Goal: Task Accomplishment & Management: Complete application form

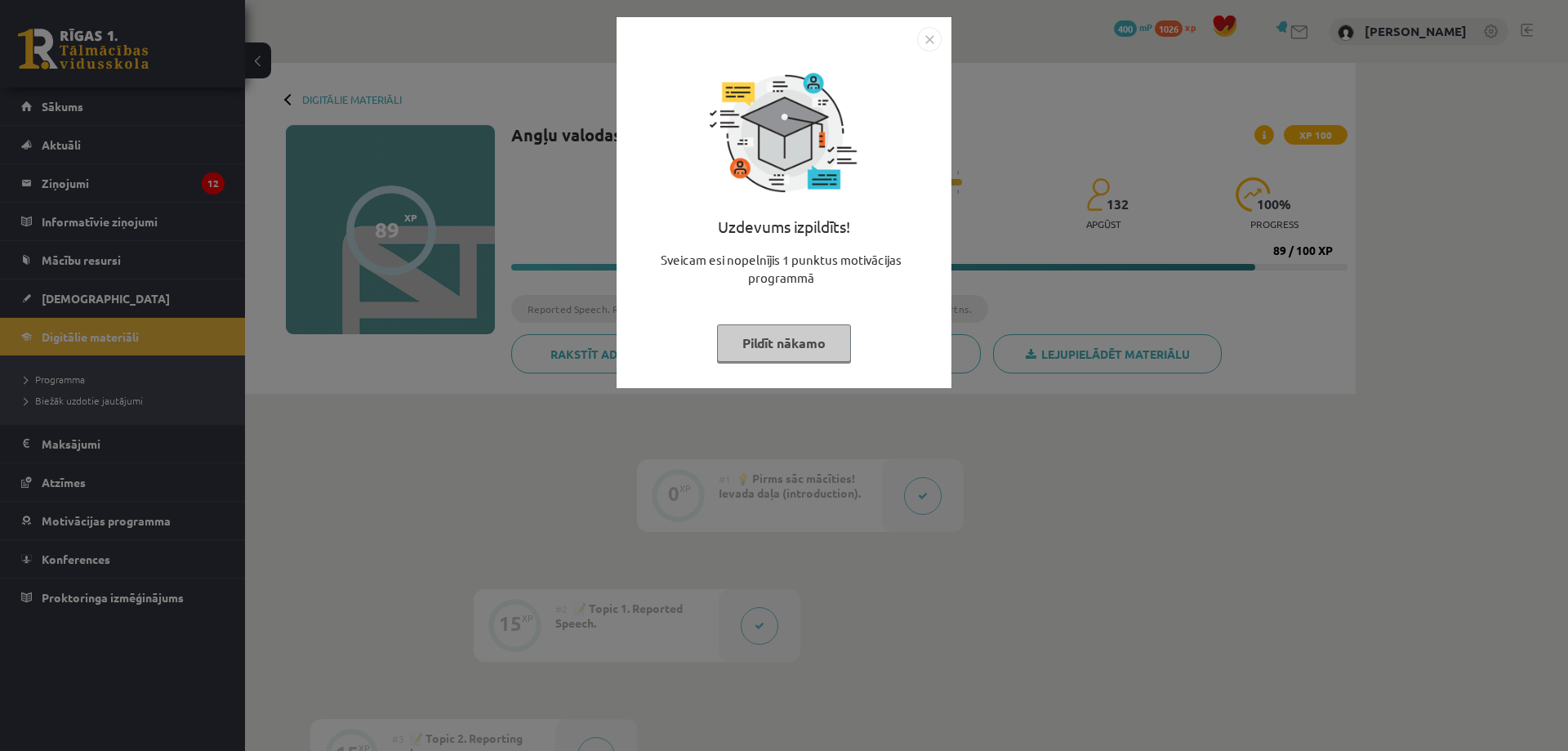
click at [804, 354] on button "Pildīt nākamo" at bounding box center [784, 342] width 134 height 37
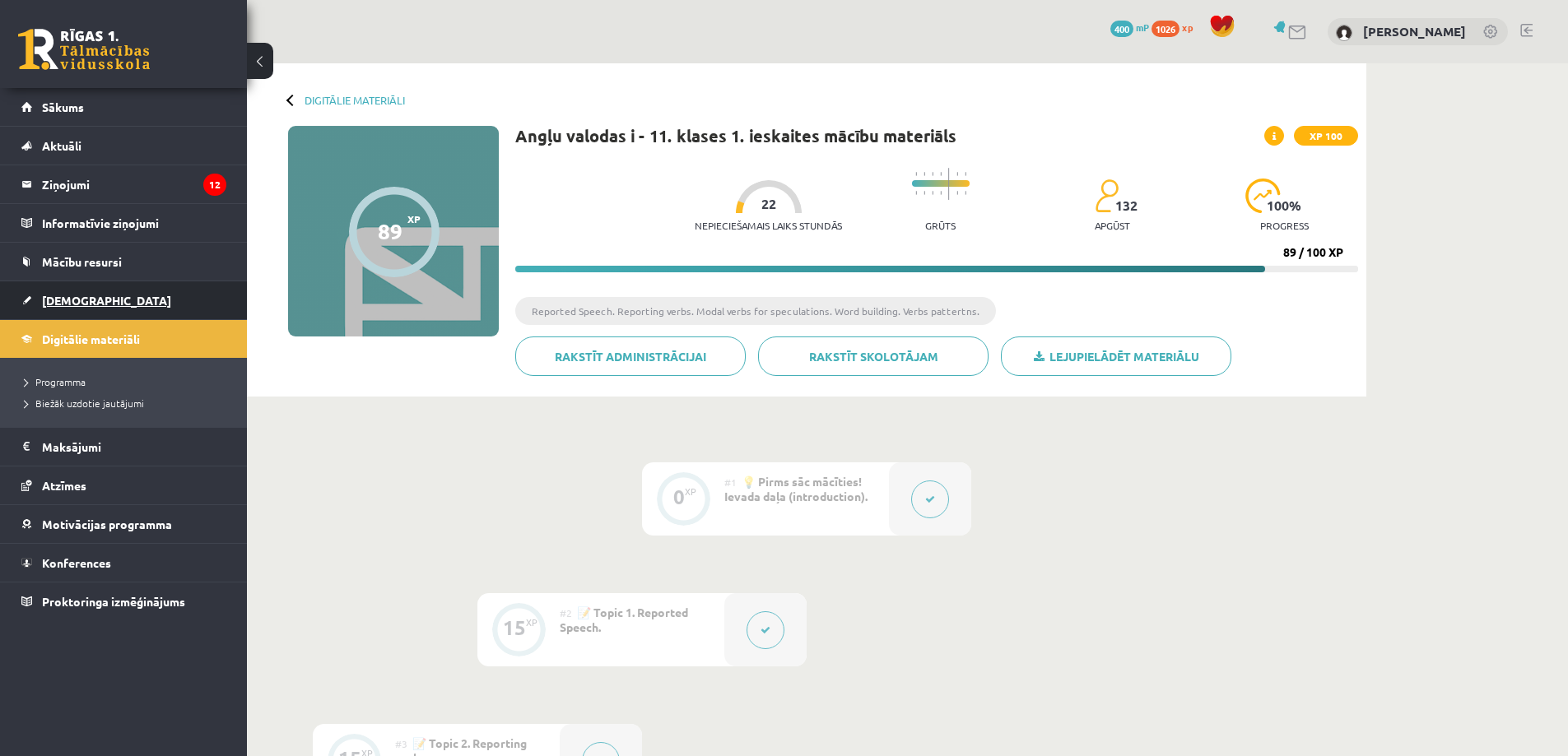
click at [90, 310] on link "[DEMOGRAPHIC_DATA]" at bounding box center [123, 300] width 204 height 38
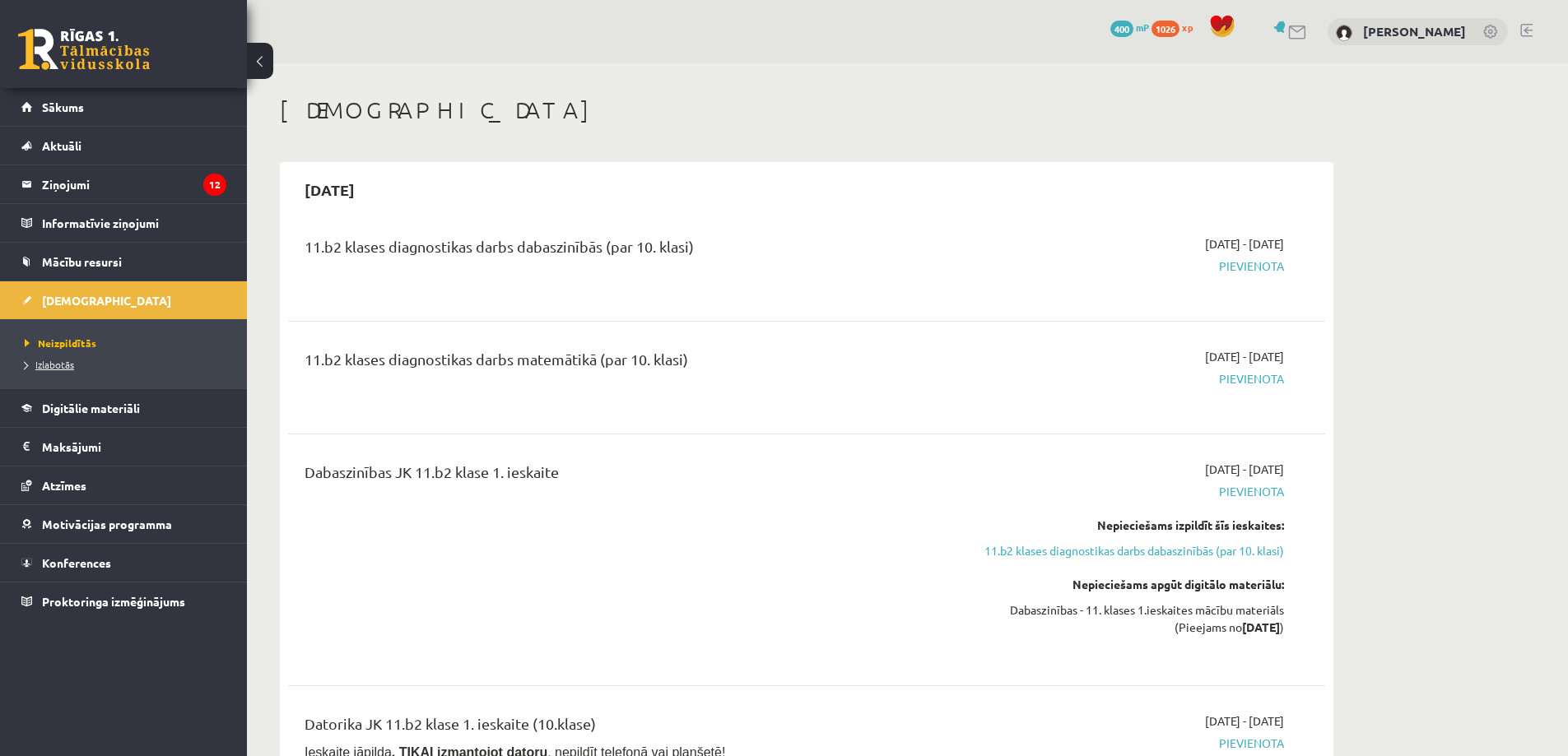
click at [55, 367] on span "Izlabotās" at bounding box center [50, 364] width 50 height 13
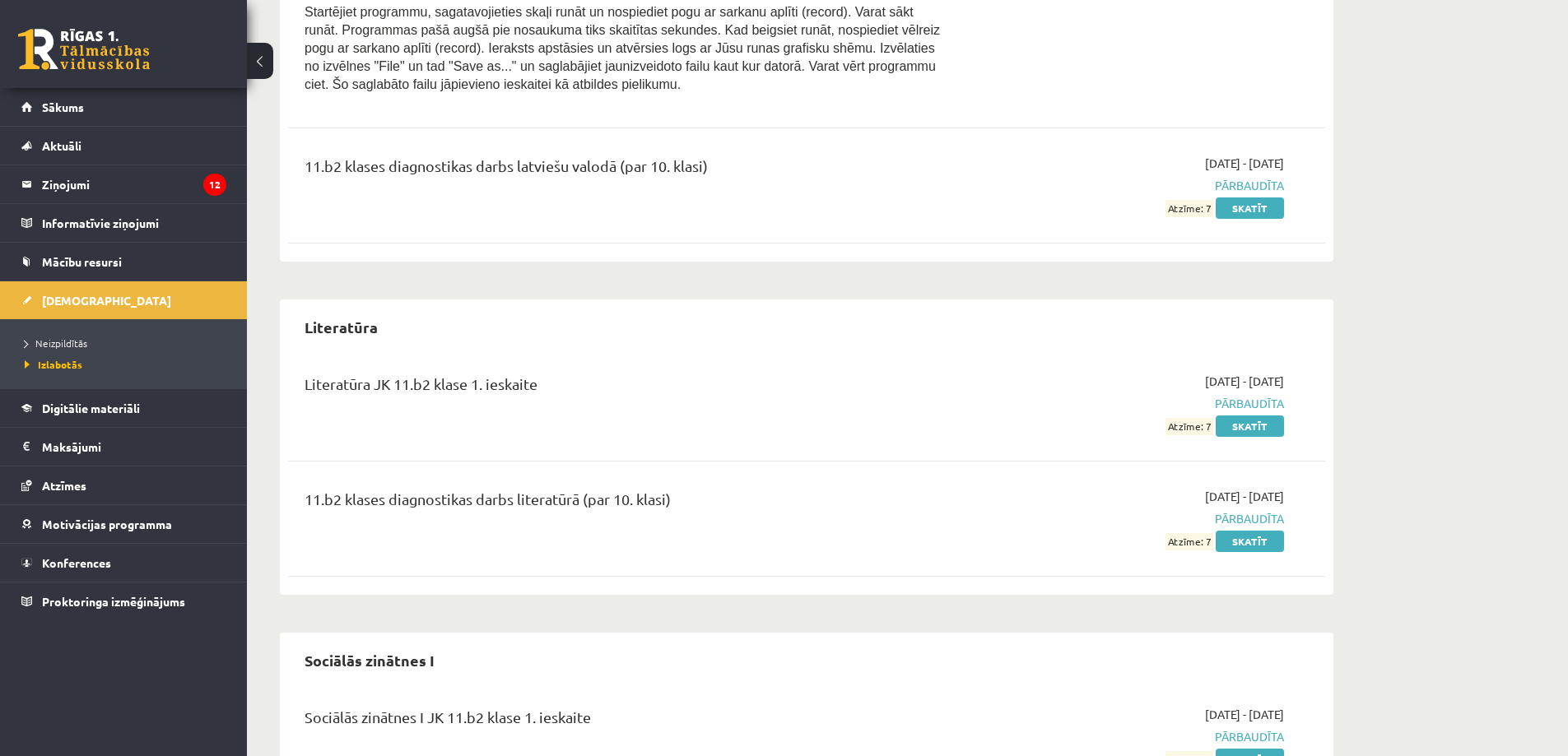
scroll to position [1989, 0]
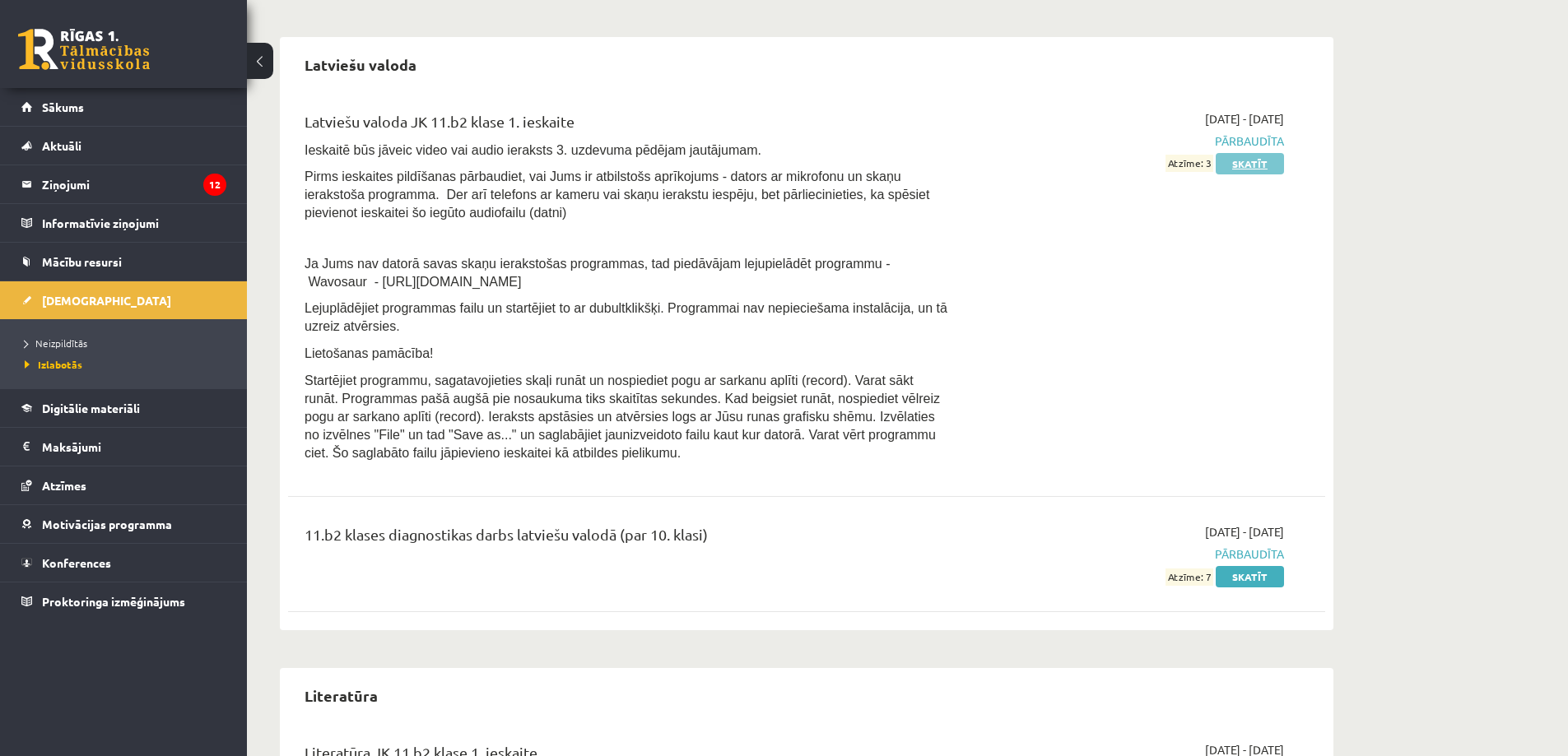
click at [1264, 153] on link "Skatīt" at bounding box center [1249, 163] width 68 height 21
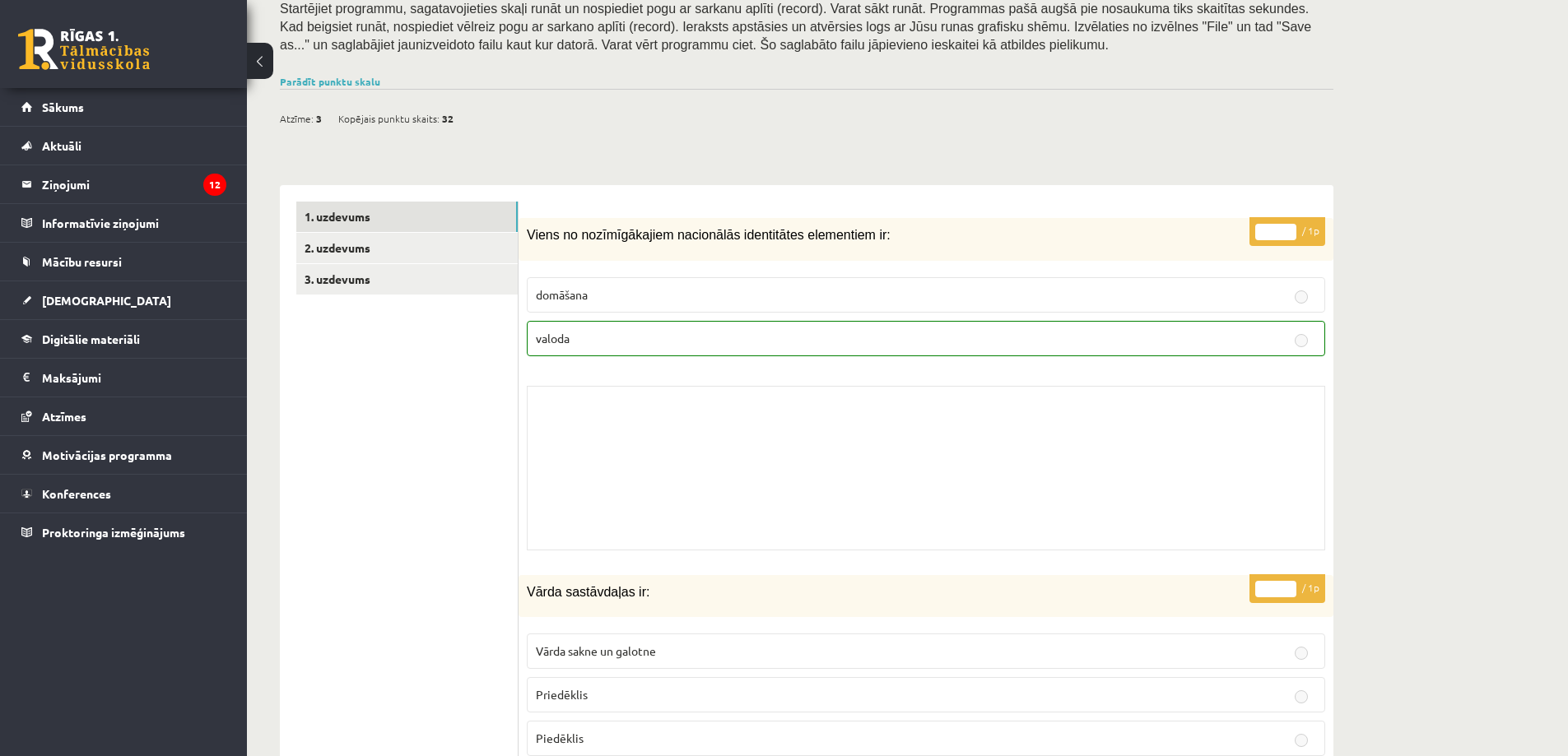
scroll to position [294, 0]
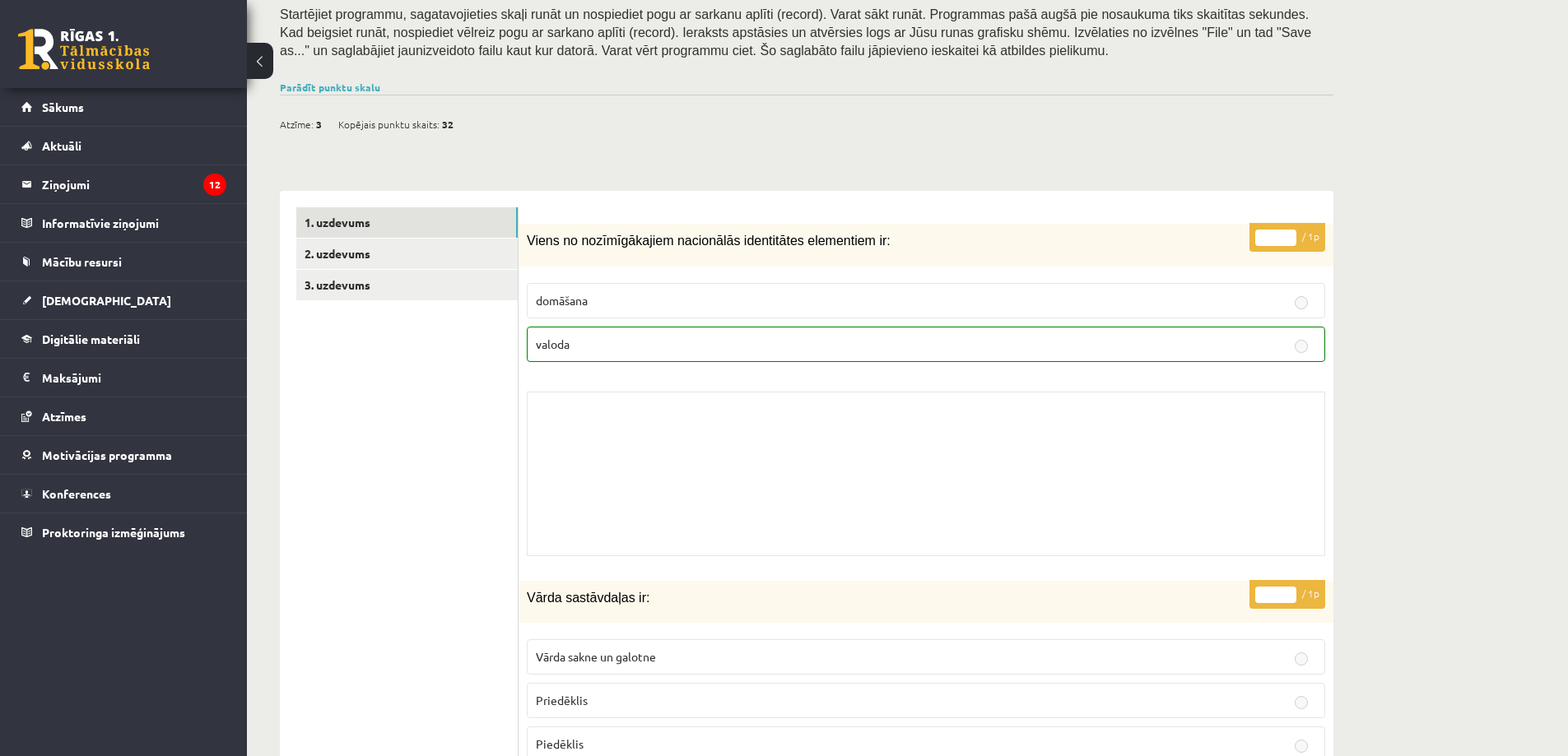
drag, startPoint x: 444, startPoint y: 190, endPoint x: 637, endPoint y: 173, distance: 193.7
click at [425, 261] on link "2. uzdevums" at bounding box center [406, 253] width 221 height 30
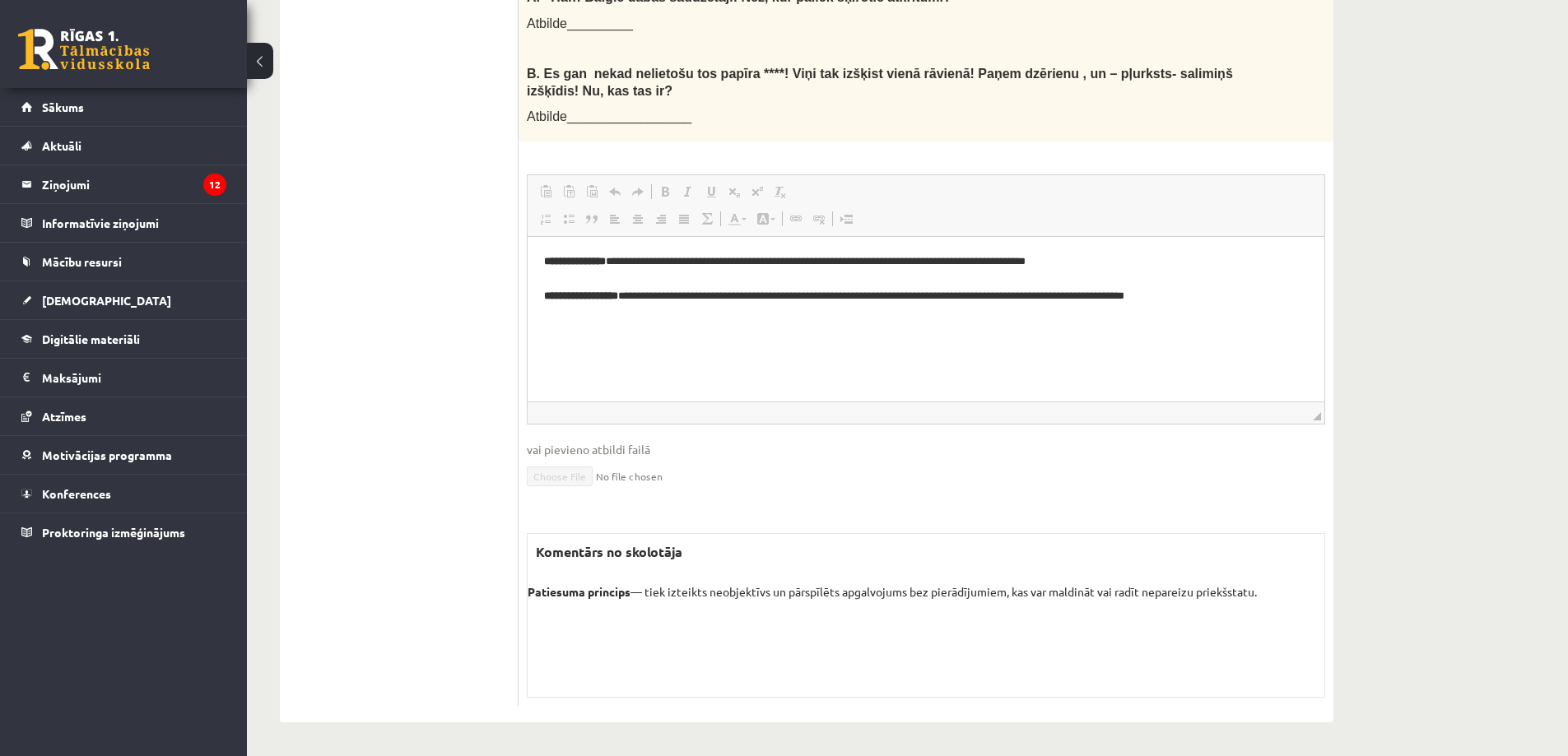
scroll to position [441, 0]
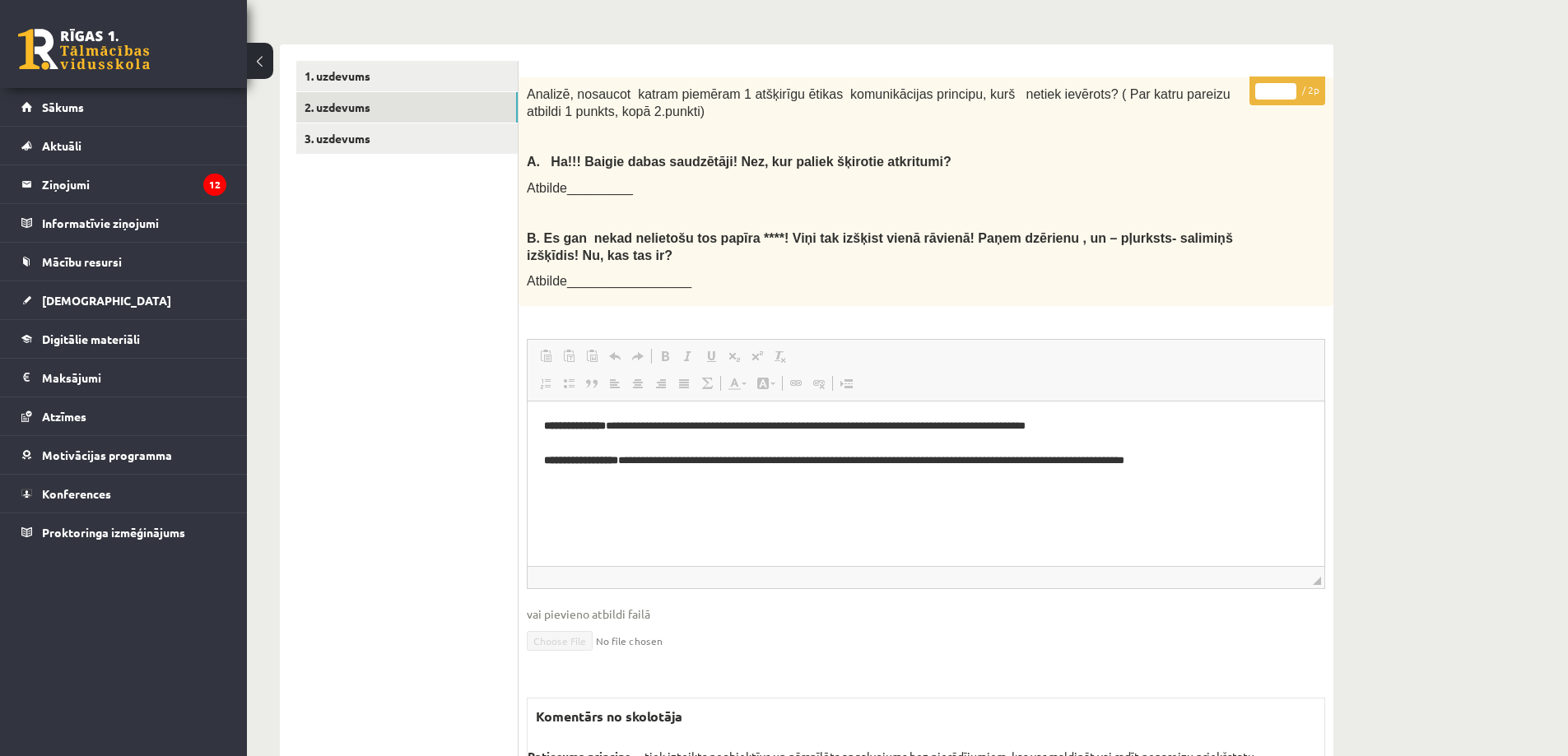
click at [371, 158] on ul "1. uzdevums 2. uzdevums 3. uzdevums" at bounding box center [407, 465] width 222 height 809
click at [368, 144] on link "3. uzdevums" at bounding box center [406, 138] width 221 height 30
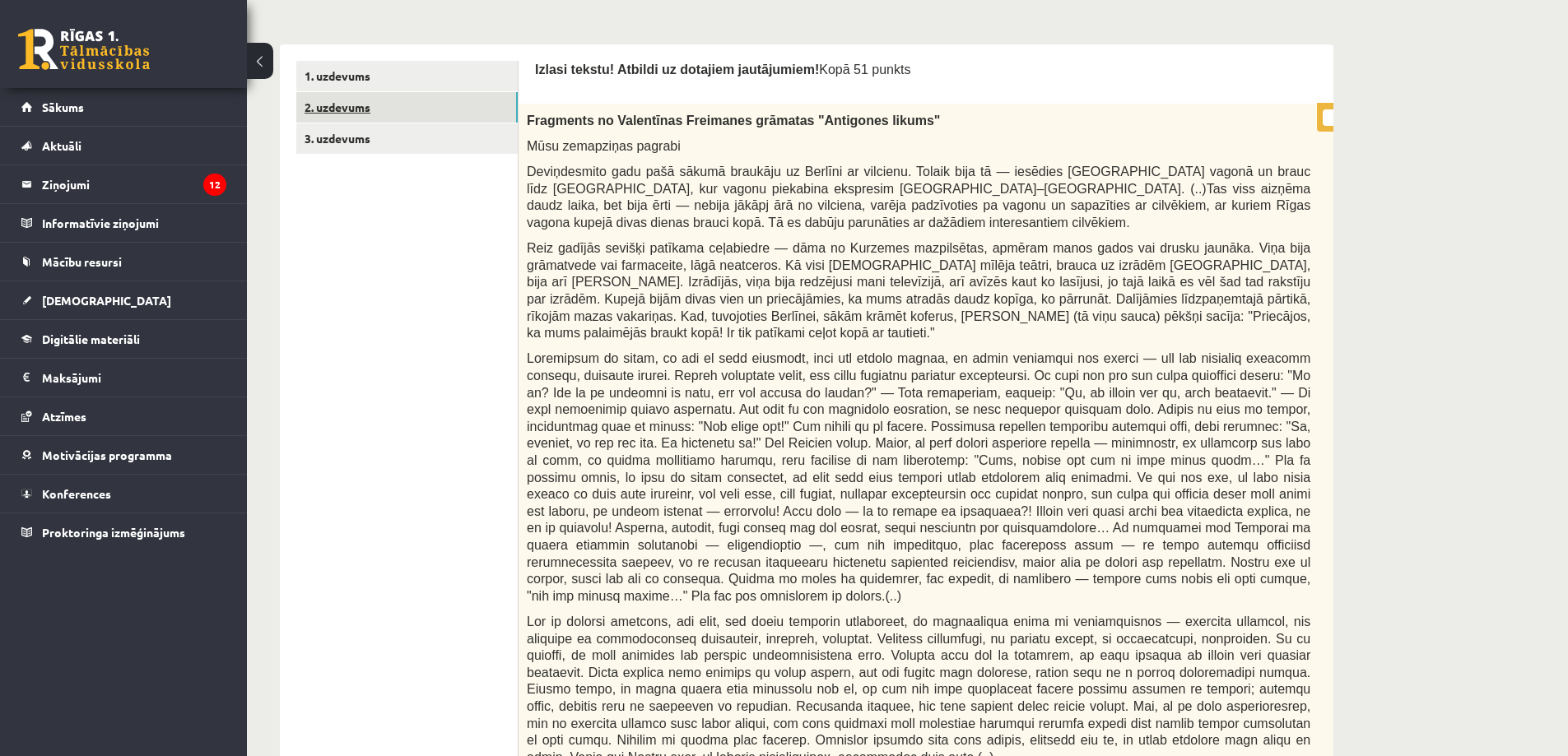
click at [404, 98] on link "2. uzdevums" at bounding box center [406, 107] width 221 height 30
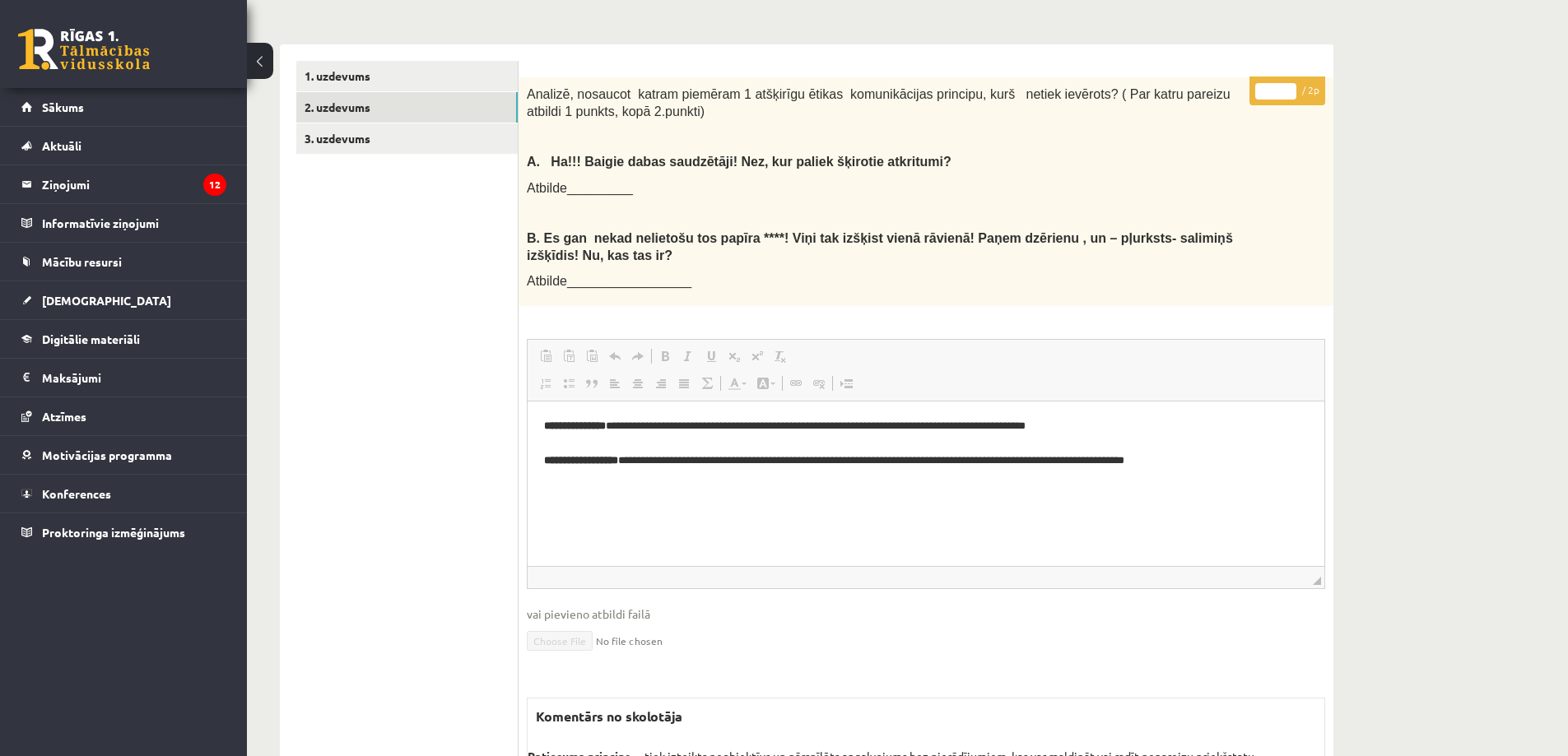
scroll to position [0, 0]
click at [405, 73] on link "1. uzdevums" at bounding box center [406, 75] width 221 height 30
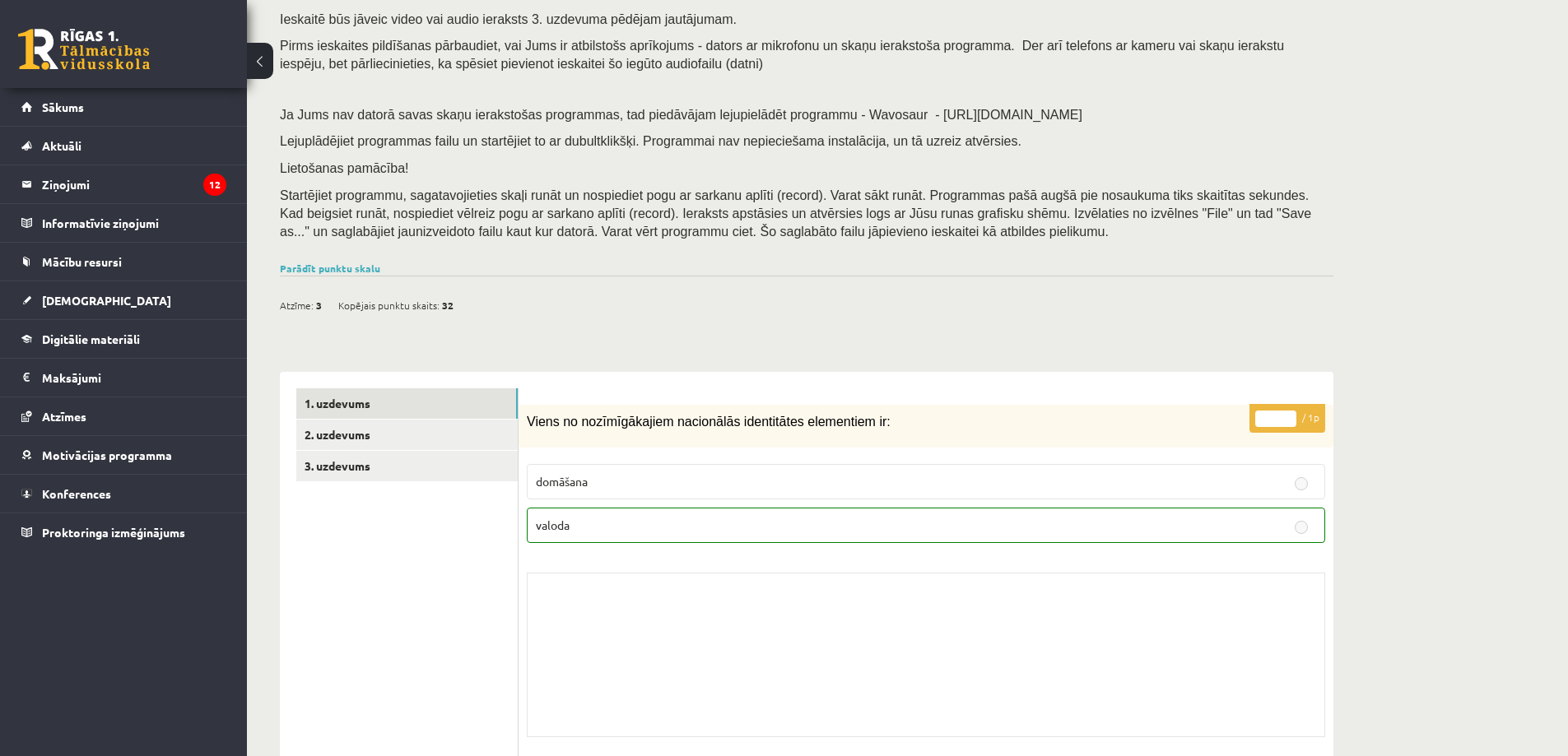
scroll to position [112, 0]
click at [348, 480] on link "3. uzdevums" at bounding box center [406, 467] width 221 height 30
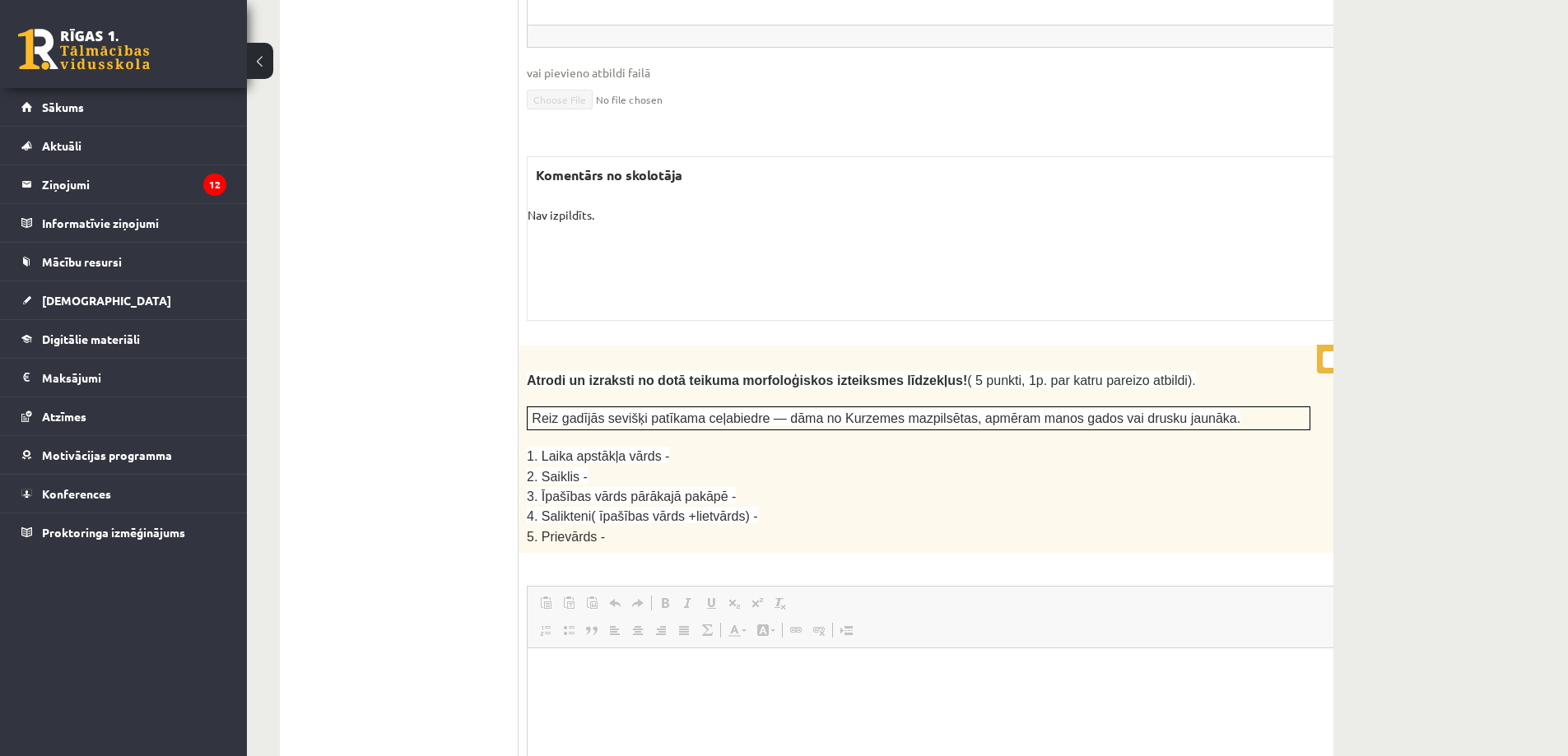
scroll to position [2496, 0]
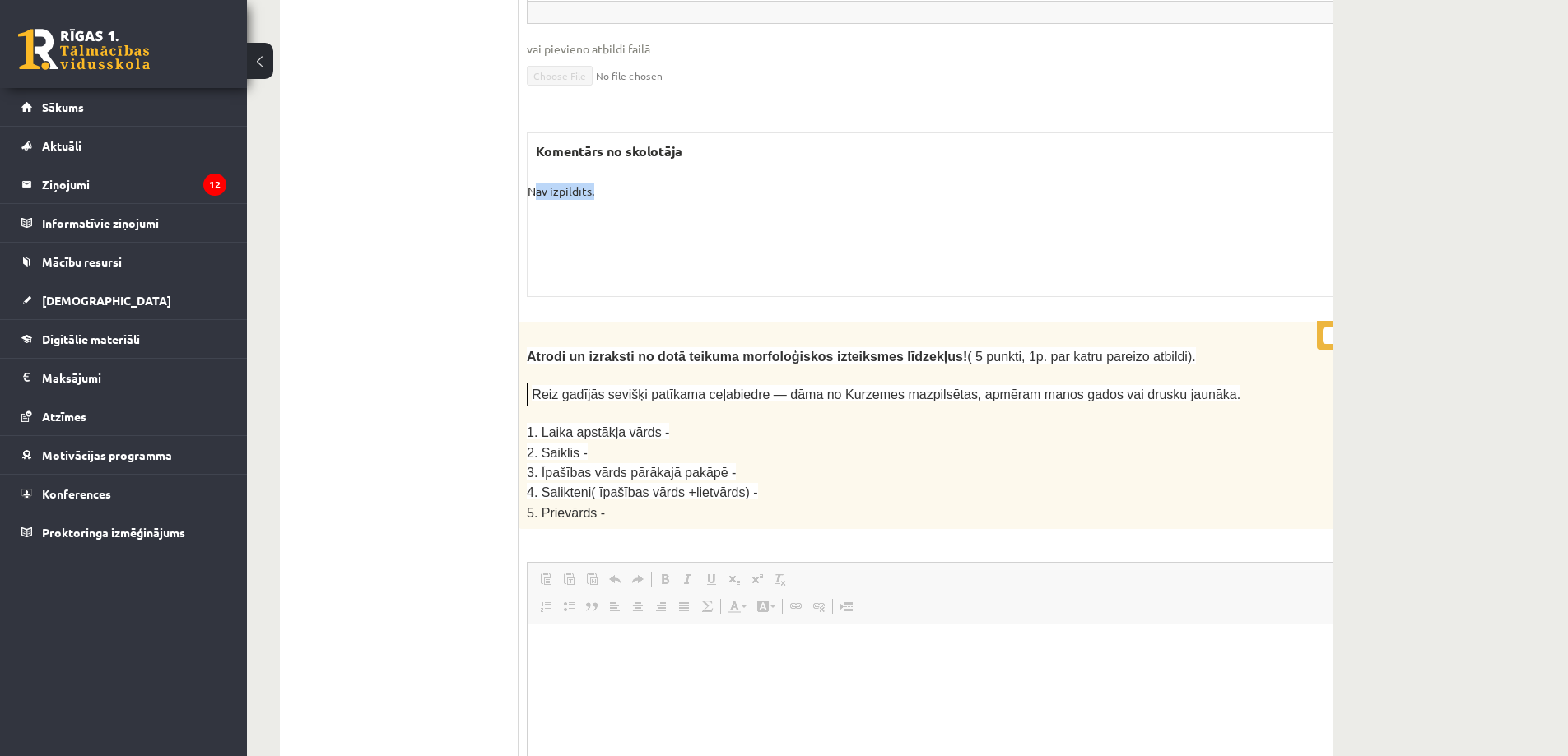
drag, startPoint x: 597, startPoint y: 135, endPoint x: 536, endPoint y: 148, distance: 62.4
click at [536, 148] on div "Komentārs no skolotāja Nav izpildīts. Skolotāja pielikums" at bounding box center [959, 214] width 866 height 164
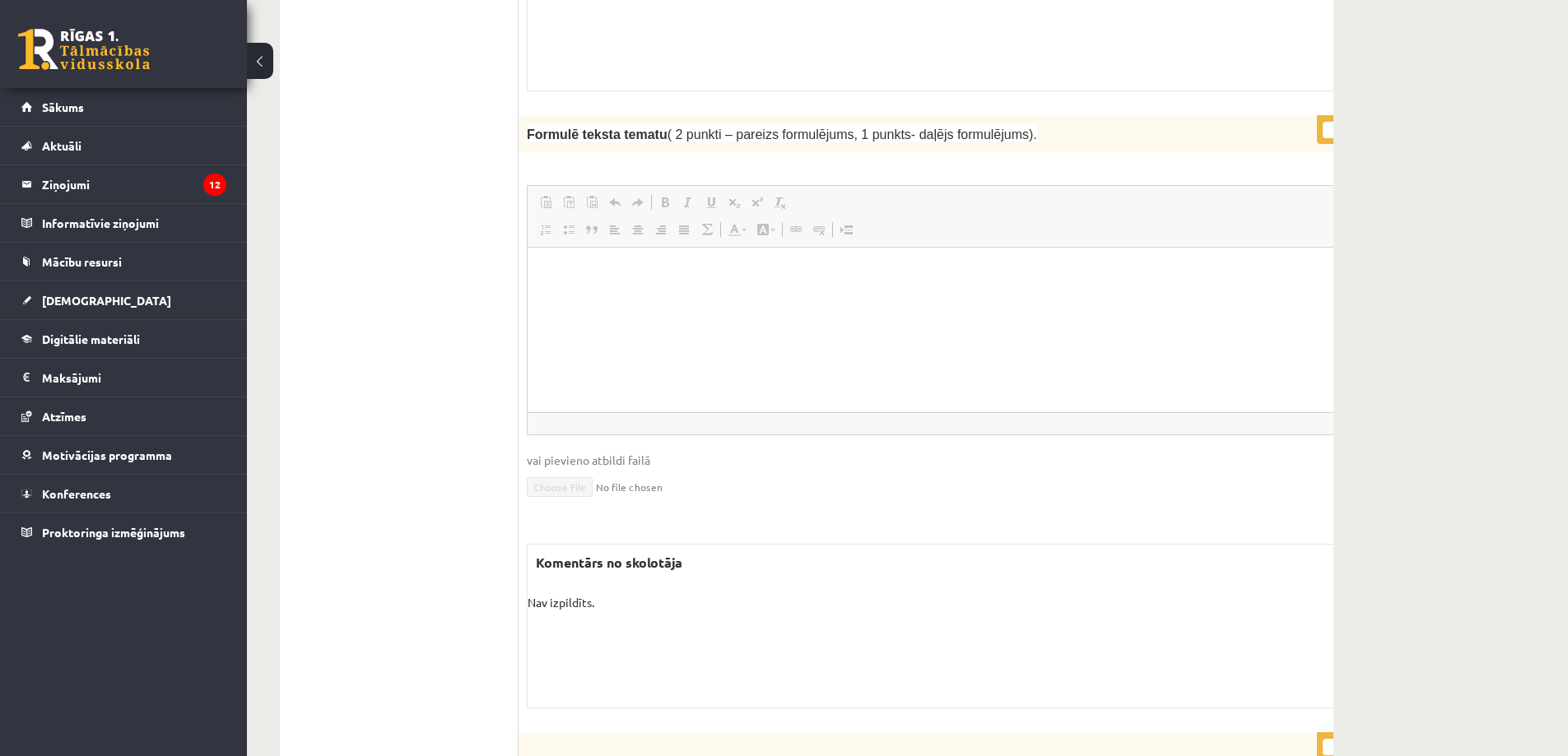
click at [680, 298] on html at bounding box center [959, 272] width 864 height 50
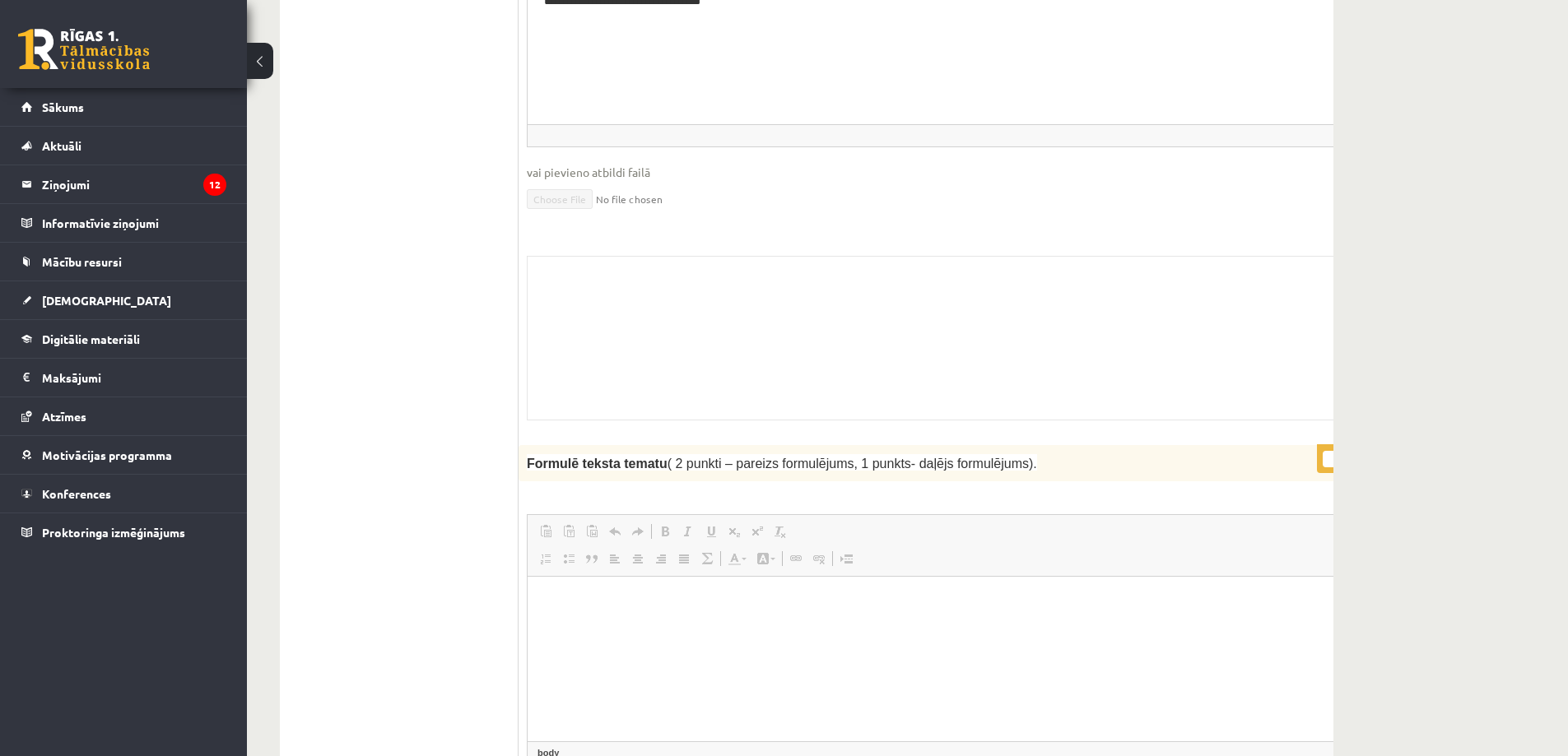
click at [680, 274] on div "Skolotāja pielikums" at bounding box center [959, 337] width 866 height 164
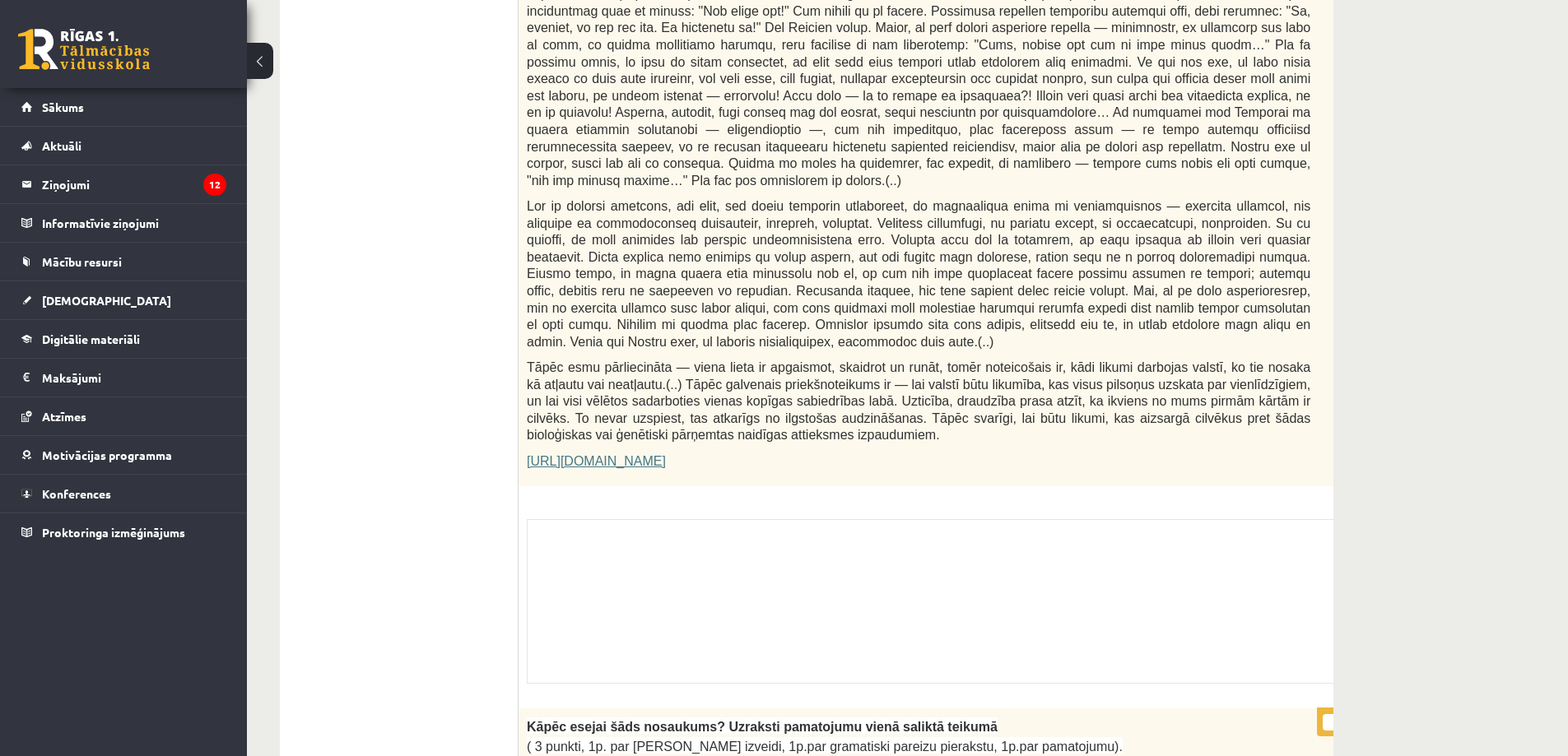
scroll to position [852, 0]
click at [661, 523] on div "Skolotāja pielikums" at bounding box center [959, 605] width 866 height 164
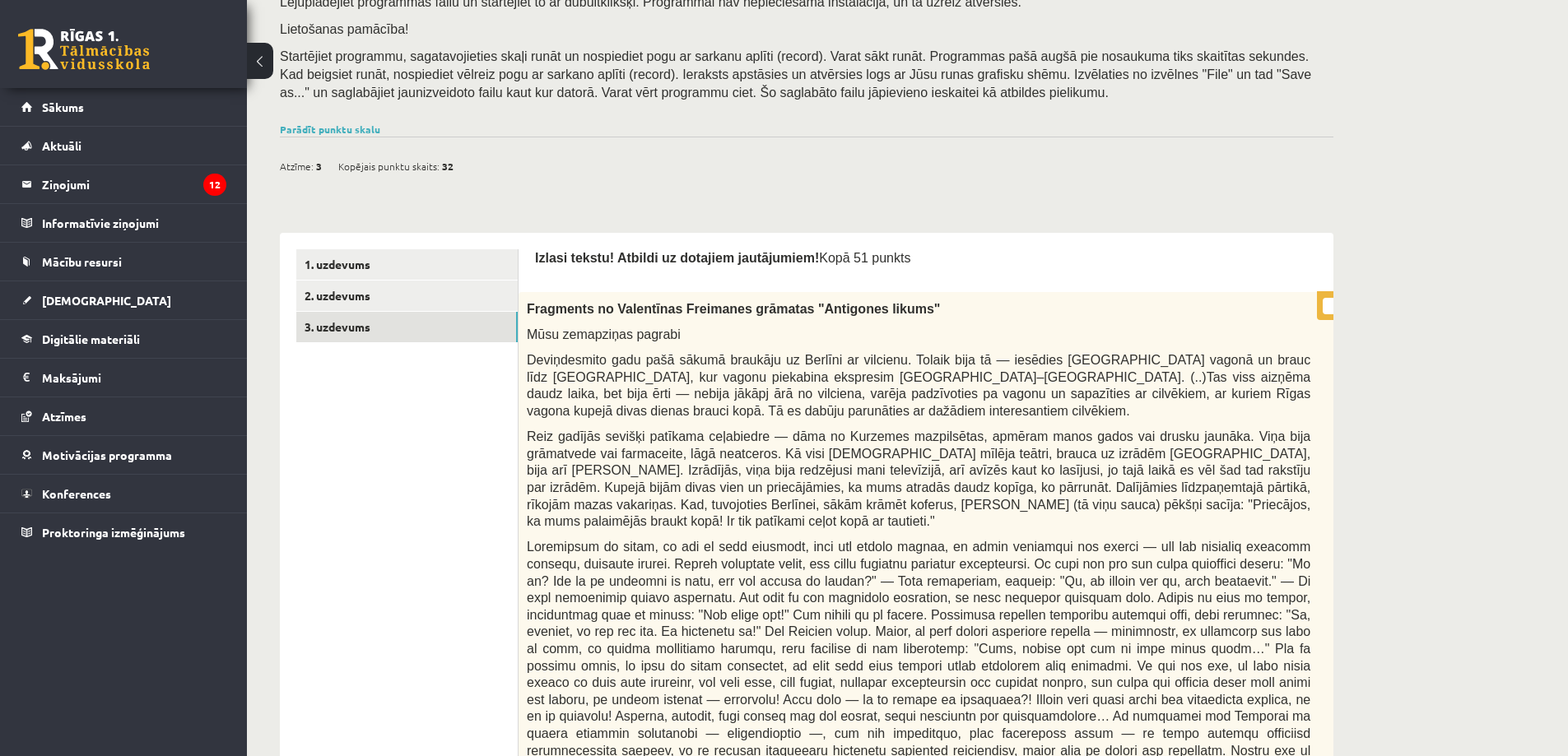
scroll to position [0, 0]
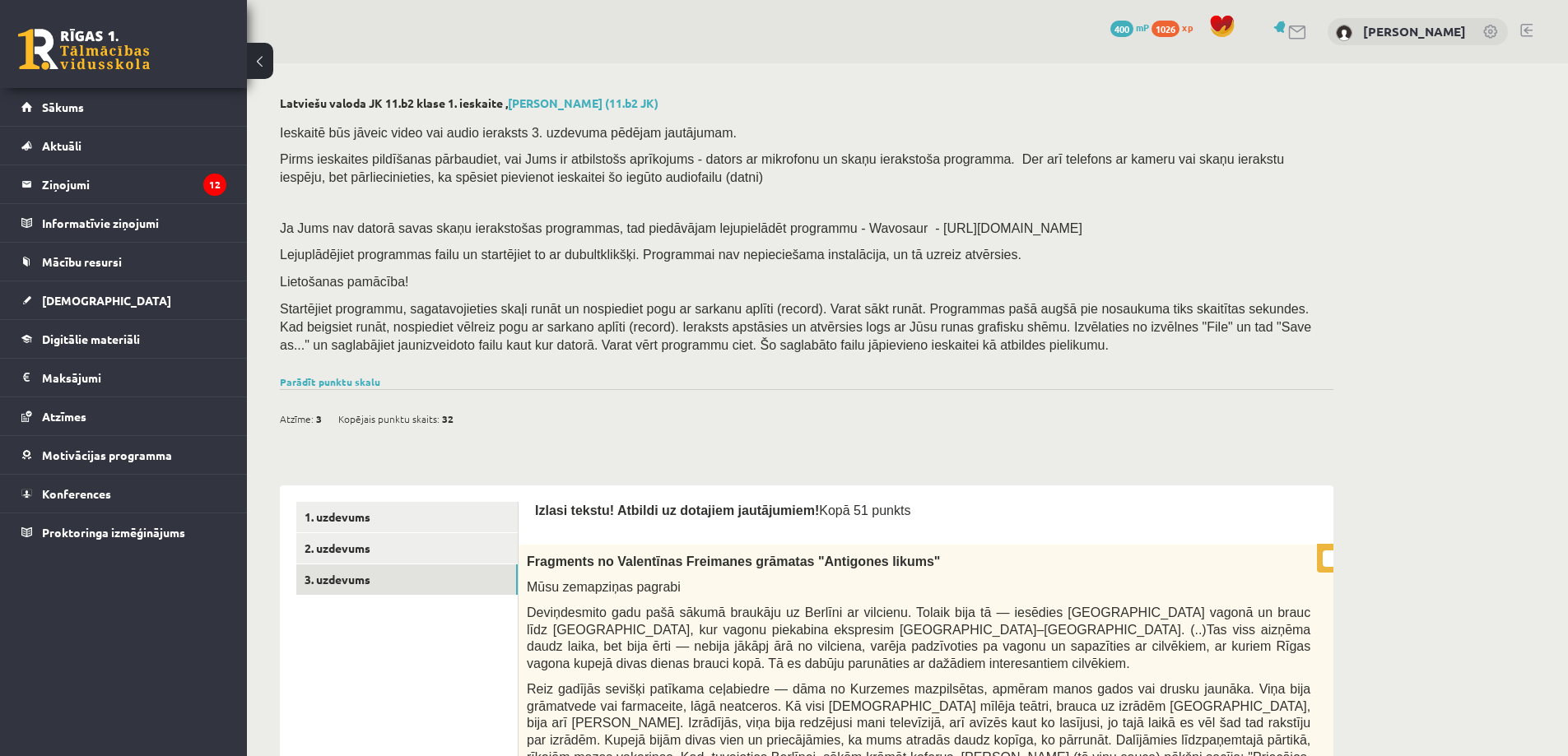
drag, startPoint x: 439, startPoint y: 282, endPoint x: 573, endPoint y: 256, distance: 136.5
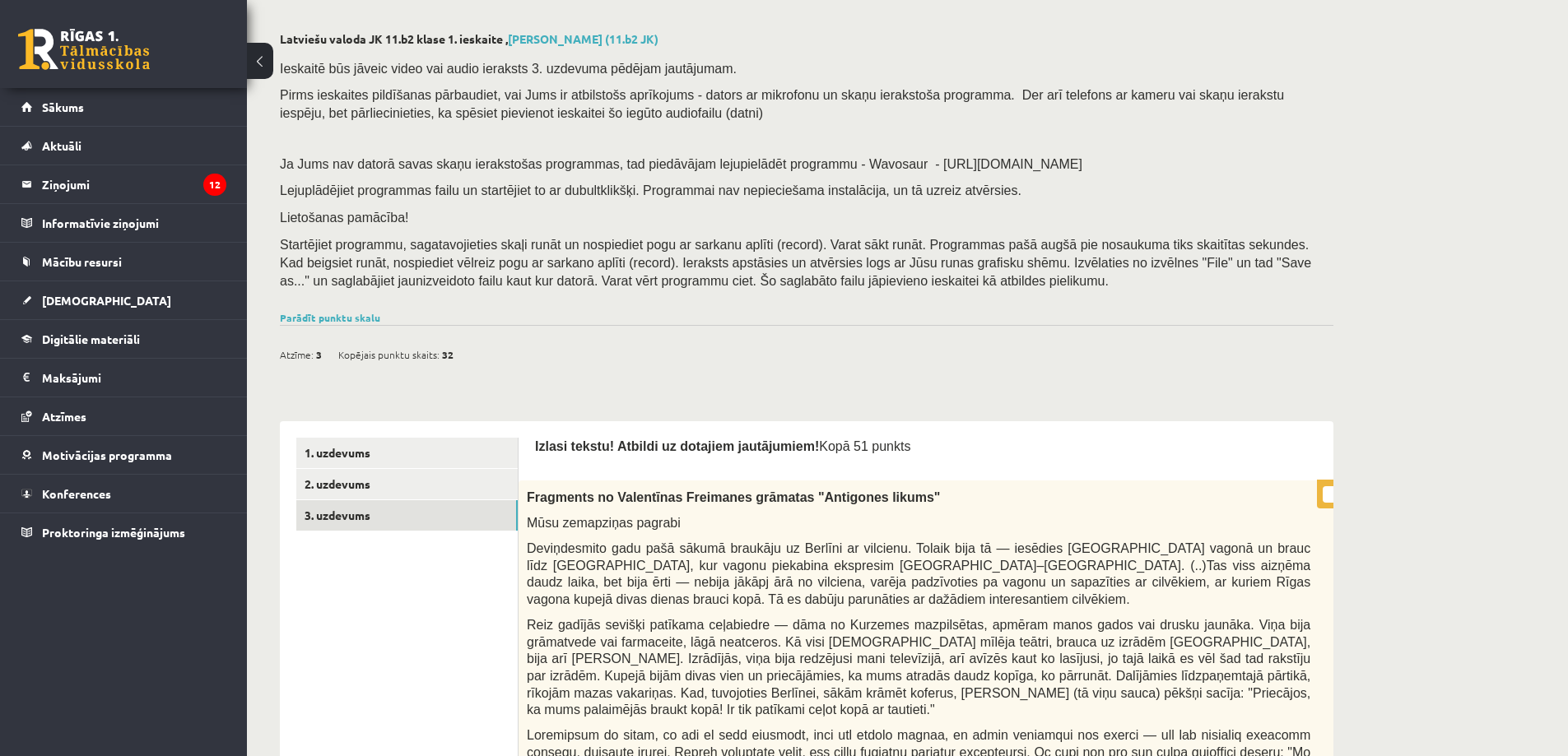
scroll to position [164, 0]
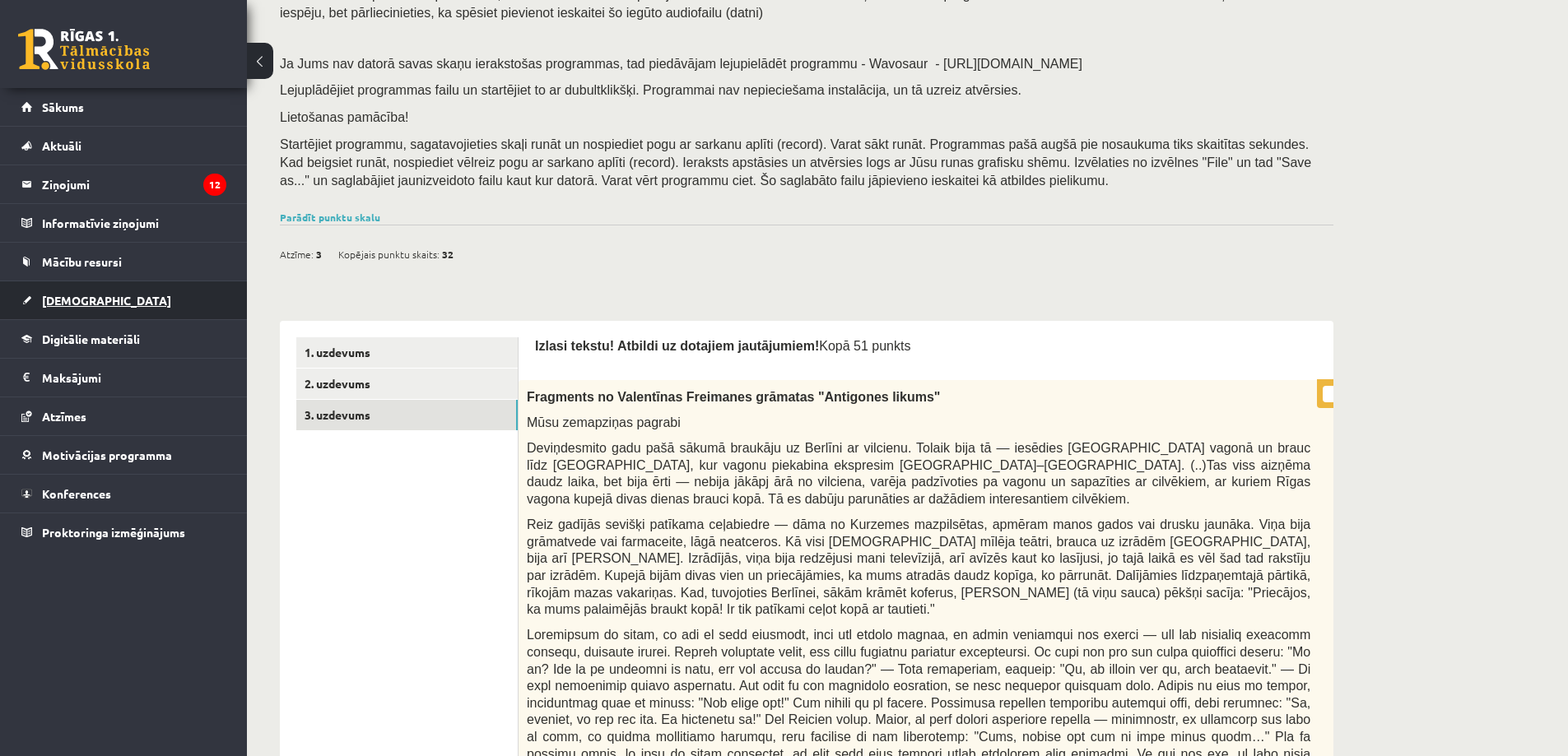
click at [93, 301] on link "[DEMOGRAPHIC_DATA]" at bounding box center [123, 300] width 204 height 38
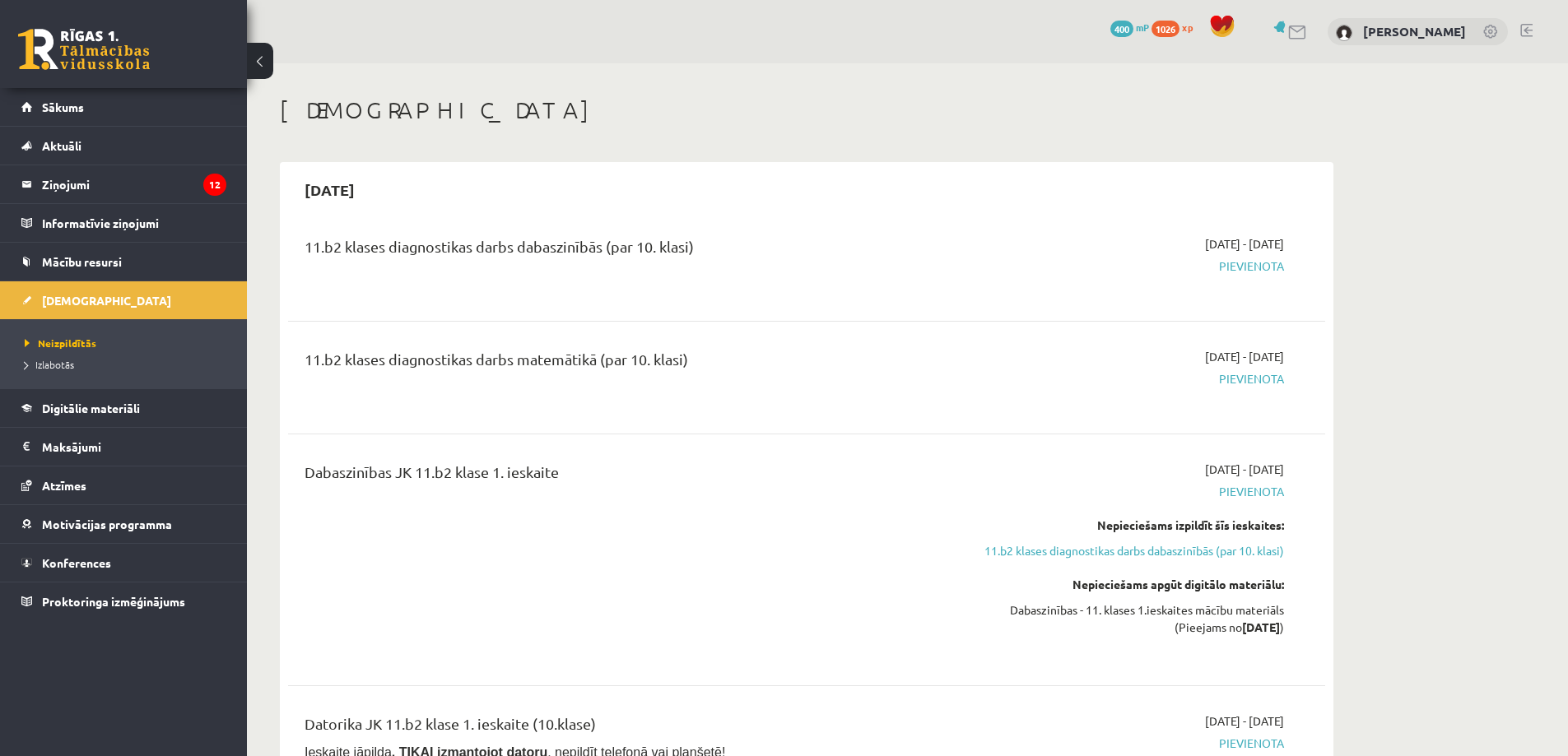
drag, startPoint x: 862, startPoint y: 405, endPoint x: 860, endPoint y: 357, distance: 48.0
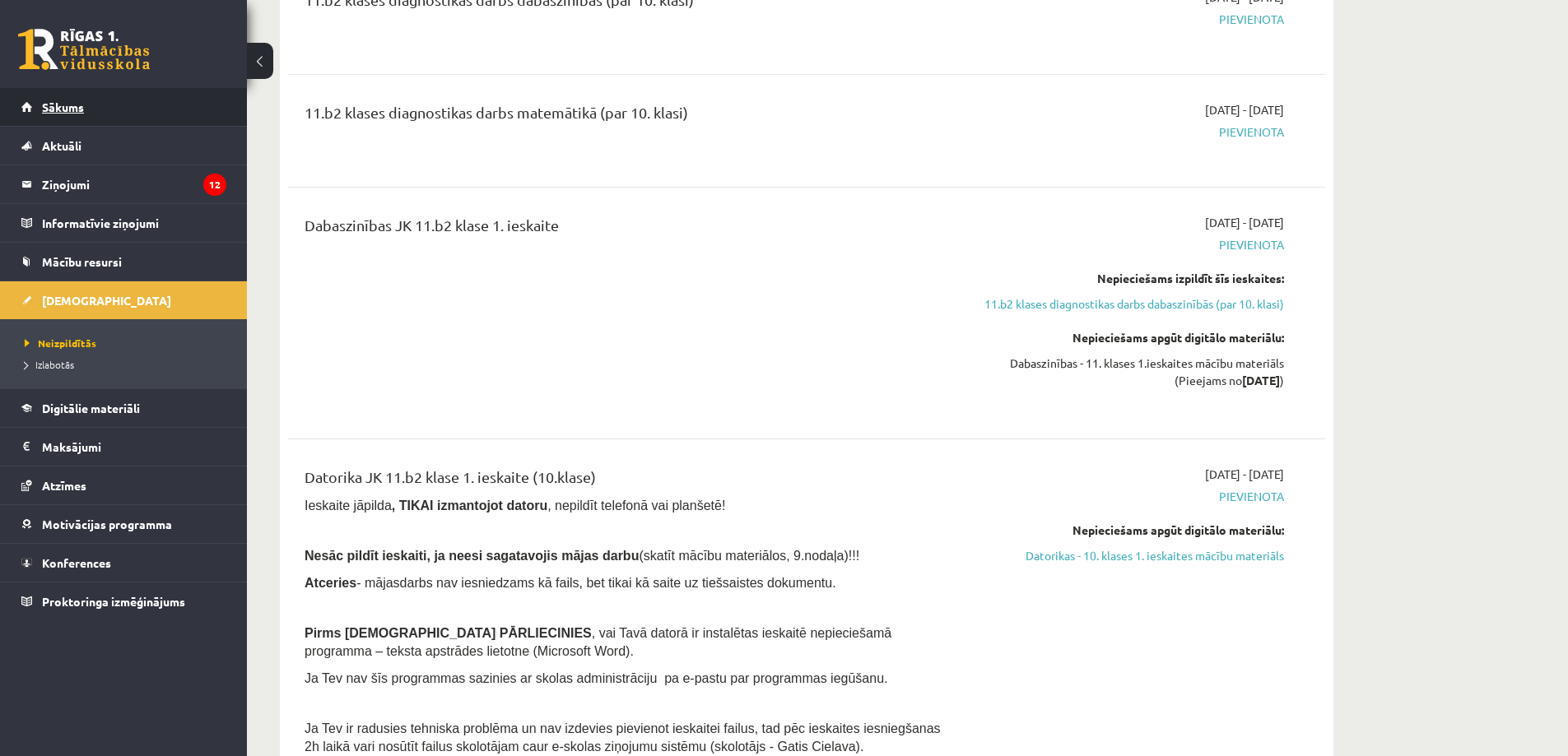
click at [105, 97] on link "Sākums" at bounding box center [123, 106] width 204 height 38
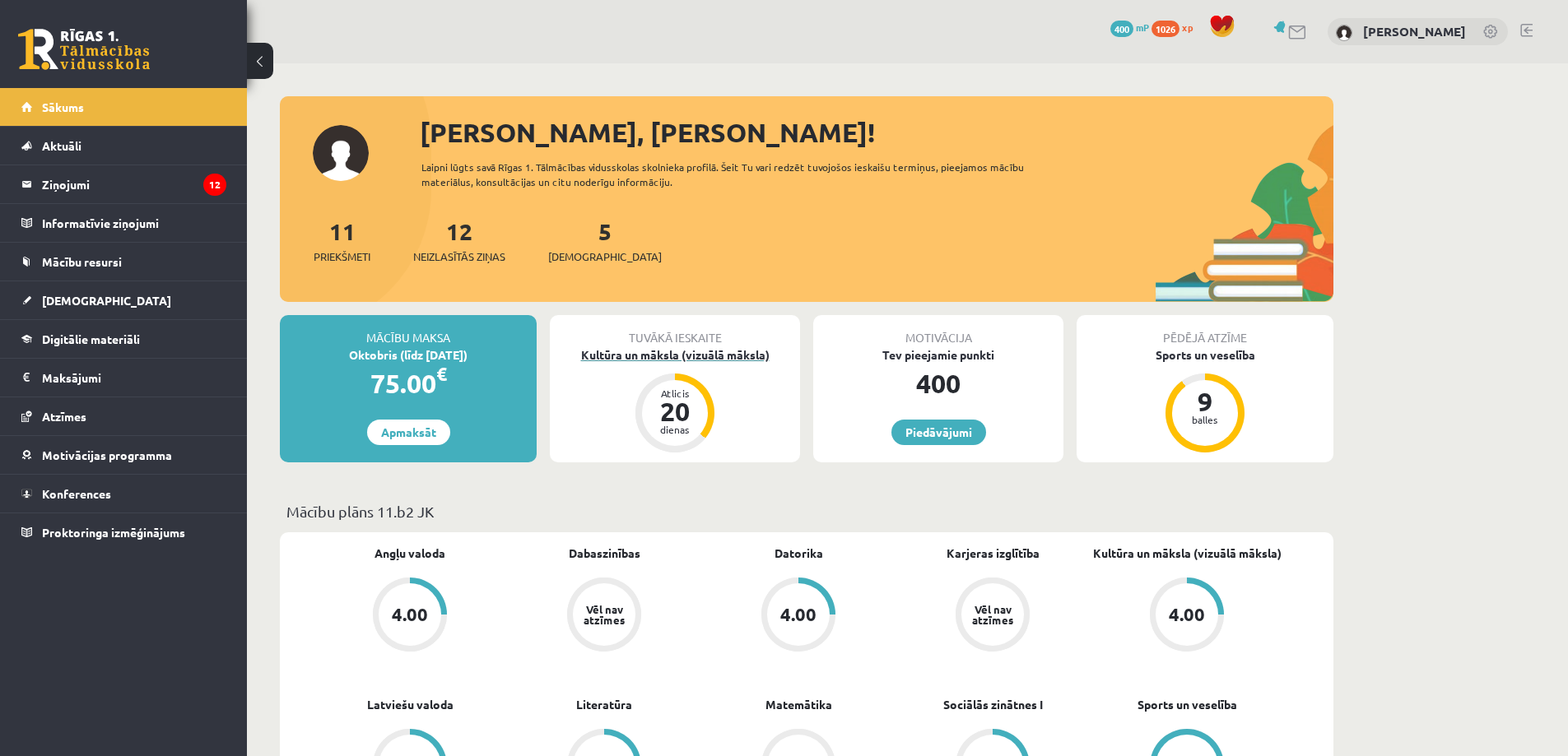
click at [673, 356] on div "Kultūra un māksla (vizuālā māksla)" at bounding box center [674, 355] width 250 height 17
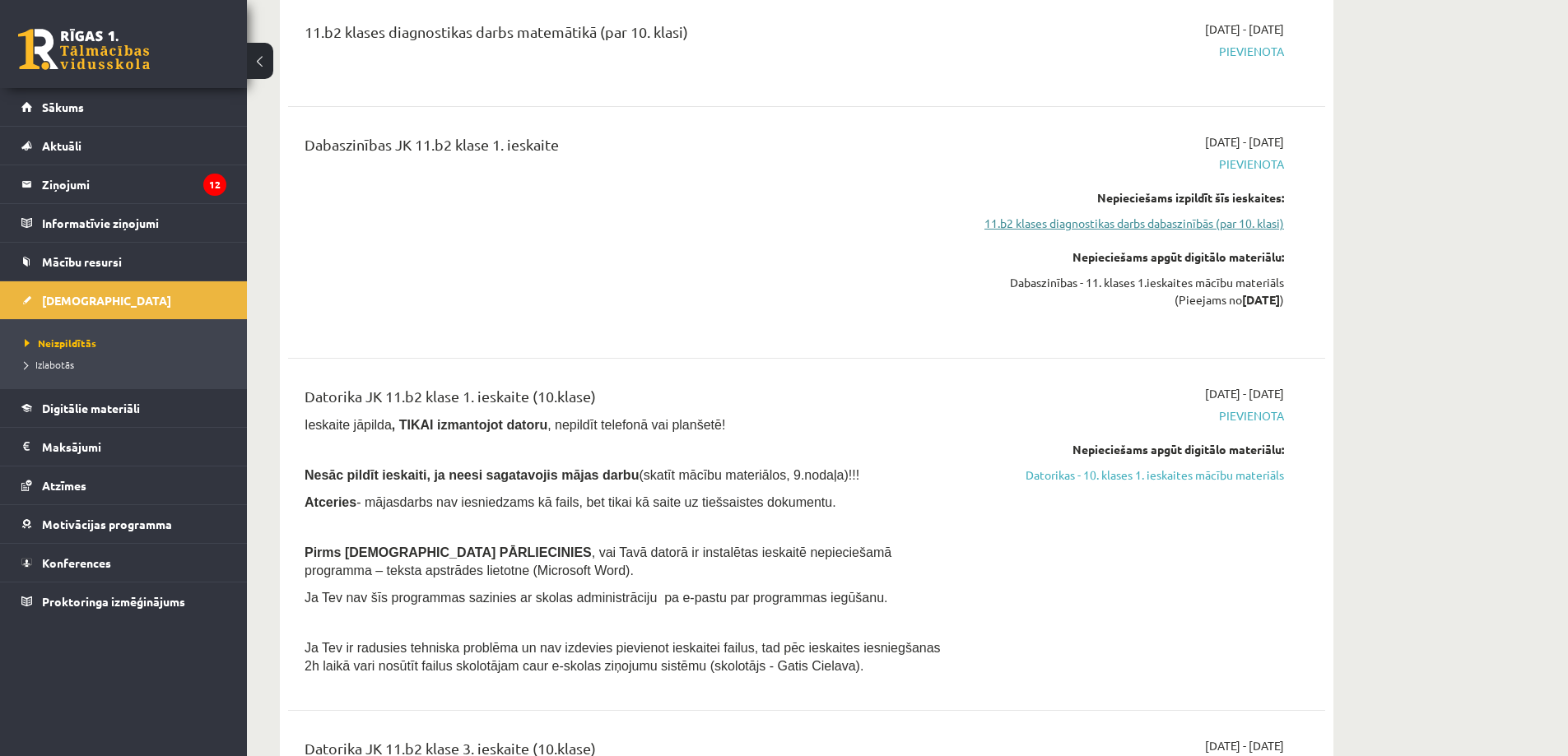
scroll to position [329, 0]
click at [1255, 477] on link "Datorikas - 10. klases 1. ieskaites mācību materiāls" at bounding box center [1129, 473] width 310 height 17
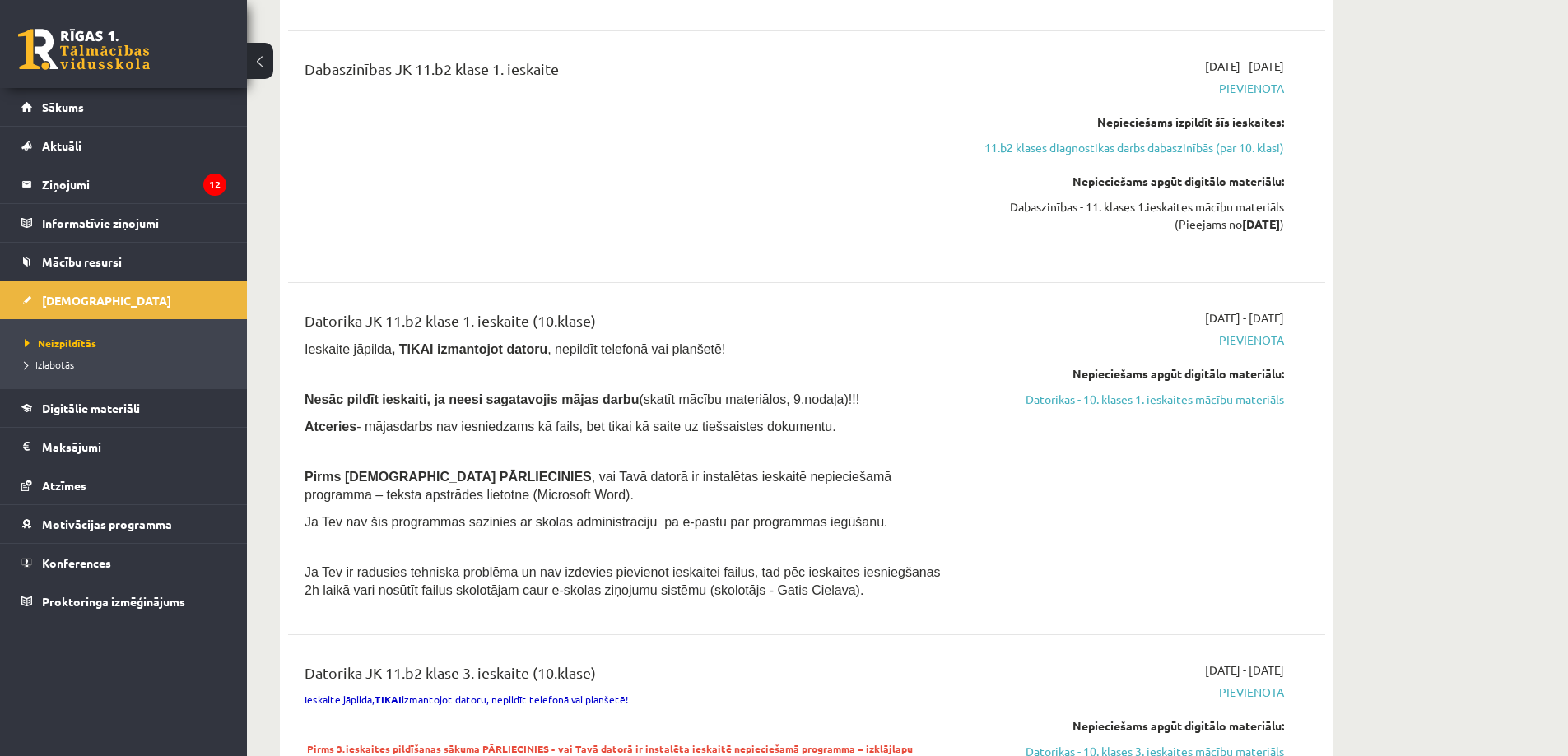
scroll to position [493, 0]
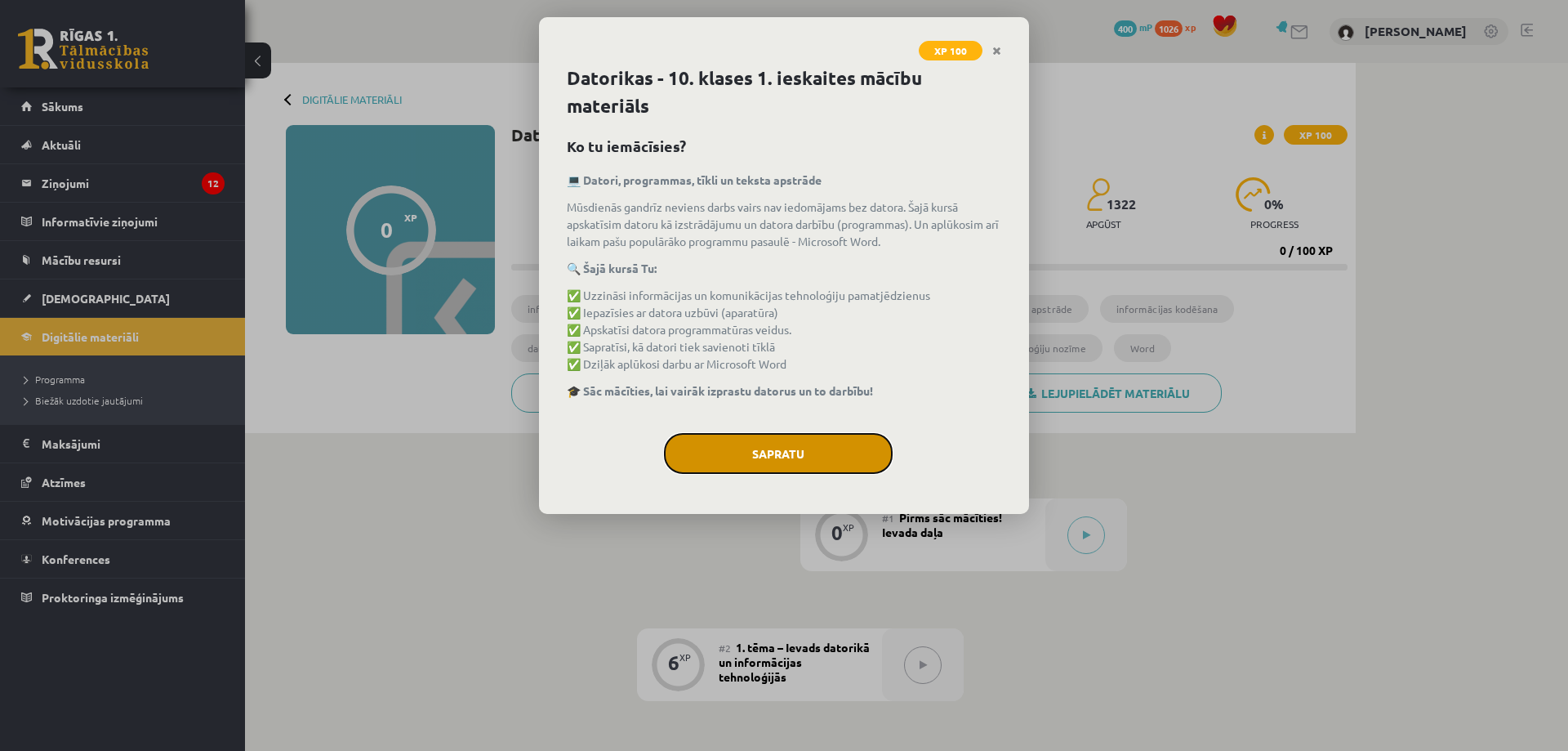
click at [815, 440] on button "Sapratu" at bounding box center [778, 453] width 228 height 41
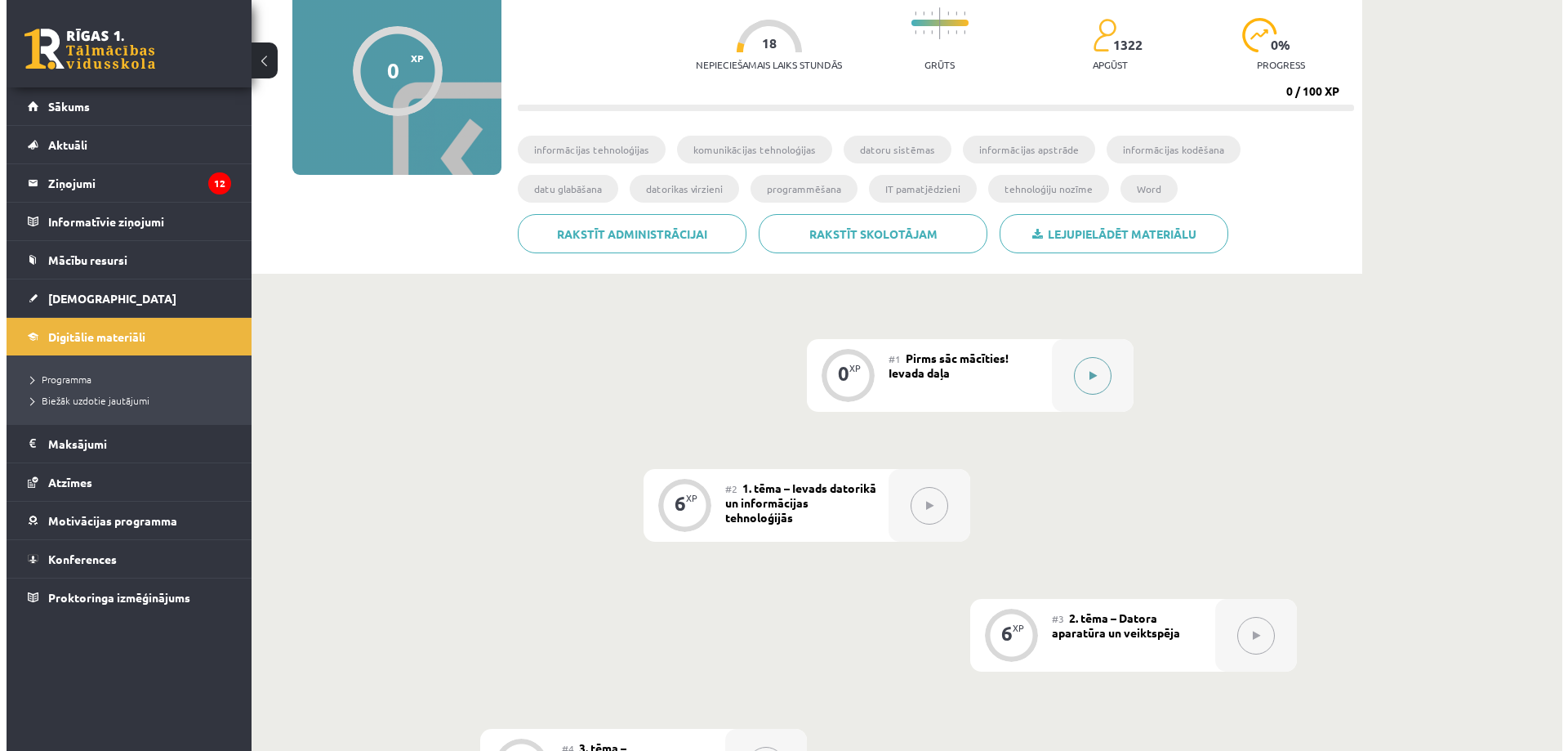
scroll to position [163, 0]
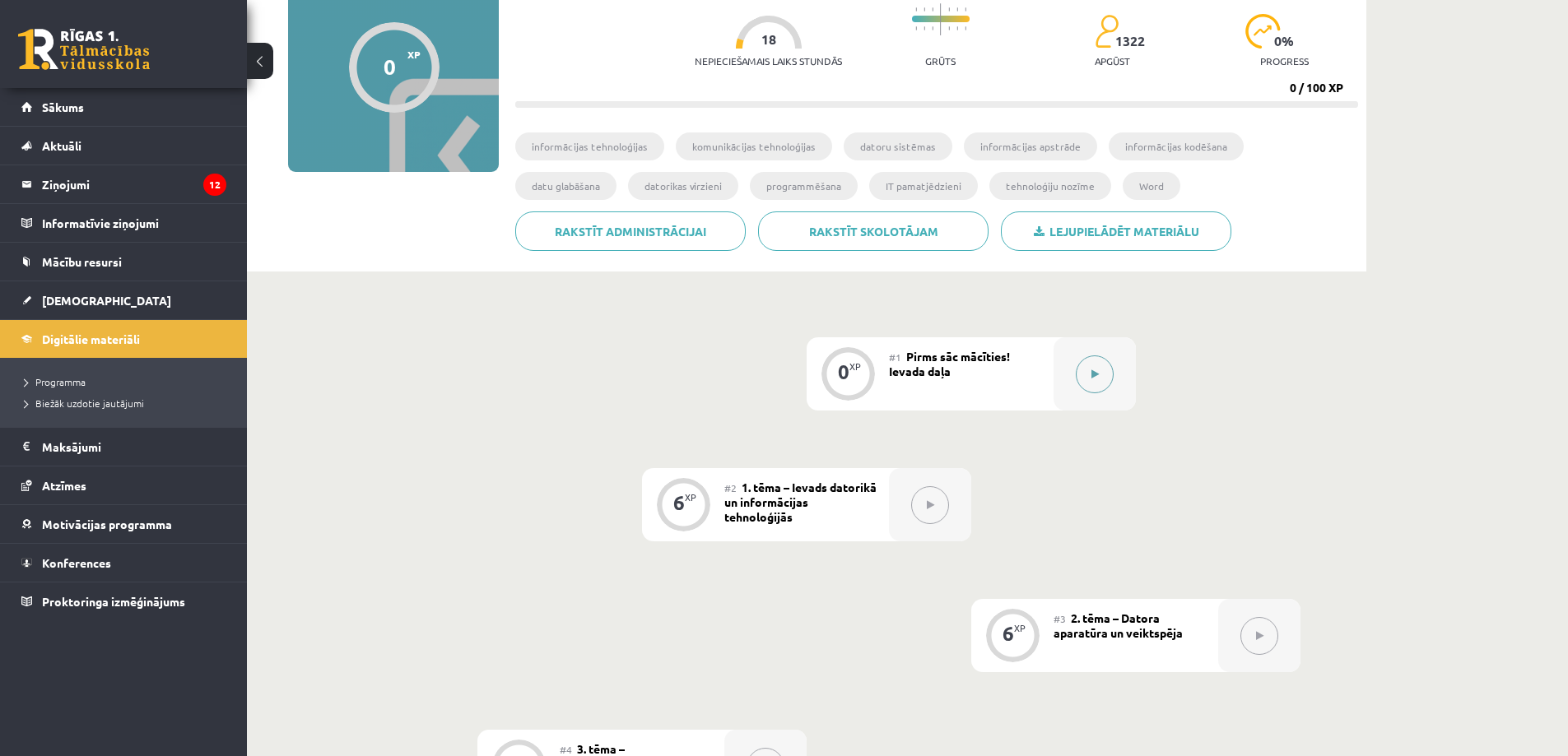
click at [1105, 380] on button at bounding box center [1094, 374] width 38 height 38
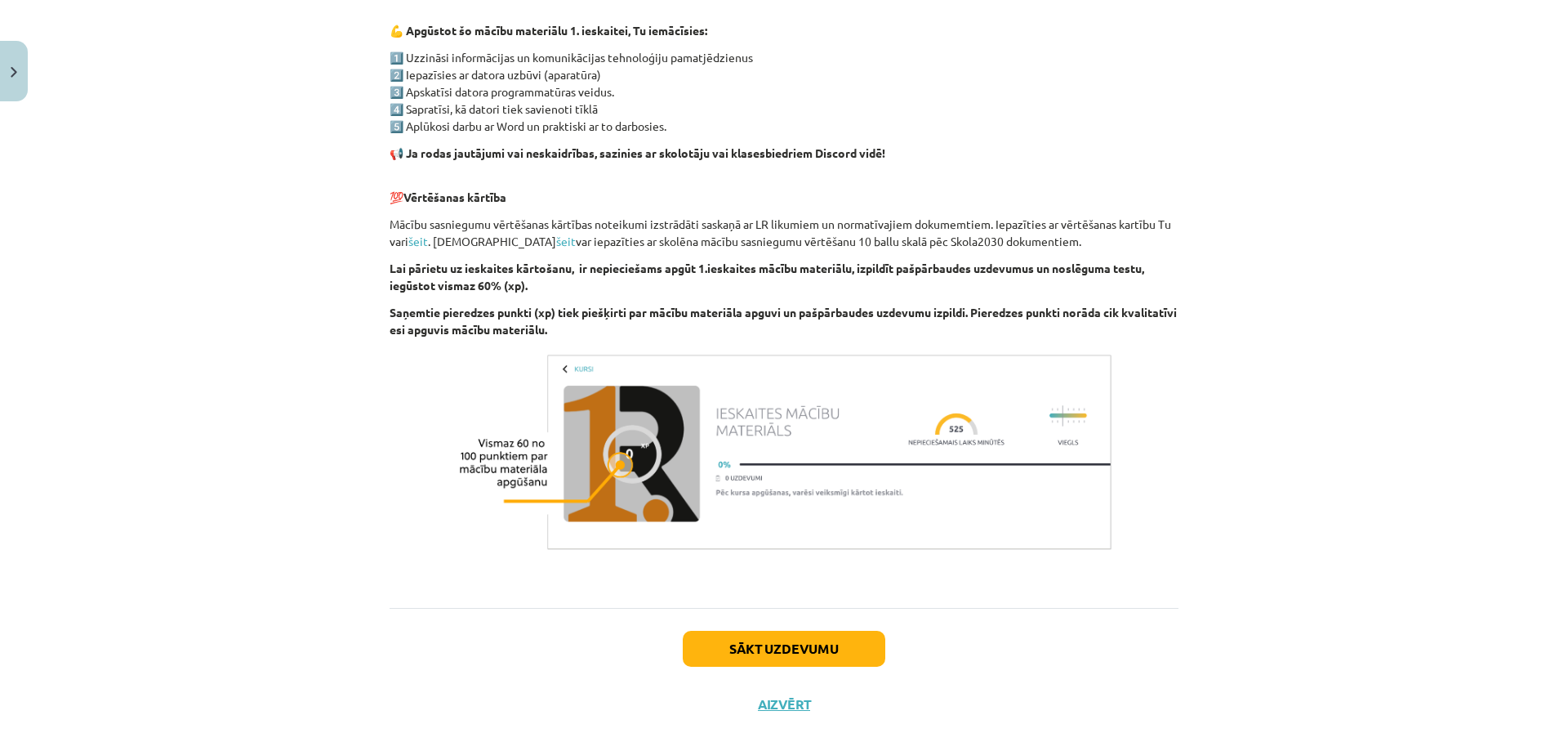
scroll to position [982, 0]
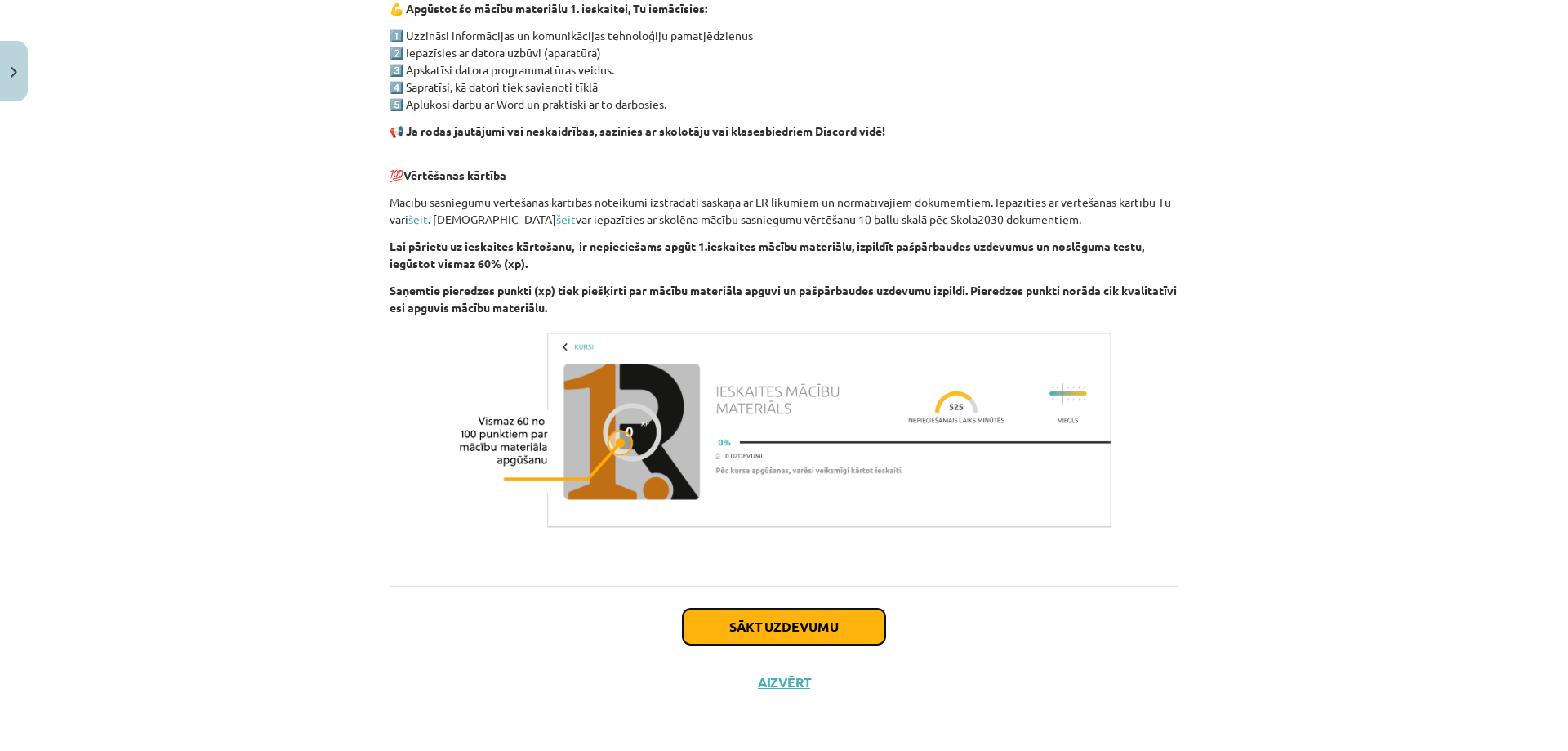
click at [786, 634] on button "Sākt uzdevumu" at bounding box center [784, 626] width 203 height 36
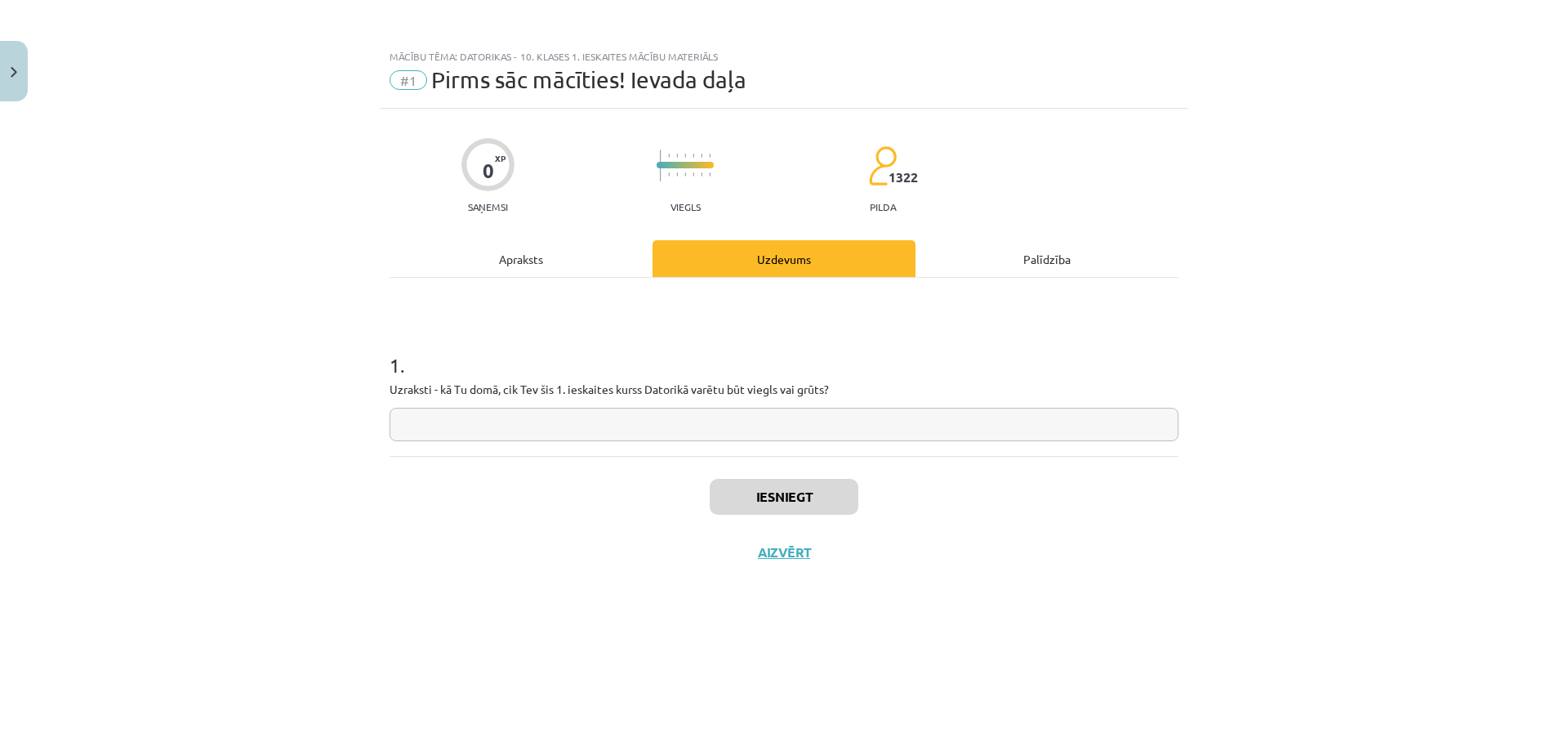
click at [667, 431] on input "text" at bounding box center [784, 424] width 789 height 34
type input "******"
click at [787, 498] on button "Iesniegt" at bounding box center [784, 496] width 148 height 36
click at [836, 569] on button "Nākamā nodarbība" at bounding box center [784, 563] width 160 height 37
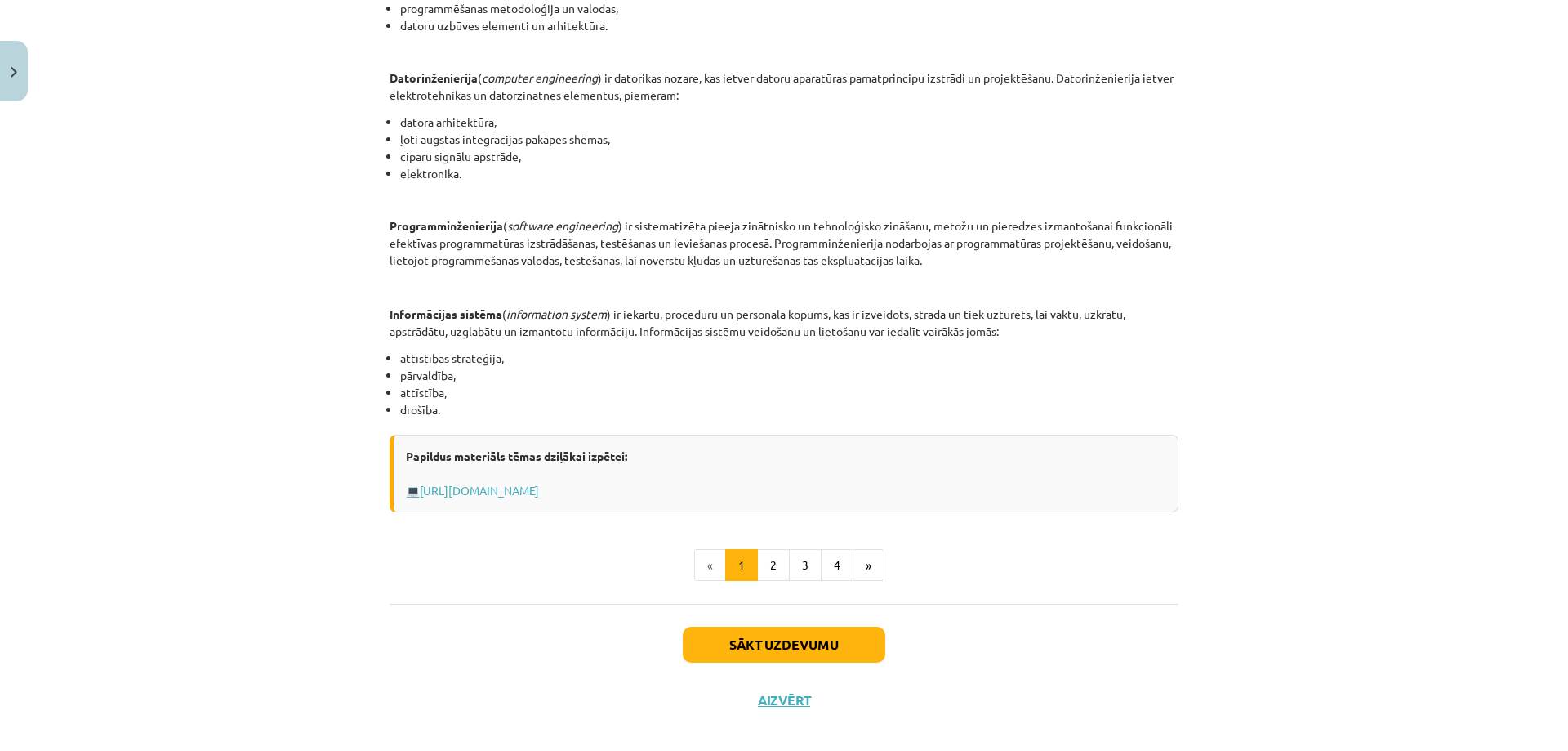
scroll to position [647, 0]
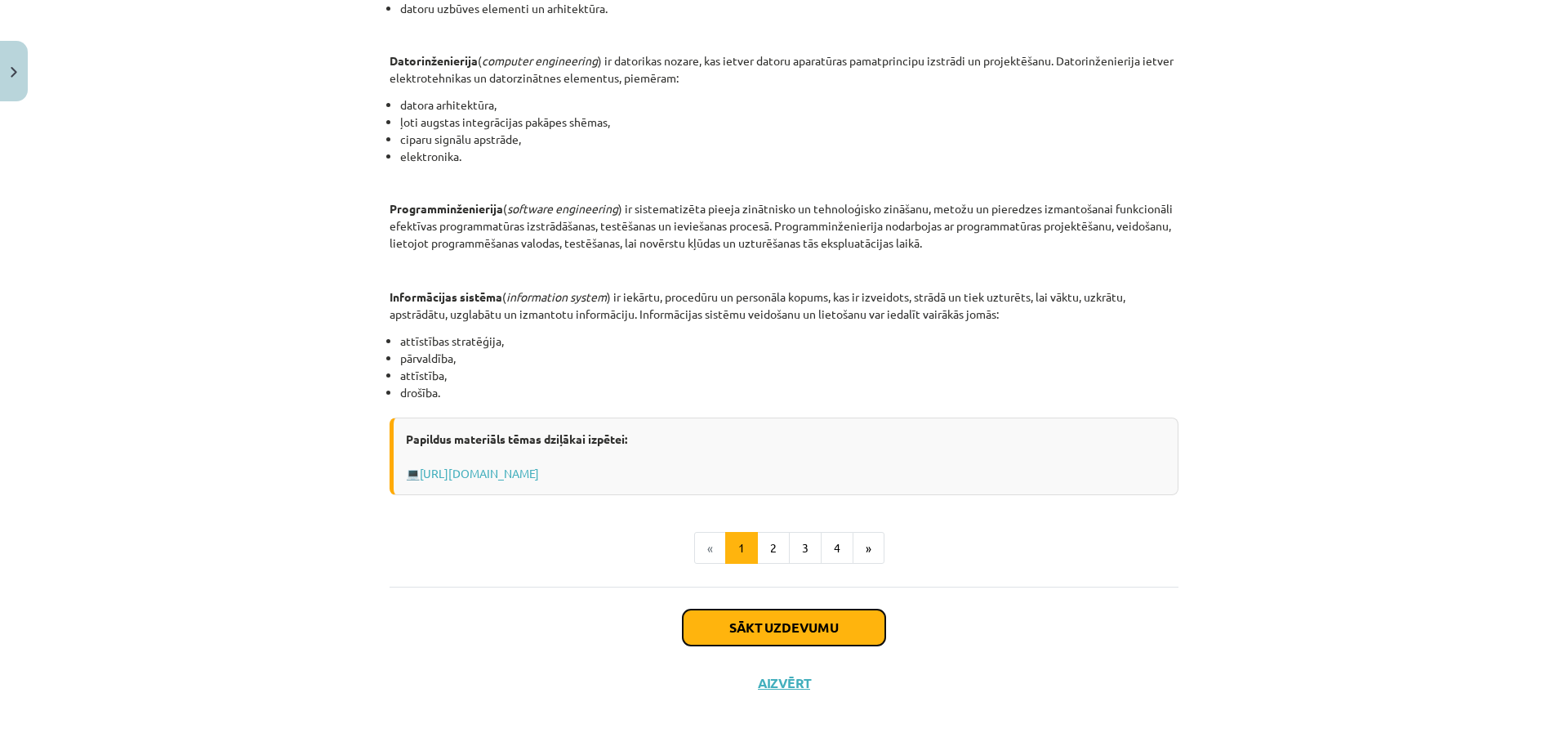
click at [744, 631] on button "Sākt uzdevumu" at bounding box center [784, 626] width 203 height 36
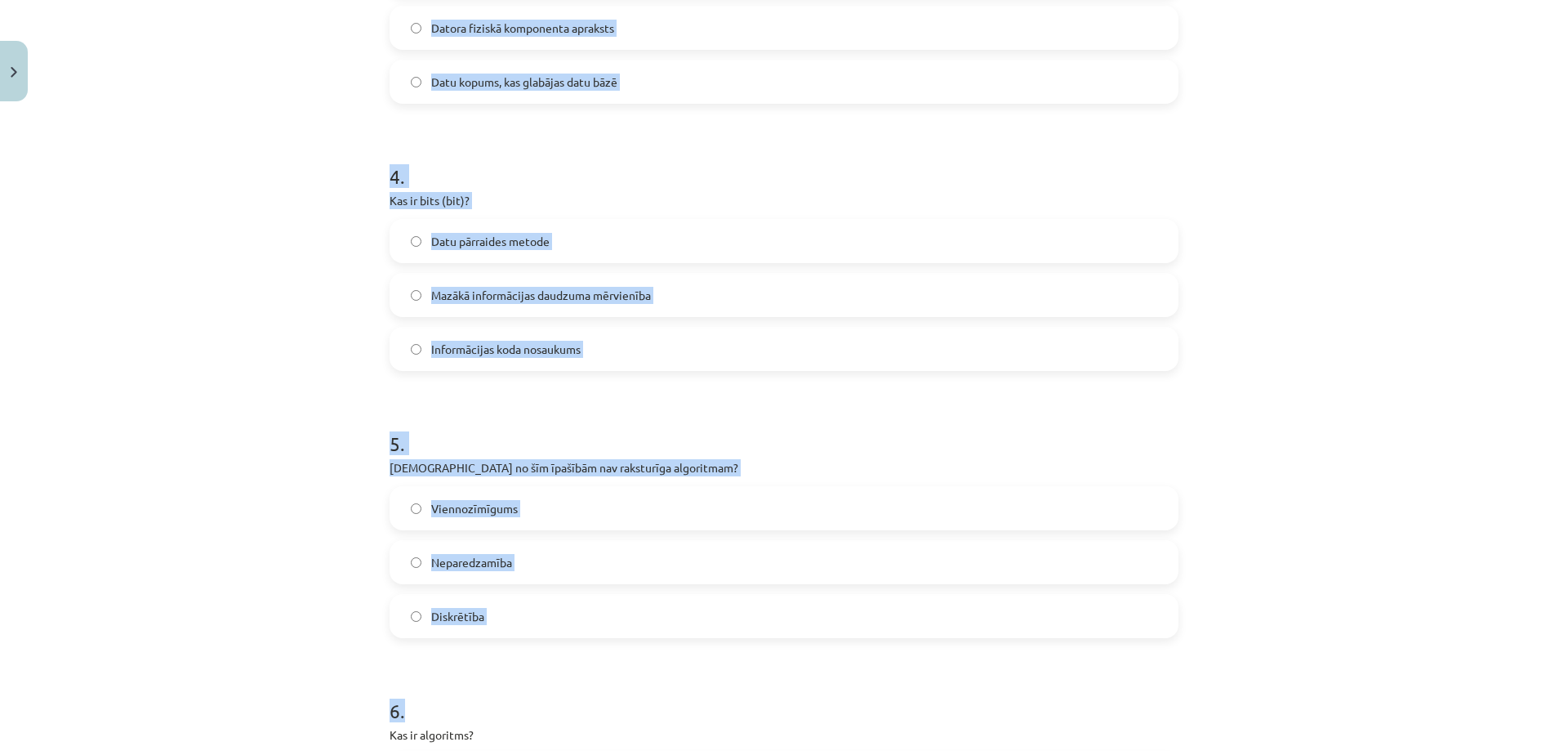
scroll to position [1429, 0]
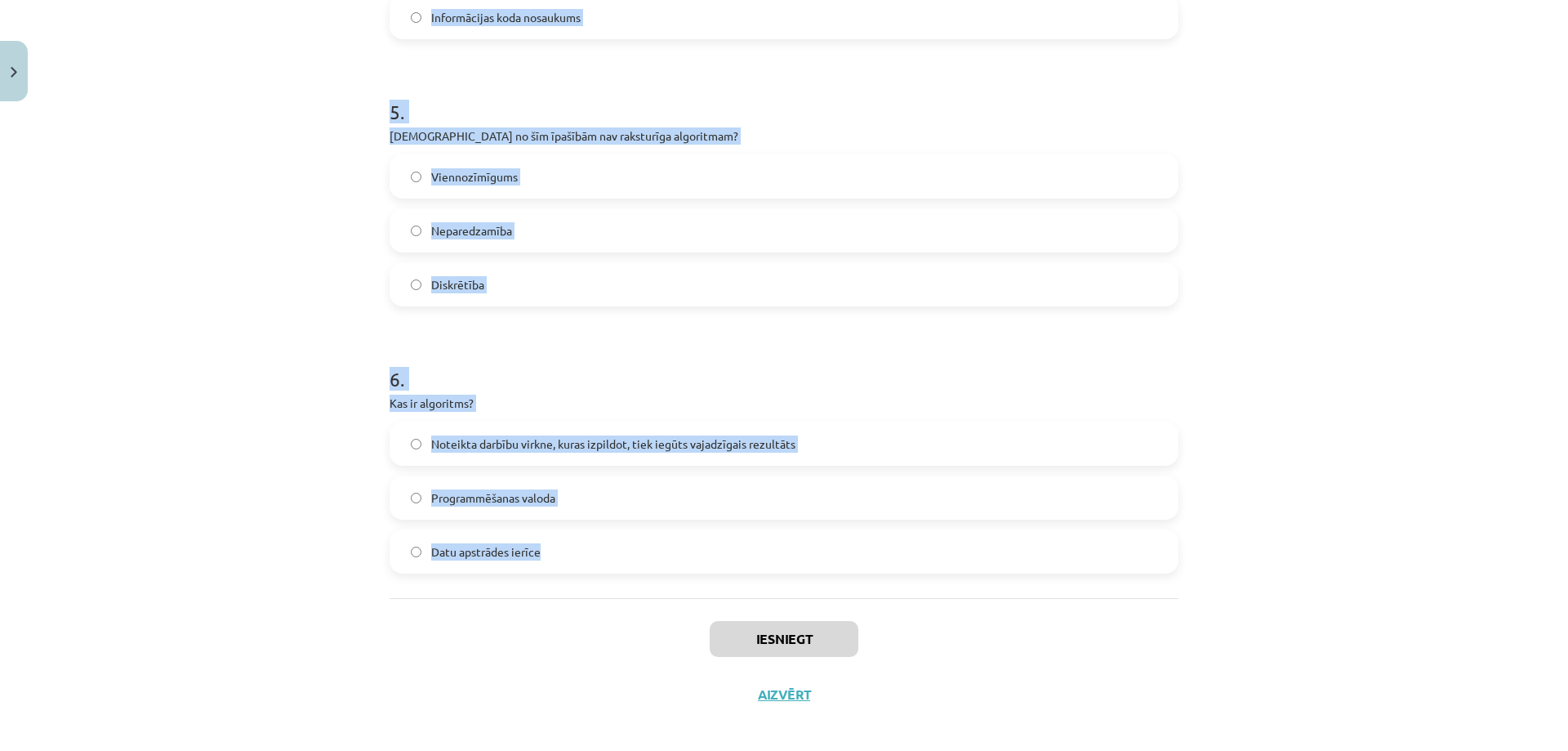
drag, startPoint x: 380, startPoint y: 340, endPoint x: 603, endPoint y: 548, distance: 304.9
copy form "Kura no šīm nav informācijas daudzuma mērvienība? Kilobaits (KB) Bits (b) Megab…"
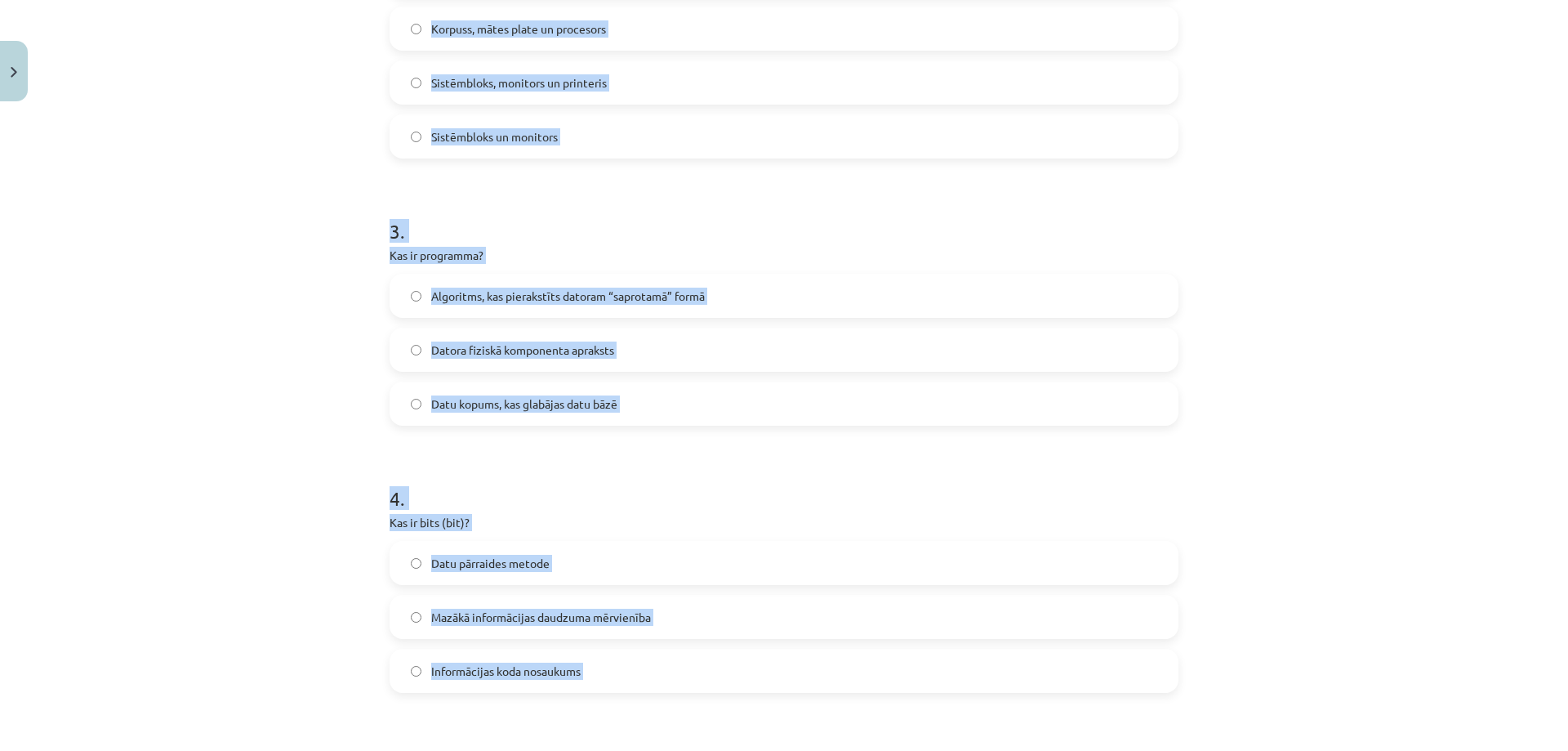
drag, startPoint x: 515, startPoint y: 246, endPoint x: 207, endPoint y: 278, distance: 309.7
click at [207, 278] on div "Mācību tēma: Datorikas - 10. klases 1. ieskaites mācību materiāls #2 1. tēma – …" at bounding box center [784, 375] width 1568 height 751
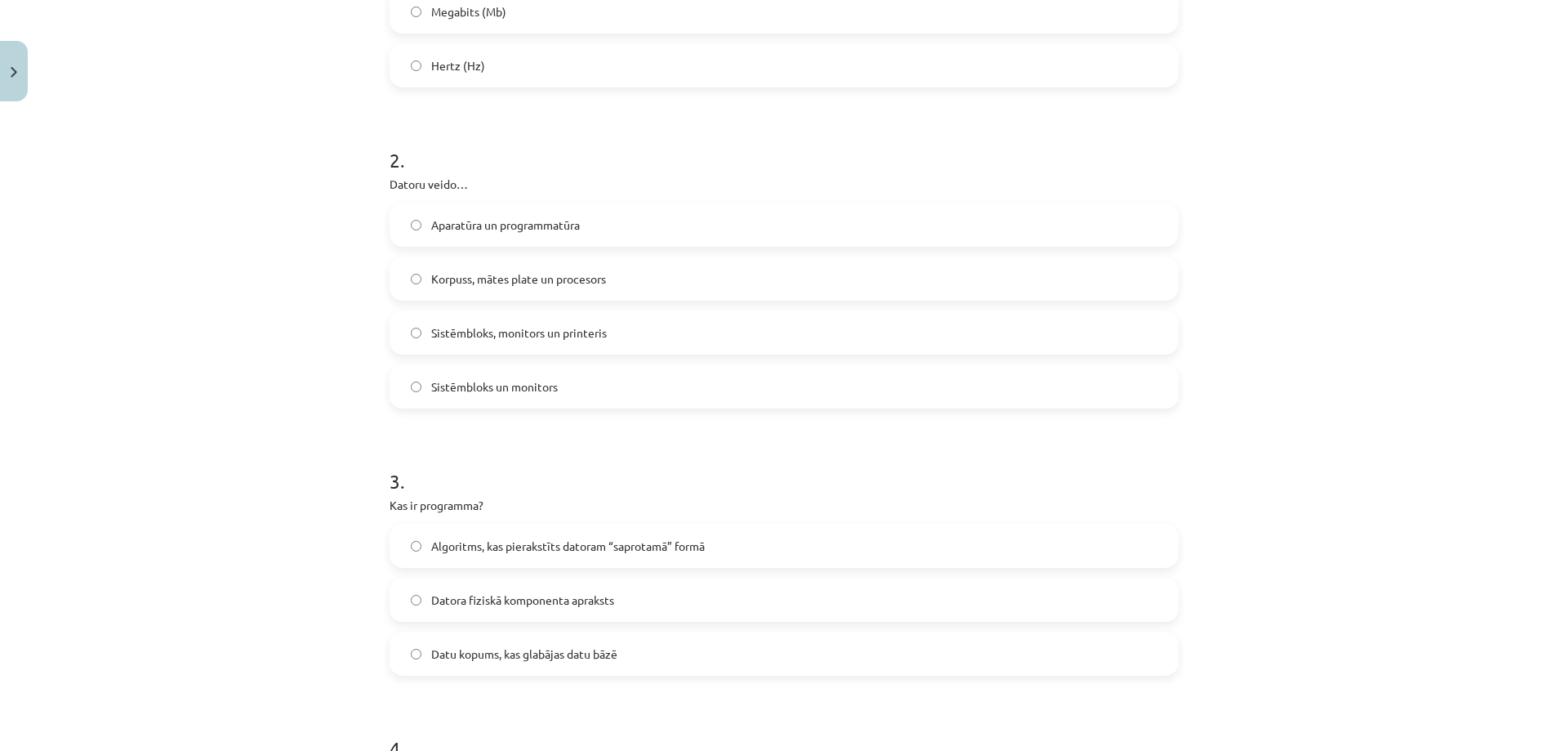
scroll to position [450, 0]
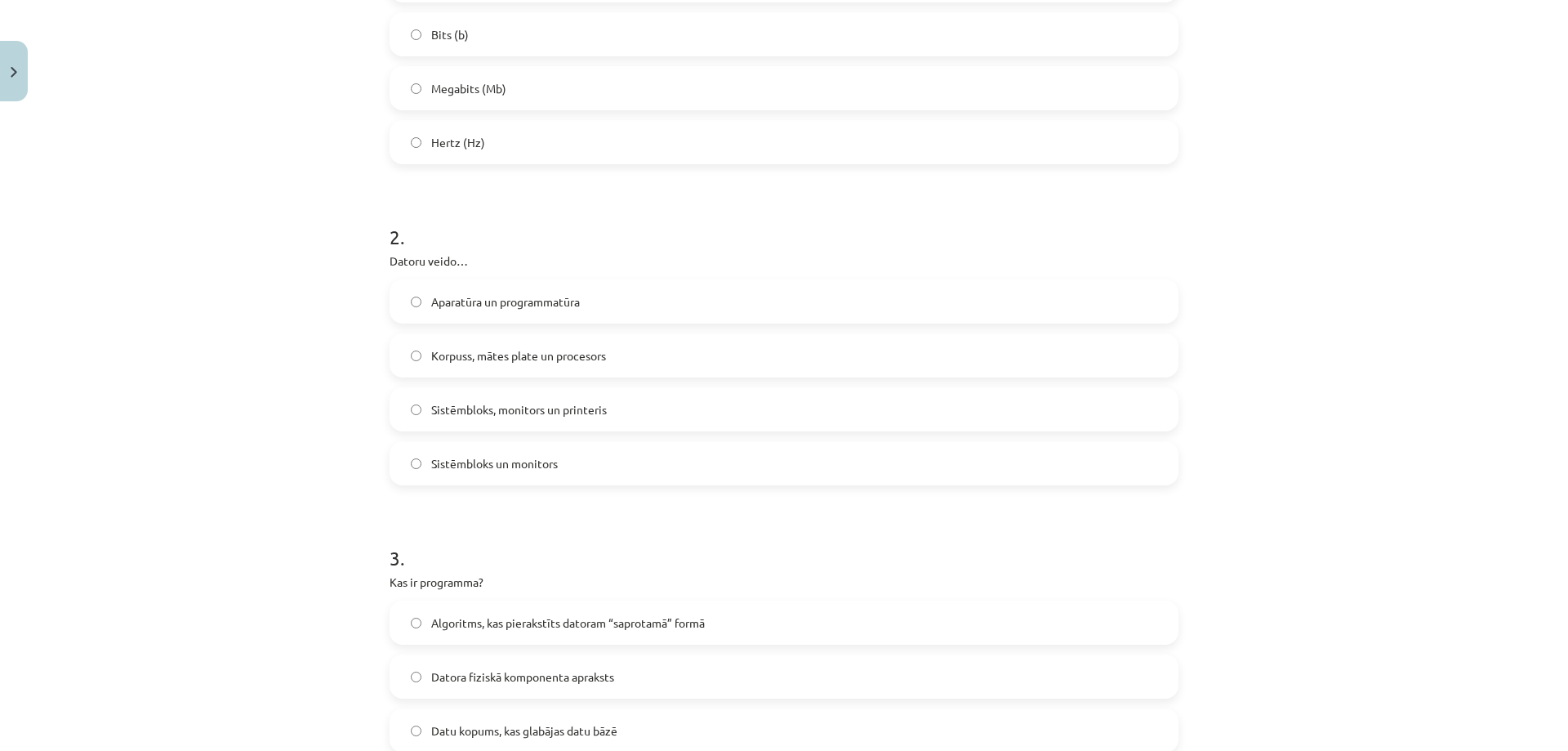
click at [491, 144] on label "Hertz (Hz)" at bounding box center [784, 142] width 785 height 41
click at [482, 299] on span "Aparatūra un programmatūra" at bounding box center [505, 301] width 148 height 17
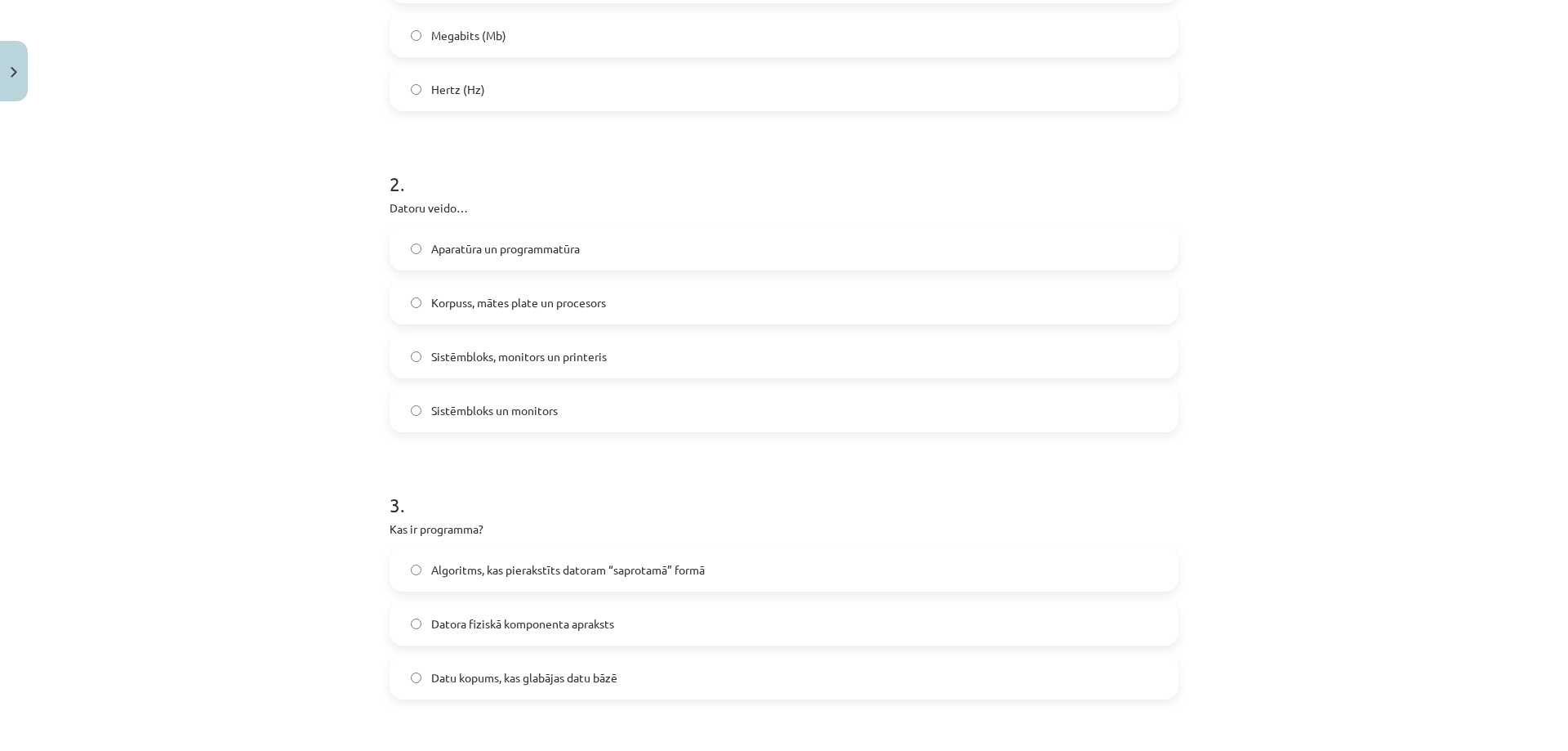
scroll to position [531, 0]
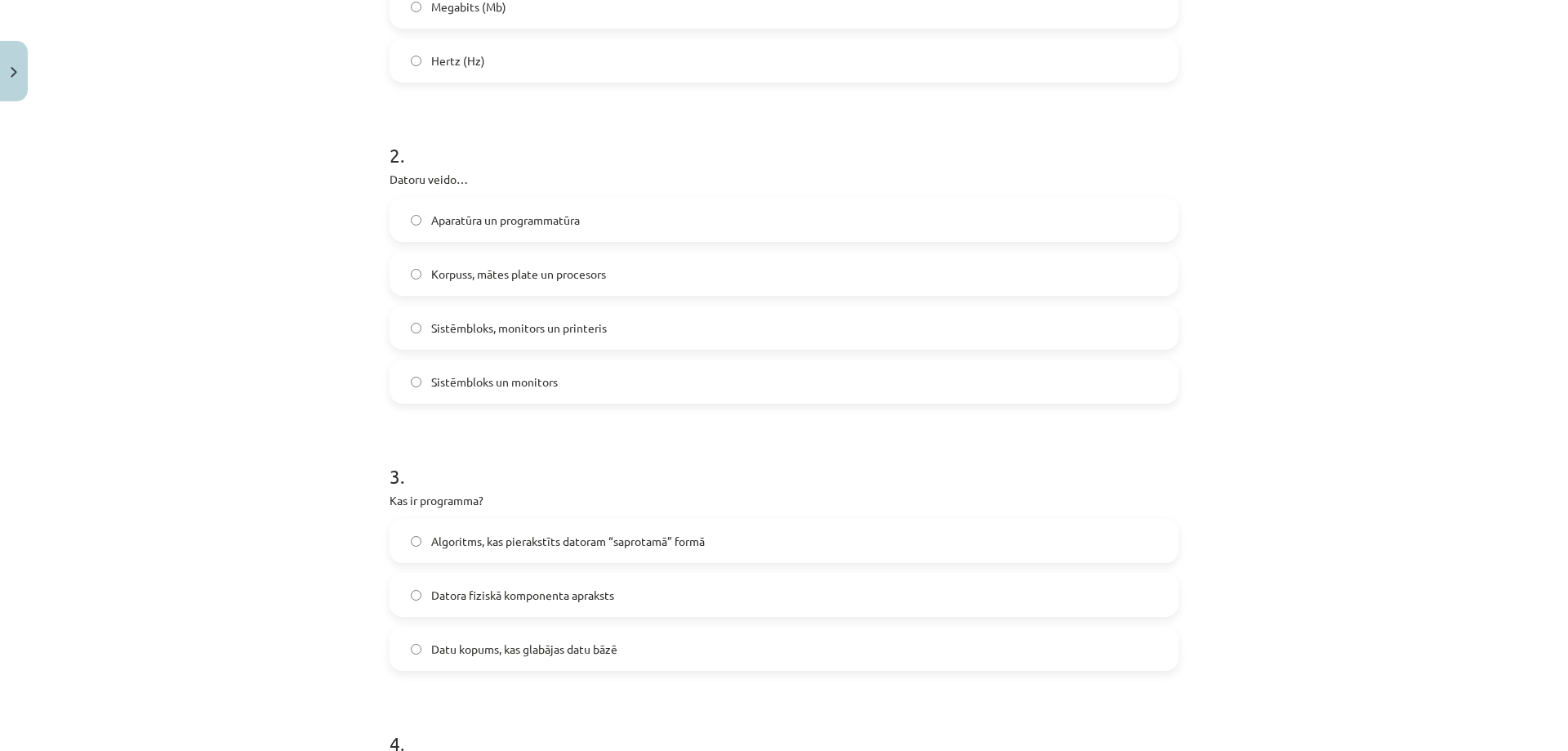
click at [515, 522] on label "Algoritms, kas pierakstīts datoram “saprotamā” formā" at bounding box center [784, 541] width 785 height 41
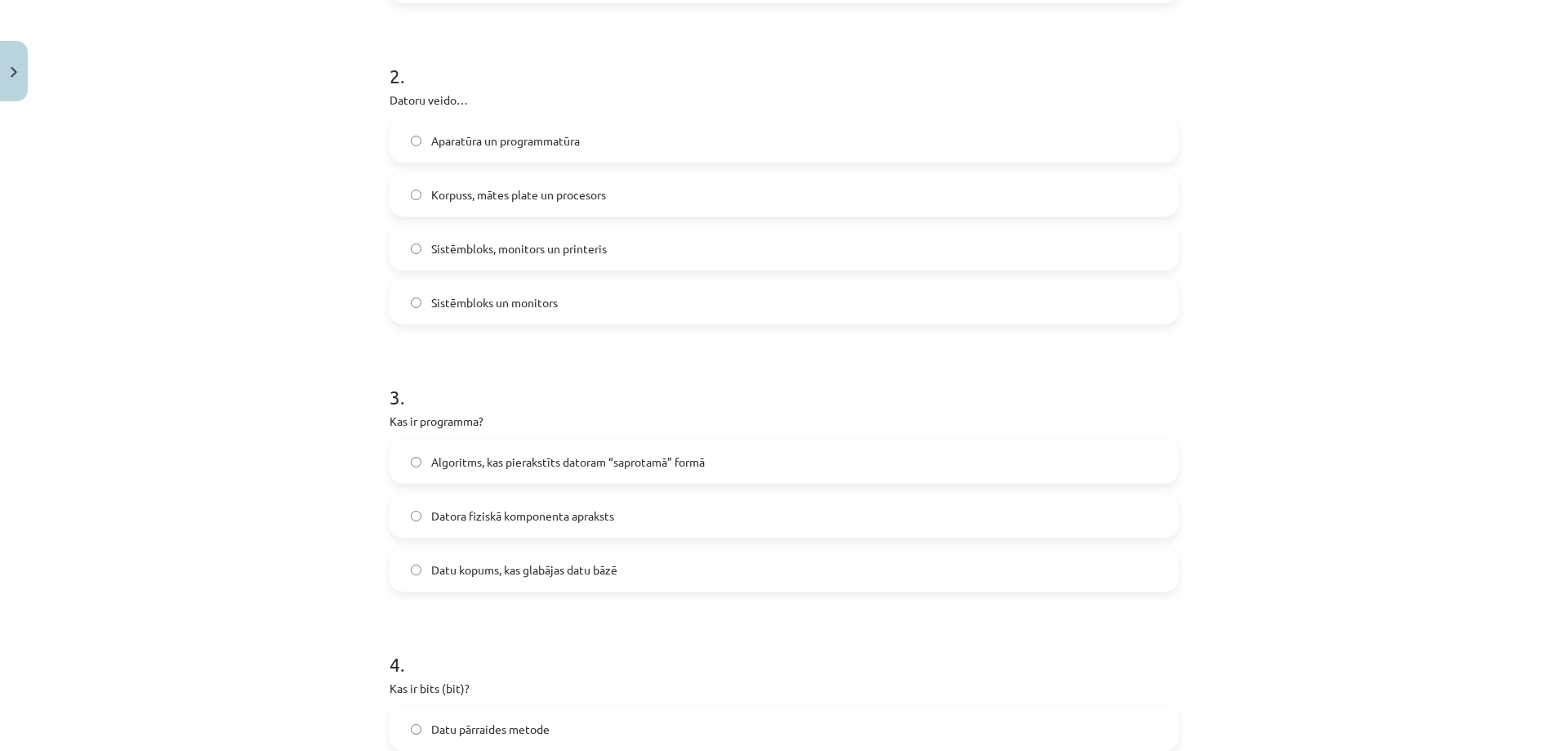
scroll to position [939, 0]
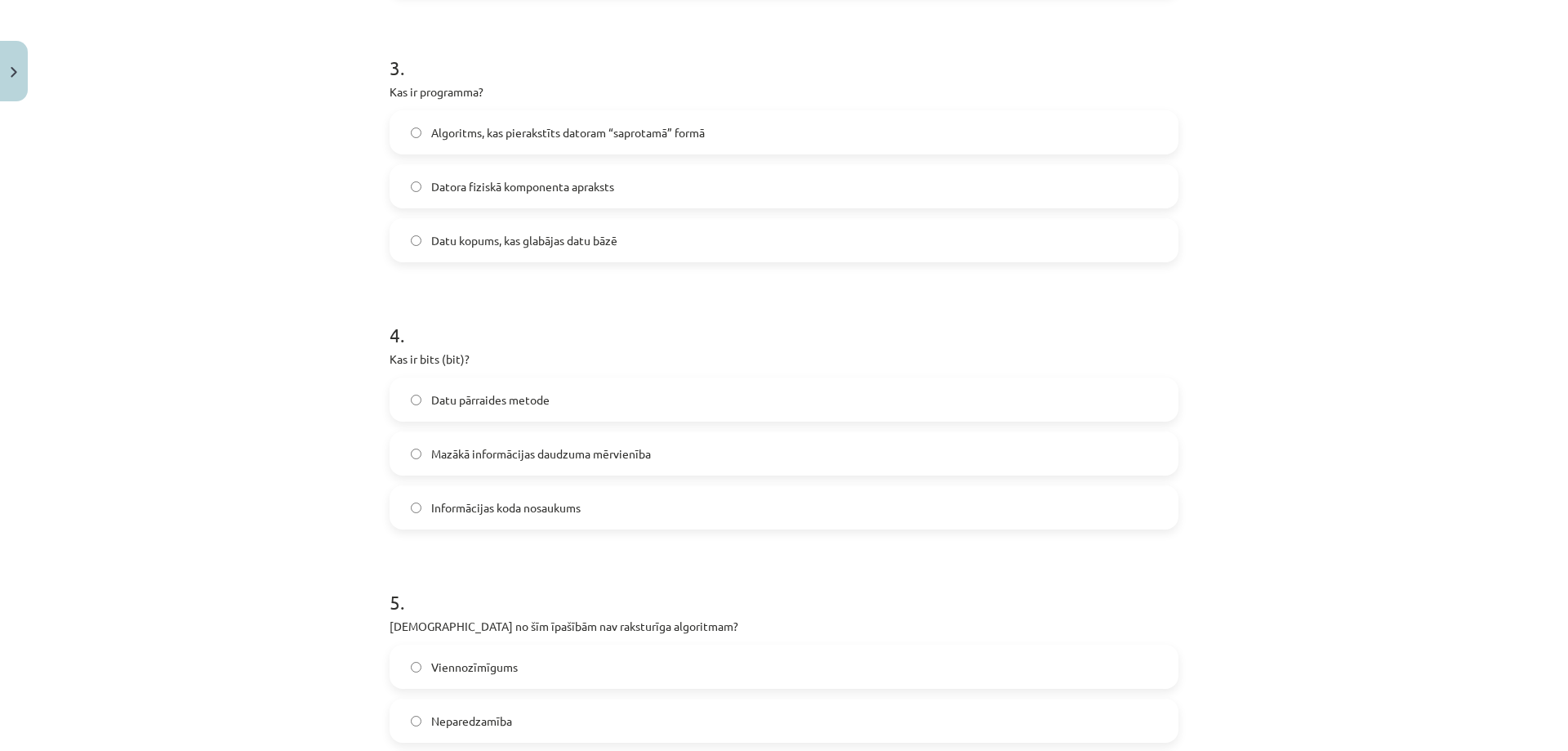
click at [480, 445] on span "Mazākā informācijas daudzuma mērvienība" at bounding box center [541, 453] width 219 height 17
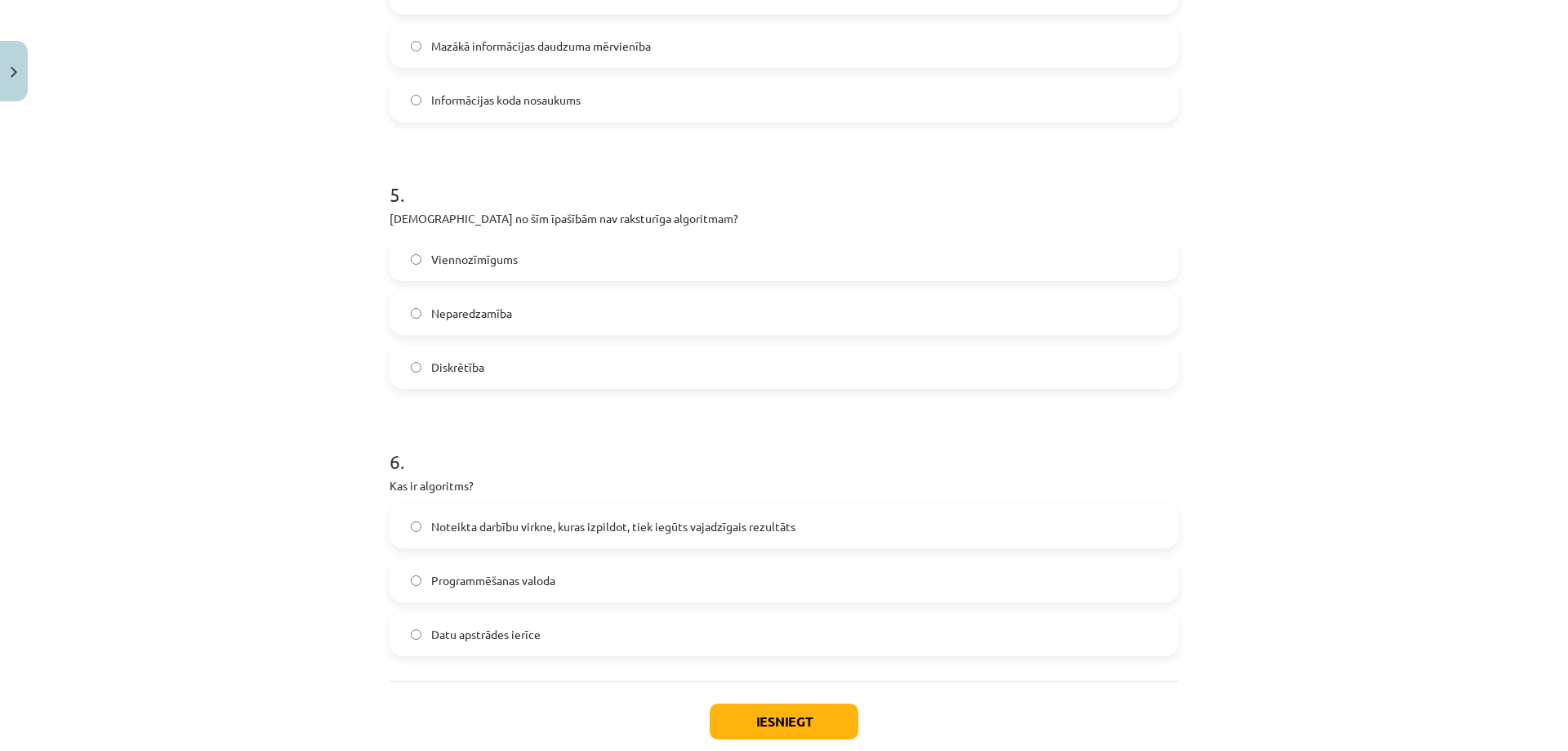
scroll to position [1348, 0]
click at [446, 323] on label "Neparedzamība" at bounding box center [784, 311] width 785 height 41
click at [469, 511] on label "Noteikta darbību virkne, kuras izpildot, tiek iegūts vajadzīgais rezultāts" at bounding box center [784, 525] width 785 height 41
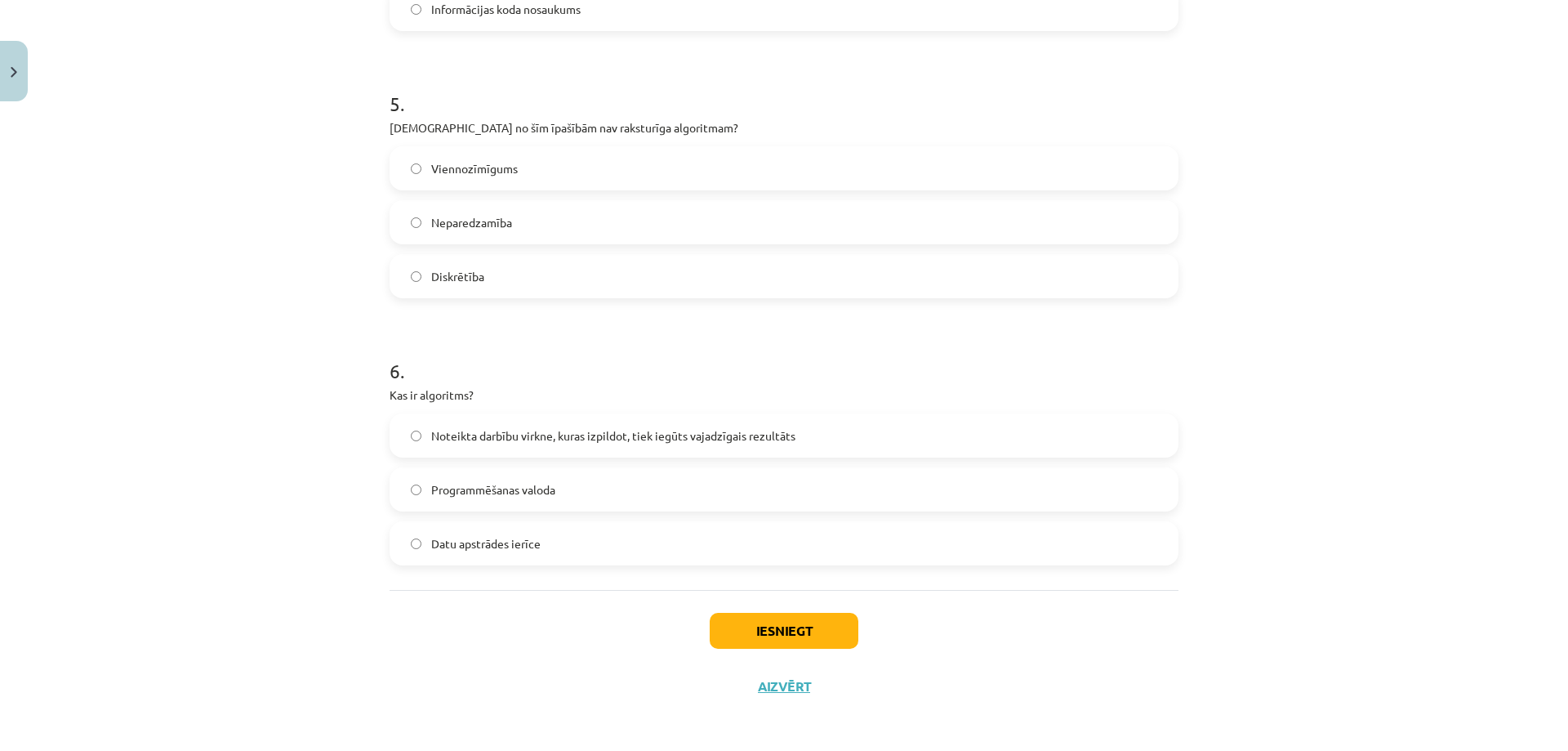
scroll to position [1442, 0]
click at [764, 636] on button "Iesniegt" at bounding box center [784, 626] width 148 height 36
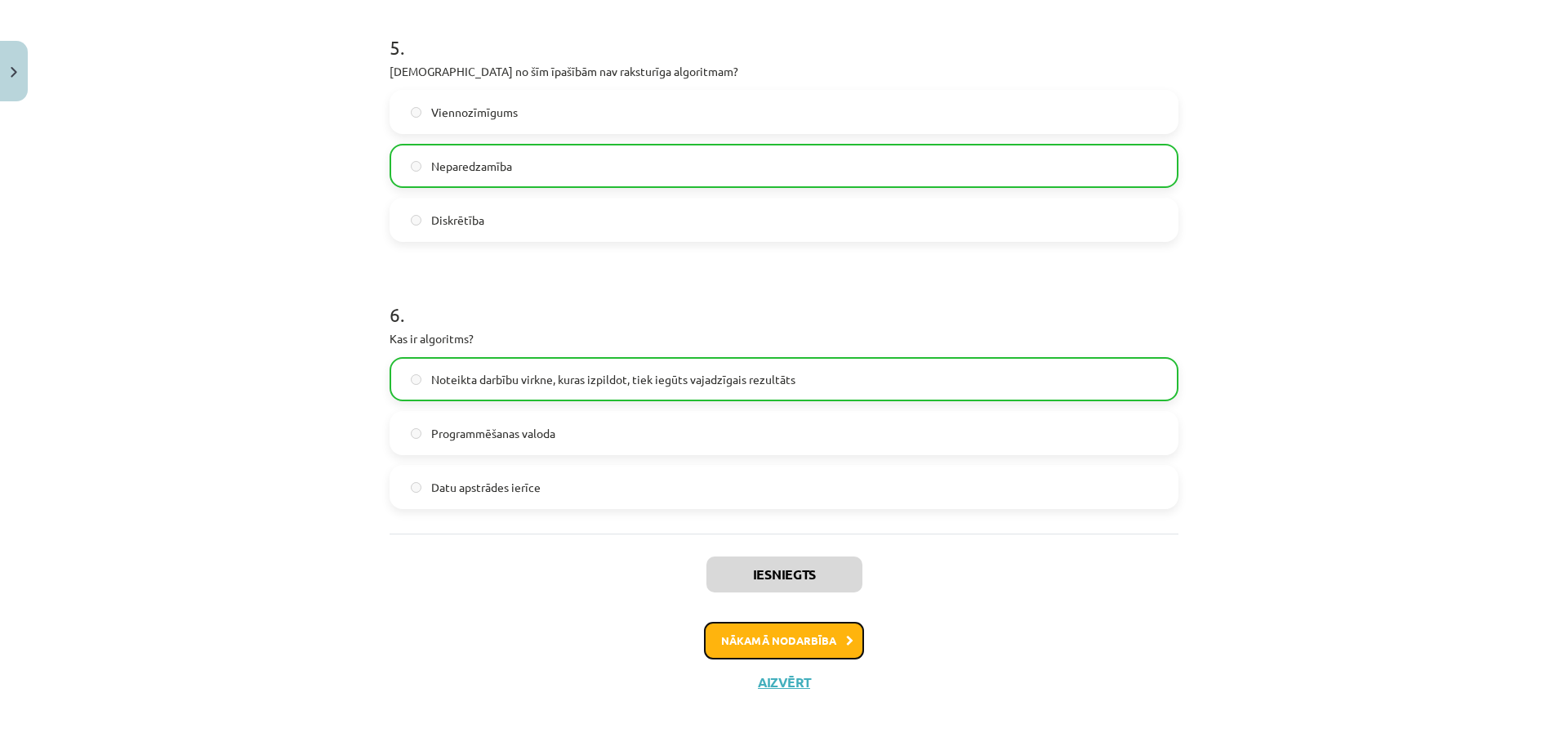
click at [796, 640] on button "Nākamā nodarbība" at bounding box center [784, 640] width 160 height 37
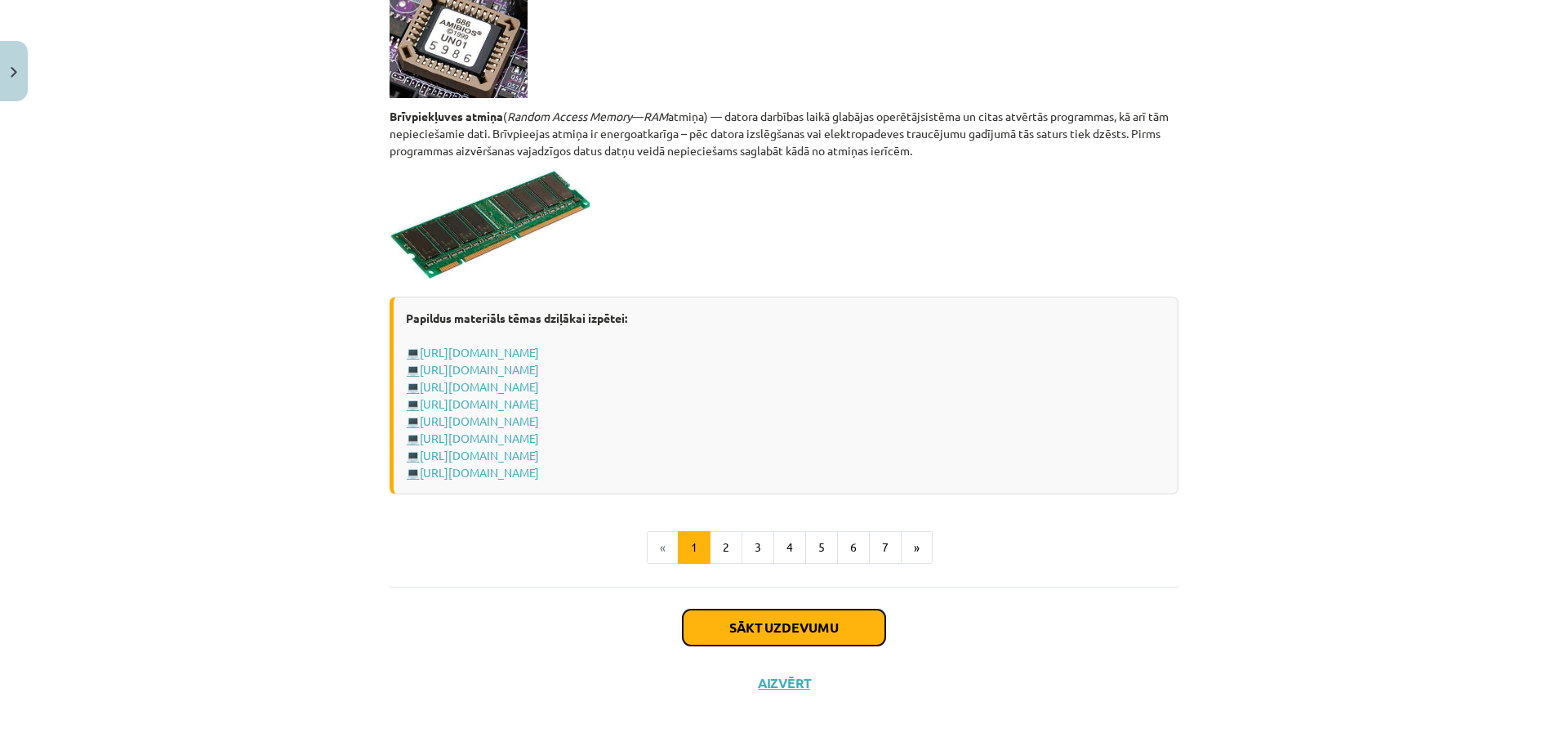
click at [754, 631] on button "Sākt uzdevumu" at bounding box center [784, 626] width 203 height 36
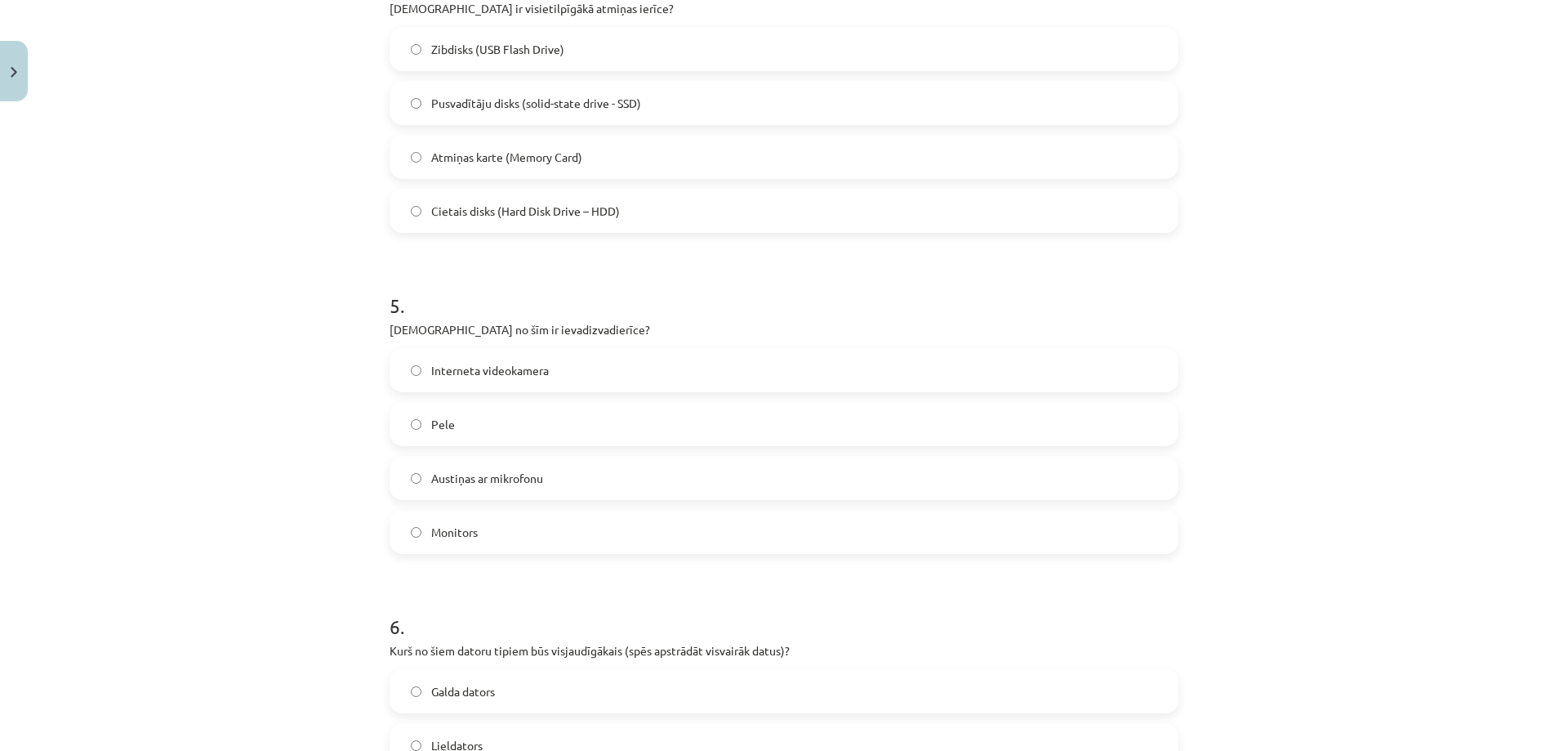
scroll to position [1348, 0]
drag, startPoint x: 368, startPoint y: 345, endPoint x: 665, endPoint y: 540, distance: 355.3
click at [665, 540] on div "Mācību tēma: Datorikas - 10. klases 1. ieskaites mācību materiāls #3 2. tēma – …" at bounding box center [784, 375] width 1568 height 751
copy form "Kuru ierīci lietosi lai vecu teksta dokumentu pārvēstu par rediģējamu Word doku…"
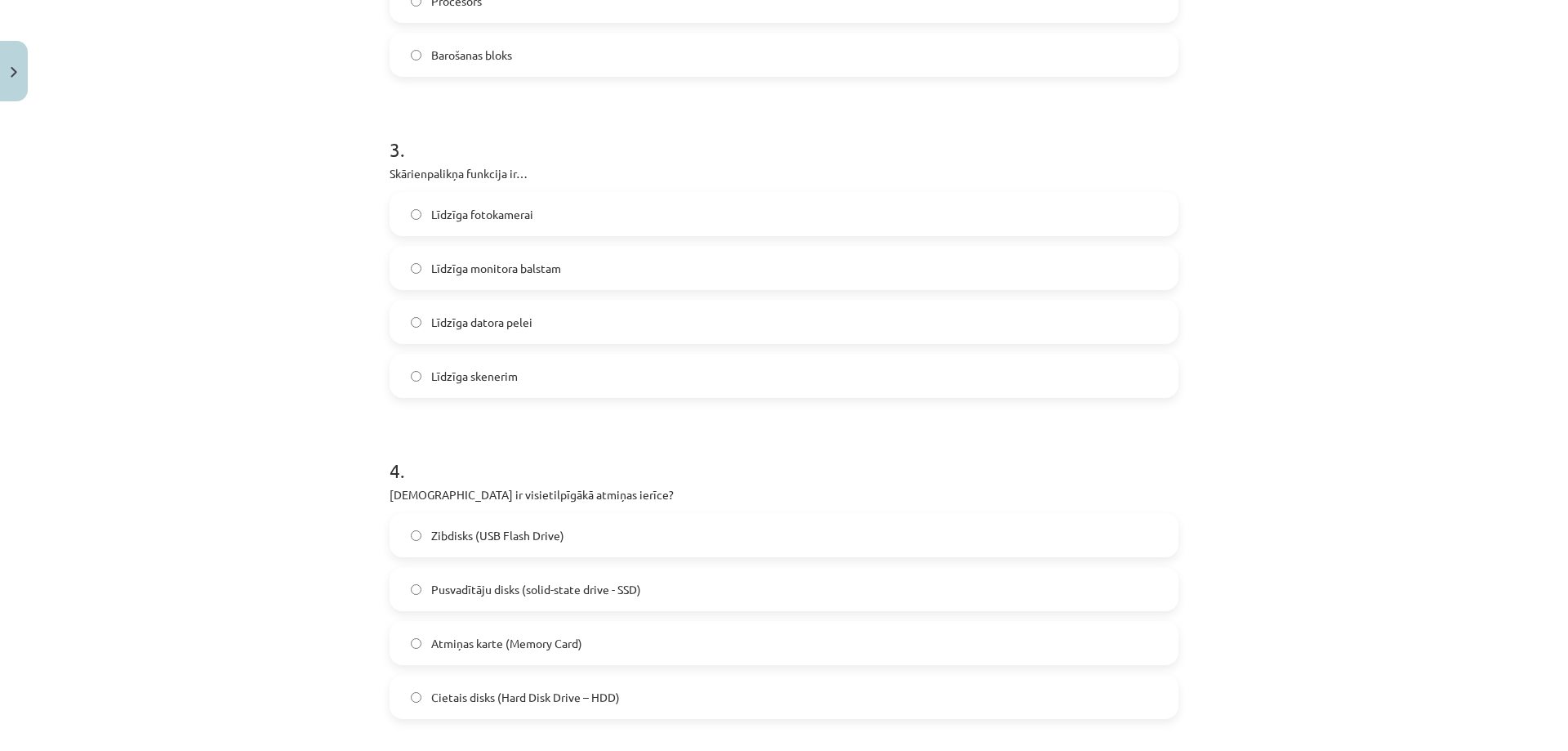
scroll to position [368, 0]
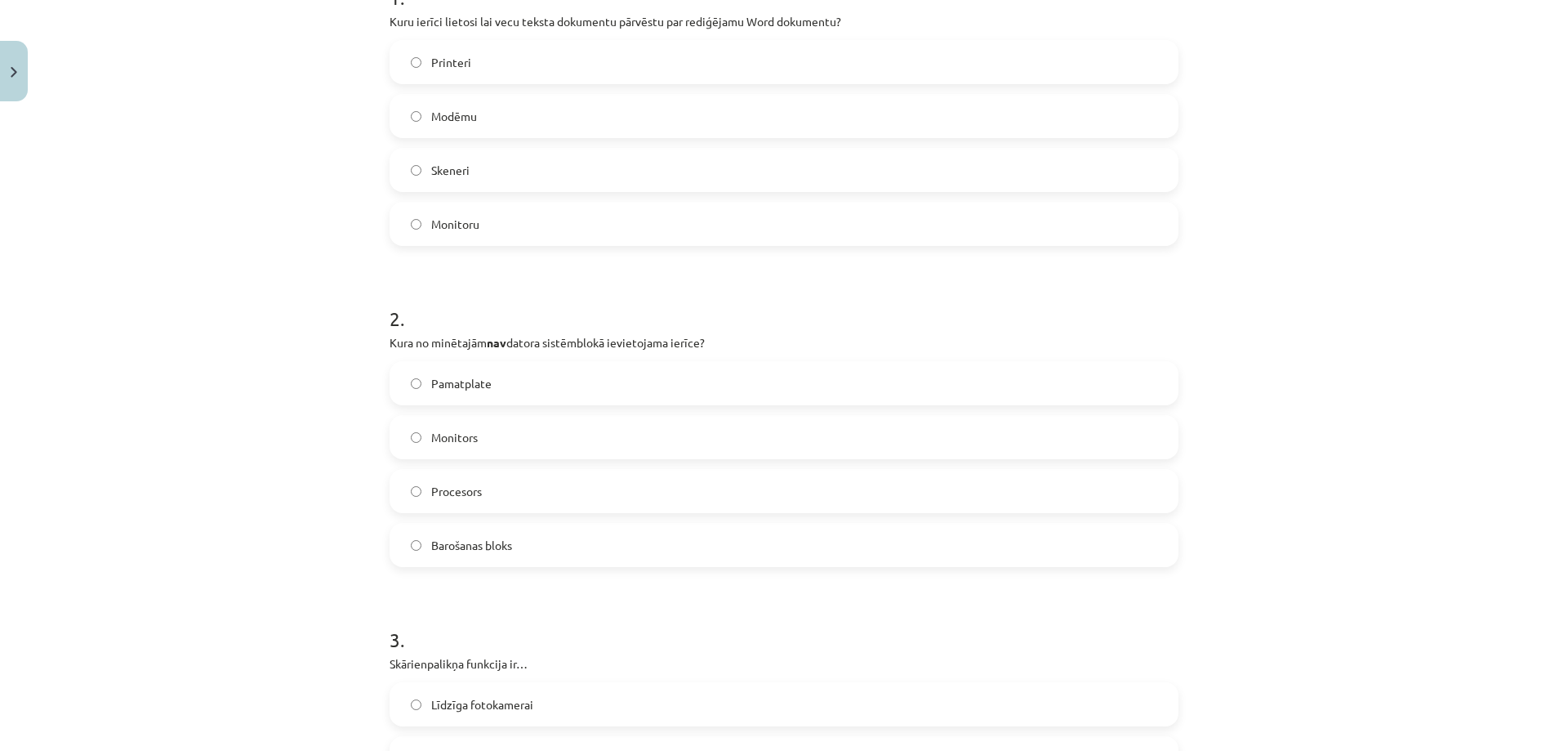
click at [468, 167] on label "Skeneri" at bounding box center [784, 169] width 785 height 41
click at [474, 435] on label "Monitors" at bounding box center [784, 437] width 785 height 41
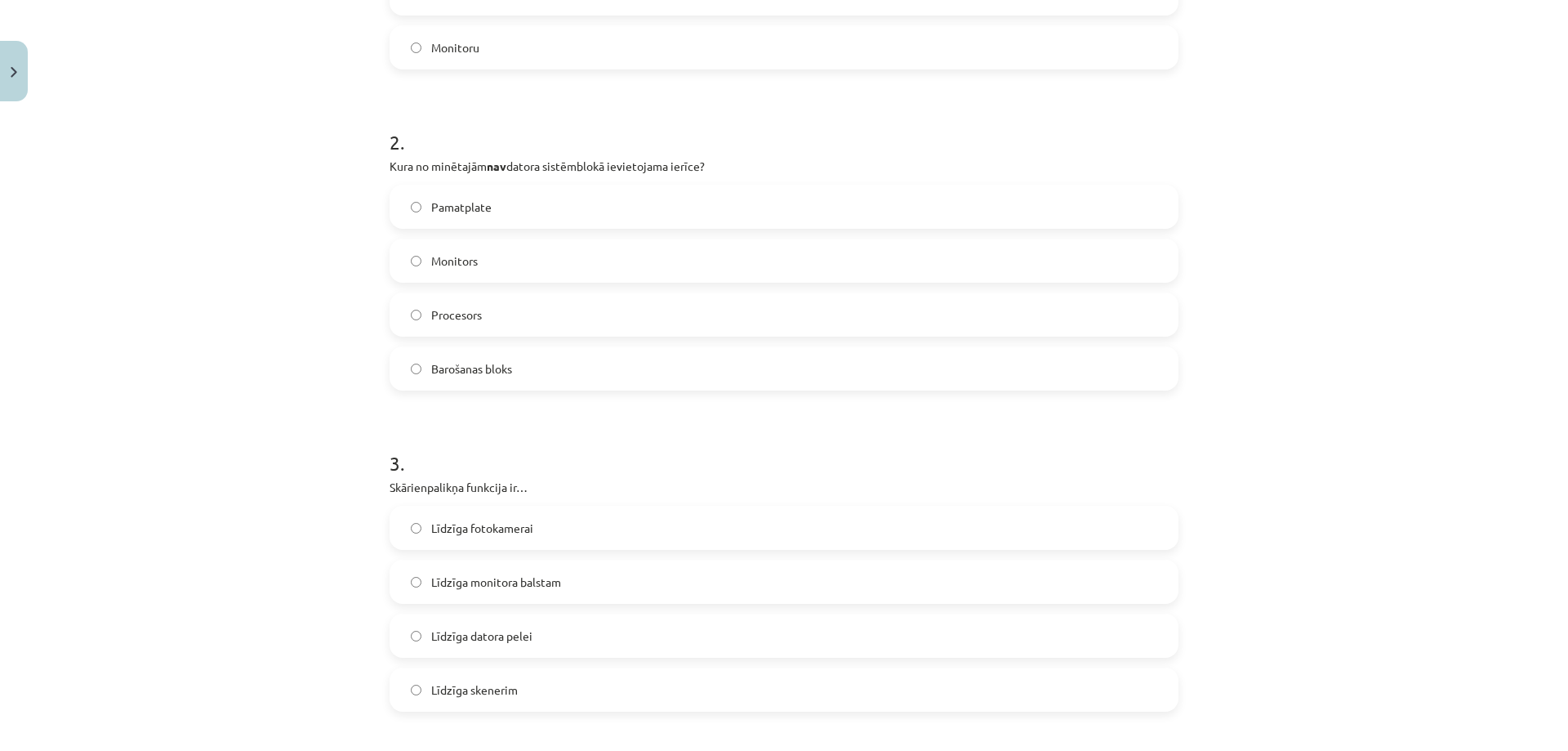
scroll to position [613, 0]
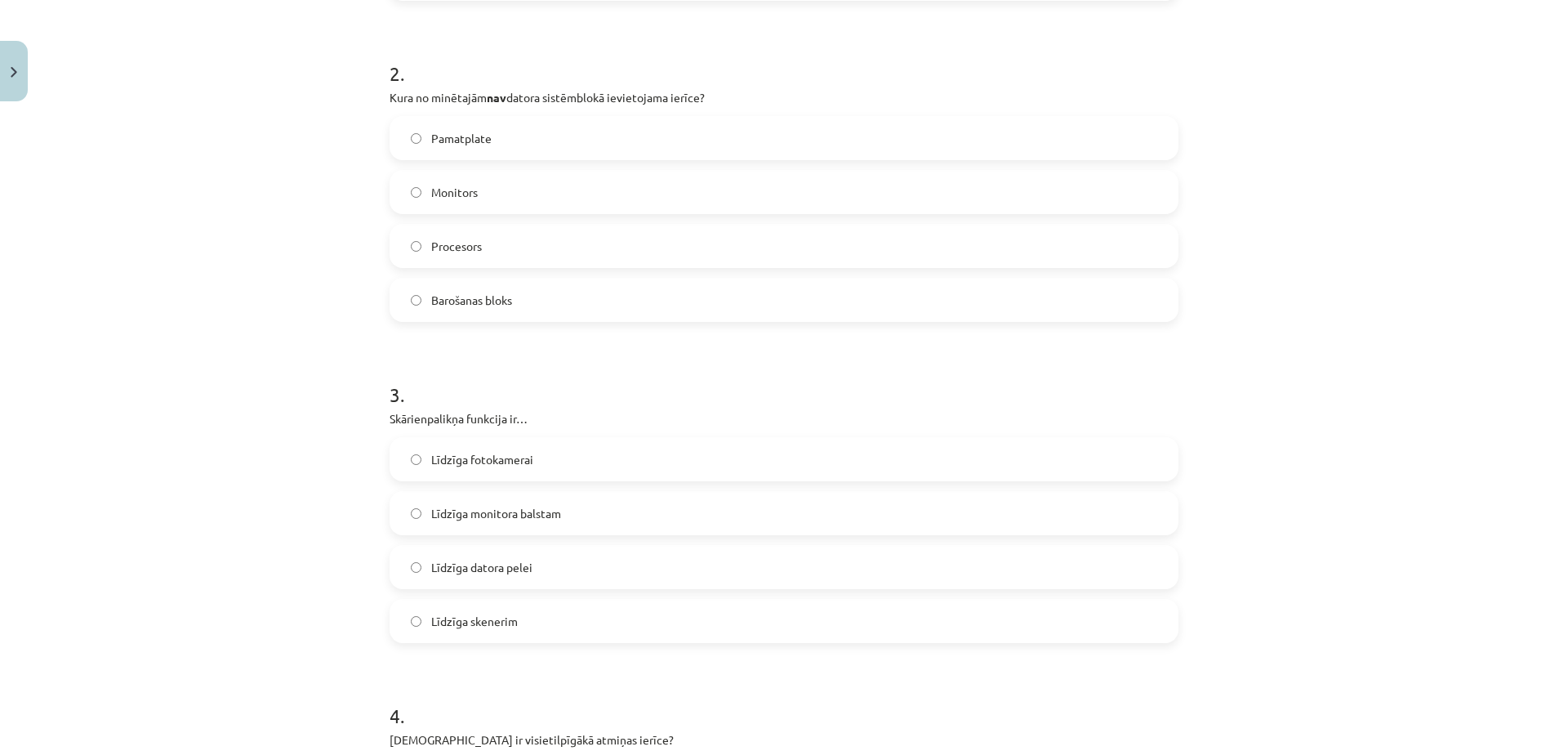
click at [477, 519] on span "Līdzīga monitora balstam" at bounding box center [496, 513] width 130 height 17
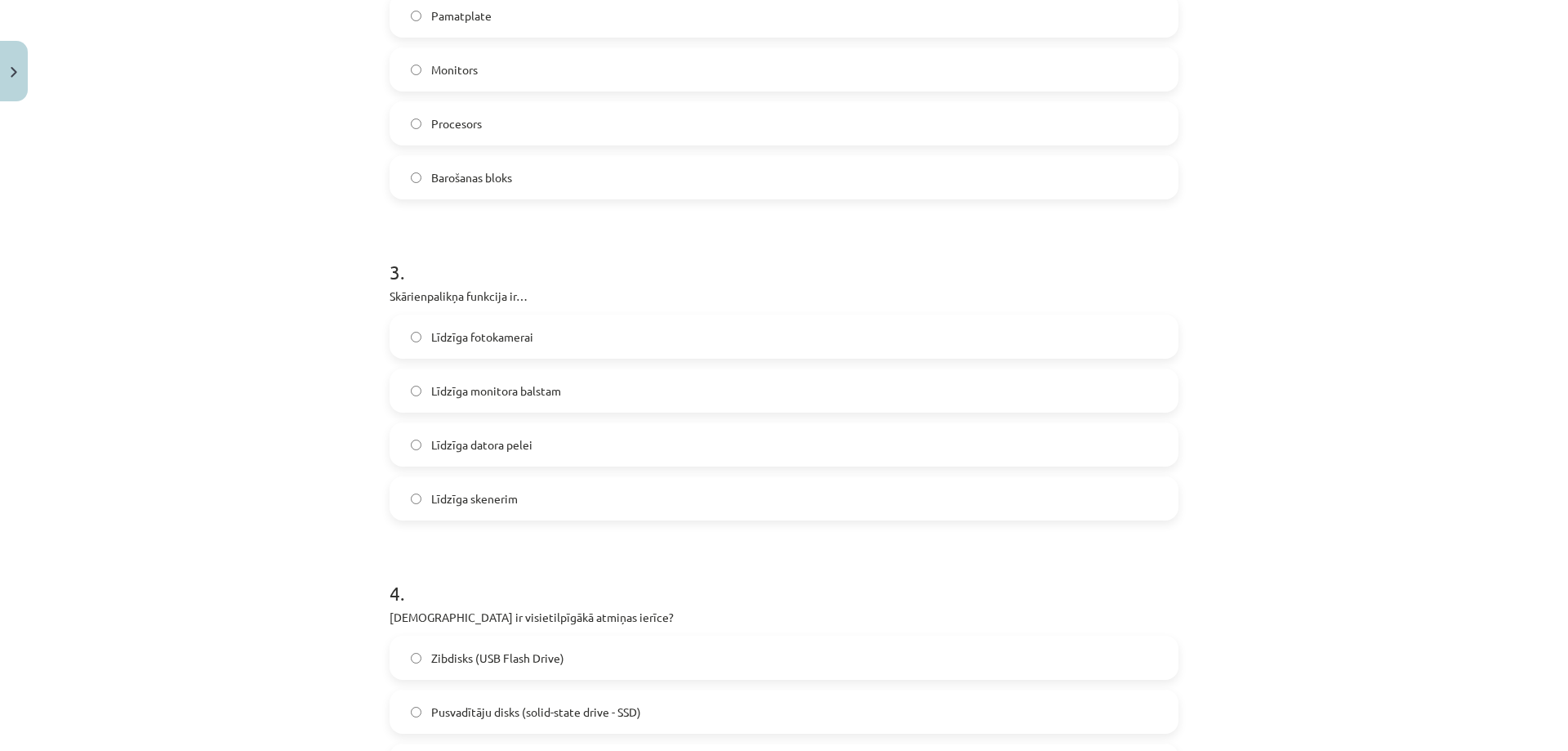
scroll to position [1021, 0]
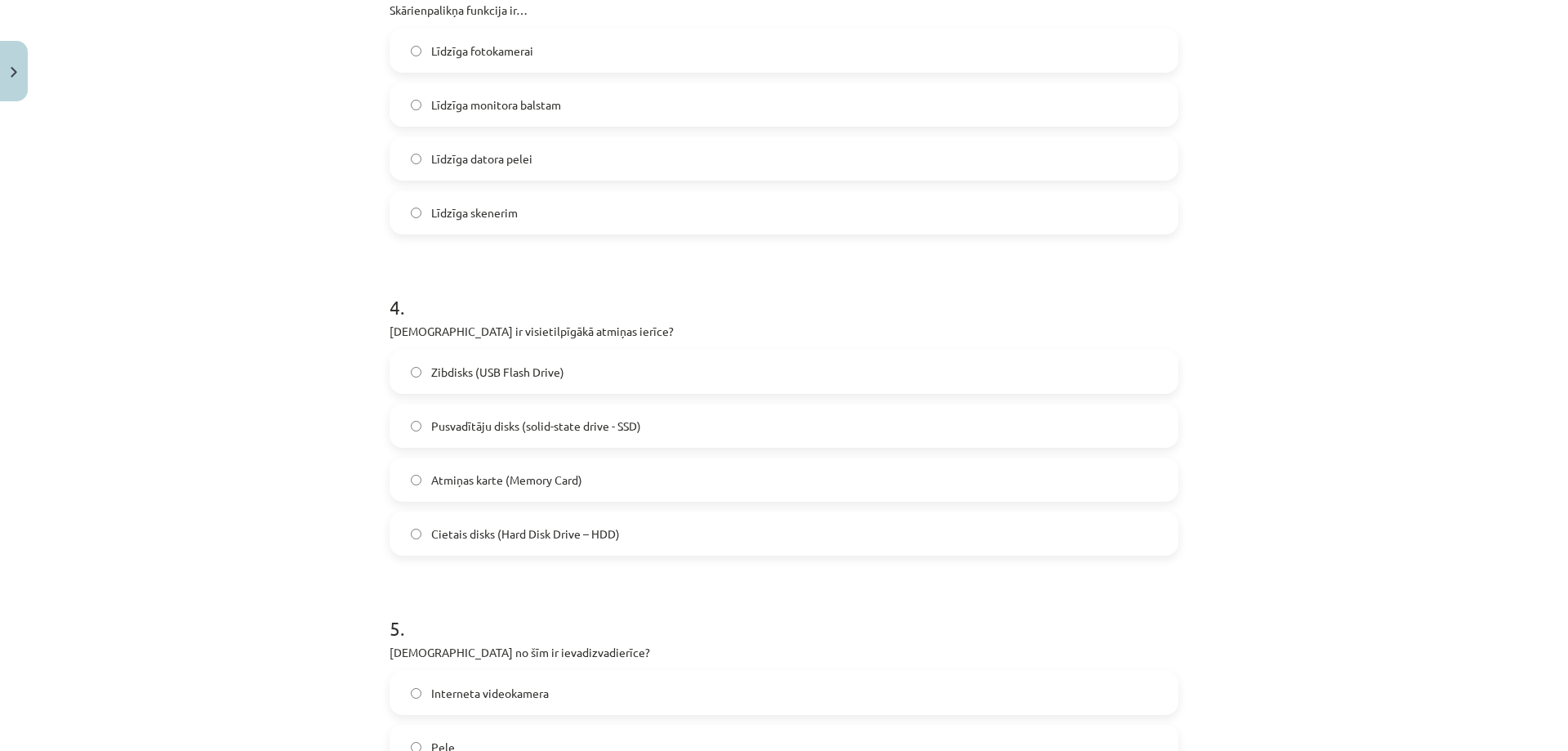
click at [543, 163] on label "Līdzīga datora pelei" at bounding box center [784, 158] width 785 height 41
click at [496, 569] on form "1 . Kuru ierīci lietosi lai vecu teksta dokumentu pārvēstu par rediģējamu Word …" at bounding box center [784, 250] width 789 height 1893
click at [489, 543] on label "Cietais disks (Hard Disk Drive – HDD)" at bounding box center [784, 533] width 785 height 41
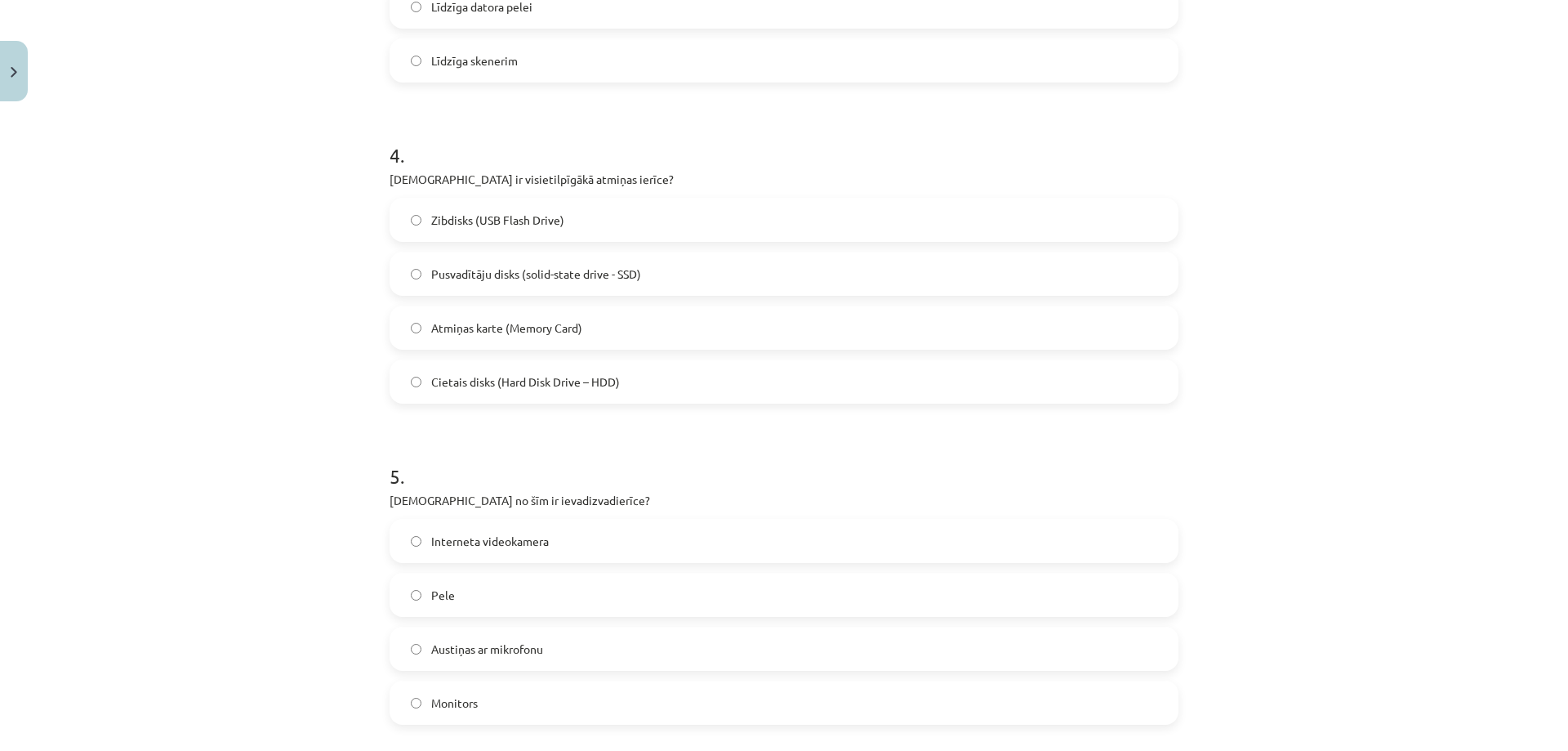
scroll to position [1266, 0]
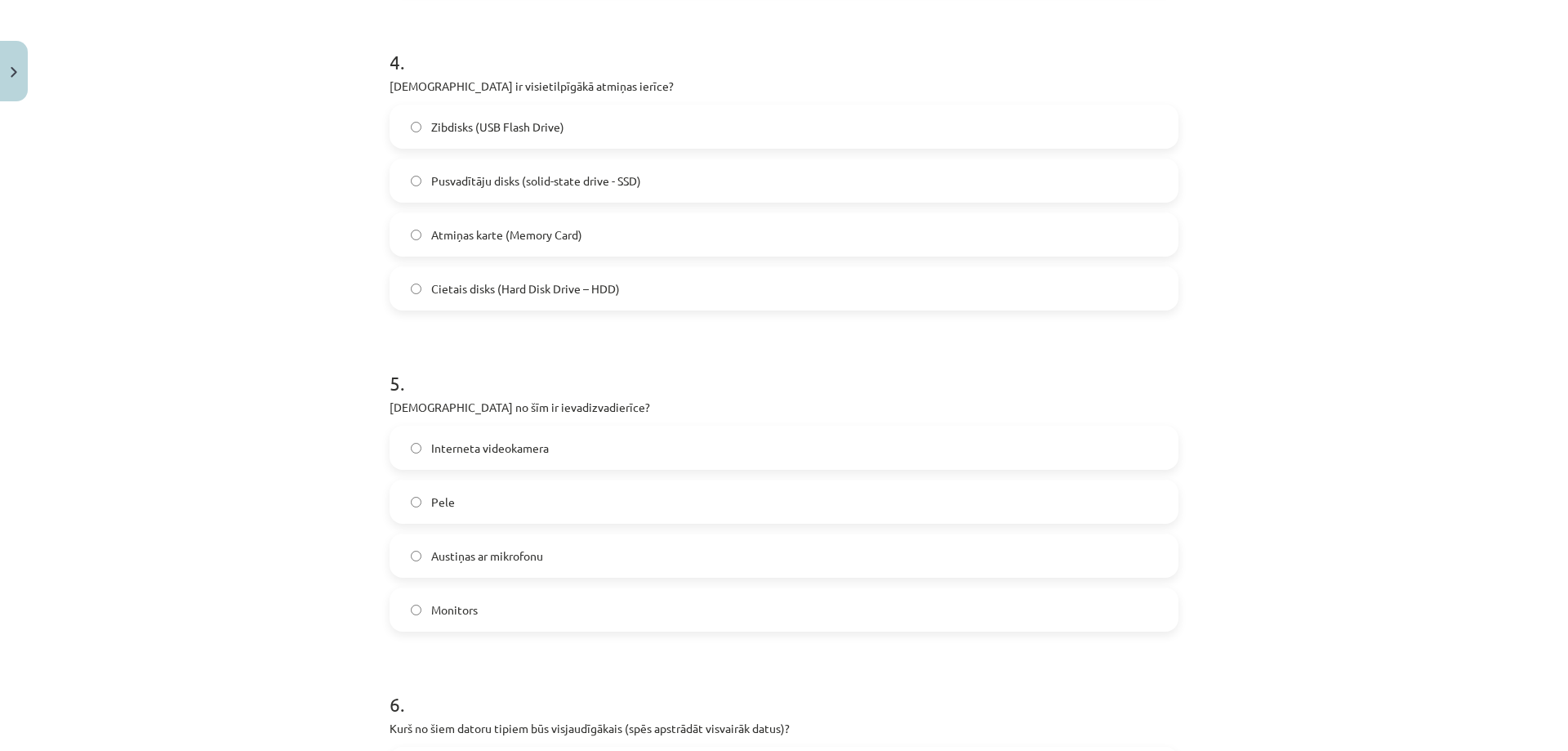
click at [481, 547] on span "Austiņas ar mikrofonu" at bounding box center [487, 555] width 112 height 17
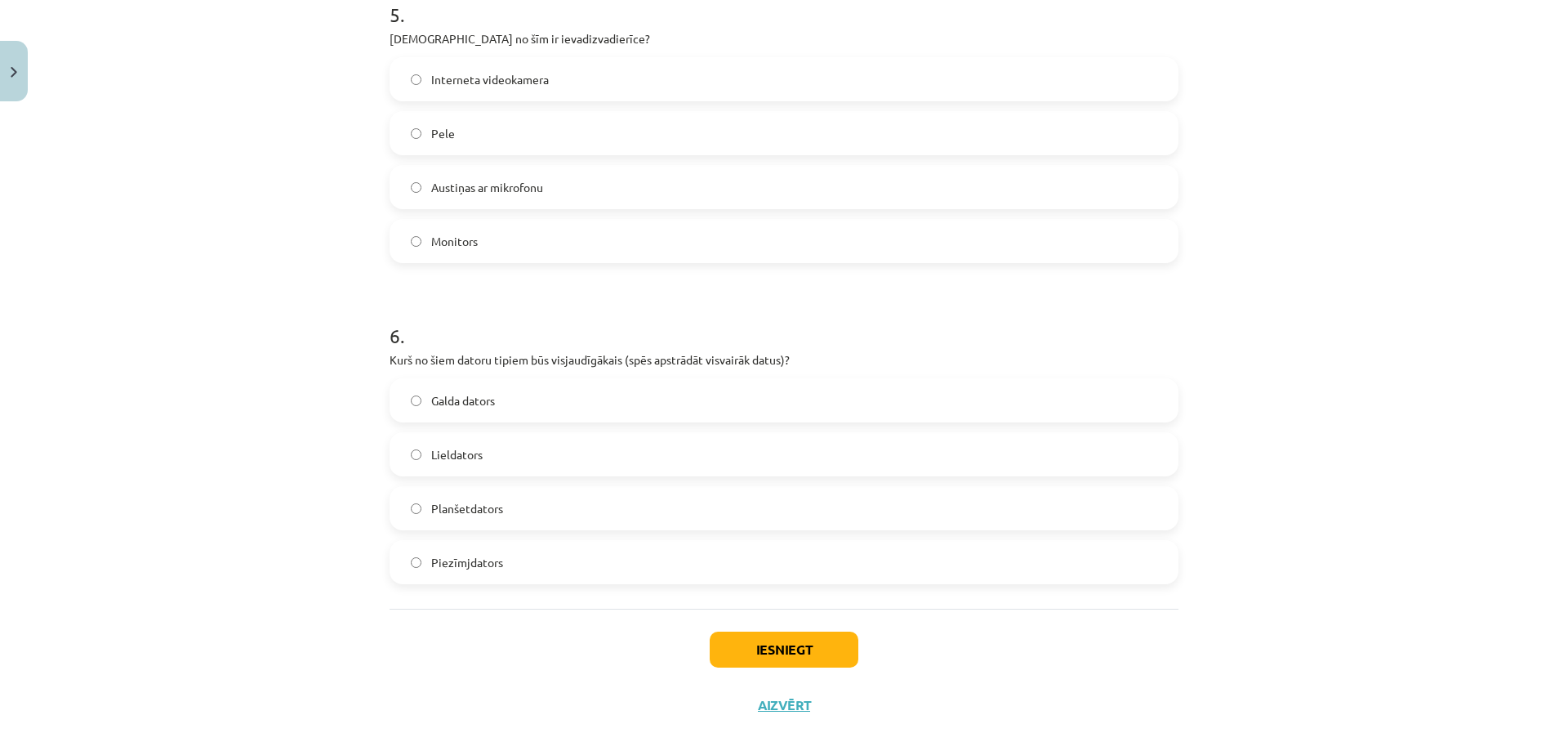
scroll to position [1658, 0]
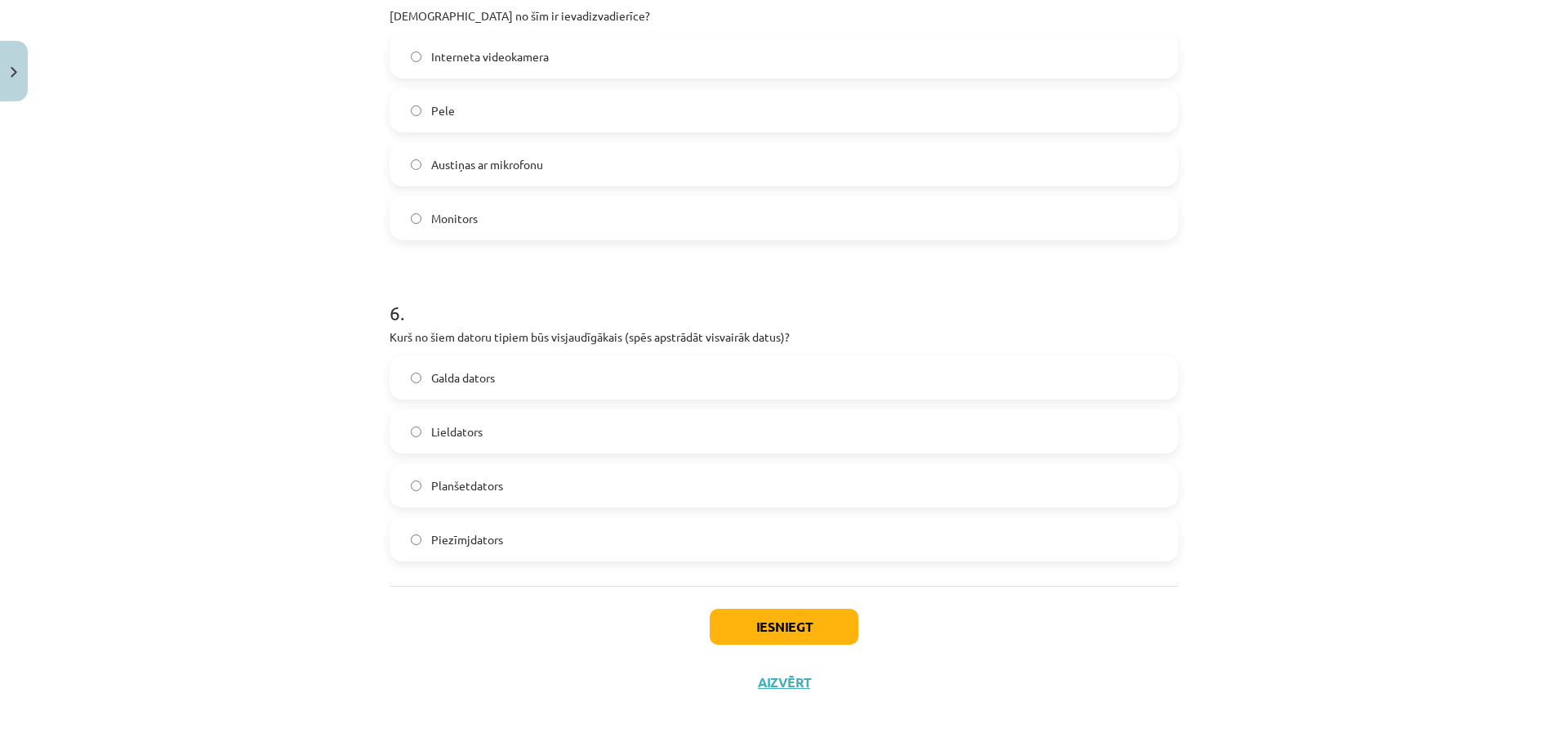
click at [549, 463] on div "Planšetdators" at bounding box center [784, 485] width 789 height 44
click at [547, 446] on label "Lieldators" at bounding box center [784, 431] width 785 height 41
click at [762, 634] on button "Iesniegt" at bounding box center [784, 626] width 148 height 36
click at [1251, 354] on div "Mācību tēma: Datorikas - 10. klases 1. ieskaites mācību materiāls #3 2. tēma – …" at bounding box center [784, 375] width 1568 height 751
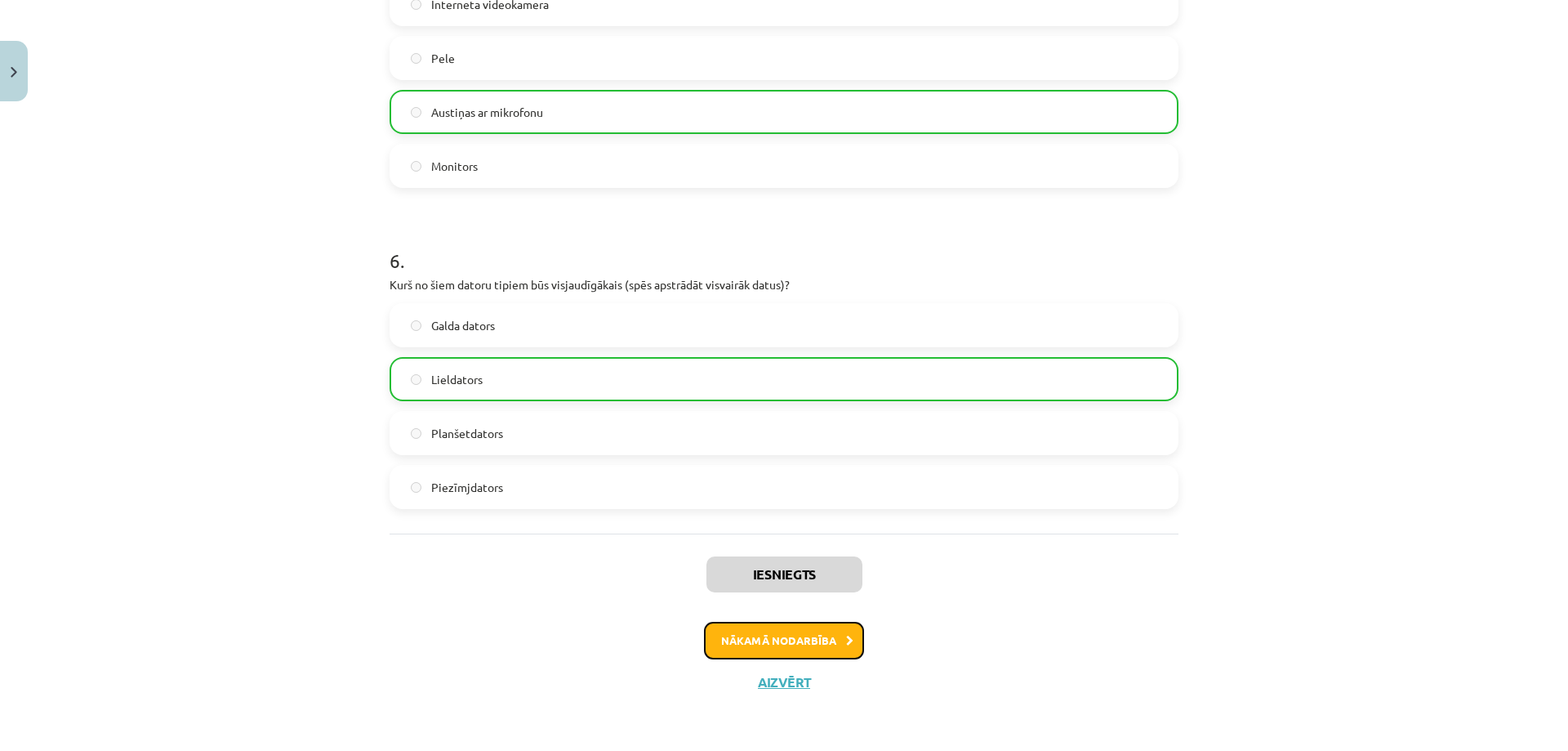
click at [806, 636] on button "Nākamā nodarbība" at bounding box center [784, 640] width 160 height 37
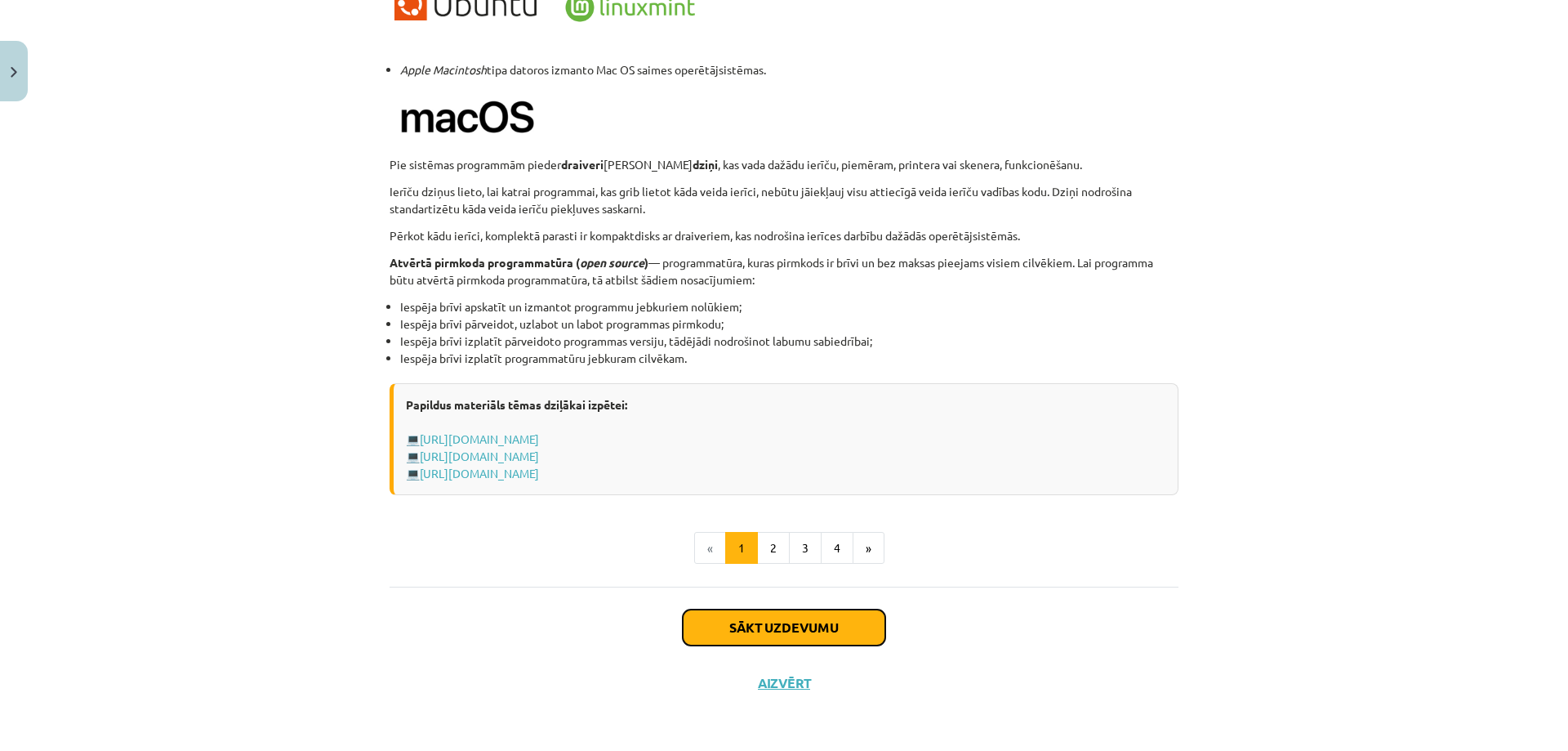
click at [769, 619] on button "Sākt uzdevumu" at bounding box center [784, 626] width 203 height 36
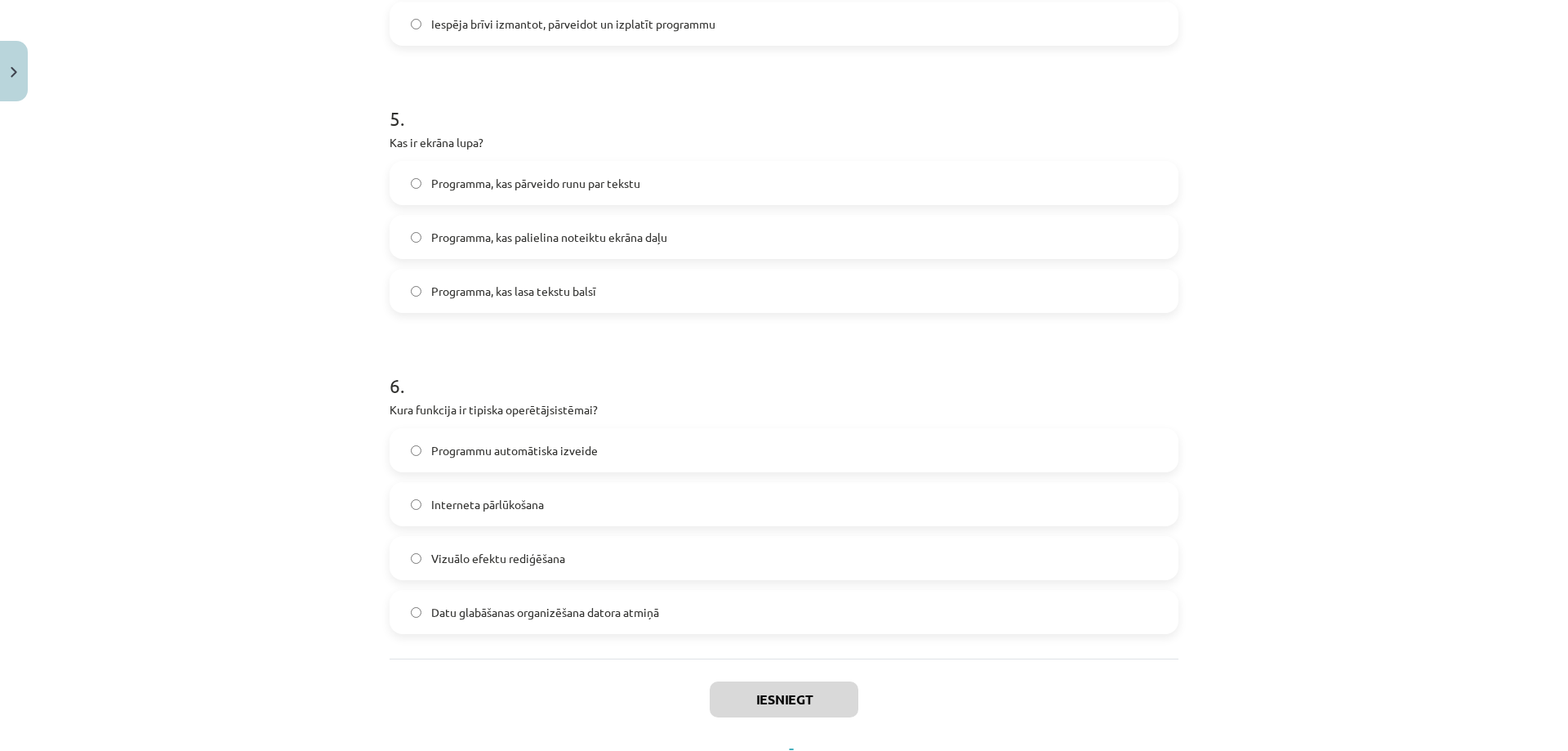
scroll to position [1549, 0]
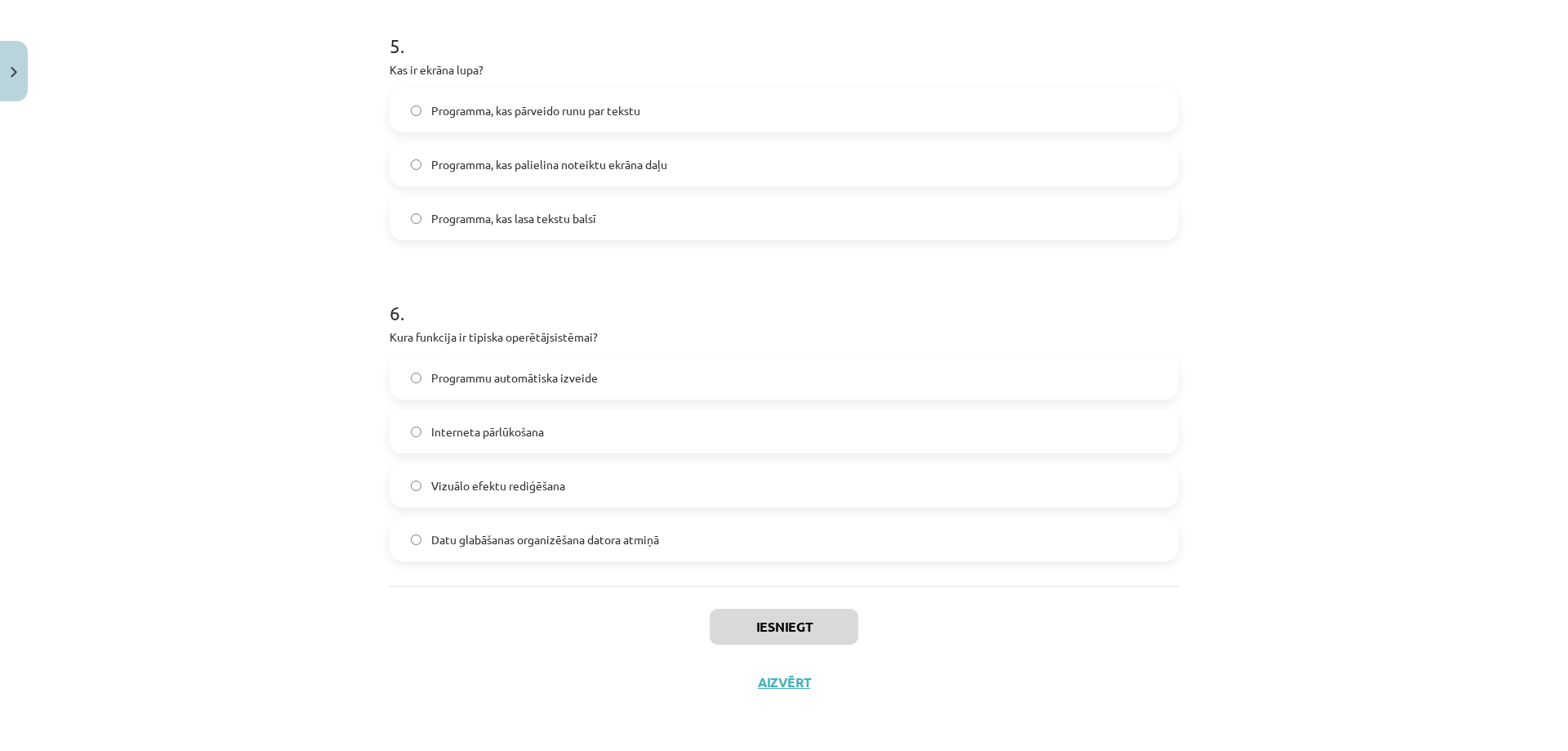
drag, startPoint x: 370, startPoint y: 339, endPoint x: 831, endPoint y: 542, distance: 503.7
click at [831, 542] on div "Mācību tēma: Datorikas - 10. klases 1. ieskaites mācību materiāls #4 3. tēma – …" at bounding box center [784, 375] width 1568 height 751
copy form "Kas ir datorprogramma? Datora aparatūras daļa Datu glabāšanas ierīce Instrukcij…"
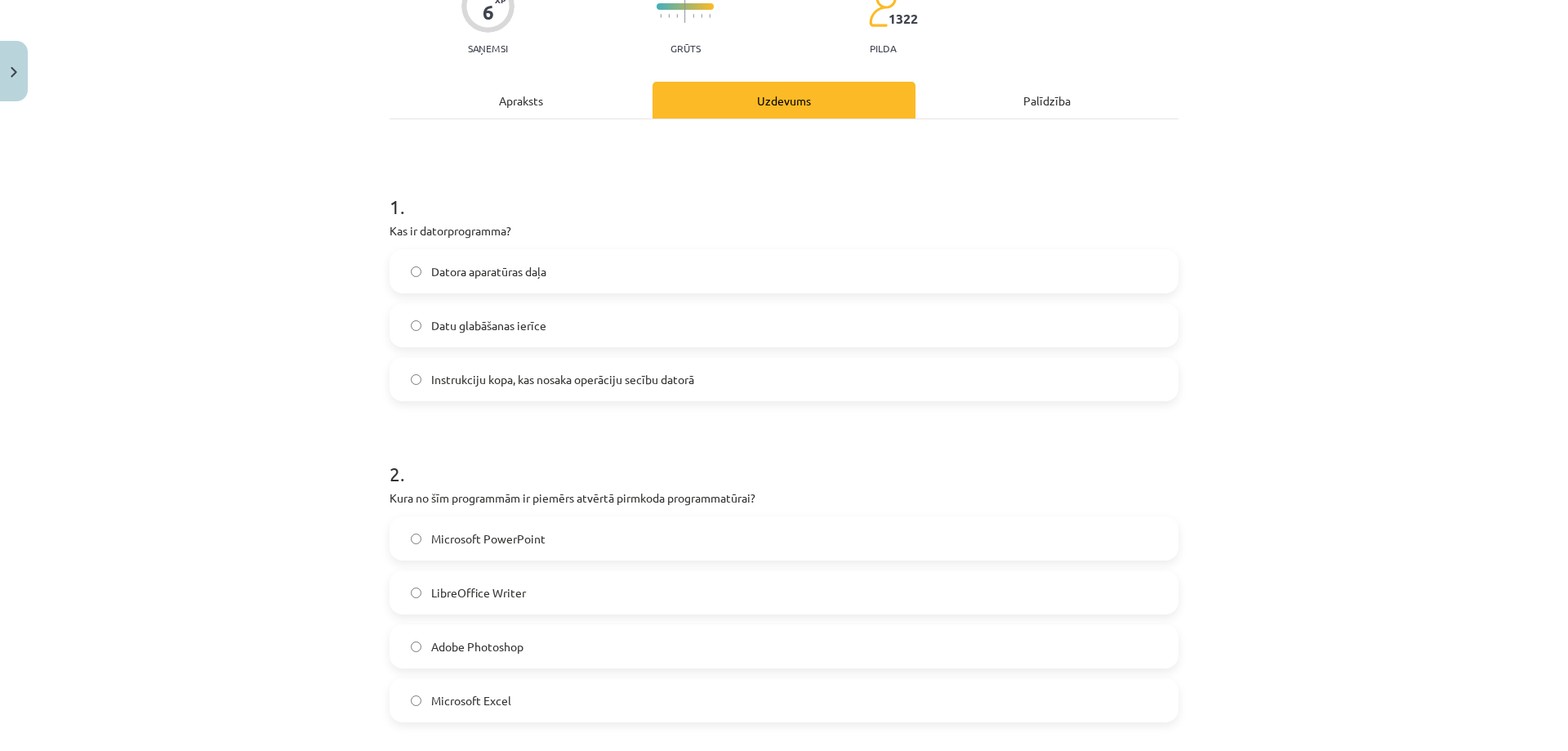
scroll to position [0, 0]
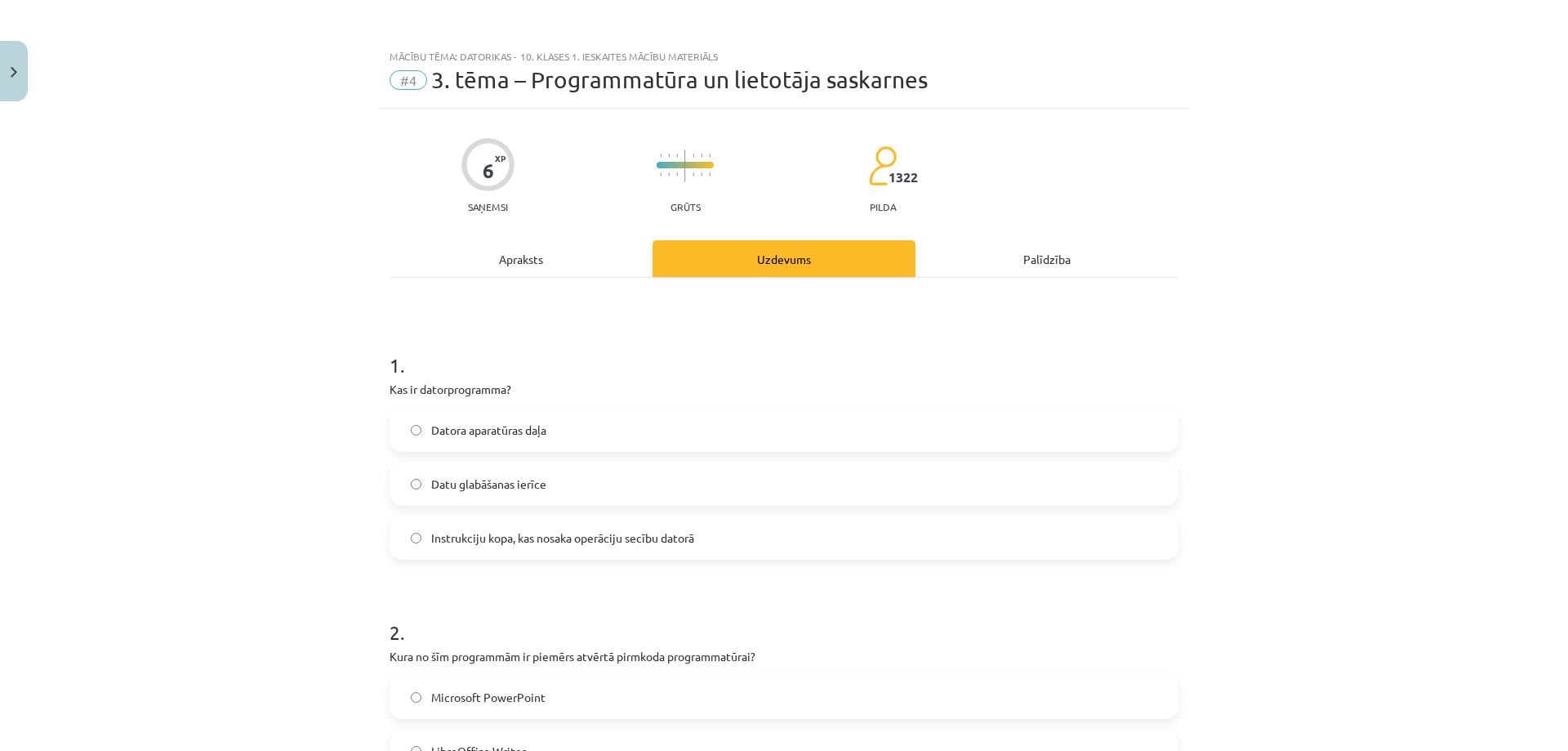
click at [512, 535] on span "Instrukciju kopa, kas nosaka operāciju secību datorā" at bounding box center [562, 538] width 263 height 17
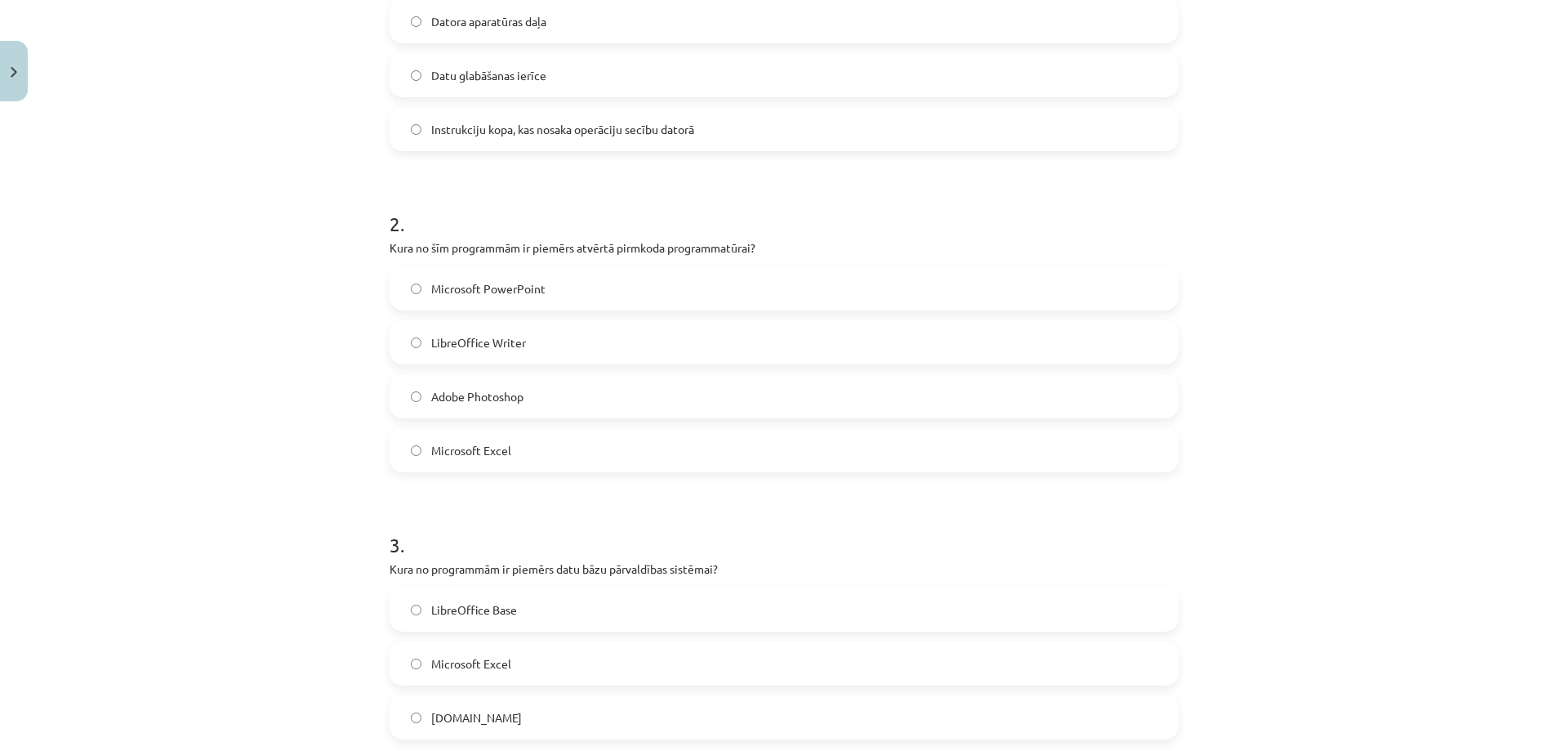
click at [511, 329] on label "LibreOffice Writer" at bounding box center [784, 342] width 785 height 41
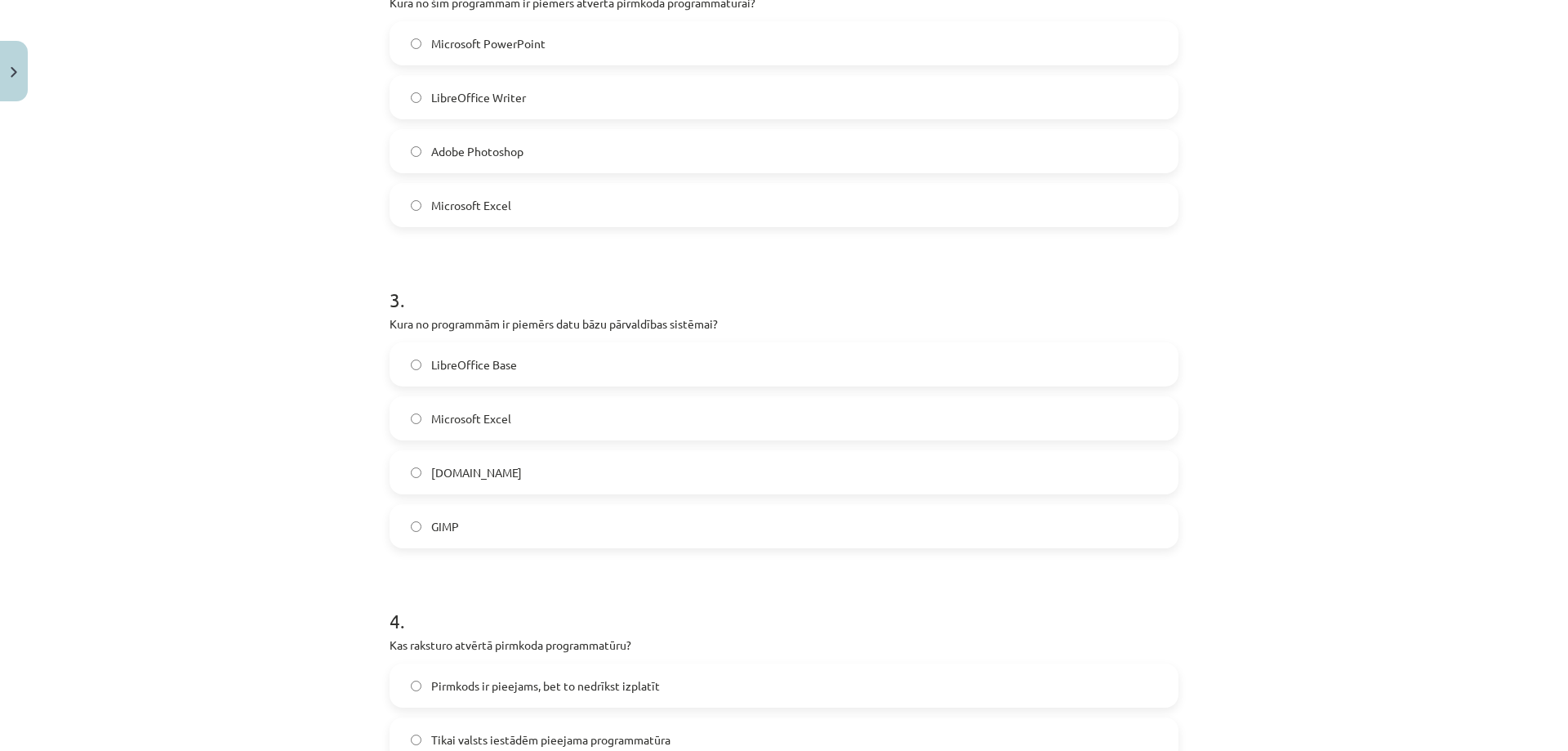
click at [490, 356] on span "LibreOffice Base" at bounding box center [474, 364] width 86 height 17
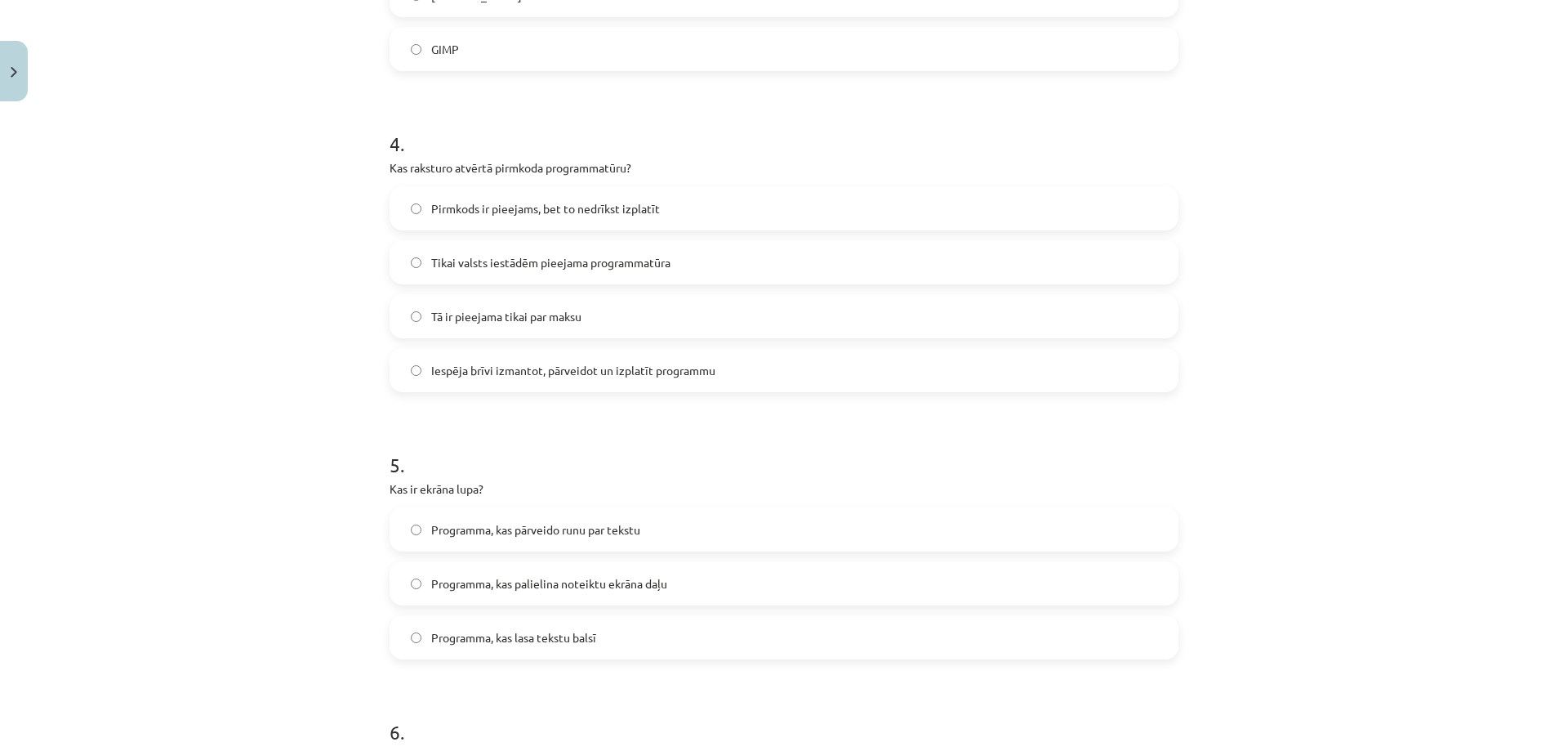
scroll to position [1225, 0]
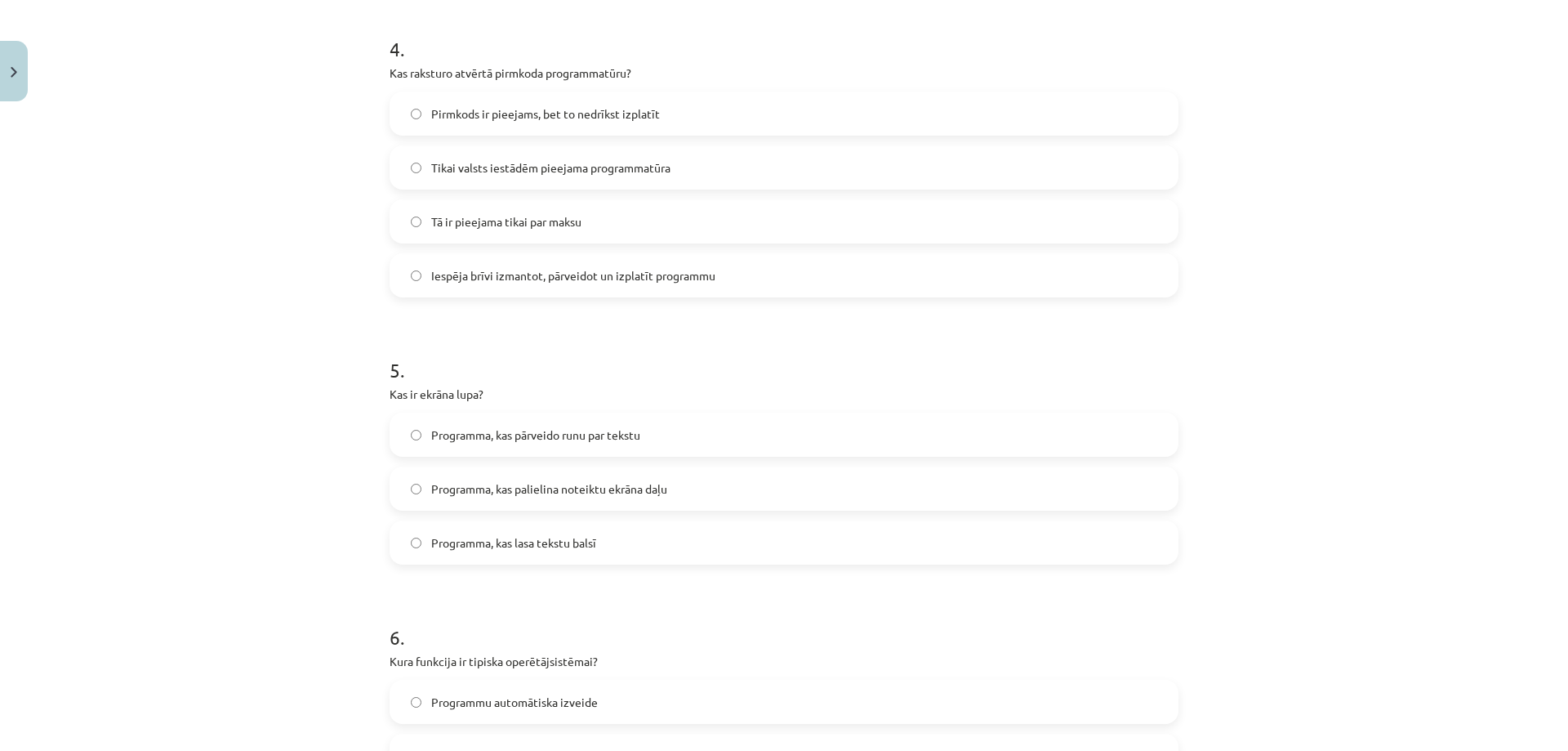
click at [514, 268] on span "Iespēja brīvi izmantot, pārveidot un izplatīt programmu" at bounding box center [573, 275] width 284 height 17
click at [496, 438] on span "Programma, kas pārveido runu par tekstu" at bounding box center [536, 434] width 209 height 17
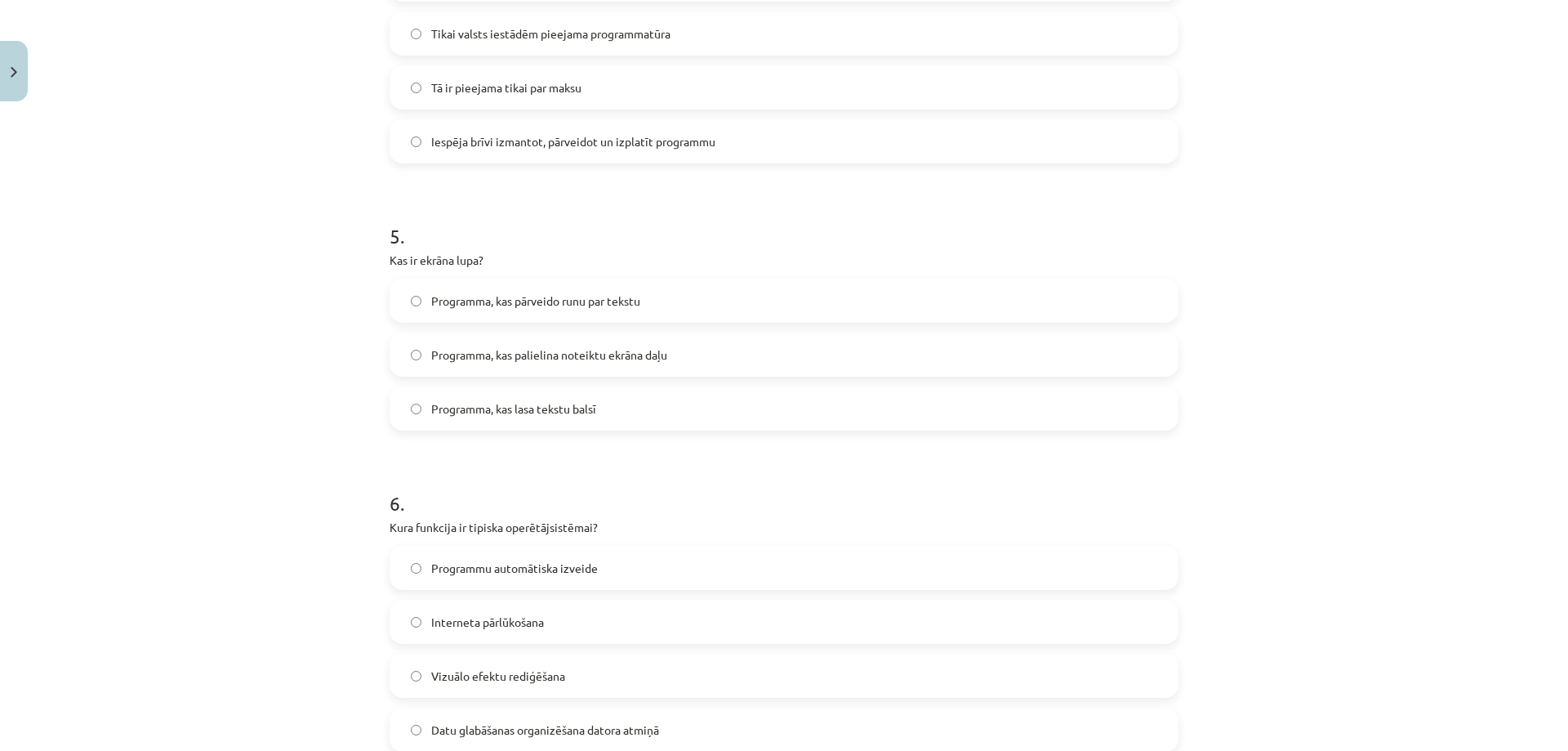
scroll to position [1389, 0]
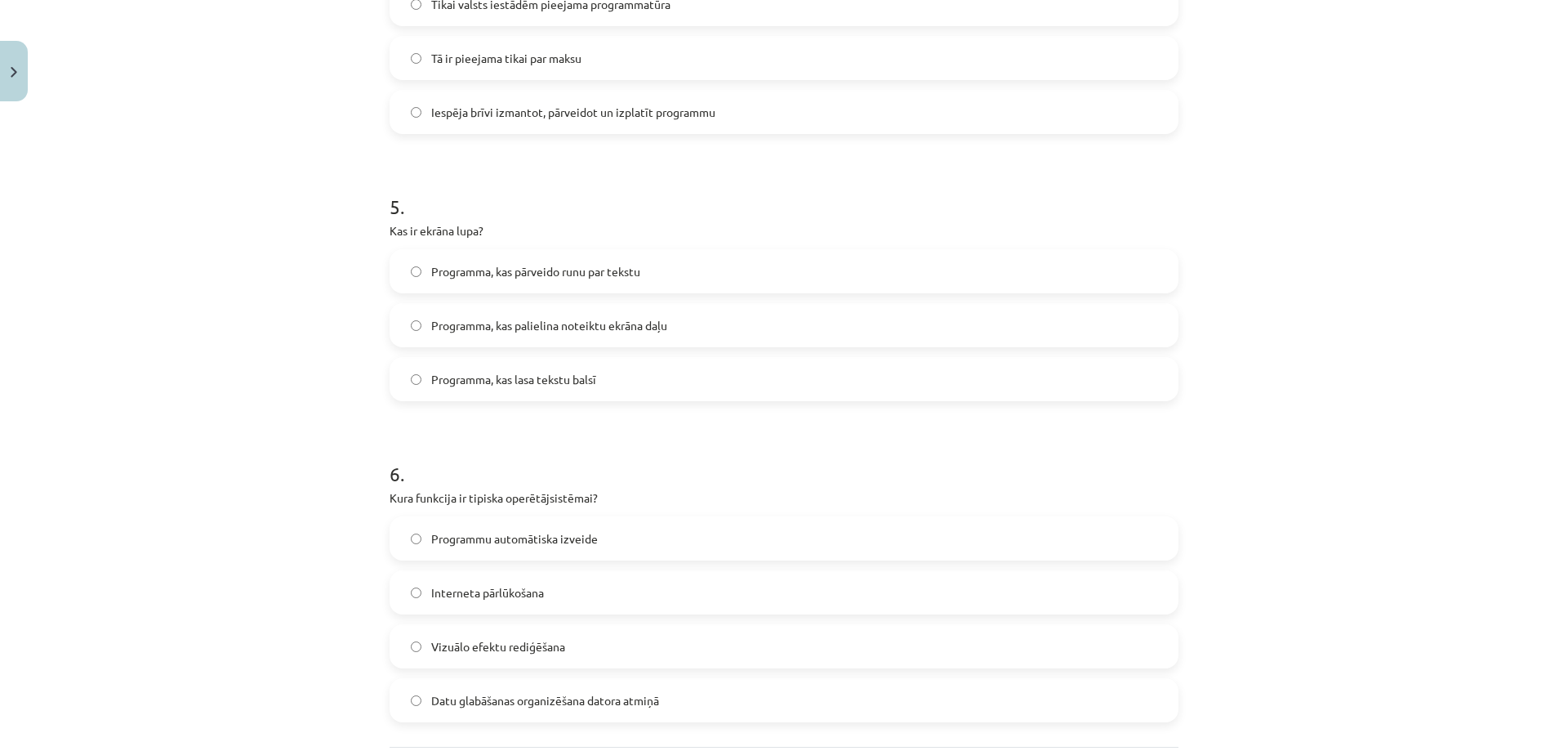
click at [509, 701] on span "Datu glabāšanas organizēšana datora atmiņā" at bounding box center [545, 700] width 228 height 17
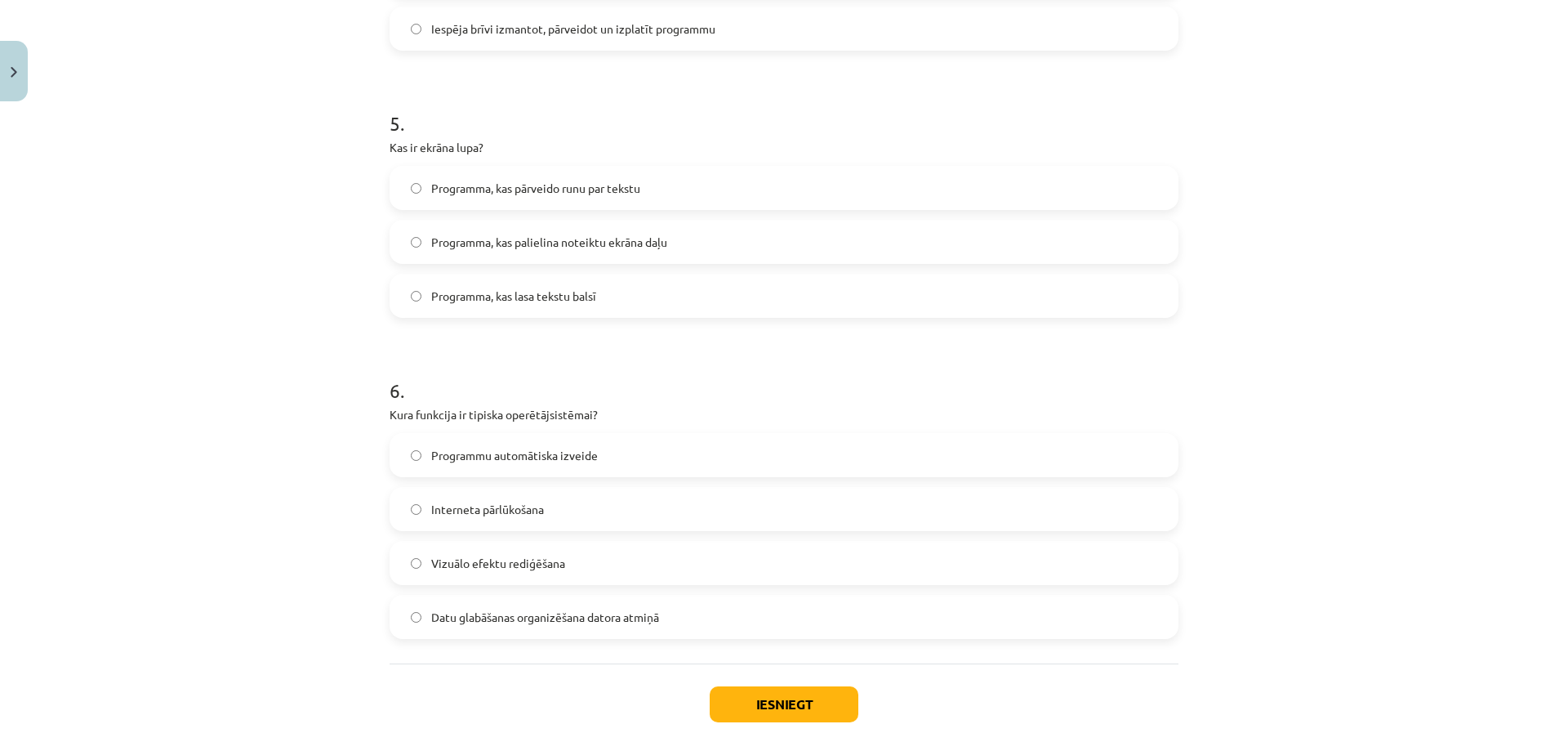
scroll to position [1549, 0]
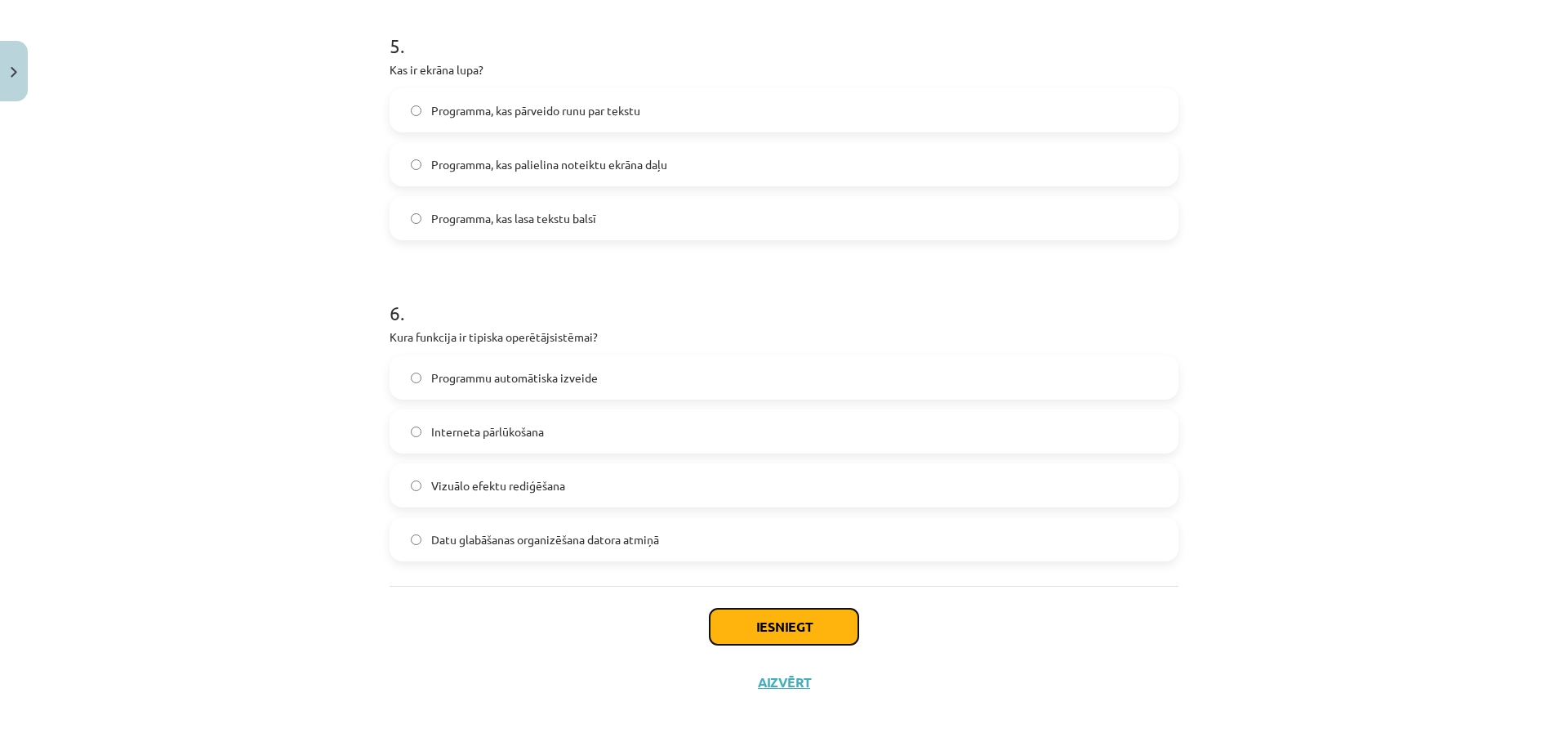
click at [792, 612] on button "Iesniegt" at bounding box center [784, 626] width 148 height 36
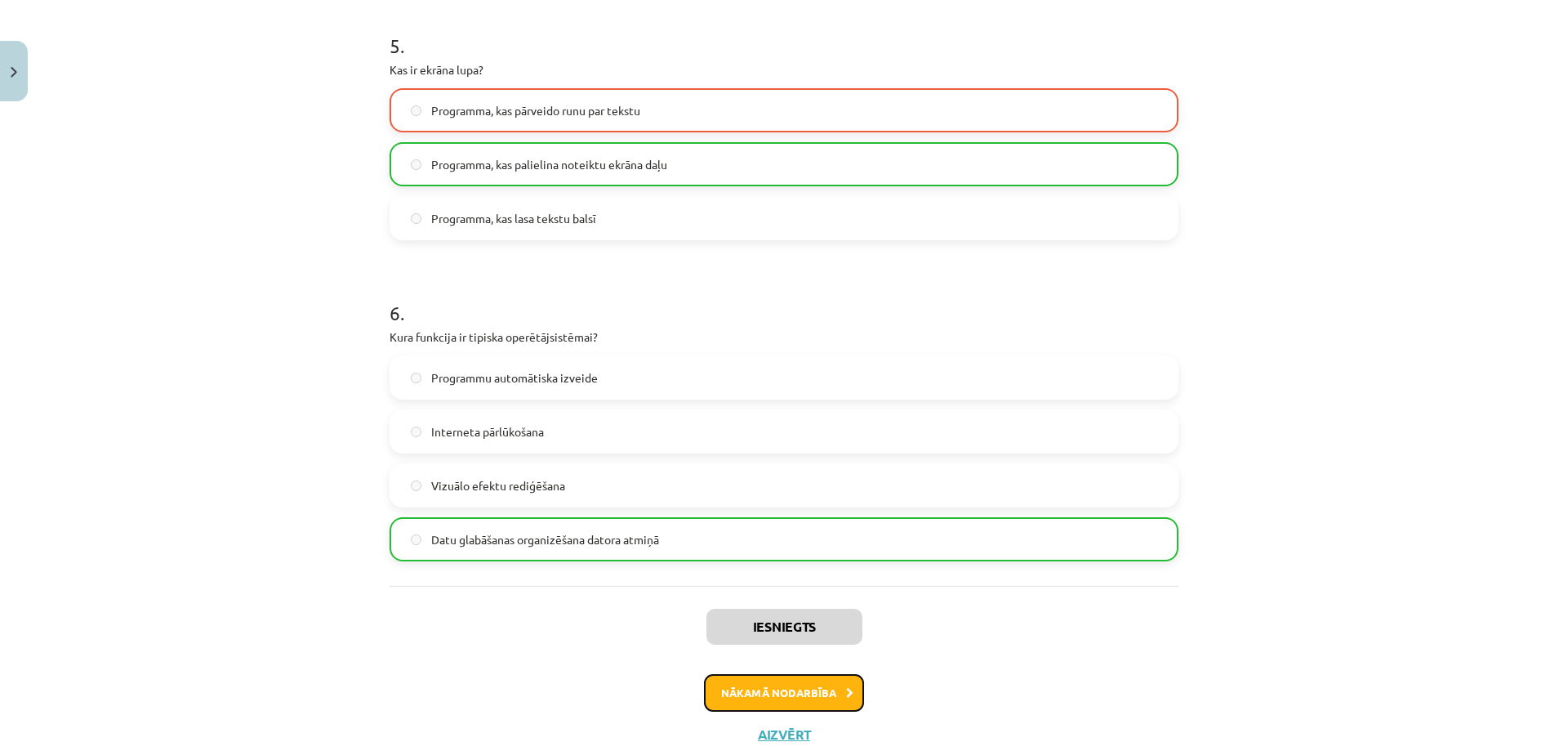
click at [790, 695] on button "Nākamā nodarbība" at bounding box center [784, 692] width 160 height 37
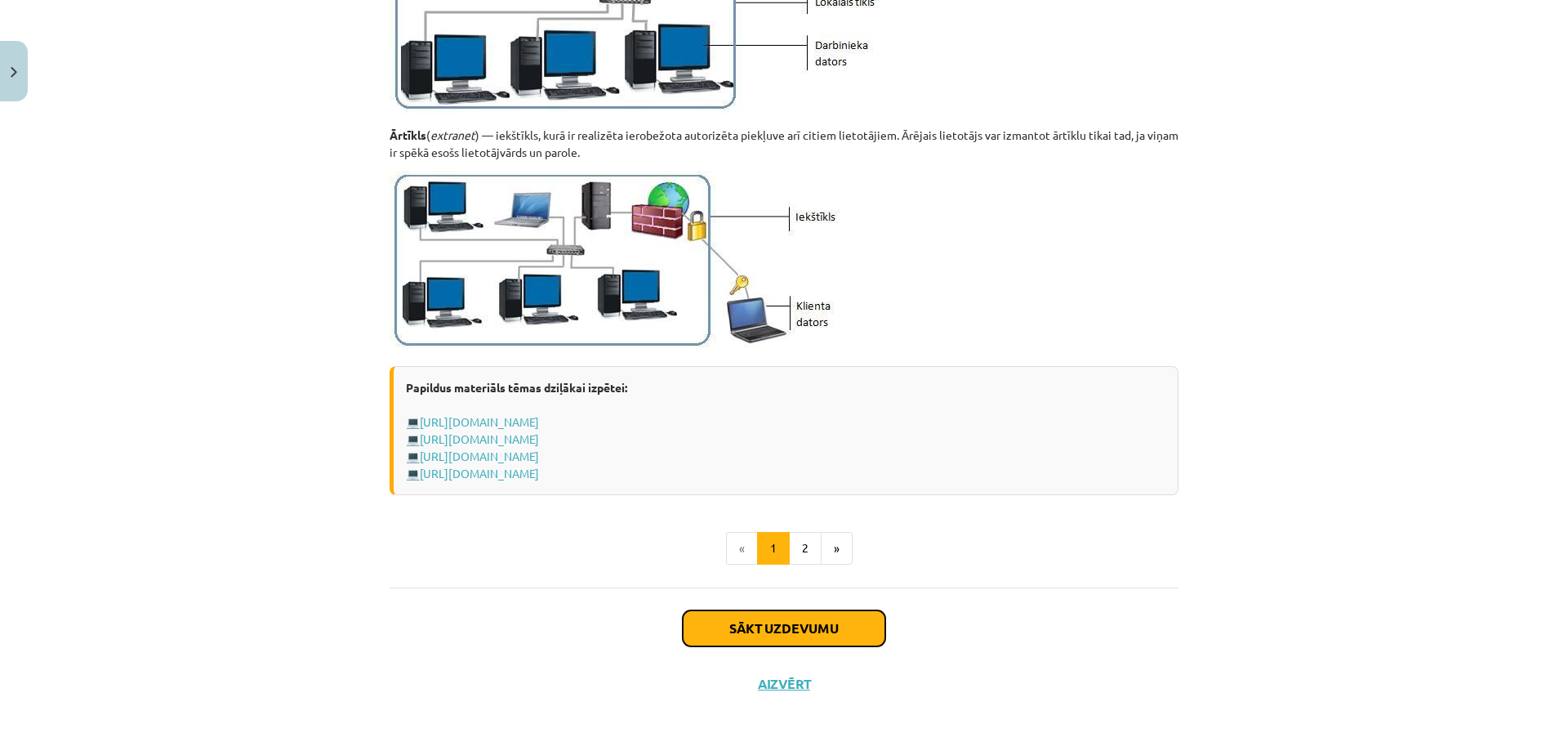
click at [789, 617] on button "Sākt uzdevumu" at bounding box center [784, 627] width 203 height 36
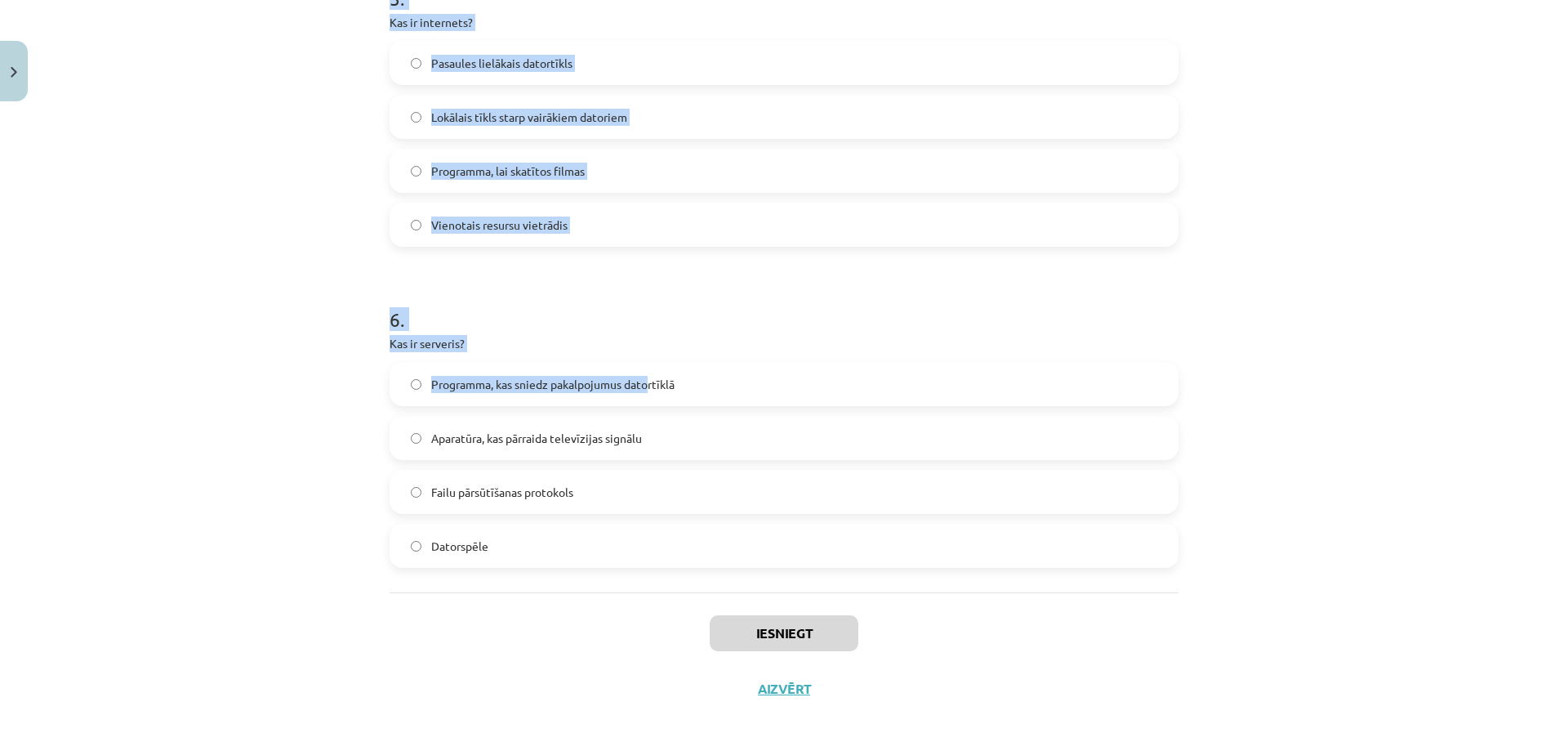
scroll to position [1658, 0]
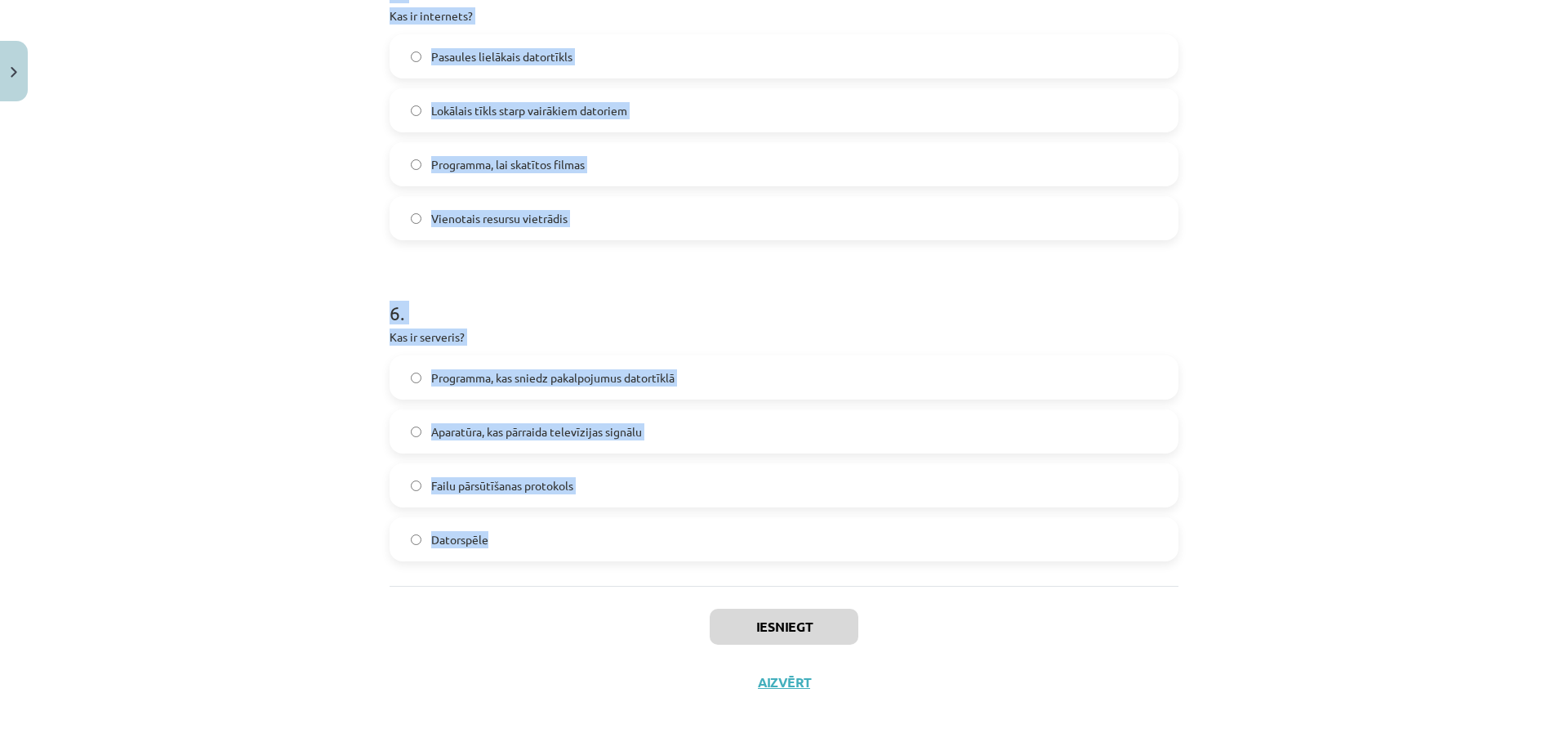
drag, startPoint x: 365, startPoint y: 342, endPoint x: 779, endPoint y: 582, distance: 478.5
click at [779, 582] on div "Mācību tēma: Datorikas - 10. klases 1. ieskaites mācību materiāls #5 4. tēma – …" at bounding box center [784, 375] width 1568 height 751
copy form "Kas ir hipersaite (hyperlink)? Datortīklu kabeļu sistēma Programma, kas pārraid…"
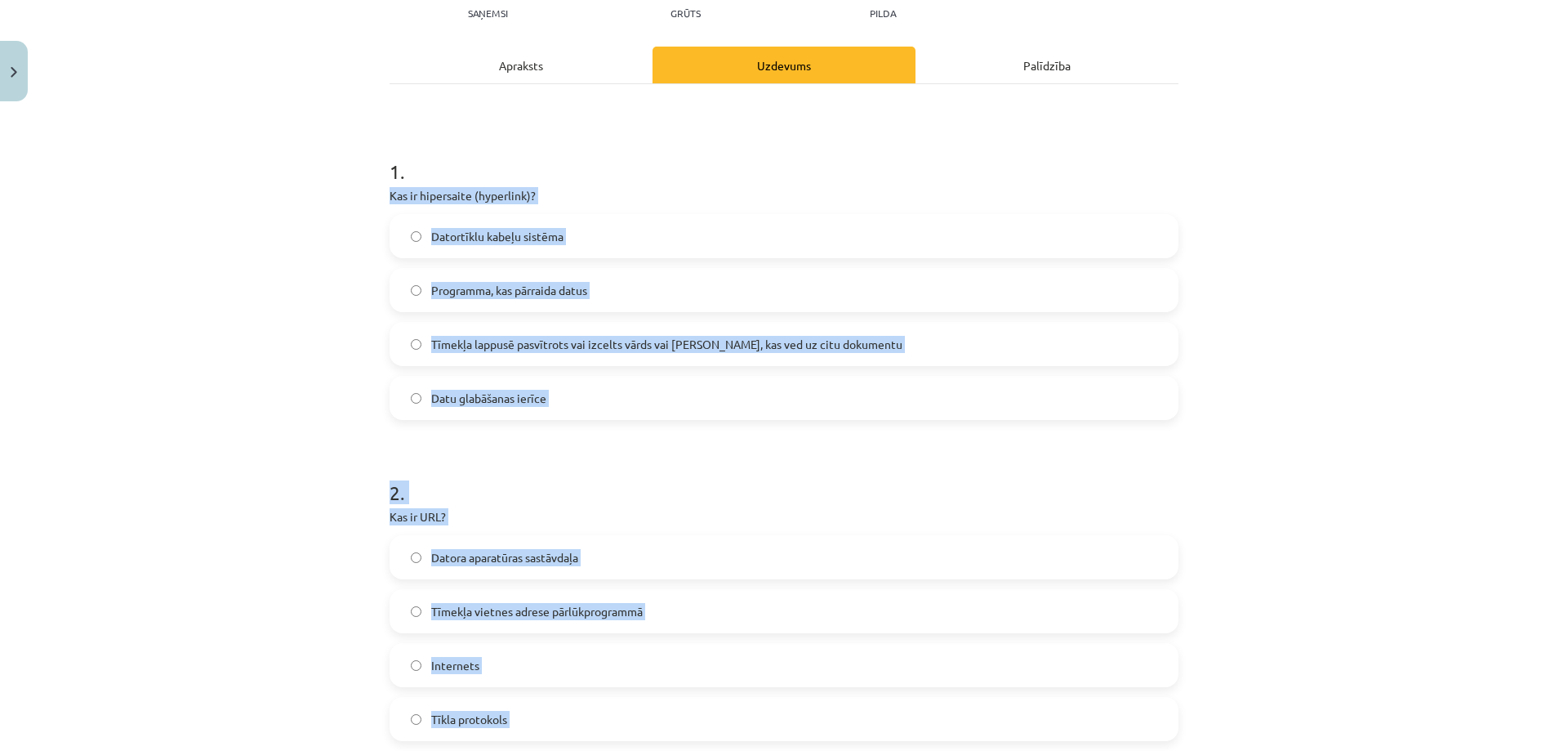
scroll to position [187, 0]
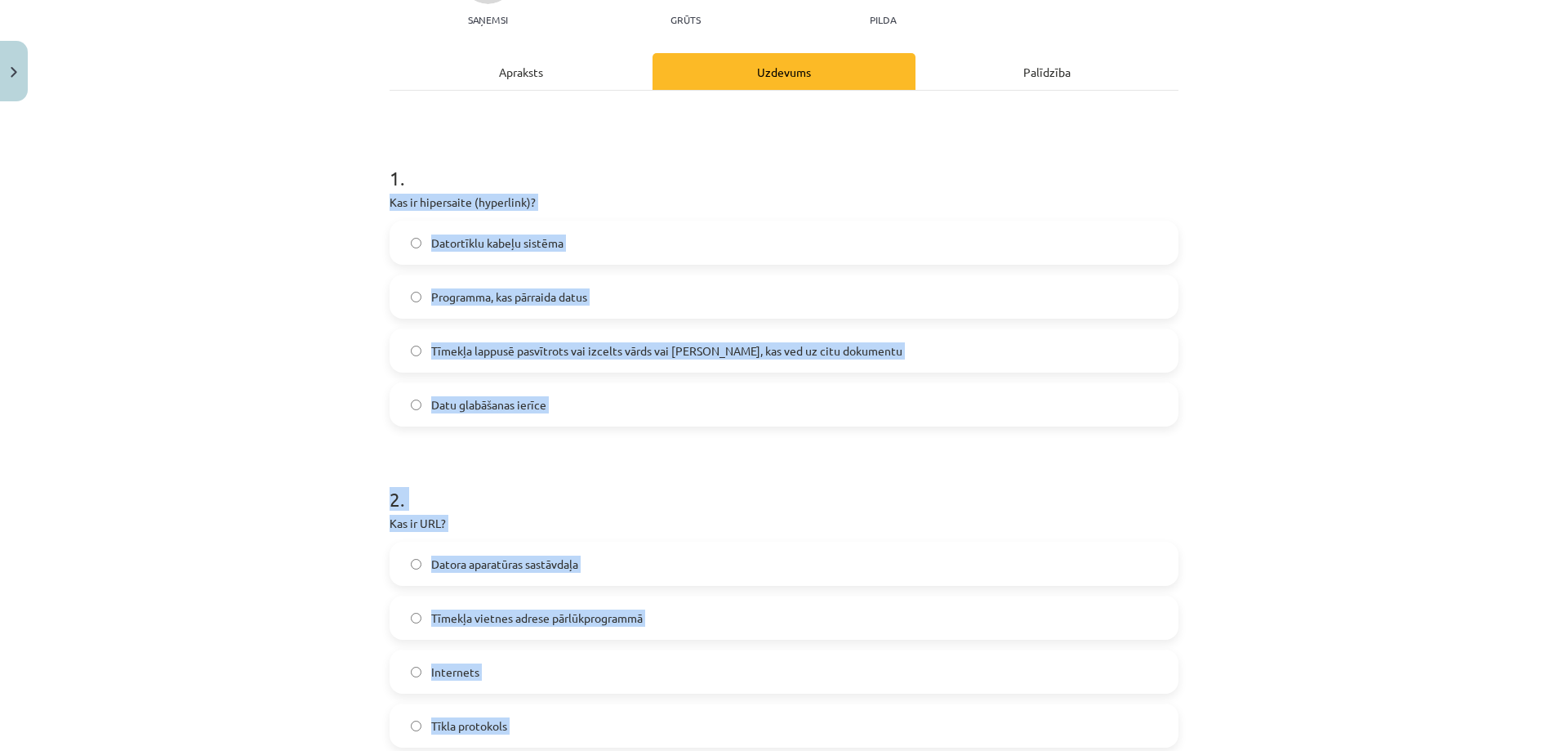
click at [531, 350] on span "Tīmekļa lappusē pasvītrots vai izcelts vārds vai frāze, kas ved uz citu dokumen…" at bounding box center [667, 350] width 471 height 17
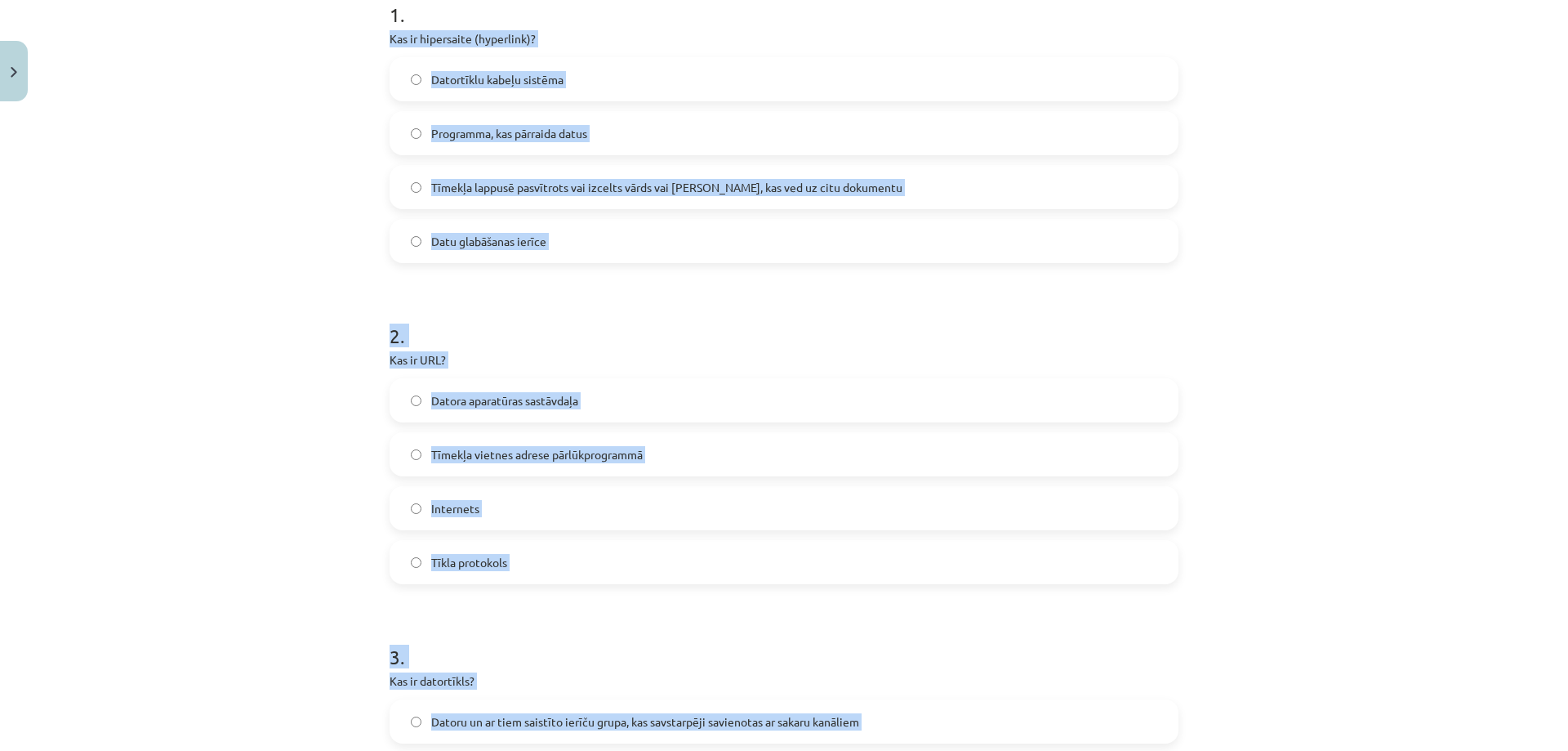
click at [520, 455] on span "Tīmekļa vietnes adrese pārlūkprogrammā" at bounding box center [537, 454] width 211 height 17
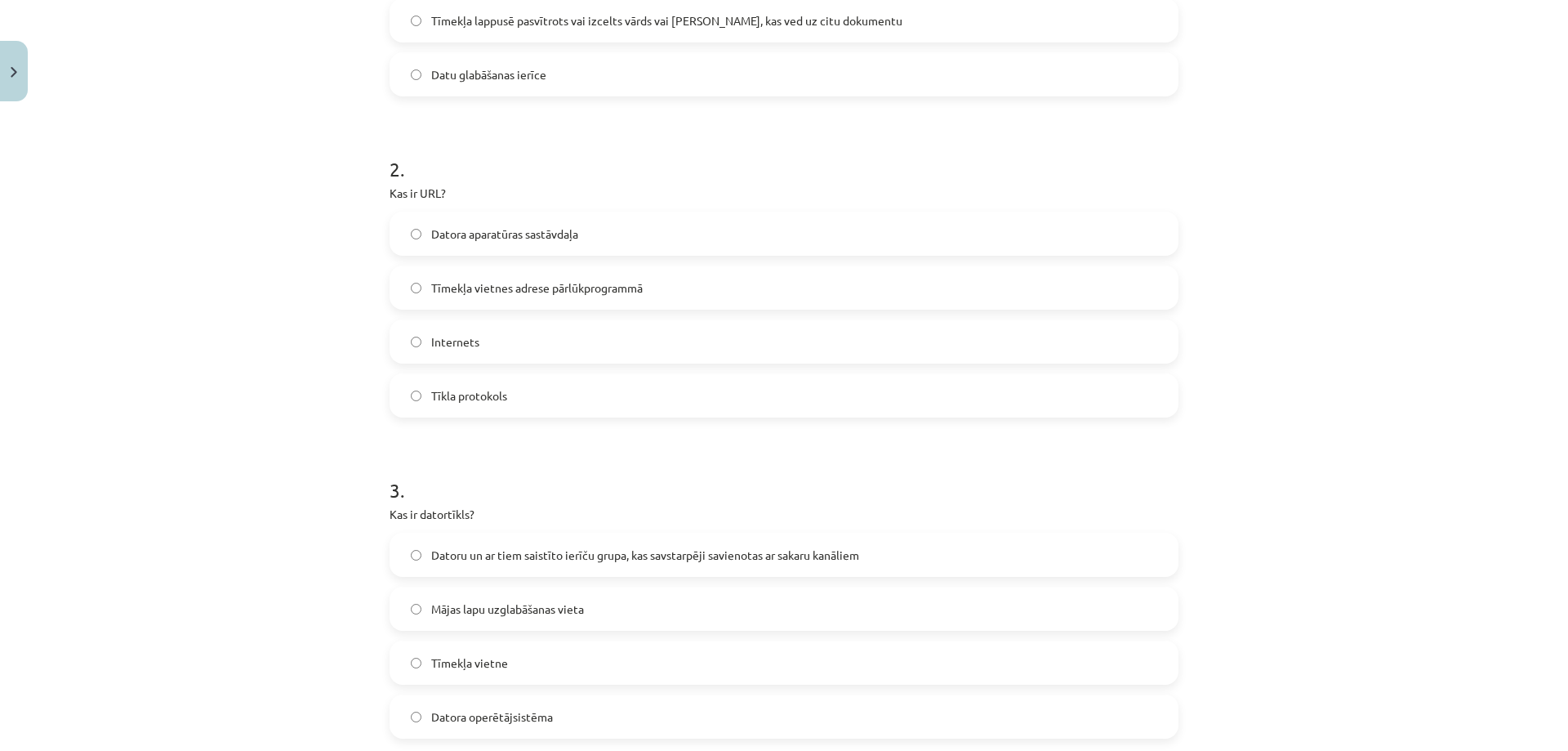
scroll to position [677, 0]
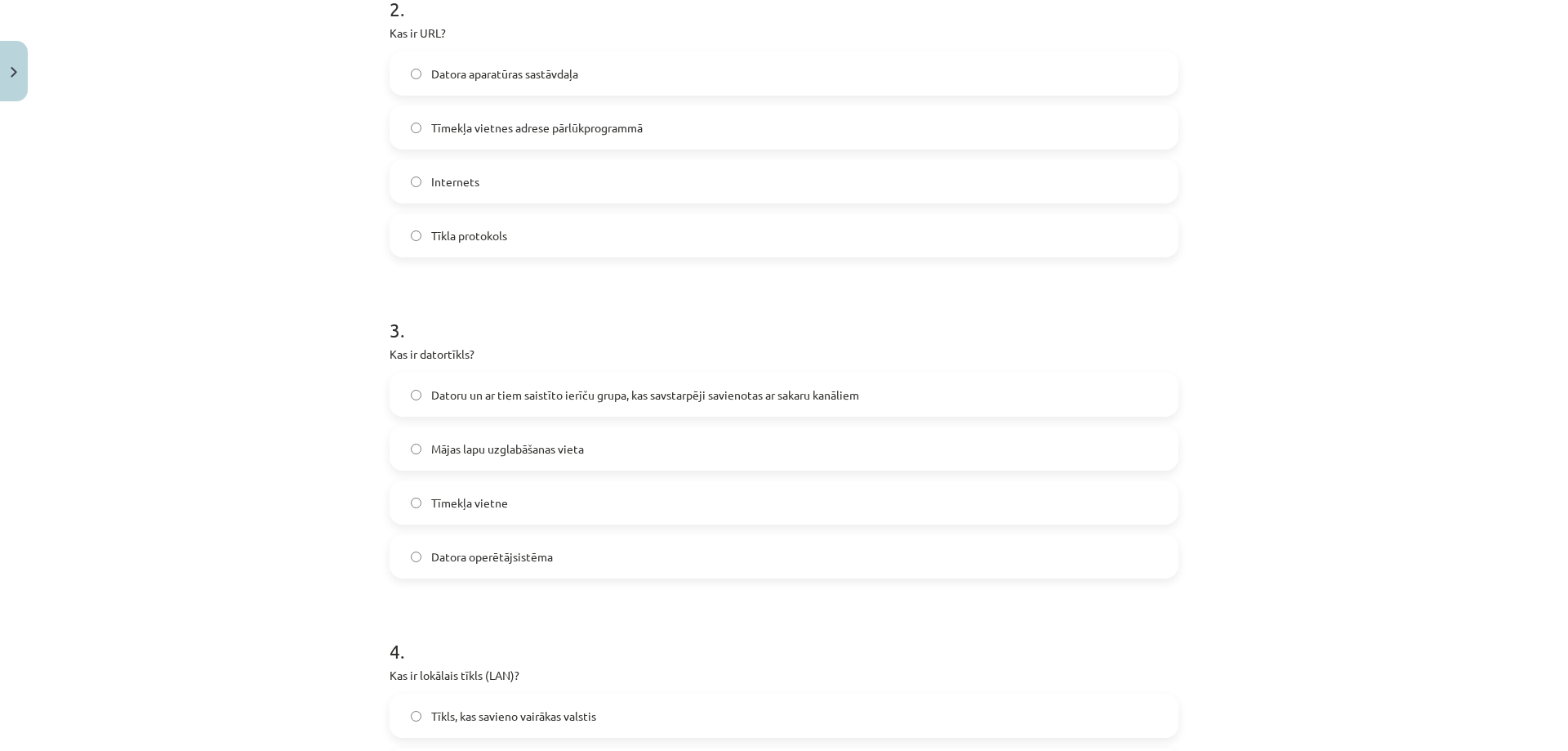
click at [481, 386] on span "Datoru un ar tiem saistīto ierīču grupa, kas savstarpēji savienotas ar sakaru k…" at bounding box center [645, 394] width 428 height 17
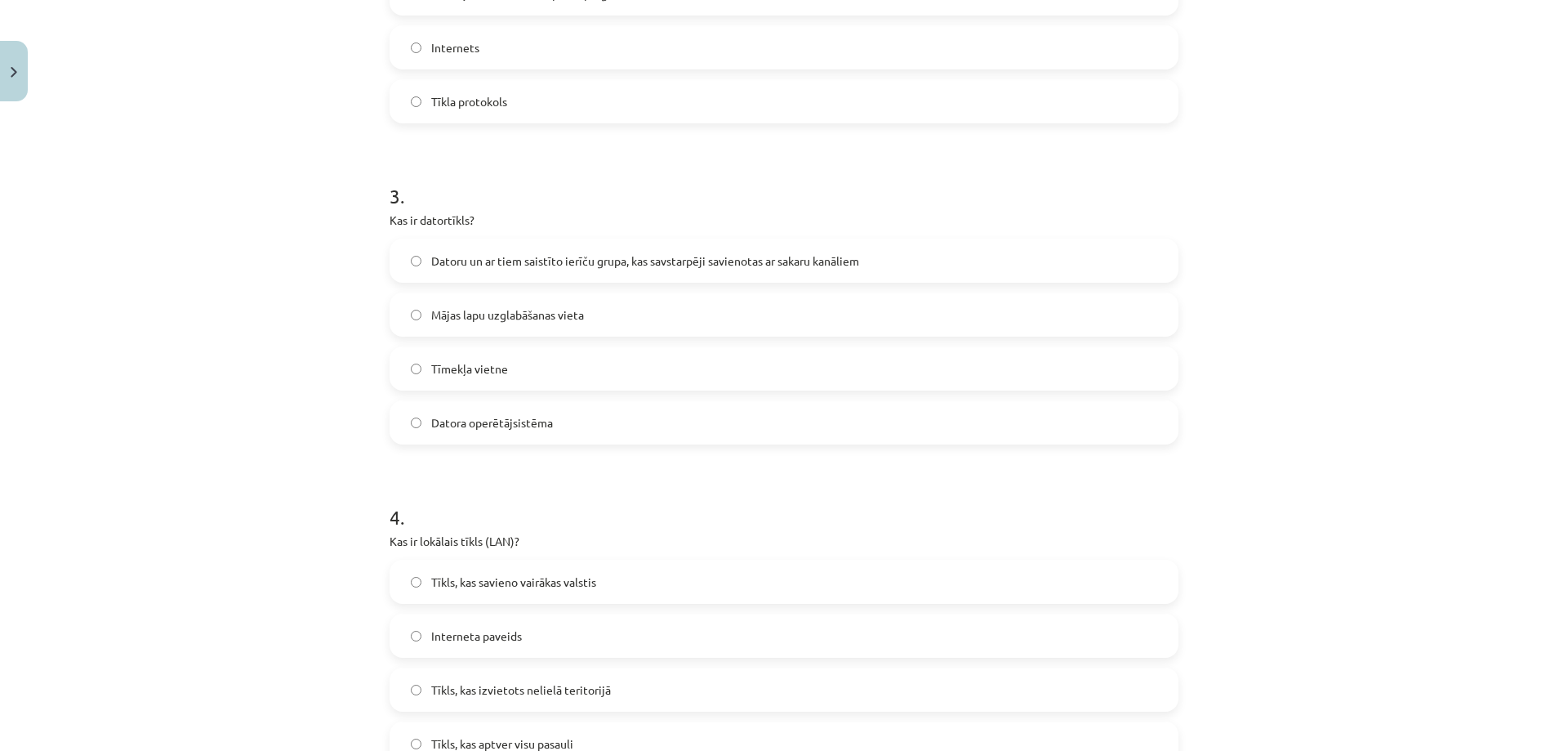
scroll to position [1004, 0]
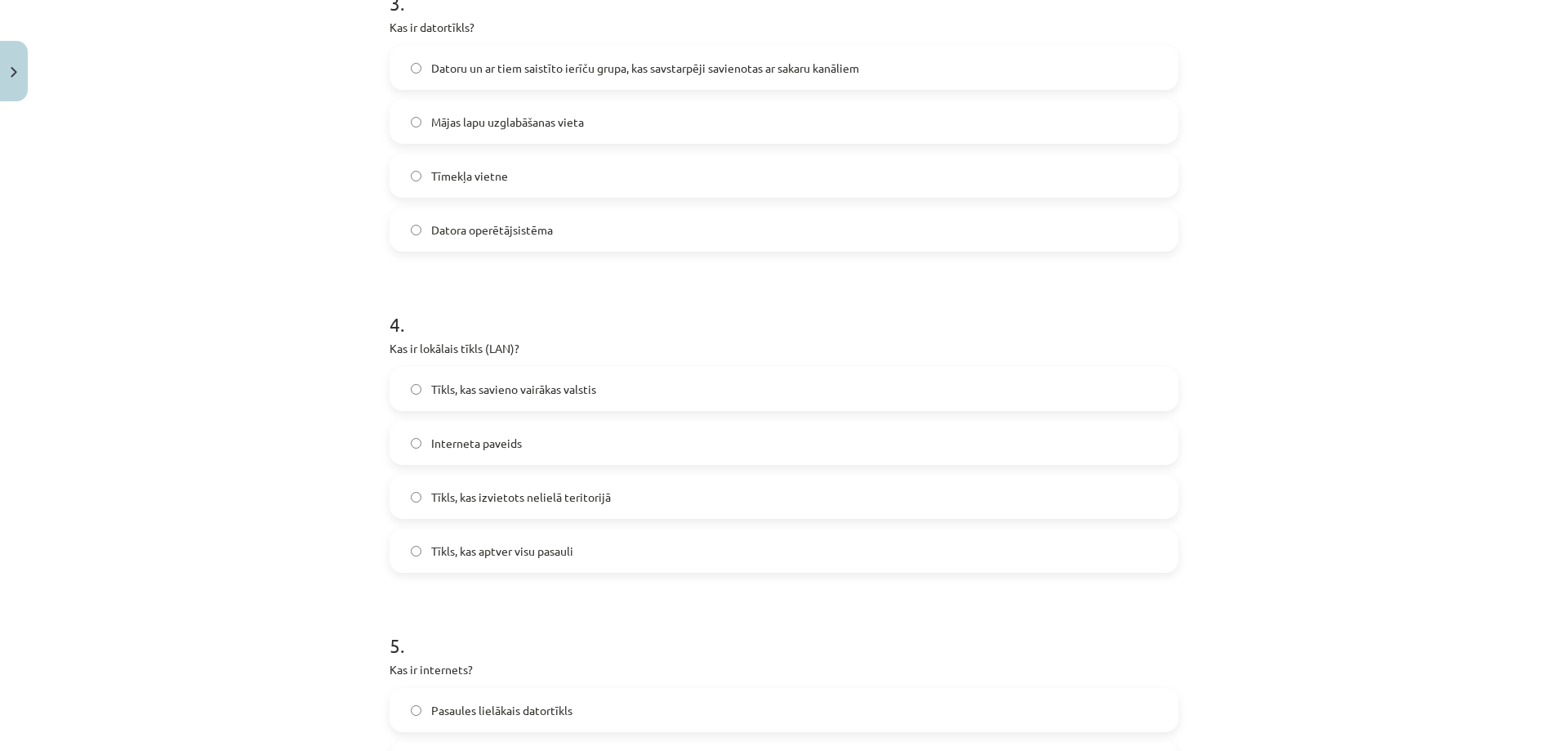
click at [501, 389] on span "Tīkls, kas savieno vairākas valstis" at bounding box center [513, 389] width 165 height 17
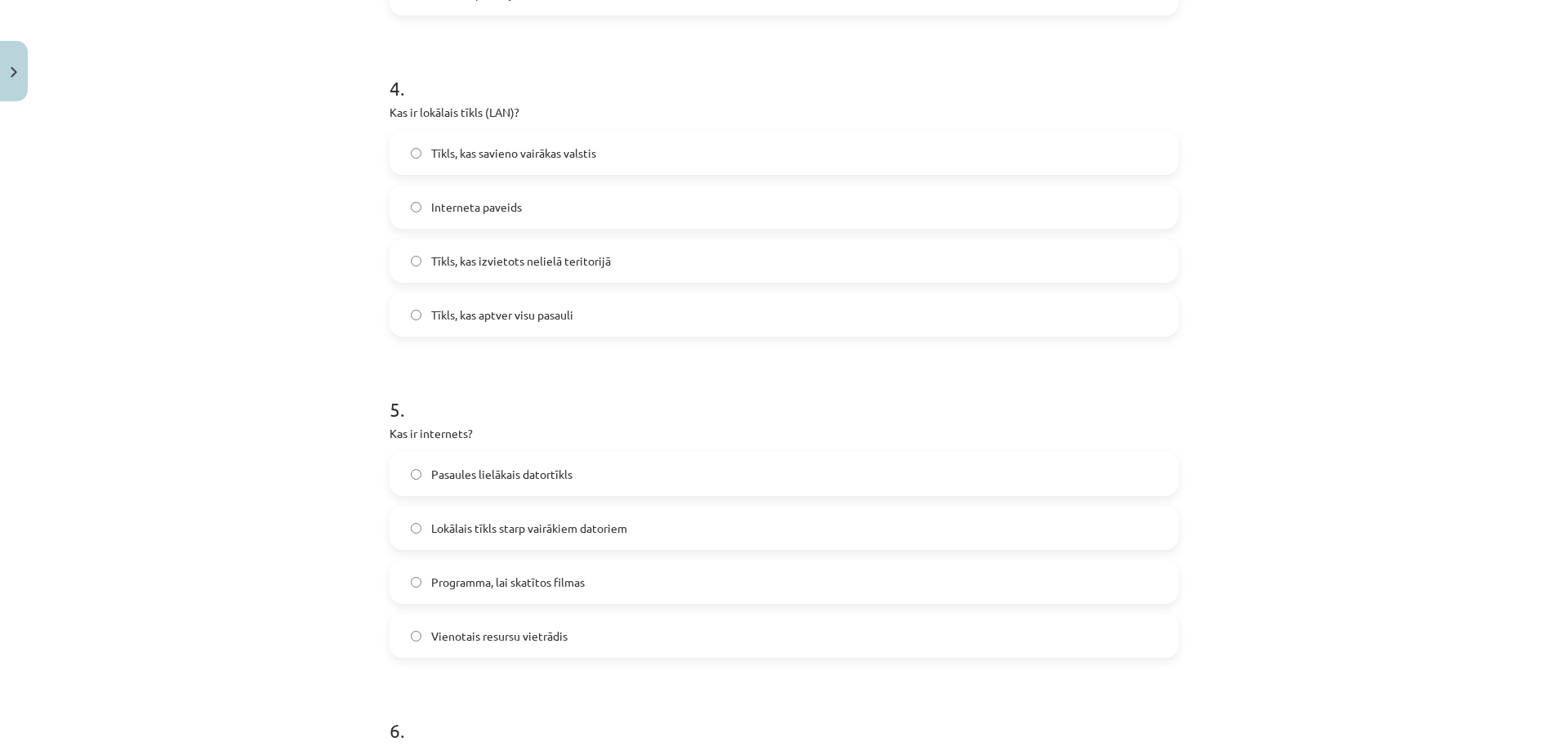
scroll to position [1249, 0]
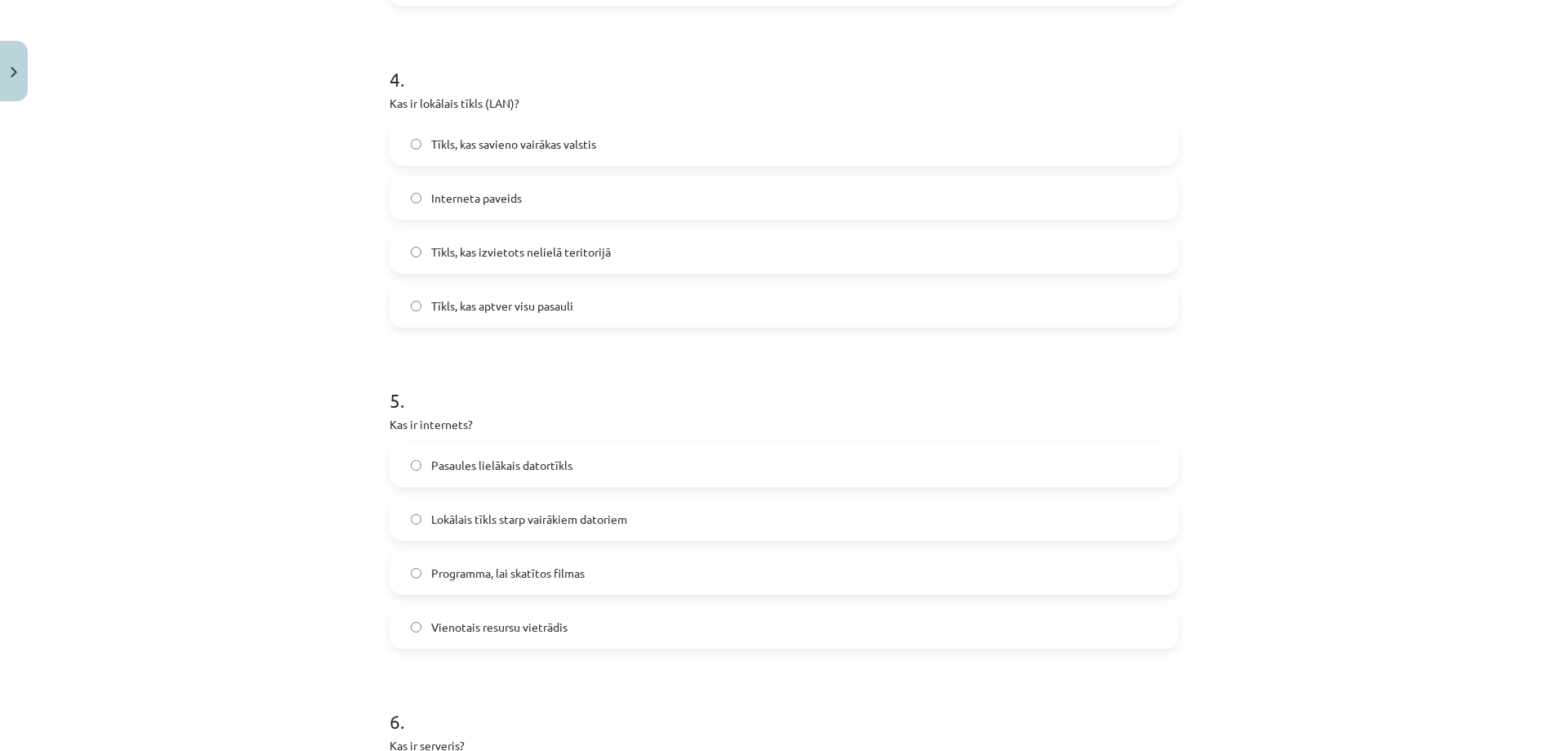
click at [498, 469] on span "Pasaules lielākais datortīkls" at bounding box center [501, 465] width 141 height 17
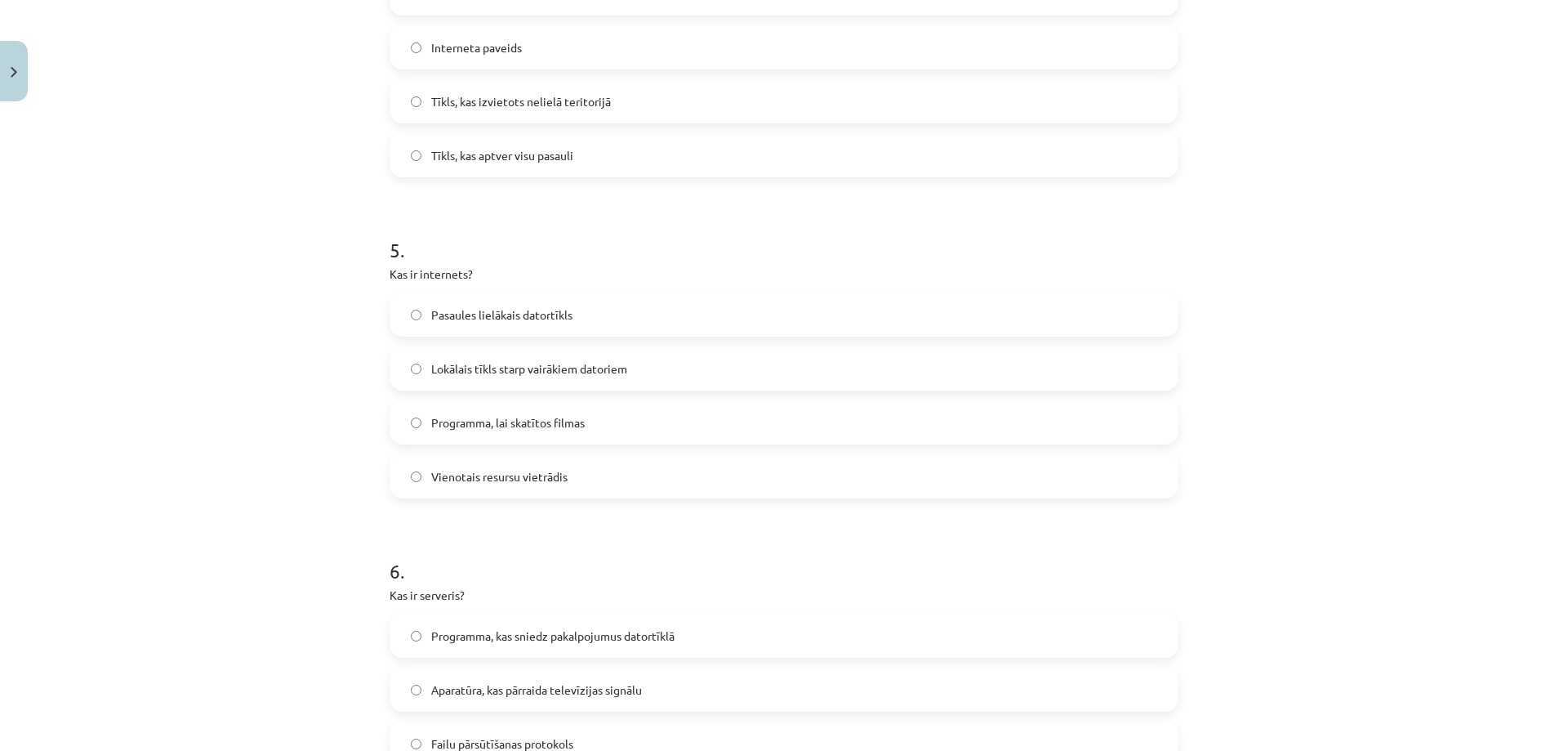
scroll to position [1494, 0]
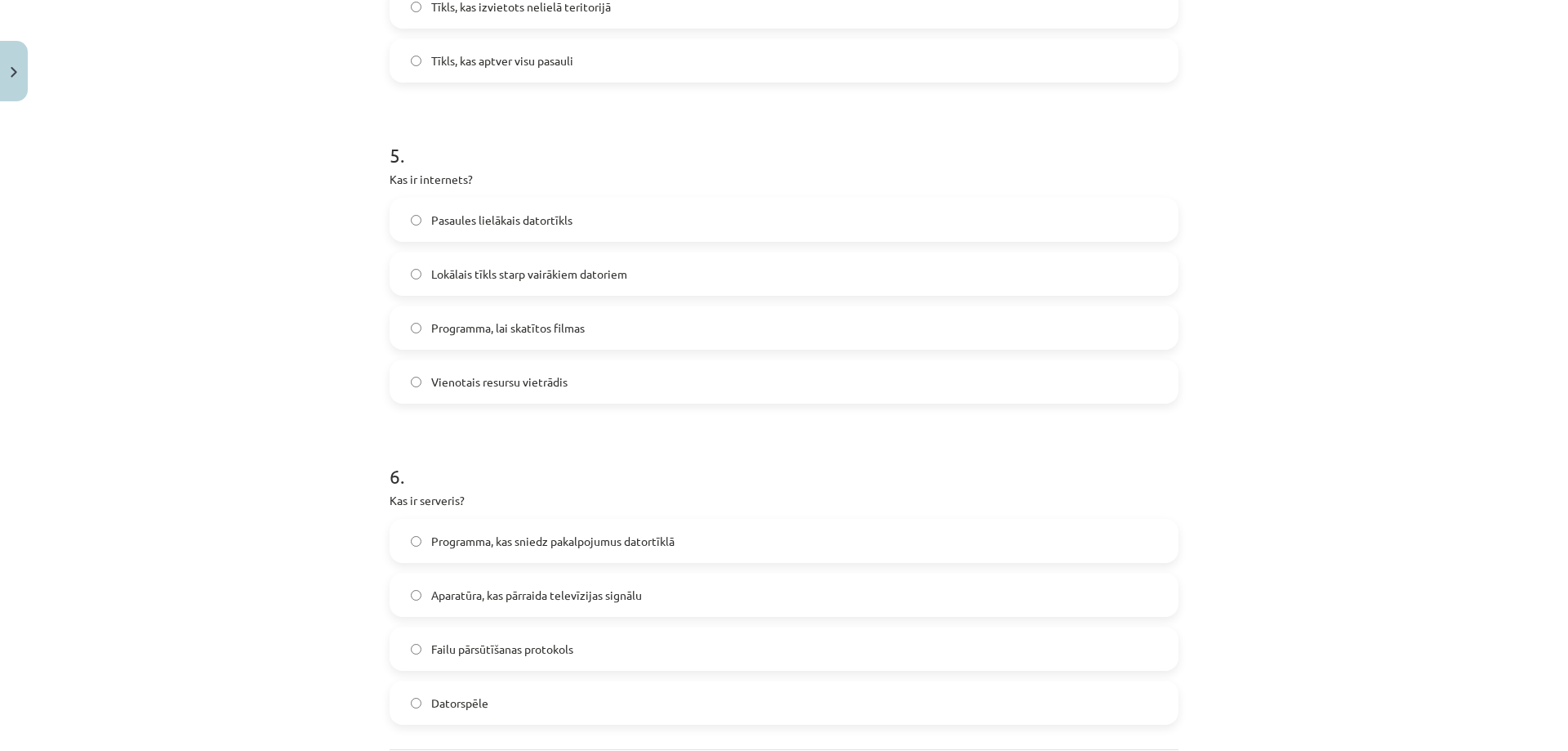
click at [501, 543] on span "Programma, kas sniedz pakalpojumus datortīklā" at bounding box center [552, 541] width 243 height 17
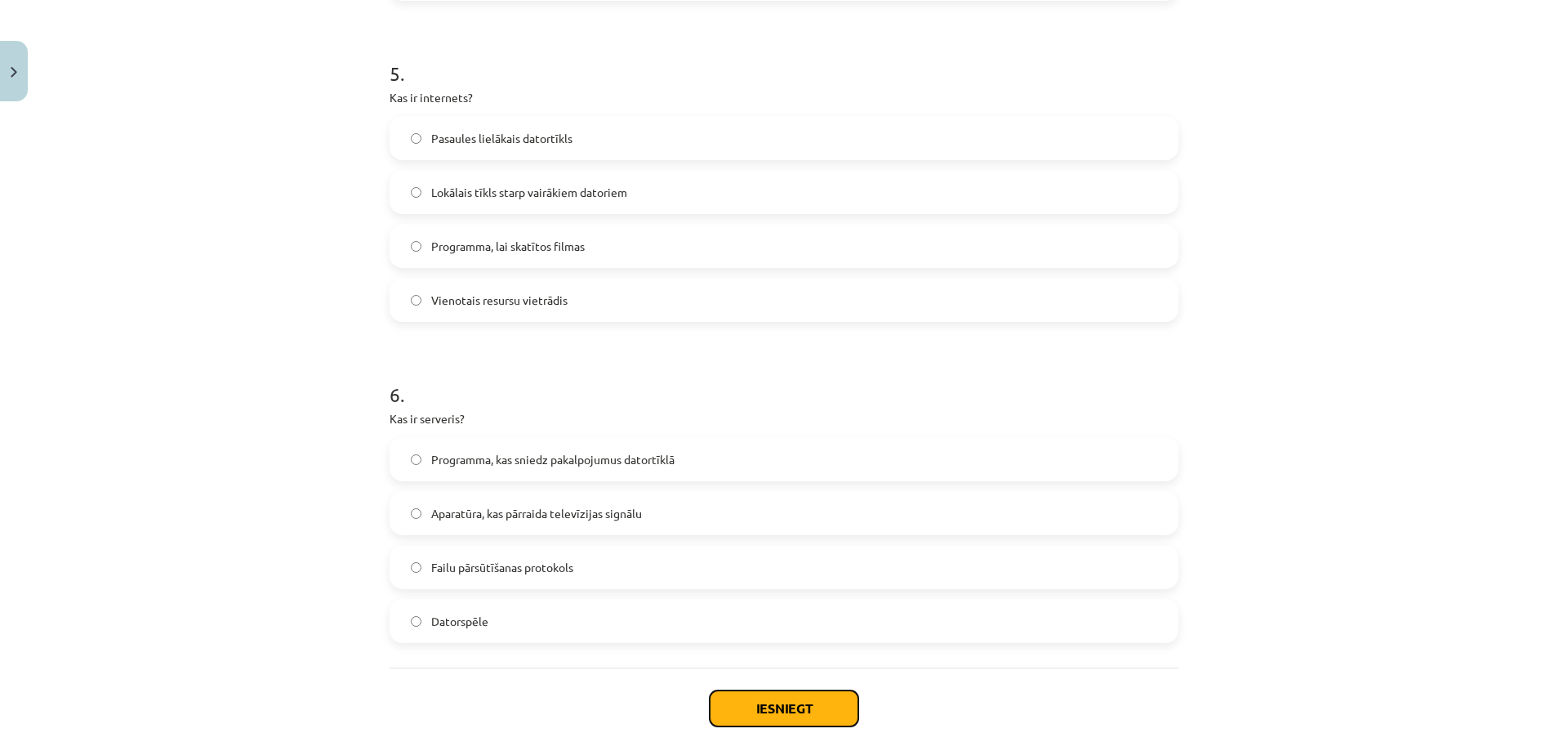
click at [783, 694] on button "Iesniegt" at bounding box center [784, 707] width 148 height 36
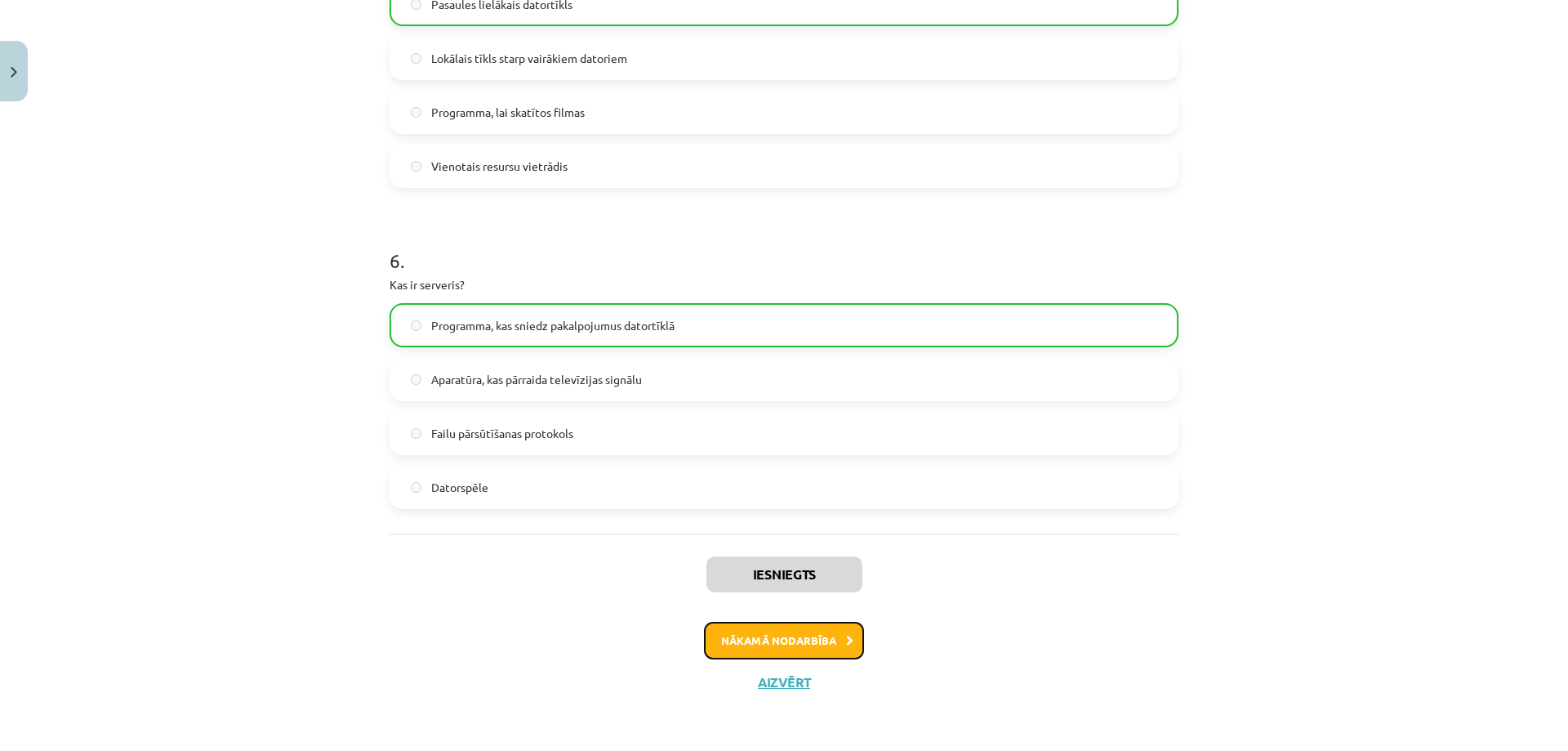
click at [779, 633] on button "Nākamā nodarbība" at bounding box center [784, 640] width 160 height 37
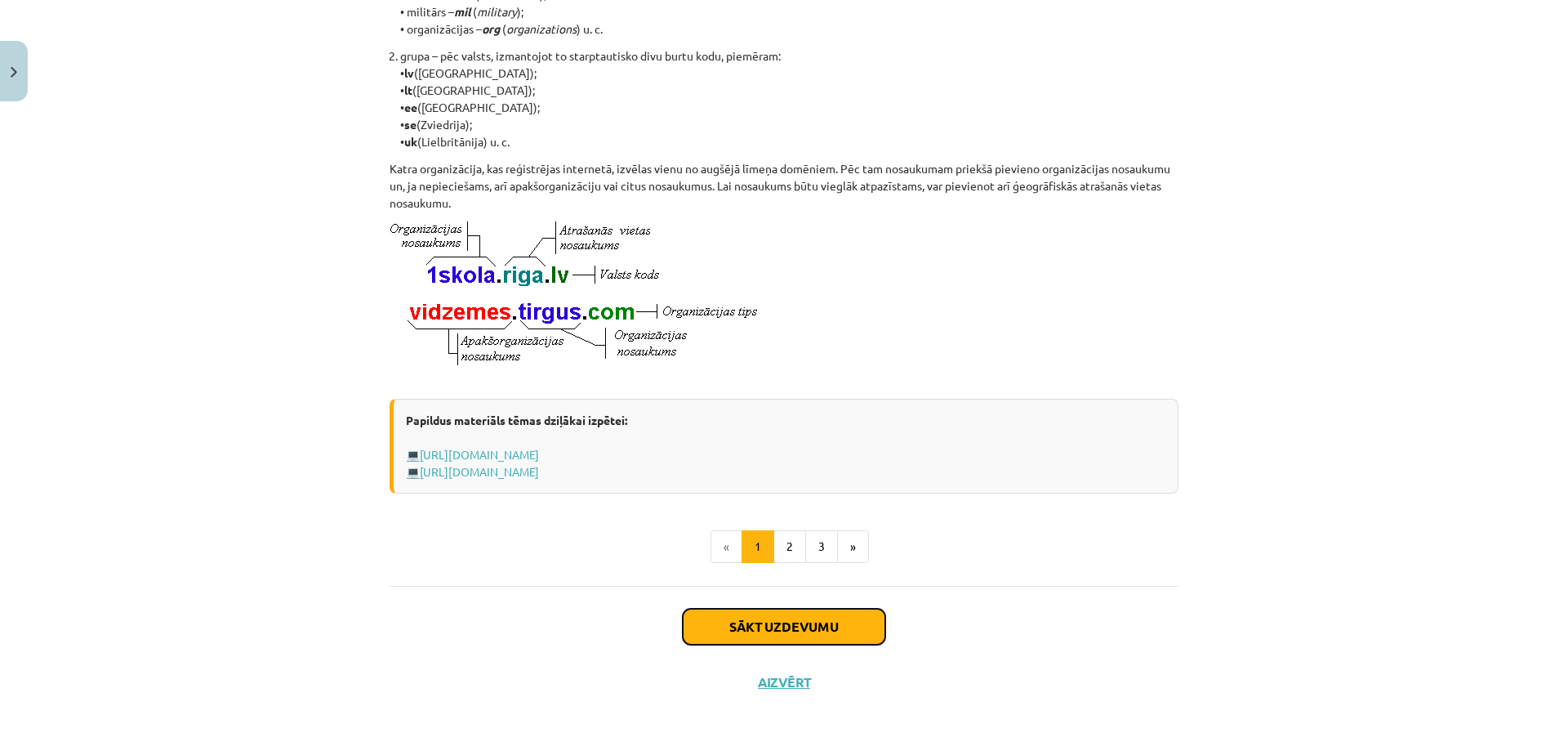
click at [778, 625] on button "Sākt uzdevumu" at bounding box center [784, 626] width 203 height 36
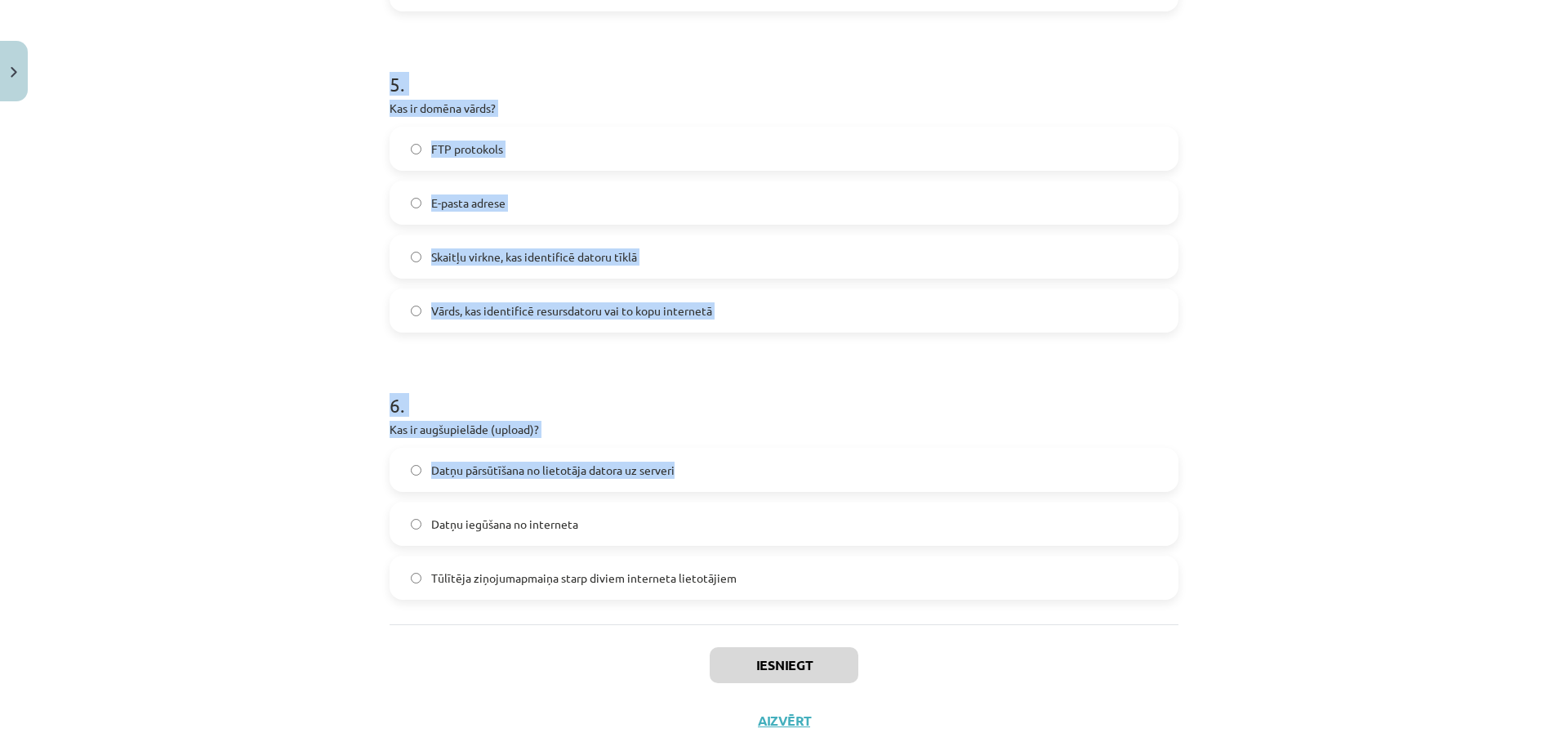
scroll to position [1549, 0]
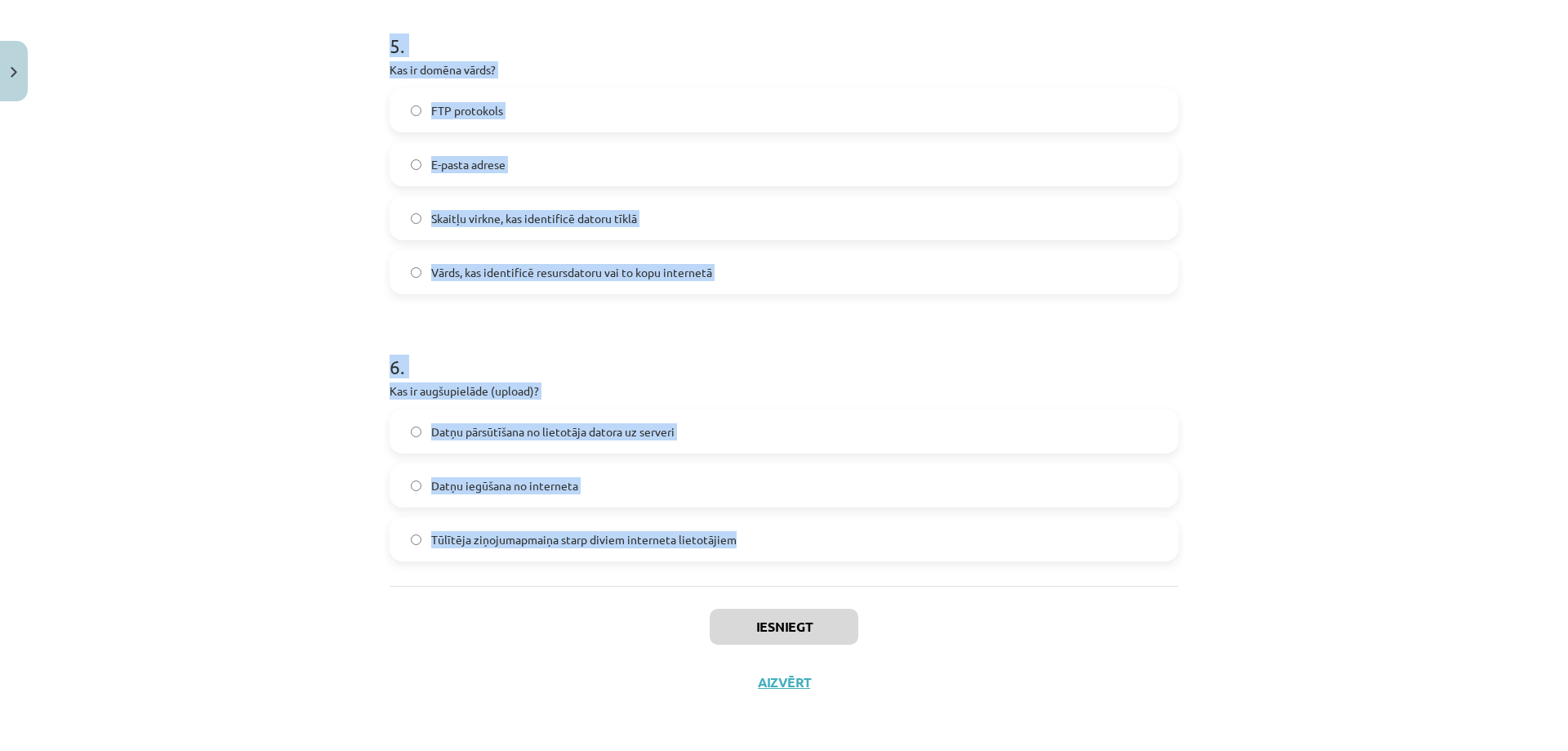
drag, startPoint x: 358, startPoint y: 352, endPoint x: 1041, endPoint y: 539, distance: 708.1
click at [1041, 539] on div "Mācību tēma: Datorikas - 10. klases 1. ieskaites mācību materiāls #6 5. tēma – …" at bounding box center [784, 375] width 1568 height 751
copy form "Kāds ir viens no teledarba trūkumiem? Mazākas telpu izmaksas Intelektuālam darb…"
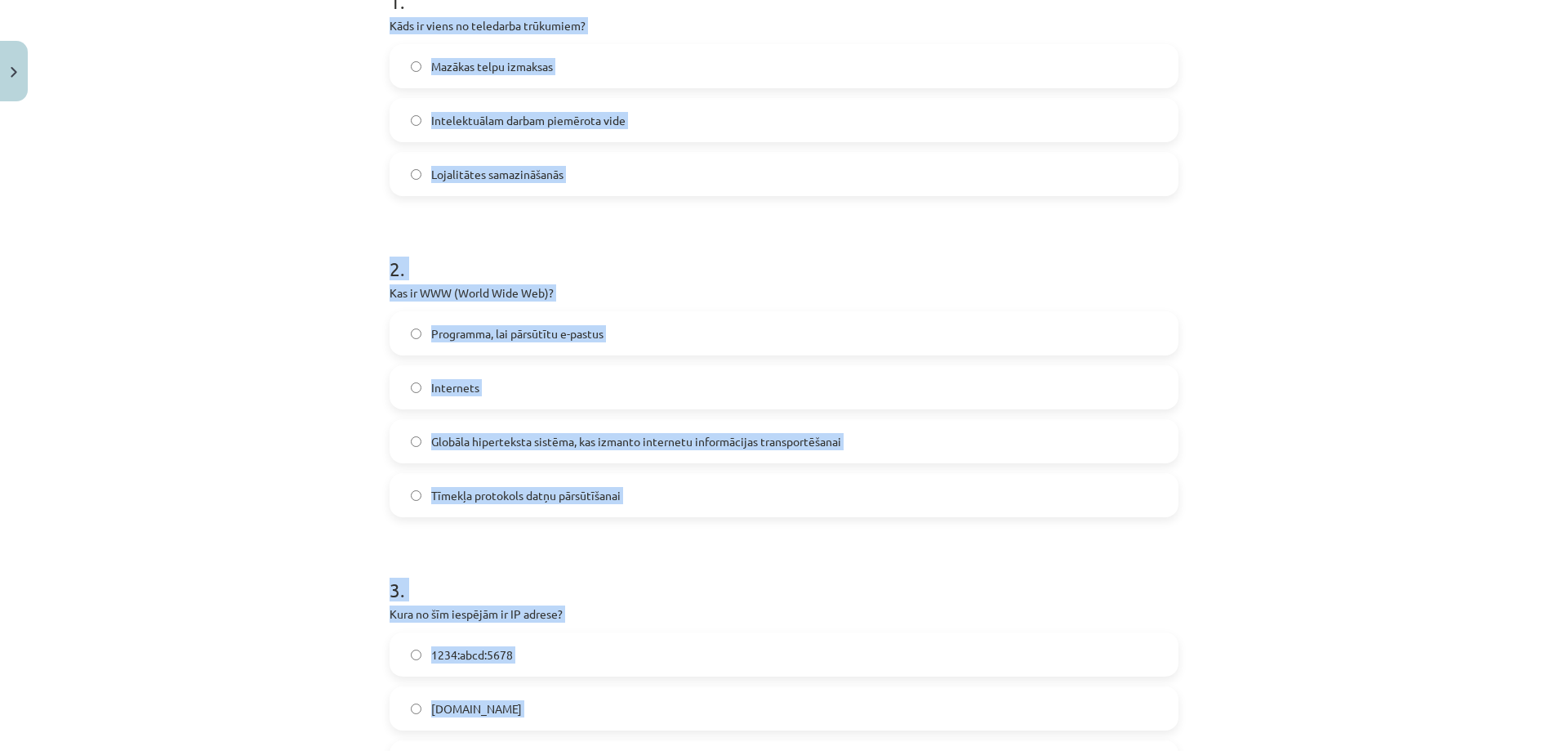
scroll to position [324, 0]
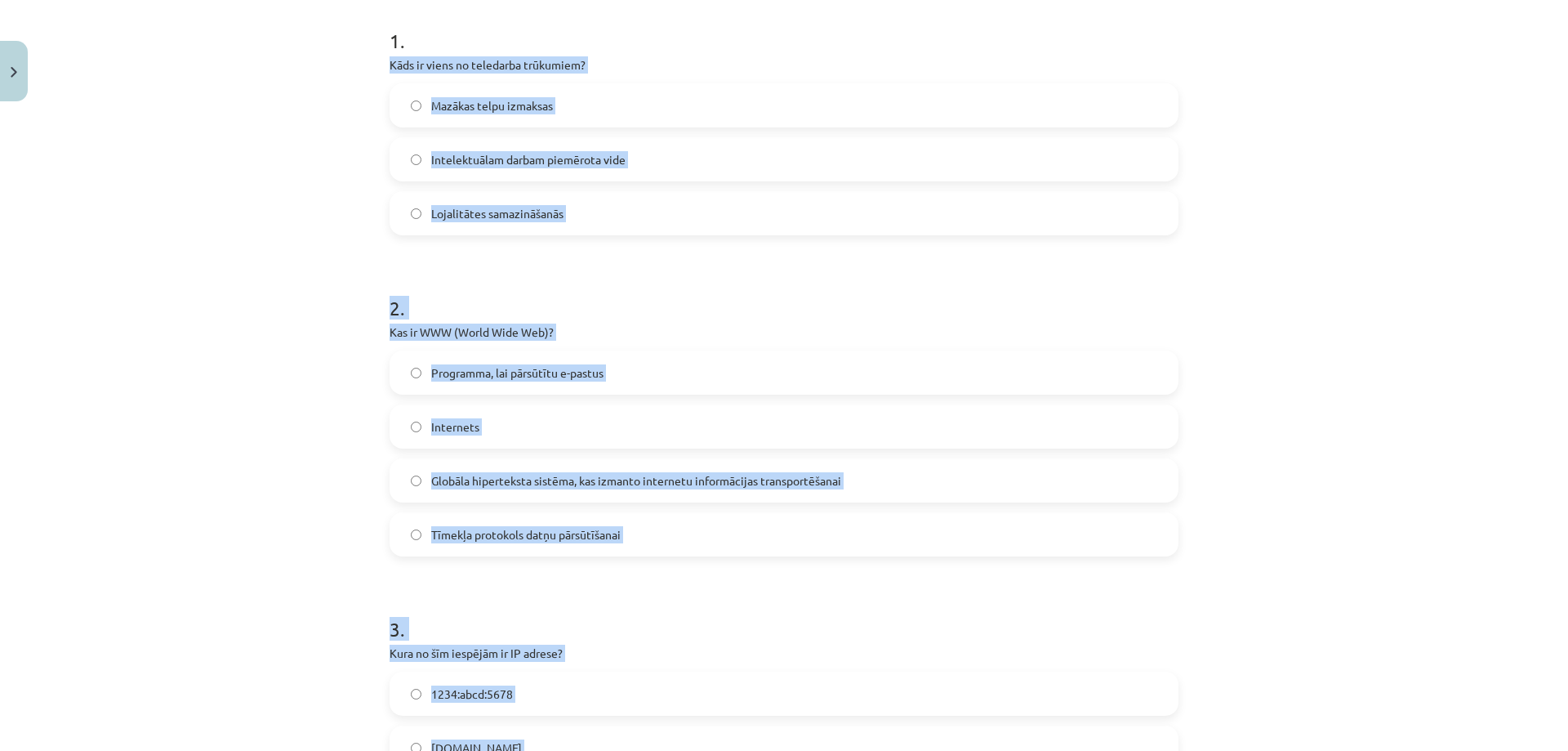
click at [513, 208] on span "Lojalitātes samazināšanās" at bounding box center [497, 213] width 132 height 17
click at [514, 492] on label "Globāla hiperteksta sistēma, kas izmanto internetu informācijas transportēšanai" at bounding box center [784, 480] width 785 height 41
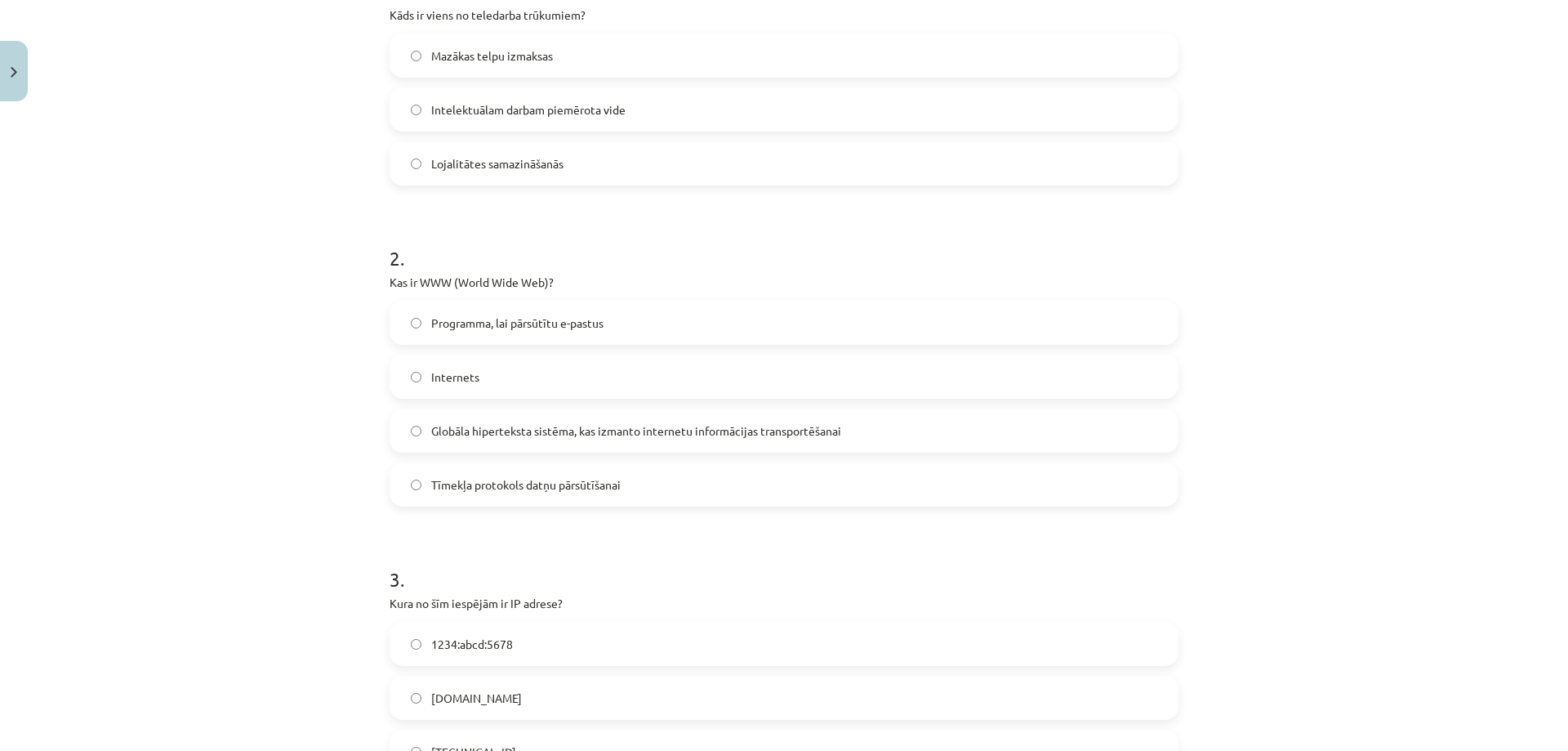
scroll to position [569, 0]
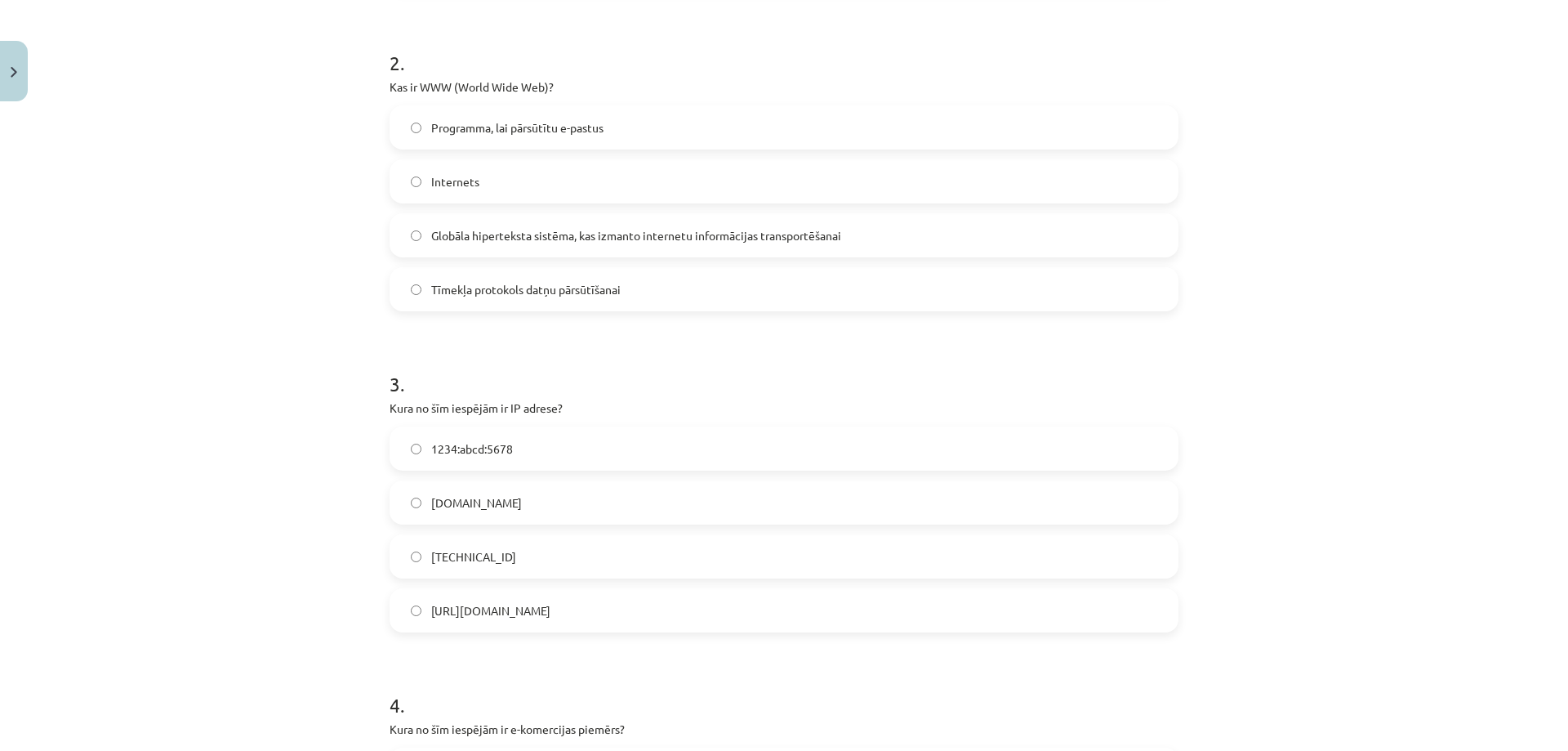
click at [495, 545] on label "192.100.81.101" at bounding box center [784, 556] width 785 height 41
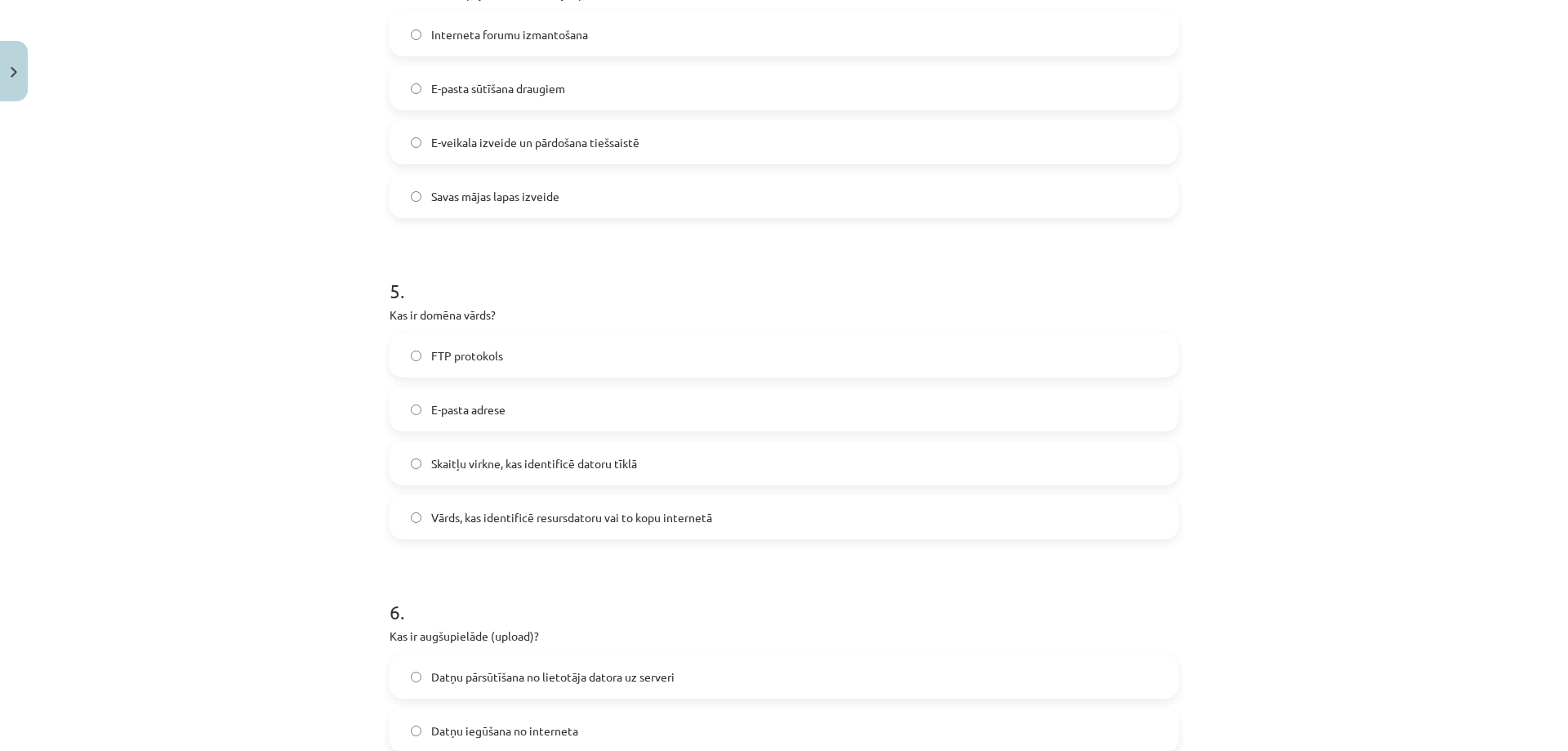
click at [500, 138] on span "E-veikala izveide un pārdošana tiešsaistē" at bounding box center [535, 142] width 208 height 17
click at [455, 507] on label "Vārds, kas identificē resursdatoru vai to kopu internetā" at bounding box center [784, 517] width 785 height 41
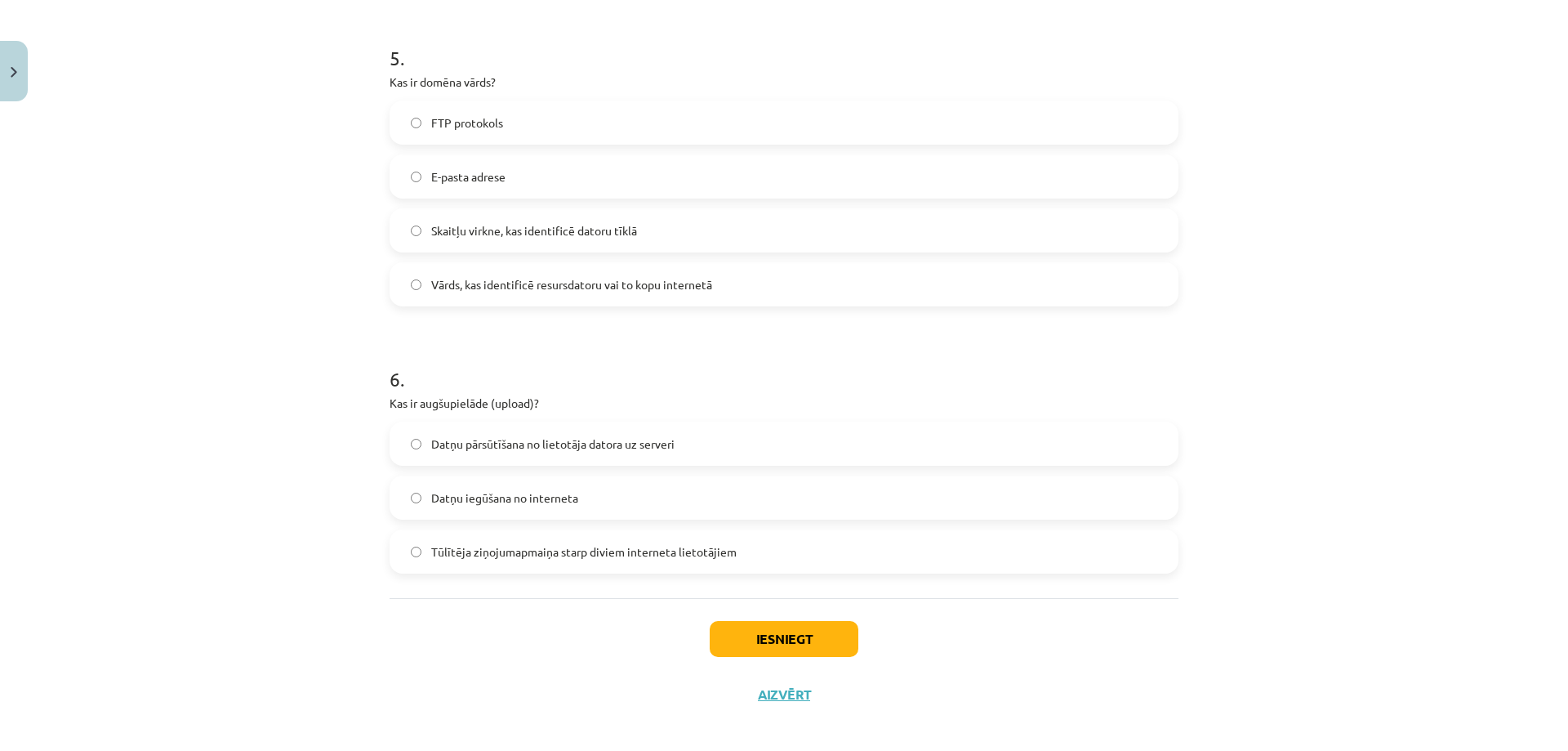
scroll to position [1549, 0]
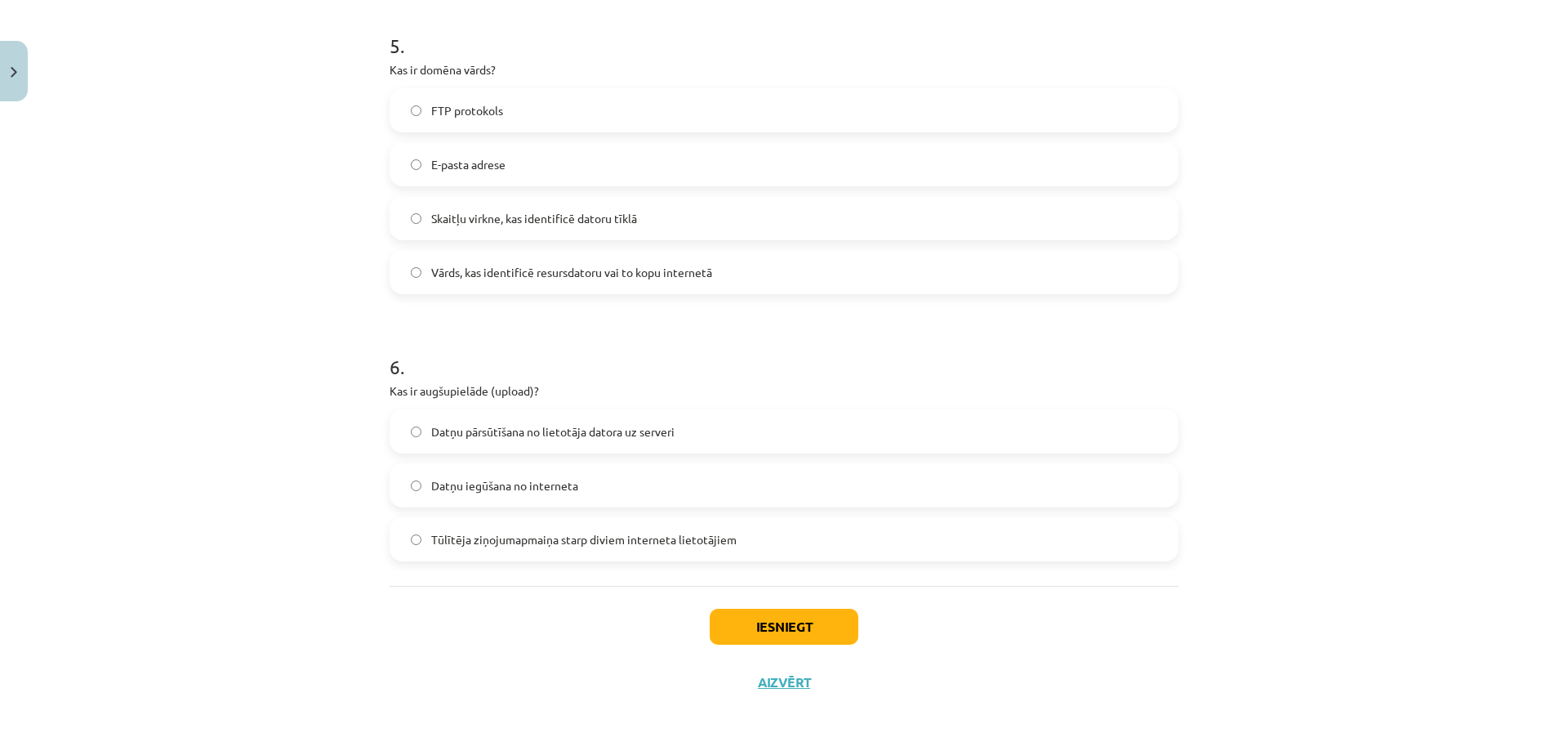
click at [504, 421] on label "Datņu pārsūtīšana no lietotāja datora uz serveri" at bounding box center [784, 431] width 785 height 41
click at [743, 654] on div "Iesniegt Aizvērt" at bounding box center [784, 643] width 789 height 115
click at [736, 622] on button "Iesniegt" at bounding box center [784, 626] width 148 height 36
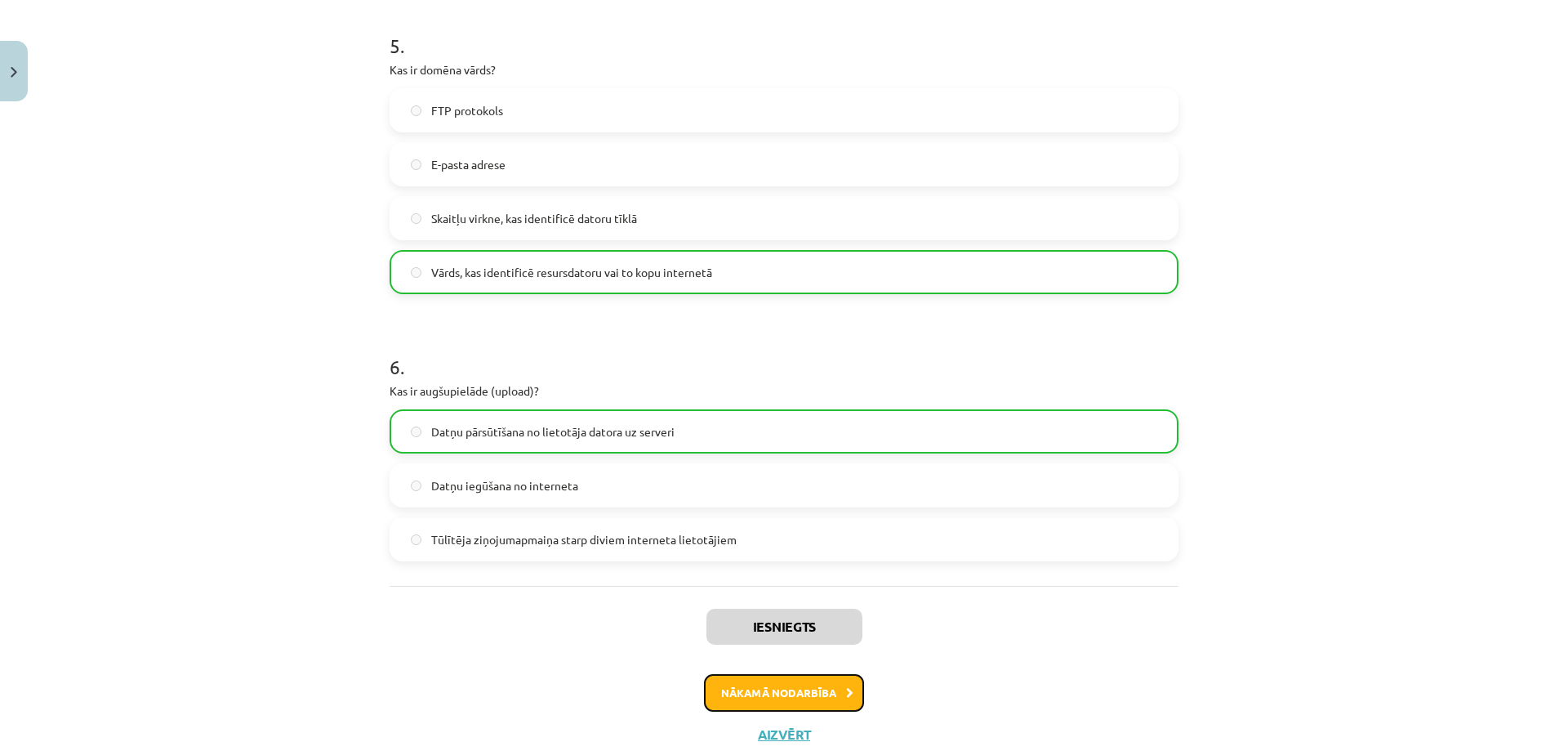
click at [826, 674] on button "Nākamā nodarbība" at bounding box center [784, 692] width 160 height 37
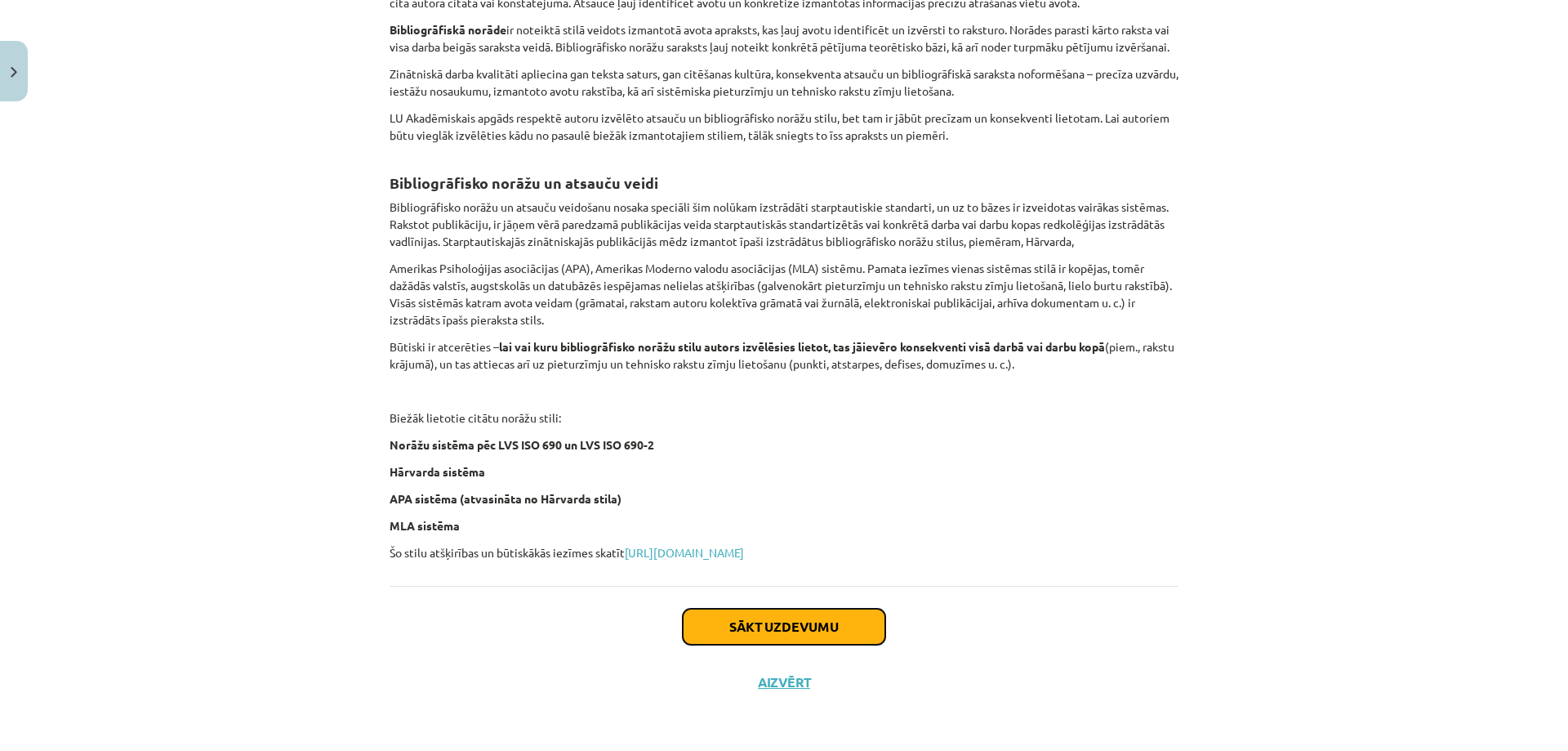
click at [776, 614] on button "Sākt uzdevumu" at bounding box center [784, 626] width 203 height 36
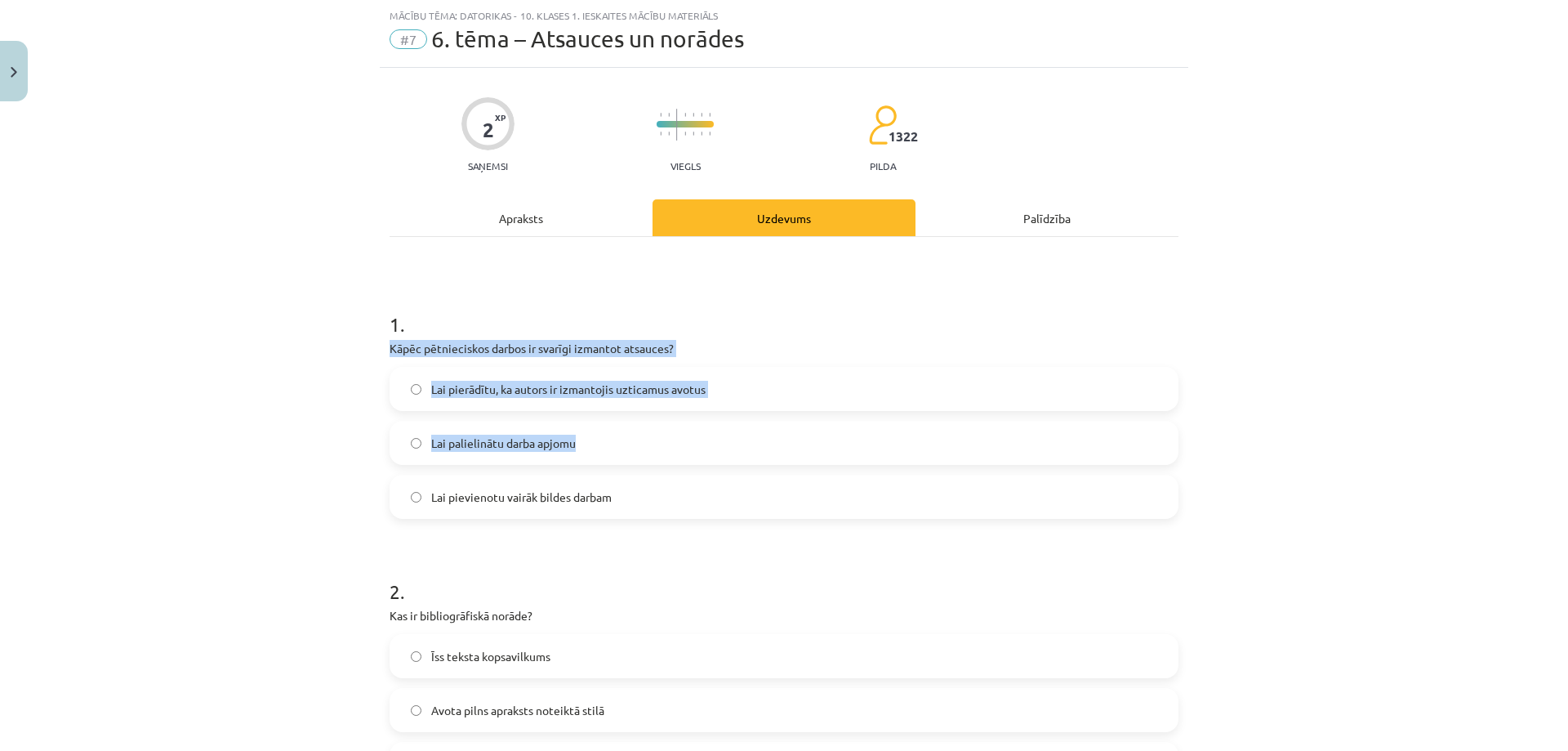
scroll to position [266, 0]
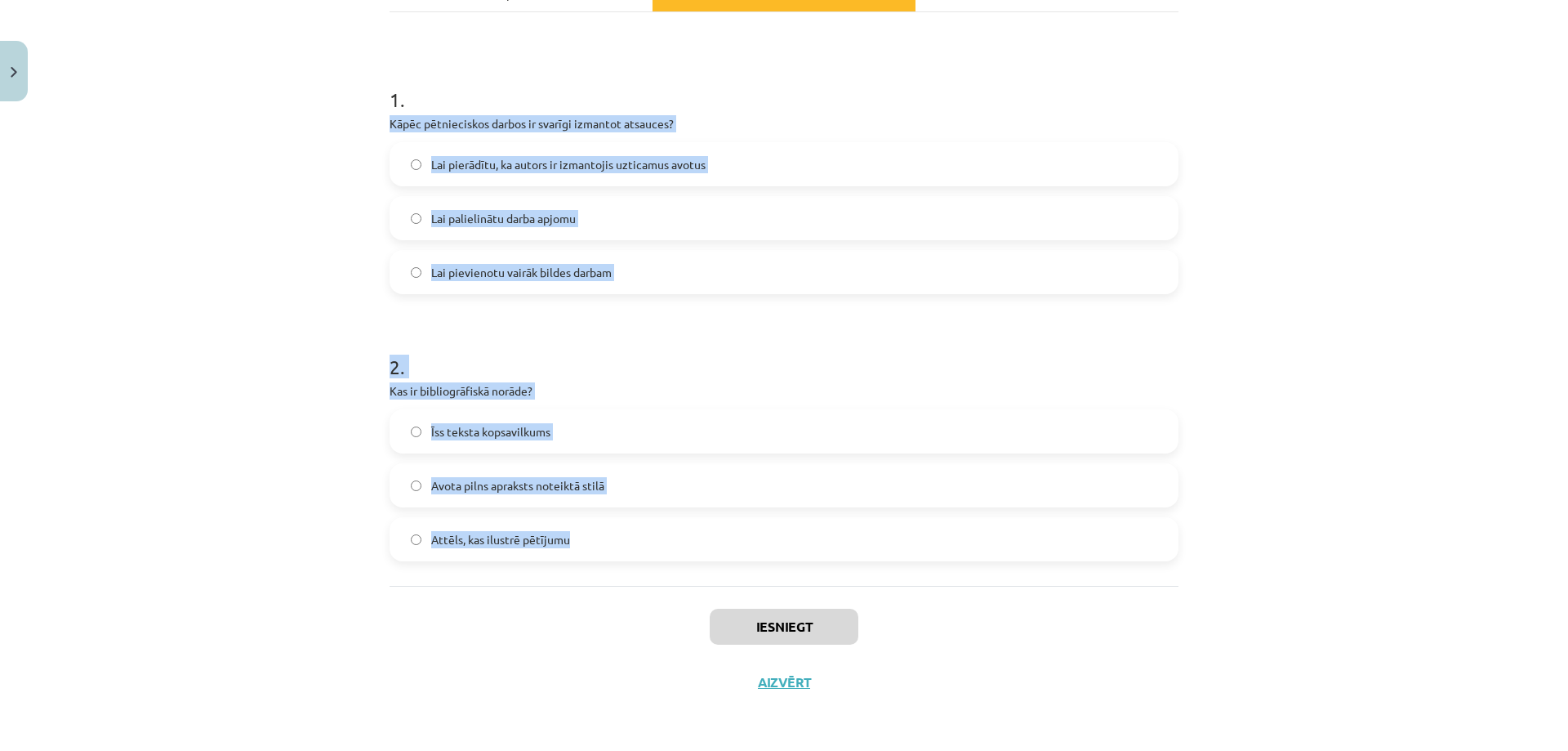
drag, startPoint x: 369, startPoint y: 340, endPoint x: 723, endPoint y: 553, distance: 413.1
click at [727, 554] on div "Mācību tēma: Datorikas - 10. klases 1. ieskaites mācību materiāls #7 6. tēma – …" at bounding box center [784, 375] width 1568 height 751
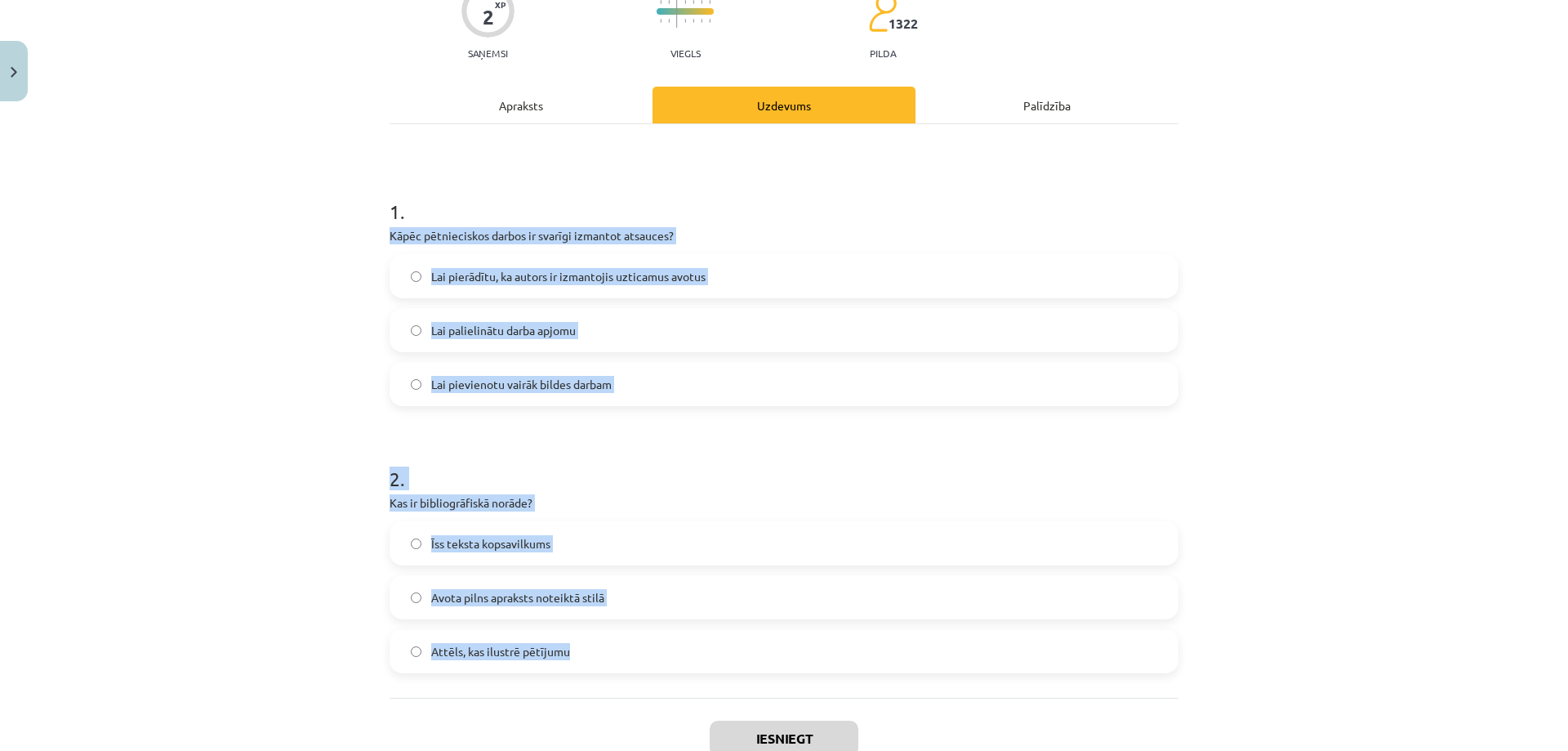
scroll to position [0, 0]
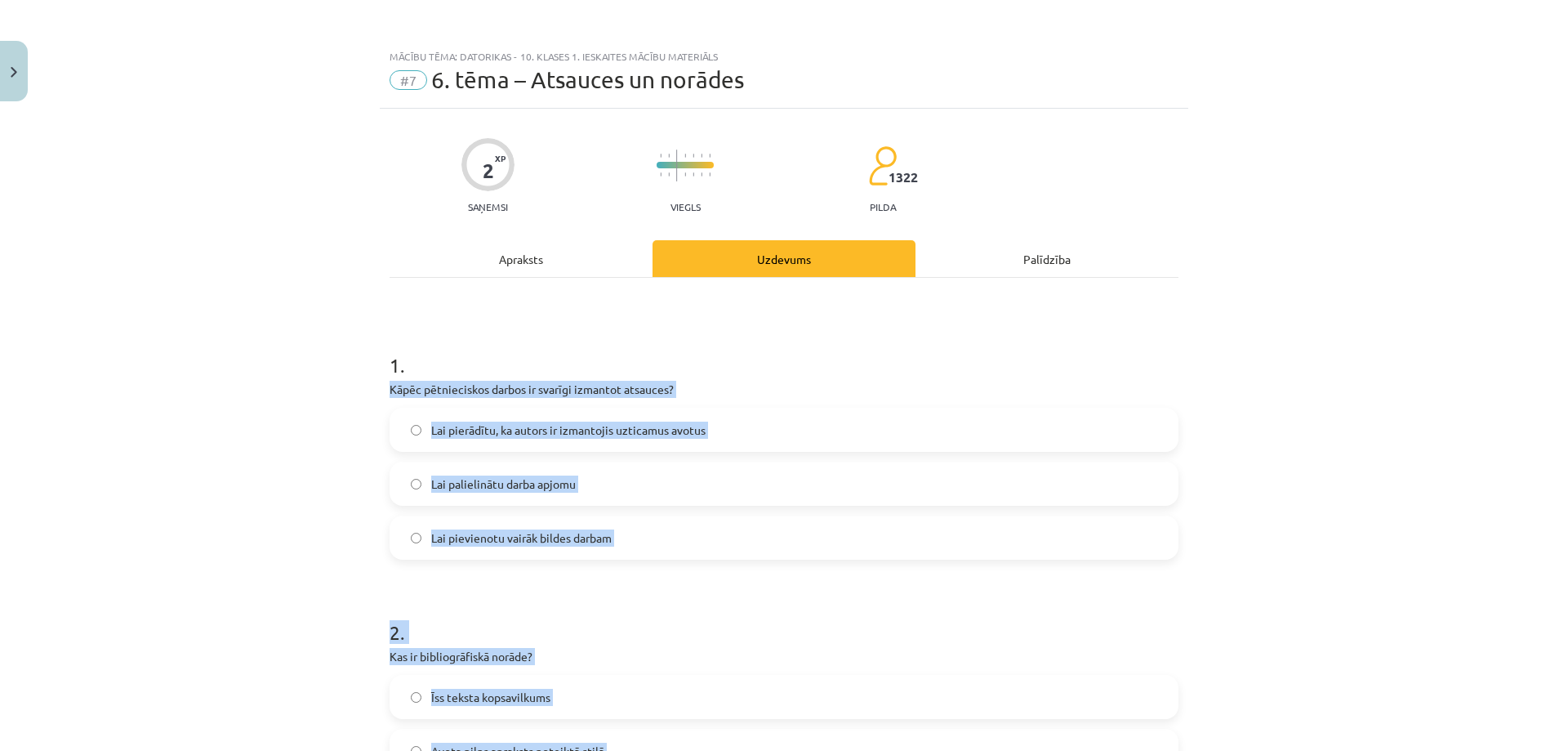
copy form "Kāpēc pētnieciskos darbos ir svarīgi izmantot atsauces? Lai pierādītu, ka autor…"
click at [514, 441] on label "Lai pierādītu, ka autors ir izmantojis uzticamus avotus" at bounding box center [784, 430] width 785 height 41
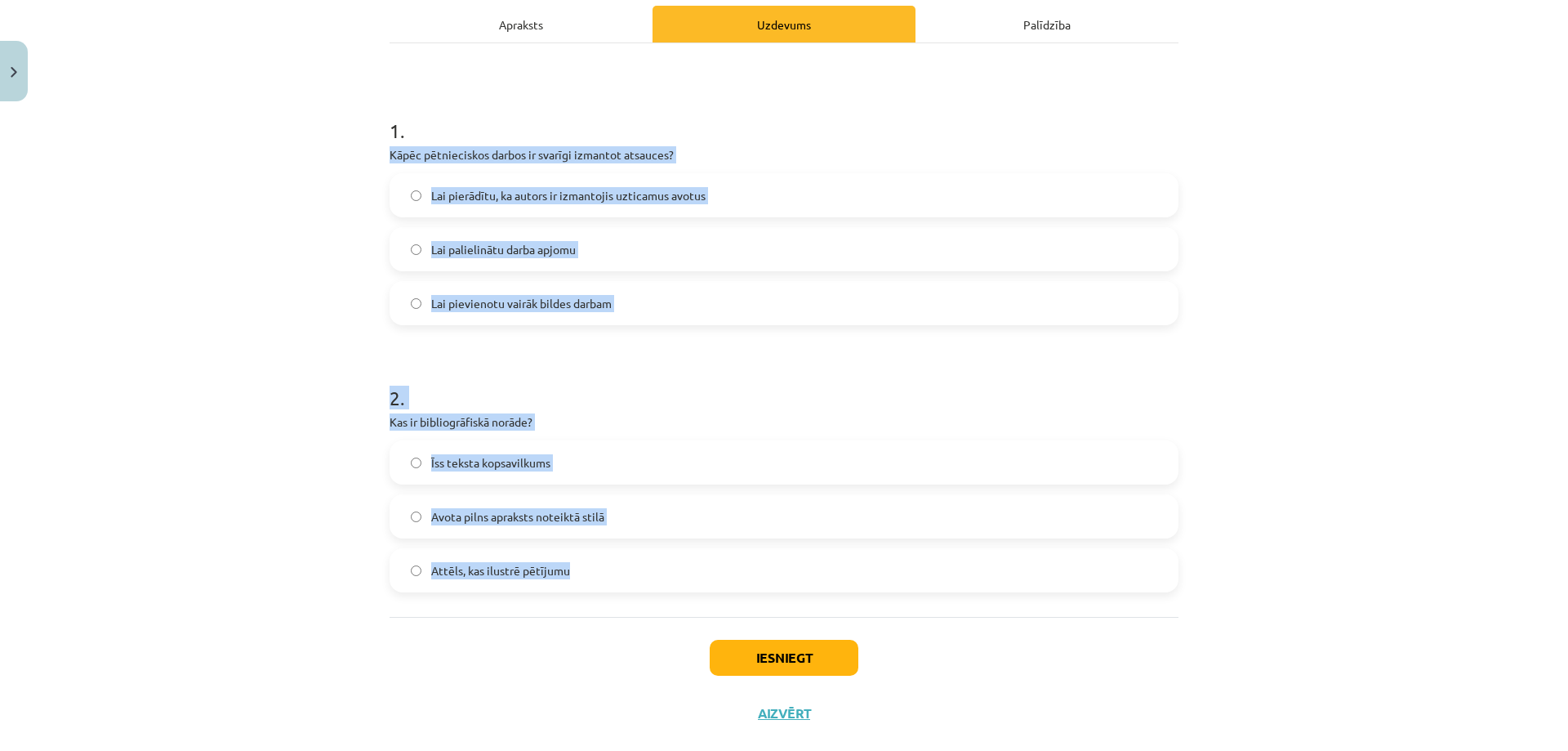
scroll to position [245, 0]
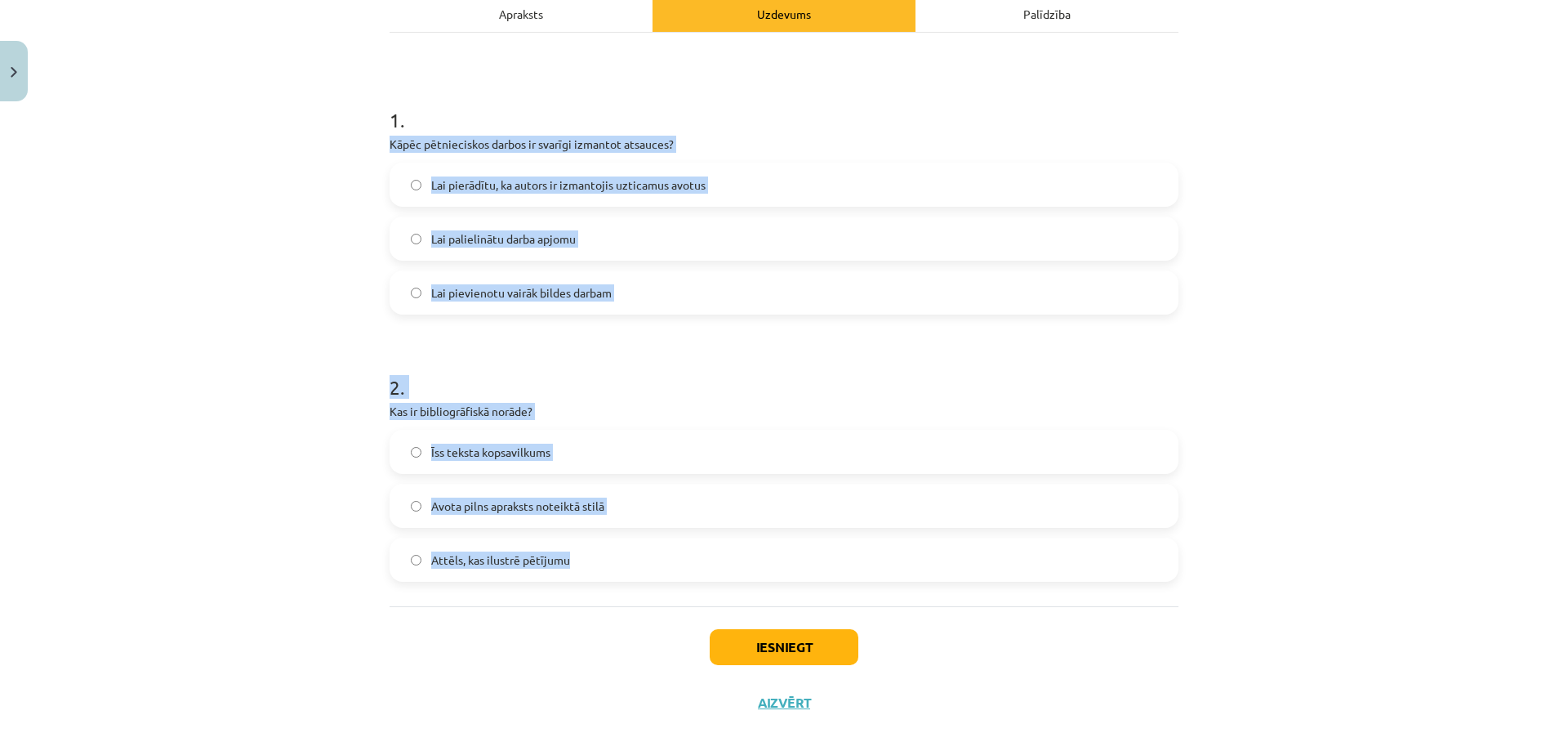
click at [509, 513] on span "Avota pilns apraksts noteiktā stilā" at bounding box center [518, 506] width 173 height 17
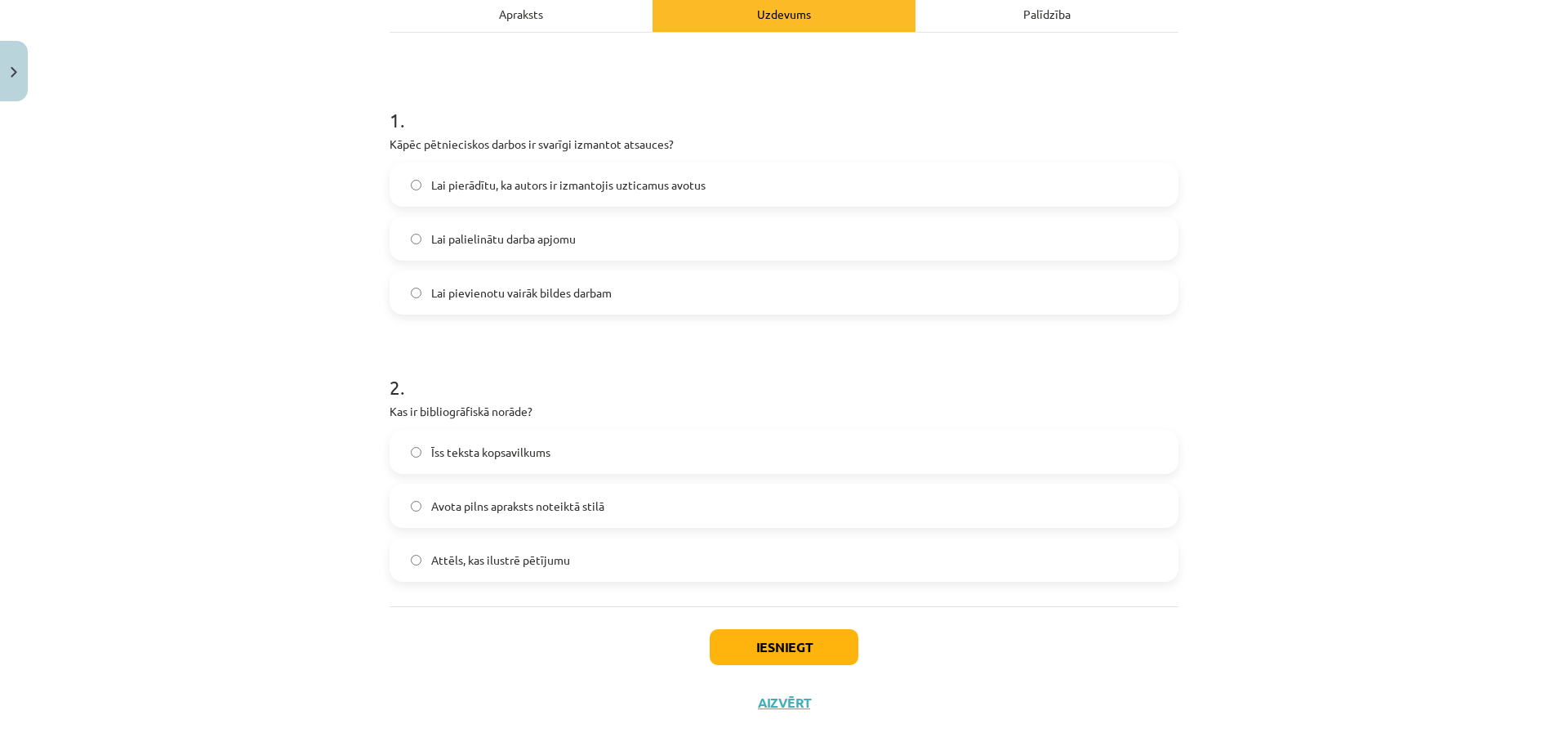
click at [744, 620] on div "Iesniegt Aizvērt" at bounding box center [784, 664] width 789 height 115
click at [745, 634] on button "Iesniegt" at bounding box center [784, 646] width 148 height 36
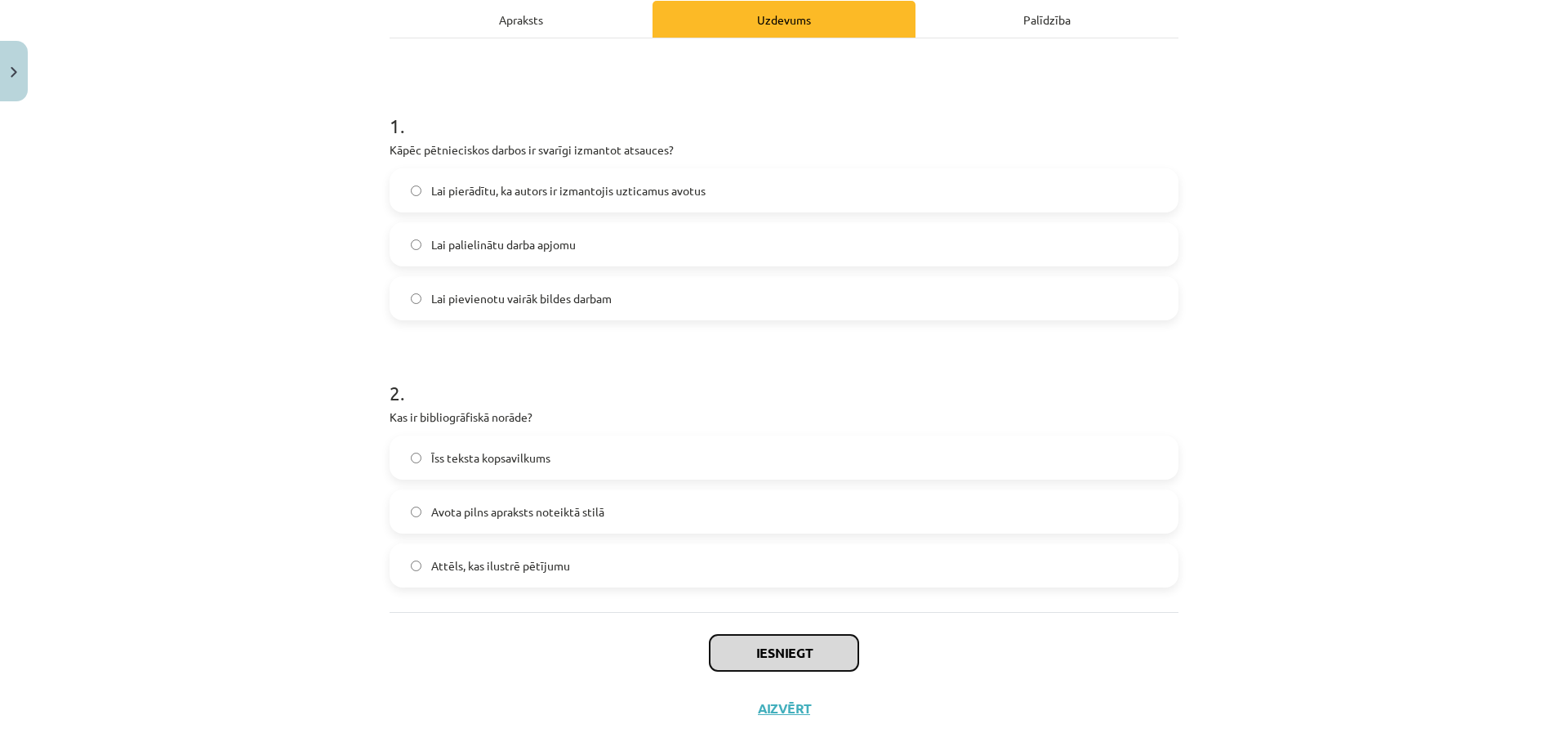
scroll to position [266, 0]
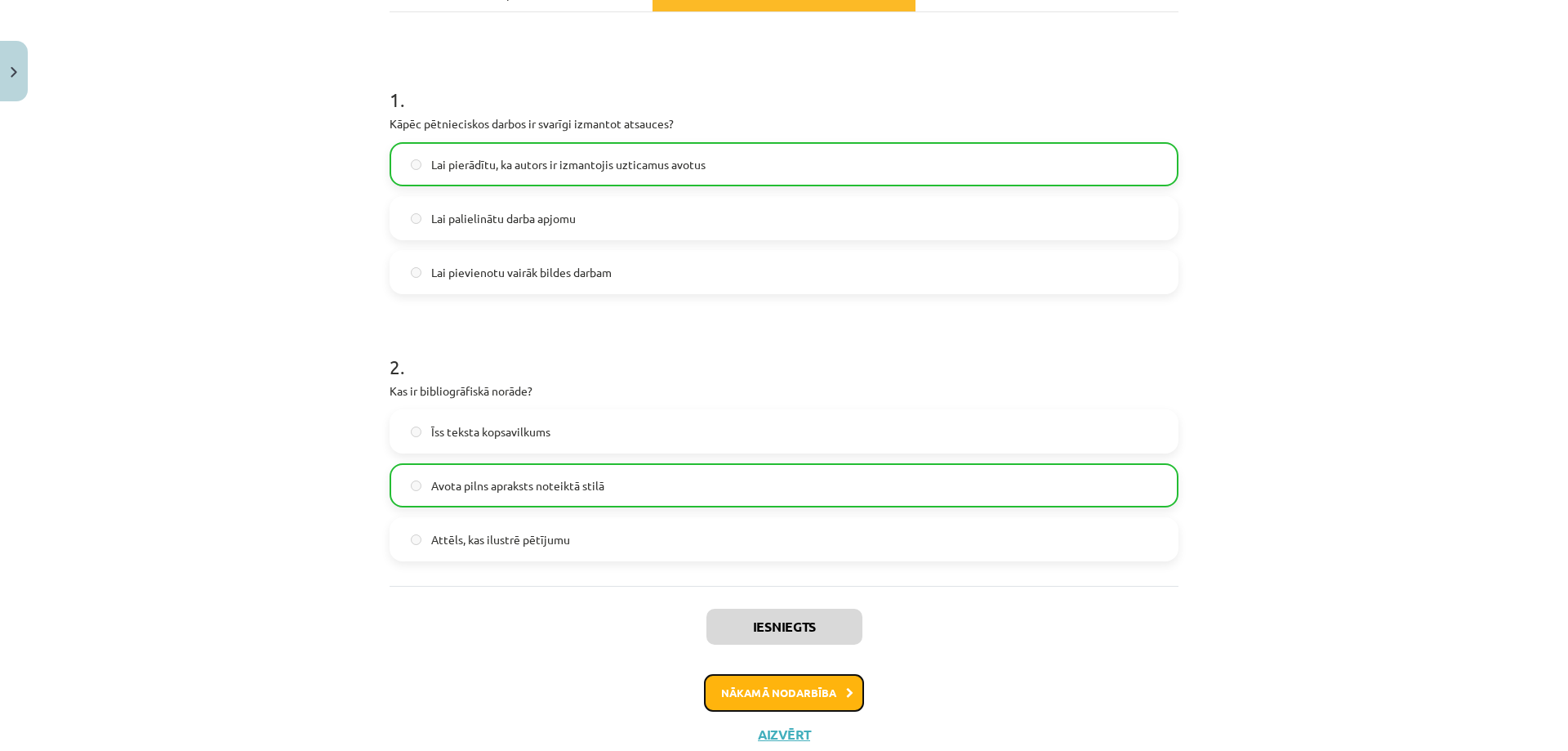
click at [809, 681] on button "Nākamā nodarbība" at bounding box center [784, 692] width 160 height 37
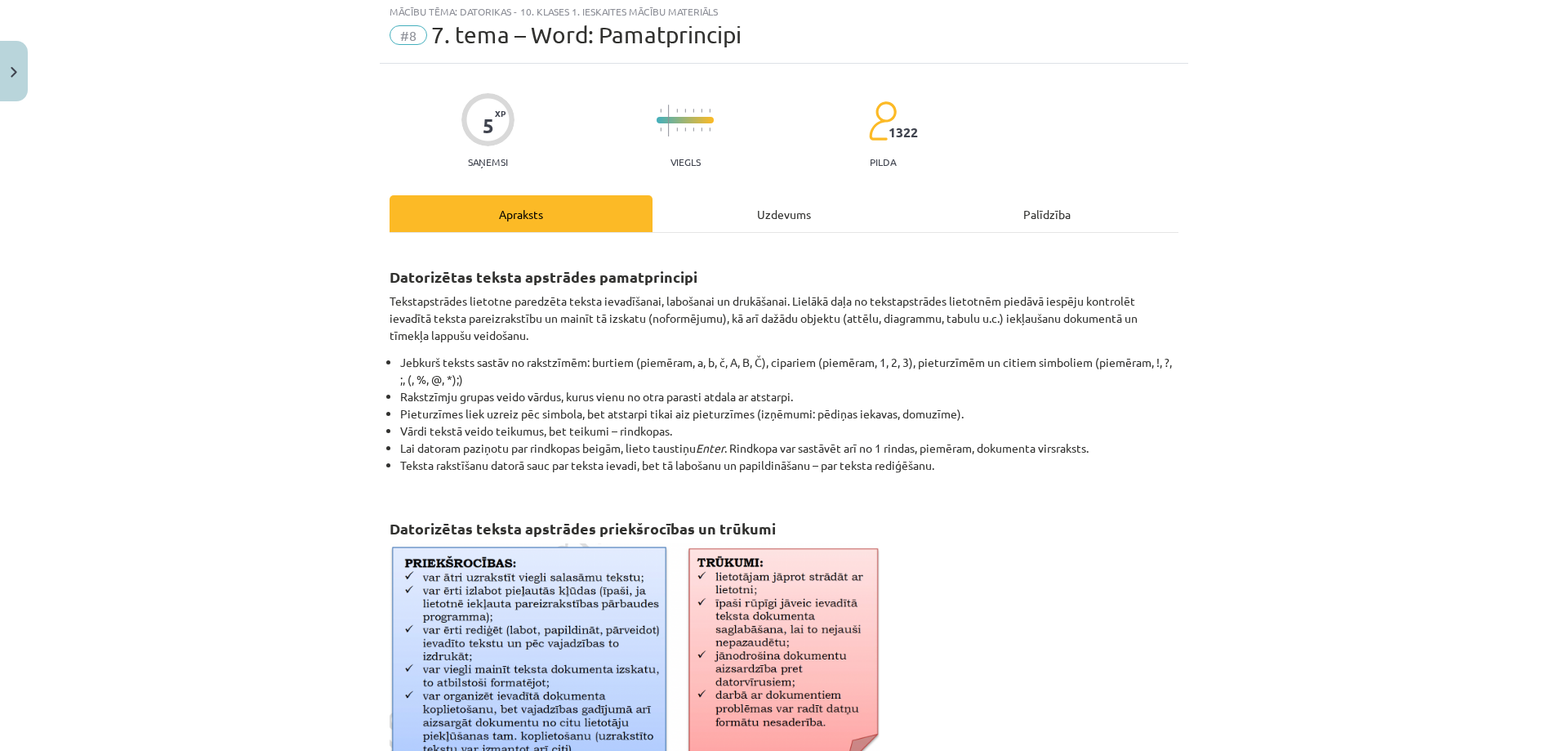
scroll to position [41, 0]
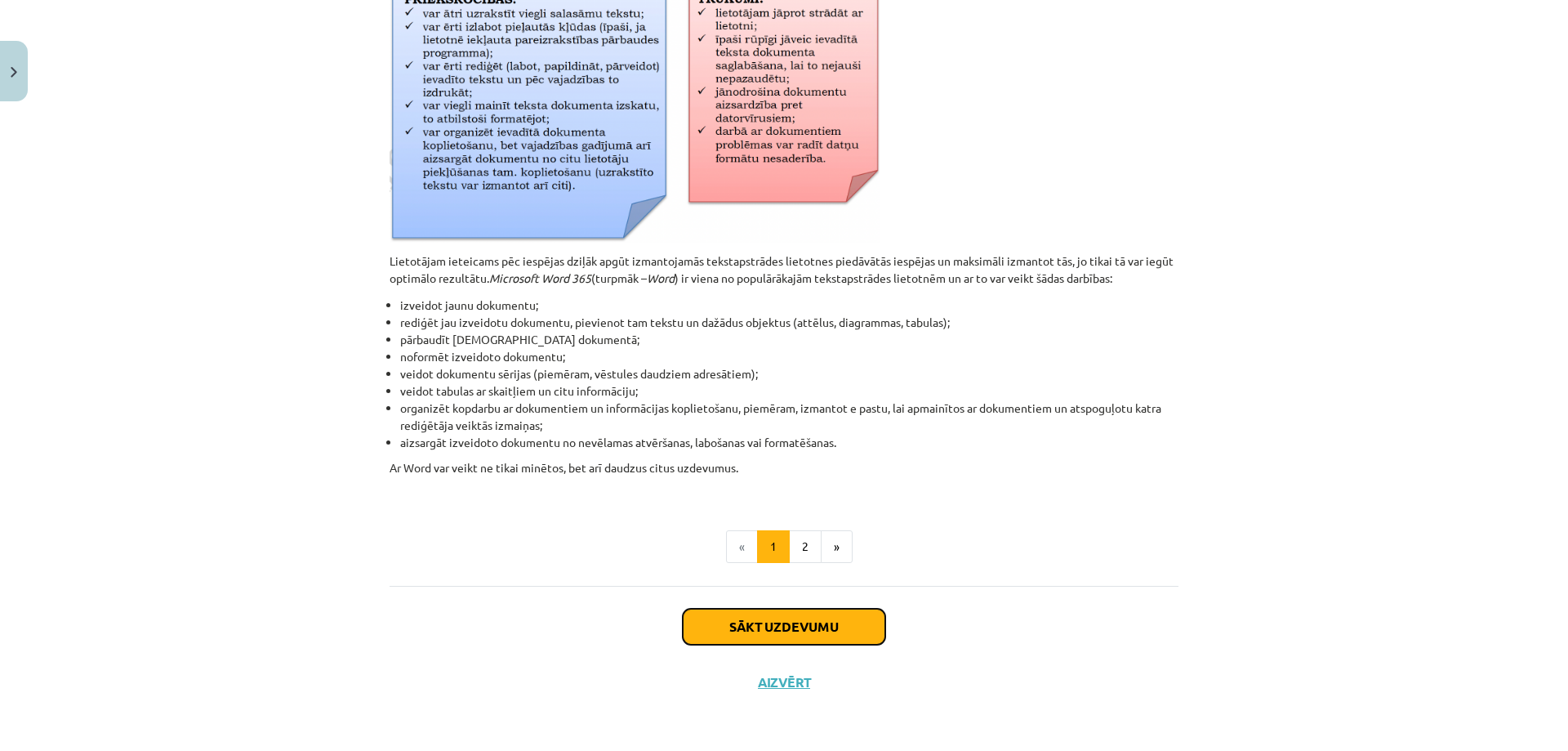
click at [812, 640] on button "Sākt uzdevumu" at bounding box center [784, 626] width 203 height 36
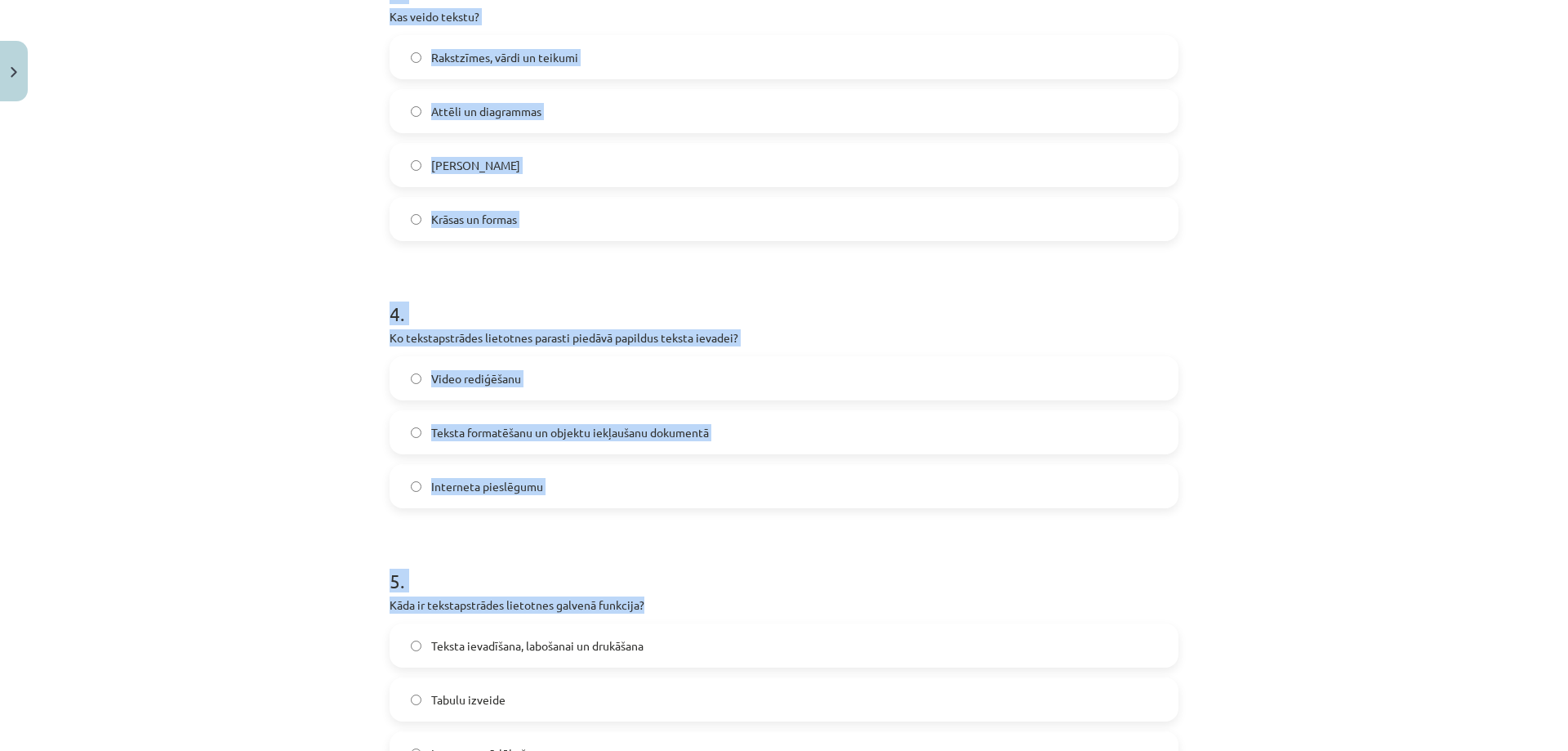
scroll to position [1283, 0]
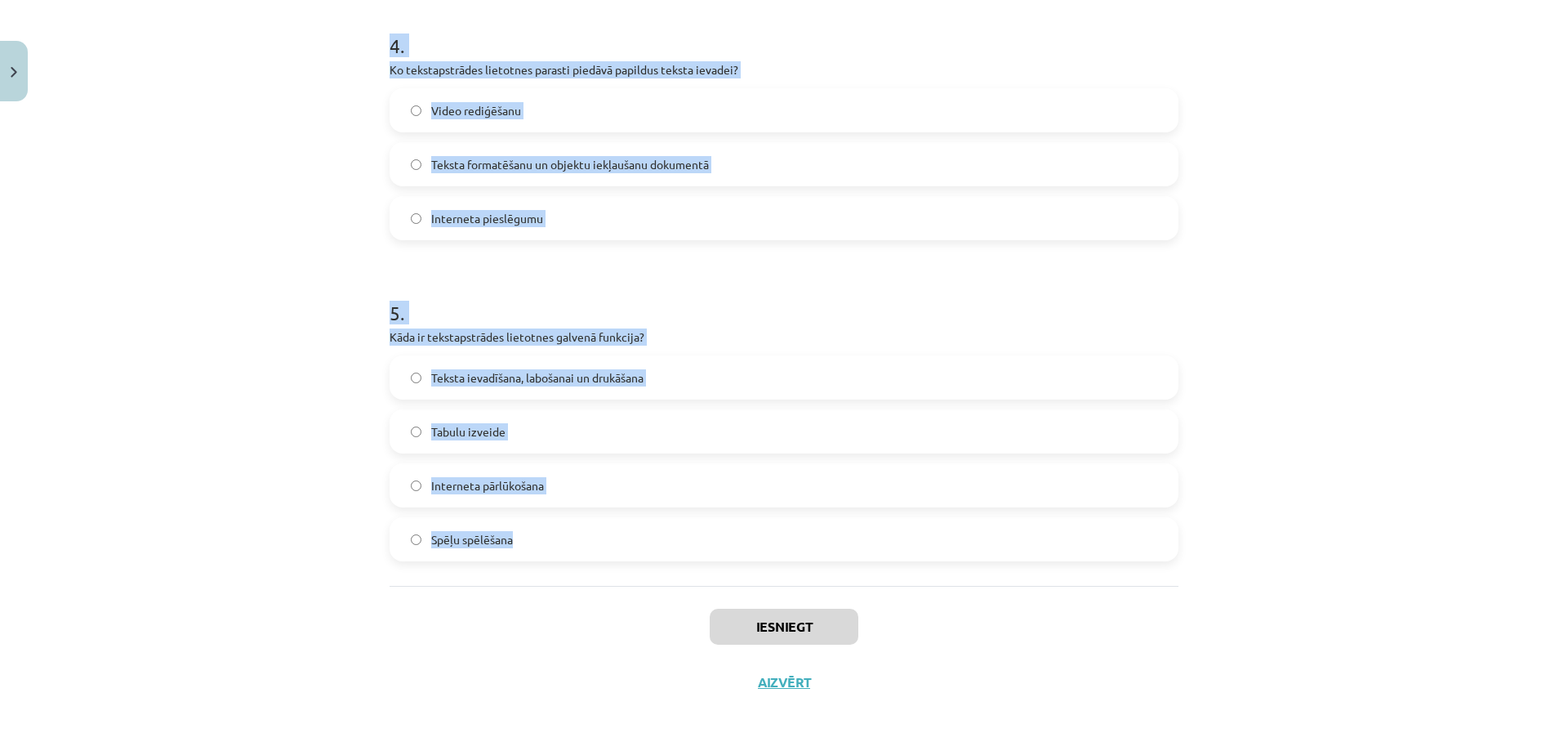
drag, startPoint x: 332, startPoint y: 340, endPoint x: 717, endPoint y: 574, distance: 450.5
click at [717, 574] on div "Mācību tēma: Datorikas - 10. klases 1. ieskaites mācību materiāls #8 7. tema – …" at bounding box center [784, 375] width 1568 height 751
copy form "Kas parasti atdala vārdus tekstā? Enter taustiņš Atstarpe Pieturzīmes Domuzīme …"
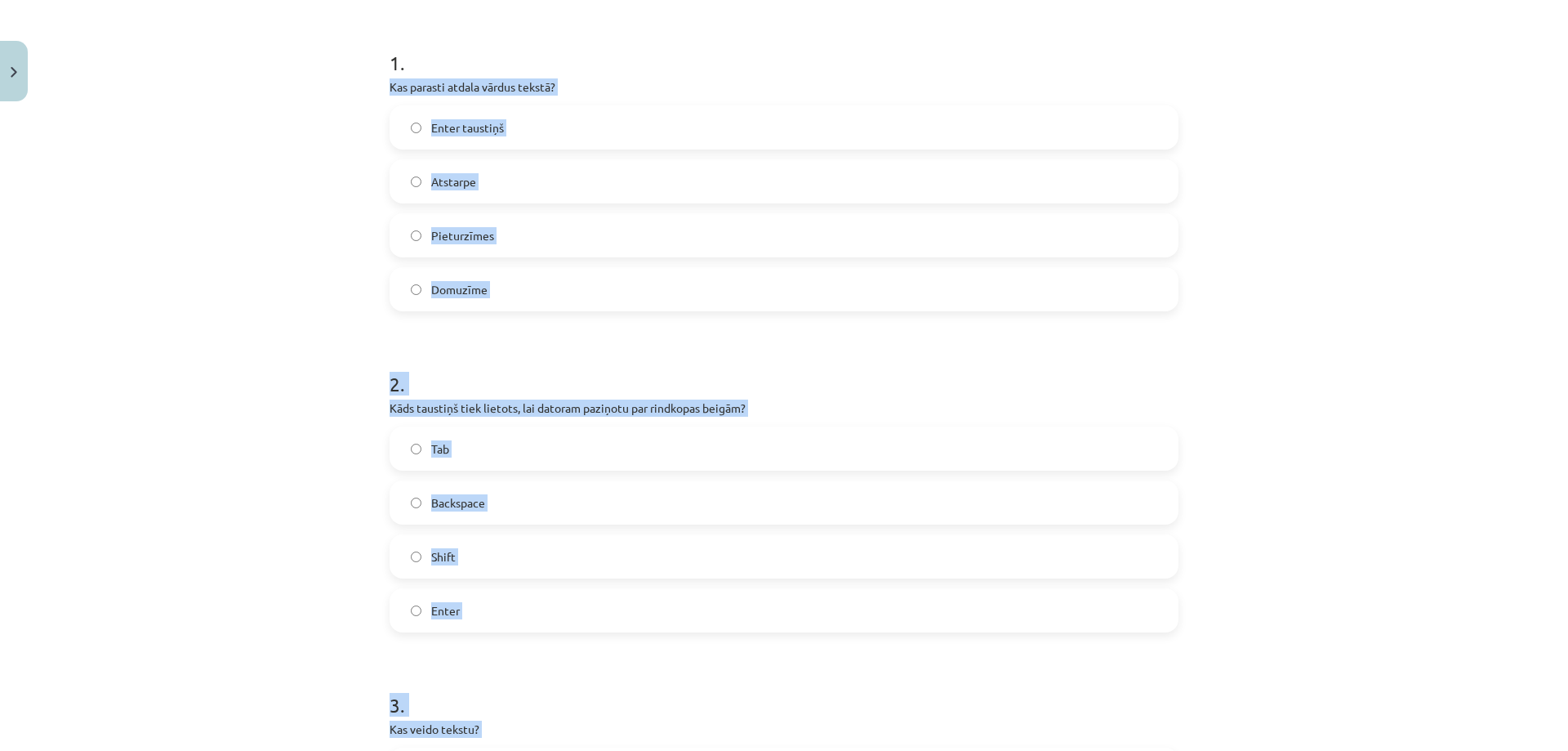
scroll to position [0, 0]
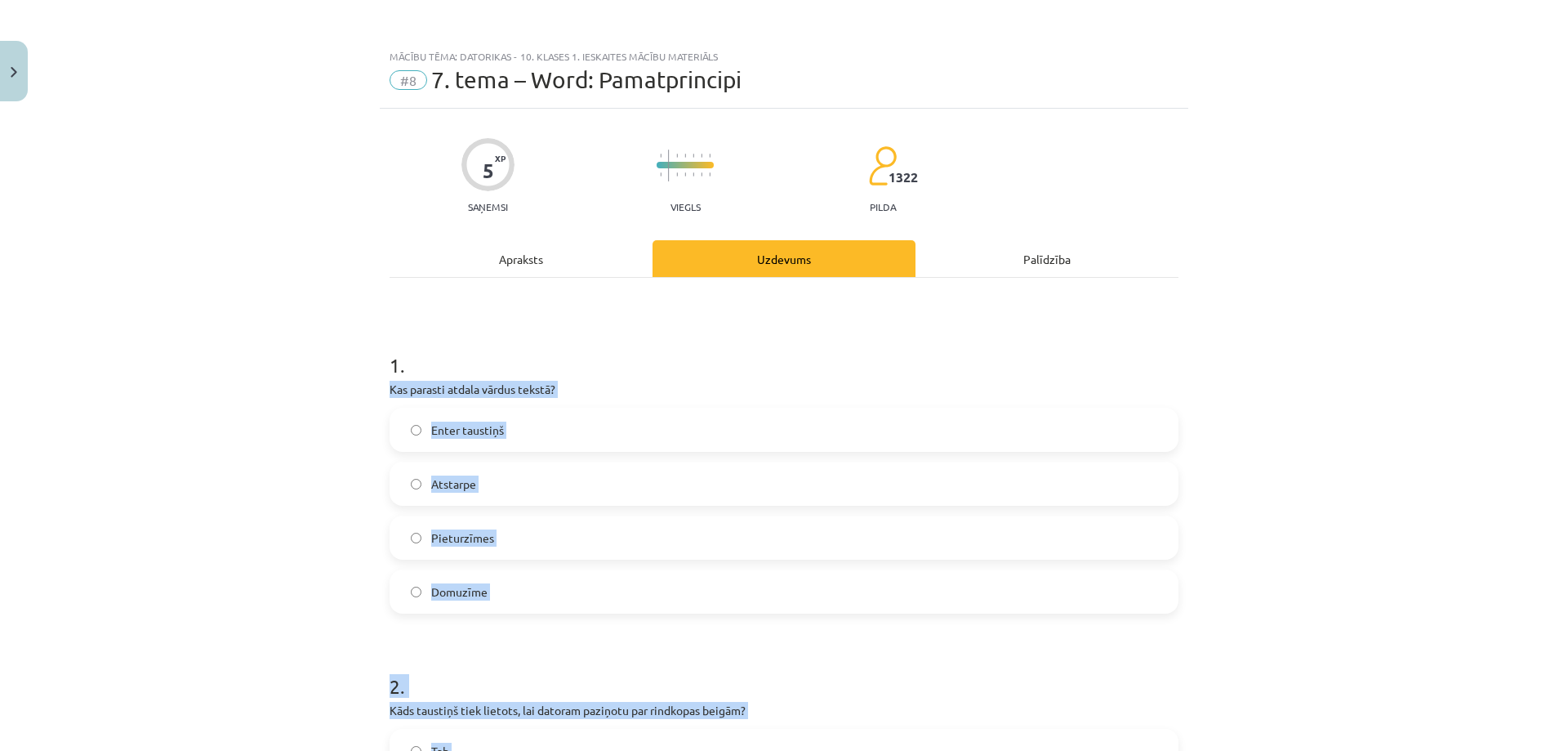
click at [489, 499] on label "Atstarpe" at bounding box center [784, 483] width 785 height 41
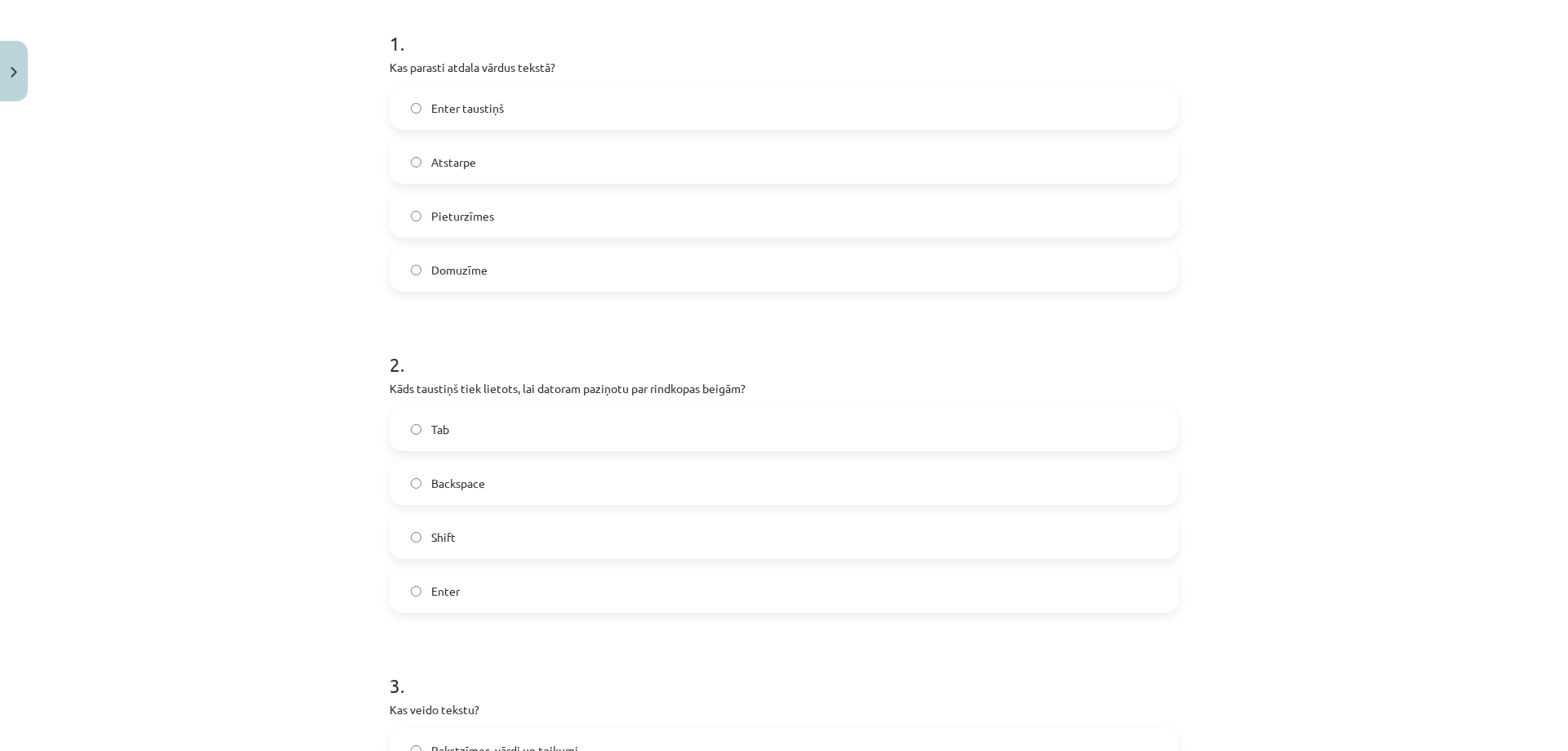
scroll to position [327, 0]
click at [457, 628] on form "1 . Kas parasti atdala vārdus tekstā? Enter taustiņš Atstarpe Pieturzīmes Domuz…" at bounding box center [784, 757] width 789 height 1518
click at [460, 588] on label "Enter" at bounding box center [784, 585] width 785 height 41
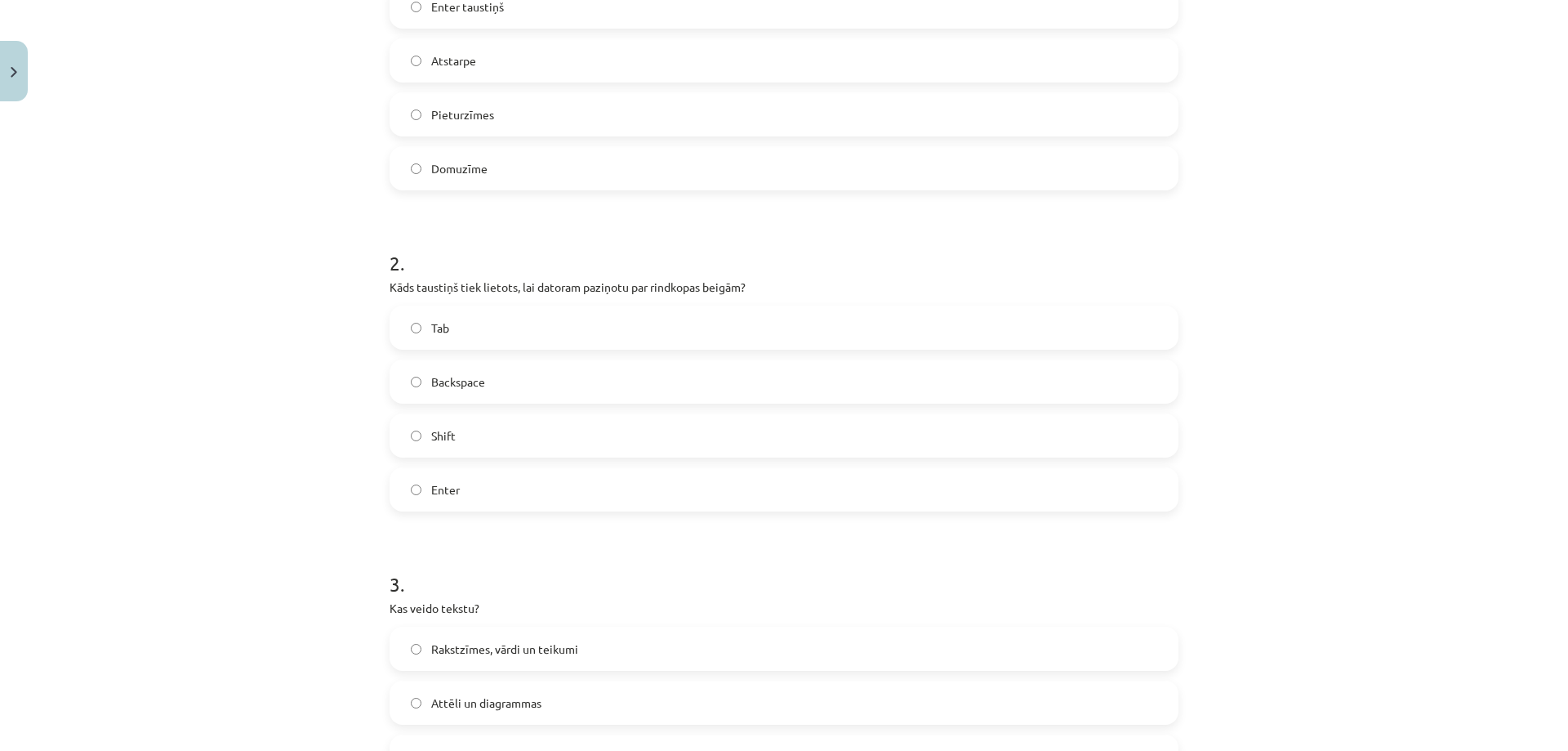
scroll to position [654, 0]
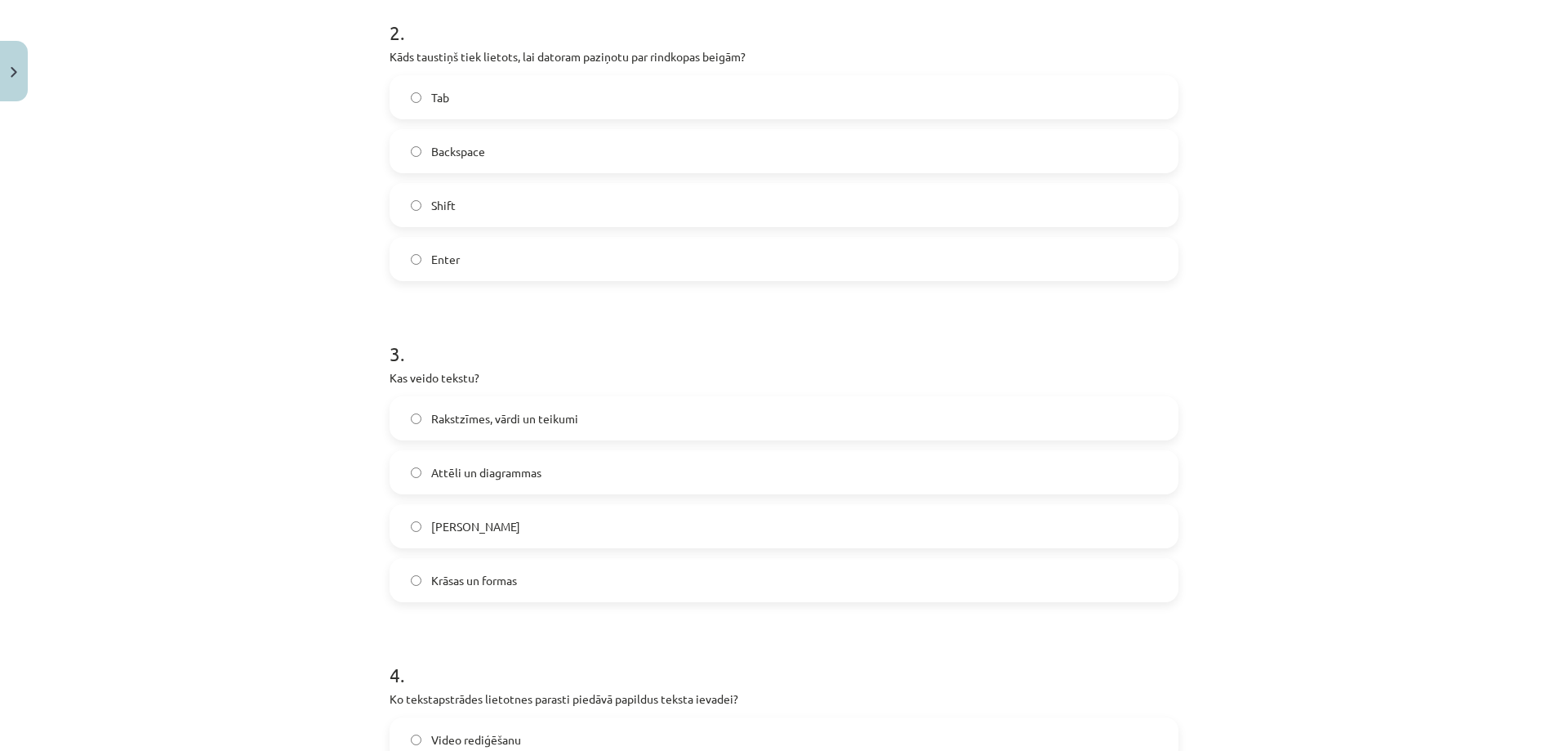
click at [473, 415] on span "Rakstzīmes, vārdi un teikumi" at bounding box center [505, 418] width 147 height 17
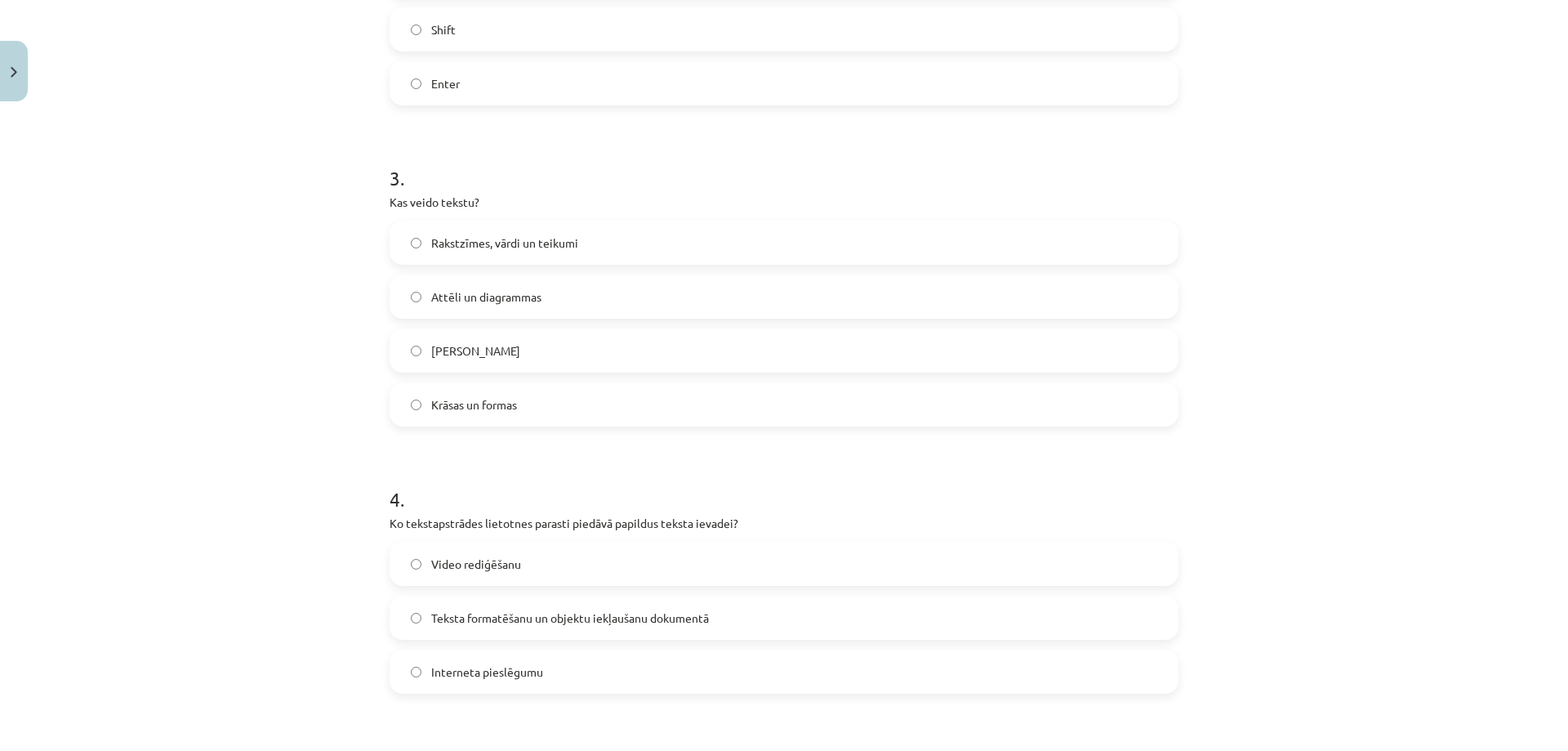
scroll to position [1062, 0]
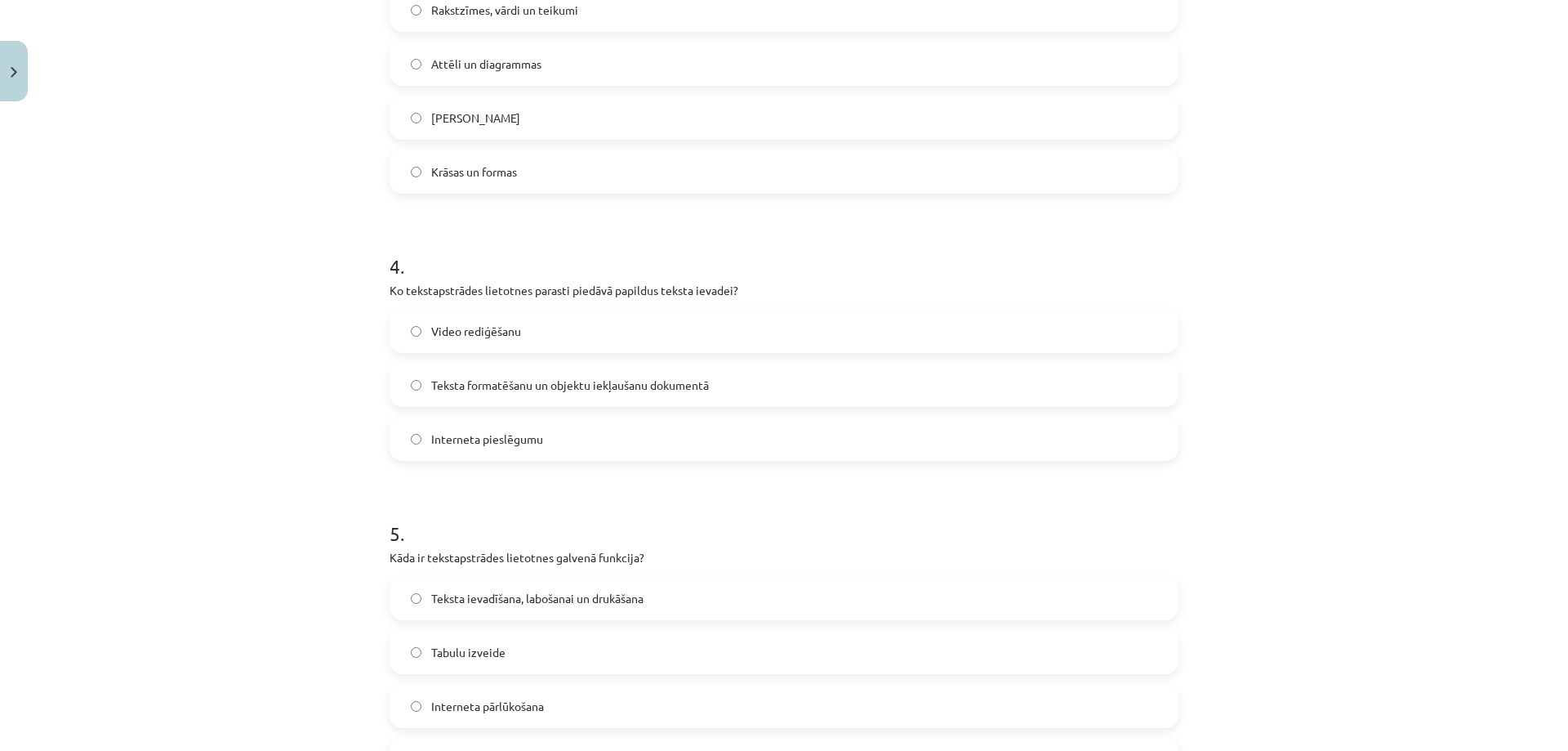
click at [512, 397] on label "Teksta formatēšanu un objektu iekļaušanu dokumentā" at bounding box center [784, 384] width 785 height 41
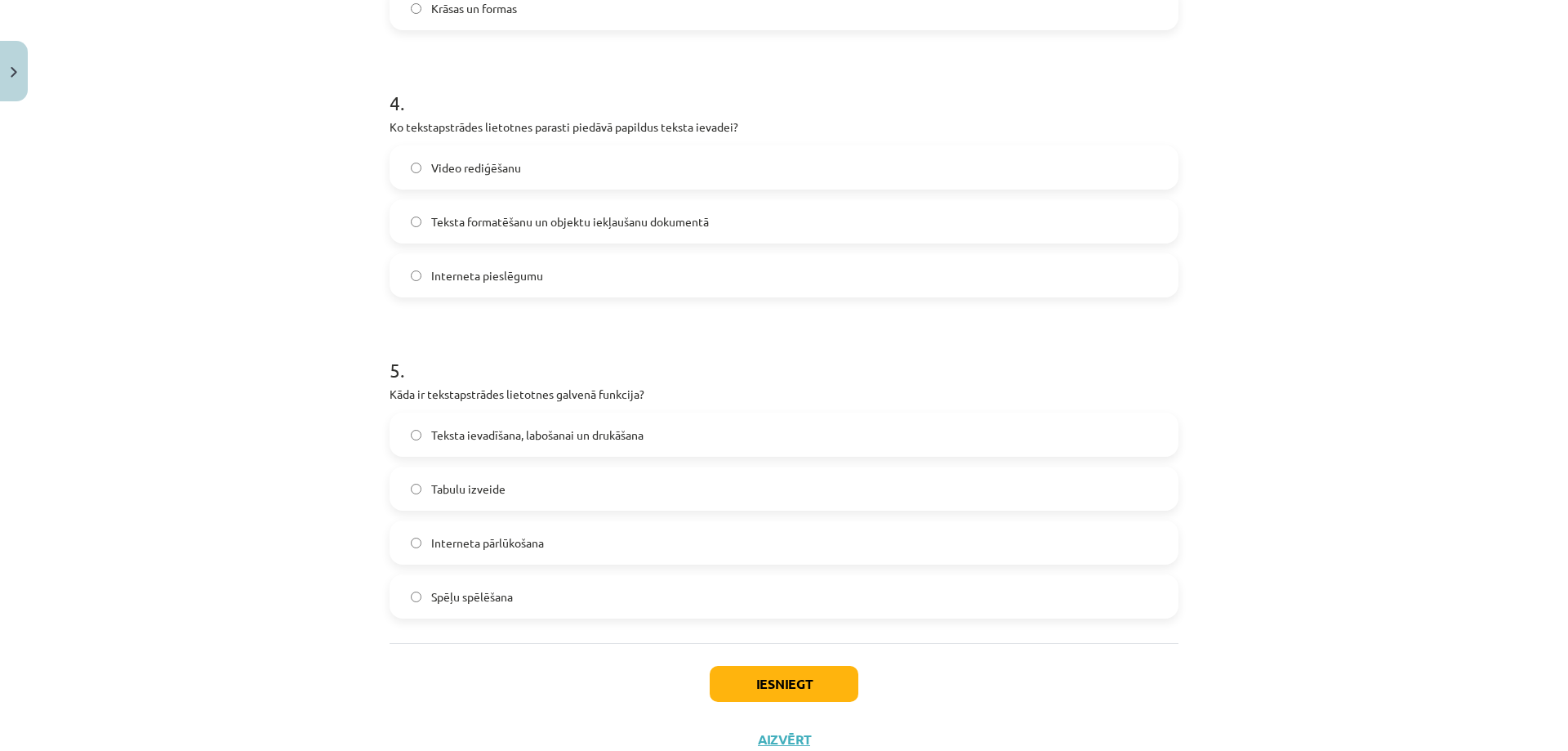
click at [512, 400] on p "Kāda ir tekstapstrādes lietotnes galvenā funkcija?" at bounding box center [784, 394] width 789 height 17
click at [506, 422] on label "Teksta ievadīšana, labošanai un drukāšana" at bounding box center [784, 434] width 785 height 41
click at [768, 688] on button "Iesniegt" at bounding box center [784, 683] width 148 height 36
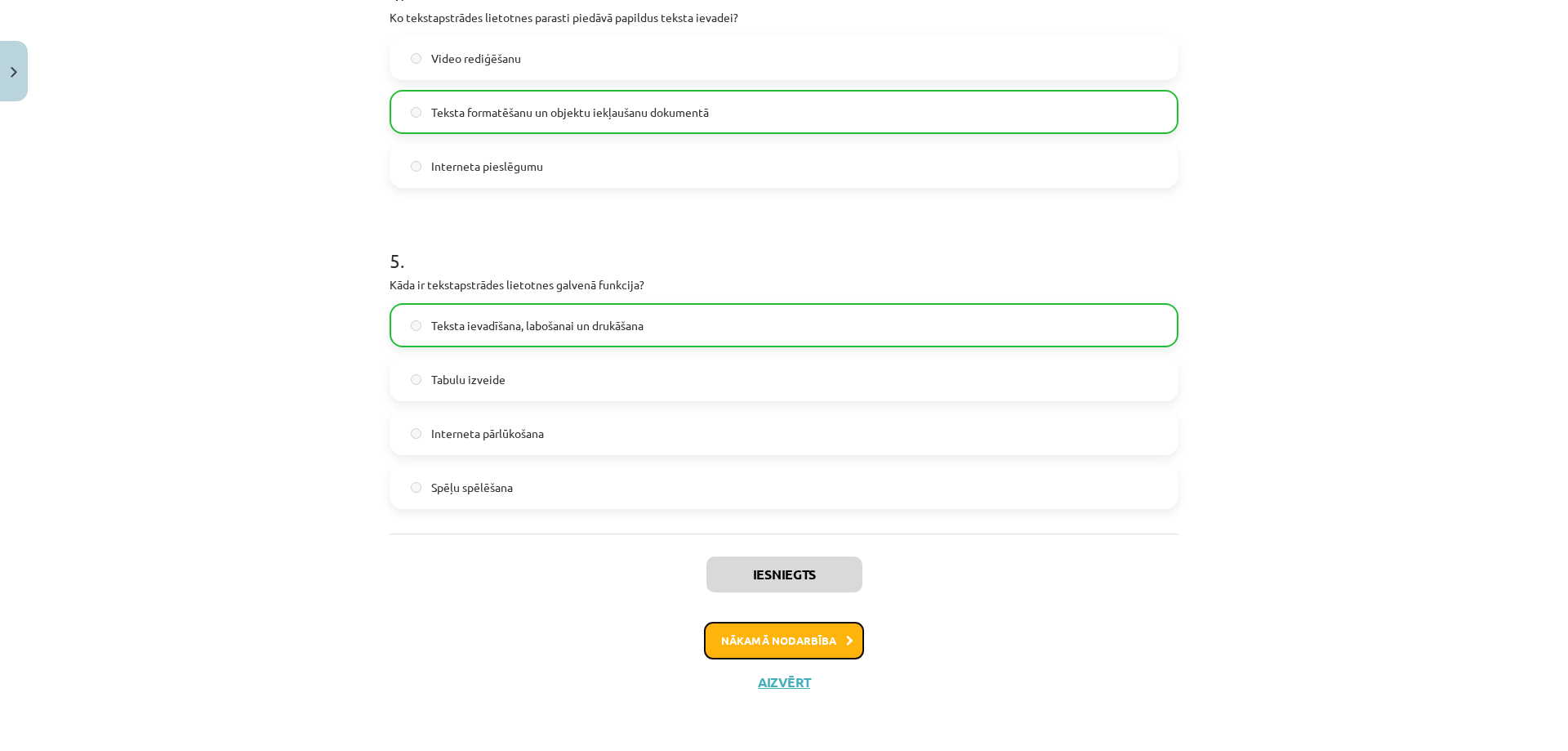
click at [800, 638] on button "Nākamā nodarbība" at bounding box center [784, 640] width 160 height 37
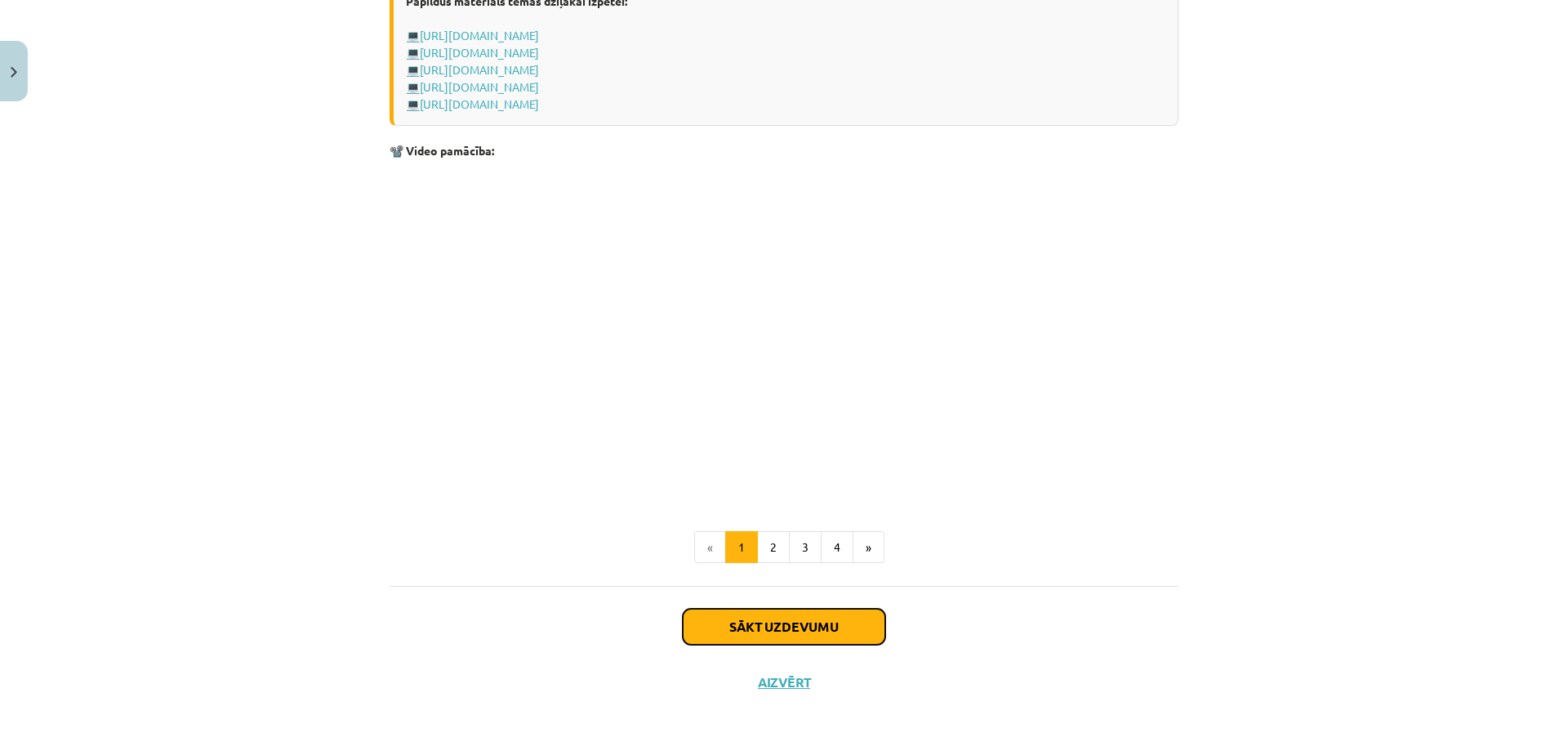
click at [793, 620] on button "Sākt uzdevumu" at bounding box center [784, 626] width 203 height 36
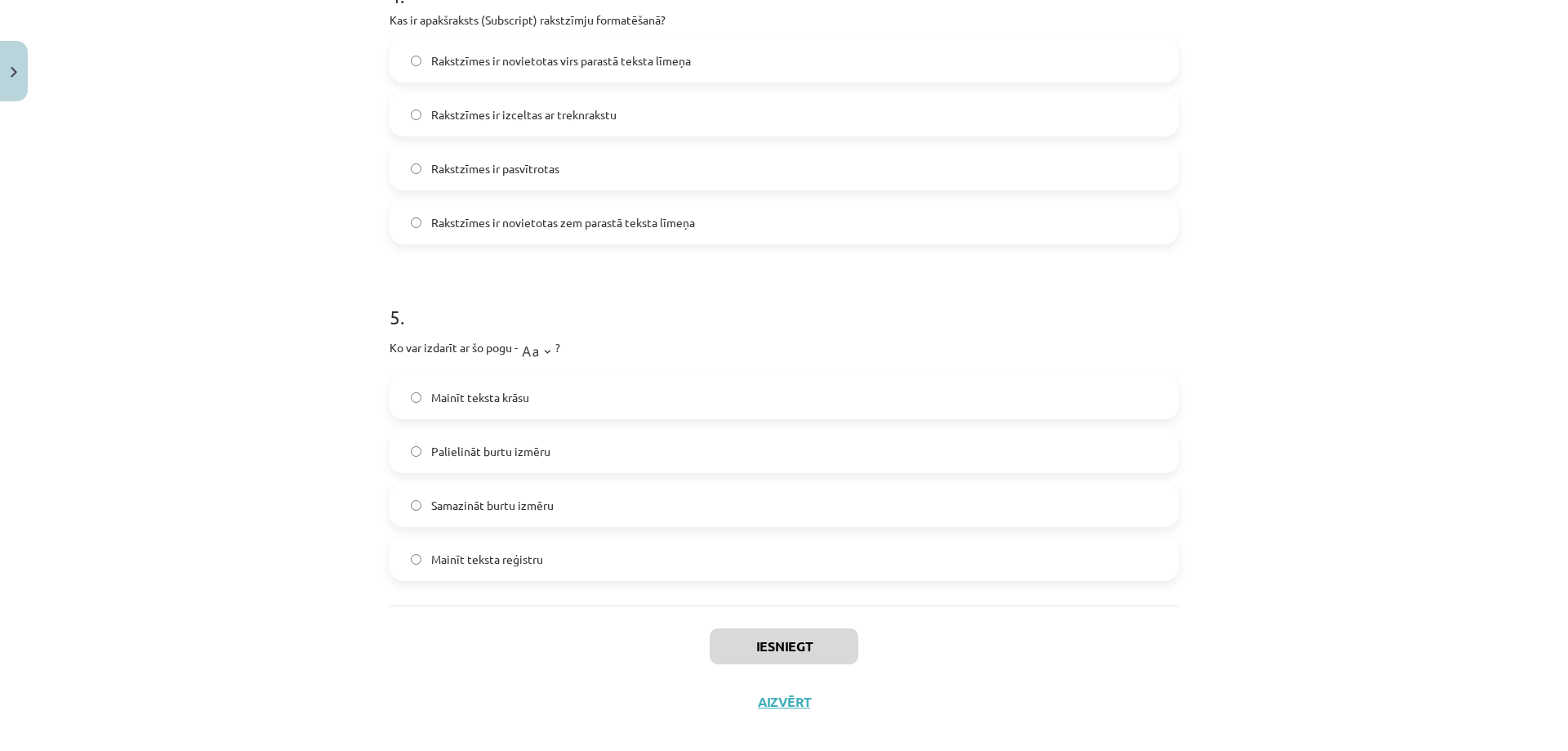
scroll to position [1352, 0]
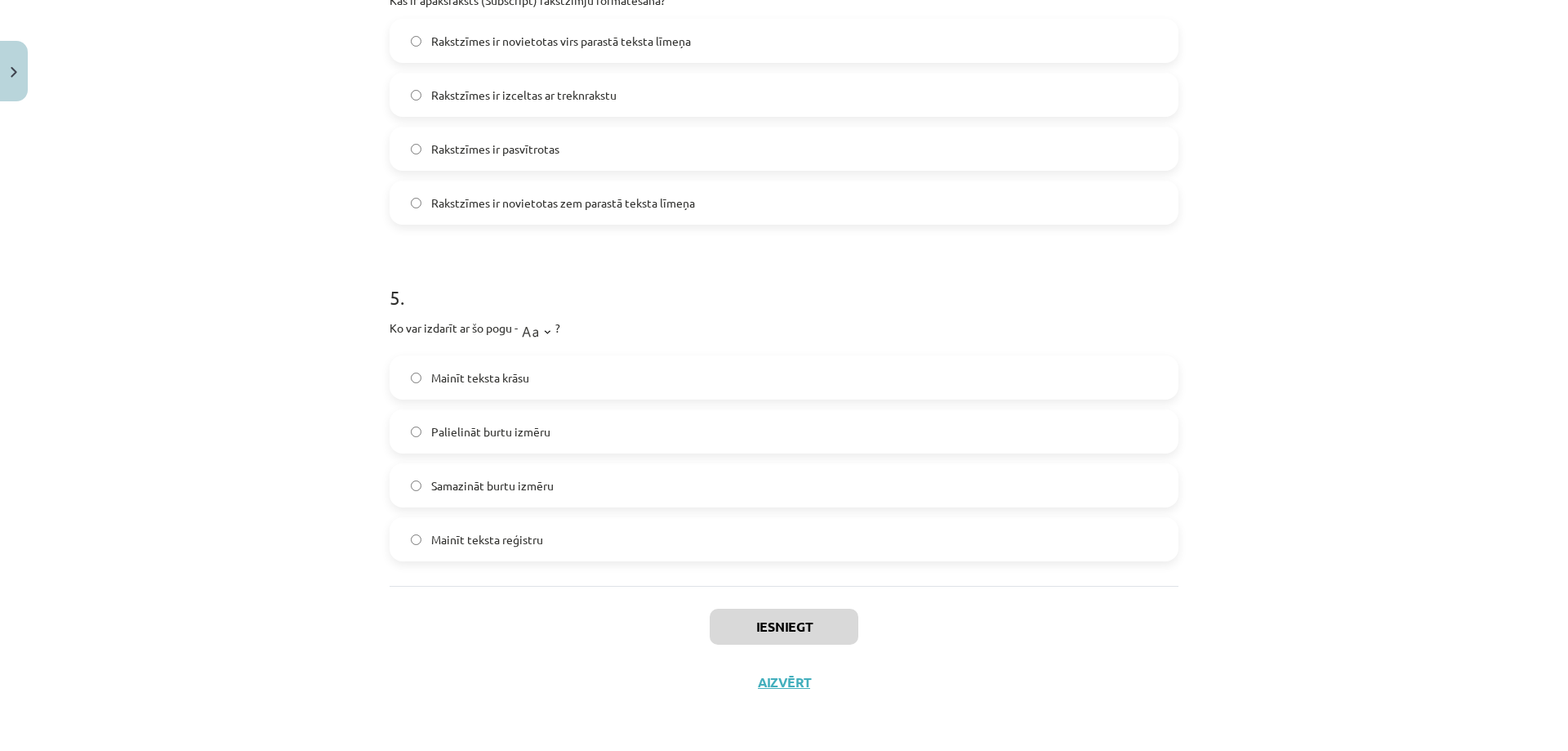
drag, startPoint x: 397, startPoint y: 360, endPoint x: 853, endPoint y: 523, distance: 484.3
click at [853, 523] on div "Mācību tēma: Datorikas - 10. klases 1. ieskaites mācību materiāls #9 8. tēma – …" at bounding box center [784, 375] width 1568 height 751
copy form "Kura cilne ir jāizmanto, lai mainītu rakstzīmju fontu un lielumu? Review Insert…"
drag, startPoint x: 321, startPoint y: 191, endPoint x: 338, endPoint y: 252, distance: 63.3
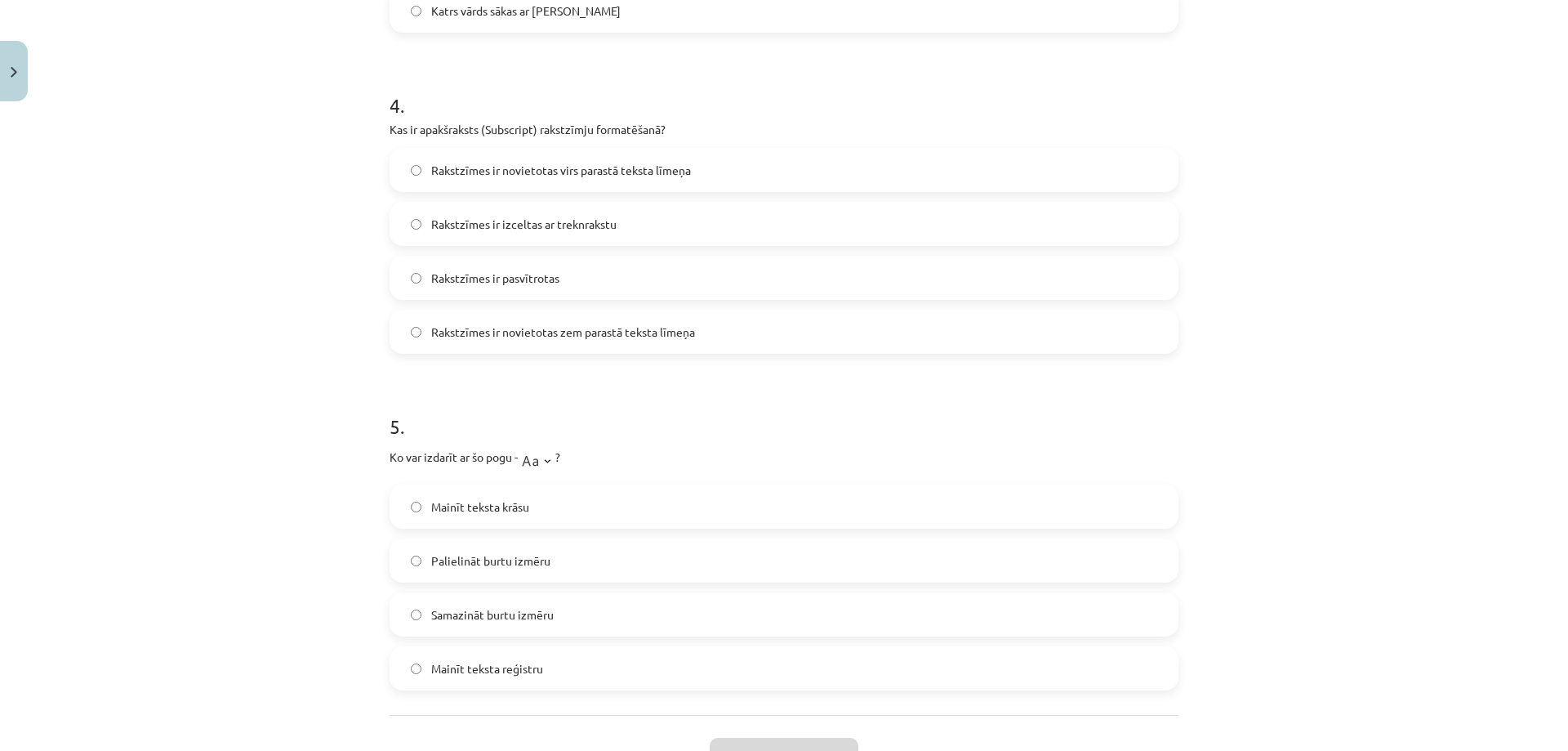
scroll to position [0, 0]
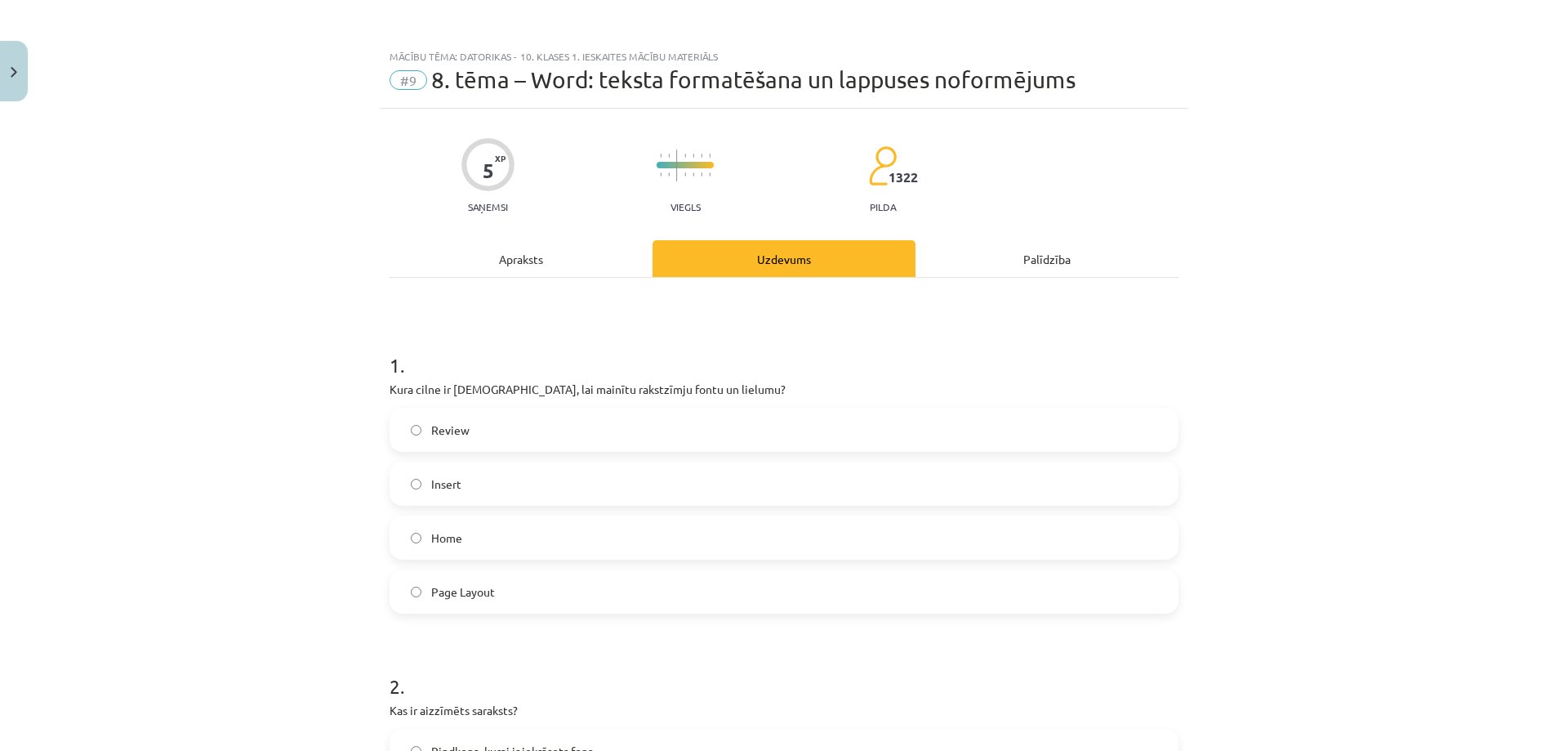
drag, startPoint x: 531, startPoint y: 250, endPoint x: 542, endPoint y: 178, distance: 72.8
click at [400, 257] on div "Apraksts" at bounding box center [521, 259] width 263 height 36
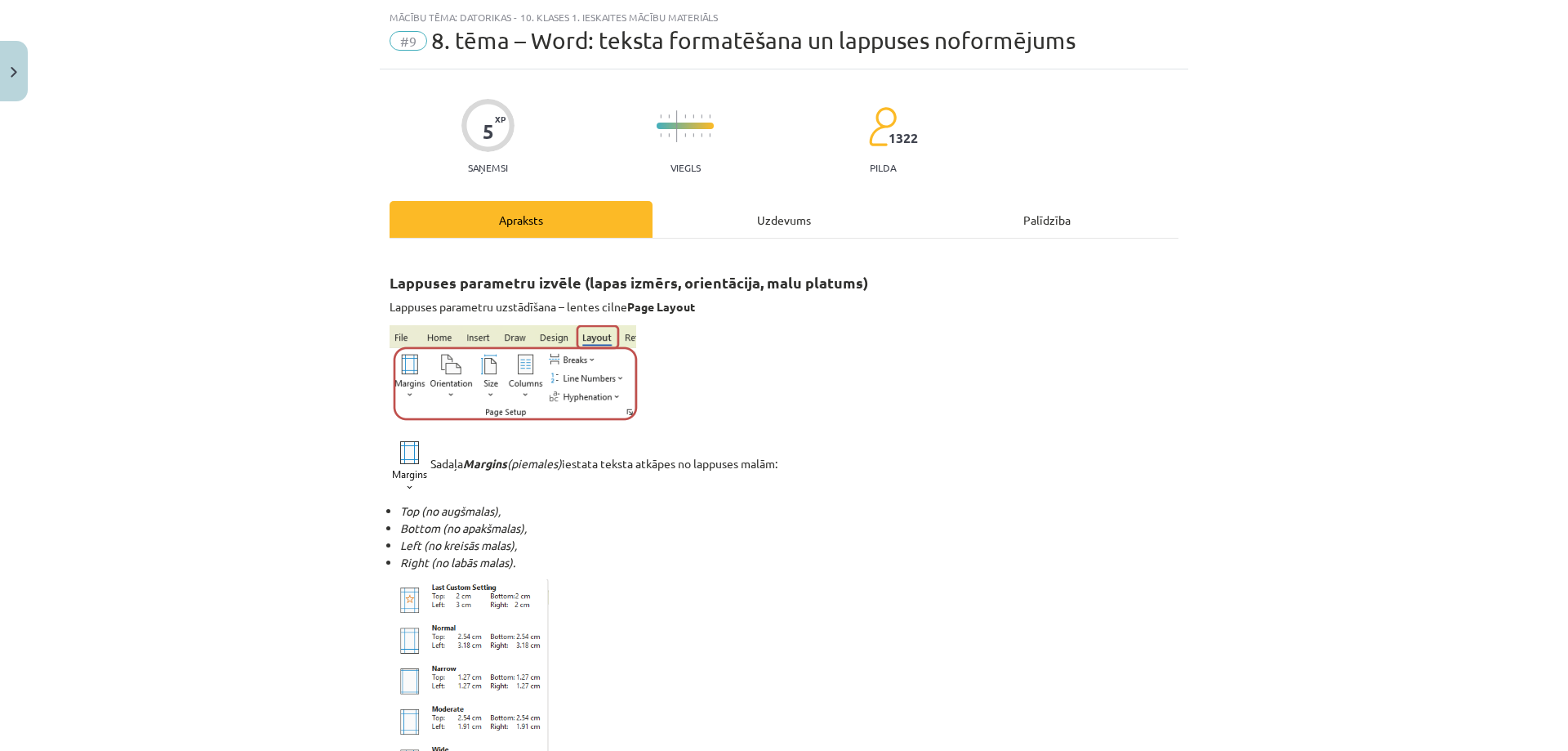
scroll to position [41, 0]
click at [748, 228] on div "Uzdevums" at bounding box center [784, 218] width 263 height 36
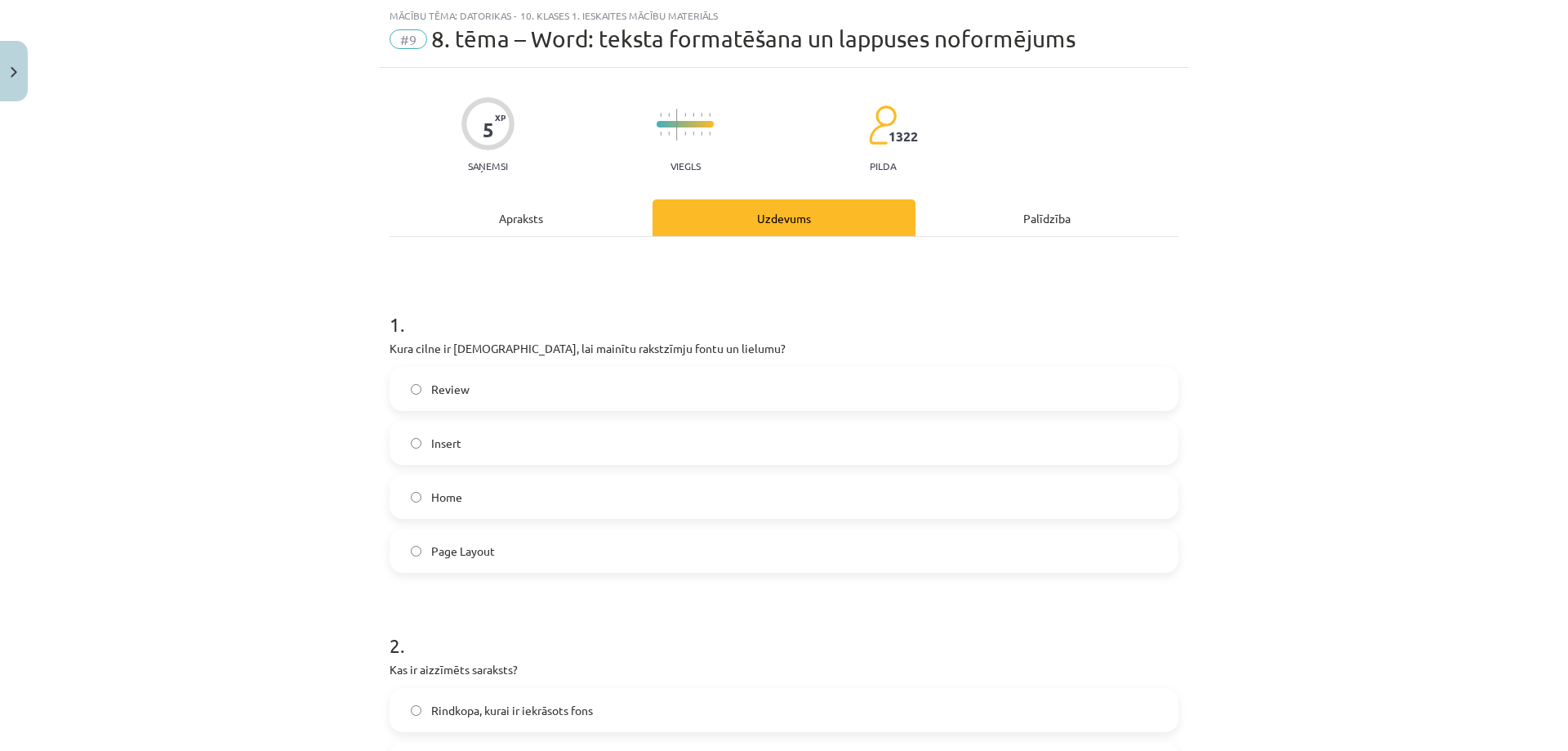
click at [541, 510] on label "Home" at bounding box center [784, 496] width 785 height 41
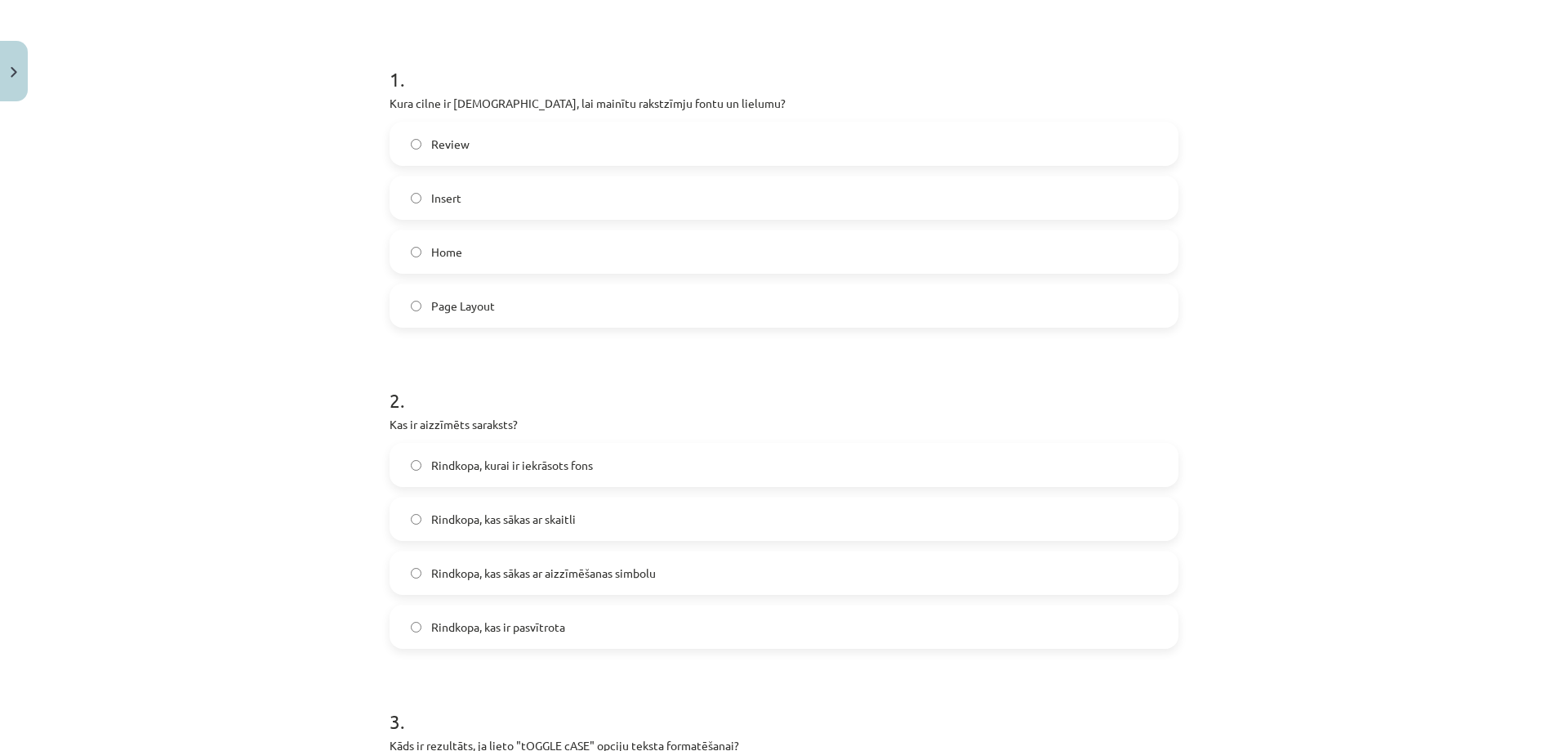
click at [580, 573] on span "Rindkopa, kas sākas ar aizzīmēšanas simbolu" at bounding box center [543, 573] width 225 height 17
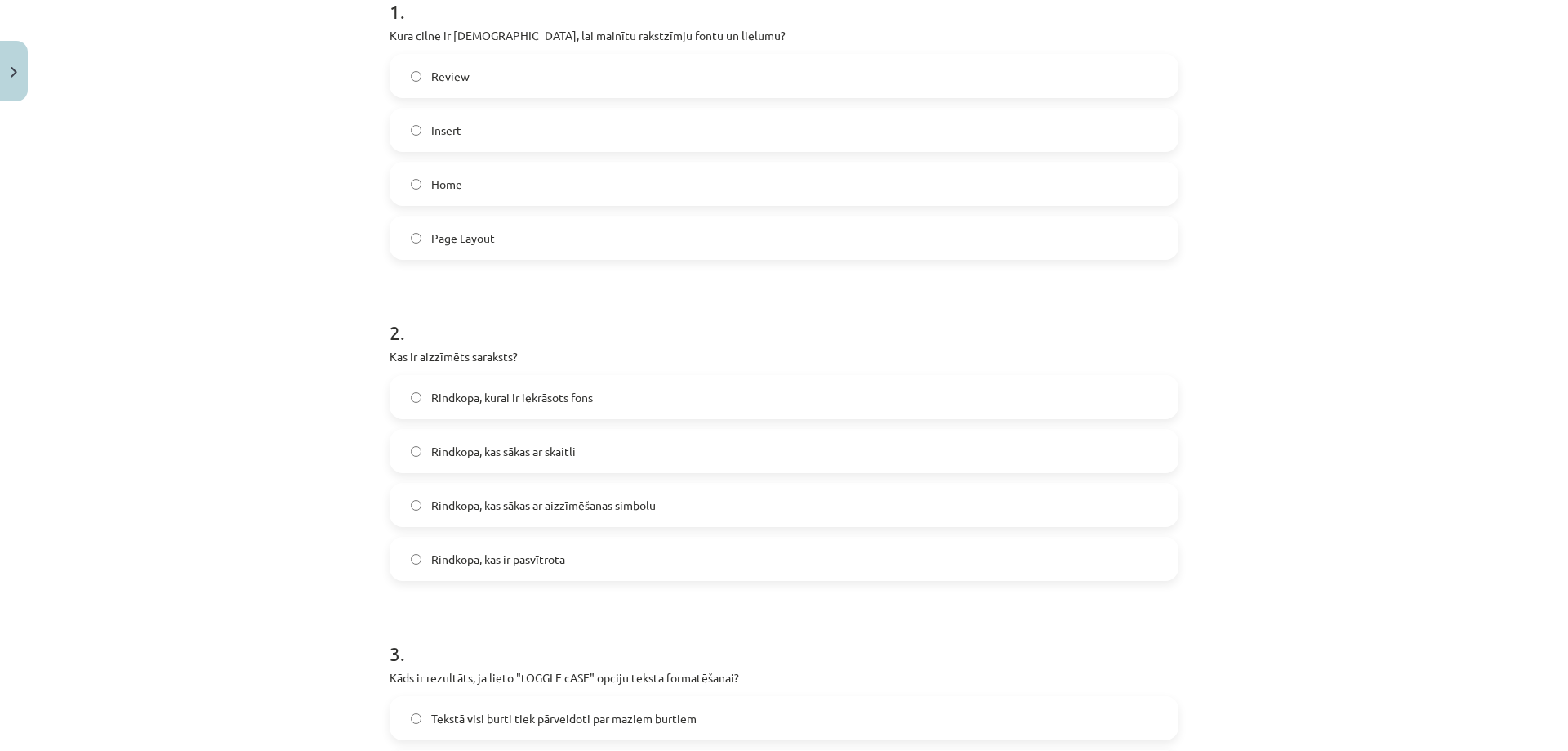
scroll to position [695, 0]
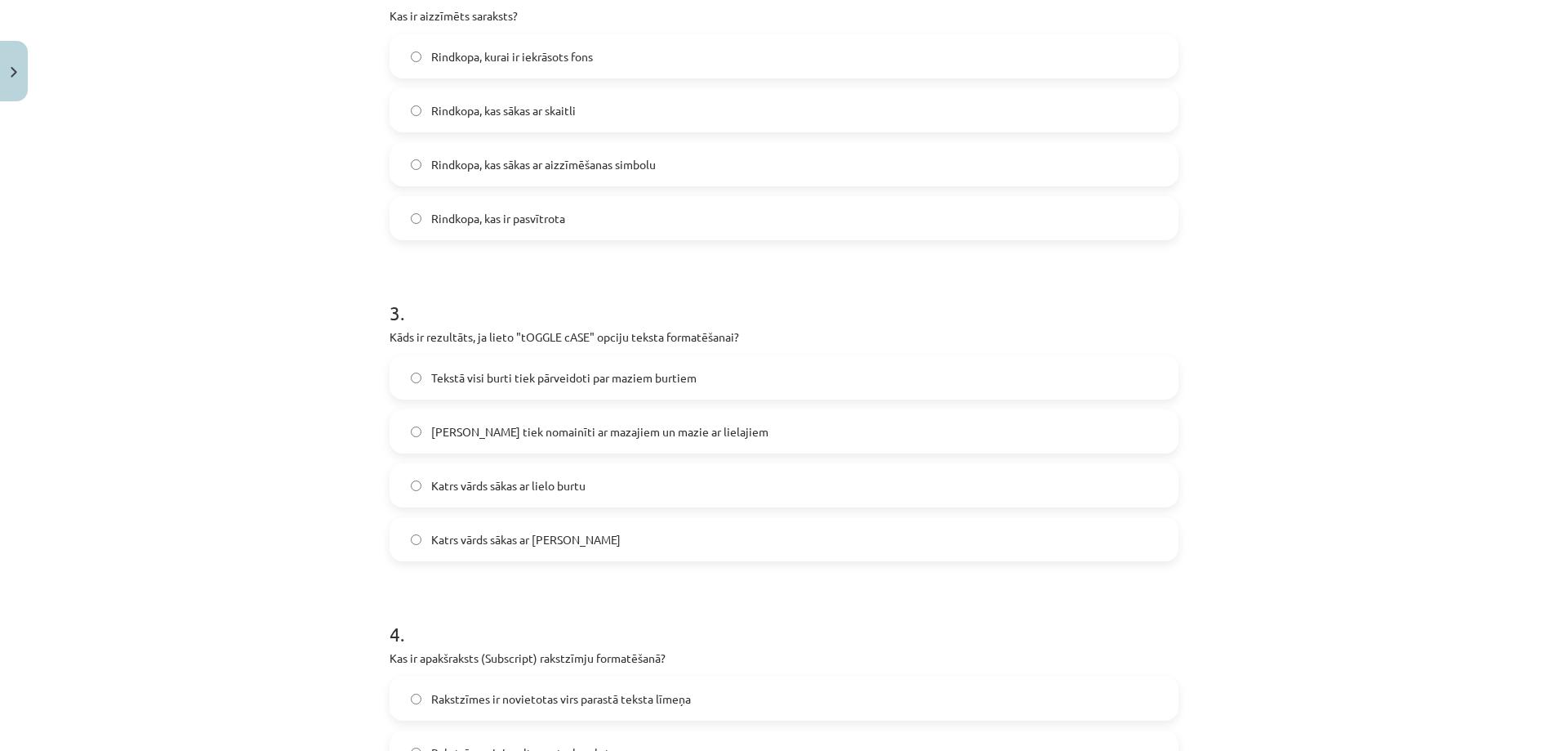
click at [541, 428] on span "Lielie burti tiek nomainīti ar mazajiem un mazie ar lielajiem" at bounding box center [600, 431] width 338 height 17
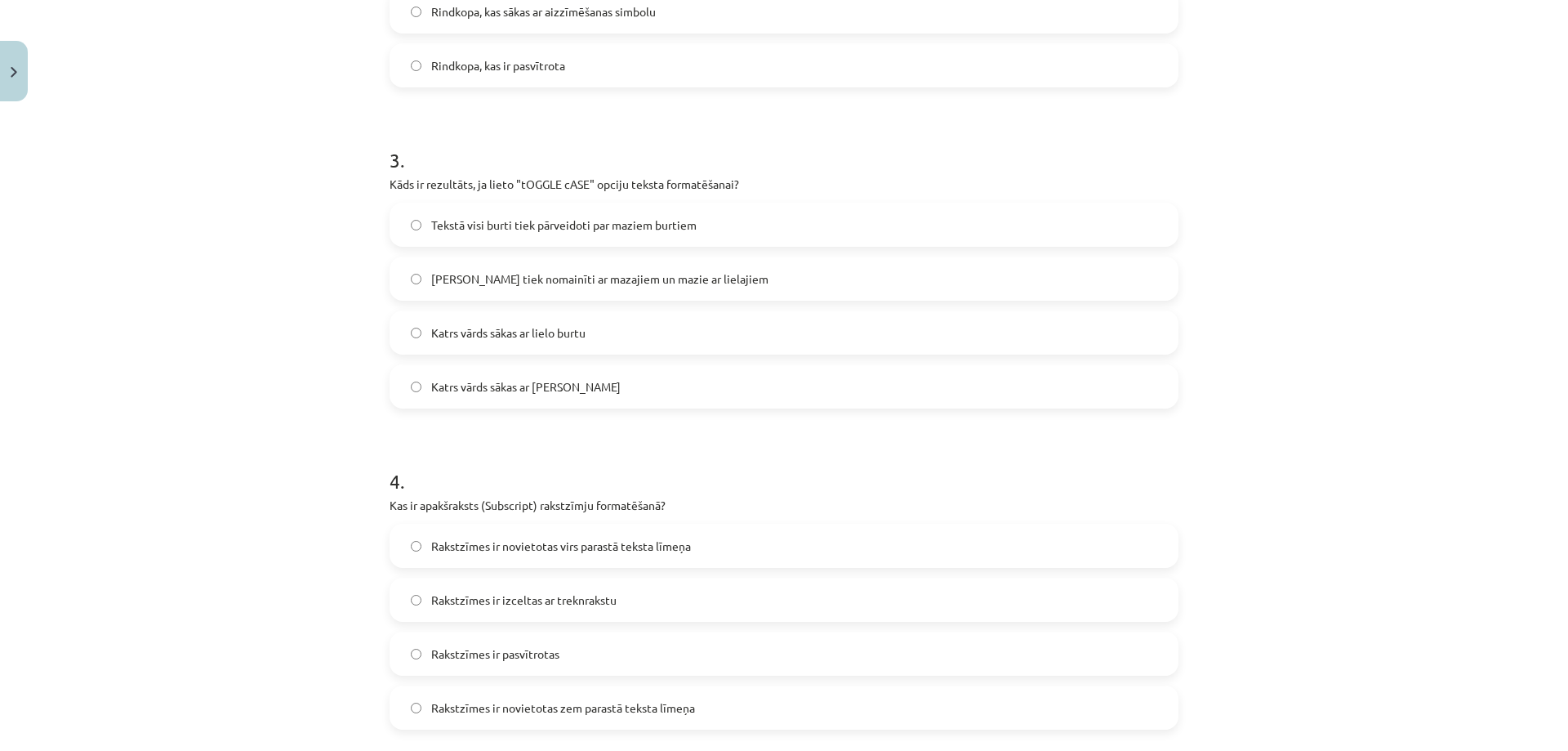
scroll to position [1184, 0]
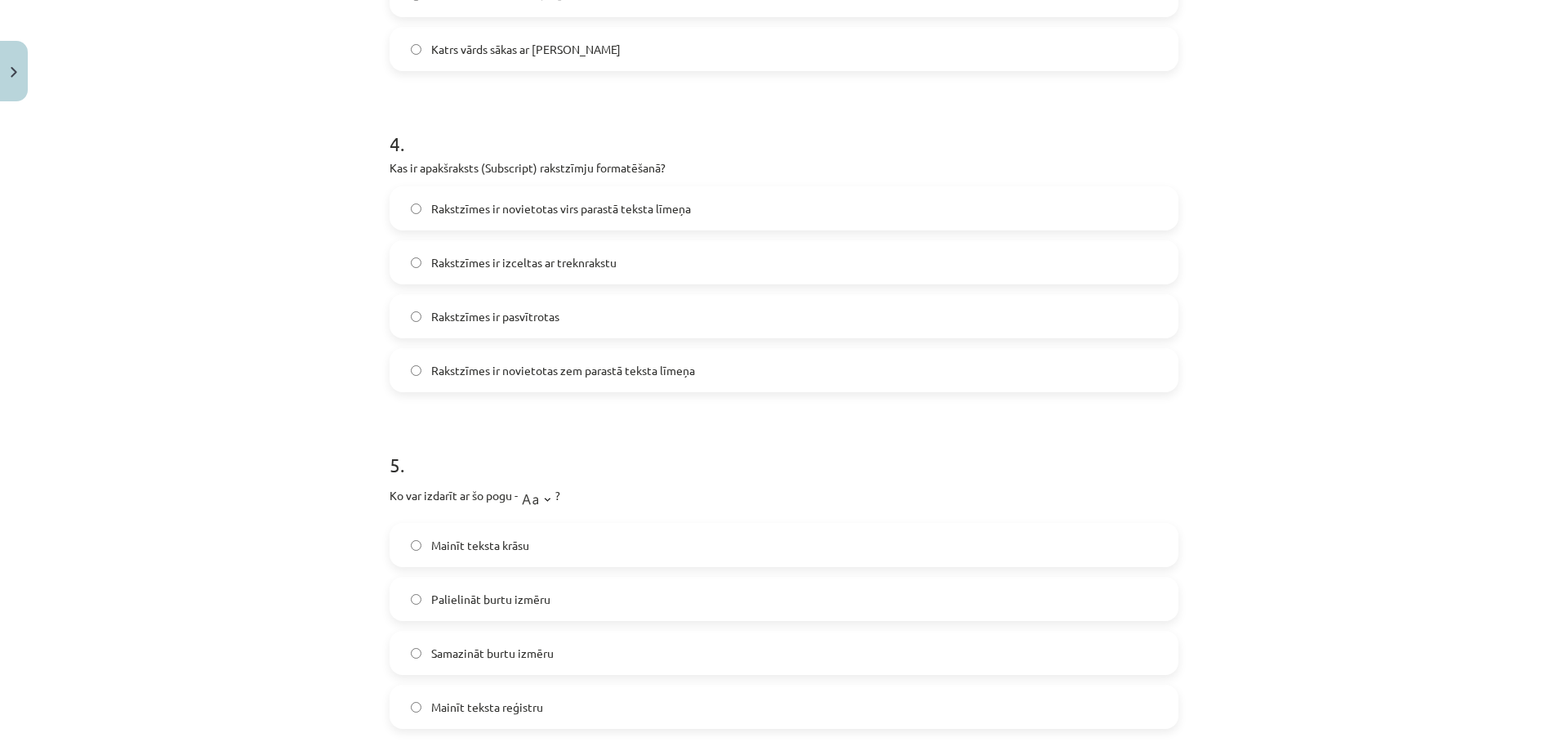
click at [523, 267] on span "Rakstzīmes ir izceltas ar treknrakstu" at bounding box center [524, 262] width 186 height 17
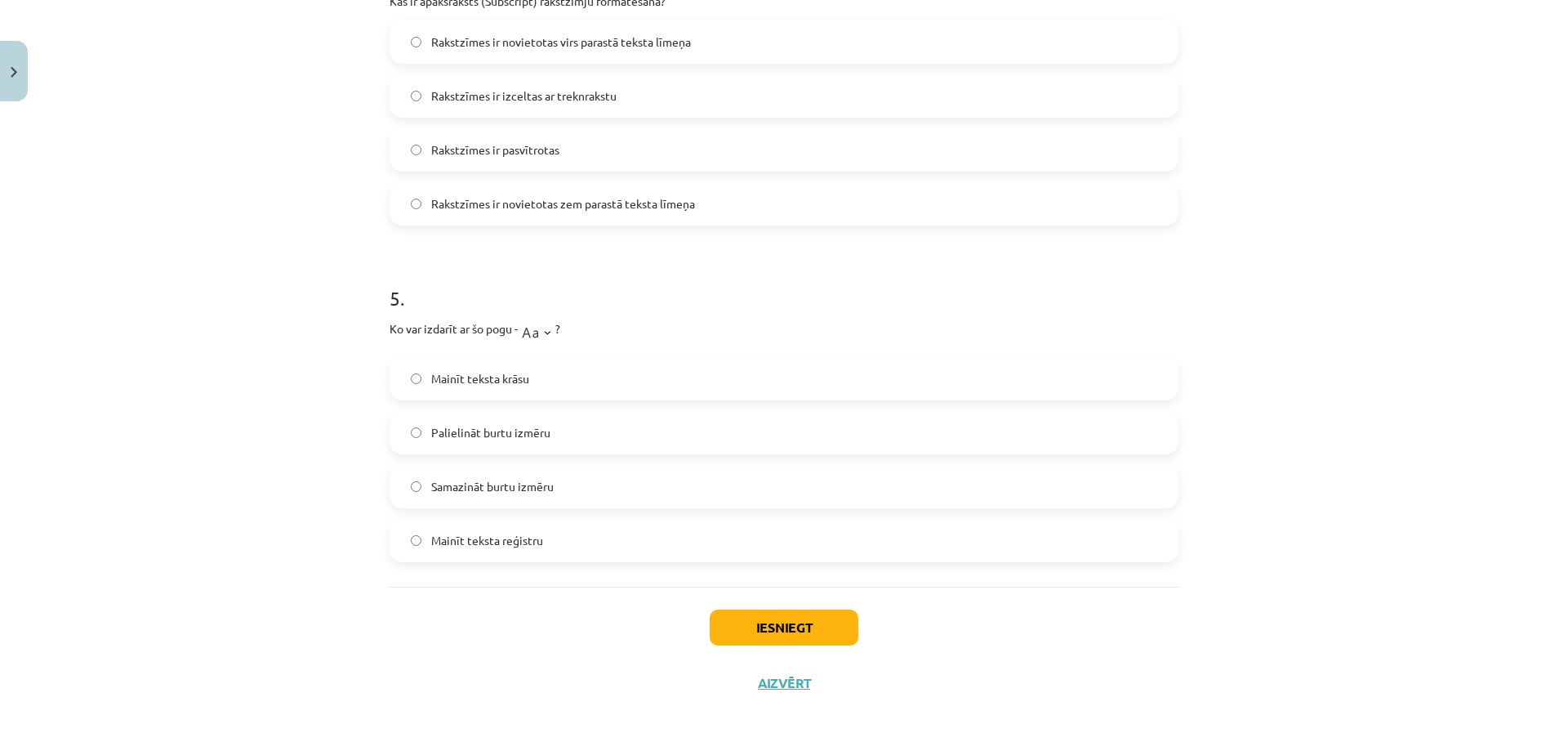
scroll to position [1352, 0]
click at [608, 47] on span "Rakstzīmes ir novietotas virs parastā teksta līmeņa" at bounding box center [561, 41] width 259 height 17
click at [530, 409] on div "Mainīt teksta krāsu Palielināt burtu izmēru Samazināt burtu izmēru Mainīt tekst…" at bounding box center [784, 458] width 789 height 206
click at [583, 498] on label "Samazināt burtu izmēru" at bounding box center [784, 485] width 785 height 41
click at [737, 661] on div "Iesniegt Aizvērt" at bounding box center [784, 643] width 789 height 115
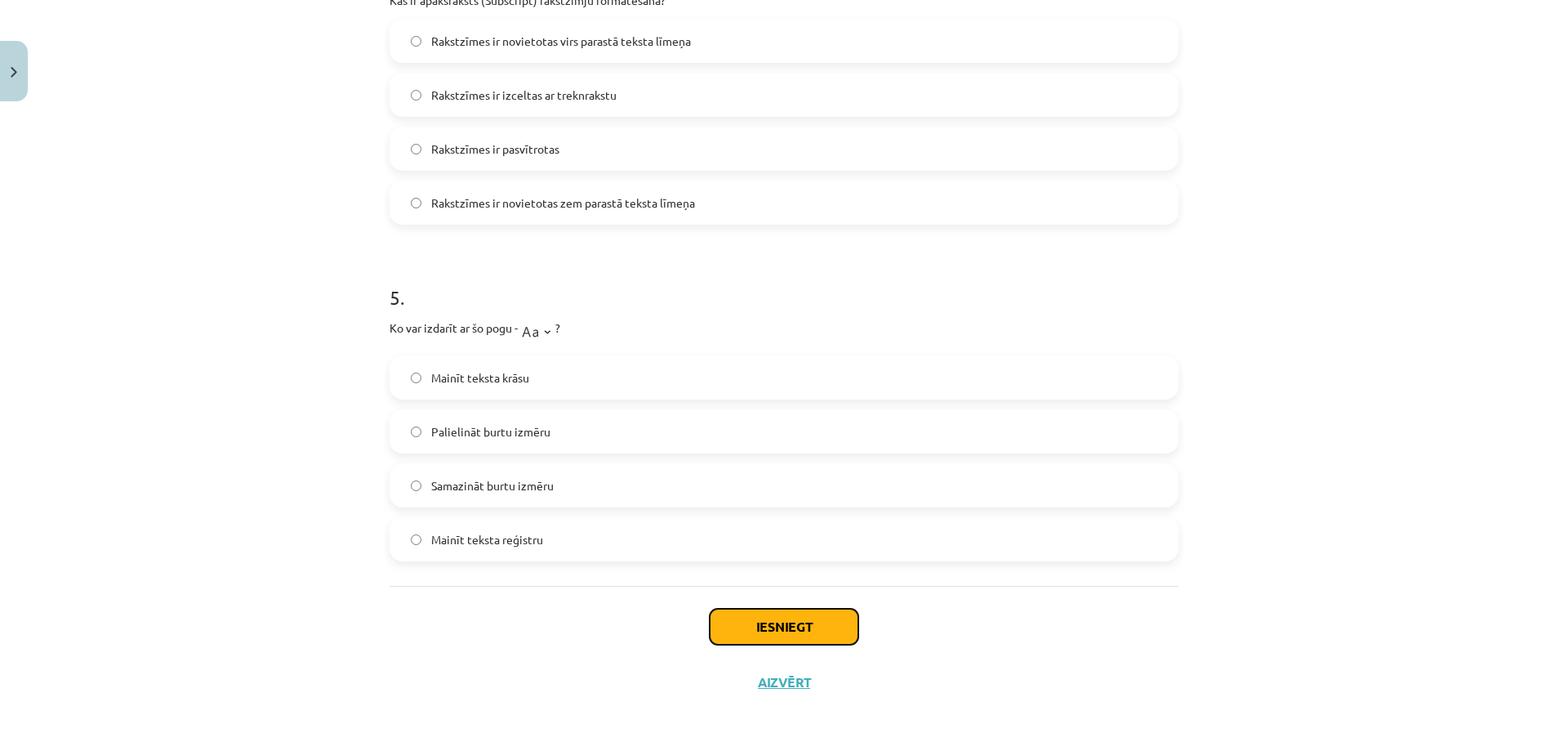
click at [744, 635] on button "Iesniegt" at bounding box center [784, 626] width 148 height 36
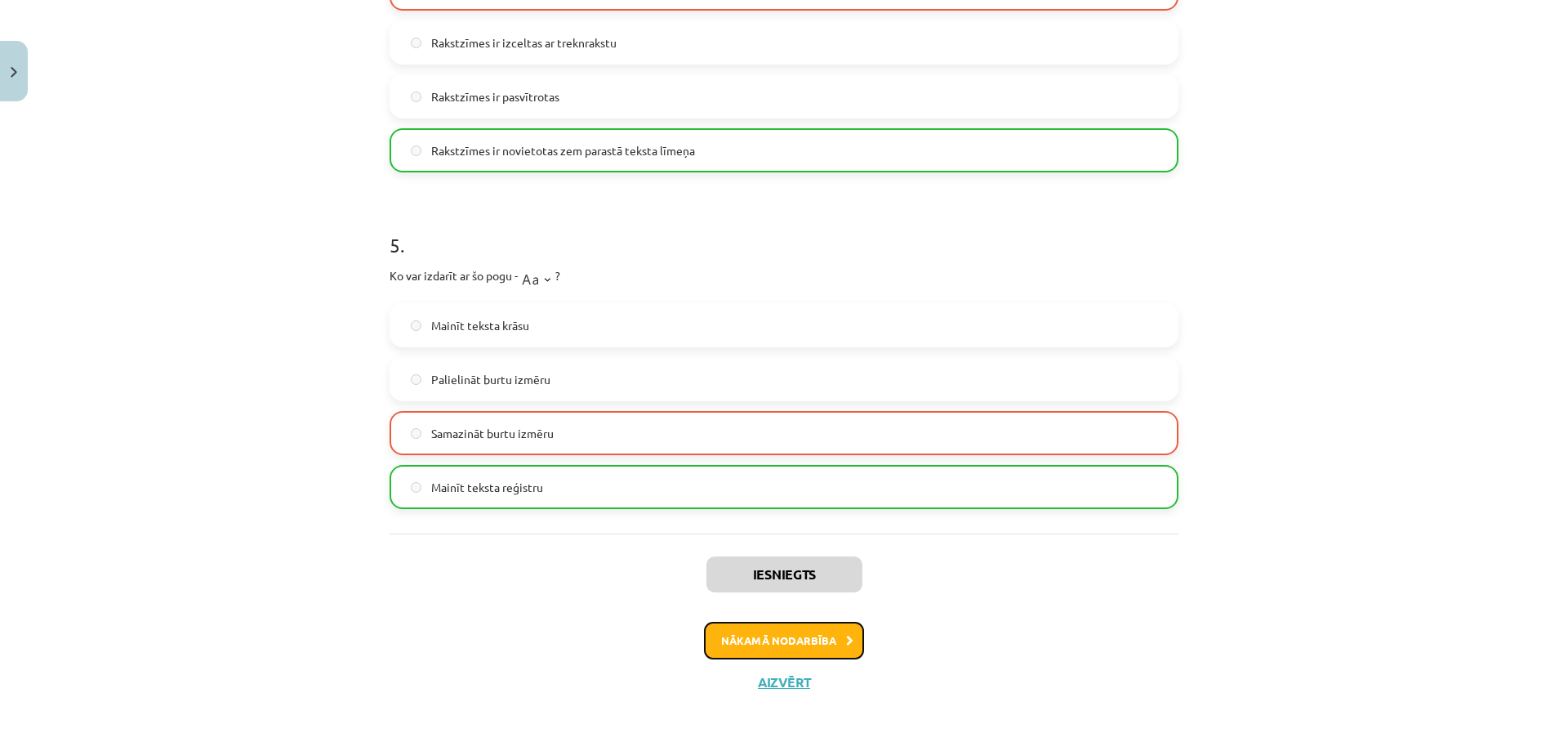
click at [802, 643] on button "Nākamā nodarbība" at bounding box center [784, 640] width 160 height 37
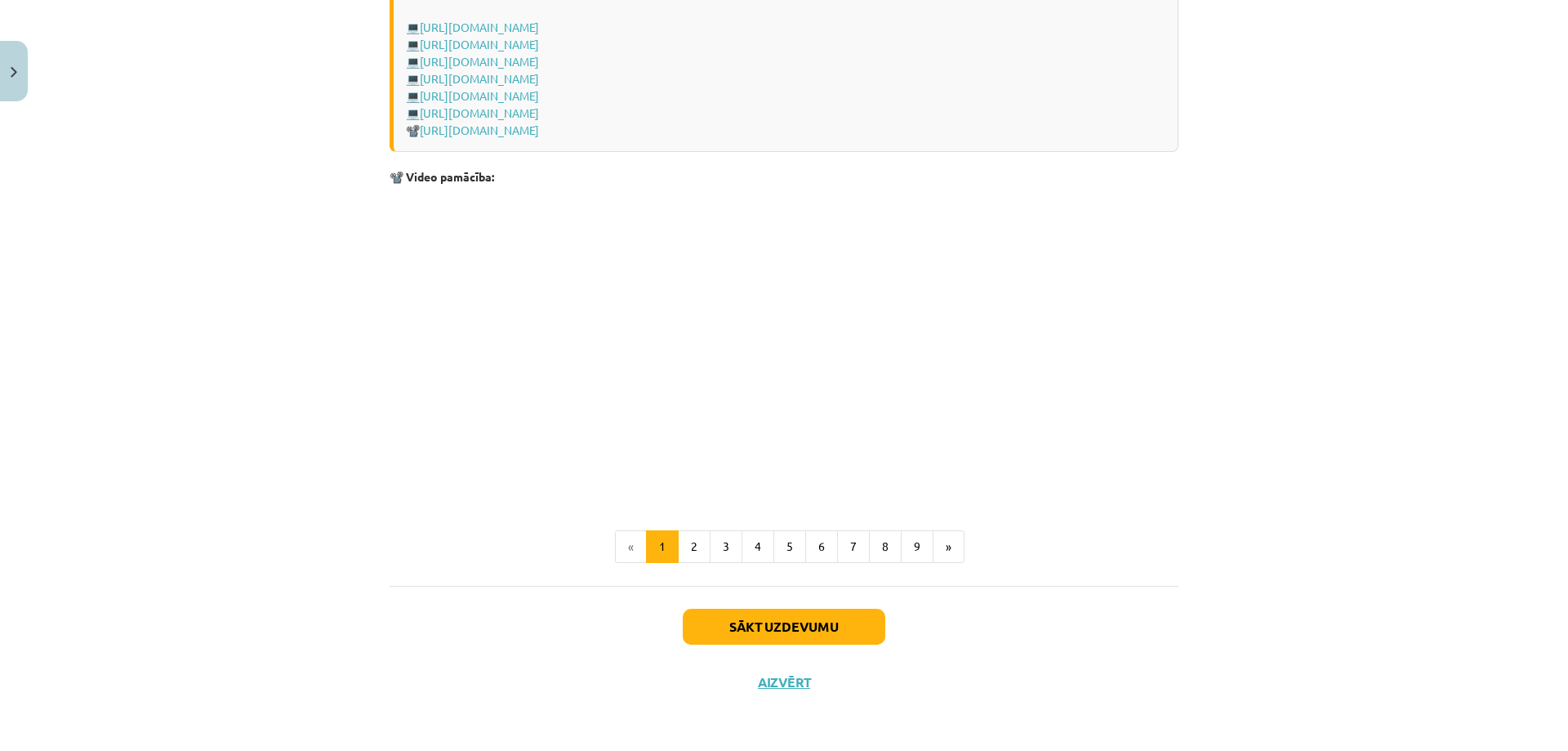
click at [759, 604] on div "Sākt uzdevumu Aizvērt" at bounding box center [784, 643] width 789 height 115
click at [750, 627] on button "Sākt uzdevumu" at bounding box center [784, 626] width 203 height 36
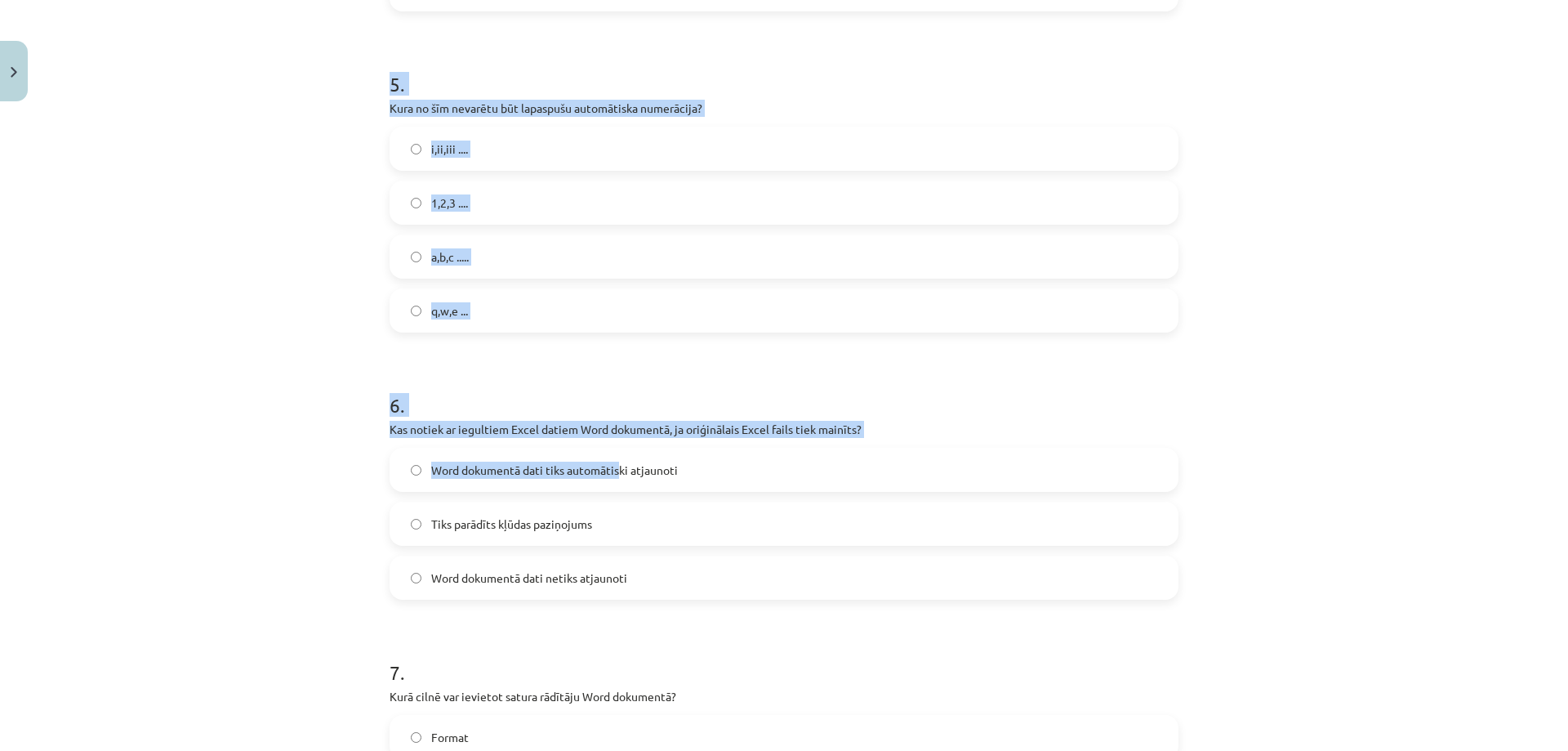
scroll to position [1871, 0]
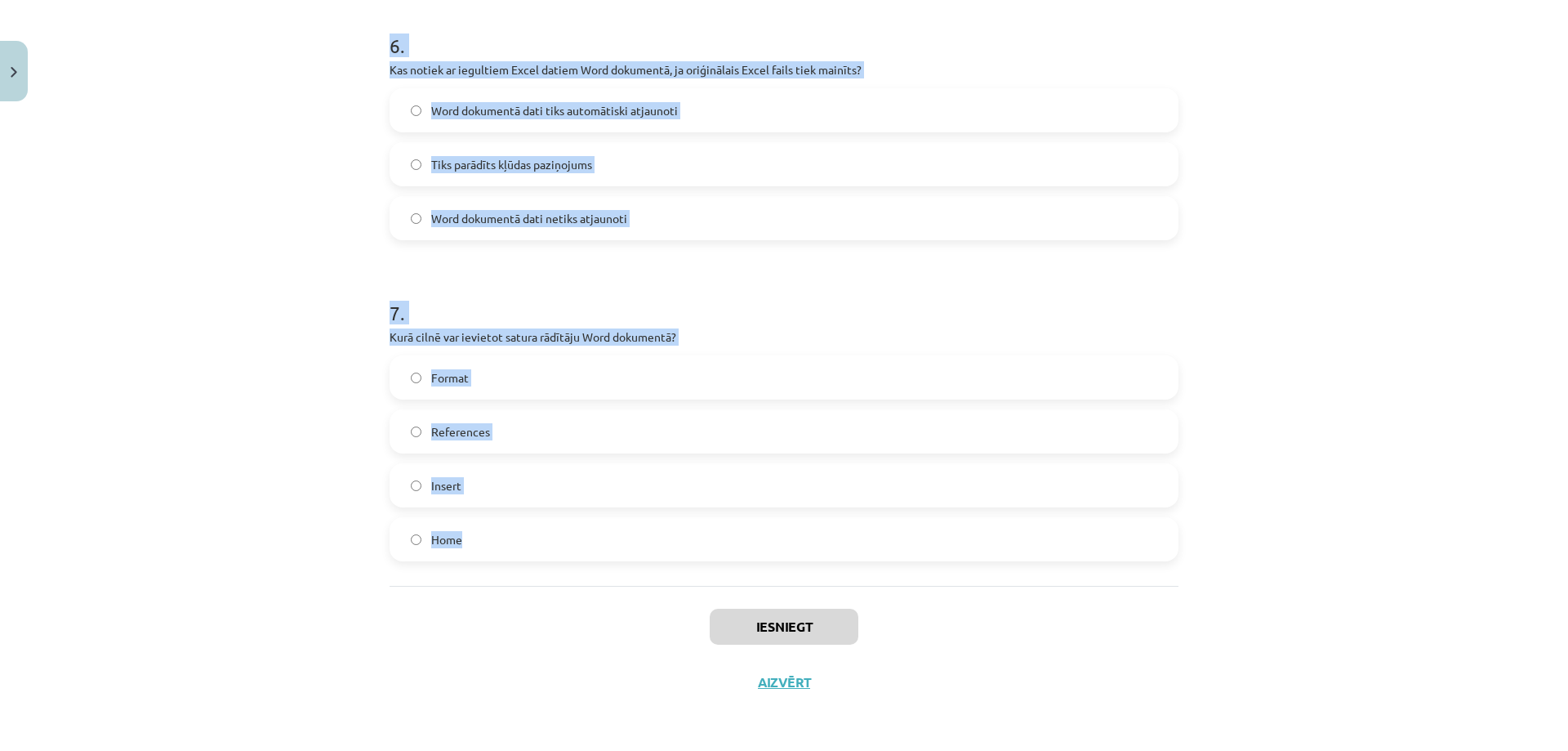
drag, startPoint x: 372, startPoint y: 354, endPoint x: 649, endPoint y: 536, distance: 331.4
click at [649, 536] on div "Mācību tēma: Datorikas - 10. klases 1. ieskaites mācību materiāls #10 9. tēma –…" at bounding box center [784, 375] width 1568 height 751
copy form "Ko var ievietot Word kājenē? Tikai lapaspušu numurus Gandrīz visu to pašu ko do…"
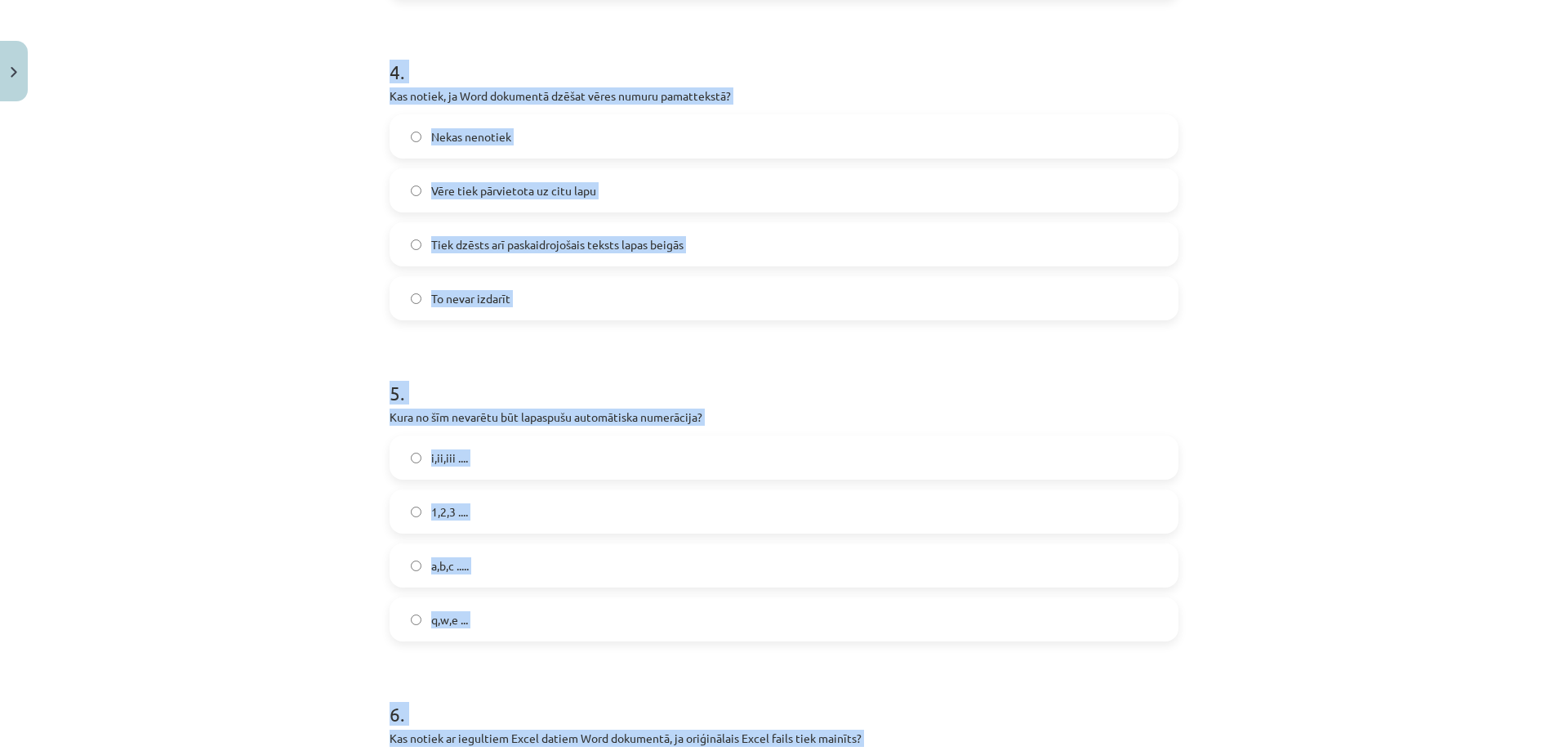
scroll to position [0, 0]
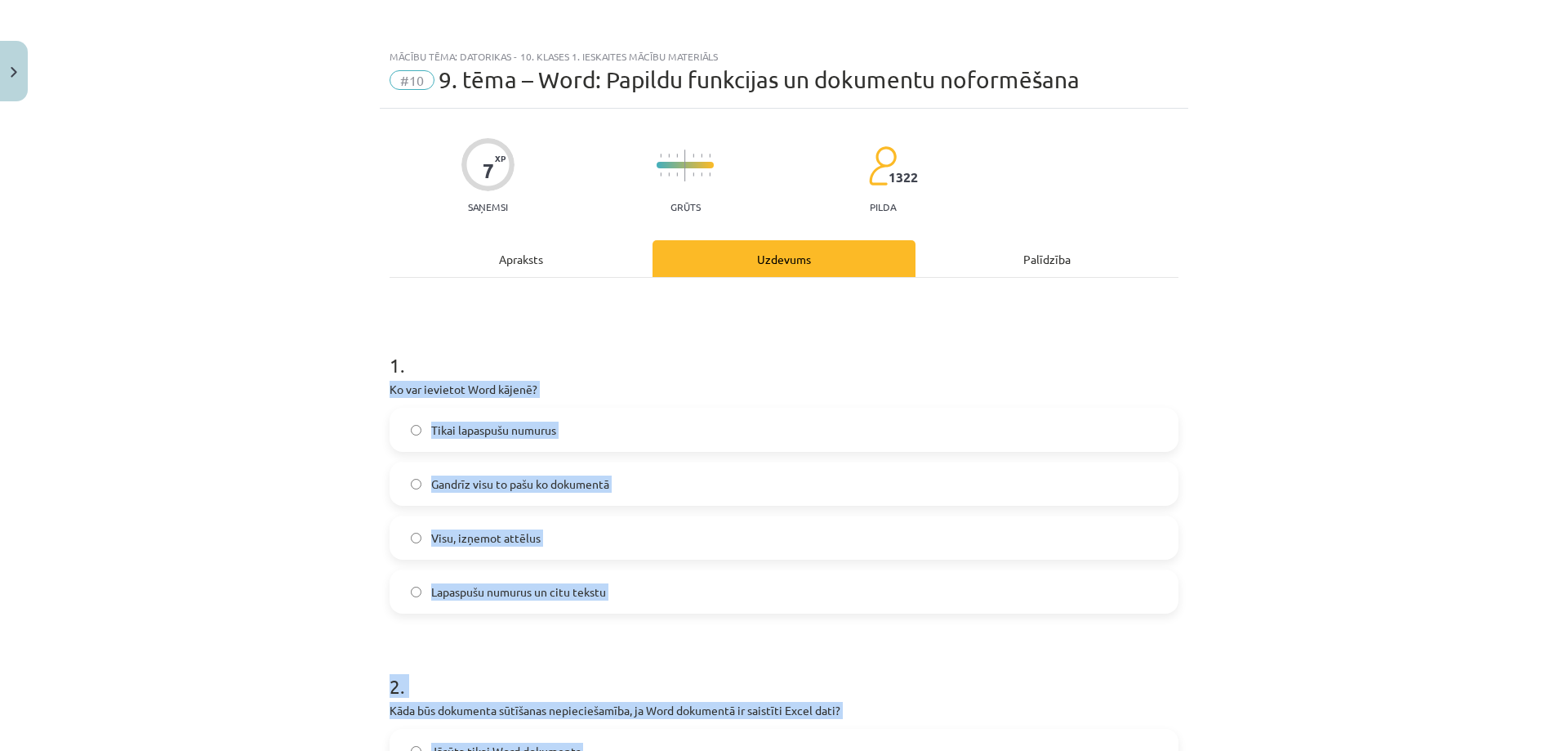
drag, startPoint x: 207, startPoint y: 533, endPoint x: 258, endPoint y: 360, distance: 180.4
click at [496, 588] on span "Lapaspušu numurus un citu tekstu" at bounding box center [519, 592] width 175 height 17
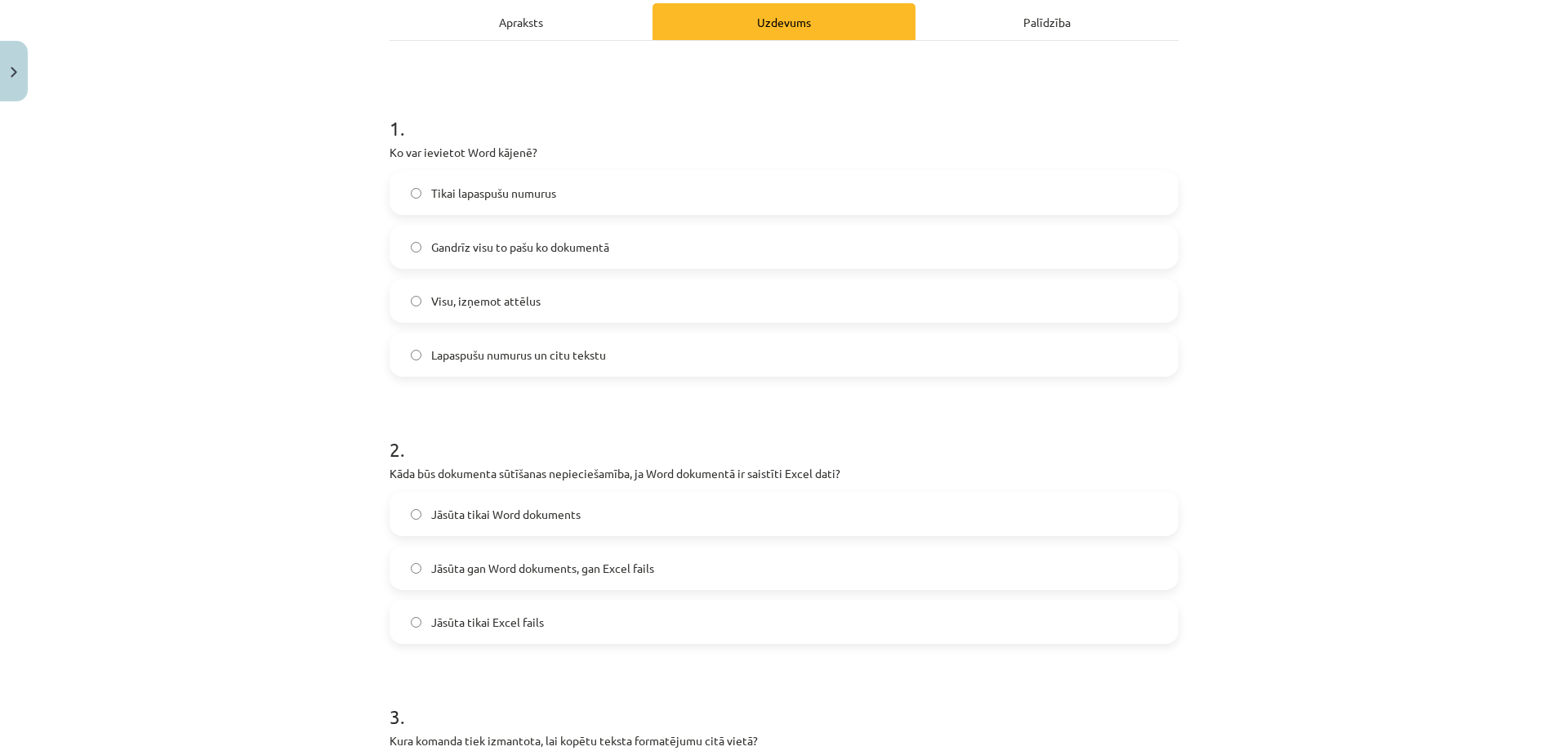
scroll to position [245, 0]
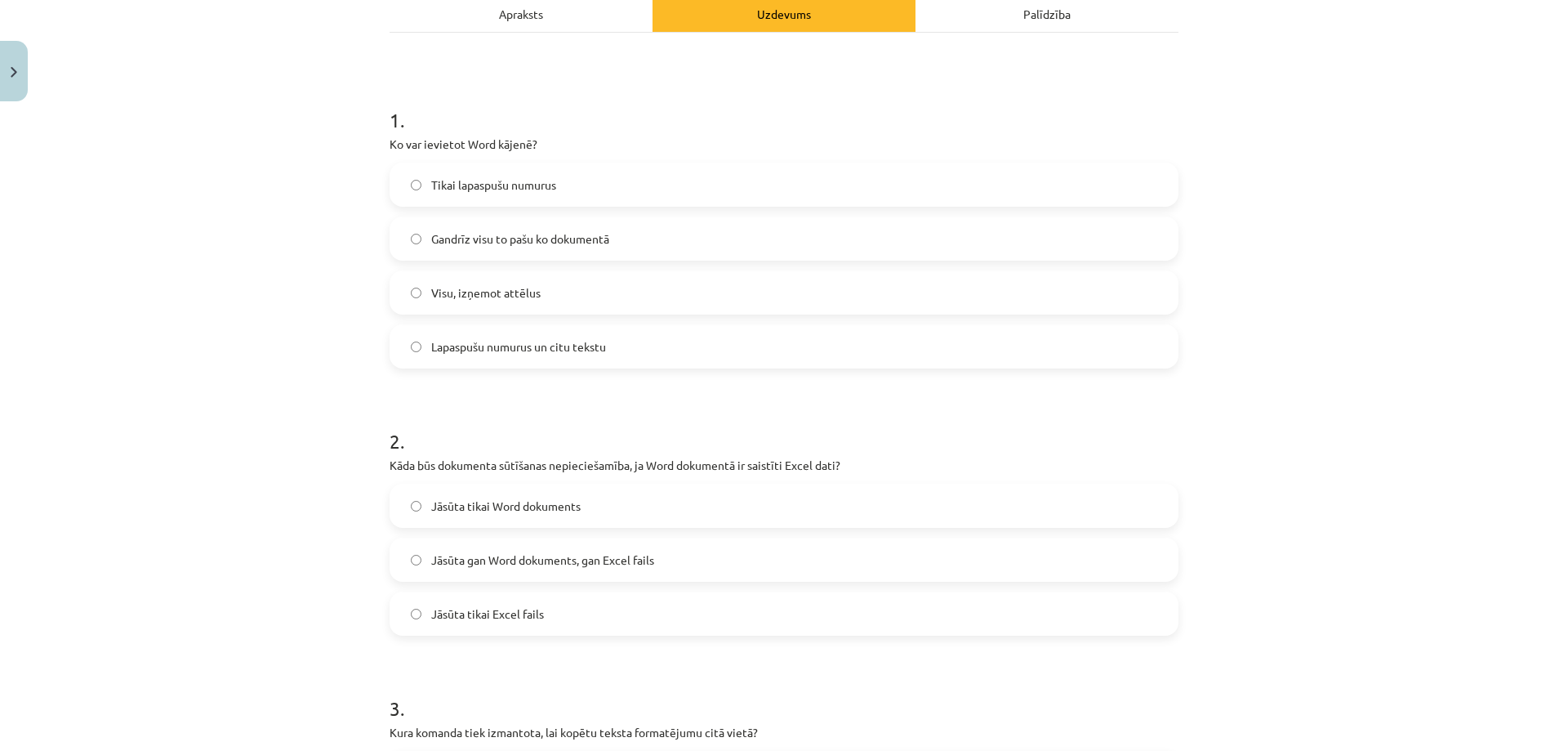
click at [538, 568] on span "Jāsūta gan Word dokuments, gan Excel fails" at bounding box center [542, 560] width 223 height 17
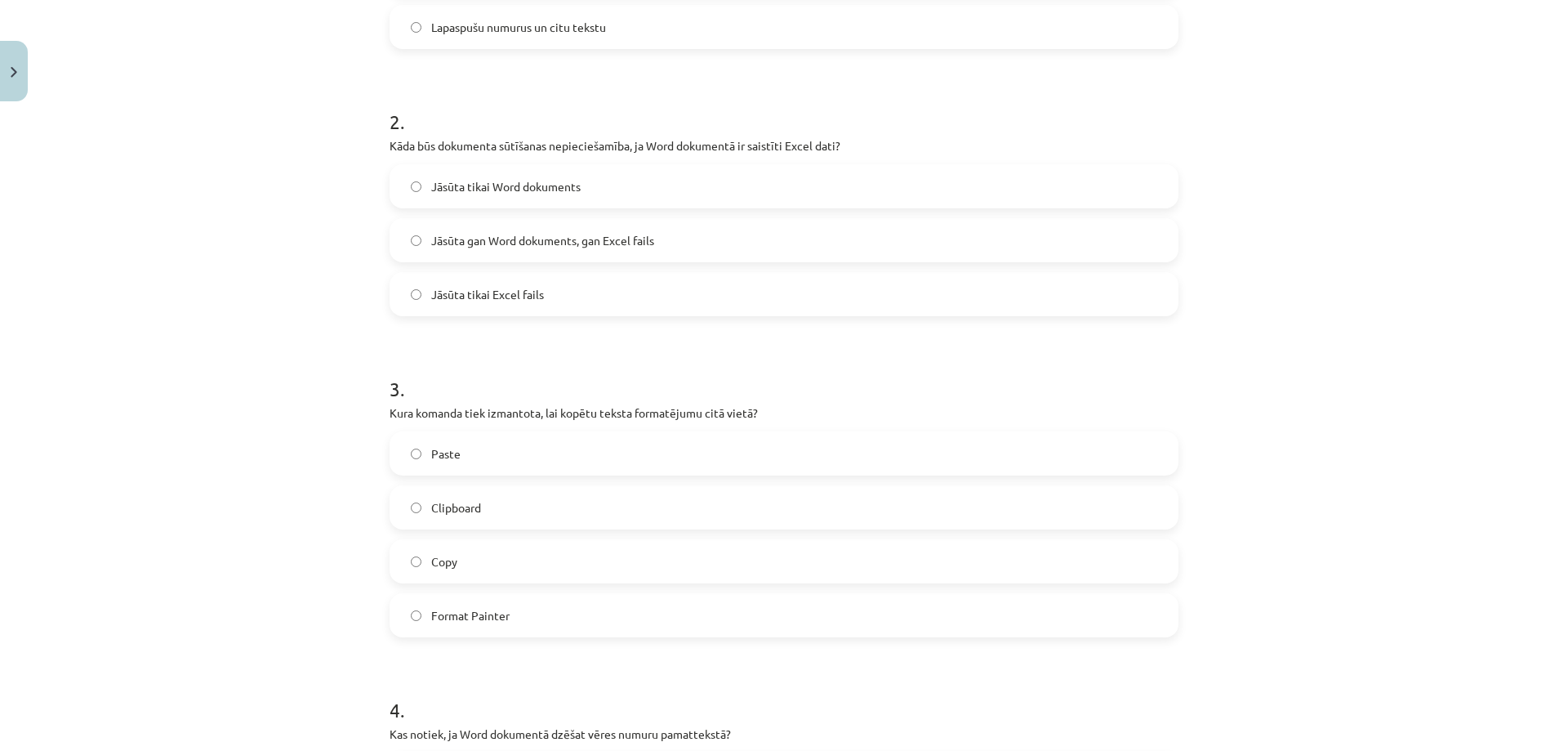
scroll to position [572, 0]
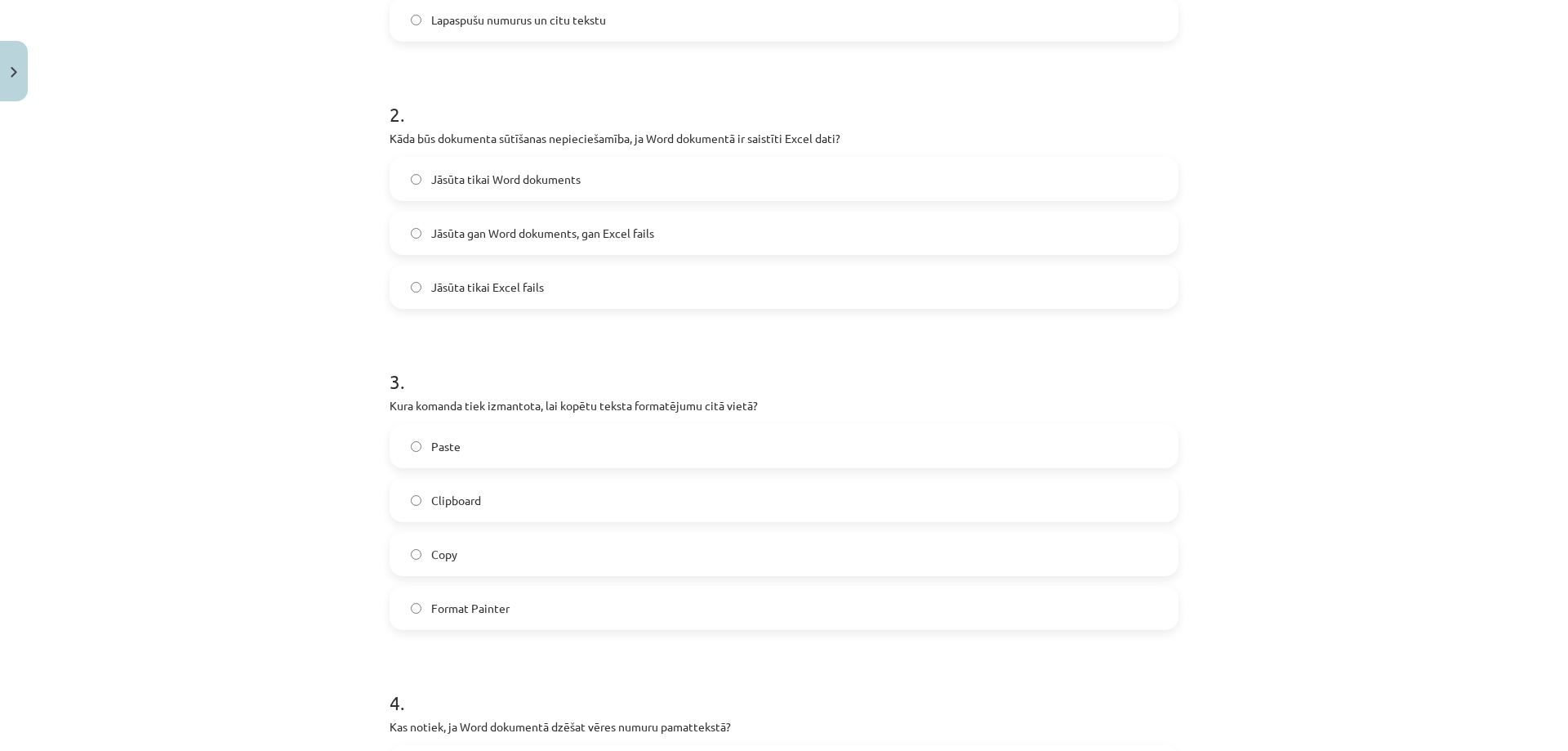
click at [493, 612] on span "Format Painter" at bounding box center [470, 608] width 78 height 17
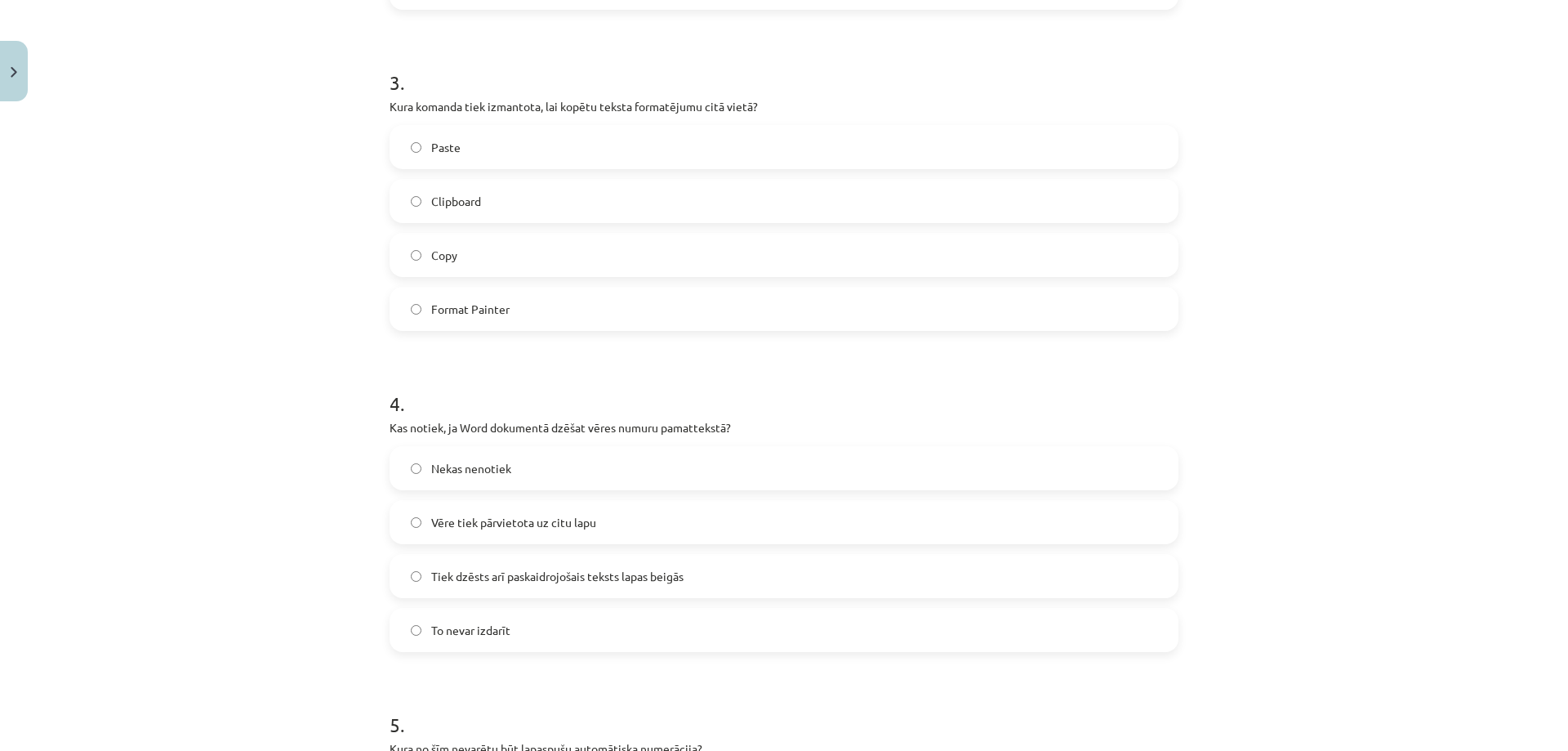
scroll to position [980, 0]
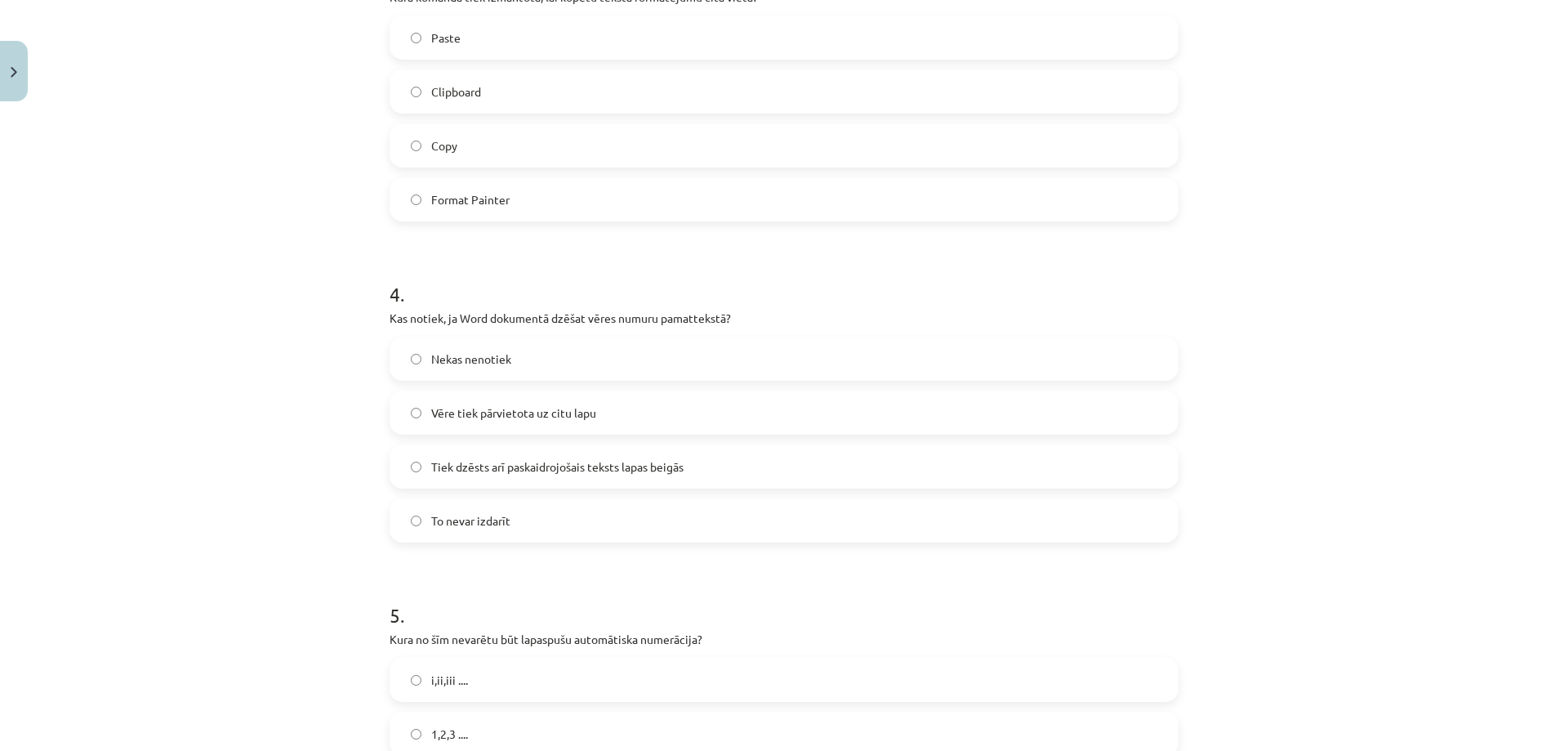
click at [513, 458] on span "Tiek dzēsts arī paskaidrojošais teksts lapas beigās" at bounding box center [557, 466] width 252 height 17
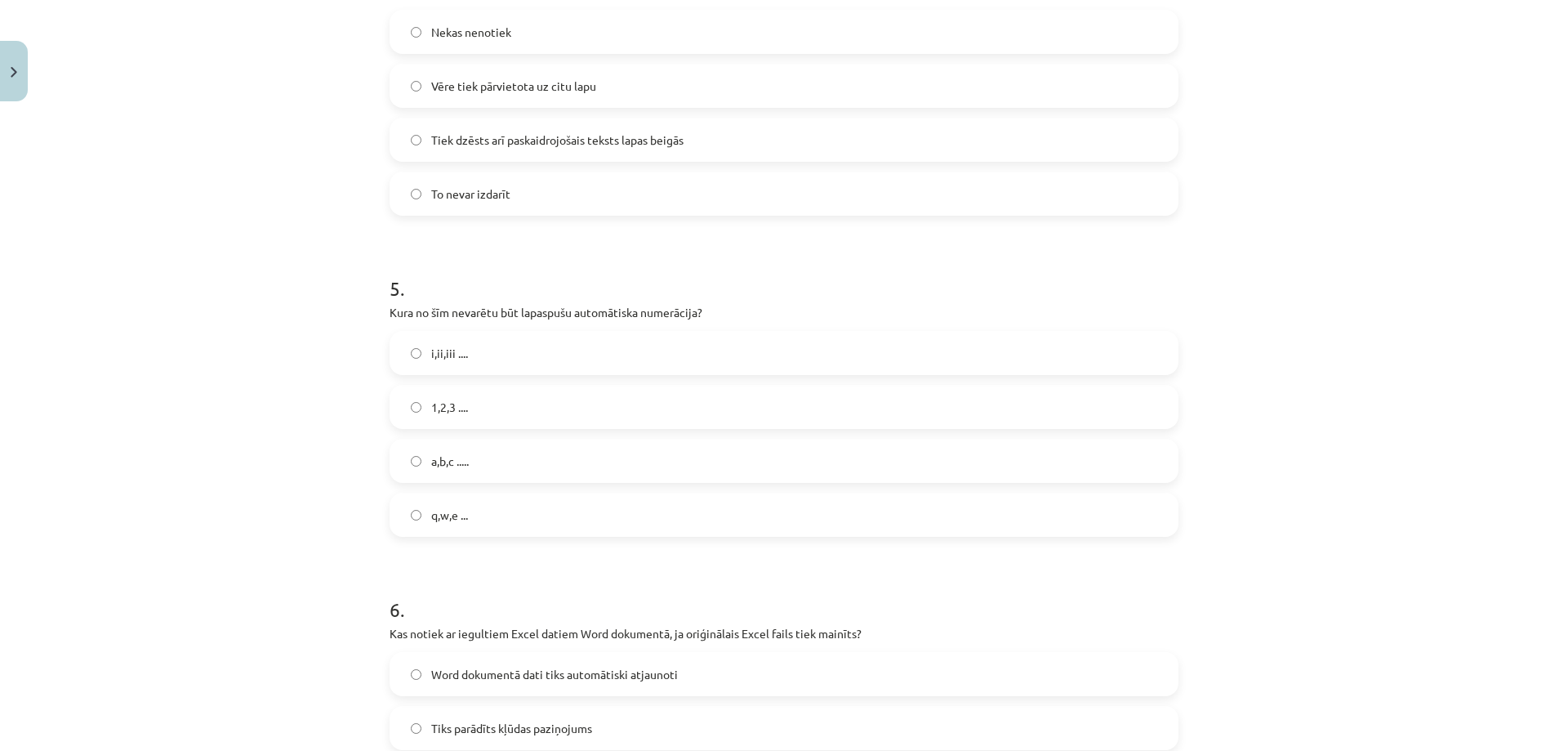
click at [490, 522] on label "q,w,e ..." at bounding box center [784, 514] width 785 height 41
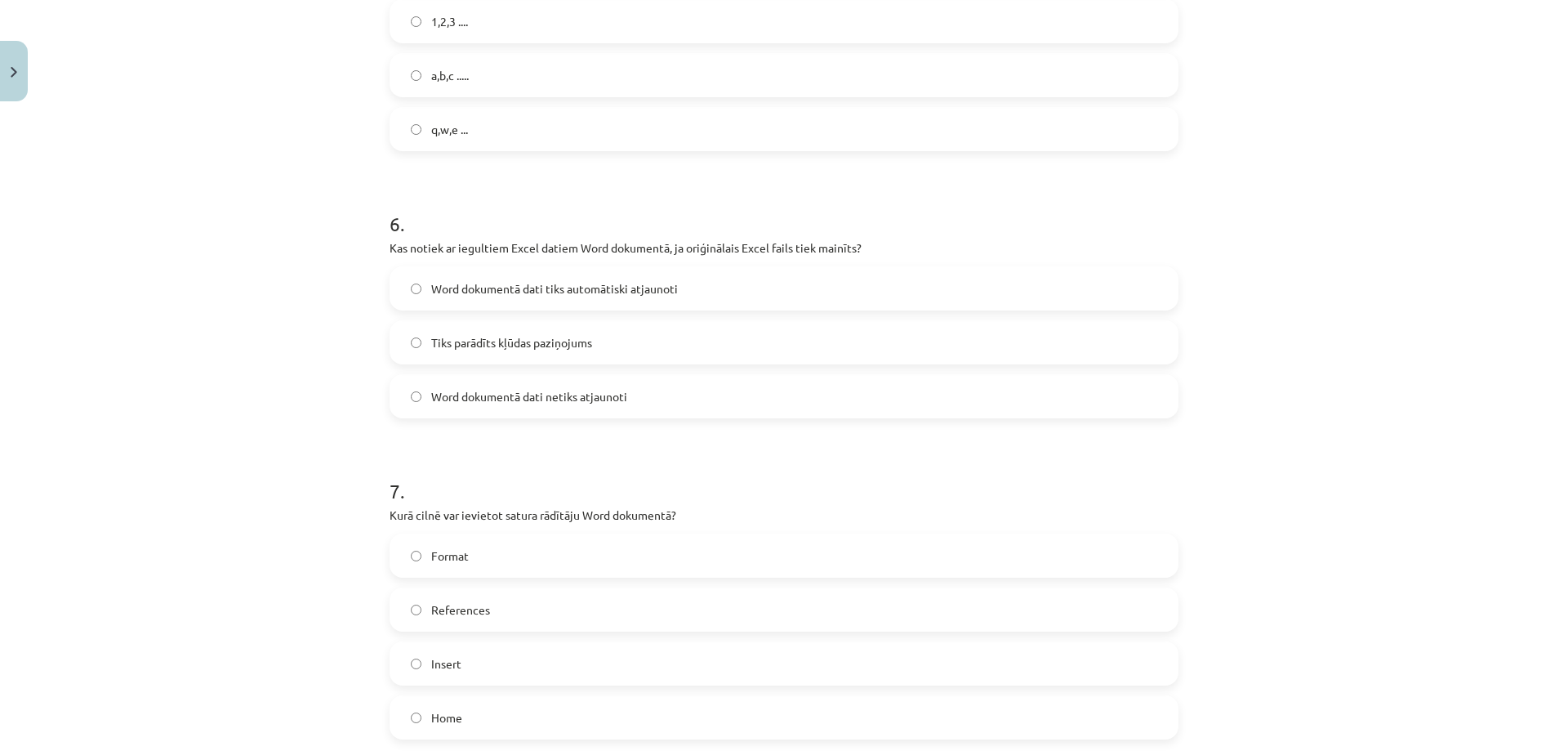
scroll to position [1715, 0]
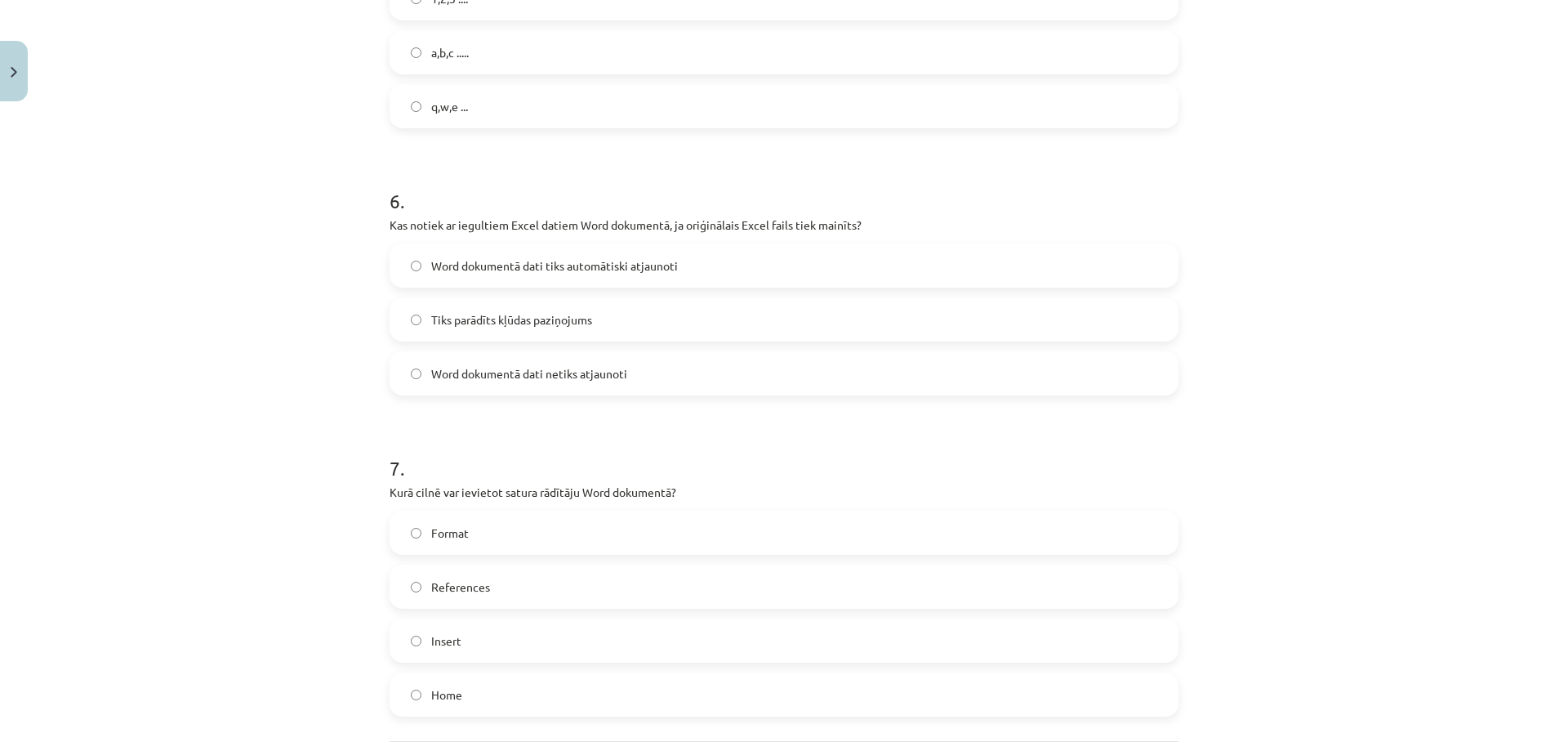
click at [588, 248] on label "Word dokumentā dati tiks automātiski atjaunoti" at bounding box center [784, 265] width 785 height 41
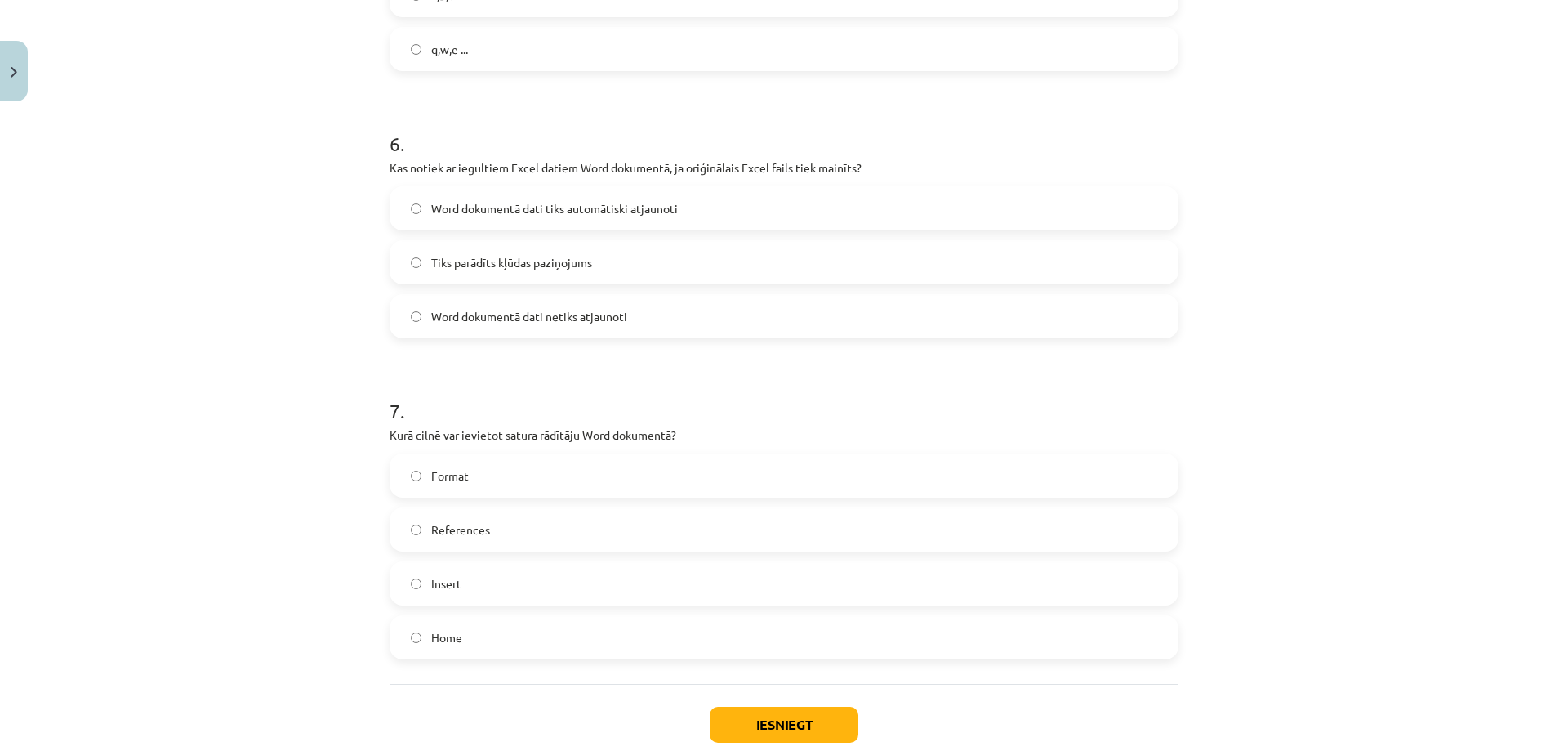
scroll to position [1871, 0]
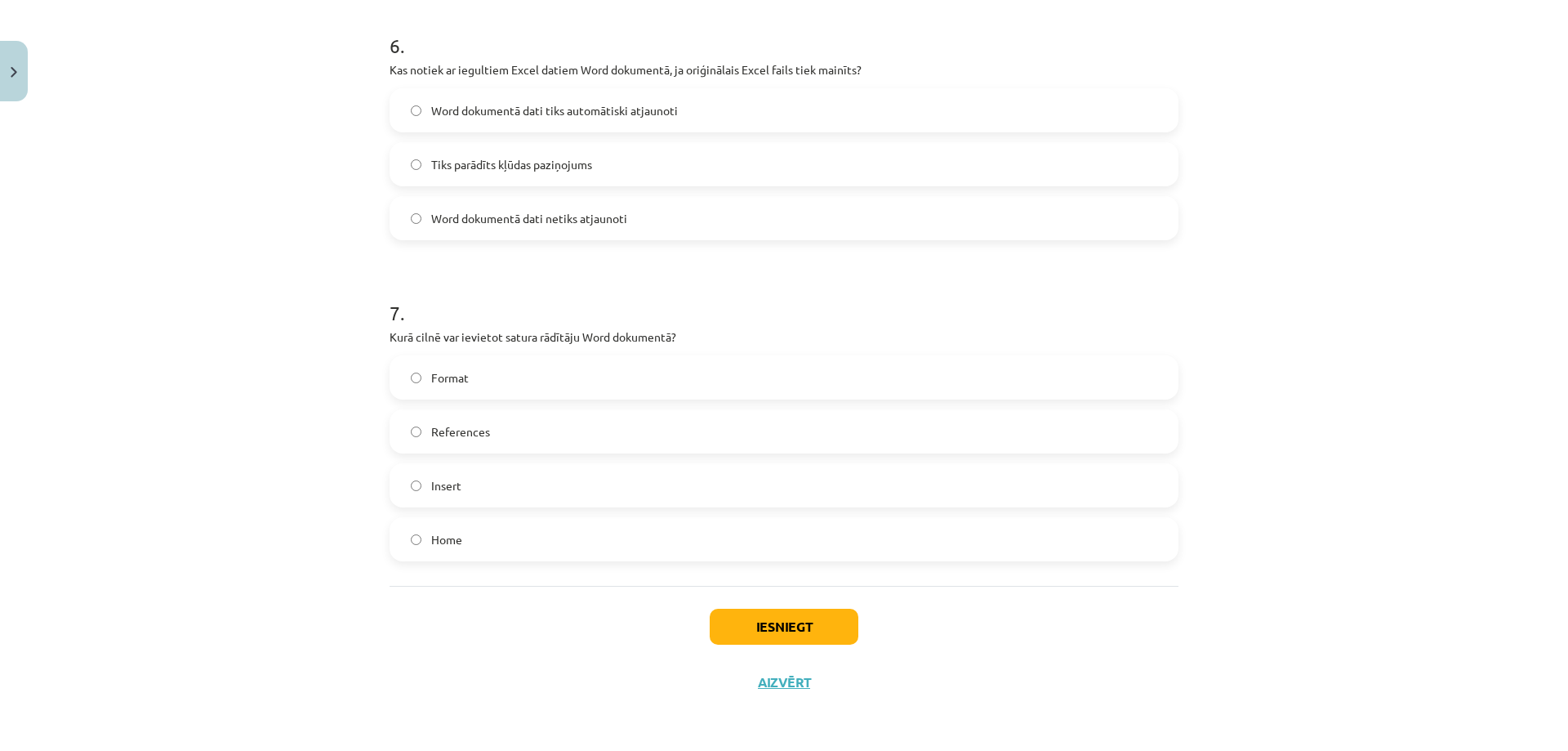
click at [479, 441] on label "References" at bounding box center [784, 431] width 785 height 41
click at [751, 615] on button "Iesniegt" at bounding box center [784, 626] width 148 height 36
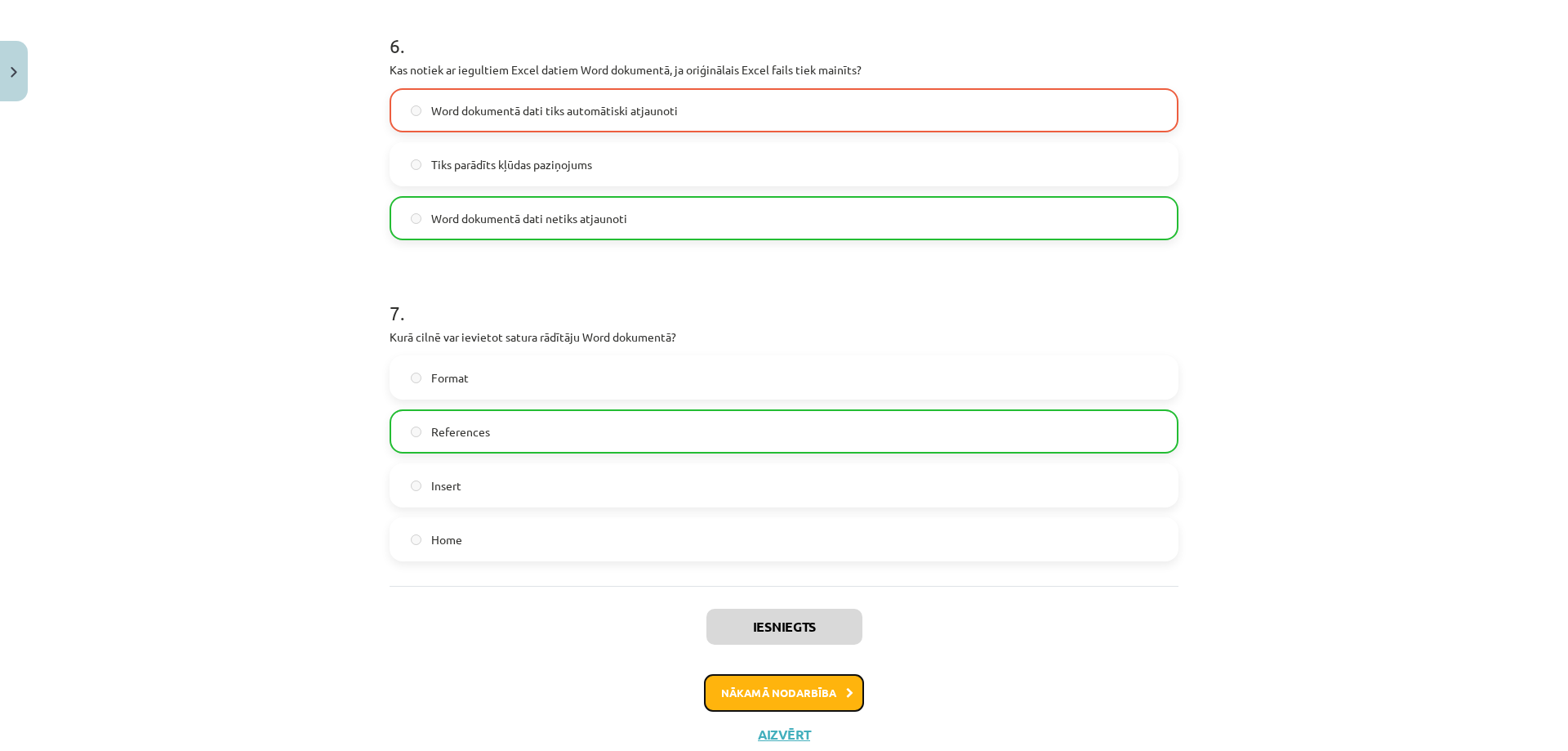
click at [795, 688] on button "Nākamā nodarbība" at bounding box center [784, 692] width 160 height 37
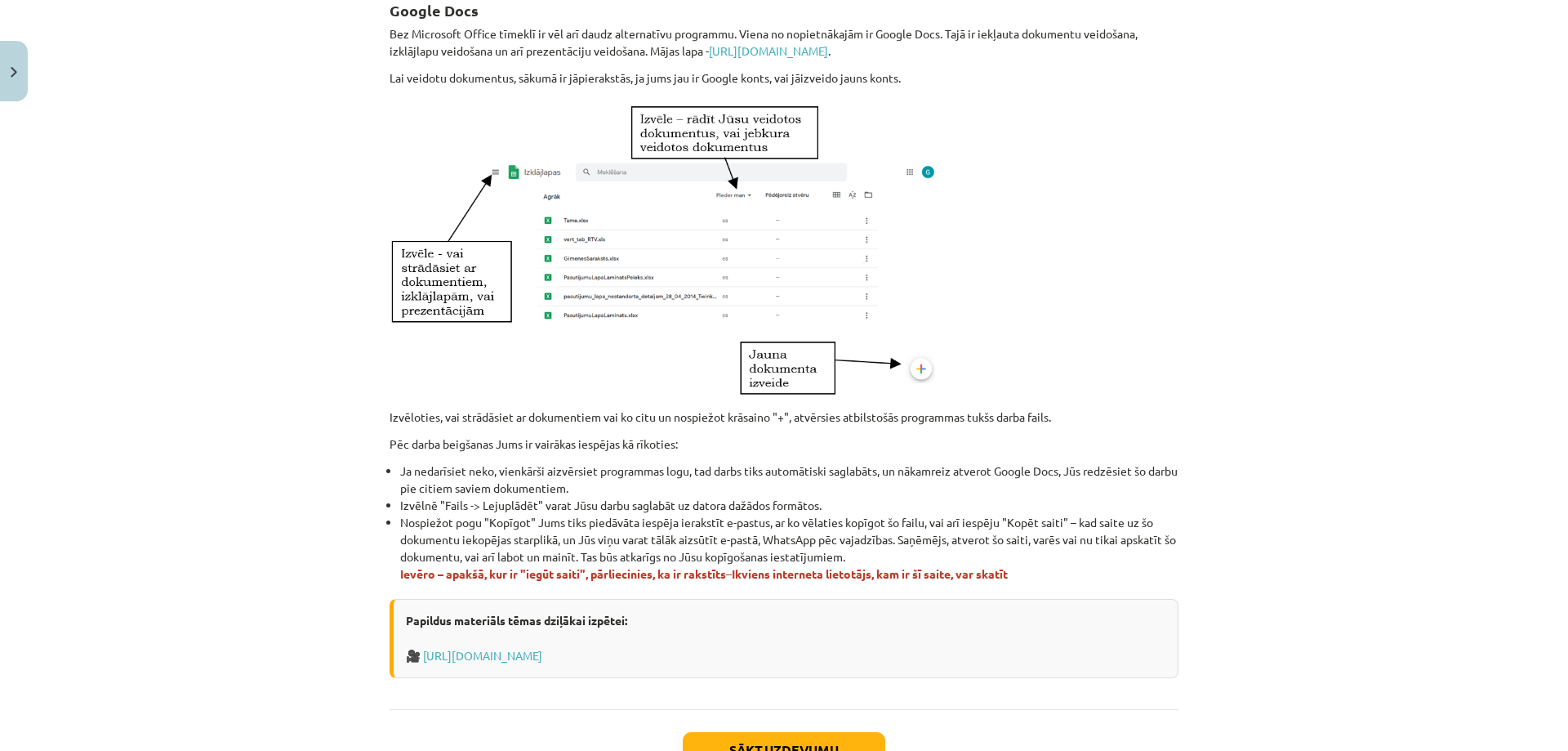
scroll to position [827, 0]
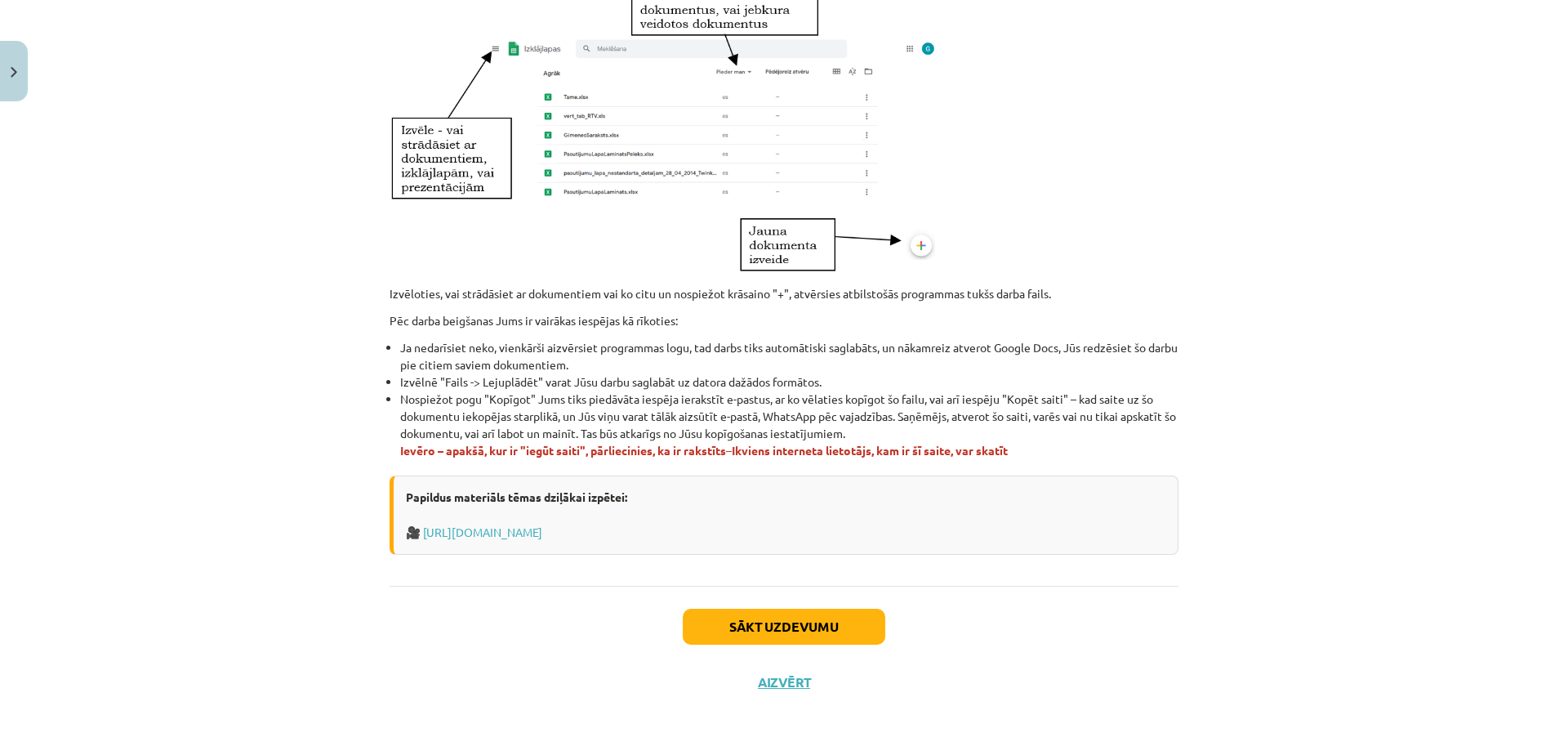
click at [830, 646] on div "Sākt uzdevumu Aizvērt" at bounding box center [784, 643] width 789 height 115
click at [816, 624] on button "Sākt uzdevumu" at bounding box center [784, 626] width 203 height 36
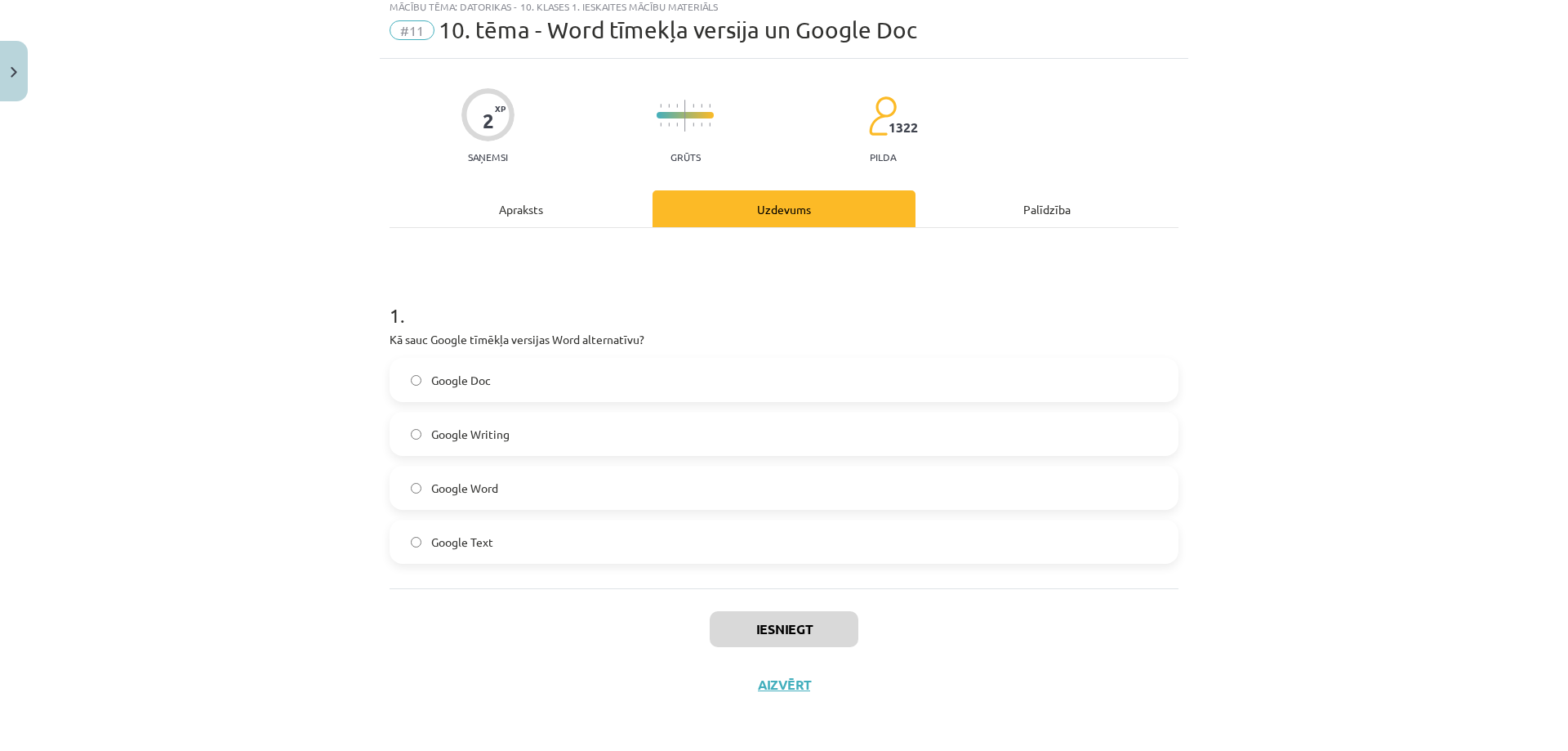
scroll to position [52, 0]
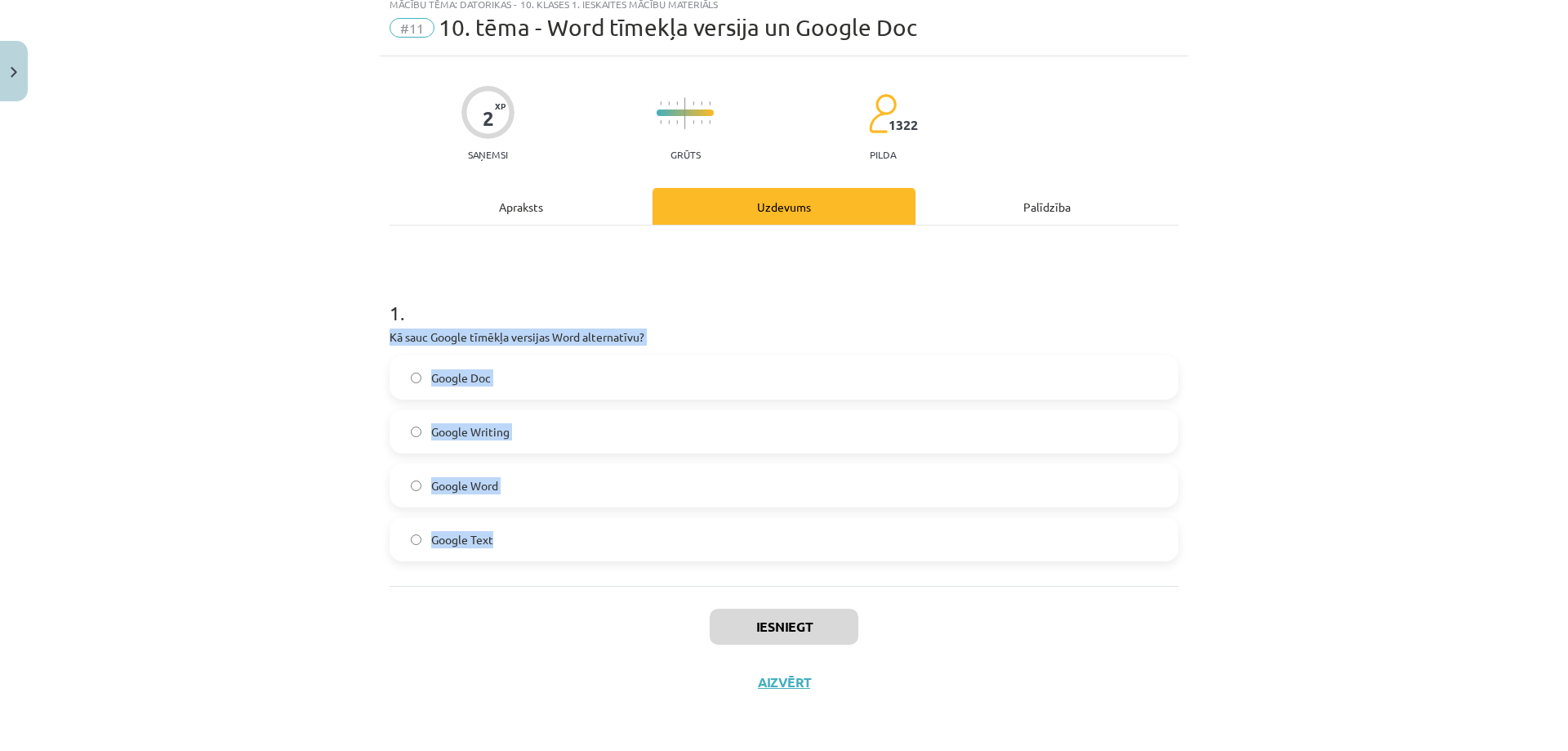
drag, startPoint x: 371, startPoint y: 327, endPoint x: 848, endPoint y: 553, distance: 527.8
click at [848, 553] on div "Mācību tēma: Datorikas - 10. klases 1. ieskaites mācību materiāls #11 10. tēma …" at bounding box center [784, 375] width 1568 height 751
click at [598, 339] on p "Kā sauc Google tīmēkļa versijas Word alternatīvu?" at bounding box center [784, 337] width 789 height 17
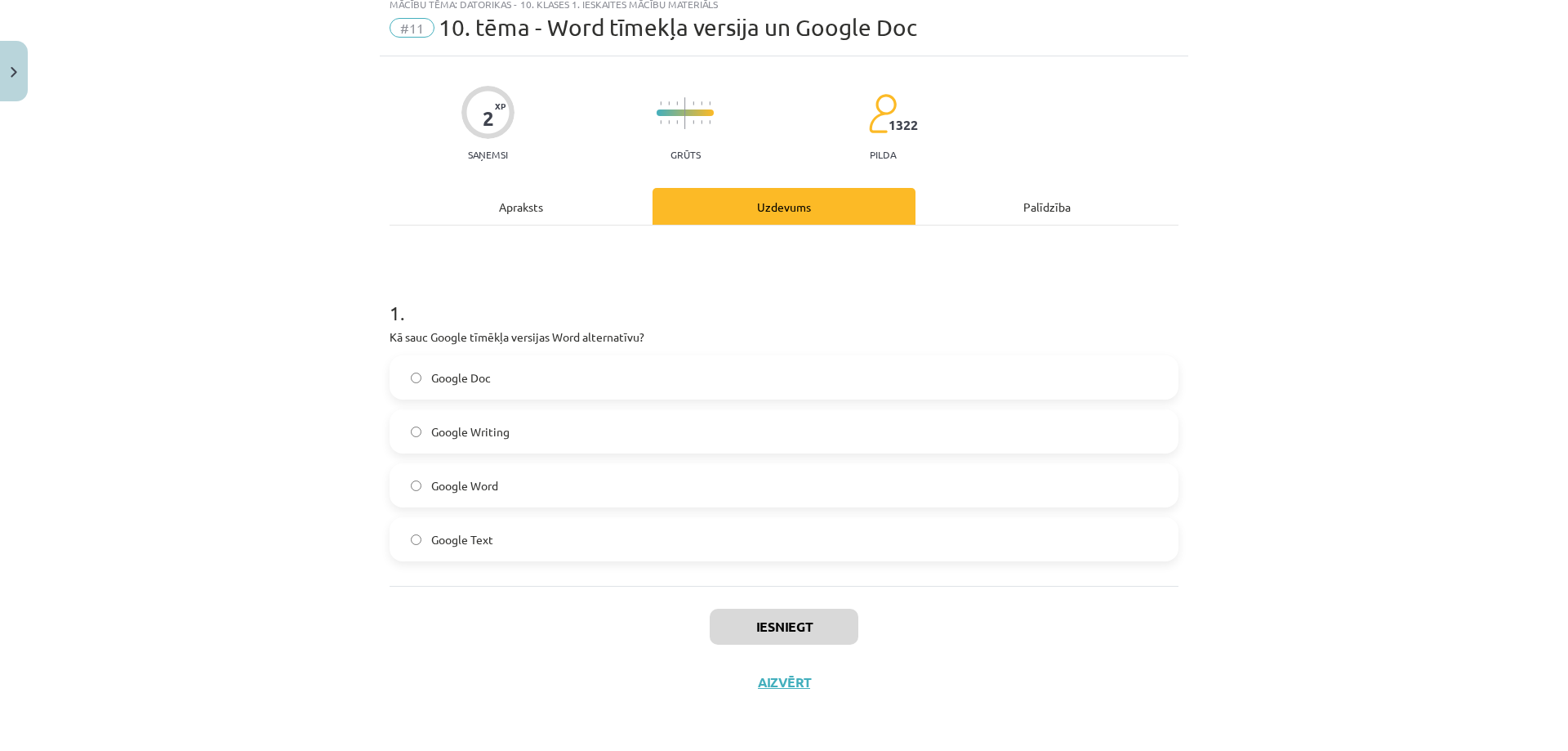
click at [644, 345] on p "Kā sauc Google tīmēkļa versijas Word alternatīvu?" at bounding box center [784, 337] width 789 height 17
click at [494, 483] on label "Google Word" at bounding box center [784, 485] width 785 height 41
click at [789, 621] on button "Iesniegt" at bounding box center [784, 626] width 148 height 36
click at [663, 346] on div "1 . Kā sauc Google tīmēkļa versijas Word alternatīvu? Google Doc Google Writing…" at bounding box center [784, 417] width 789 height 289
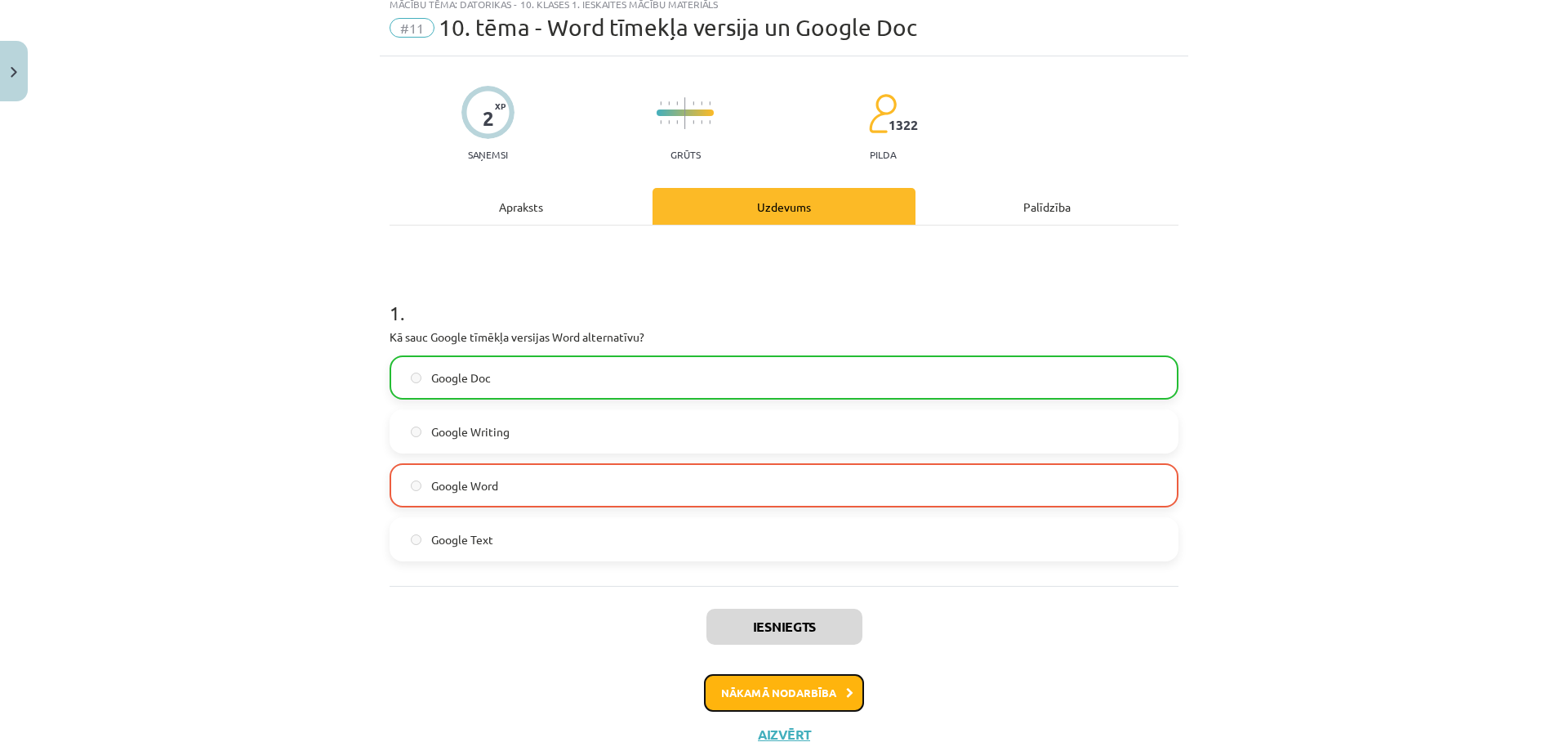
click at [777, 703] on button "Nākamā nodarbība" at bounding box center [784, 692] width 160 height 37
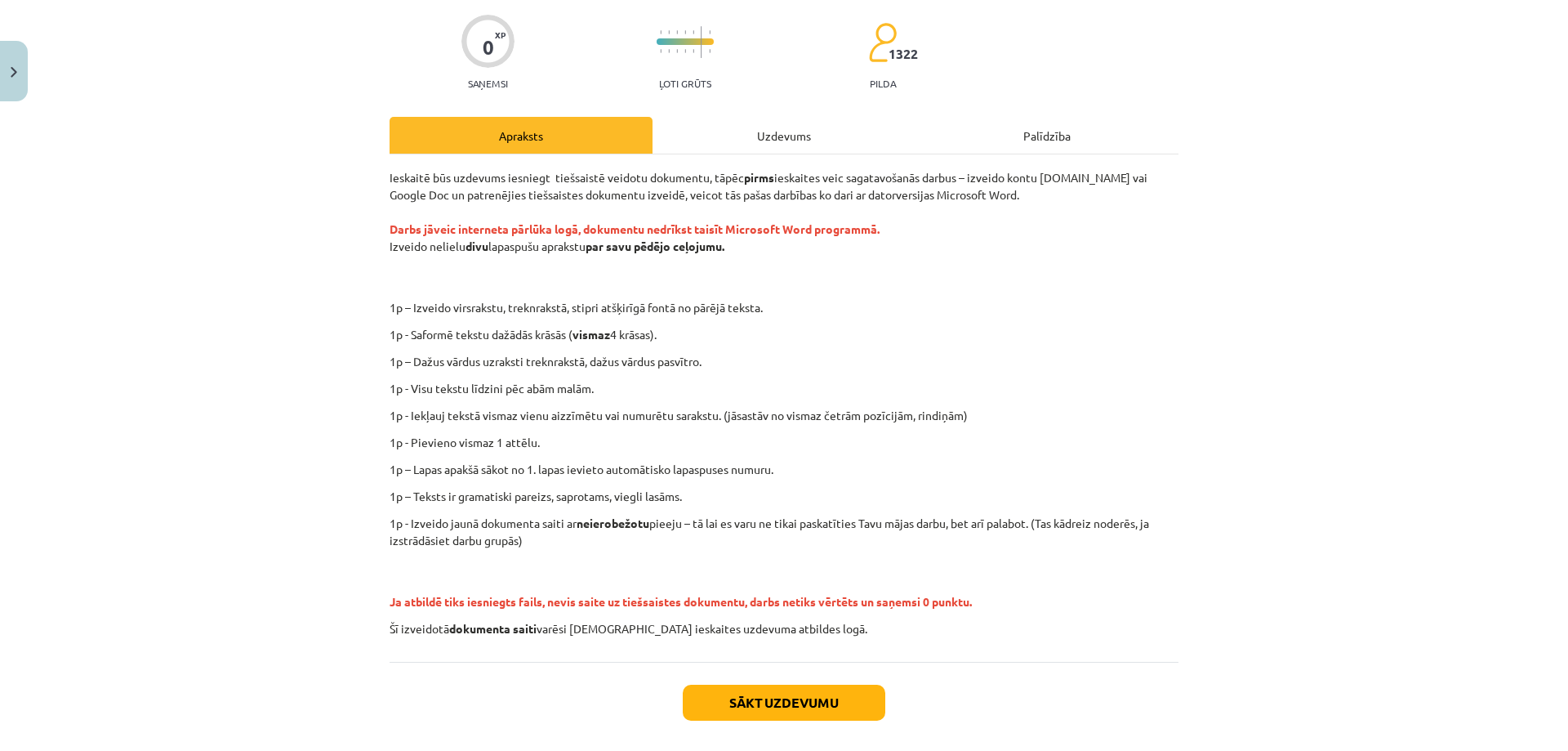
scroll to position [199, 0]
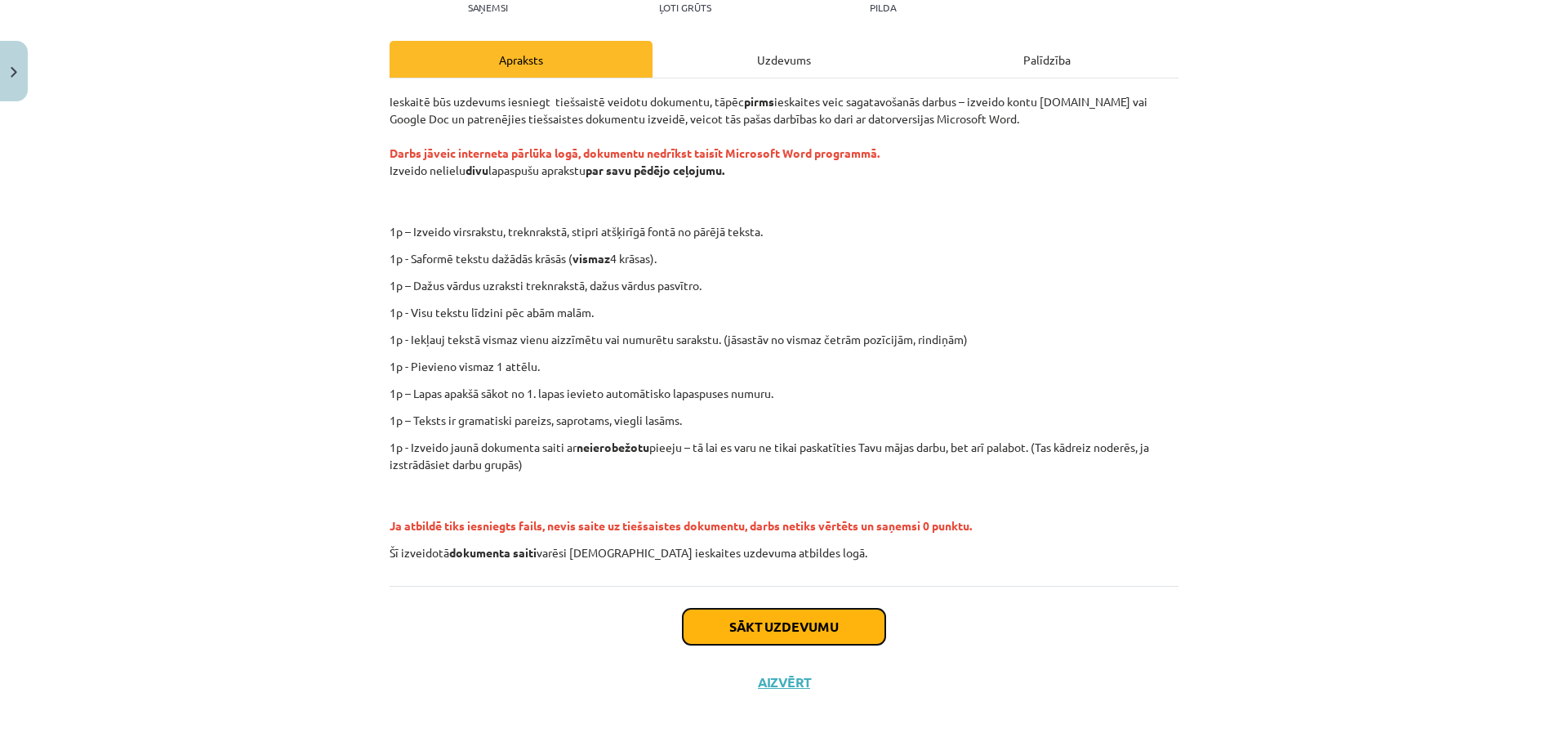
click at [756, 634] on button "Sākt uzdevumu" at bounding box center [784, 626] width 203 height 36
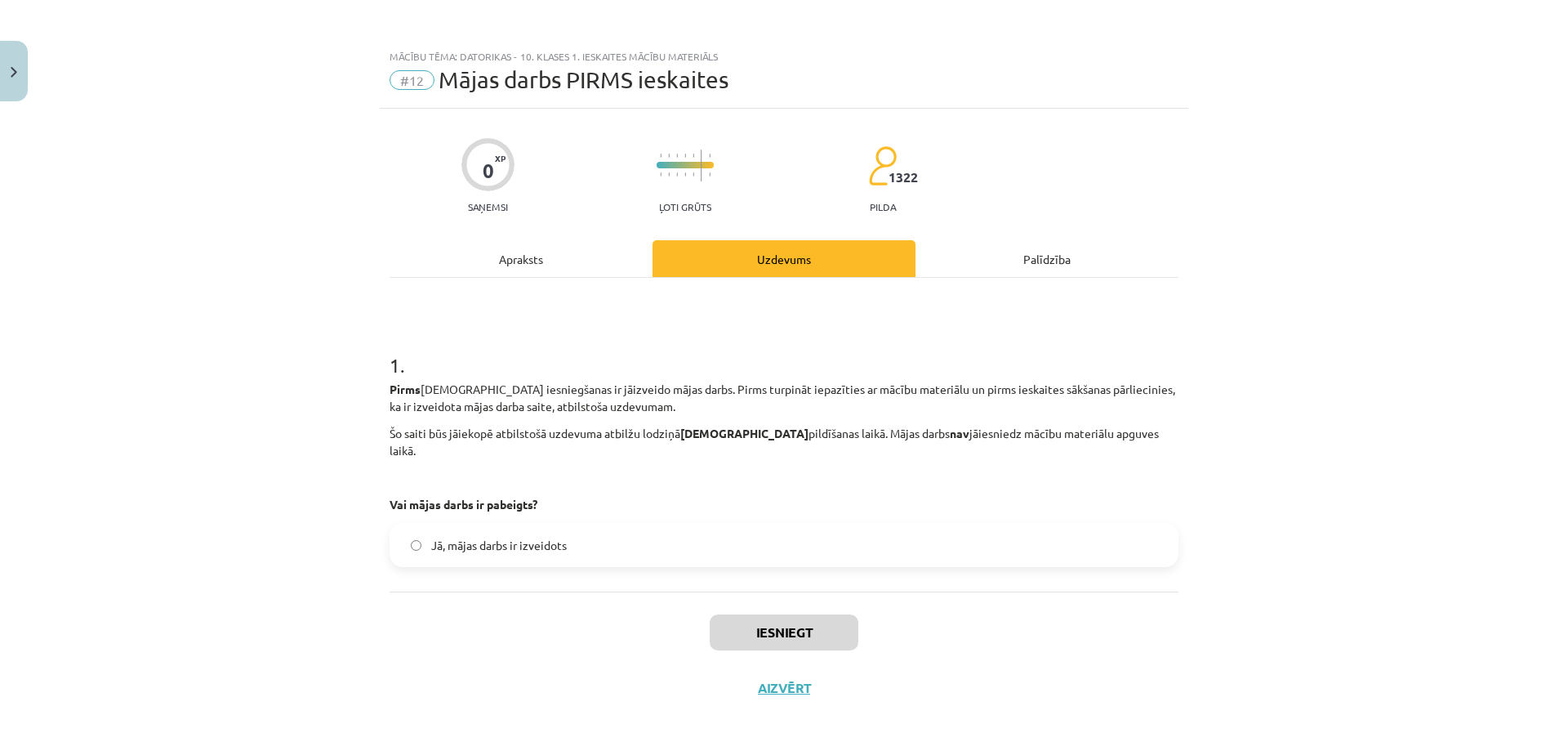
click at [1066, 230] on div "0 XP Saņemsi Ļoti grūts 1322 pilda Apraksts Uzdevums Palīdzība 1 . Pirms ieskai…" at bounding box center [784, 411] width 808 height 607
click at [550, 262] on div "Apraksts" at bounding box center [521, 259] width 263 height 36
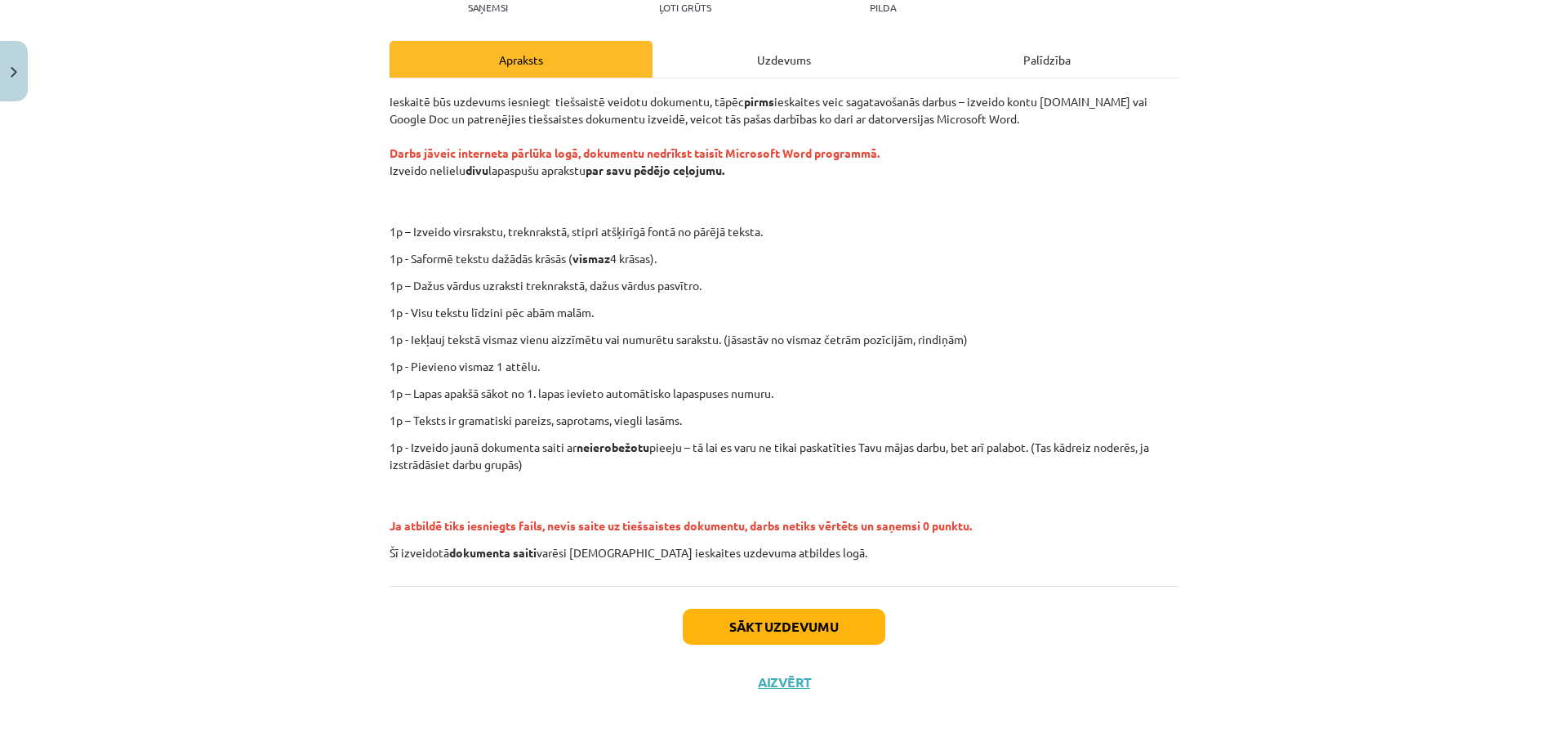
scroll to position [199, 0]
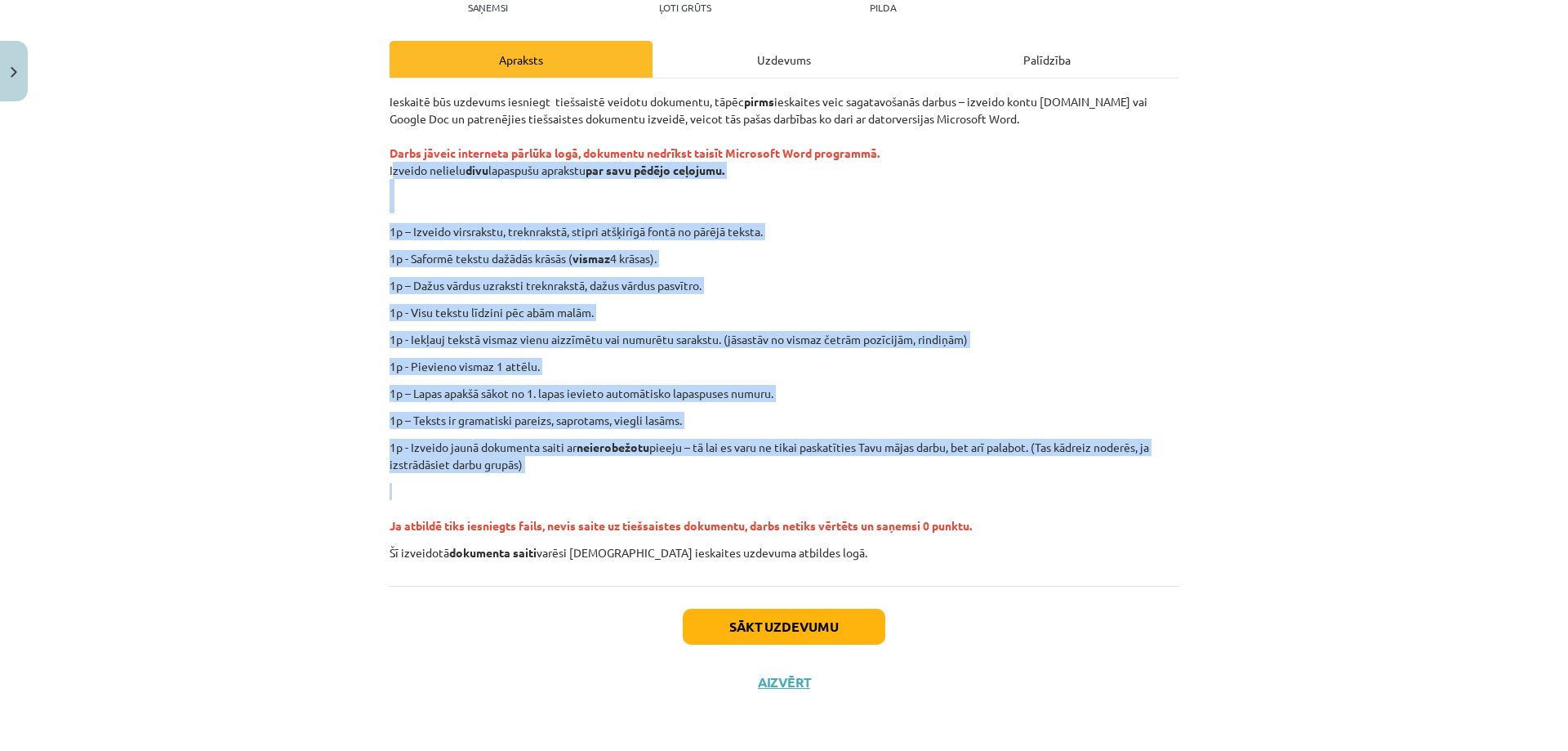
drag, startPoint x: 376, startPoint y: 164, endPoint x: 841, endPoint y: 492, distance: 569.0
click at [841, 492] on div "Mācību tēma: Datorikas - 10. klases 1. ieskaites mācību materiāls #12 Mājas dar…" at bounding box center [784, 375] width 1568 height 751
copy div "Izveido nelielu divu lapaspušu aprakstu par savu pēdējo ceļojumu. 1p – Izveido …"
click at [757, 214] on div "Ieskaitē būs uzdevums iesniegt tiešsaistē veidotu dokumentu, tāpēc pirms ieskai…" at bounding box center [784, 327] width 789 height 468
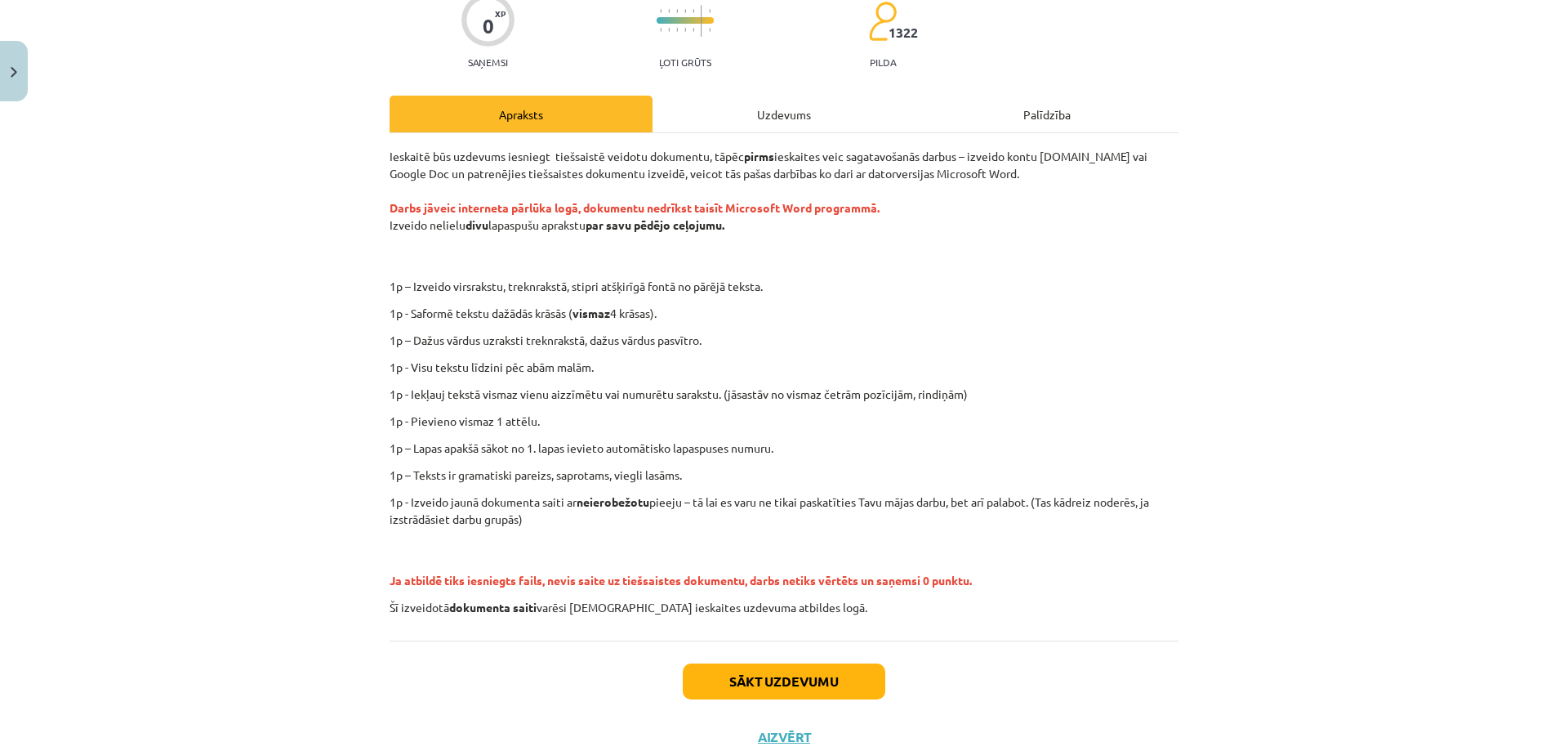
scroll to position [117, 0]
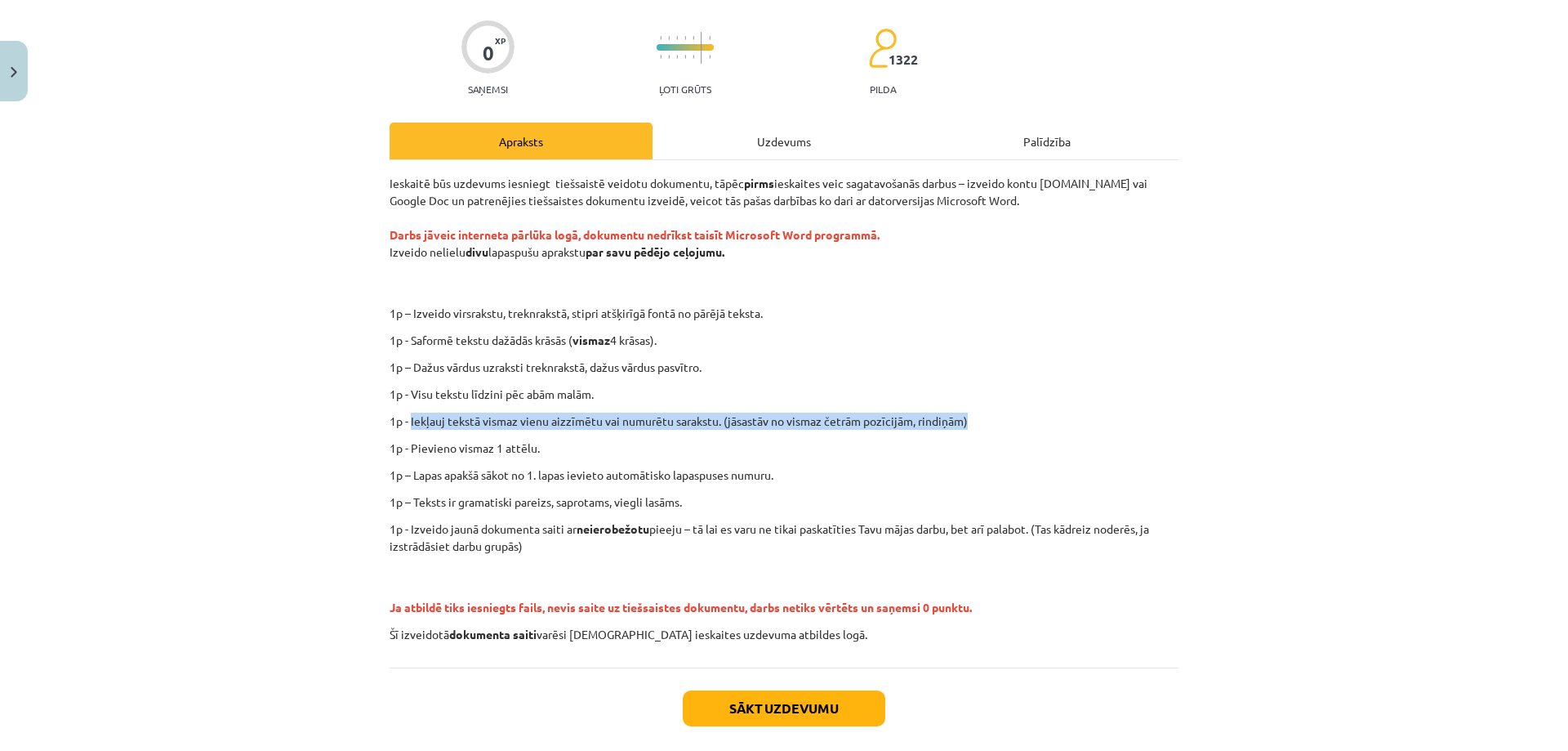
drag, startPoint x: 406, startPoint y: 415, endPoint x: 987, endPoint y: 420, distance: 581.0
click at [987, 420] on p "1p - Iekļauj tekstā vismaz vienu aizzīmētu vai numurētu sarakstu. (jāsastāv no …" at bounding box center [784, 421] width 789 height 17
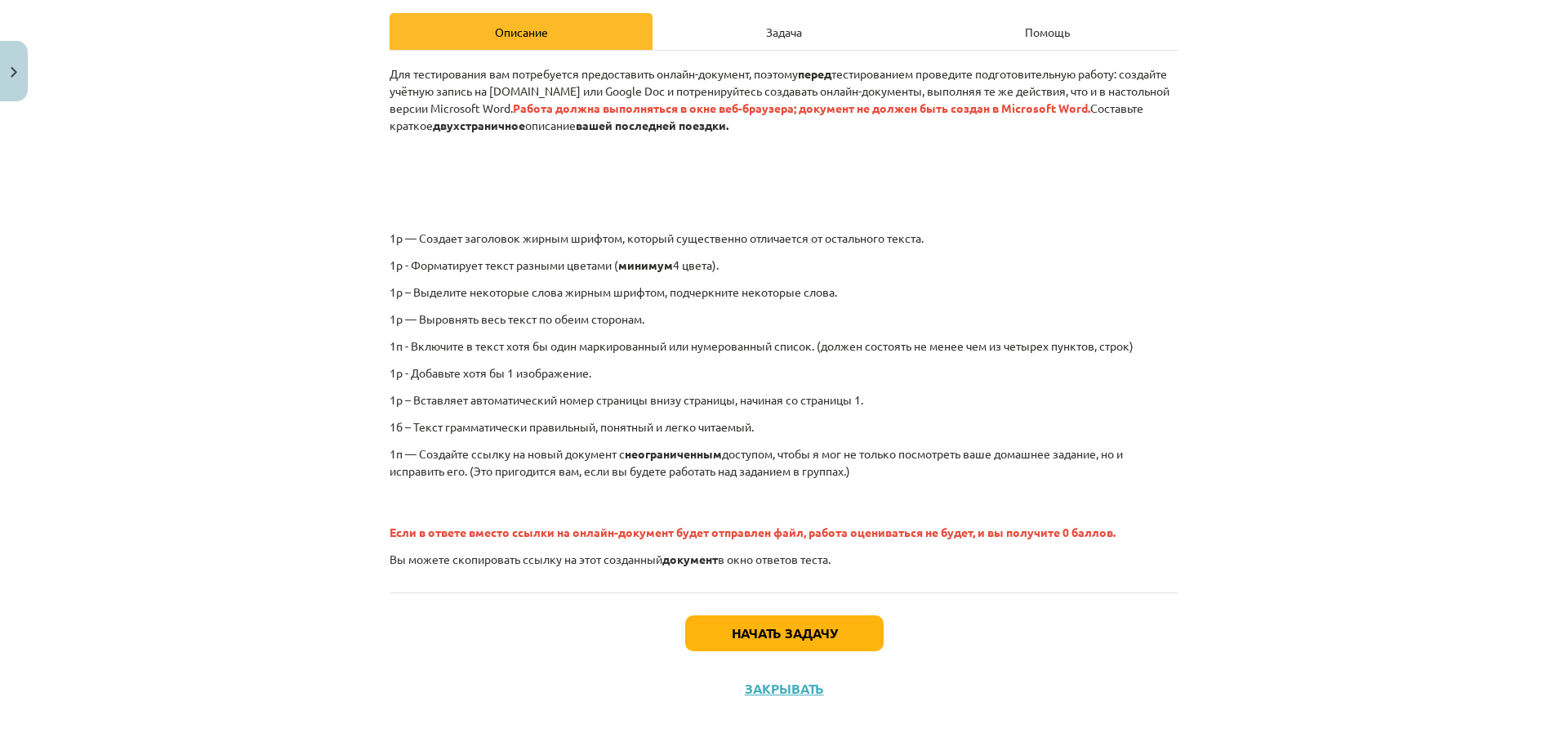
scroll to position [231, 0]
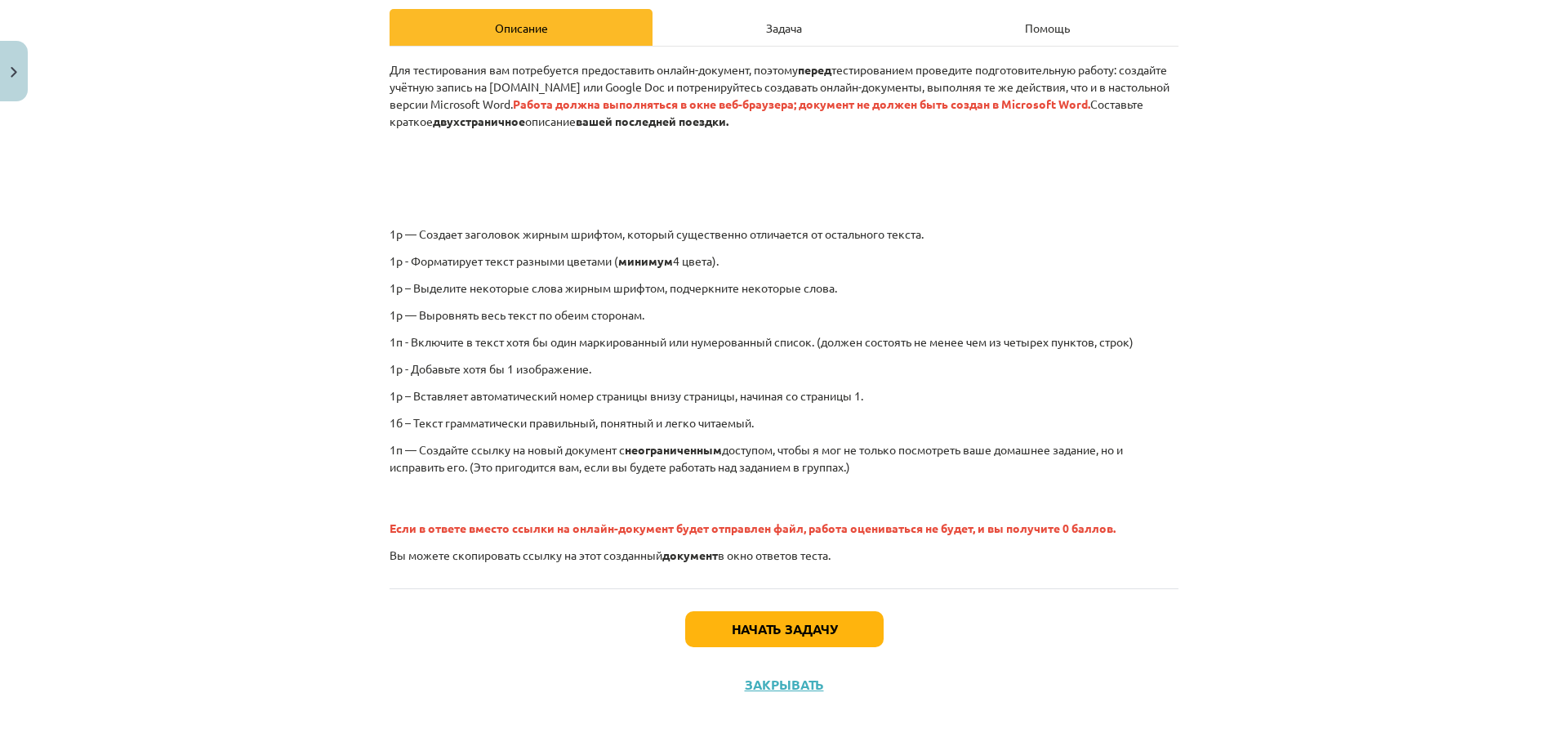
drag, startPoint x: 625, startPoint y: 366, endPoint x: 582, endPoint y: 386, distance: 47.4
drag, startPoint x: 528, startPoint y: 315, endPoint x: 570, endPoint y: 337, distance: 47.4
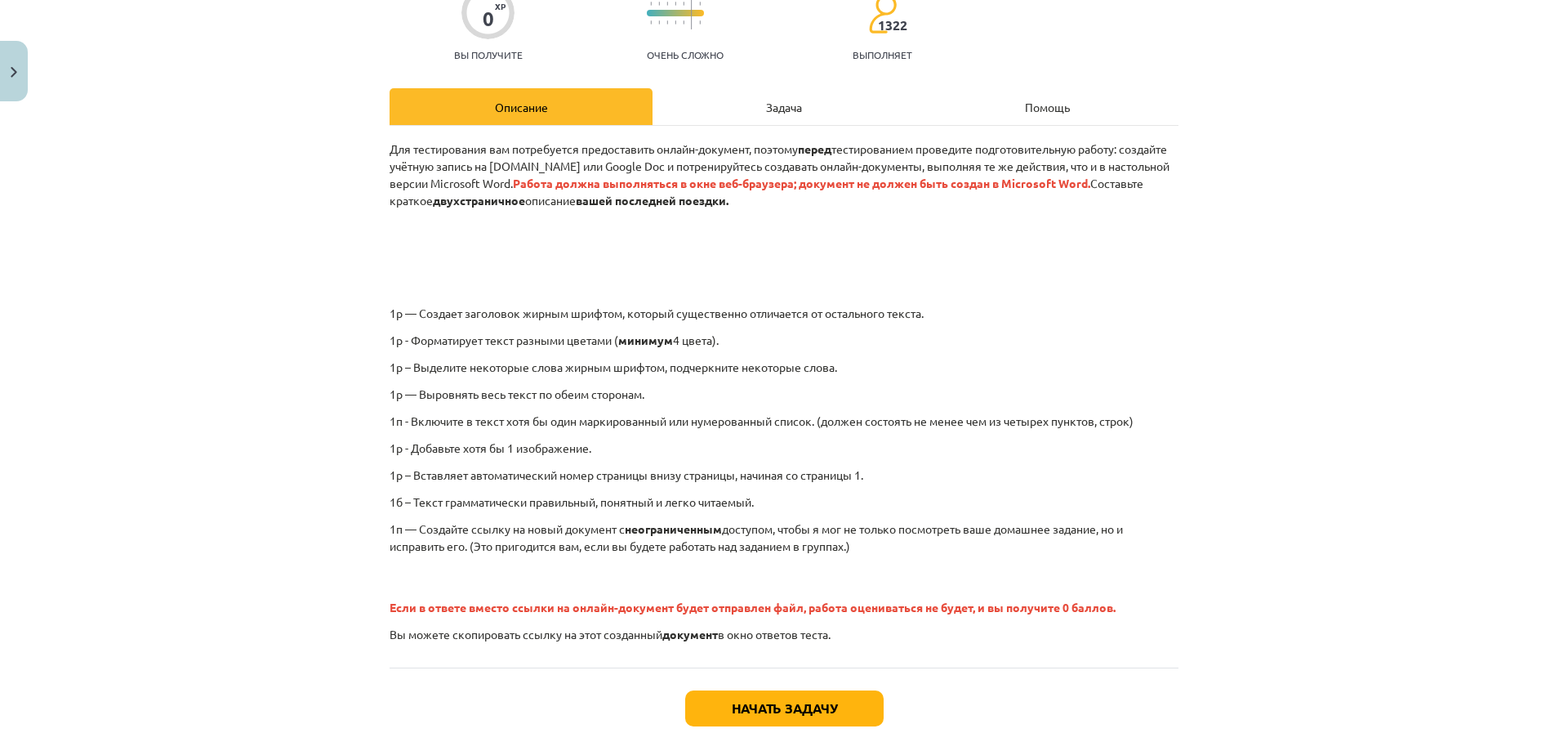
scroll to position [234, 0]
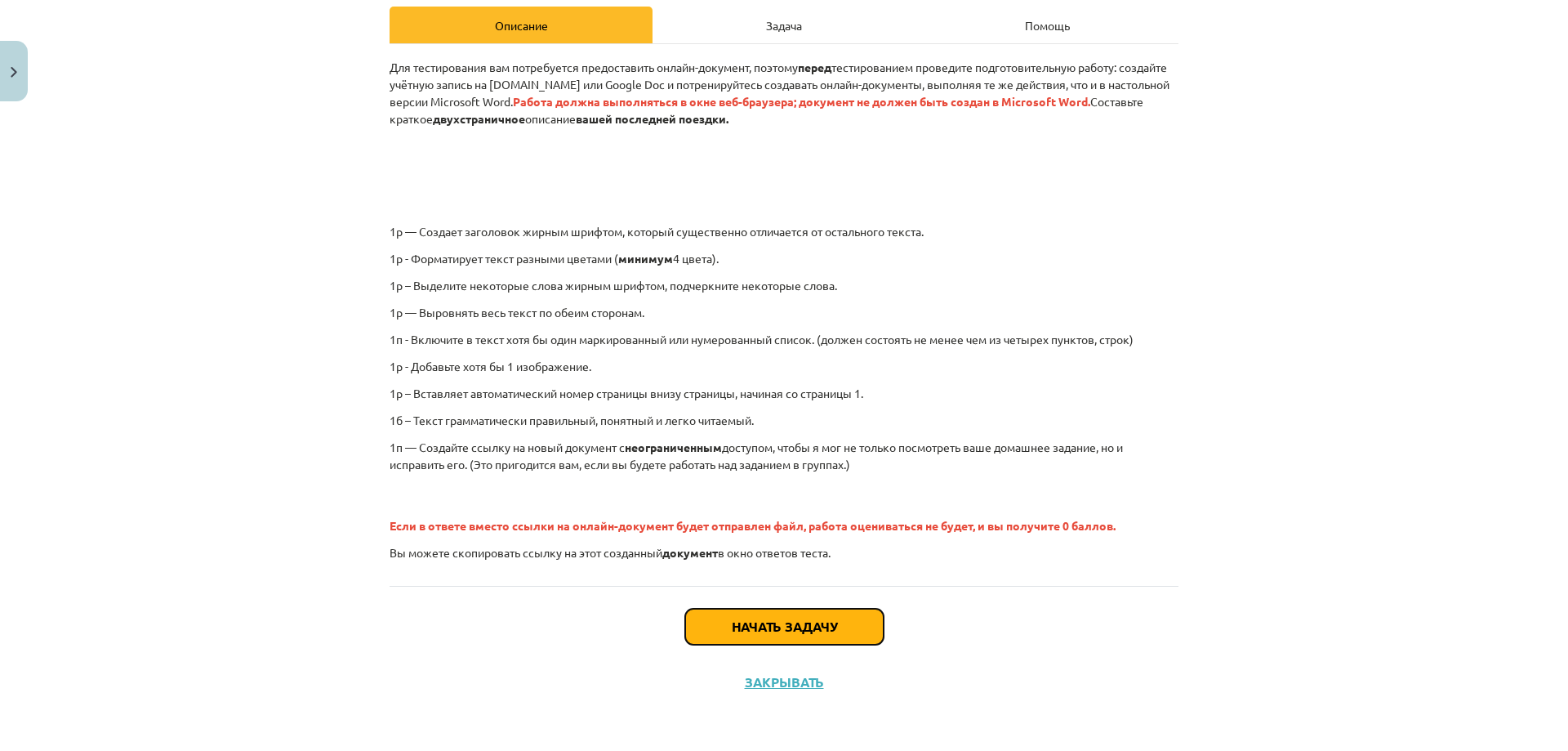
click at [778, 624] on font "Начать задачу" at bounding box center [784, 625] width 106 height 17
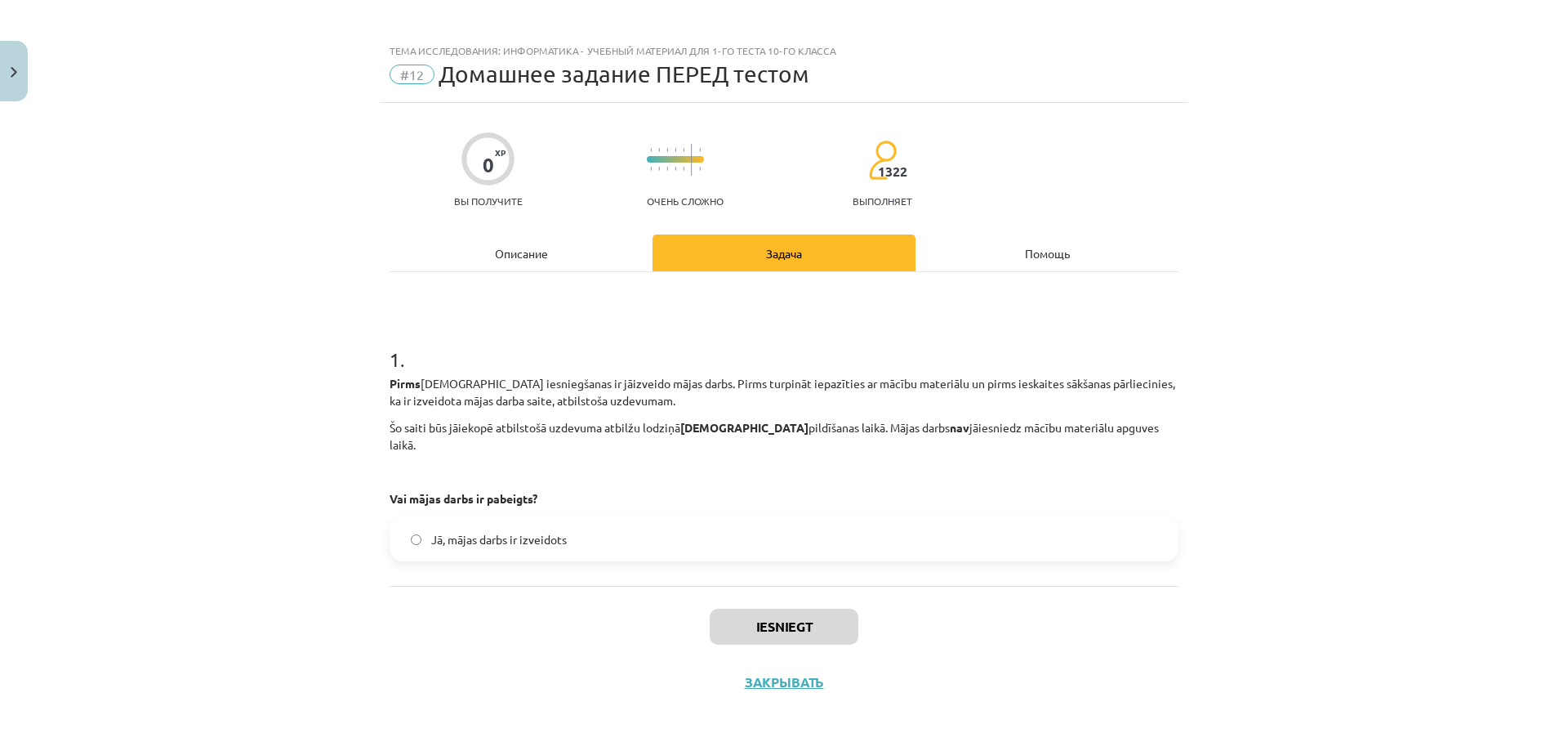
scroll to position [5, 0]
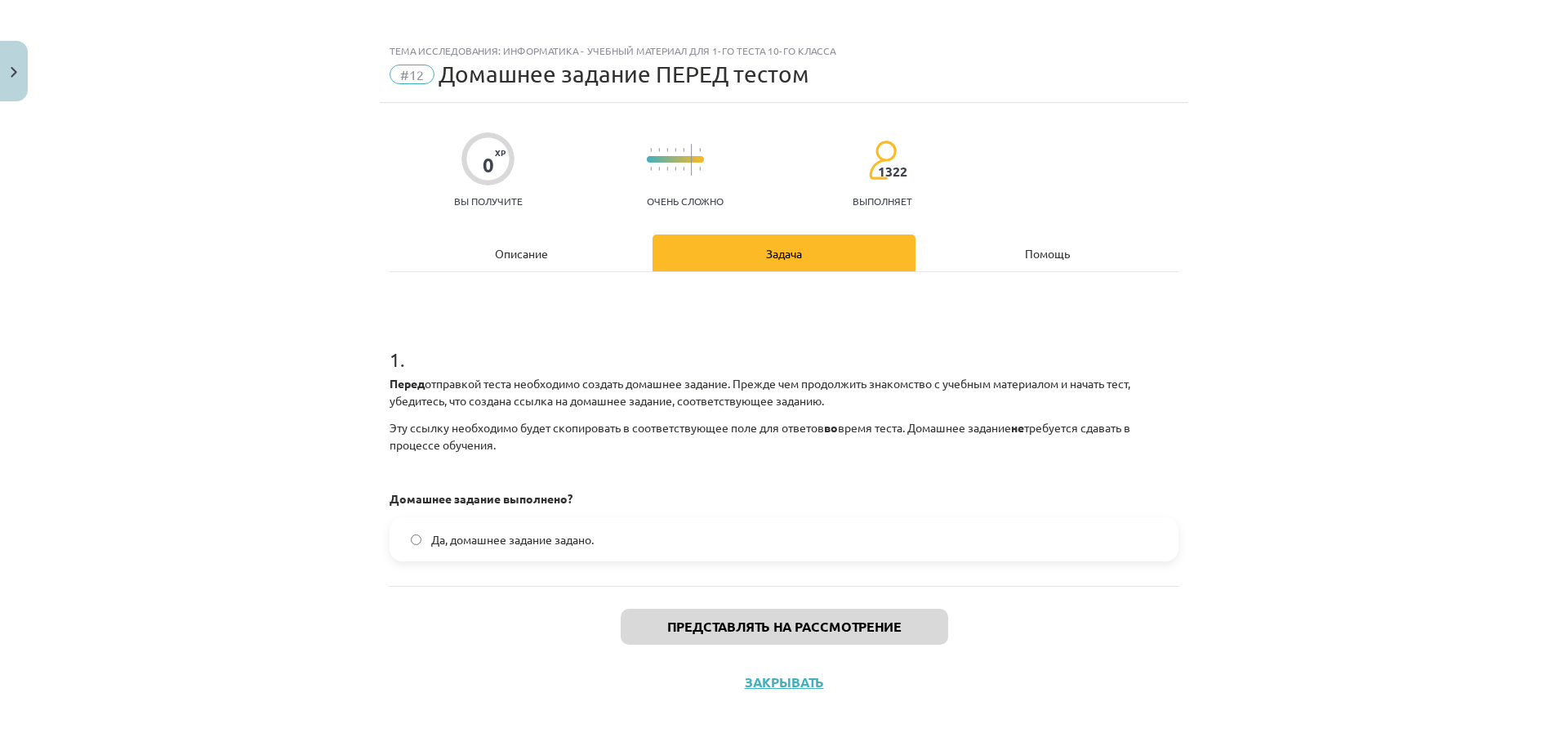
click at [551, 548] on label "Да, домашнее задание задано." at bounding box center [784, 539] width 785 height 41
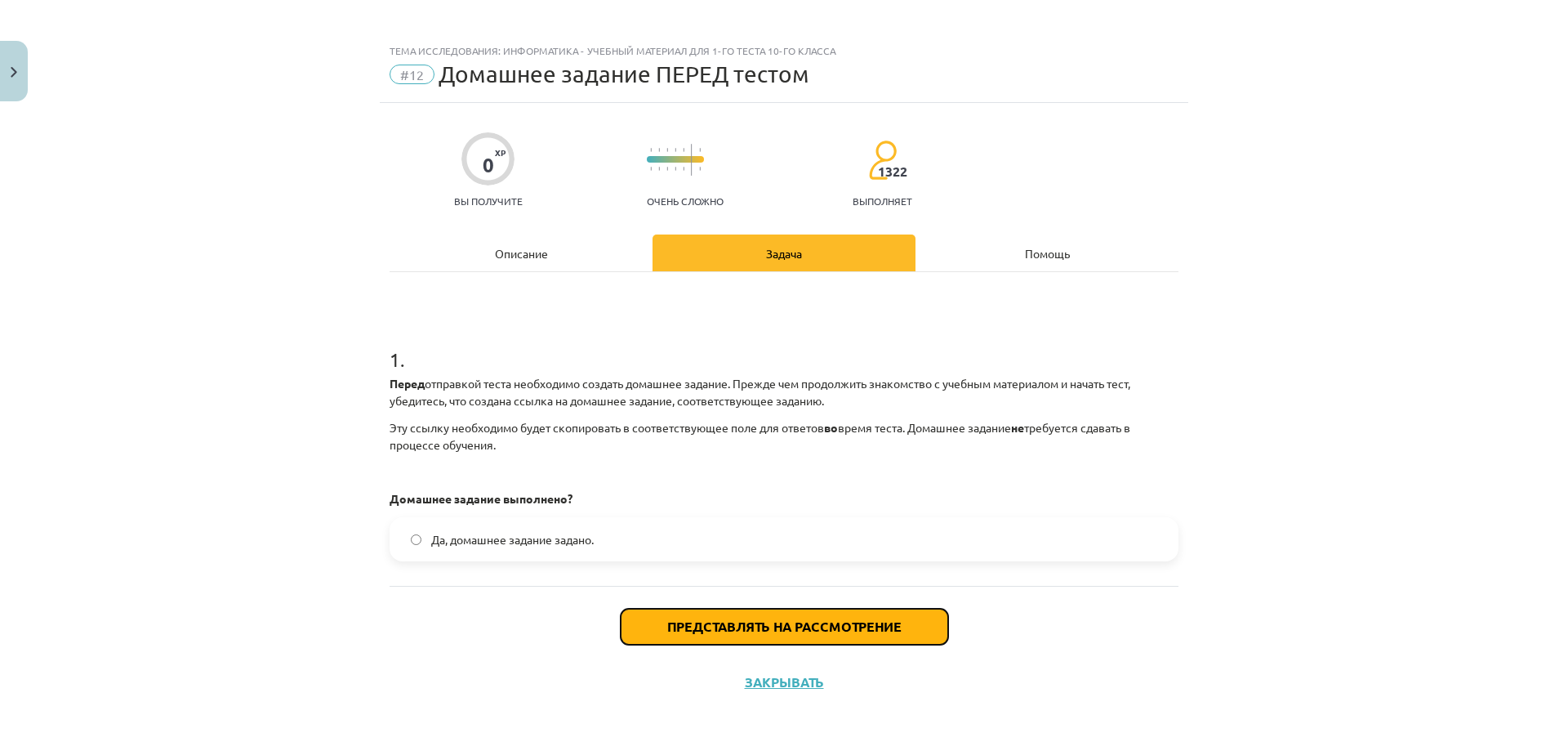
click at [685, 619] on font "Представлять на рассмотрение" at bounding box center [784, 625] width 235 height 17
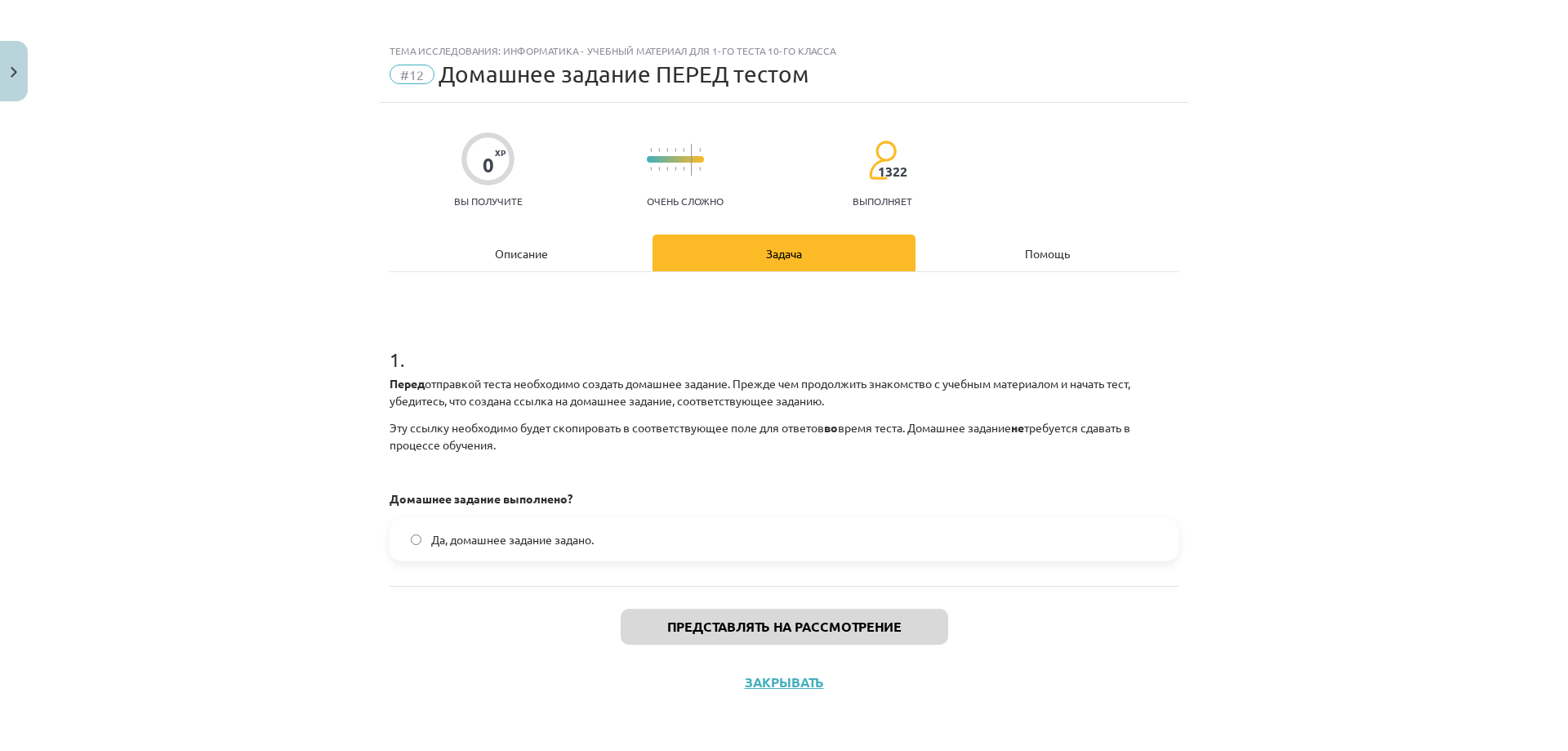
click at [448, 584] on div "1 . Перед отправкой теста необходимо создать домашнее задание. Прежде чем продо…" at bounding box center [784, 429] width 789 height 314
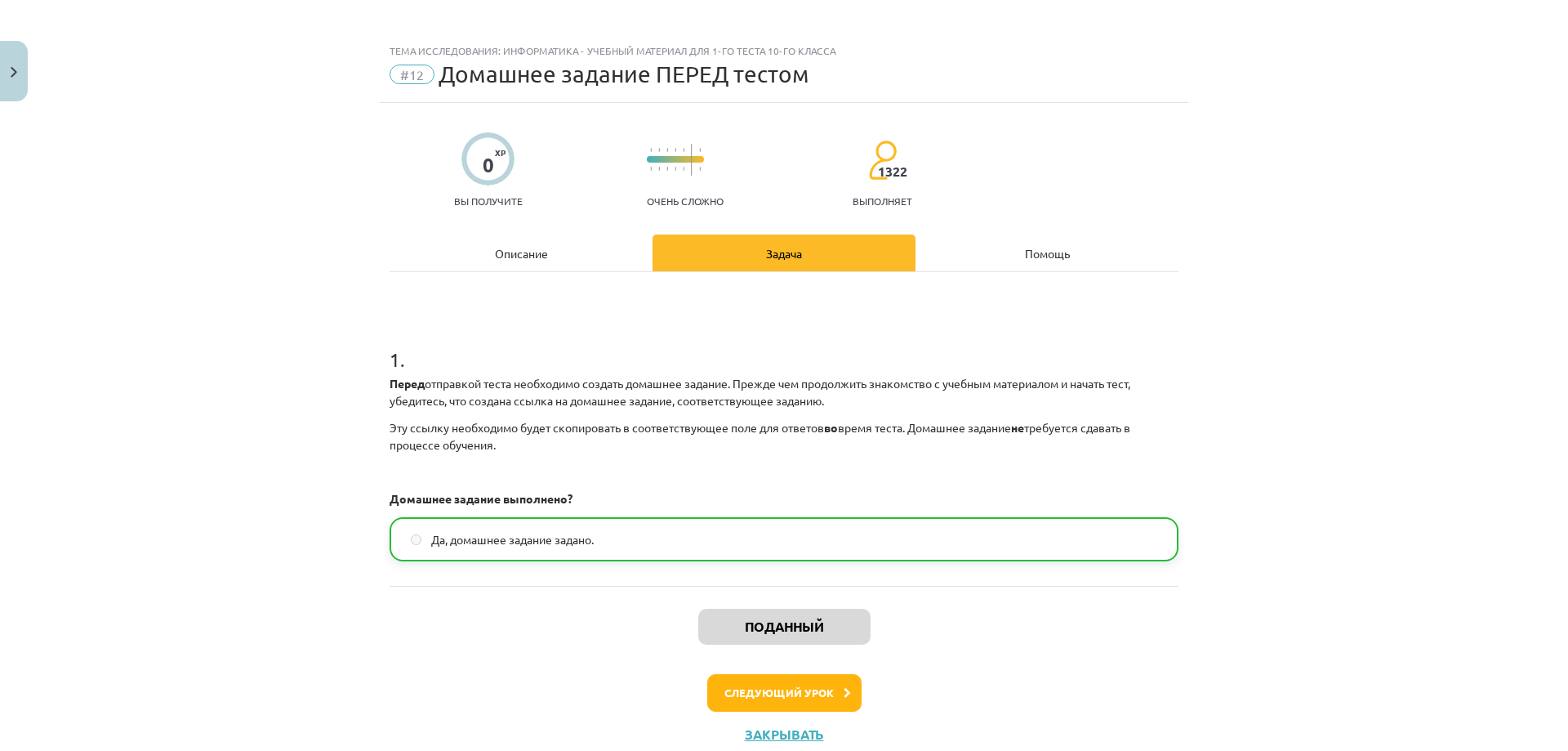
click at [564, 579] on div "1 . Перед отправкой теста необходимо создать домашнее задание. Прежде чем продо…" at bounding box center [784, 429] width 789 height 314
click at [519, 614] on div "Поданный Следующий урок Закрывать" at bounding box center [784, 668] width 789 height 167
click at [481, 457] on div "Перед отправкой теста необходимо создать домашнее задание. Прежде чем продолжит…" at bounding box center [784, 441] width 789 height 132
click at [501, 495] on font "Домашнее задание выполнено?" at bounding box center [481, 498] width 183 height 15
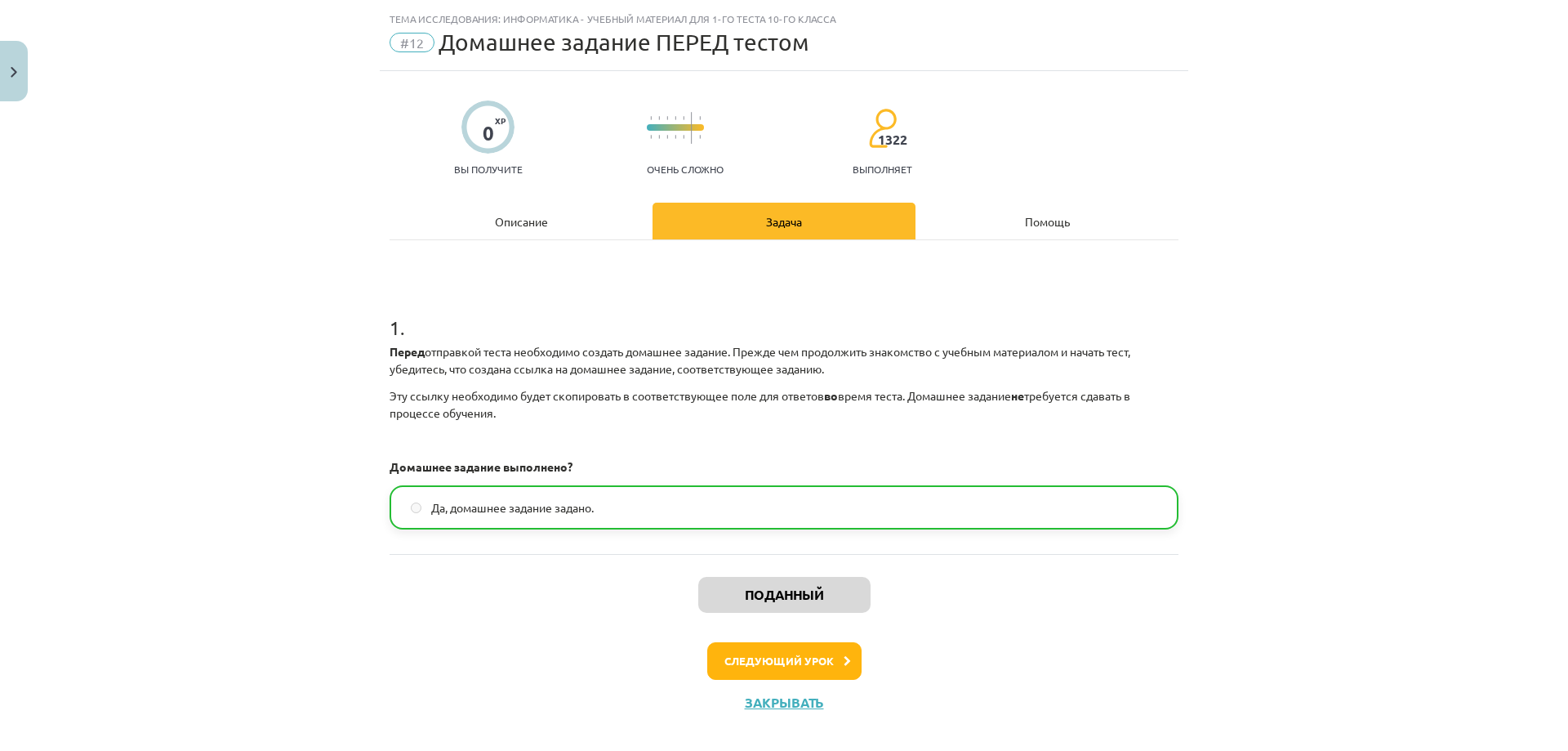
scroll to position [58, 0]
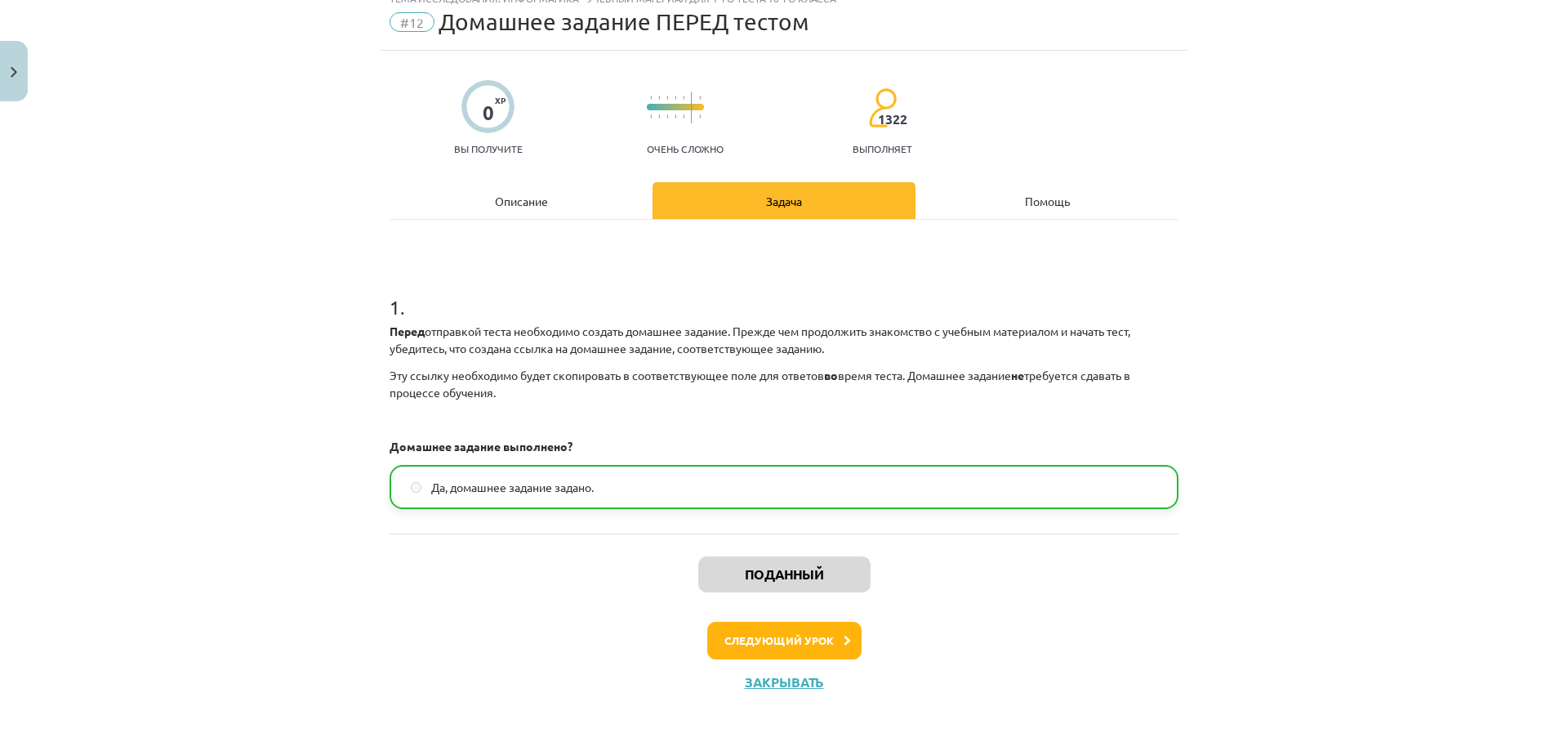
click at [579, 523] on div "1 . Перед отправкой теста необходимо создать домашнее задание. Прежде чем продо…" at bounding box center [784, 376] width 789 height 314
click at [562, 528] on div "1 . Перед отправкой теста необходимо создать домашнее задание. Прежде чем продо…" at bounding box center [784, 376] width 789 height 314
click at [570, 540] on div "Поданный Следующий урок Закрывать" at bounding box center [784, 616] width 789 height 167
click at [517, 201] on font "Описание" at bounding box center [521, 201] width 53 height 15
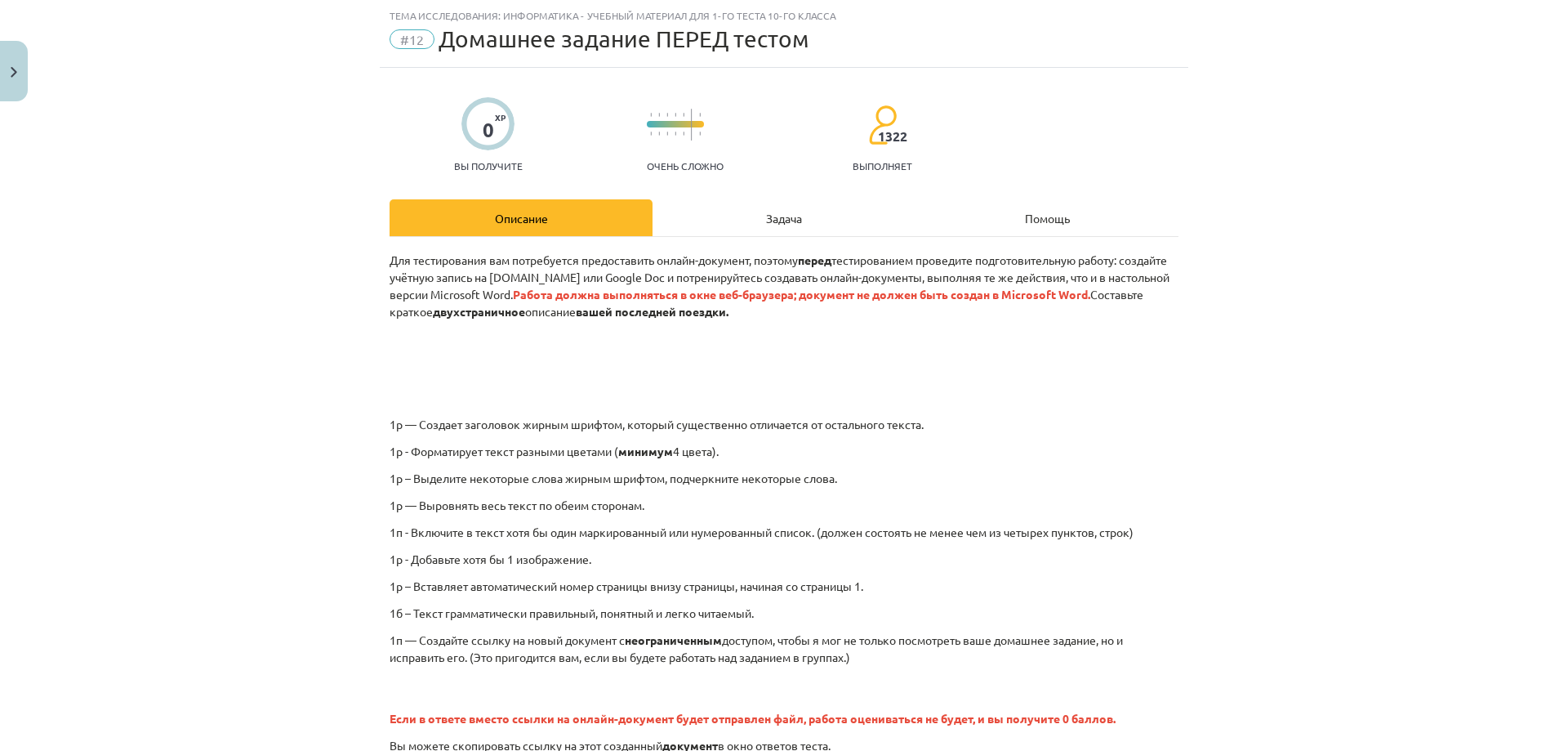
click at [802, 228] on div "Задача" at bounding box center [784, 218] width 263 height 36
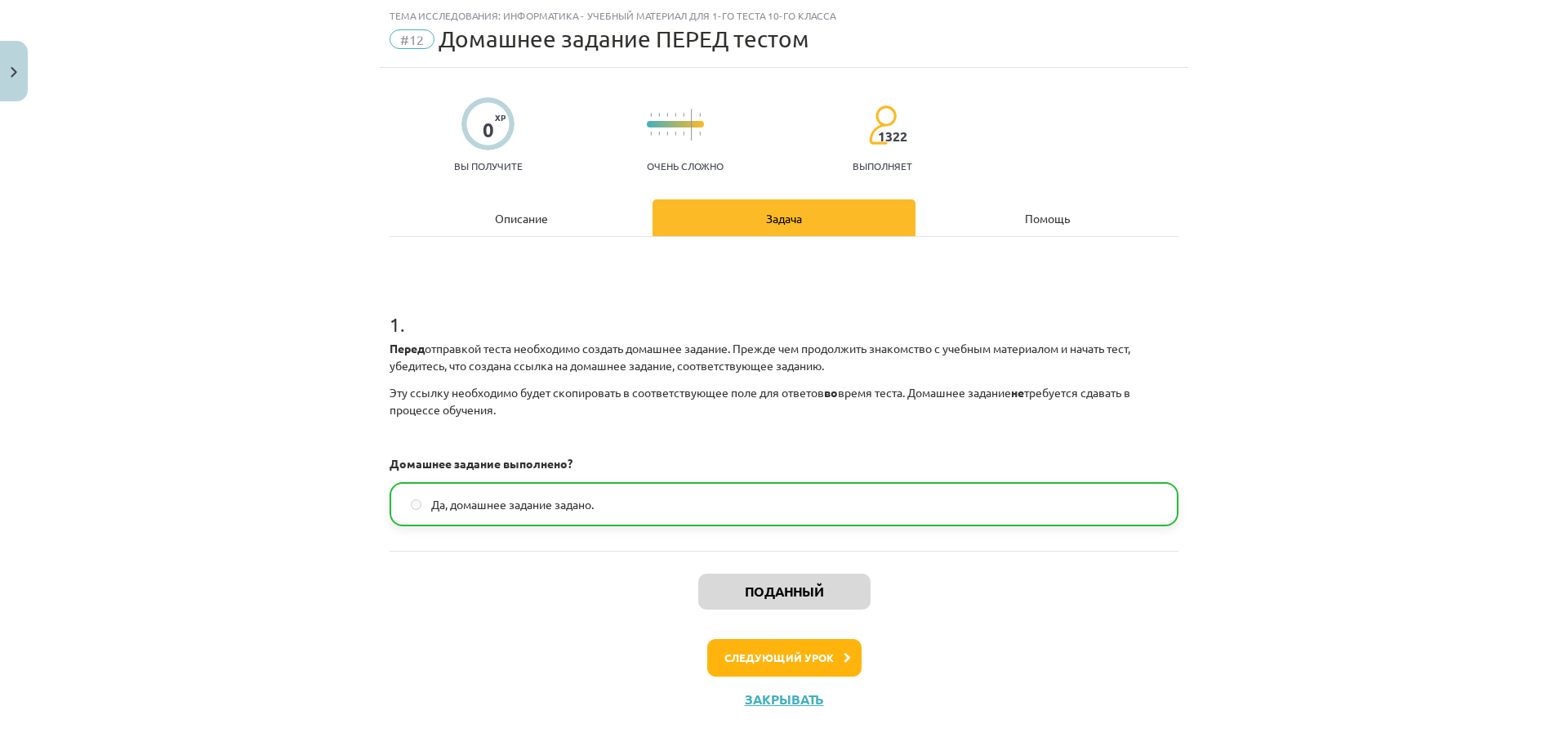
click at [535, 538] on div "1 . Перед отправкой теста необходимо создать домашнее задание. Прежде чем продо…" at bounding box center [784, 393] width 789 height 314
click at [469, 222] on div "Описание" at bounding box center [521, 218] width 263 height 36
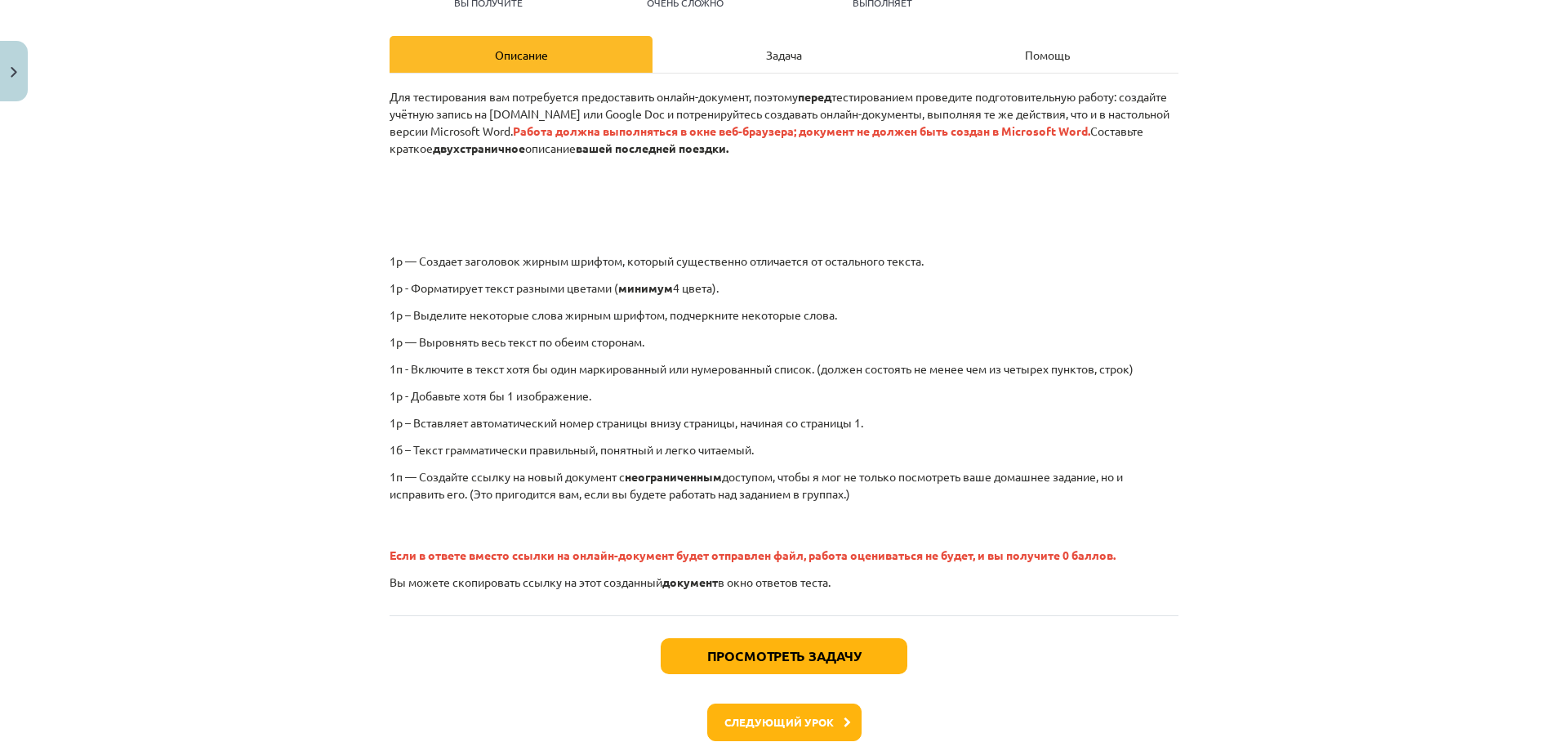
scroll to position [286, 0]
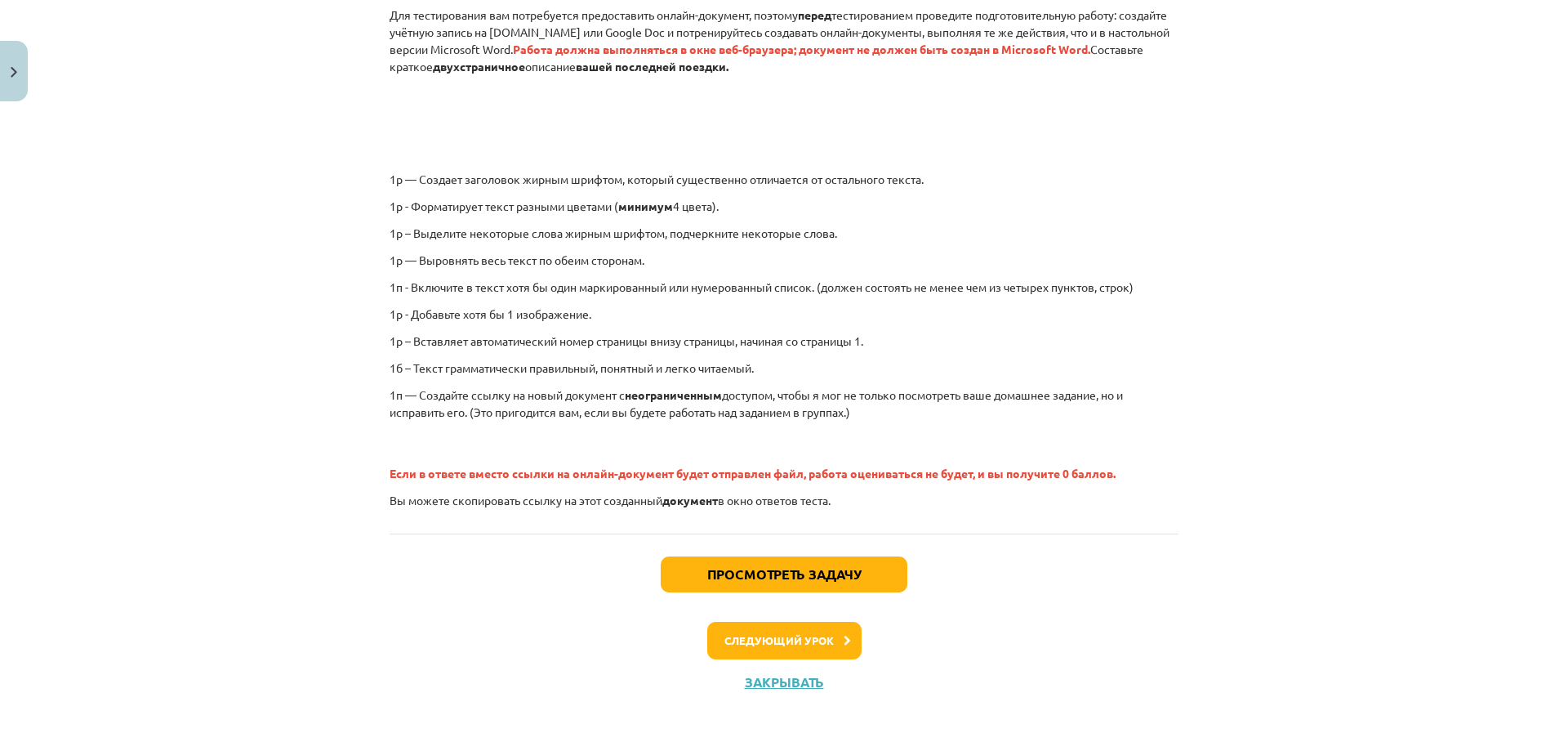
drag, startPoint x: 751, startPoint y: 251, endPoint x: 422, endPoint y: 389, distance: 356.8
click at [756, 520] on div "Для тестирования вам потребуется предоставить онлайн-документ, поэтому перед те…" at bounding box center [784, 262] width 789 height 542
click at [761, 505] on font "в окно ответов теста." at bounding box center [774, 500] width 113 height 15
click at [764, 527] on div "Для тестирования вам потребуется предоставить онлайн-документ, поэтому перед те…" at bounding box center [784, 262] width 789 height 542
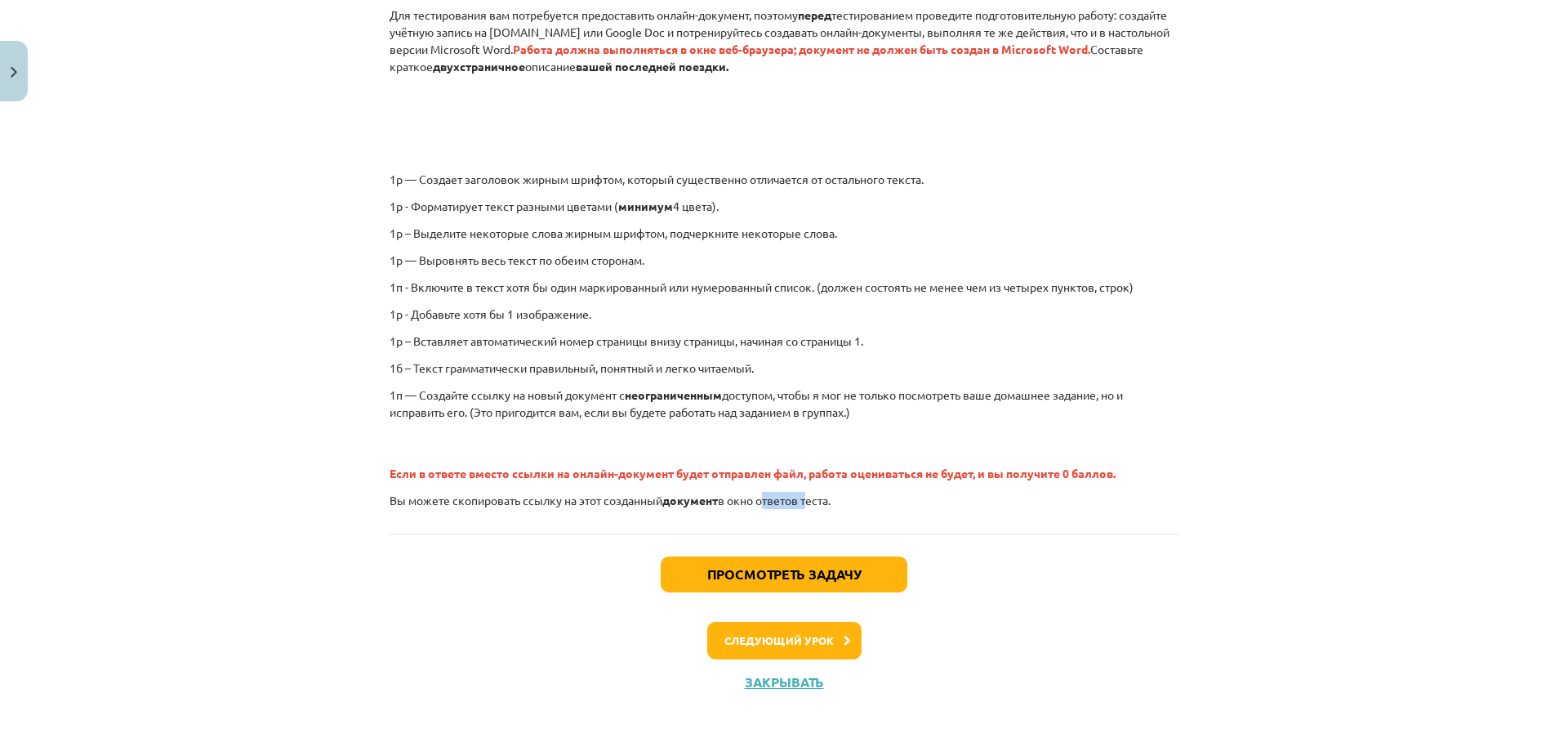
click at [760, 514] on div "Для тестирования вам потребуется предоставить онлайн-документ, поэтому перед те…" at bounding box center [784, 262] width 789 height 542
click at [490, 531] on div "Для тестирования вам потребуется предоставить онлайн-документ, поэтому перед те…" at bounding box center [784, 262] width 789 height 542
click at [711, 573] on font "Просмотреть задачу" at bounding box center [784, 573] width 154 height 17
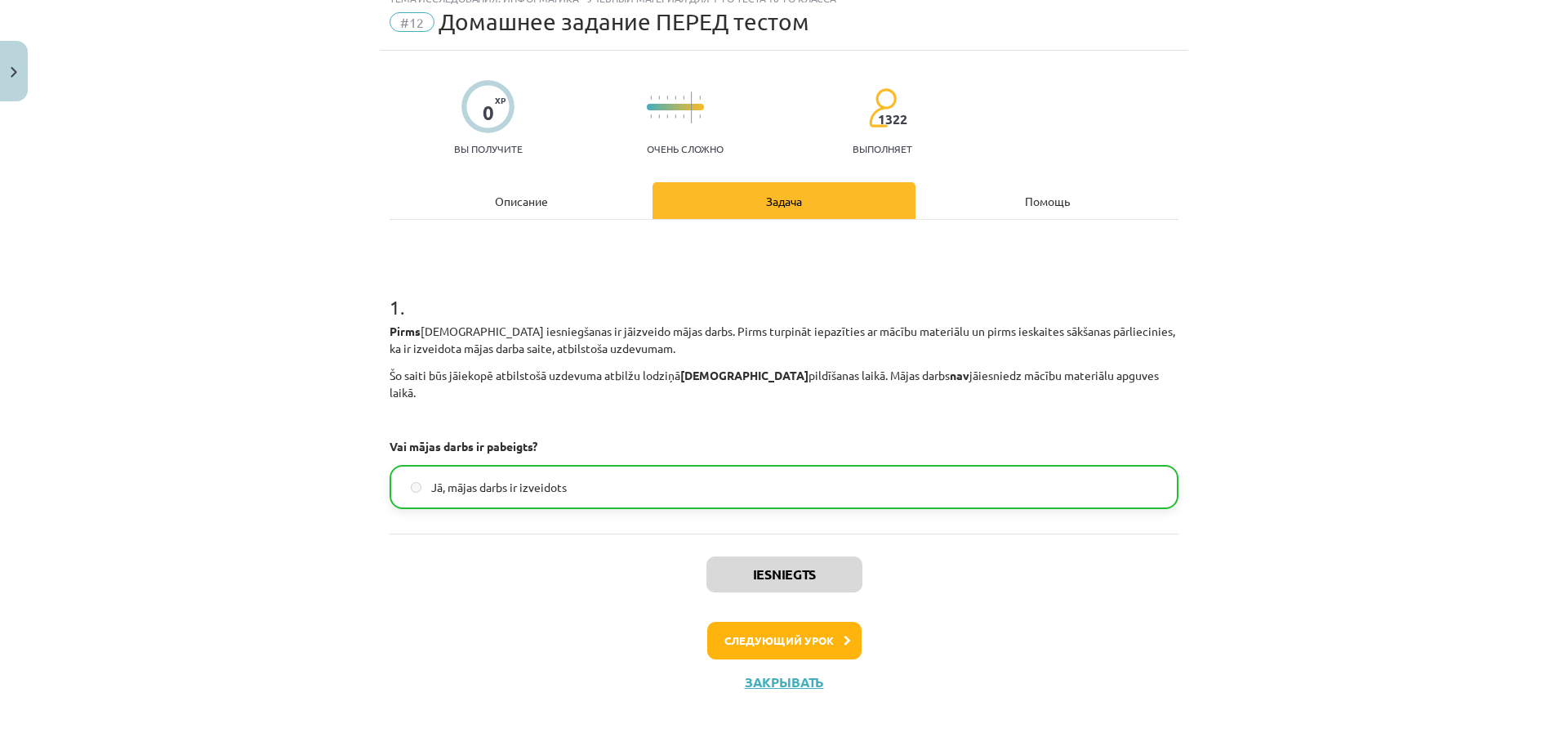
scroll to position [58, 0]
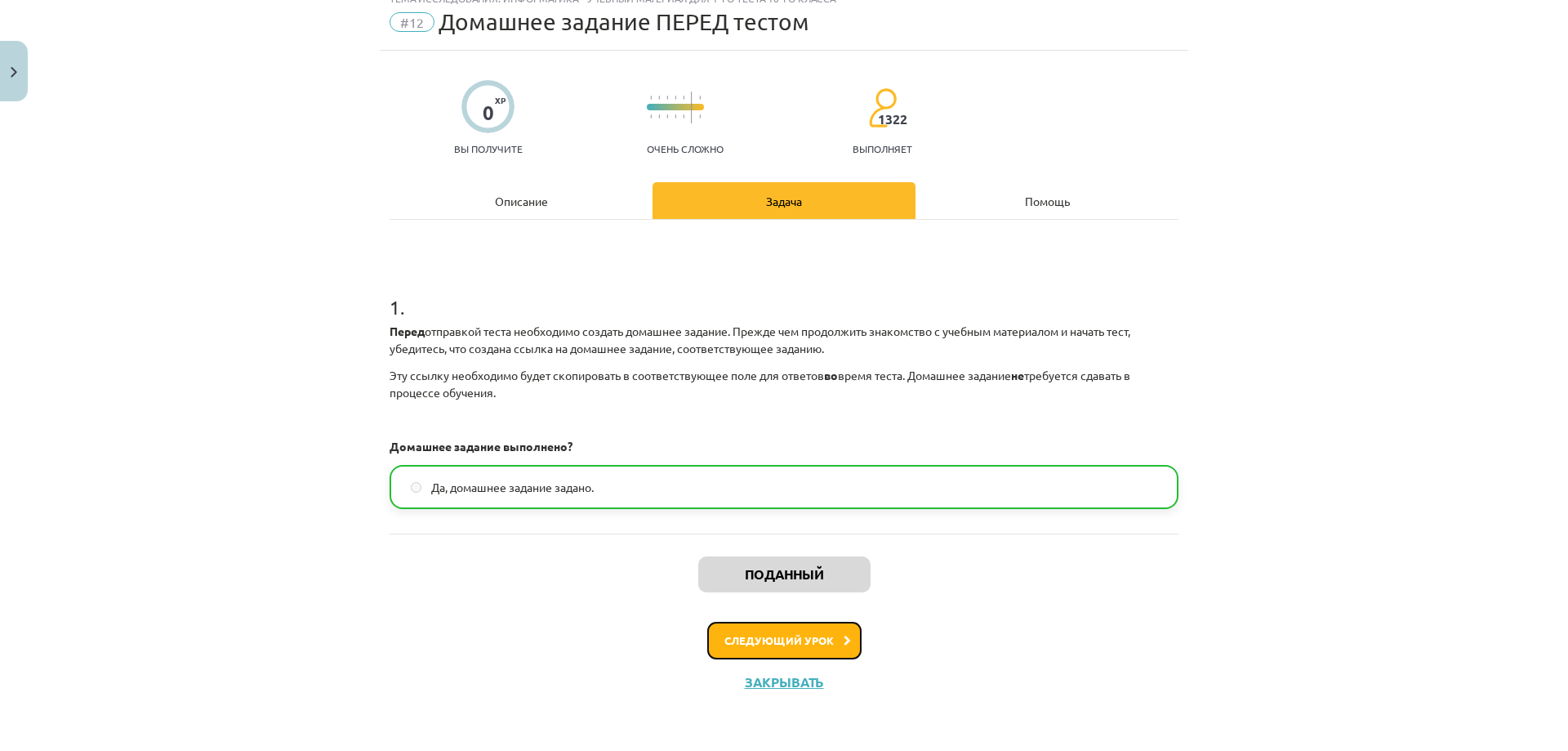
click at [785, 653] on button "Следующий урок" at bounding box center [784, 640] width 155 height 37
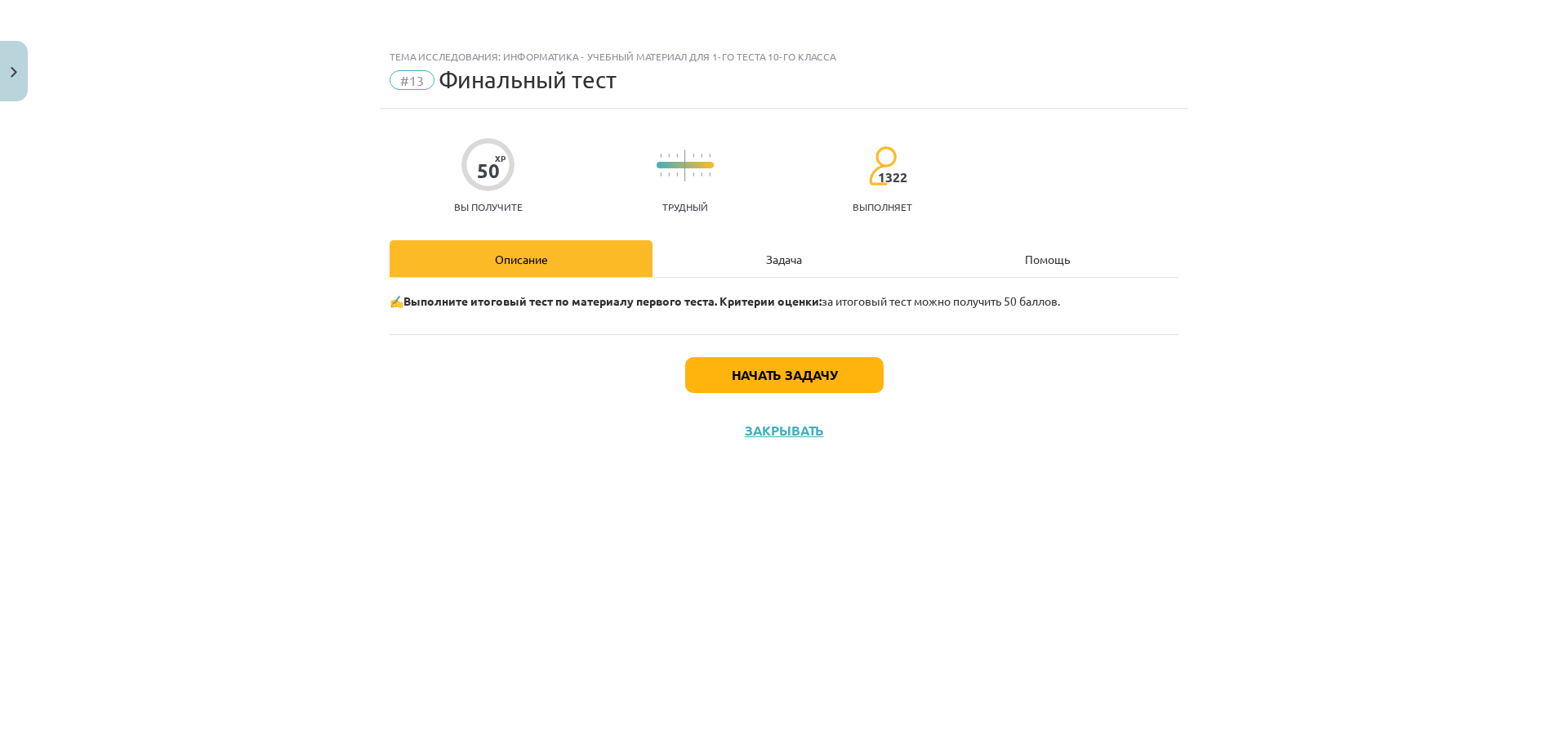
click at [468, 312] on div "✍️ Выполните итоговый тест по материалу первого теста. Критерии оценки: за итог…" at bounding box center [784, 306] width 789 height 56
click at [465, 339] on div "Начать задачу Закрывать" at bounding box center [784, 391] width 789 height 115
click at [467, 338] on div "Начать задачу Закрывать" at bounding box center [784, 391] width 789 height 115
drag, startPoint x: 527, startPoint y: 317, endPoint x: 542, endPoint y: 314, distance: 15.3
click at [529, 317] on div "✍️ Выполните итоговый тест по материалу первого теста. Критерии оценки: за итог…" at bounding box center [784, 306] width 789 height 56
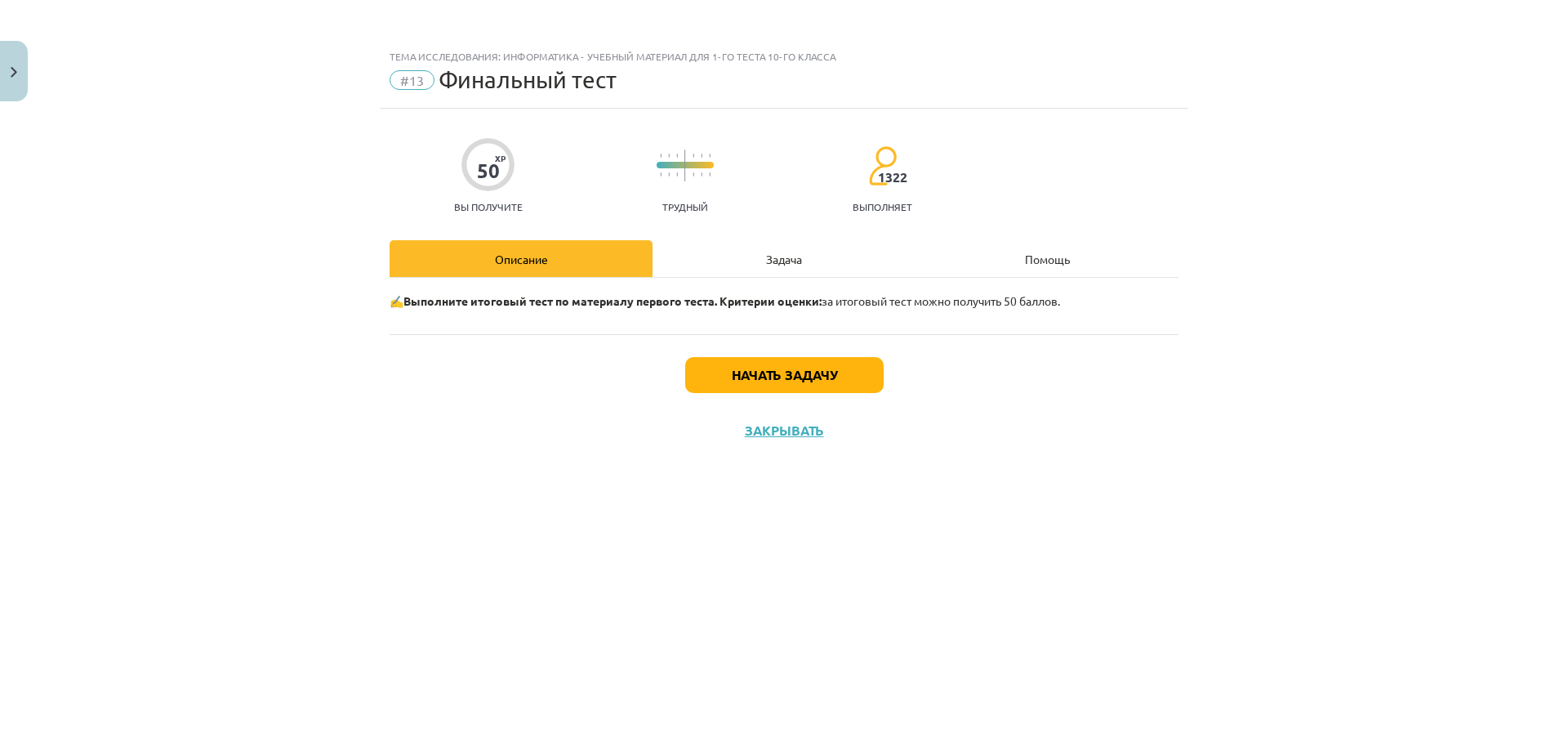
click at [792, 307] on font "Выполните итоговый тест по материалу первого теста. Критерии оценки:" at bounding box center [612, 300] width 418 height 15
click at [808, 378] on font "Начать задачу" at bounding box center [784, 374] width 106 height 17
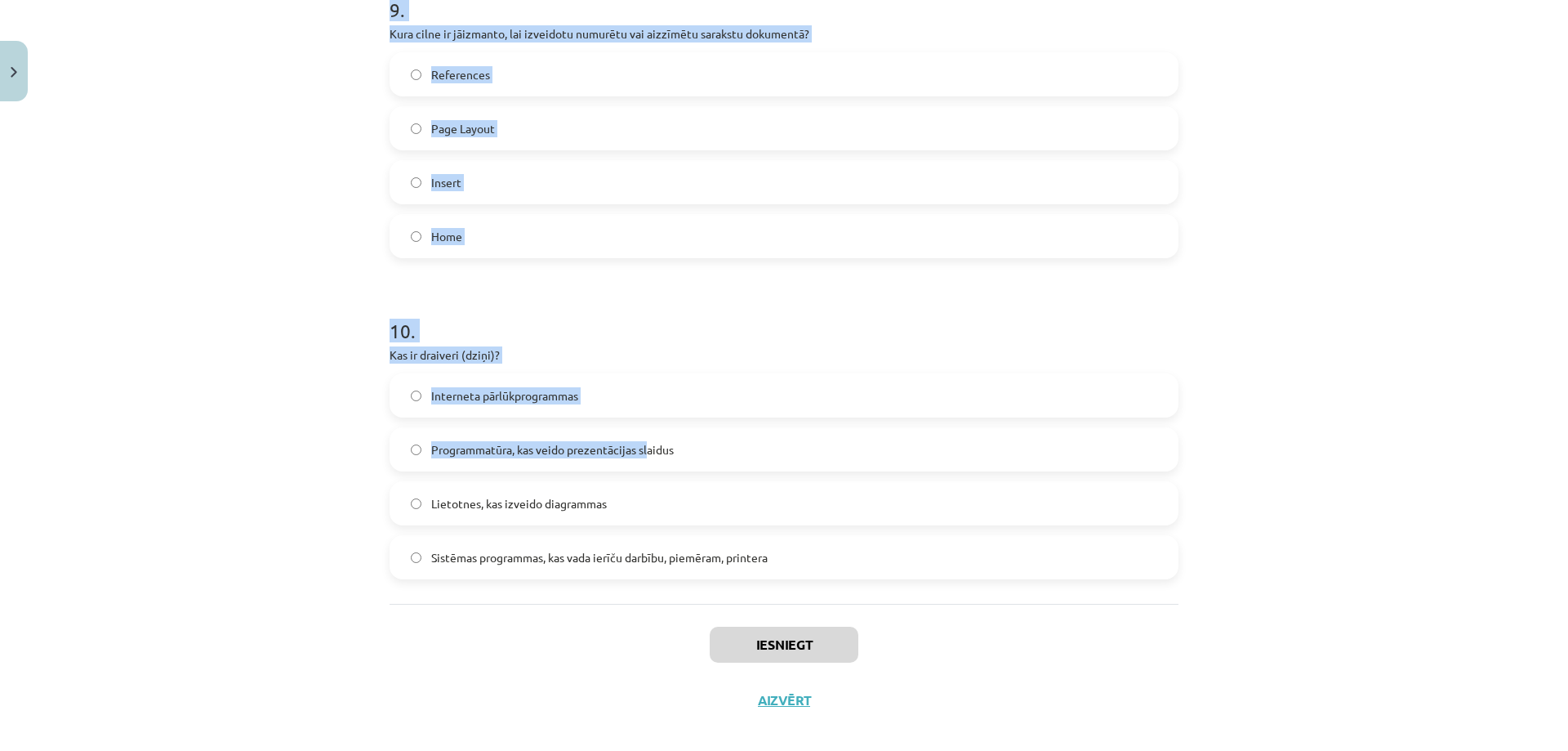
scroll to position [2910, 0]
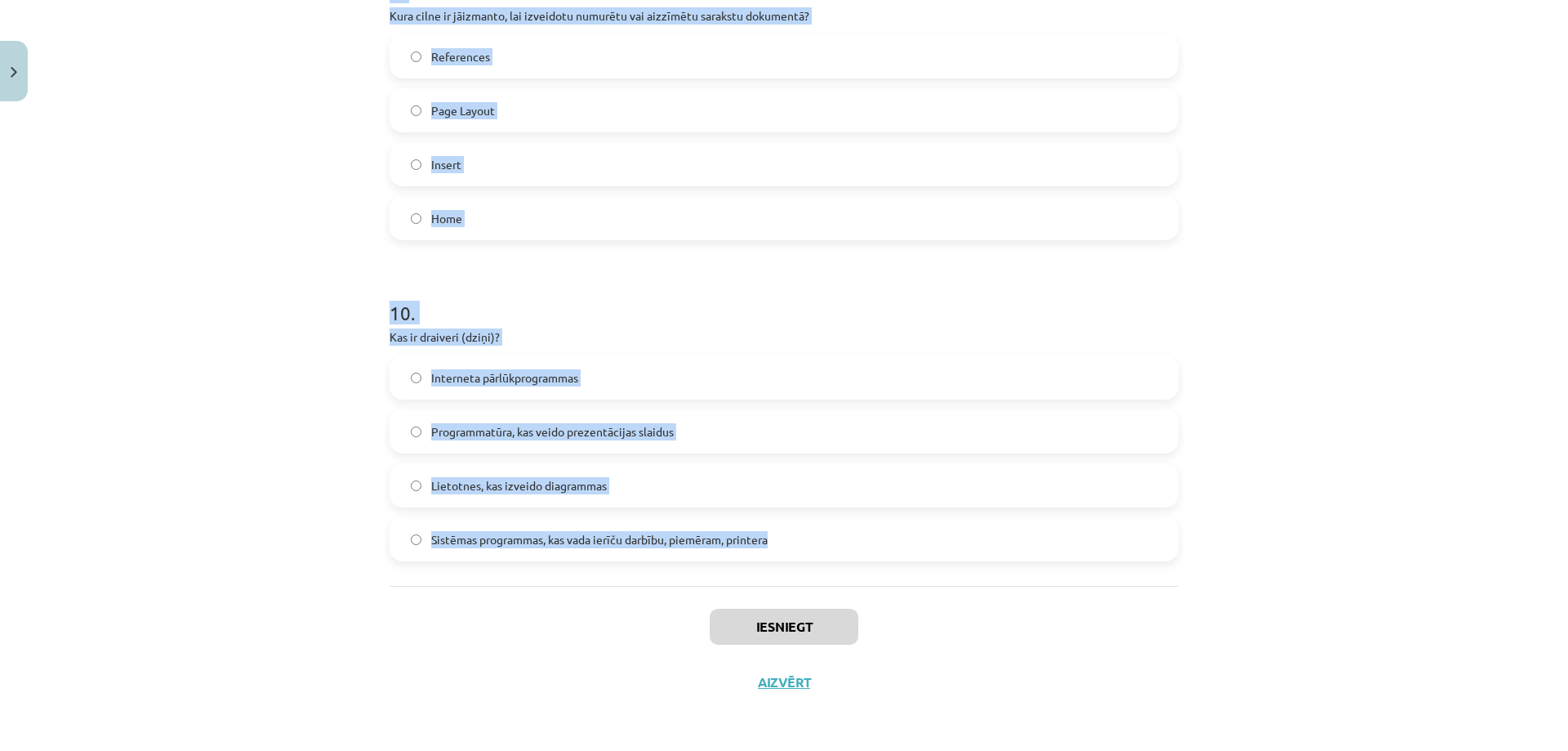
drag, startPoint x: 357, startPoint y: 375, endPoint x: 996, endPoint y: 522, distance: 655.7
click at [996, 522] on div "Mācību tēma: Datorikas - 10. klases 1. ieskaites mācību materiāls #13 Noslēguma…" at bounding box center [784, 375] width 1568 height 751
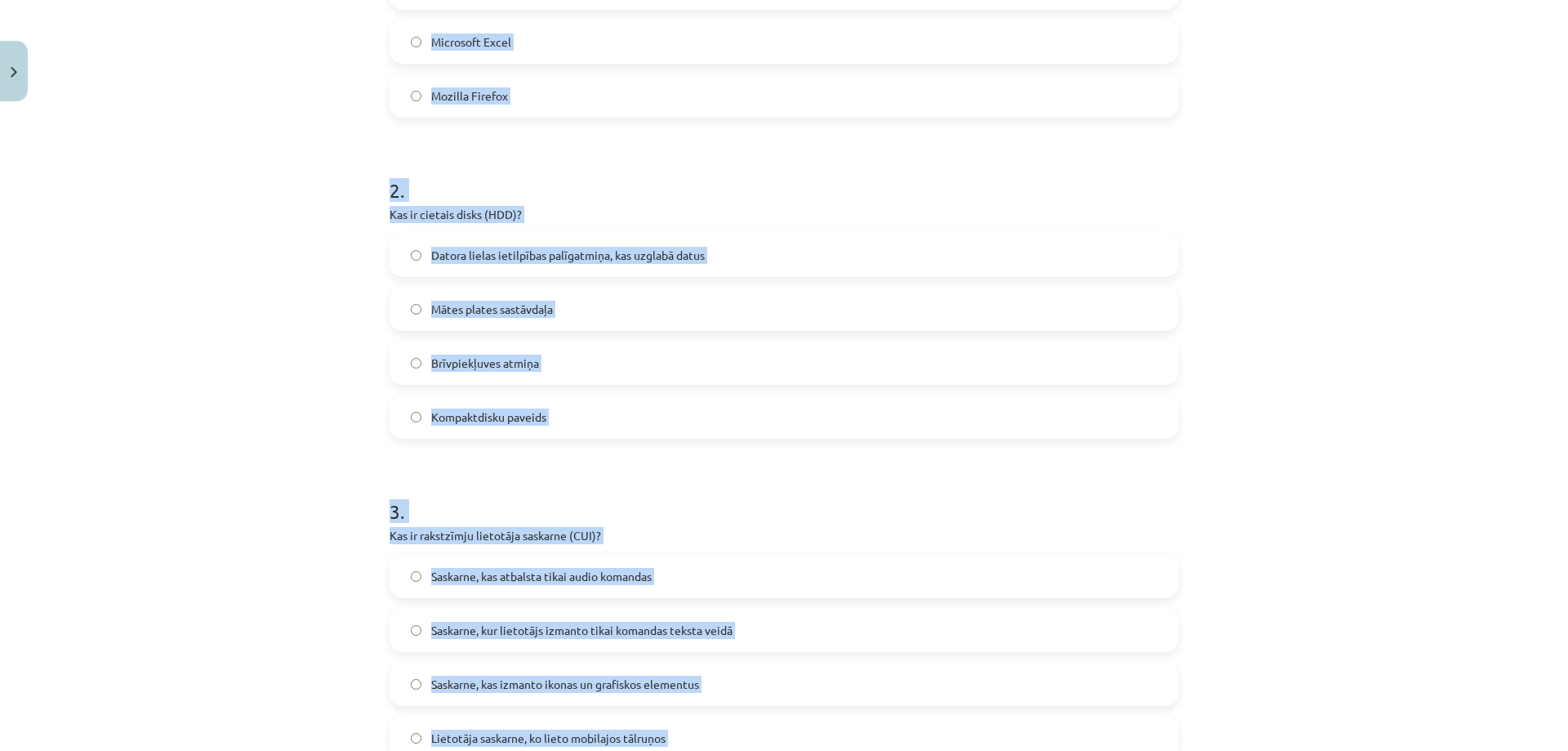
scroll to position [297, 0]
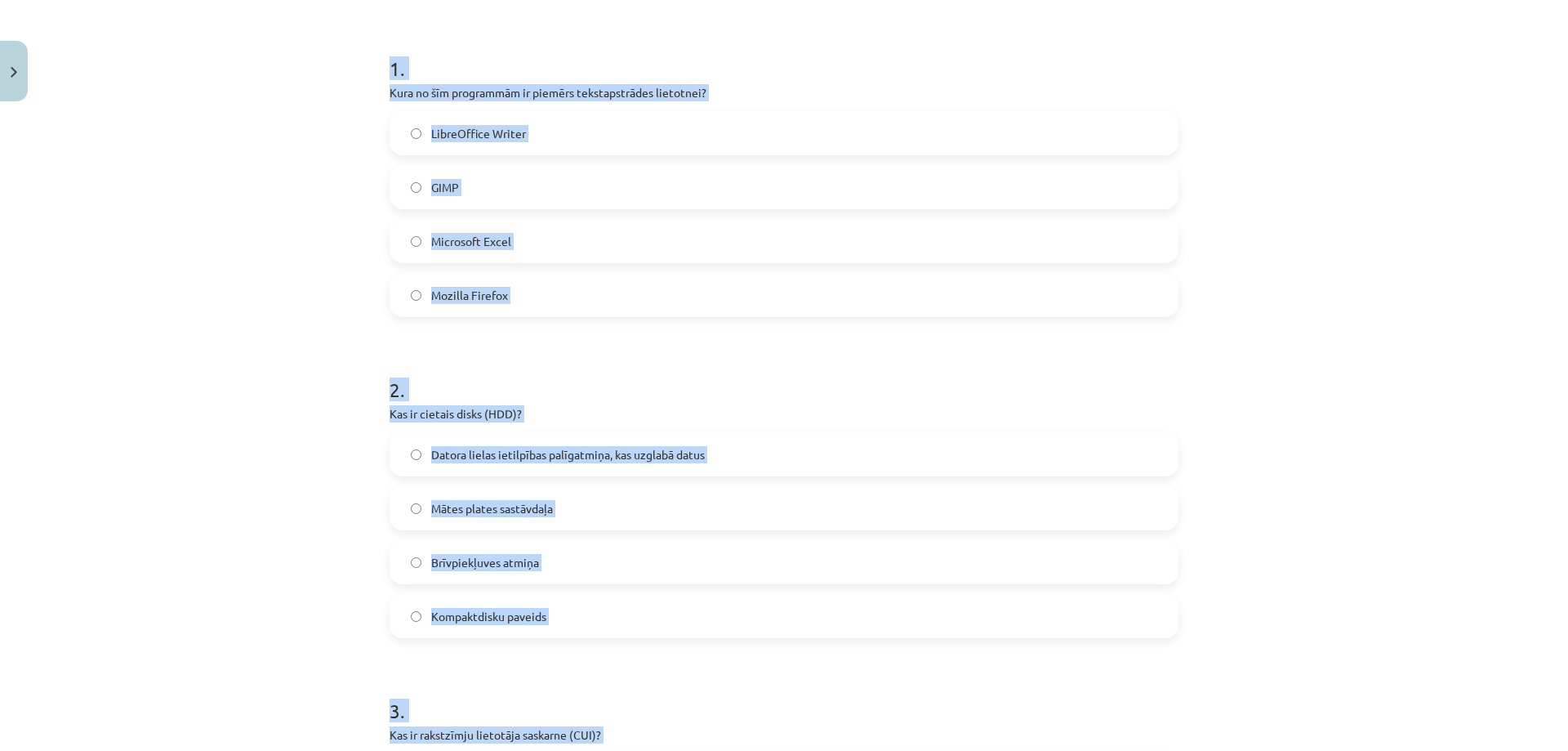
click at [556, 136] on label "LibreOffice Writer" at bounding box center [784, 133] width 785 height 41
click at [537, 461] on span "Datora lielas ietilpības palīgatmiņa, kas uzglabā datus" at bounding box center [568, 454] width 274 height 17
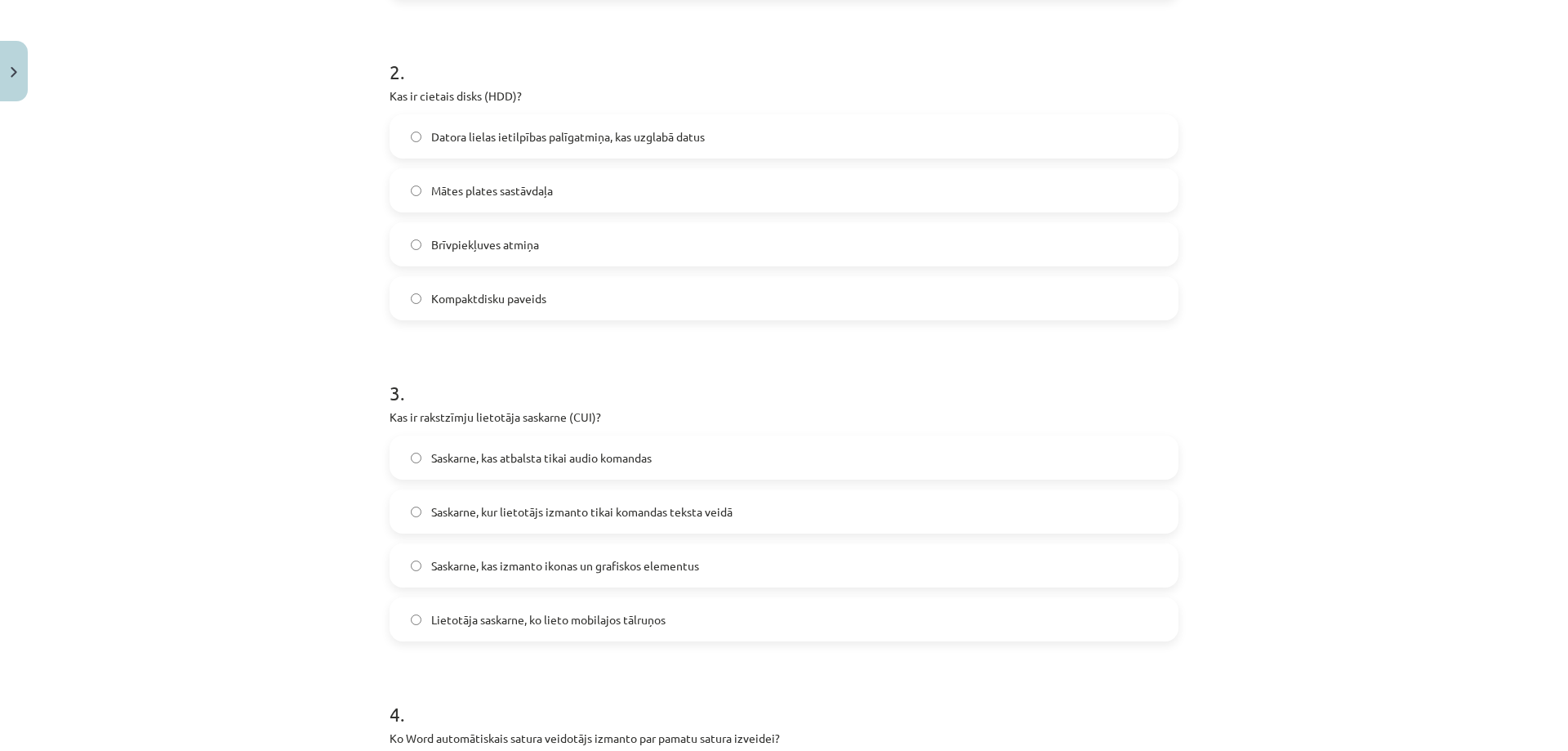
scroll to position [624, 0]
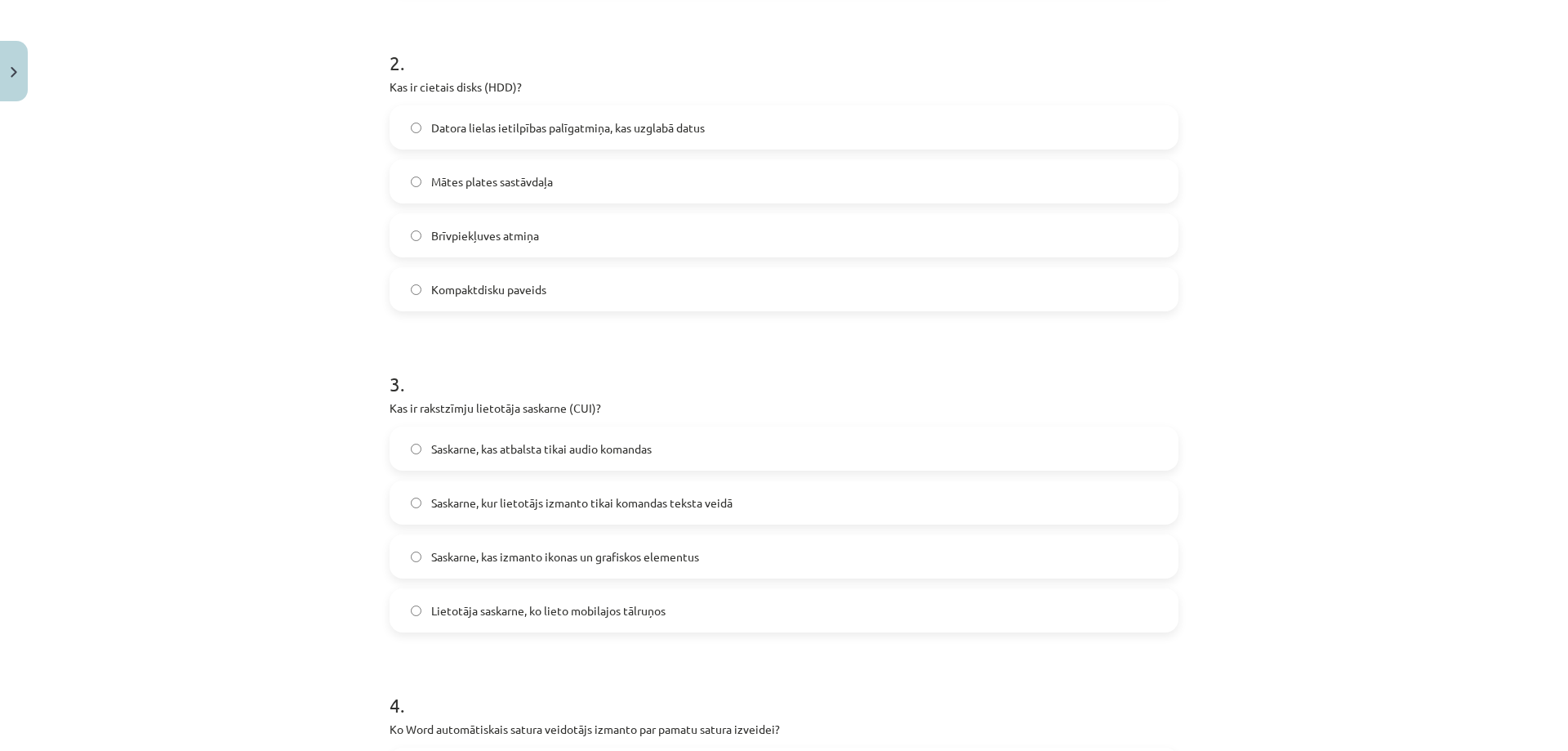
click at [577, 511] on span "Saskarne, kur lietotājs izmanto tikai komandas teksta veidā" at bounding box center [582, 502] width 301 height 17
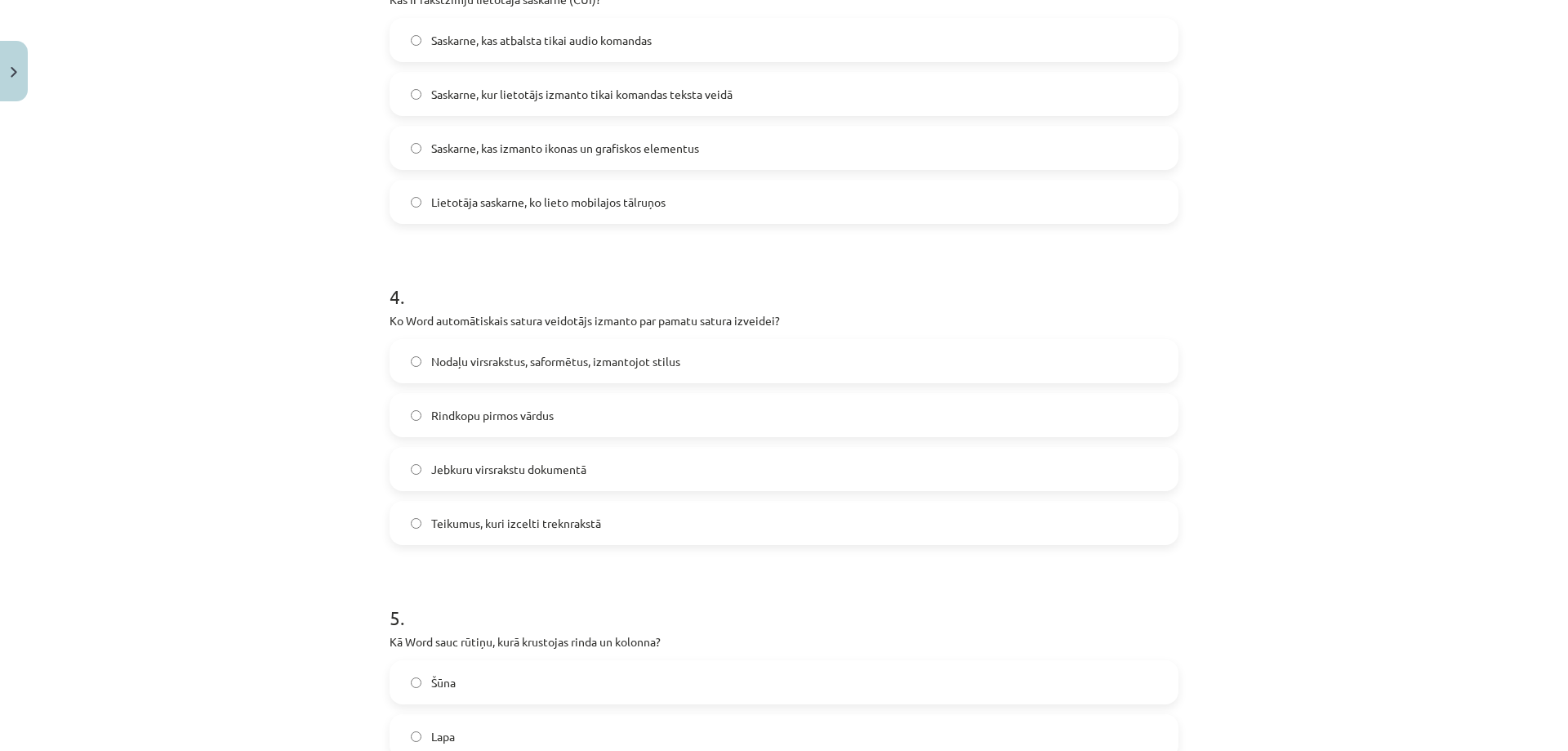
click at [530, 354] on span "Nodaļu virsrakstus, saformētus, izmantojot stilus" at bounding box center [556, 361] width 249 height 17
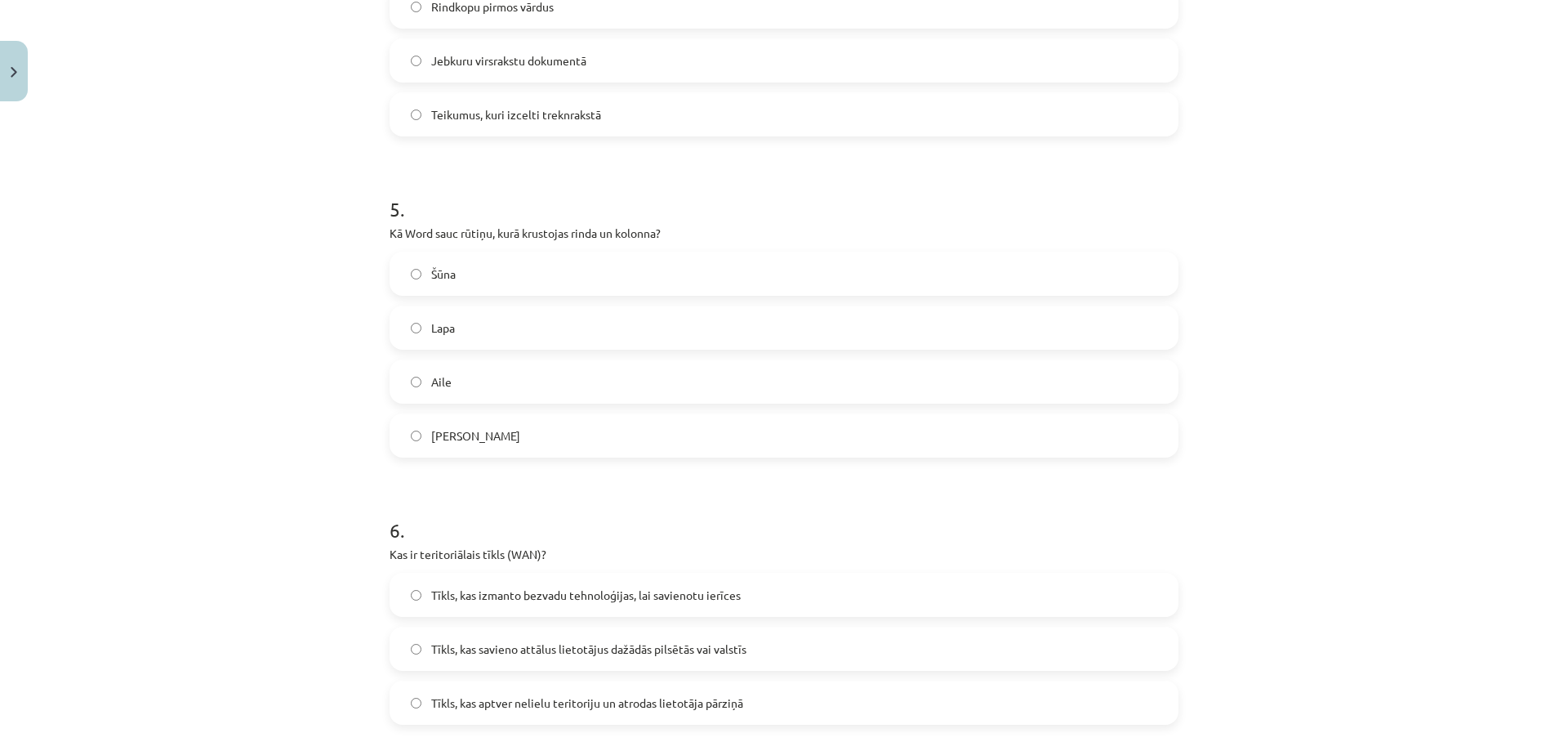
click at [473, 269] on label "Šūna" at bounding box center [784, 273] width 785 height 41
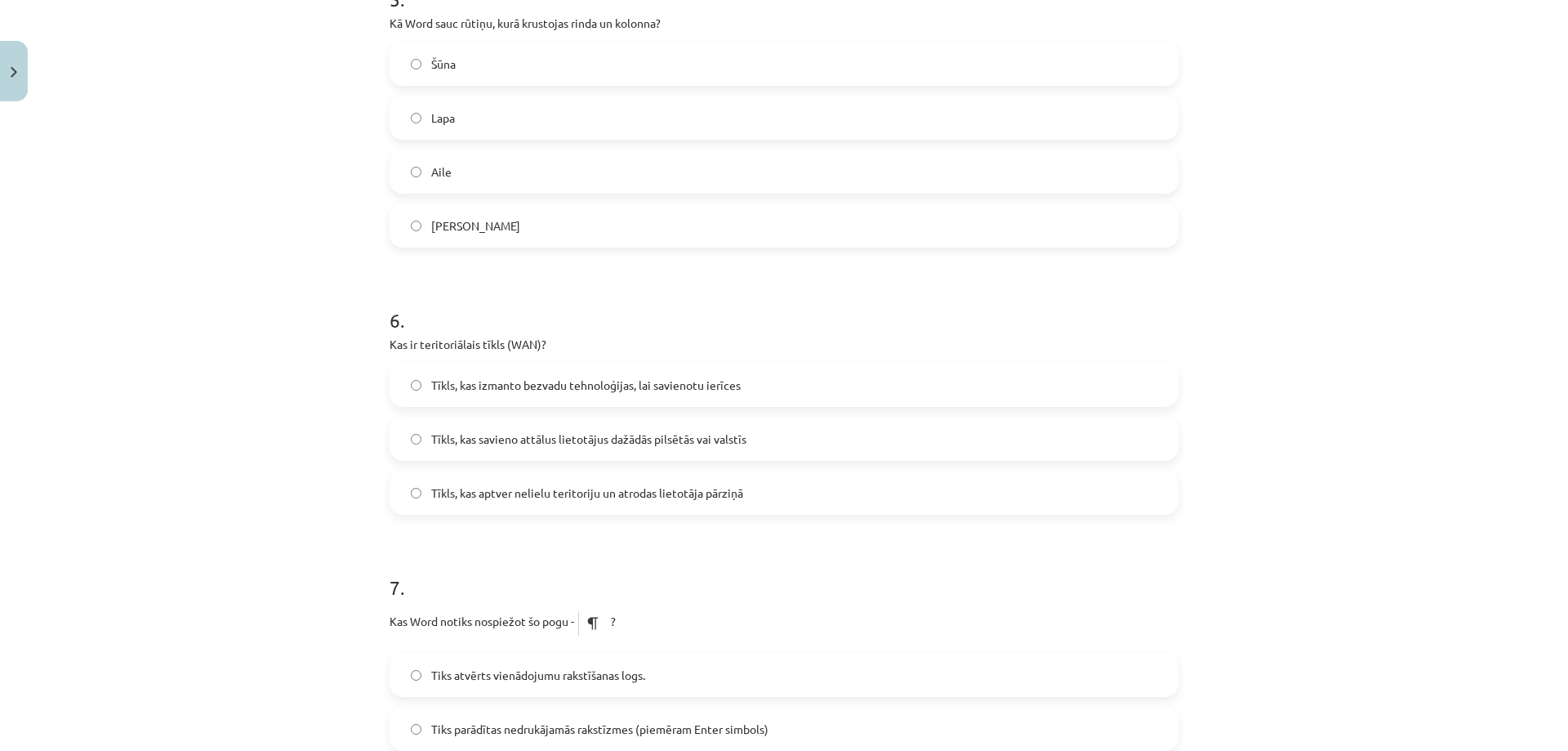
scroll to position [1767, 0]
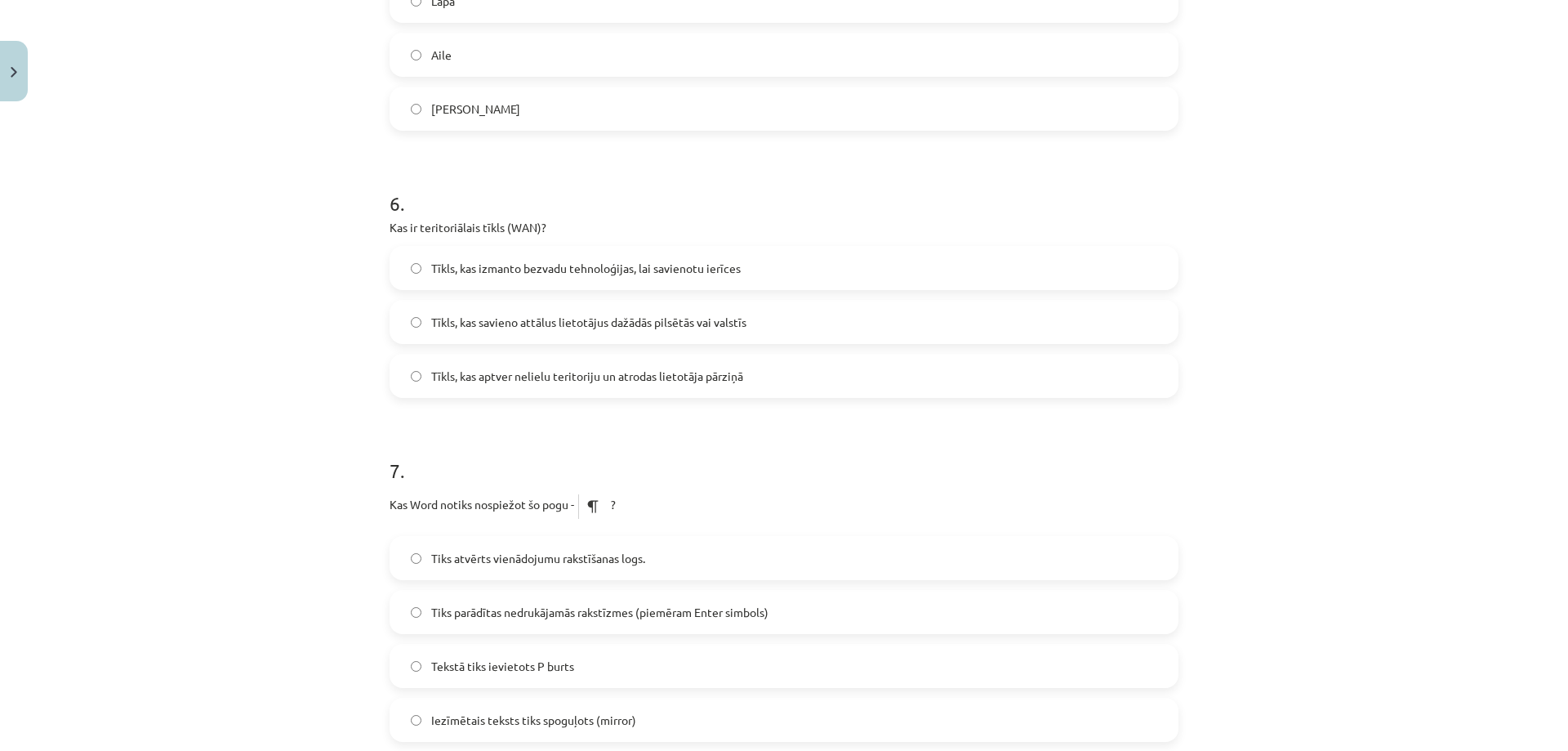
click at [584, 330] on span "Tīkls, kas savieno attālus lietotājus dažādās pilsētās vai valstīs" at bounding box center [589, 322] width 315 height 17
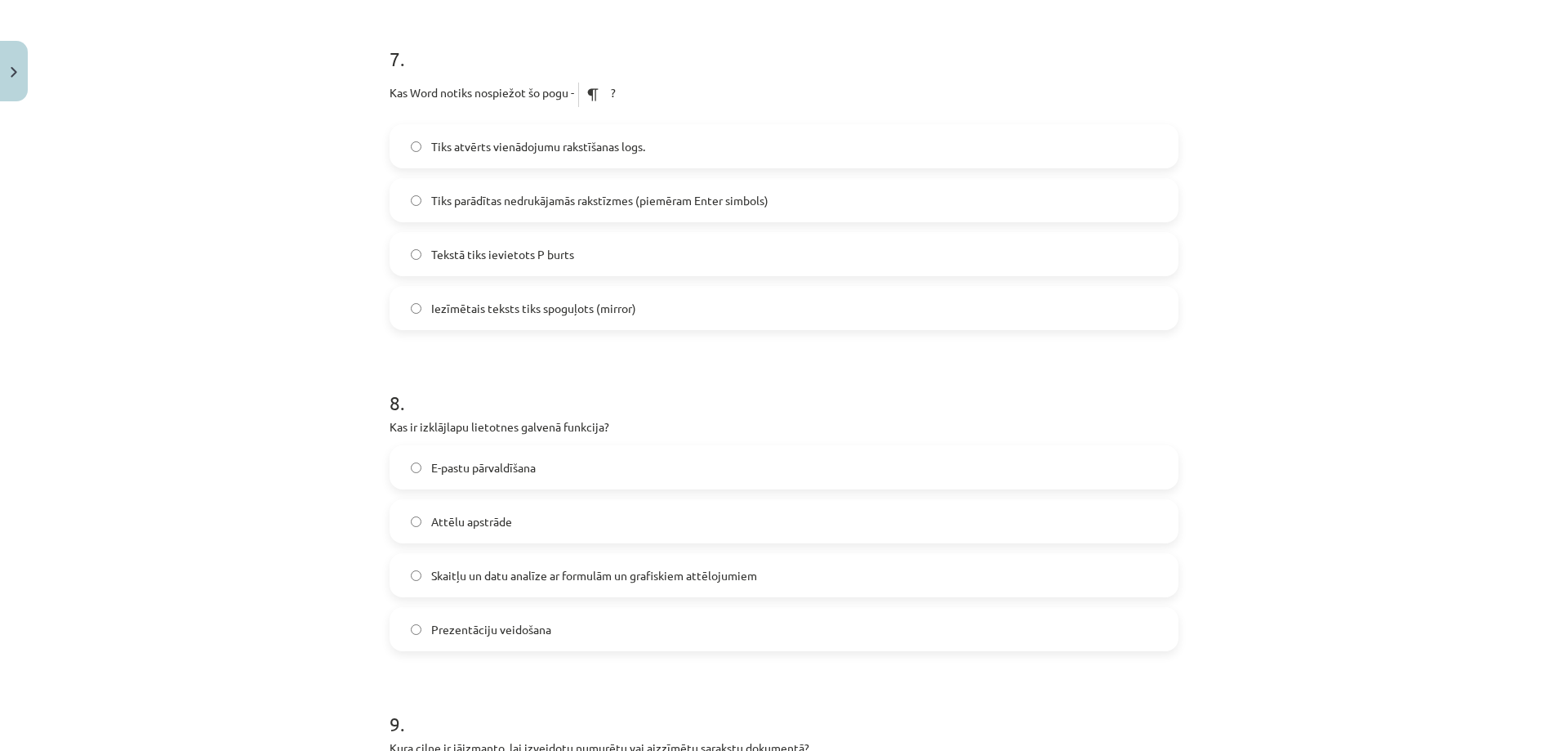
scroll to position [2257, 0]
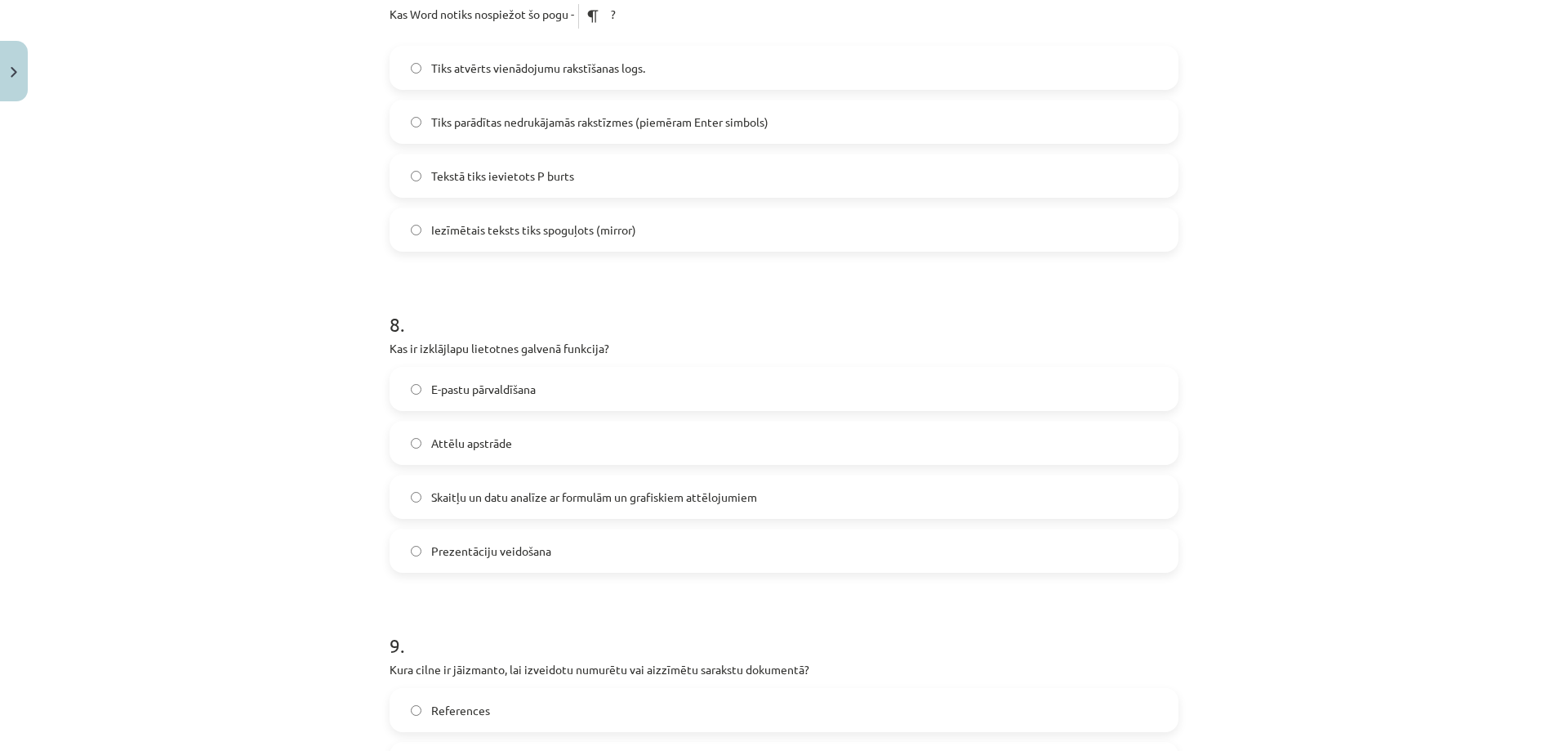
click at [566, 116] on span "Tiks parādītas nedrukājamās rakstīzmes (piemēram Enter simbols)" at bounding box center [600, 122] width 338 height 17
click at [508, 497] on span "Skaitļu un datu analīze ar formulām un grafiskiem attēlojumiem" at bounding box center [594, 497] width 326 height 17
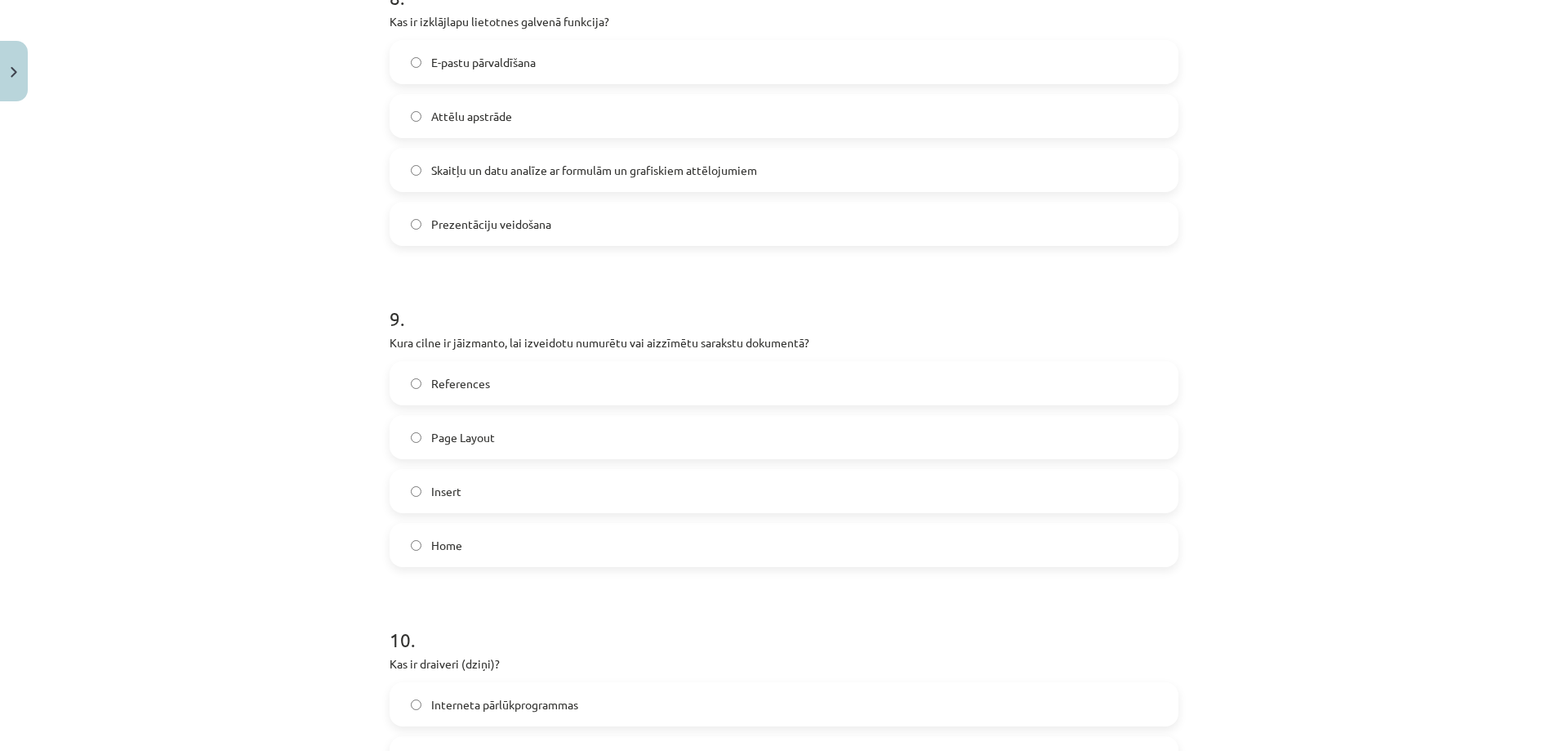
click at [441, 544] on span "Home" at bounding box center [447, 545] width 31 height 17
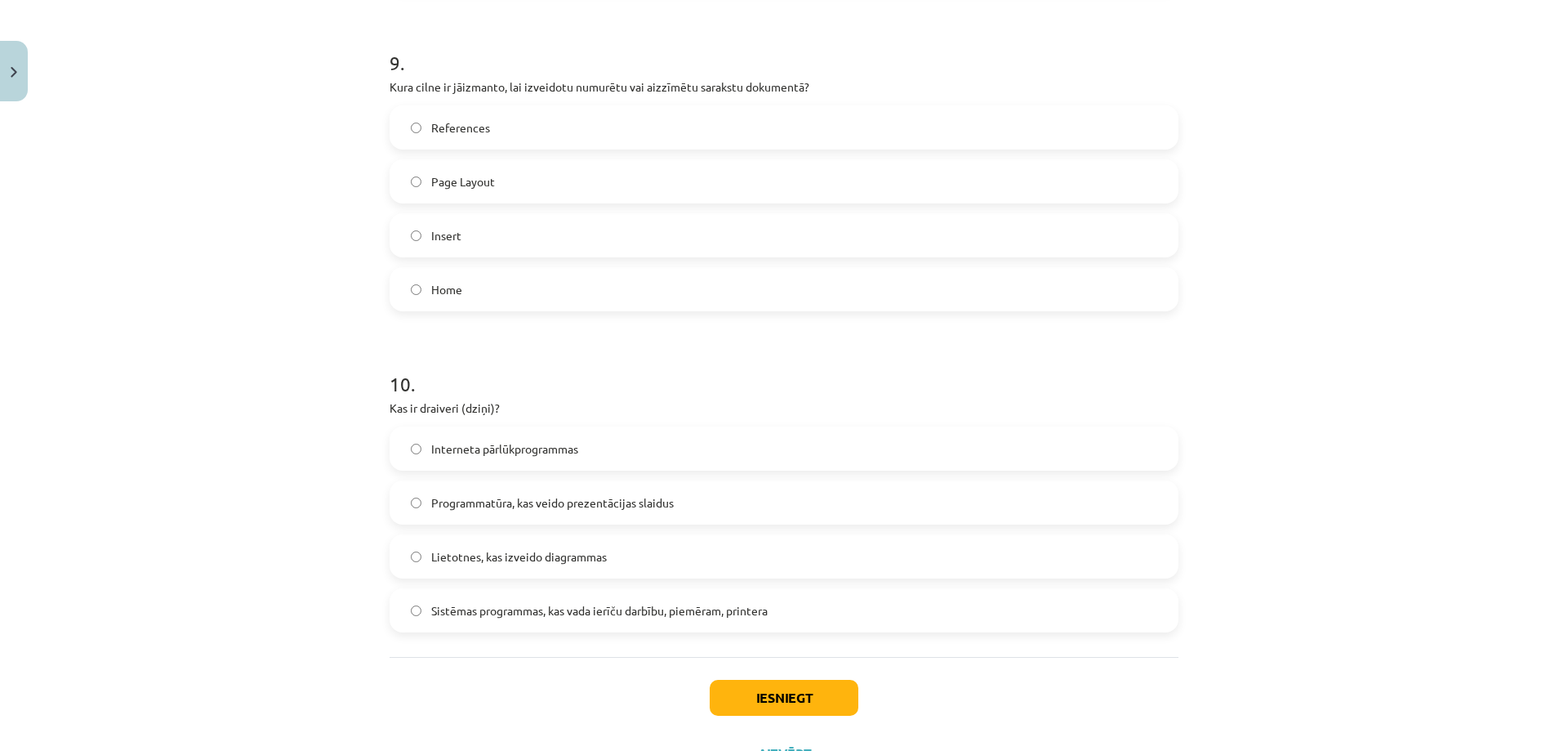
scroll to position [2910, 0]
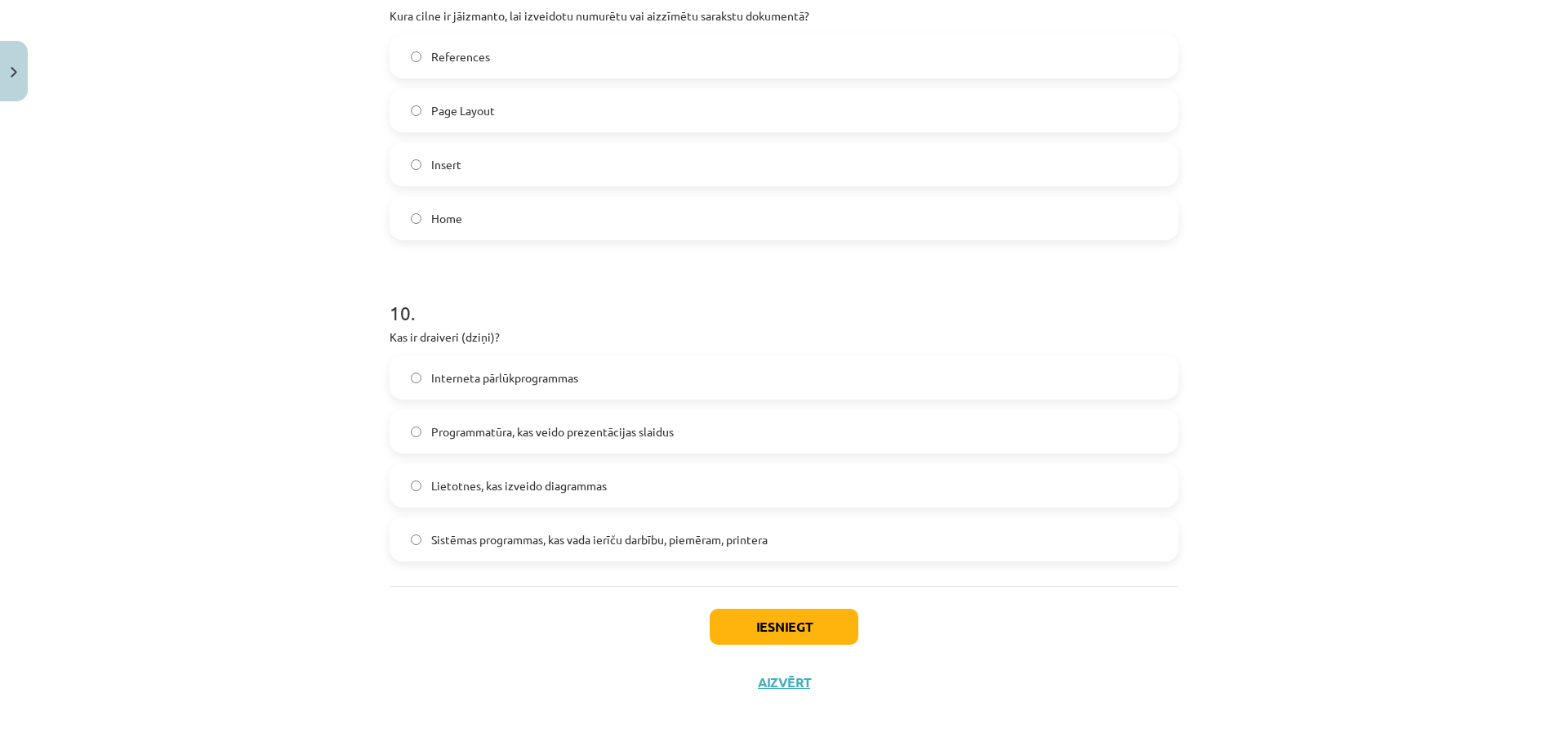
click at [523, 544] on span "Sistēmas programmas, kas vada ierīču darbību, piemēram, printera" at bounding box center [600, 539] width 337 height 17
click at [798, 649] on div "Iesniegt Aizvērt" at bounding box center [784, 643] width 789 height 115
click at [784, 628] on button "Iesniegt" at bounding box center [784, 626] width 148 height 36
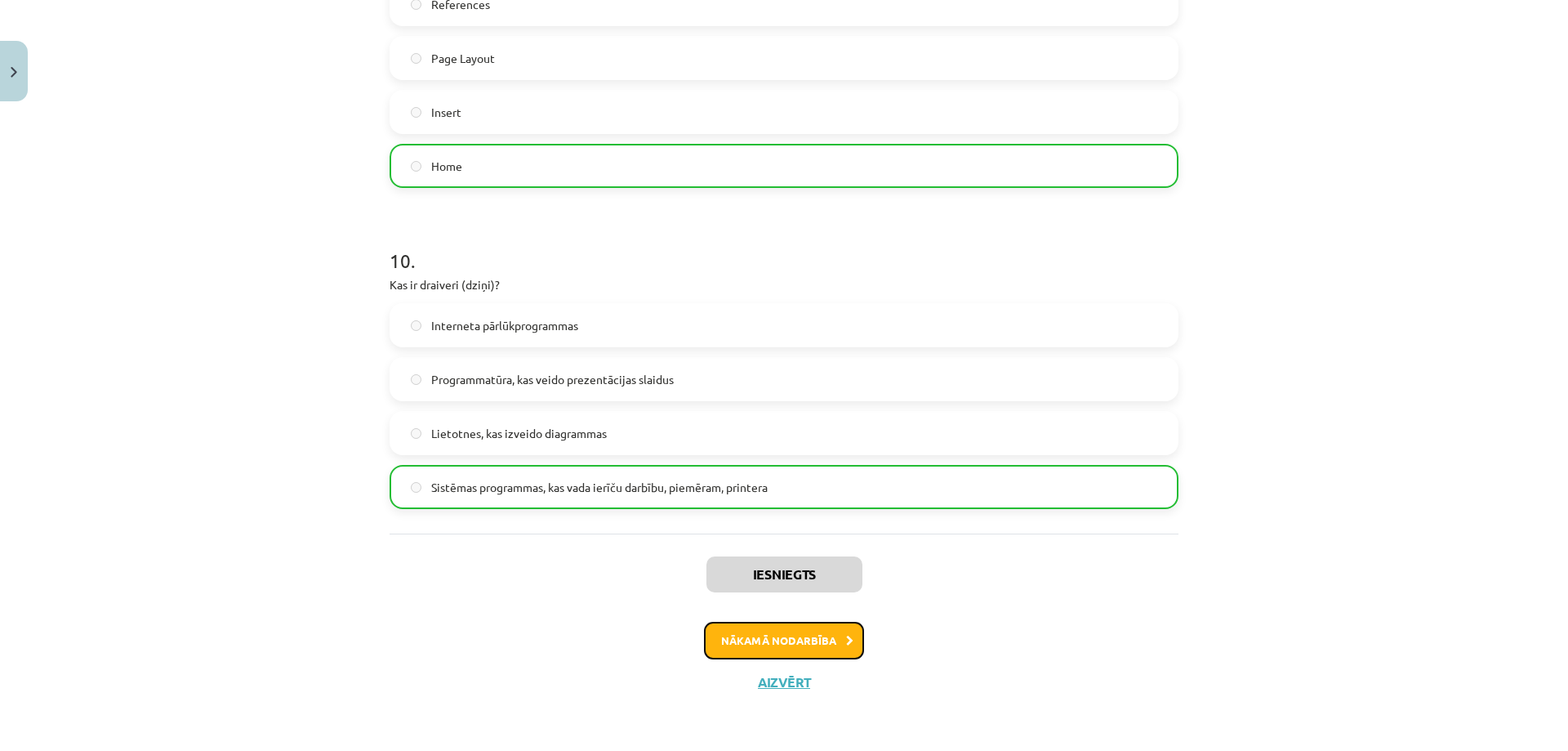
click at [809, 635] on button "Nākamā nodarbība" at bounding box center [784, 640] width 160 height 37
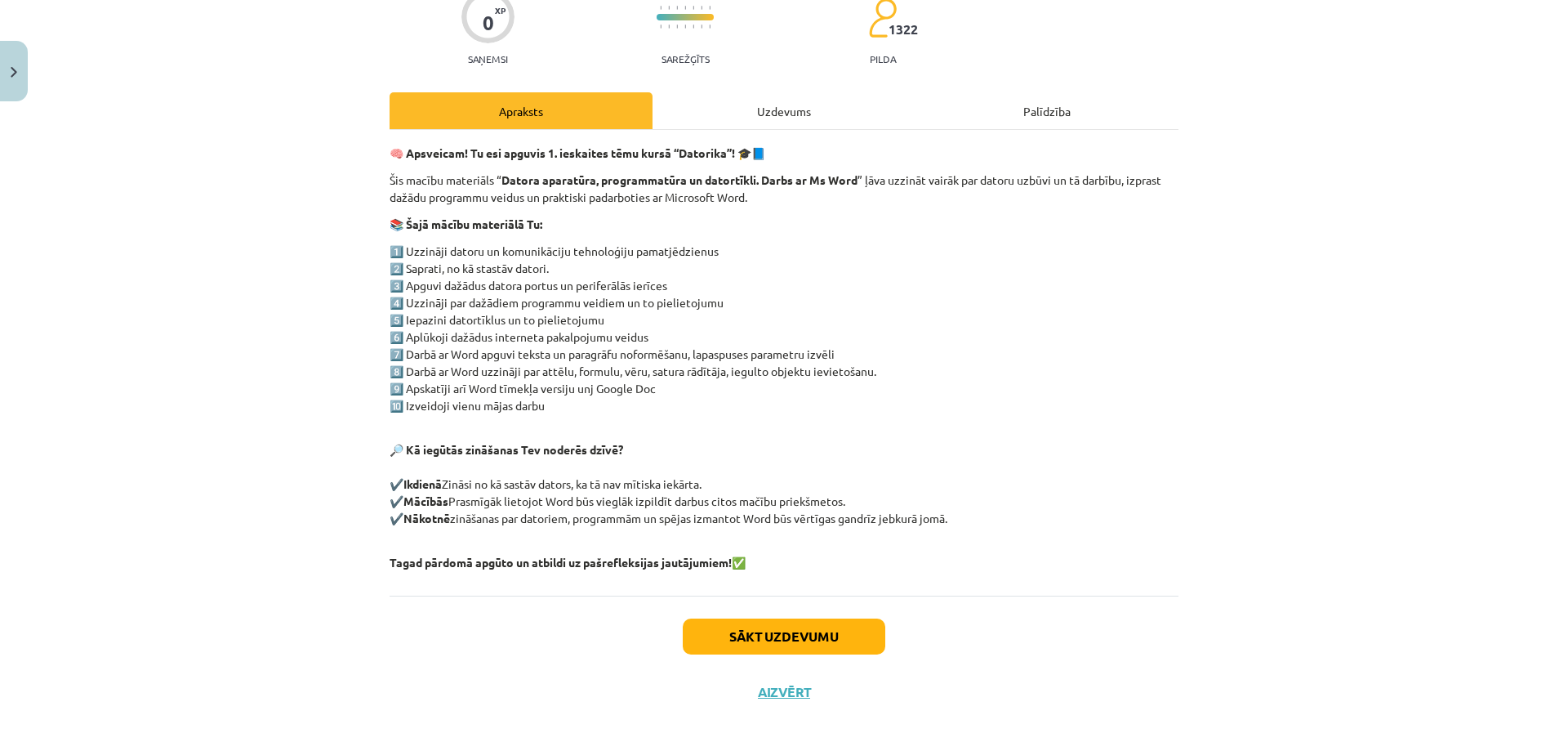
scroll to position [157, 0]
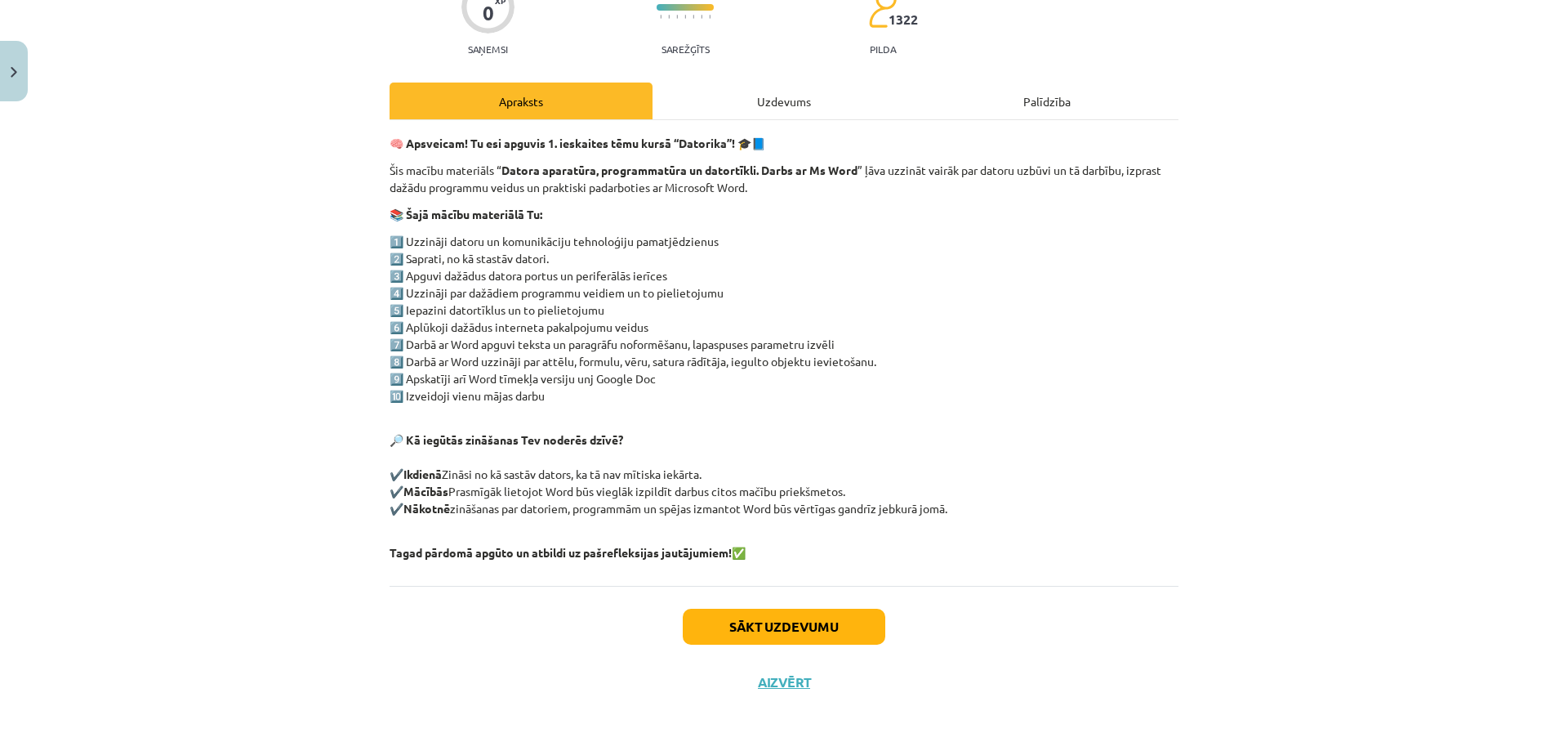
click at [568, 584] on div "🧠 Apsveicam! Tu esi apguvis 1. ieskaites tēmu kursā “Datorika”! 🎓📘 Šis macību m…" at bounding box center [784, 353] width 789 height 466
click at [794, 633] on button "Sākt uzdevumu" at bounding box center [784, 626] width 203 height 36
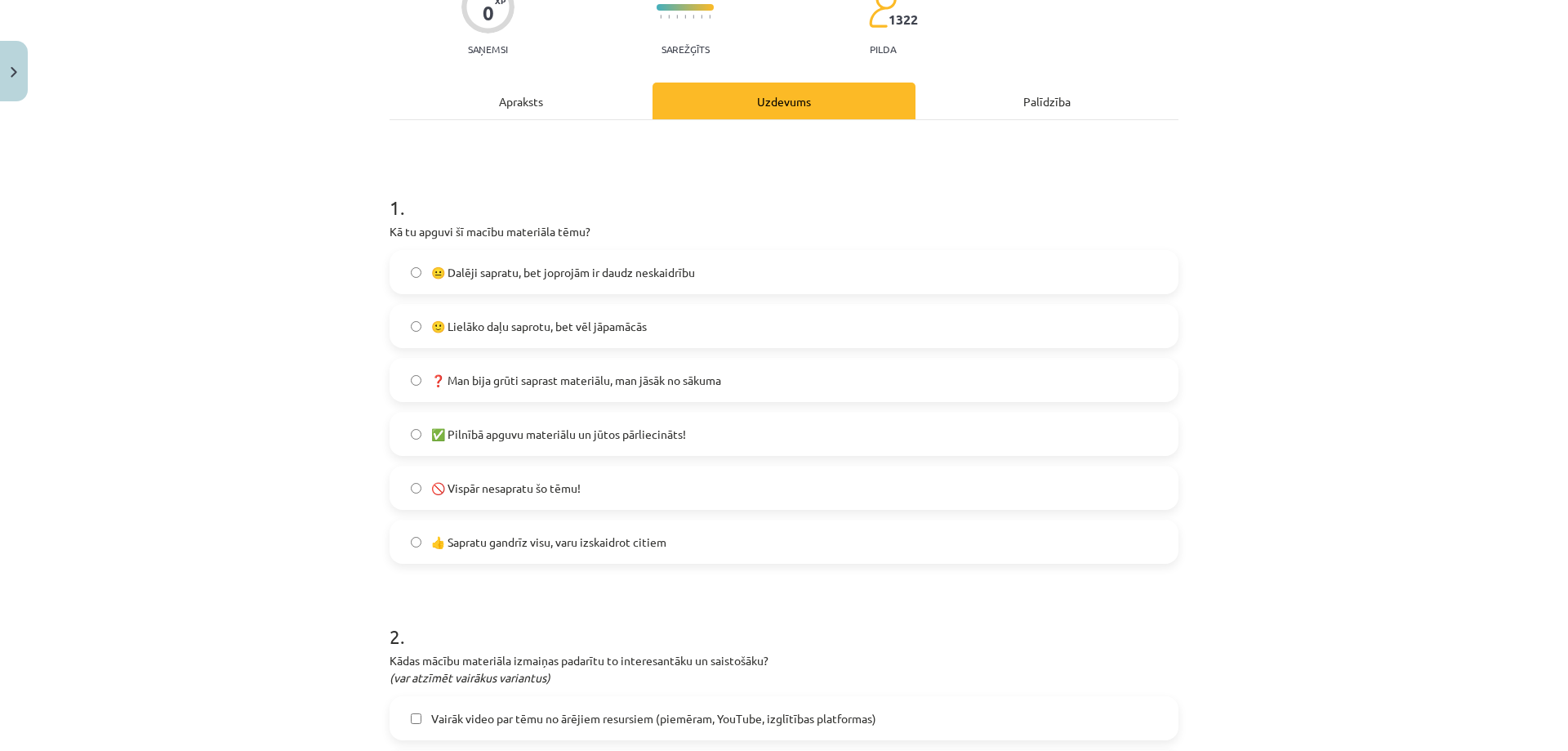
scroll to position [41, 0]
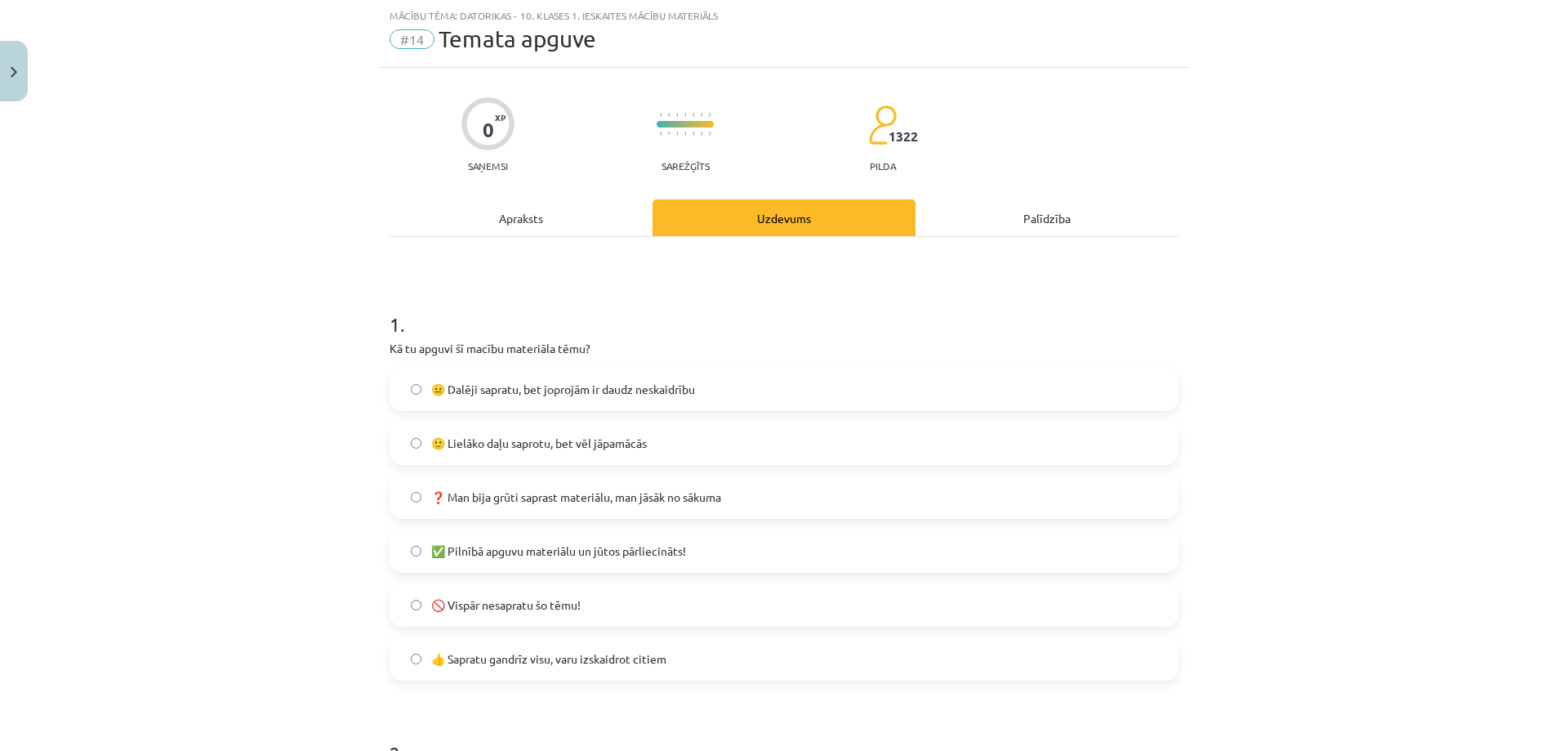
click at [504, 498] on span "❓ Man bija grūti saprast materiālu, man jāsāk no sākuma" at bounding box center [576, 497] width 290 height 17
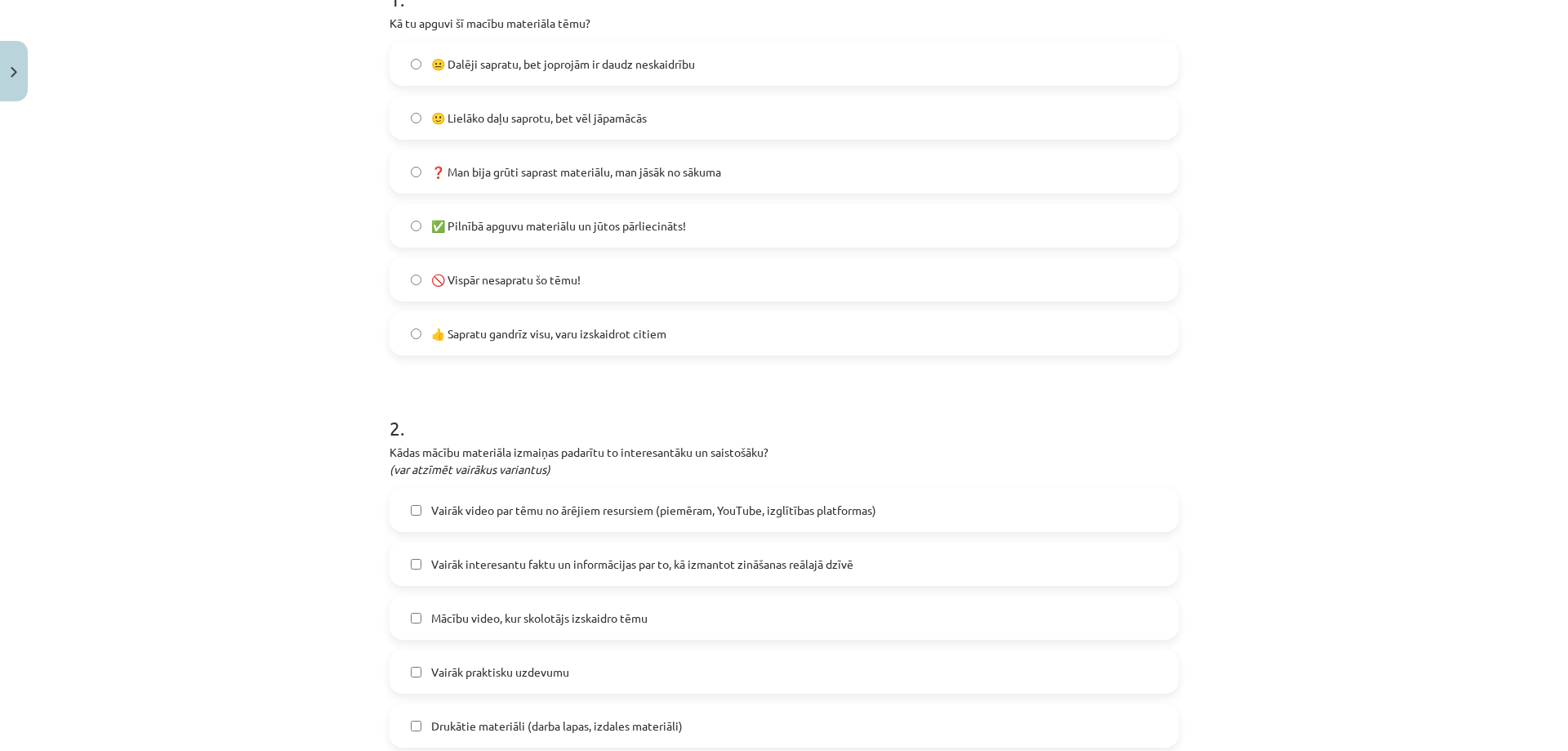
scroll to position [368, 0]
click at [538, 104] on label "🙂 Lielāko daļu saprotu, bet vēl jāpamācās" at bounding box center [784, 116] width 785 height 41
click at [591, 67] on span "😐 Dalēji sapratu, bet joprojām ir daudz neskaidrību" at bounding box center [563, 62] width 264 height 17
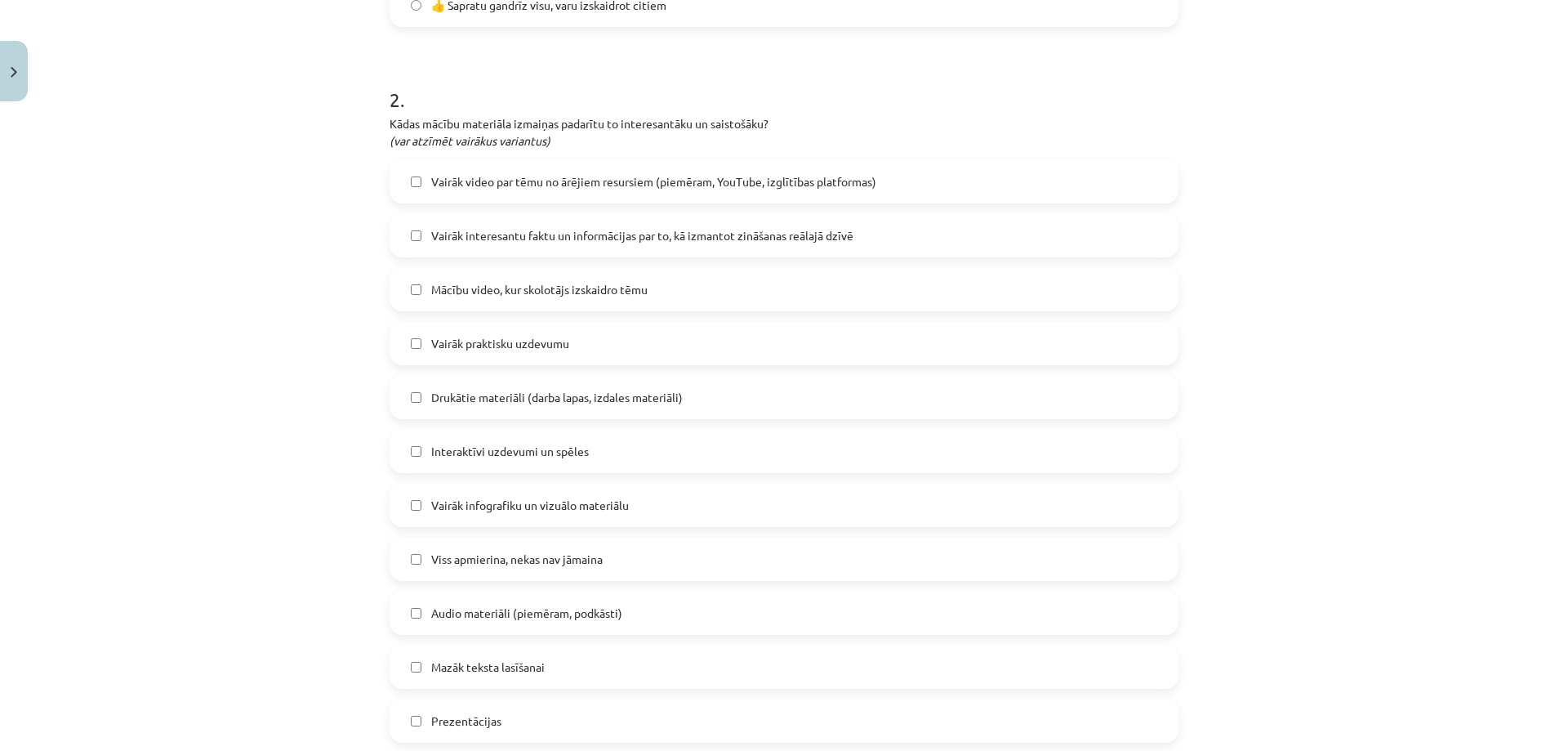
scroll to position [776, 0]
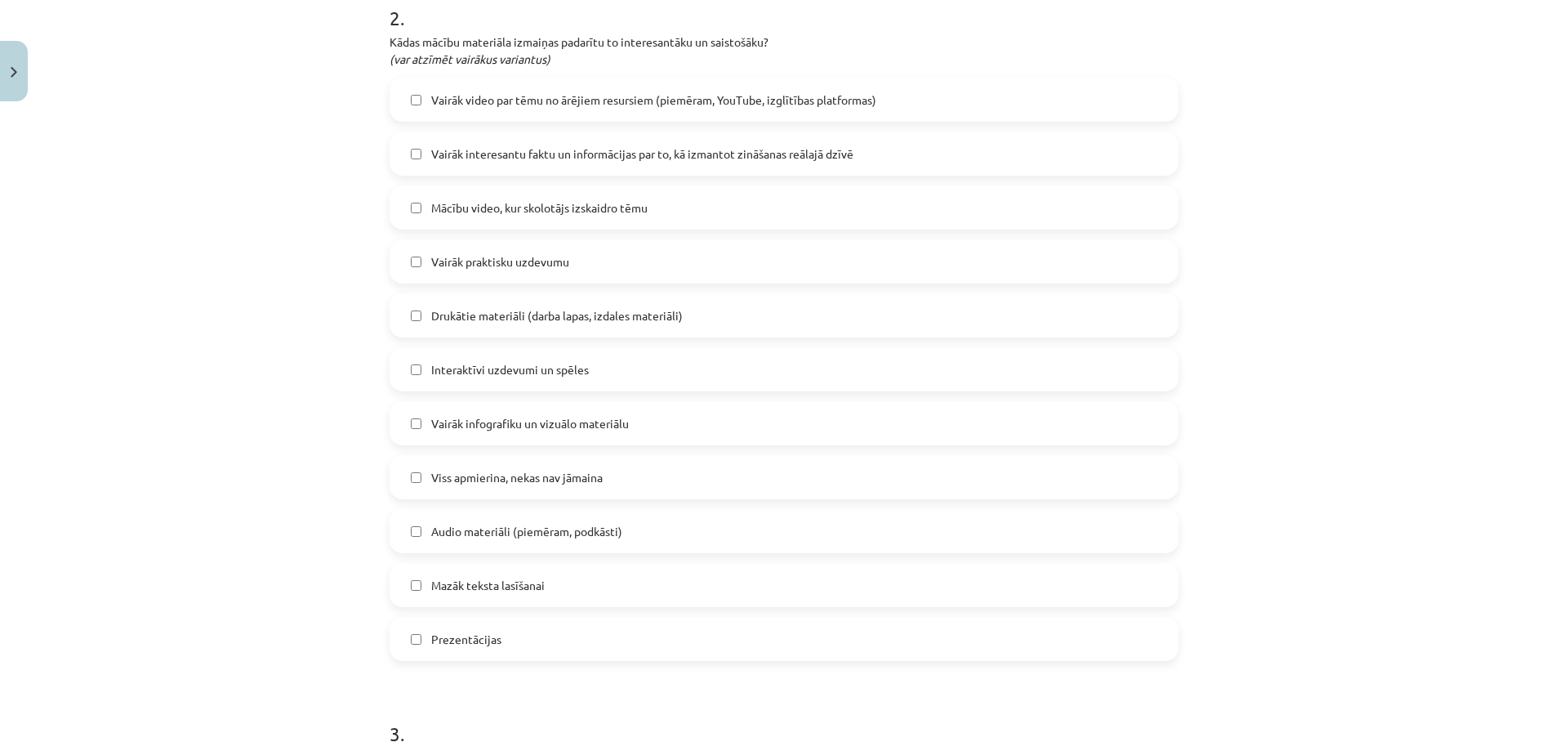
click at [633, 468] on label "Viss apmierina, nekas nav jāmaina" at bounding box center [784, 477] width 785 height 41
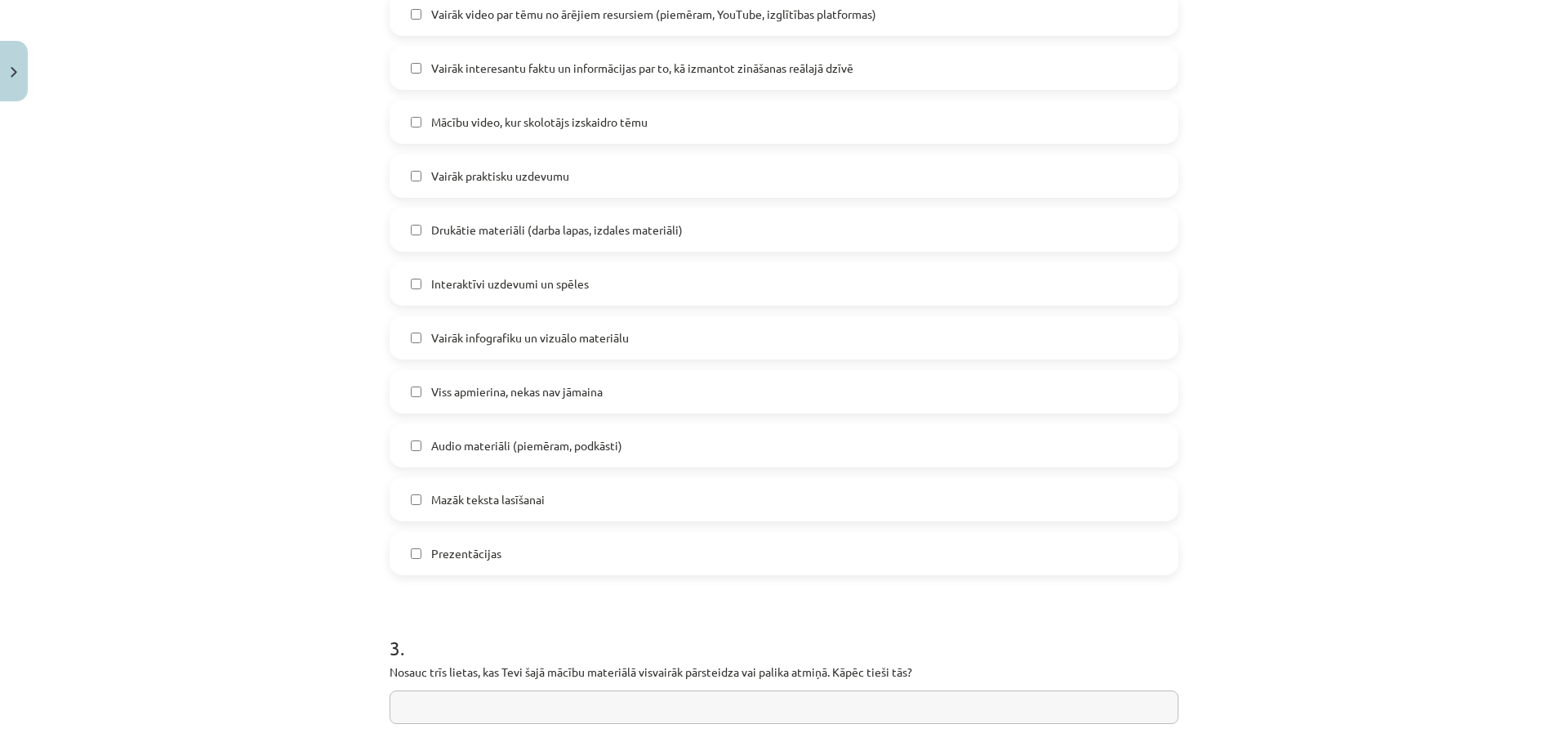
scroll to position [1163, 0]
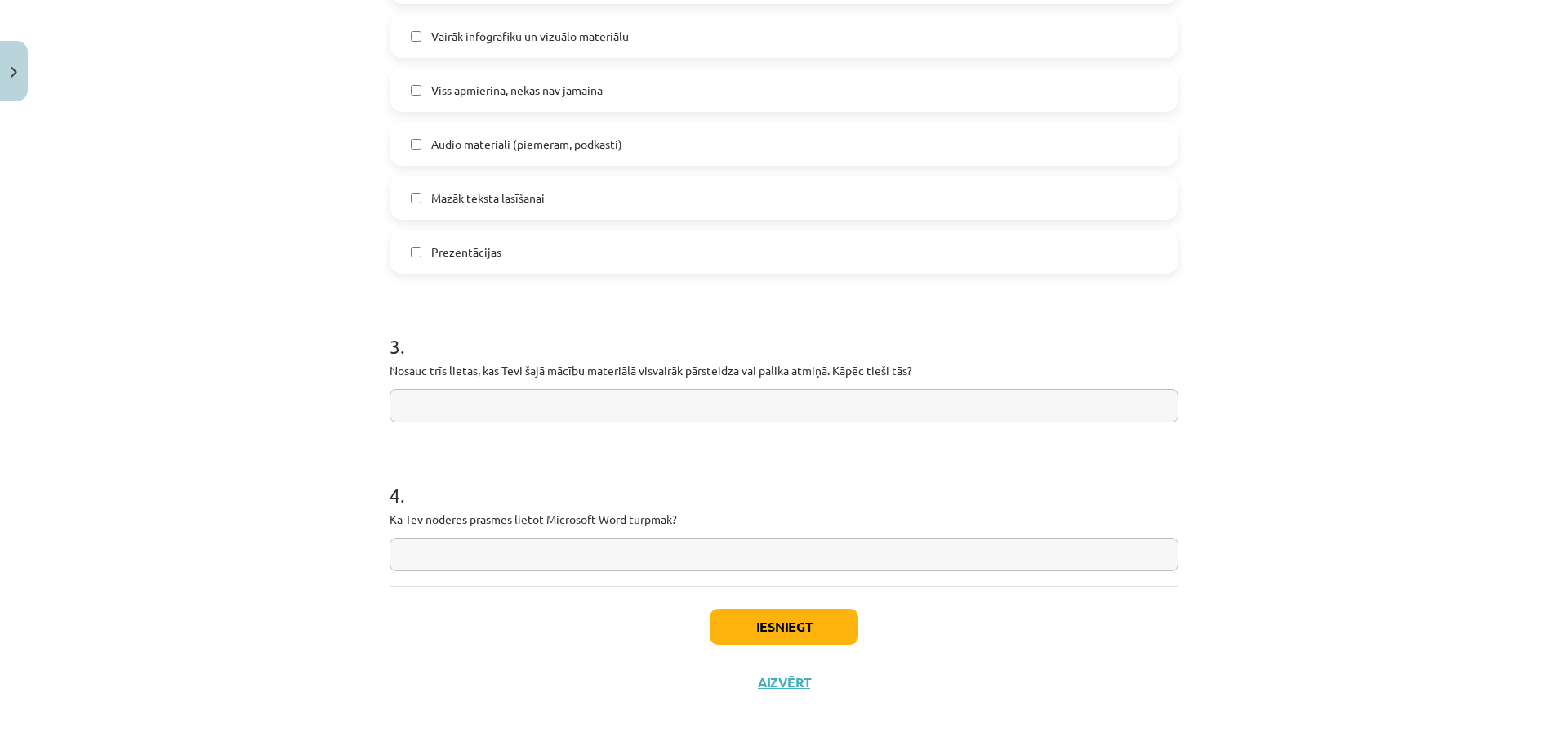
drag, startPoint x: 379, startPoint y: 370, endPoint x: 919, endPoint y: 409, distance: 541.4
click at [919, 409] on div "Mācību tēma: Datorikas - 10. klases 1. ieskaites mācību materiāls #14 Temata ap…" at bounding box center [784, 375] width 1568 height 751
click at [779, 388] on div "3 . Nosauc trīs lietas, kas Tevi šajā mācību materiālā visvairāk pārsteidza vai…" at bounding box center [784, 364] width 789 height 116
click at [760, 410] on input "text" at bounding box center [784, 405] width 789 height 34
paste input "**********"
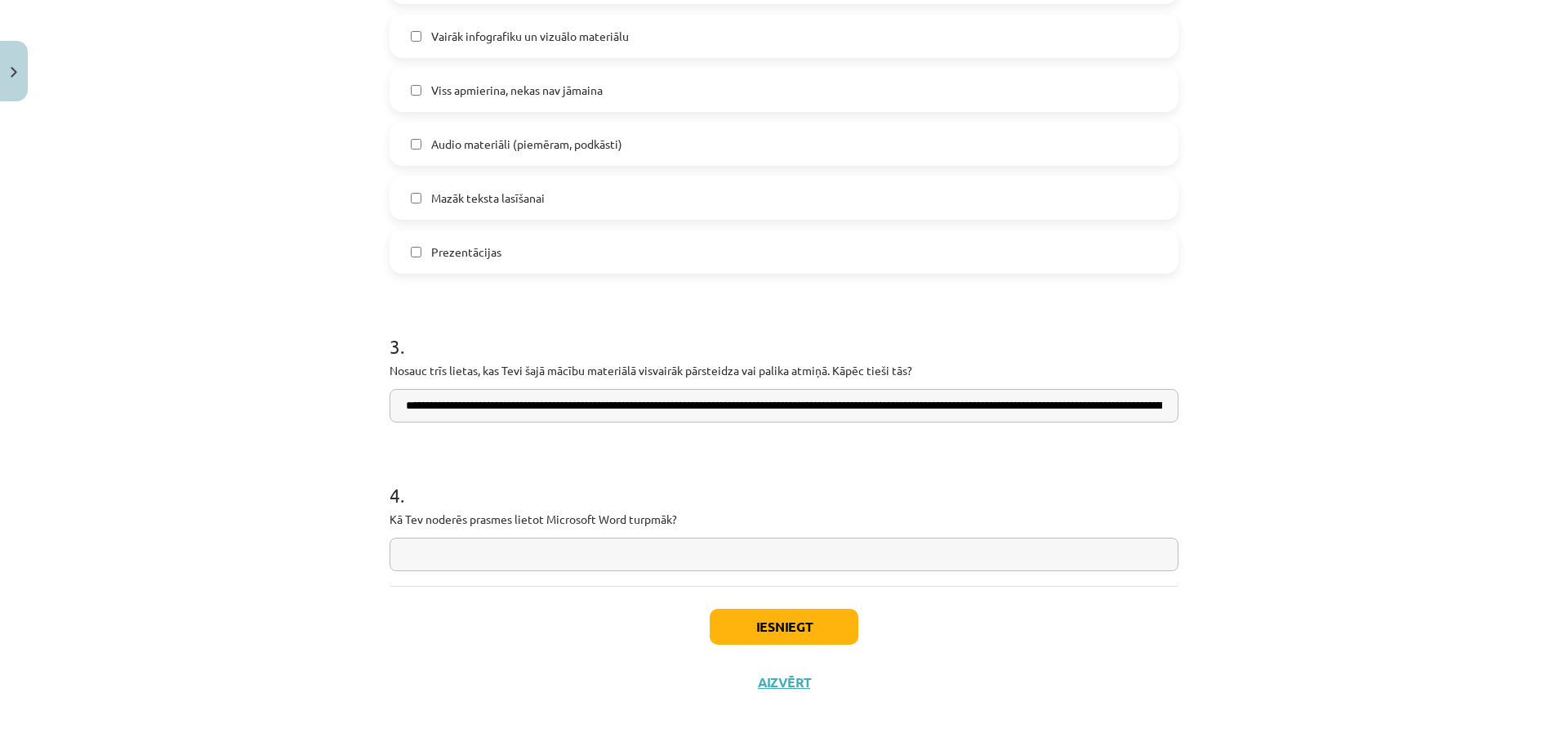
scroll to position [0, 3107]
type input "**********"
drag, startPoint x: 689, startPoint y: 530, endPoint x: 366, endPoint y: 517, distance: 323.3
click at [366, 517] on div "Mācību tēma: Datorikas - 10. klases 1. ieskaites mācību materiāls #14 Temata ap…" at bounding box center [784, 375] width 1568 height 751
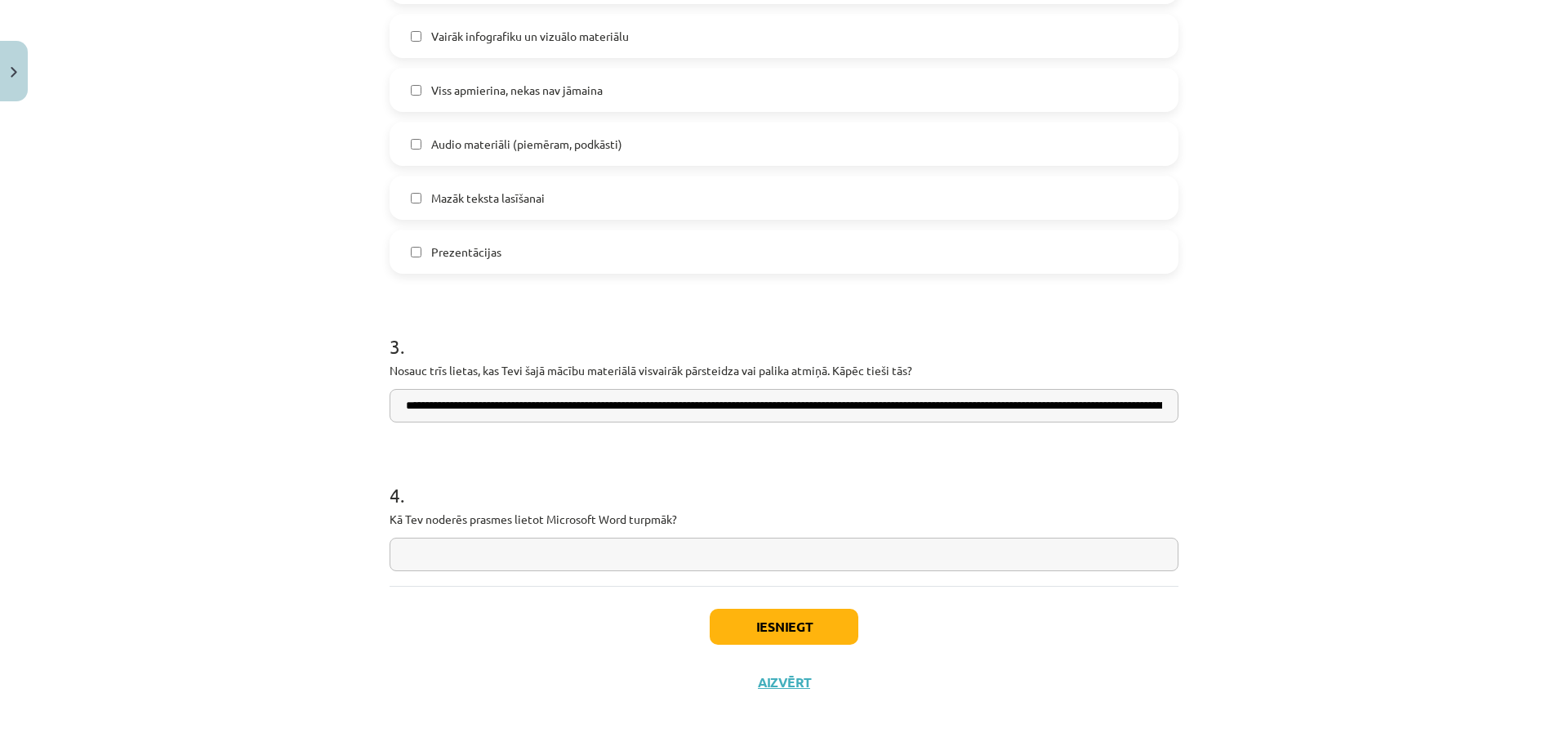
click at [756, 192] on label "Mazāk teksta lasīšanai" at bounding box center [784, 198] width 785 height 41
paste input "**********"
type input "**********"
click at [793, 637] on button "Iesniegt" at bounding box center [784, 626] width 148 height 36
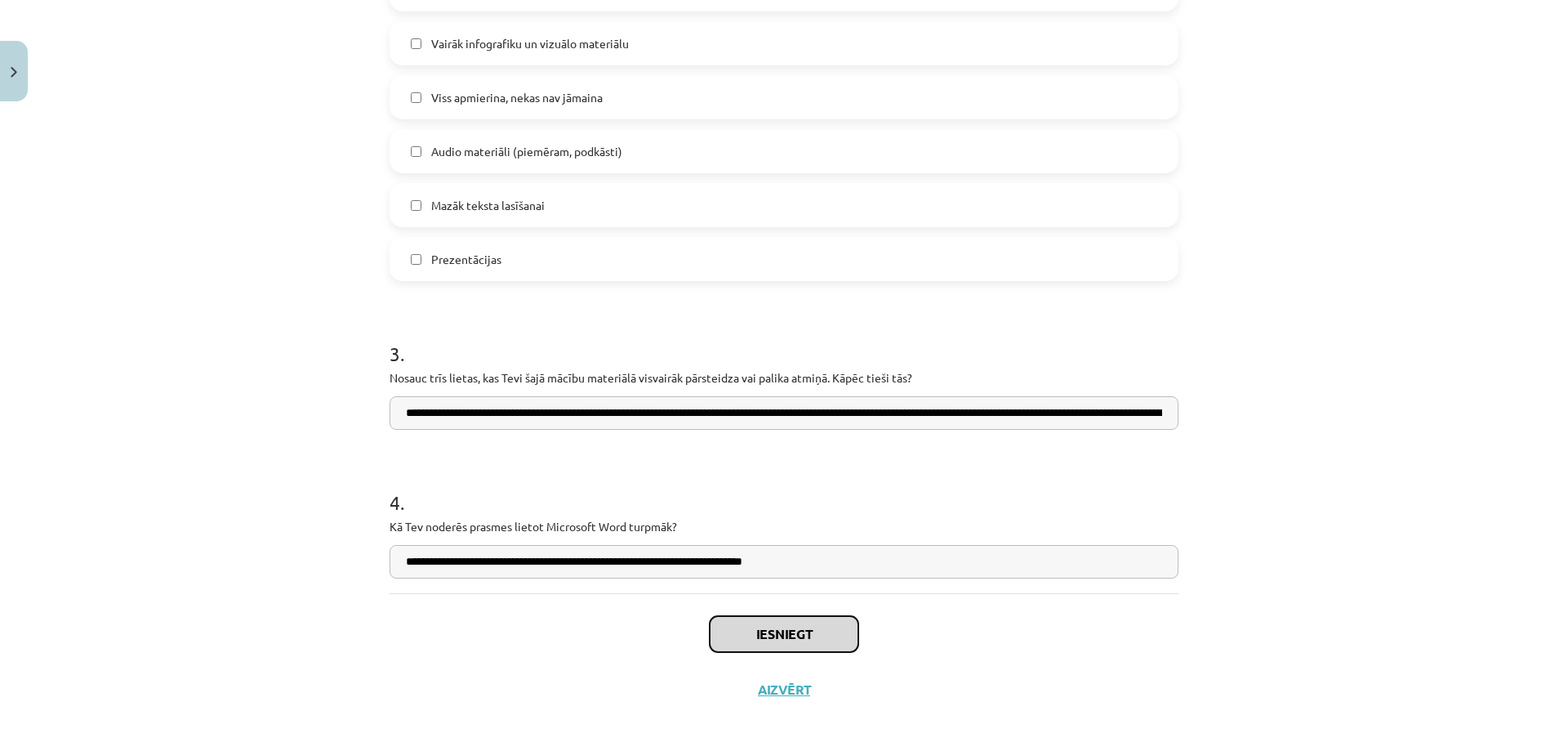
scroll to position [1163, 0]
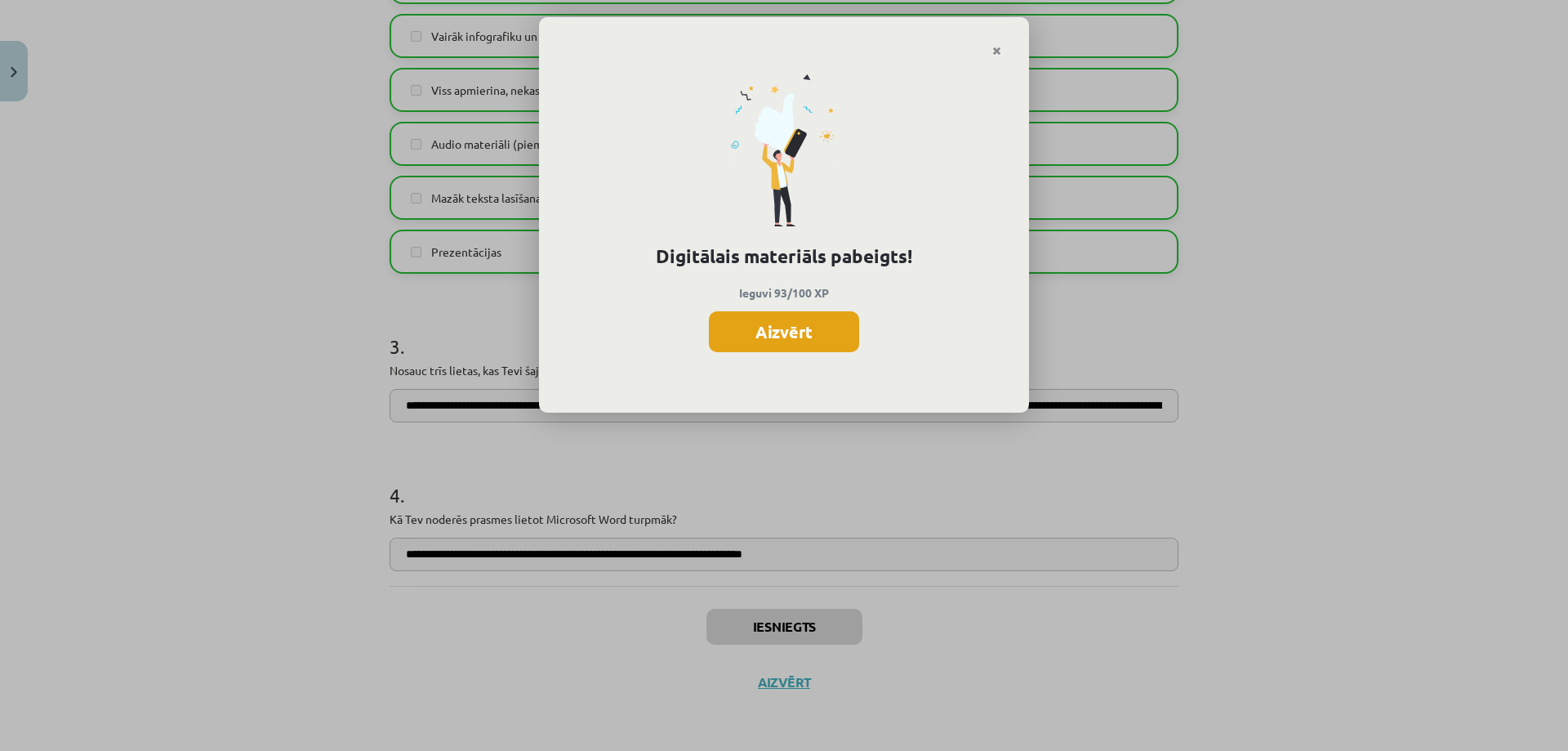
click at [843, 346] on button "Aizvērt" at bounding box center [784, 331] width 150 height 41
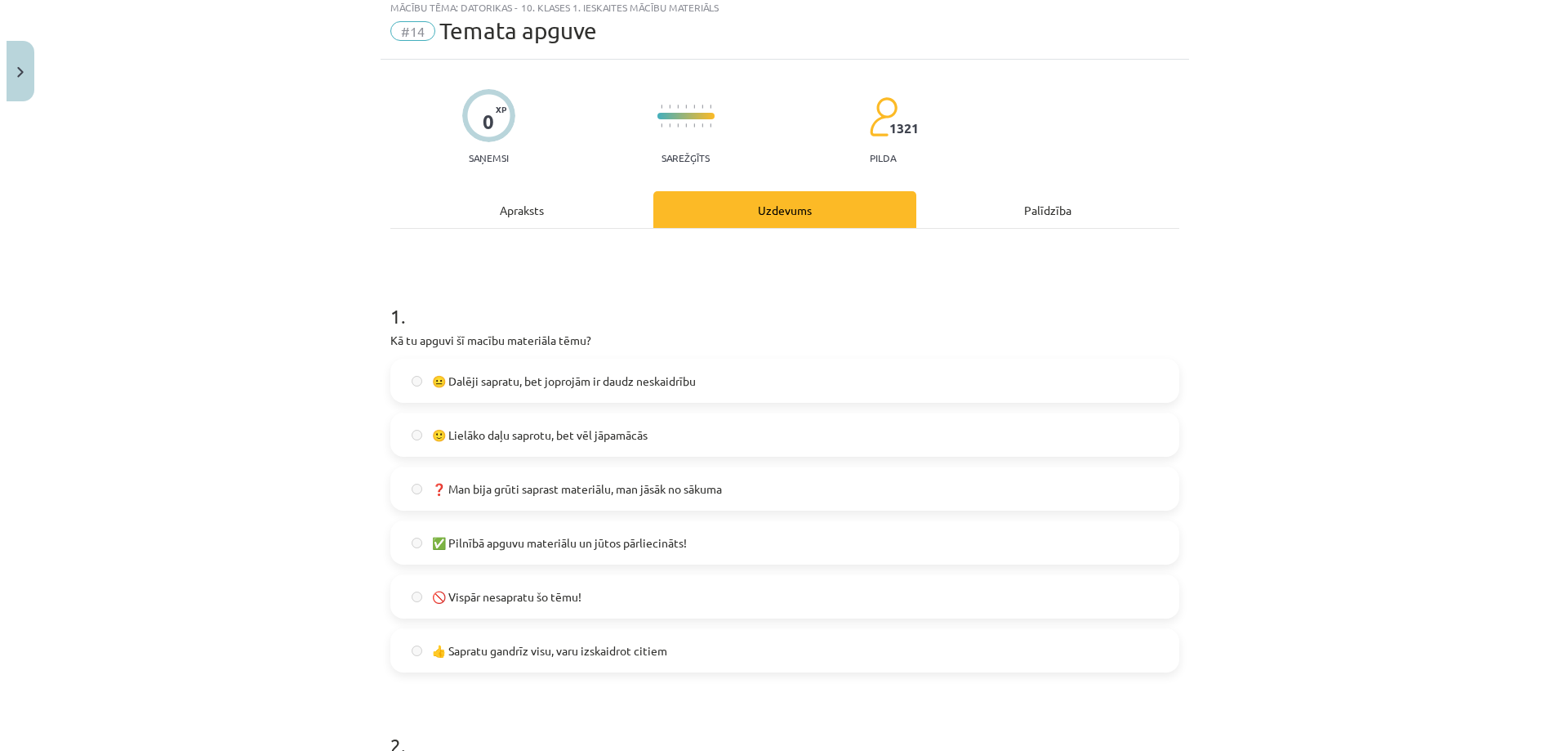
scroll to position [0, 0]
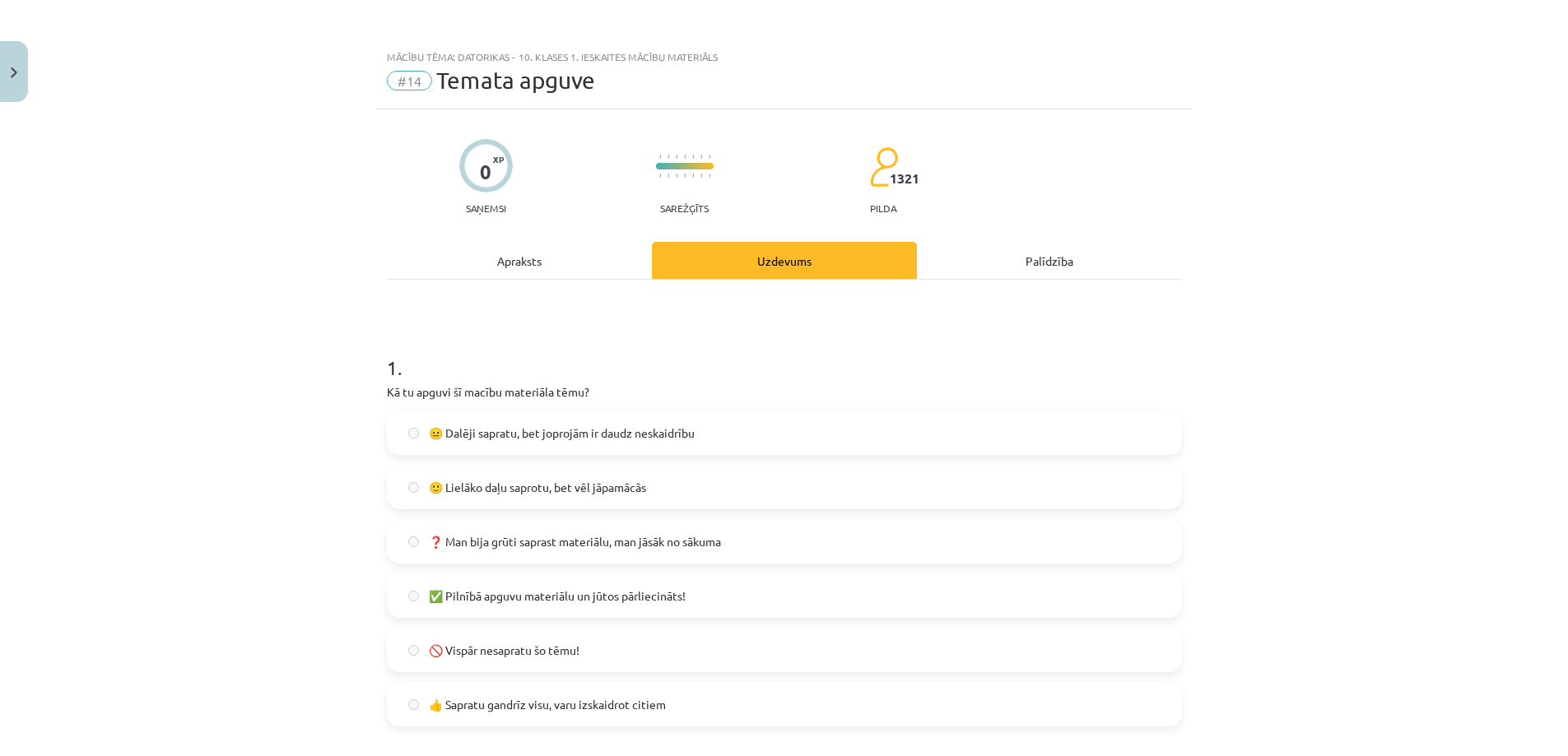
click at [974, 257] on div "Palīdzība" at bounding box center [1049, 260] width 265 height 37
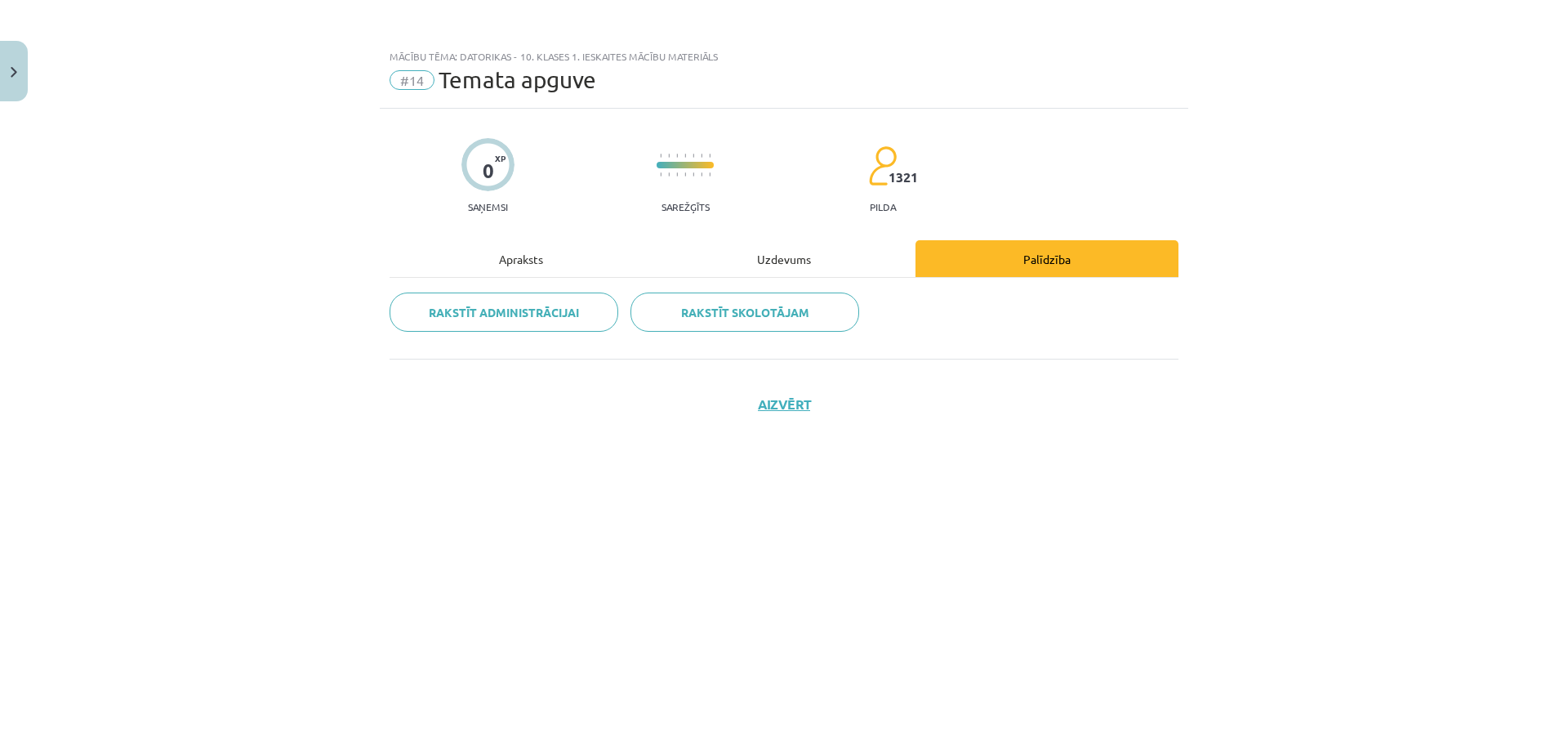
click at [553, 267] on div "Apraksts" at bounding box center [521, 259] width 263 height 36
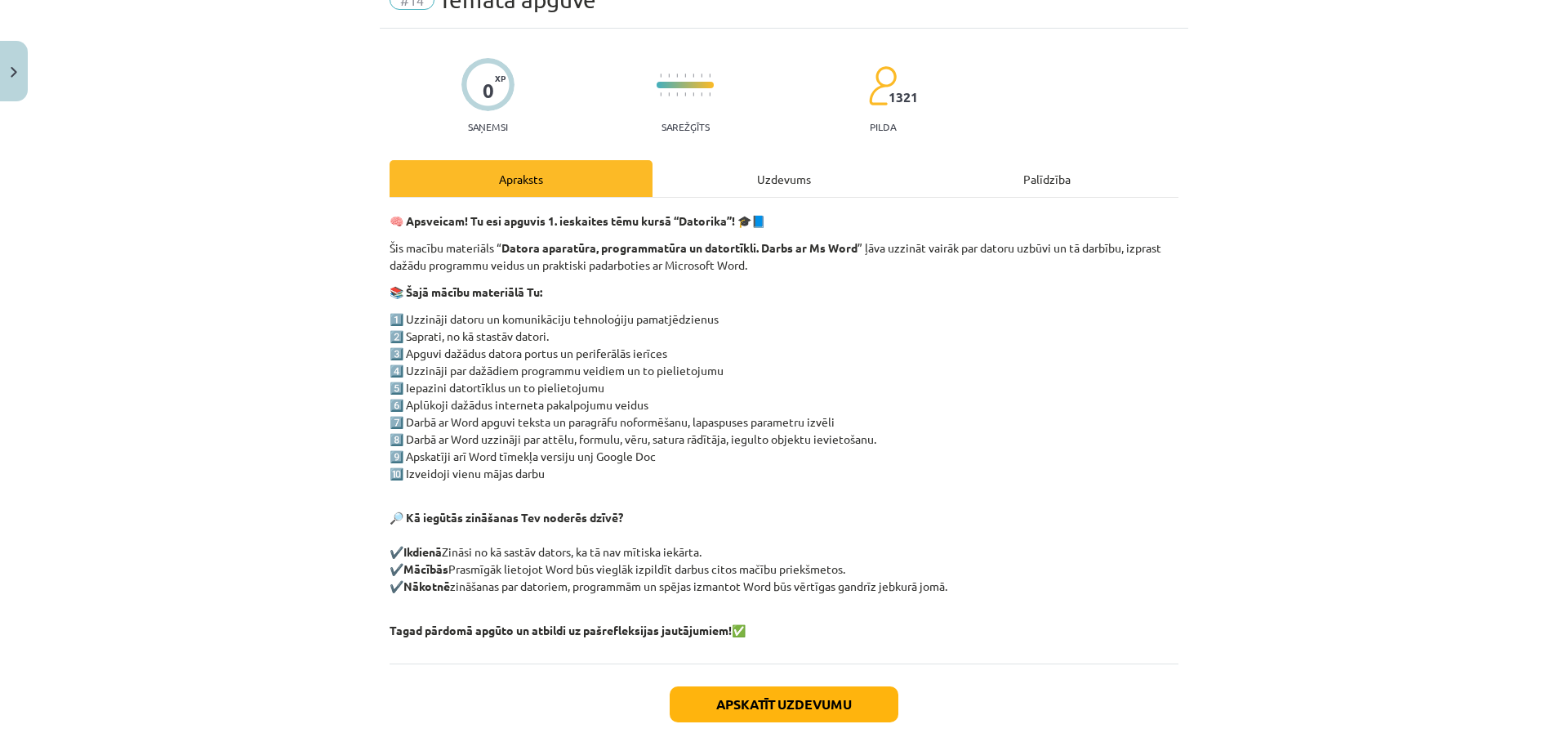
scroll to position [157, 0]
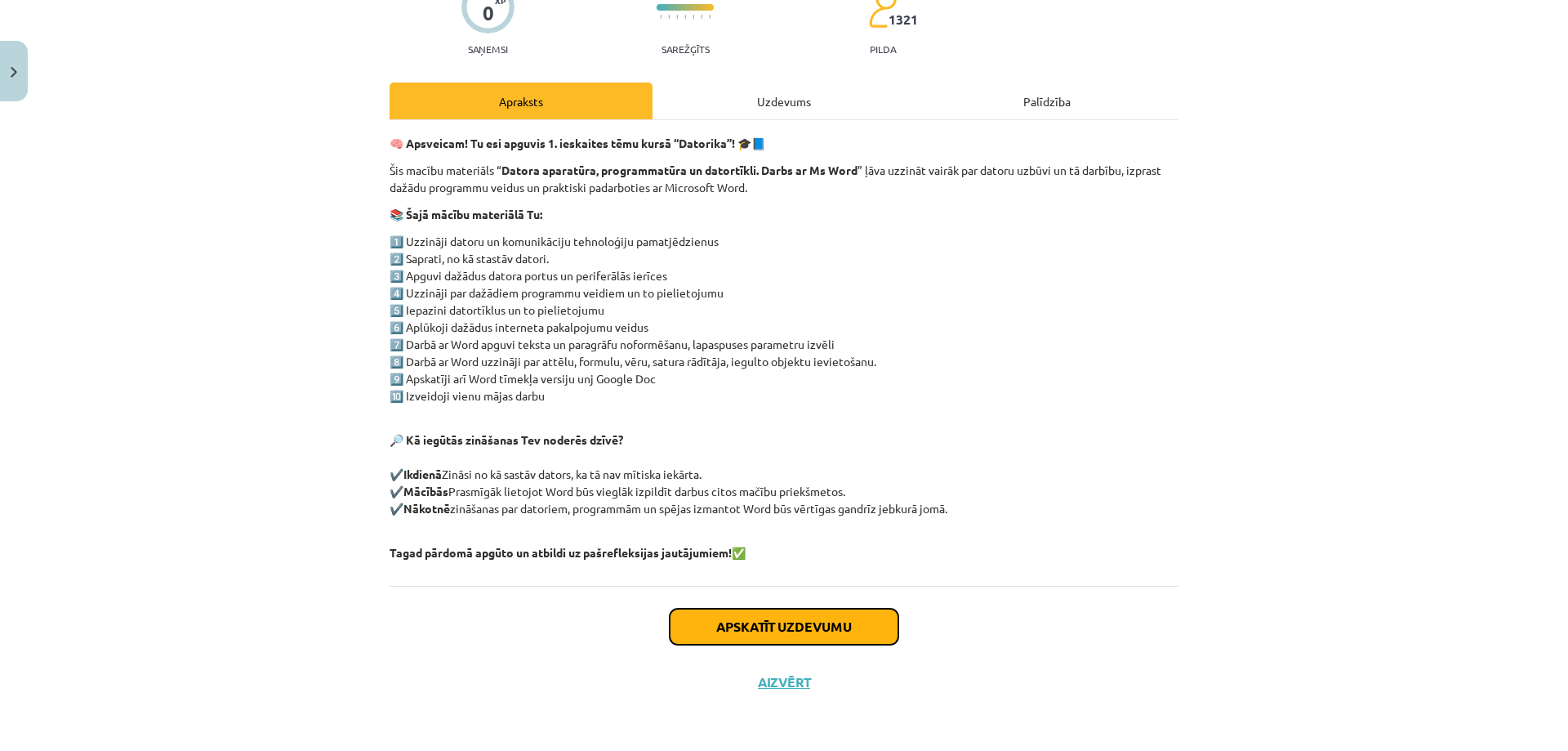
click at [824, 632] on button "Apskatīt uzdevumu" at bounding box center [784, 626] width 228 height 36
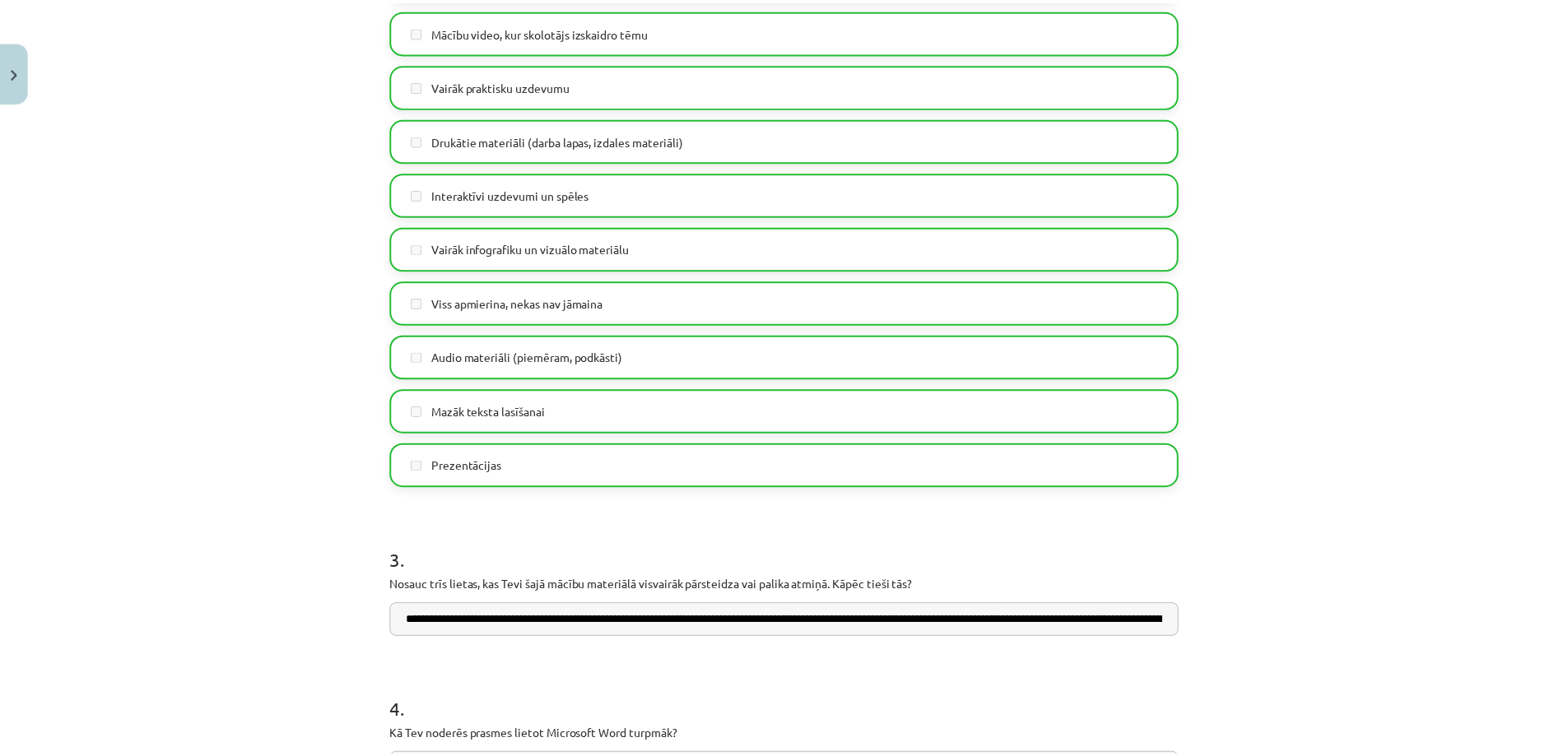
scroll to position [1171, 0]
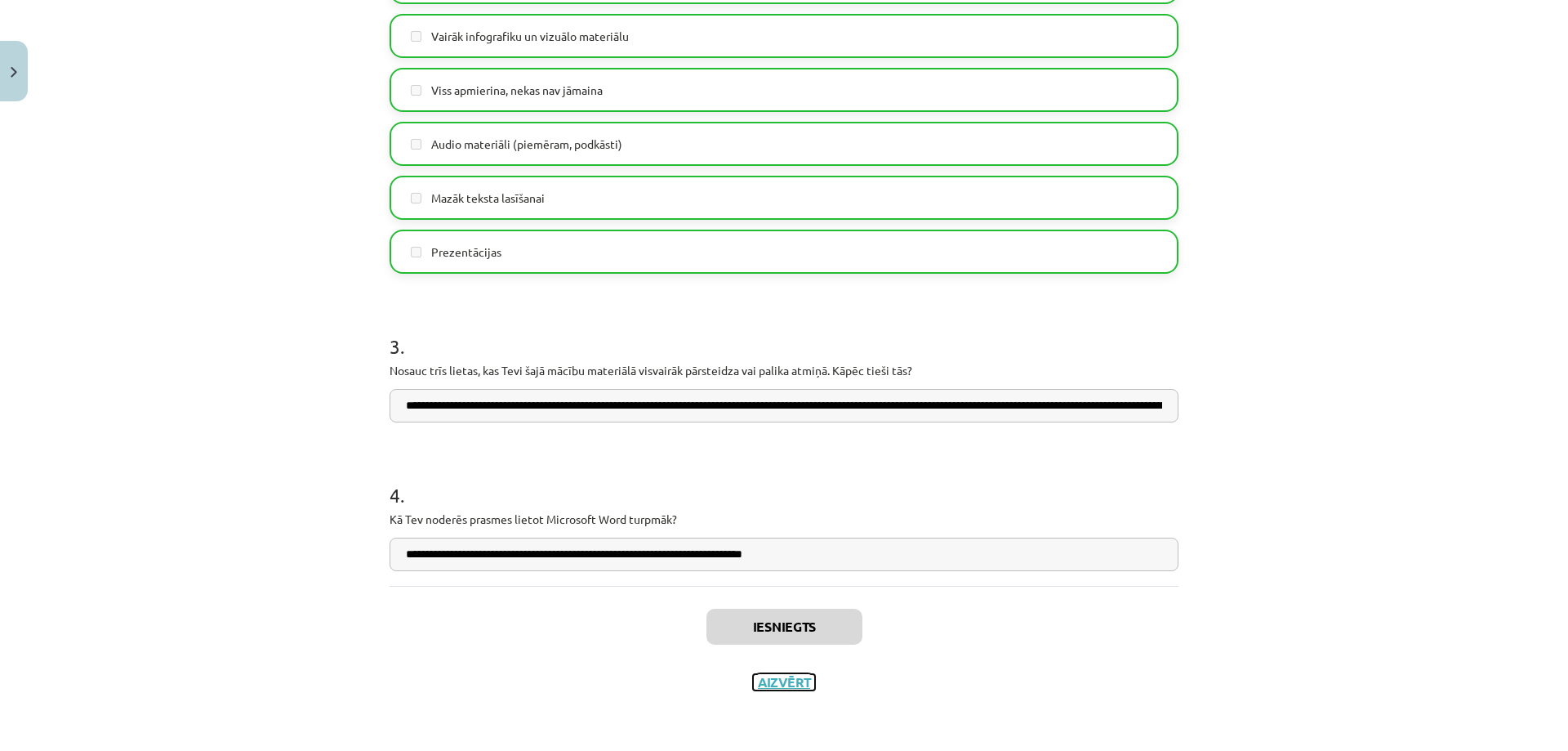
click at [784, 679] on button "Aizvērt" at bounding box center [784, 682] width 62 height 16
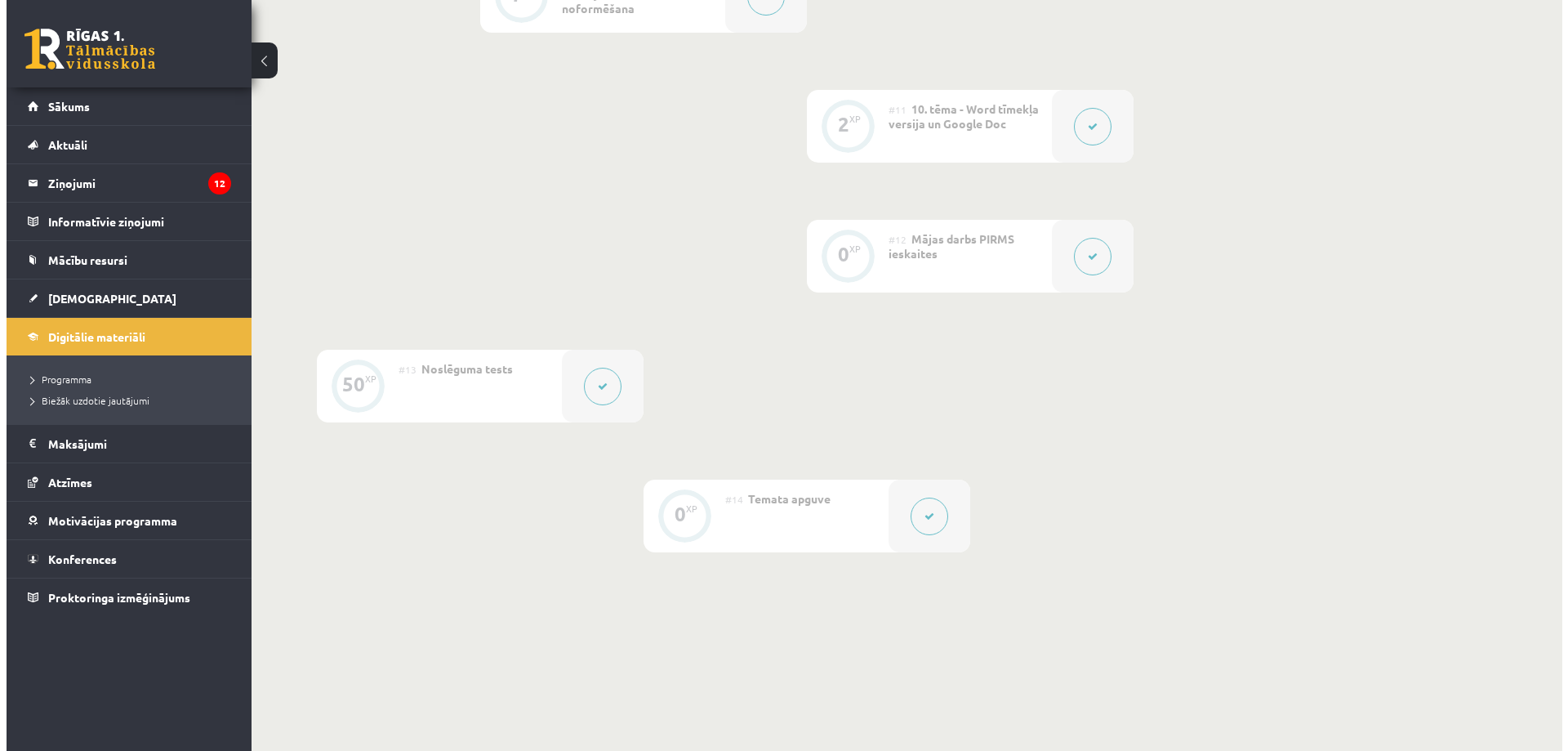
scroll to position [1715, 0]
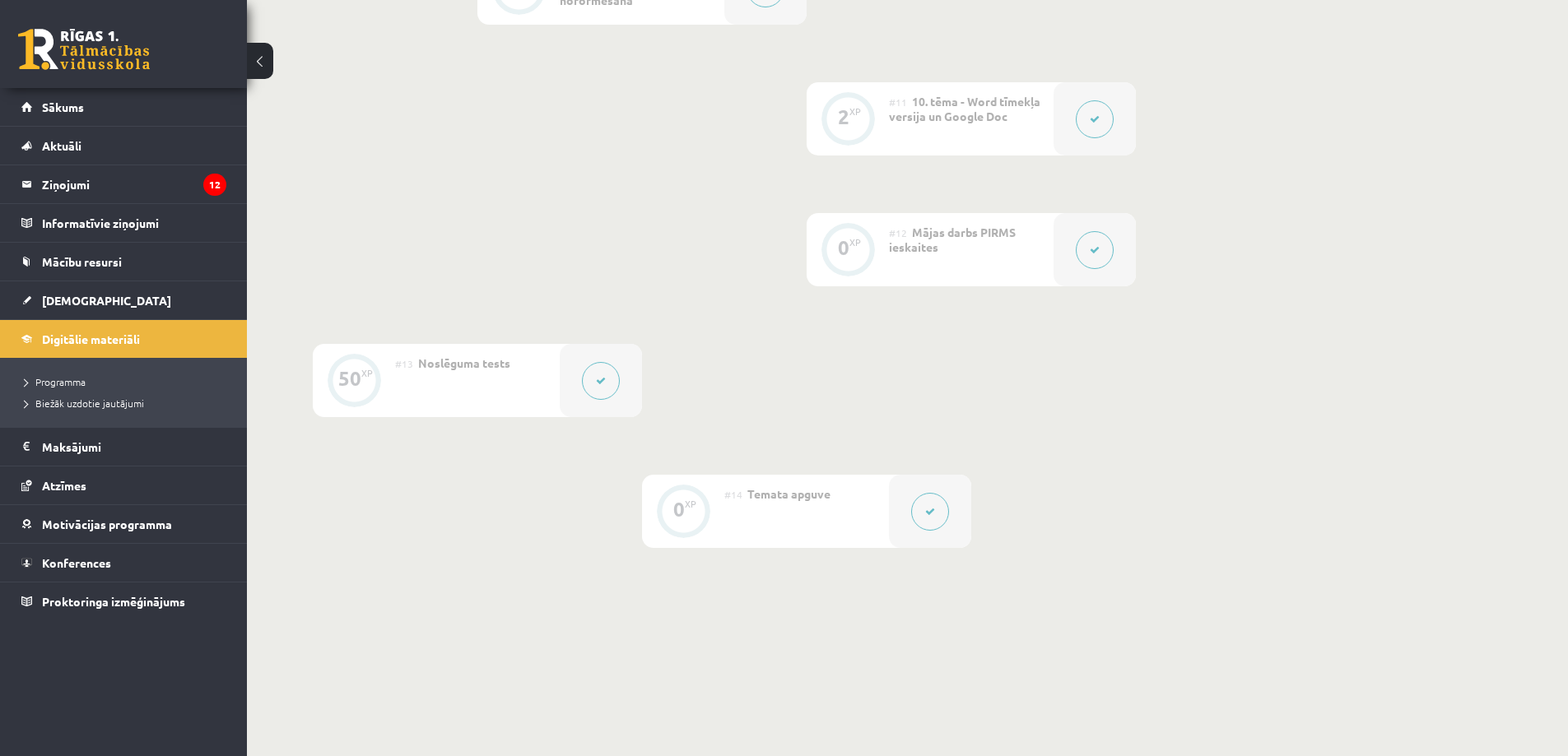
click at [923, 509] on button at bounding box center [929, 511] width 38 height 38
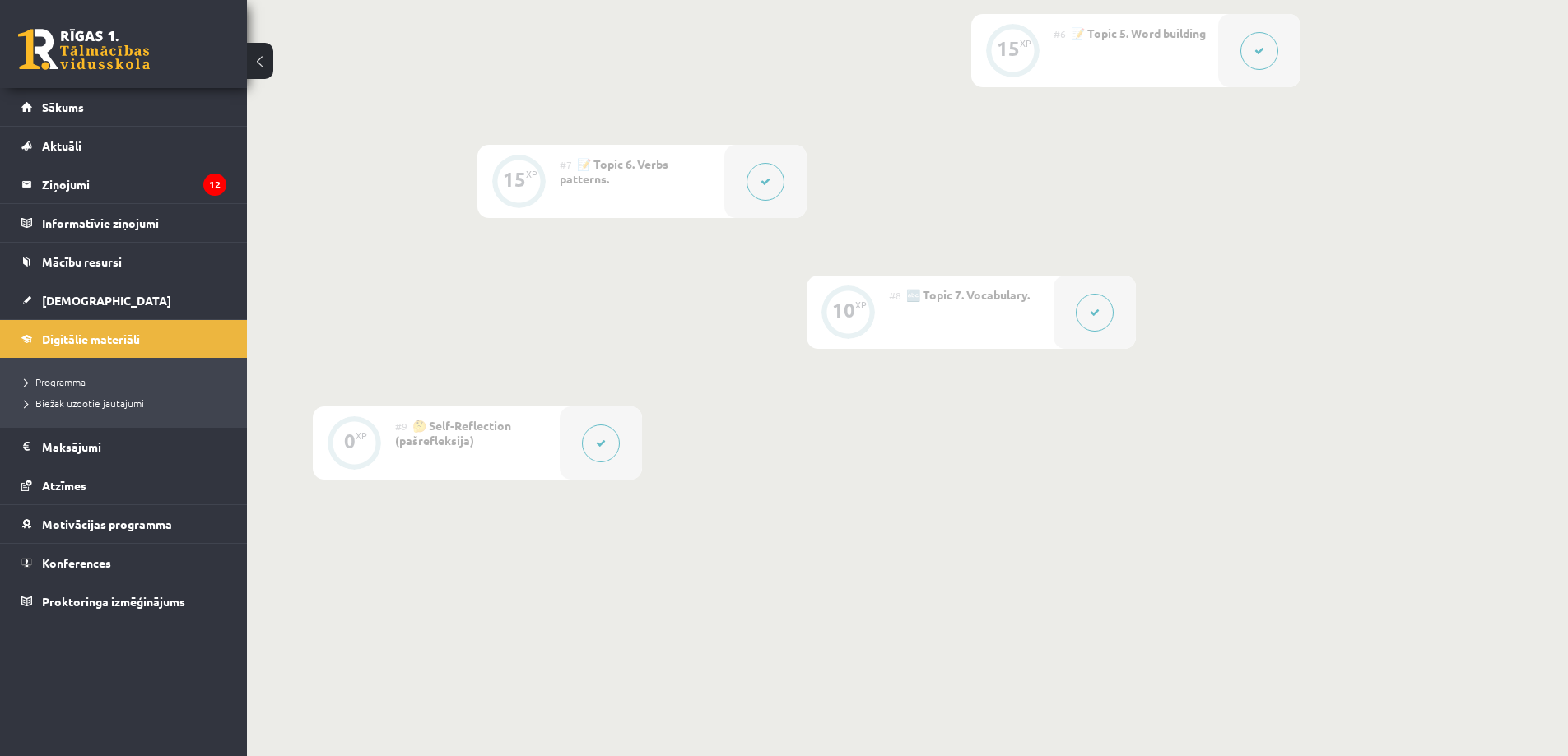
scroll to position [1113, 0]
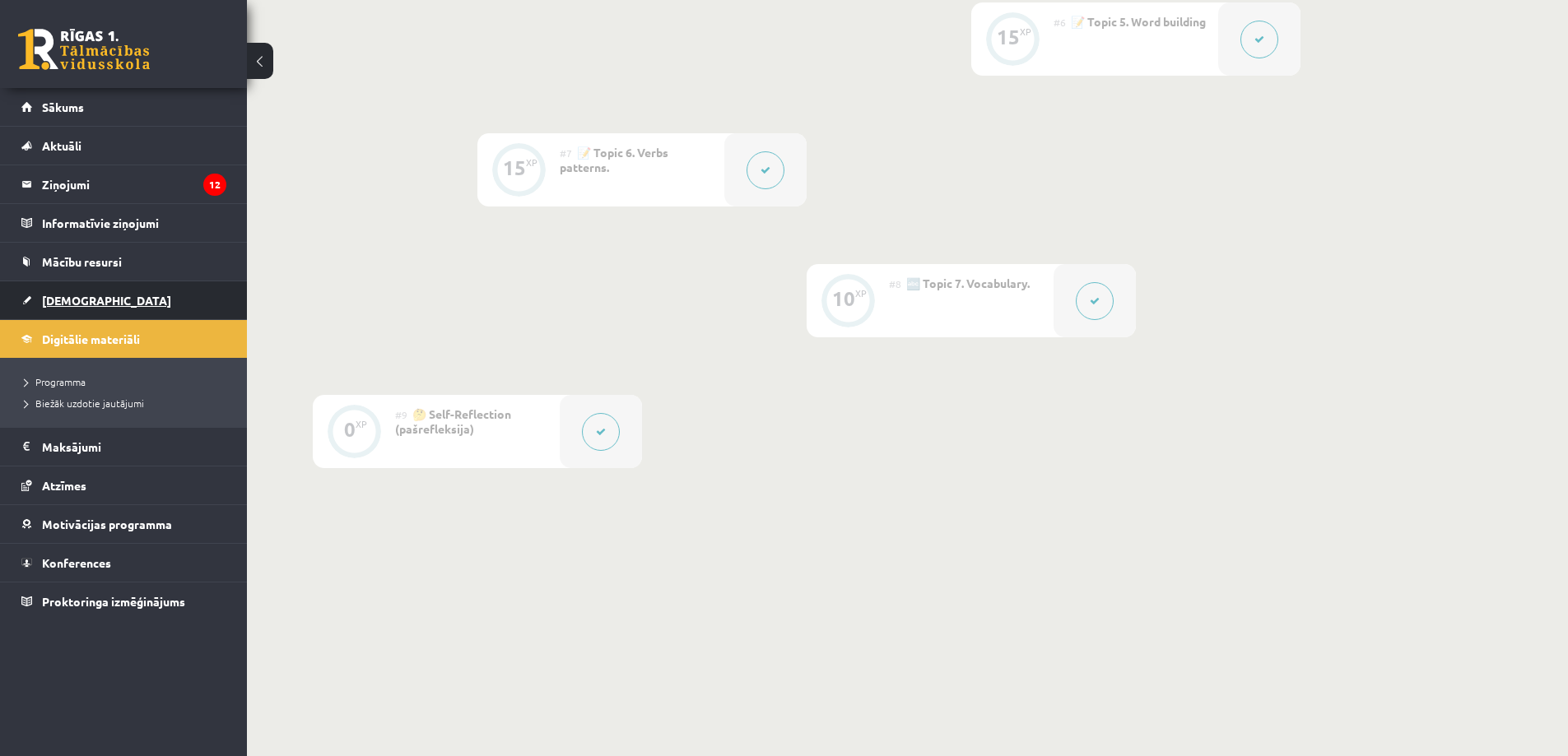
click at [75, 293] on span "[DEMOGRAPHIC_DATA]" at bounding box center [106, 300] width 129 height 15
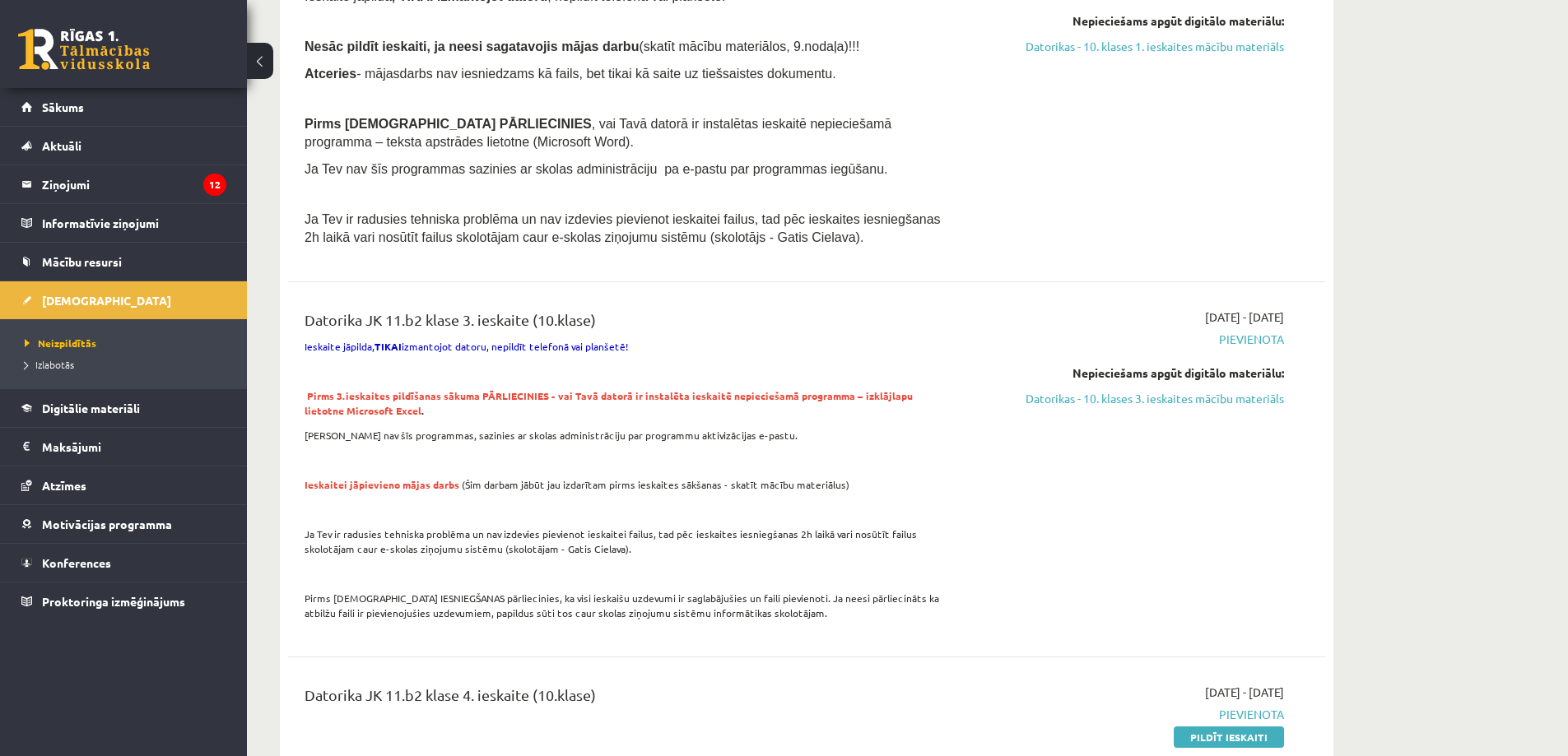
scroll to position [822, 0]
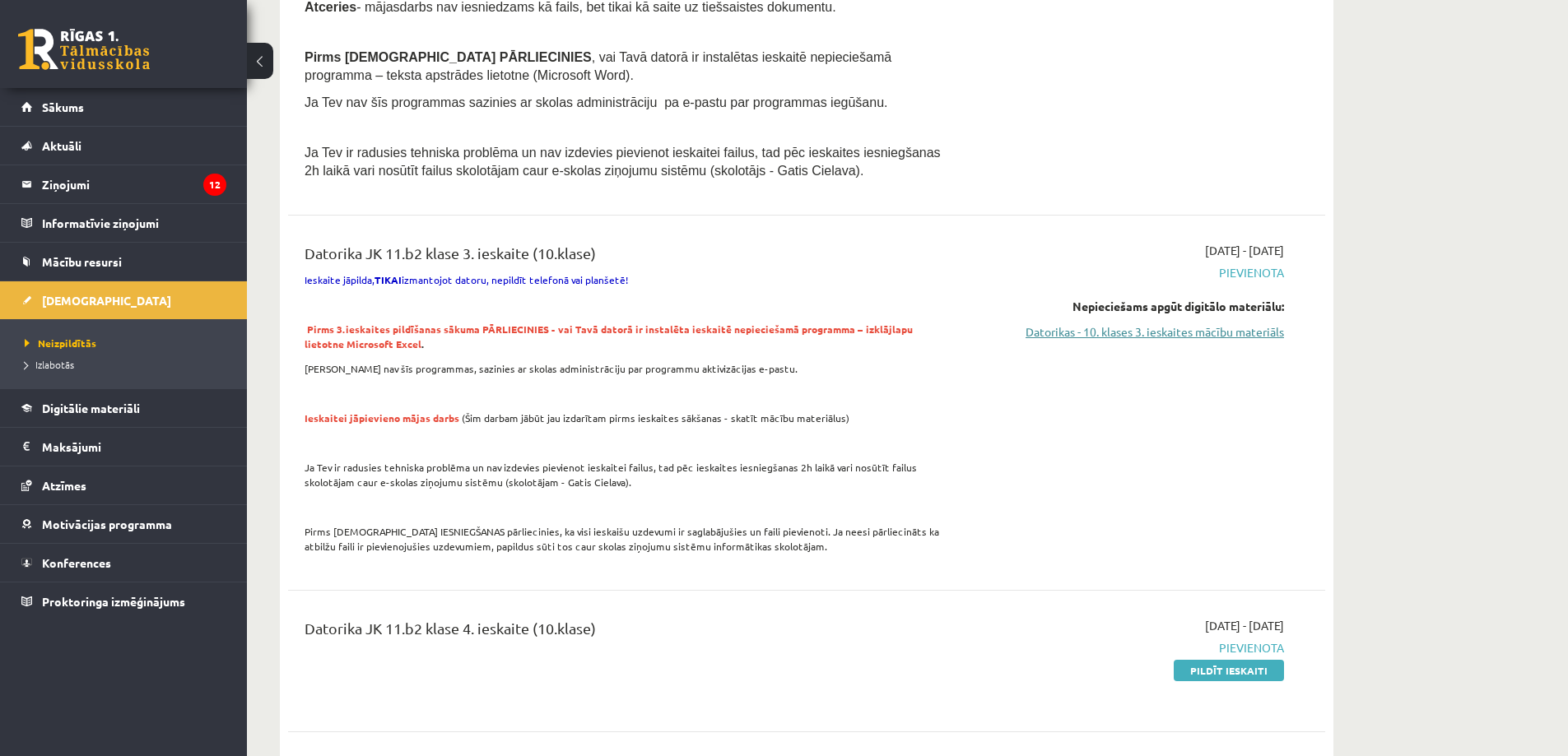
click at [1032, 329] on link "Datorikas - 10. klases 3. ieskaites mācību materiāls" at bounding box center [1129, 332] width 310 height 17
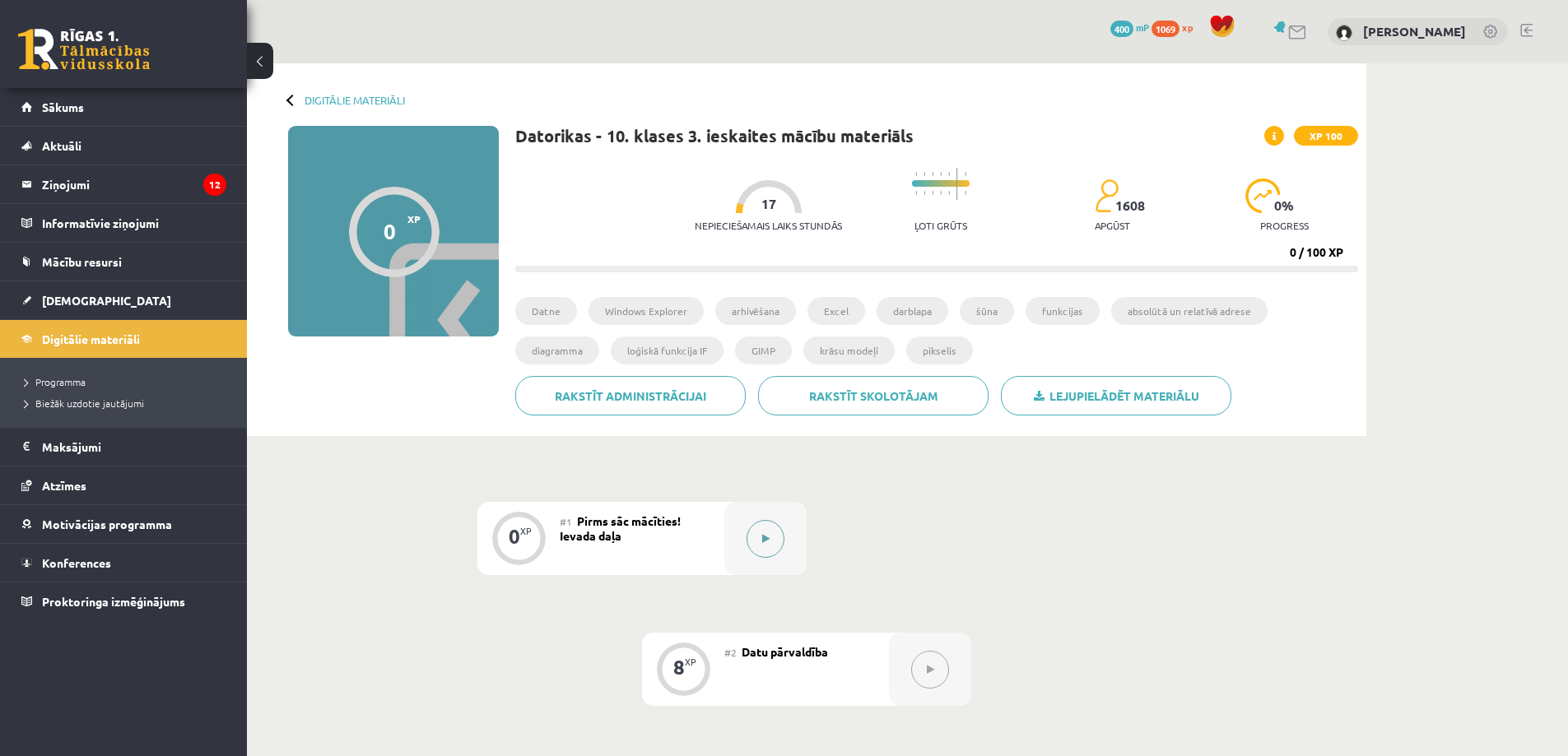
drag, startPoint x: 757, startPoint y: 527, endPoint x: 753, endPoint y: 517, distance: 10.8
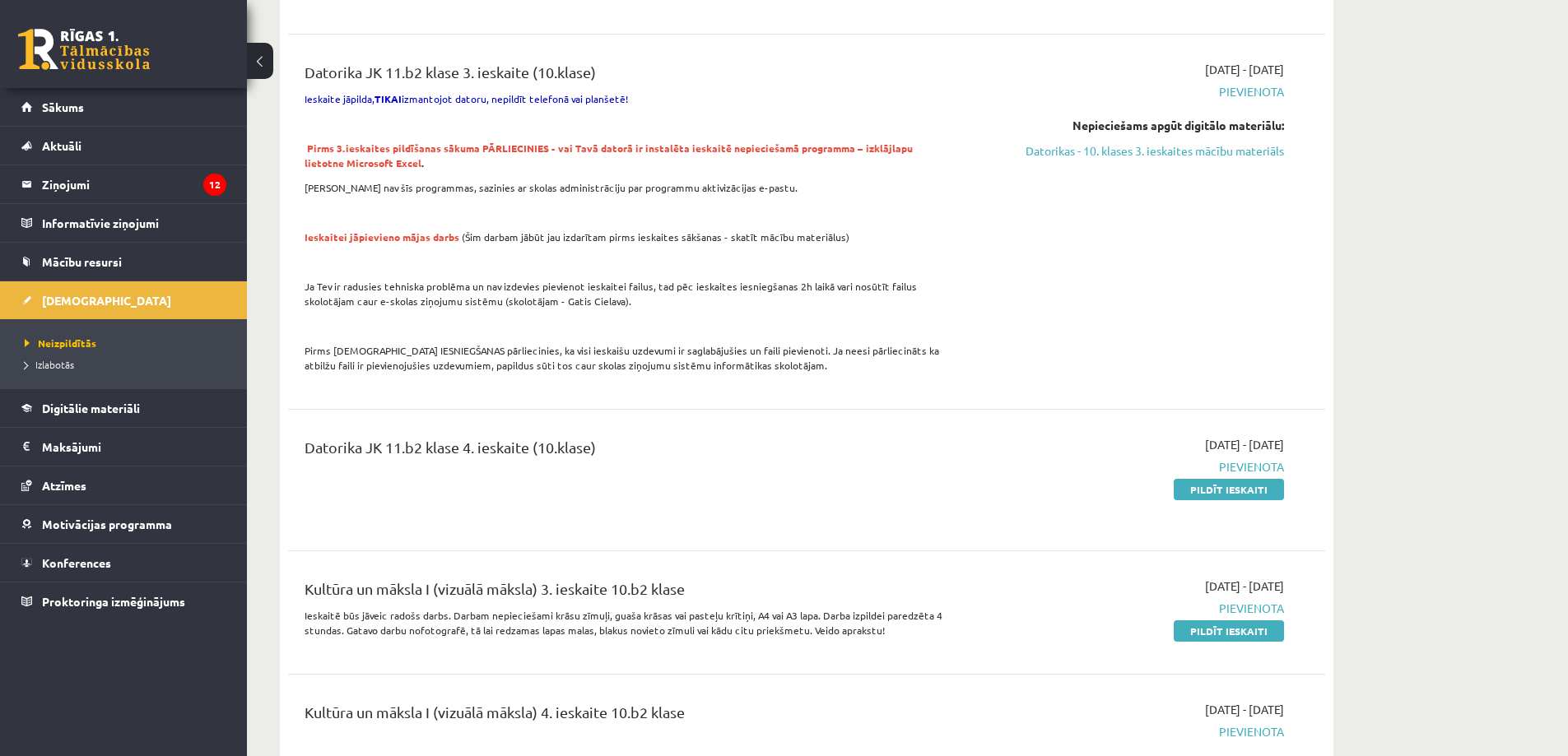
scroll to position [1316, 0]
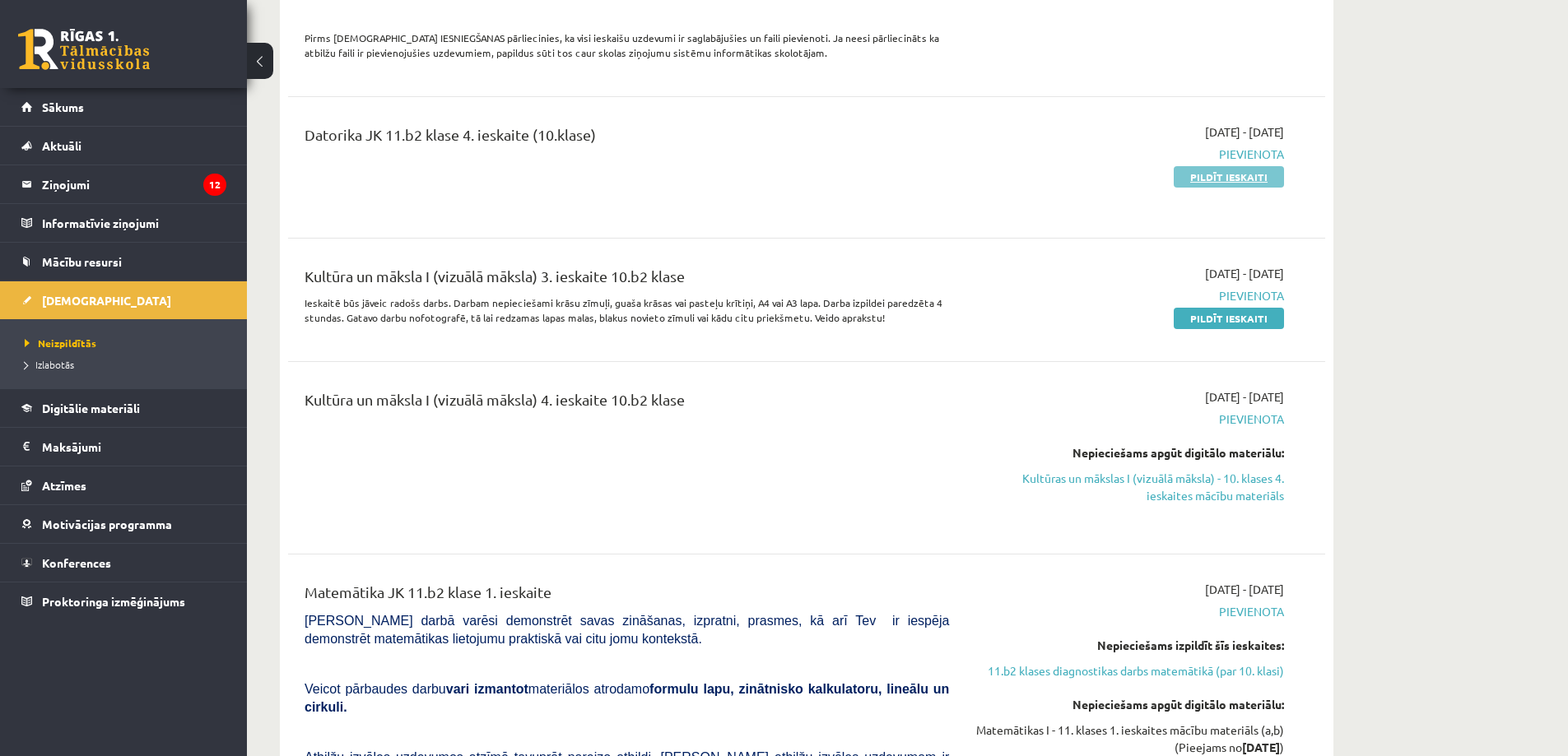
click at [1224, 171] on link "Pildīt ieskaiti" at bounding box center [1229, 176] width 110 height 21
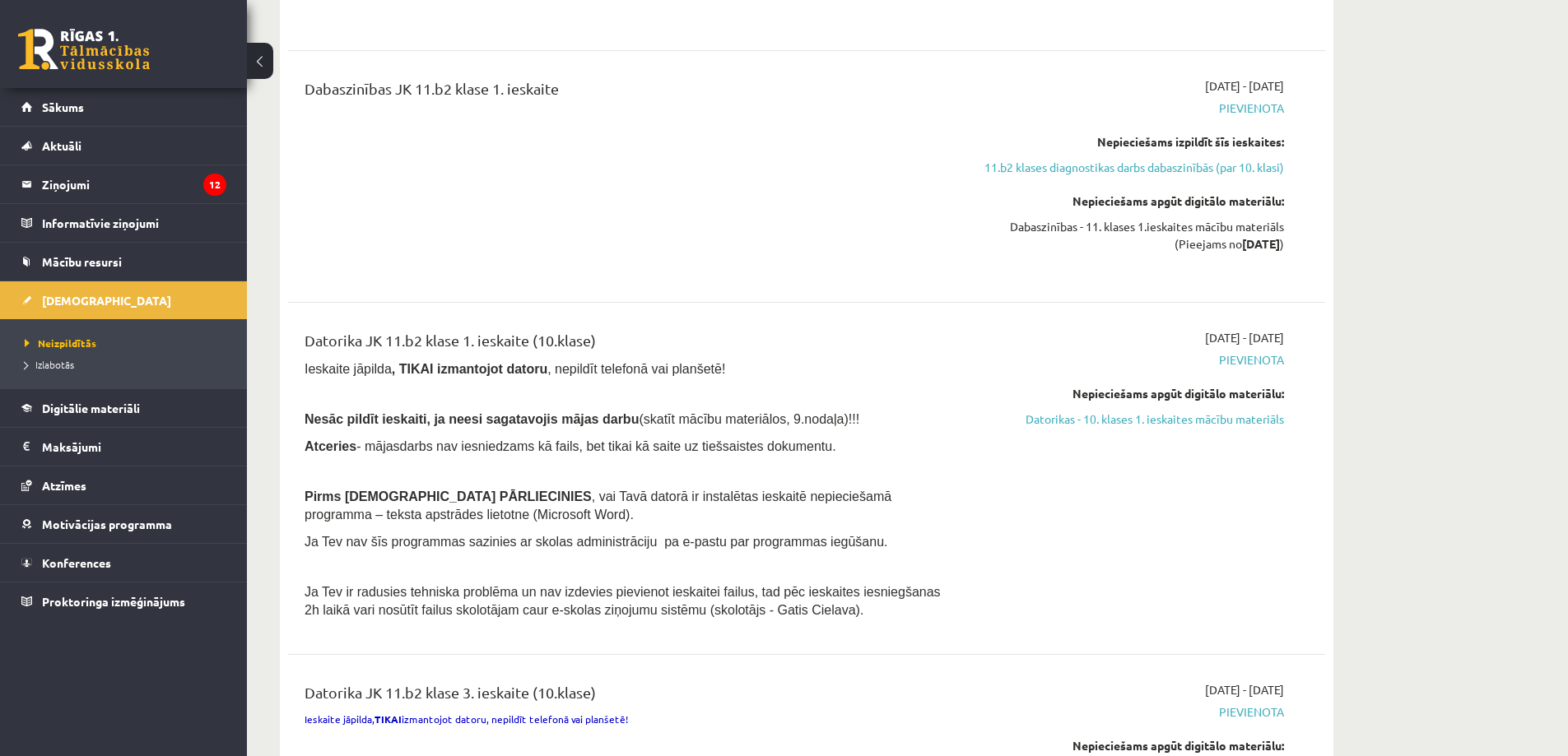
scroll to position [411, 0]
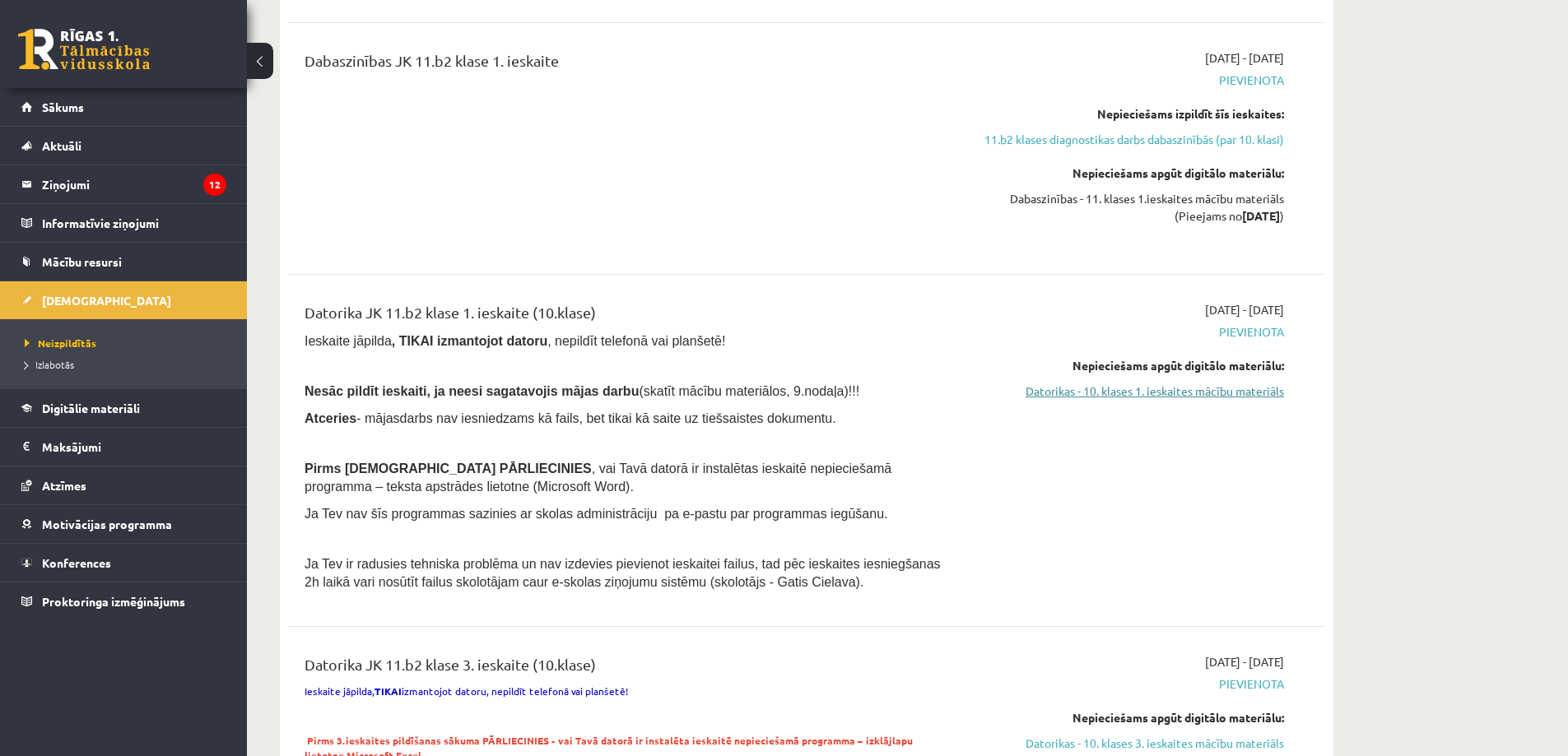
click at [1087, 392] on link "Datorikas - 10. klases 1. ieskaites mācību materiāls" at bounding box center [1129, 390] width 310 height 17
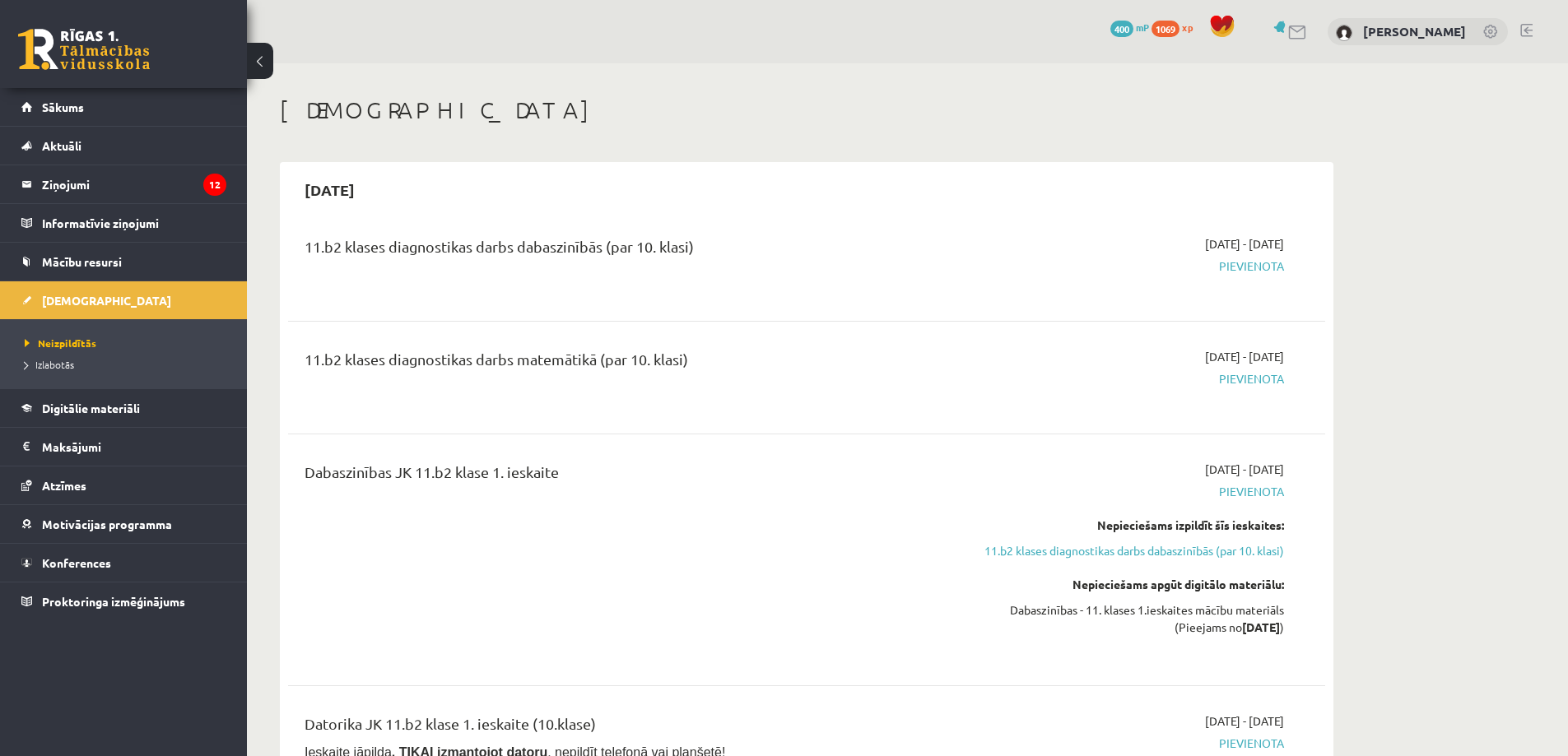
scroll to position [493, 0]
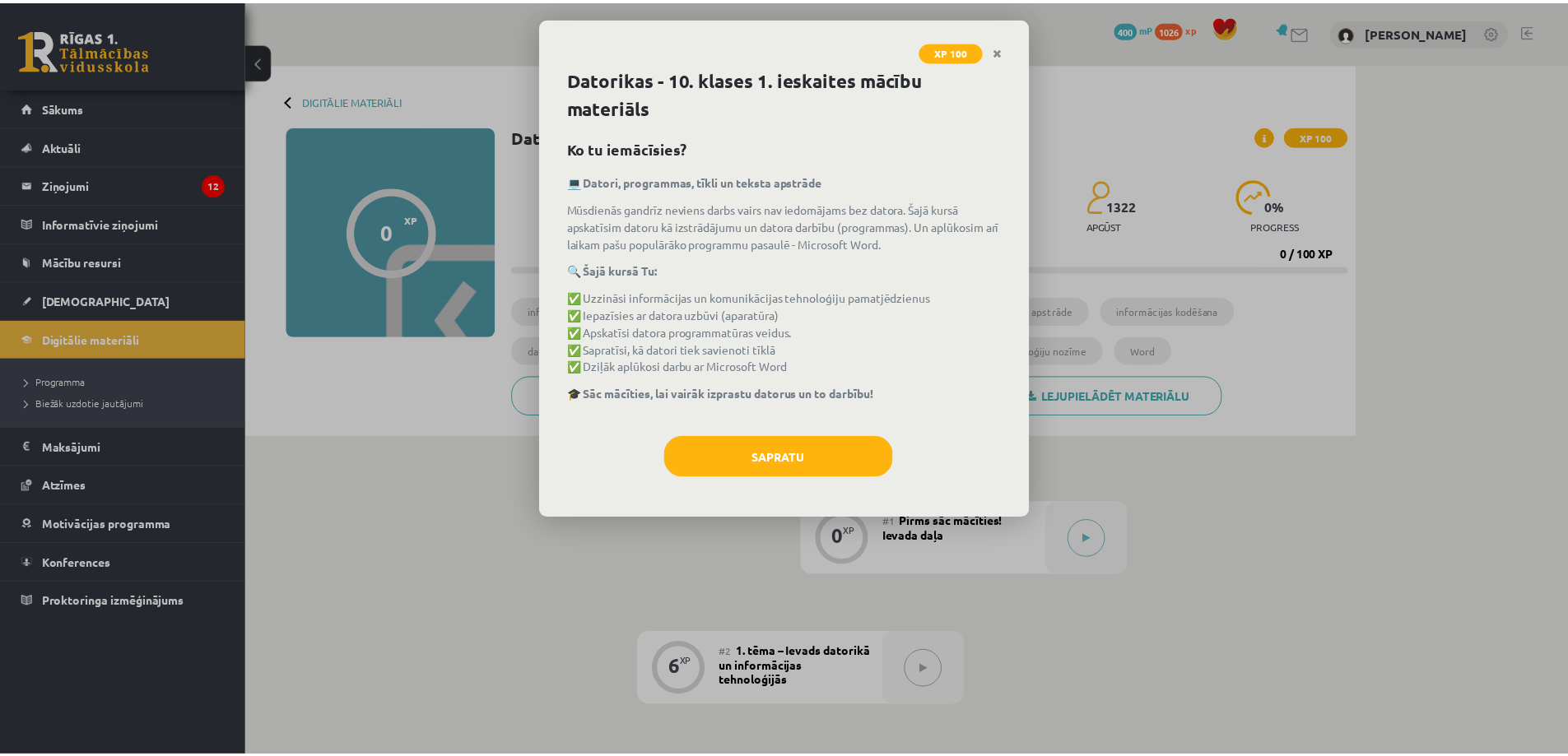
scroll to position [1726, 0]
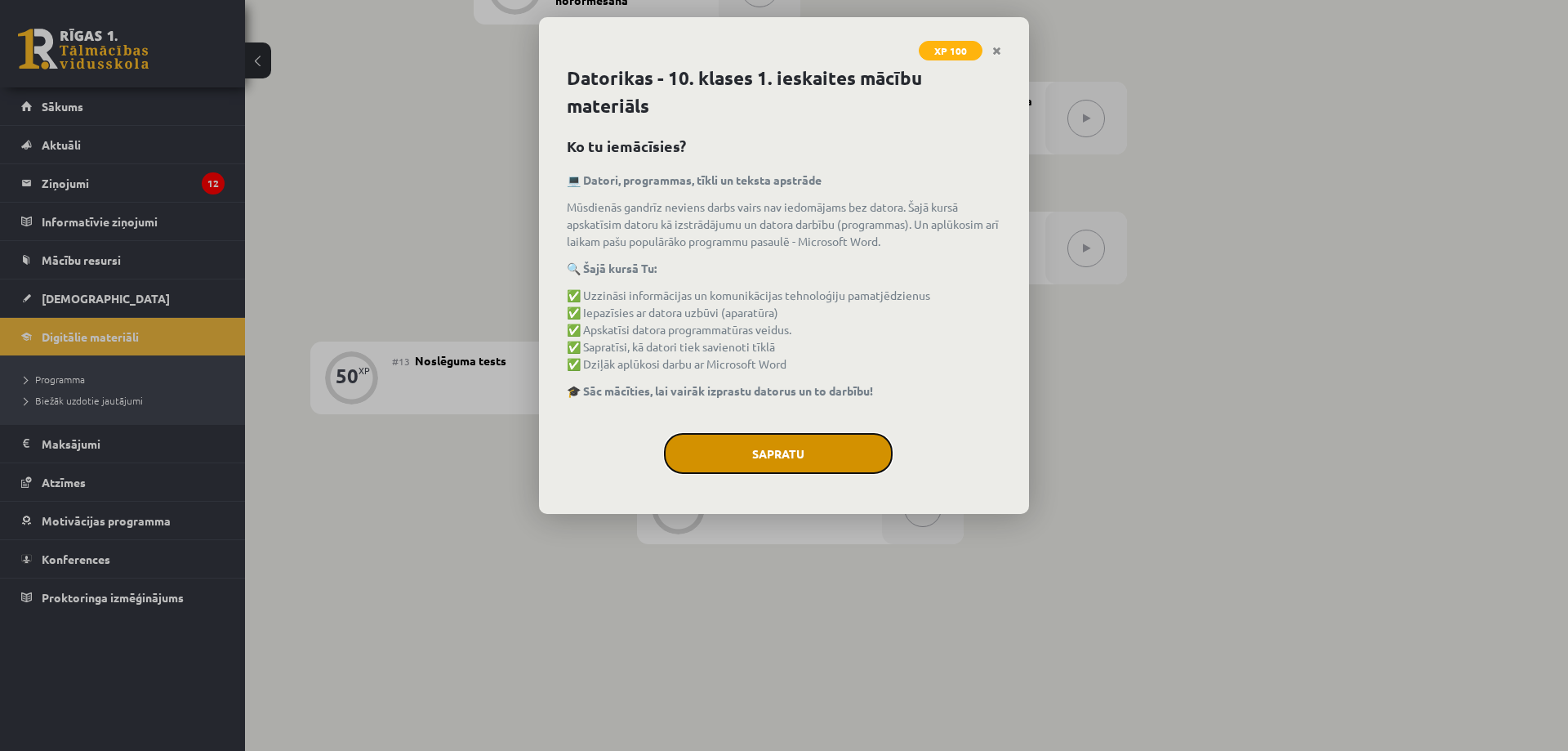
click at [842, 466] on button "Sapratu" at bounding box center [778, 453] width 228 height 41
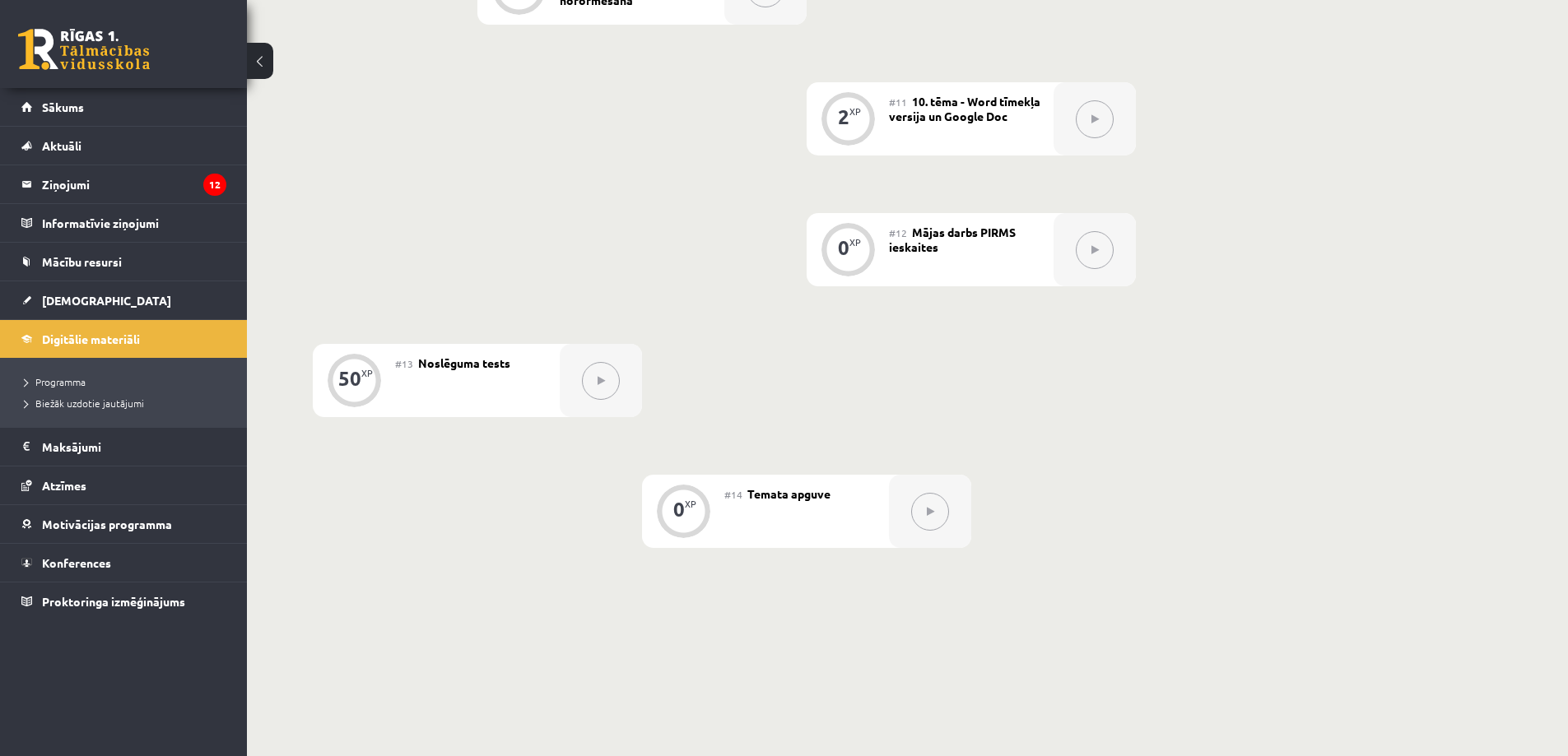
drag, startPoint x: 1101, startPoint y: 253, endPoint x: 1091, endPoint y: 253, distance: 10.0
click at [1100, 253] on button at bounding box center [1094, 249] width 38 height 38
click at [865, 247] on div "0 XP" at bounding box center [847, 247] width 50 height 49
click at [593, 391] on button at bounding box center [600, 380] width 38 height 38
click at [932, 518] on button at bounding box center [929, 511] width 38 height 38
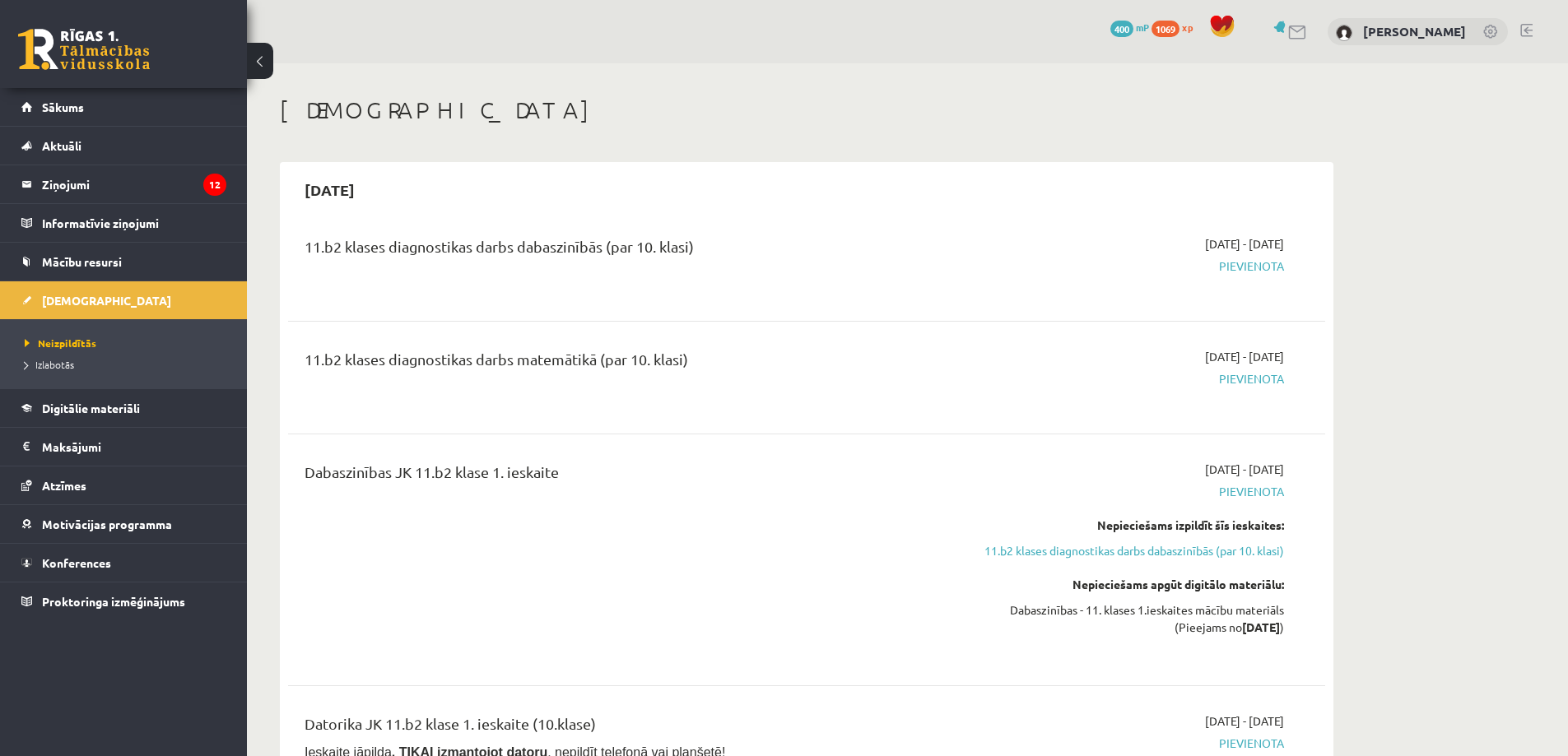
scroll to position [493, 0]
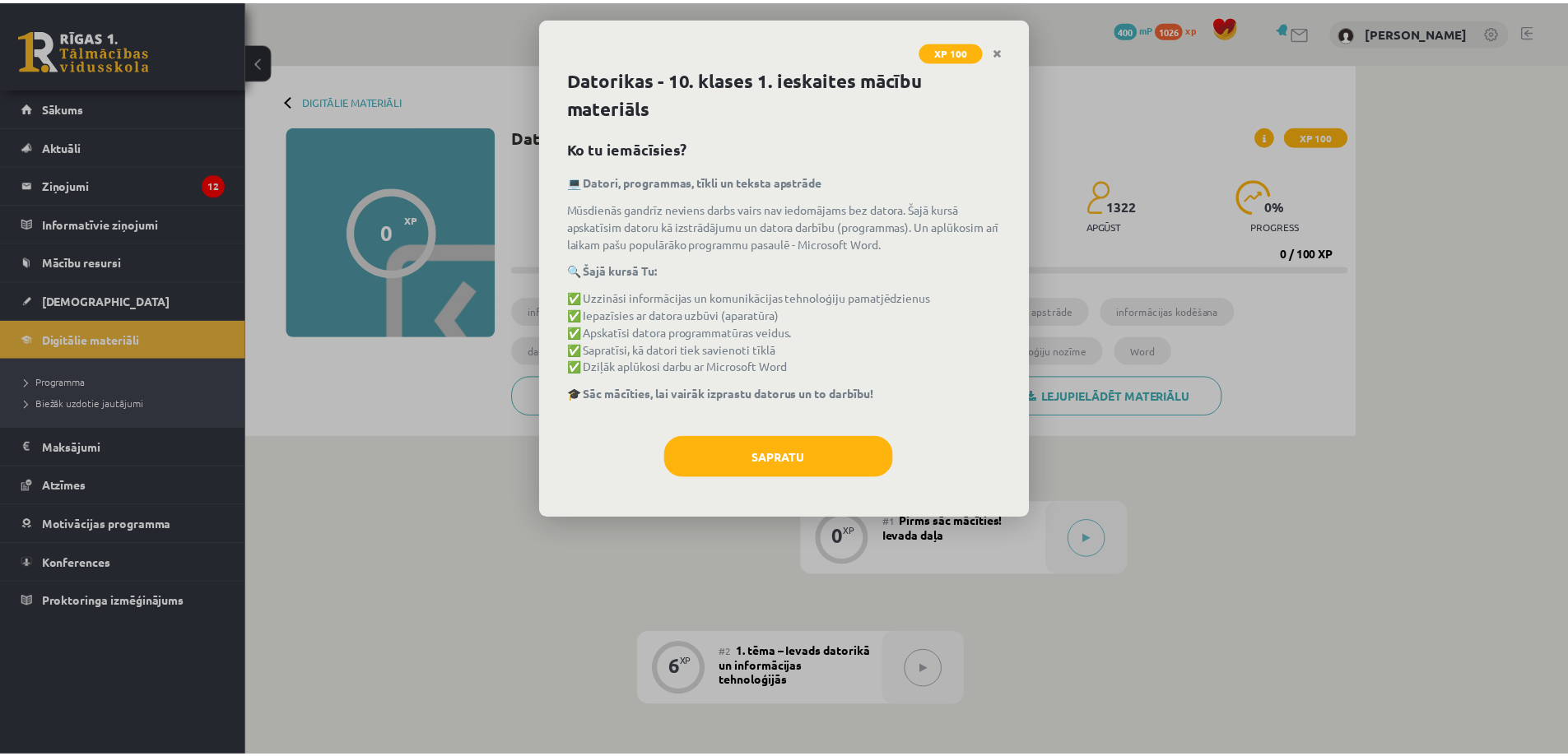
scroll to position [1726, 0]
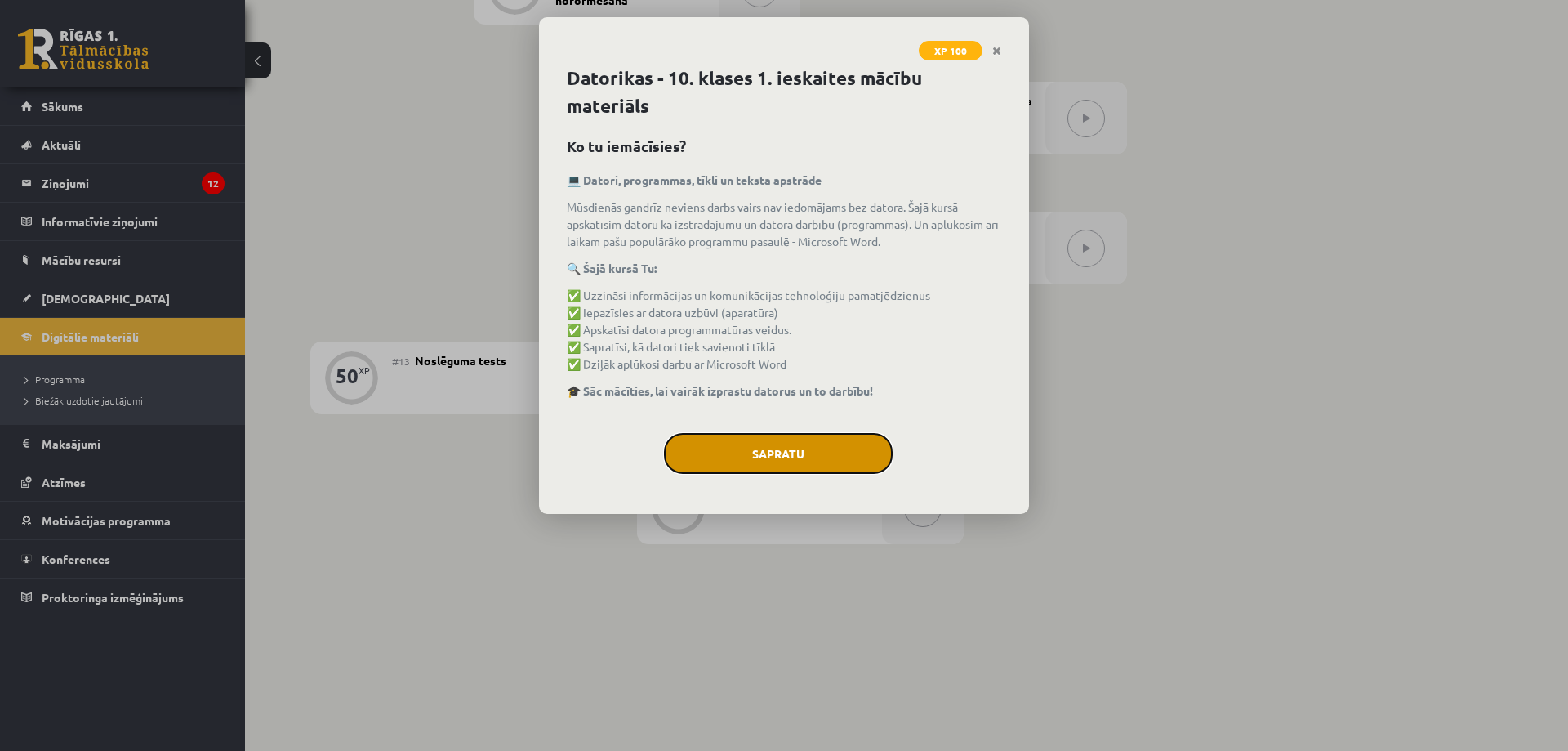
click at [818, 450] on button "Sapratu" at bounding box center [778, 453] width 228 height 41
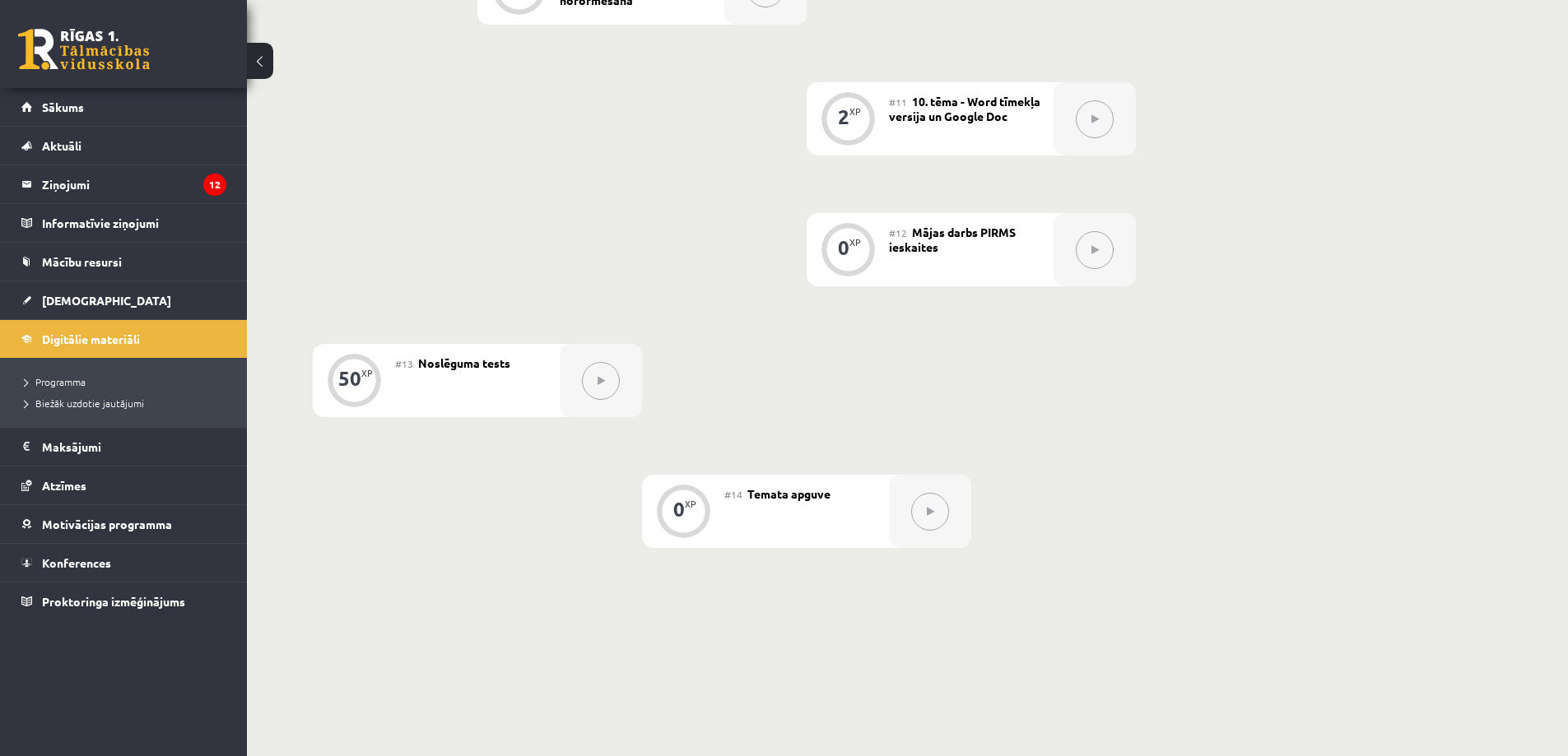
click at [936, 515] on button at bounding box center [929, 511] width 38 height 38
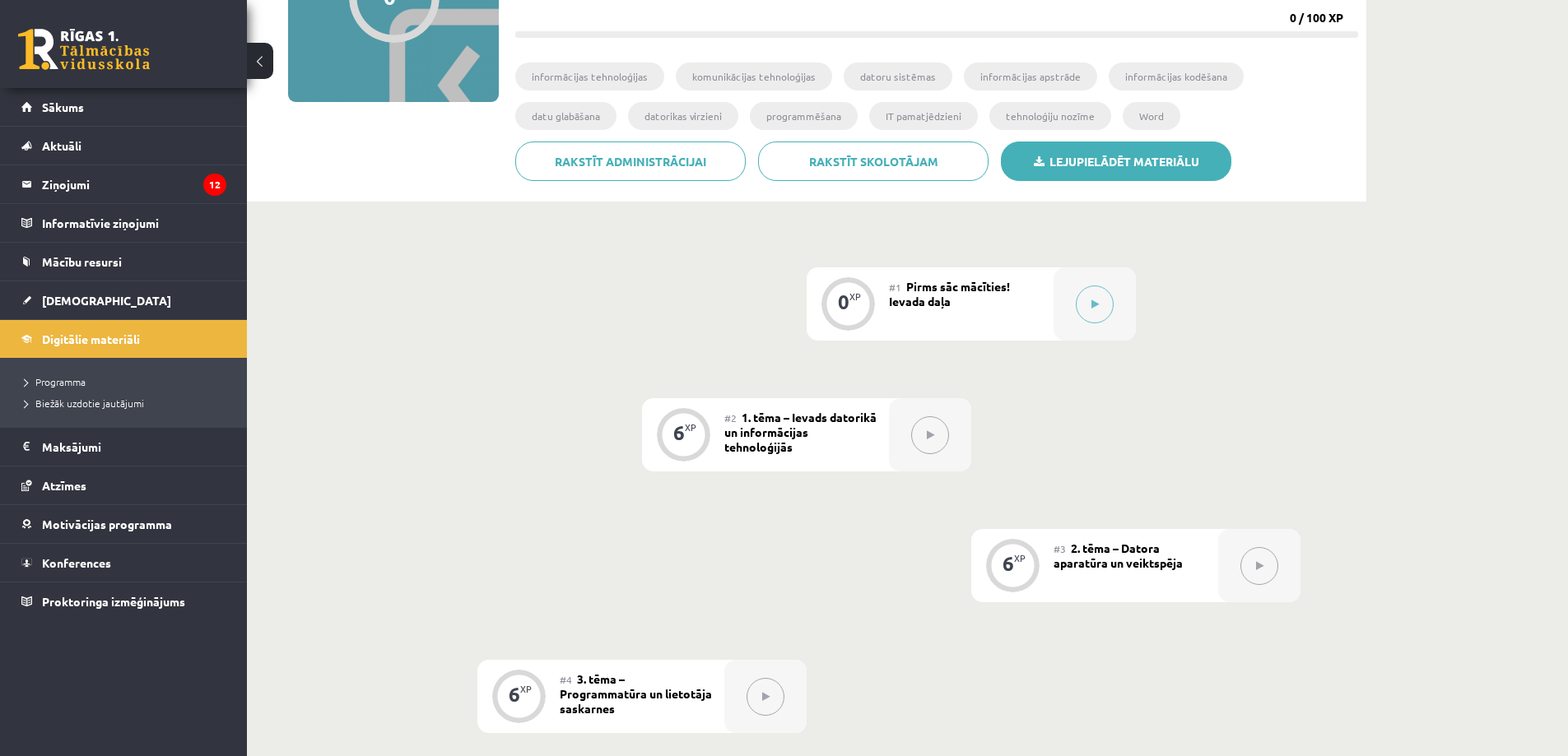
scroll to position [80, 0]
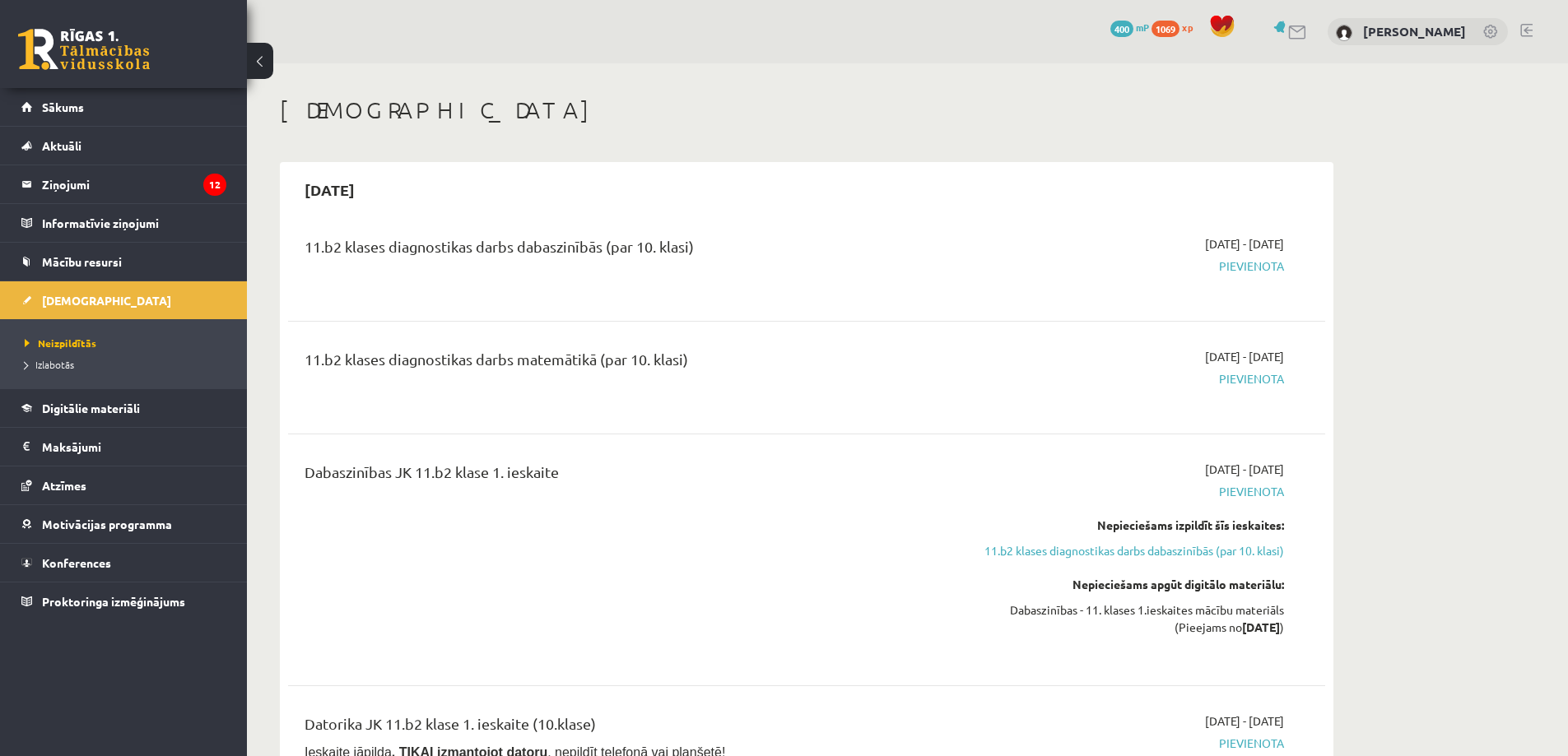
scroll to position [493, 0]
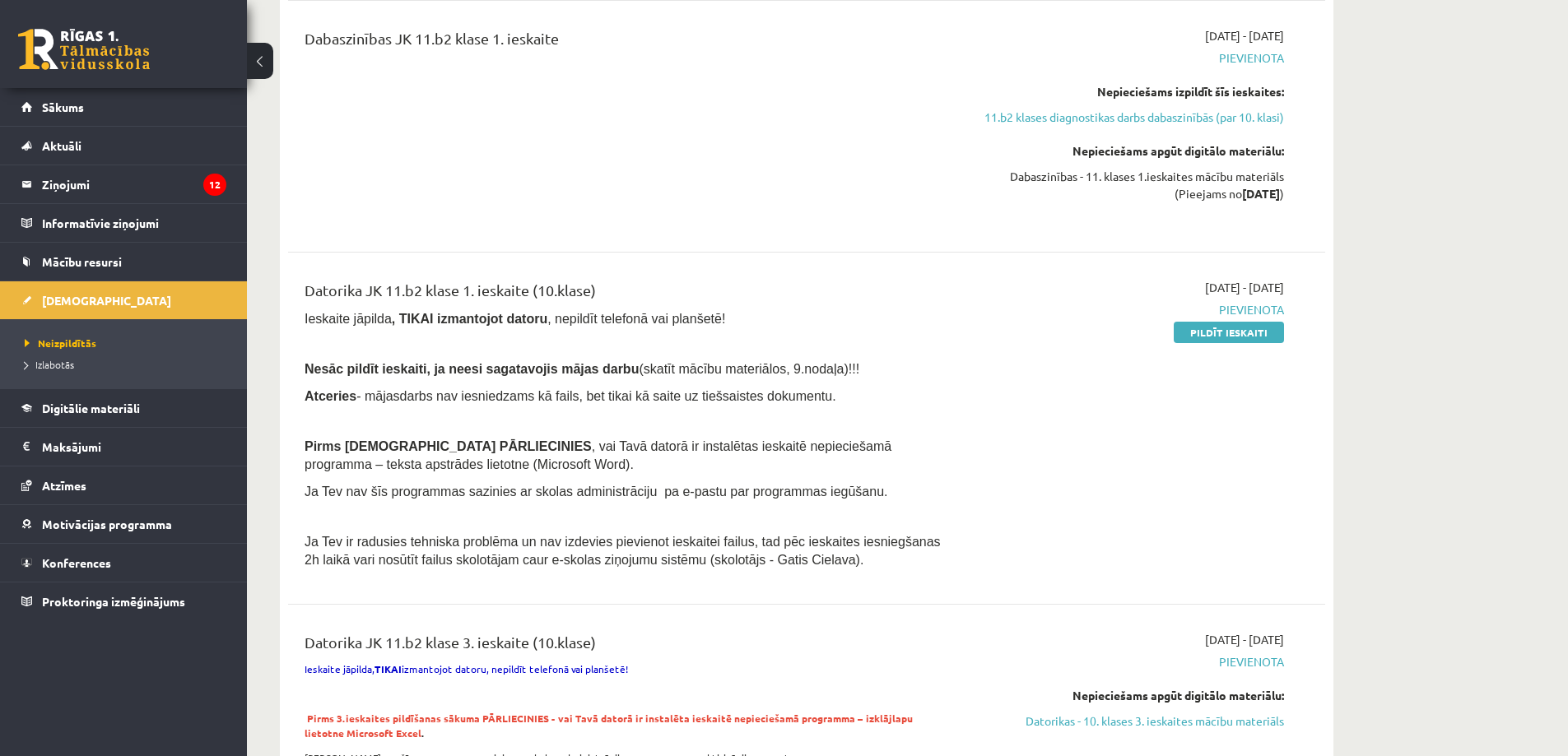
scroll to position [411, 0]
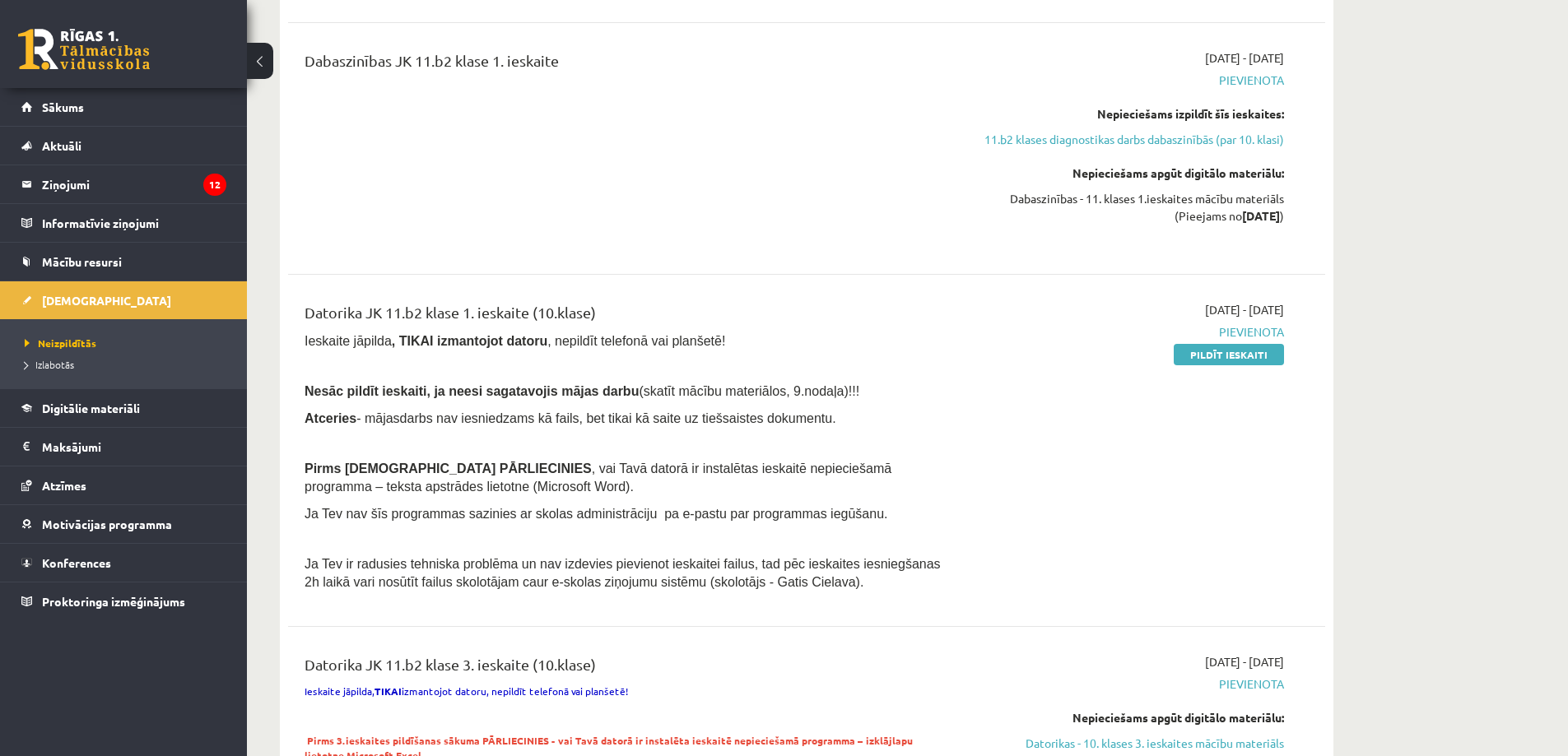
drag, startPoint x: 1132, startPoint y: 354, endPoint x: 880, endPoint y: 336, distance: 252.6
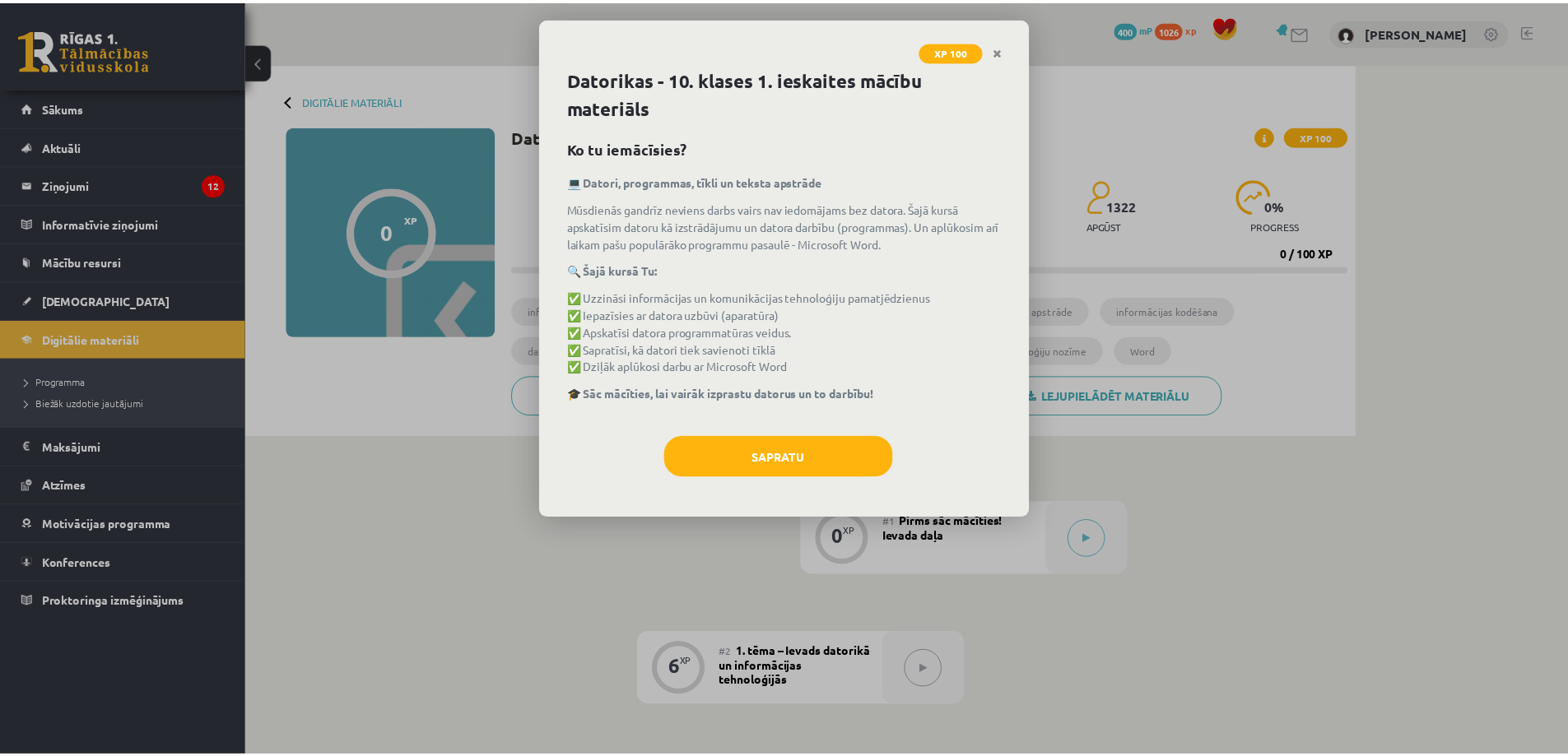
scroll to position [80, 0]
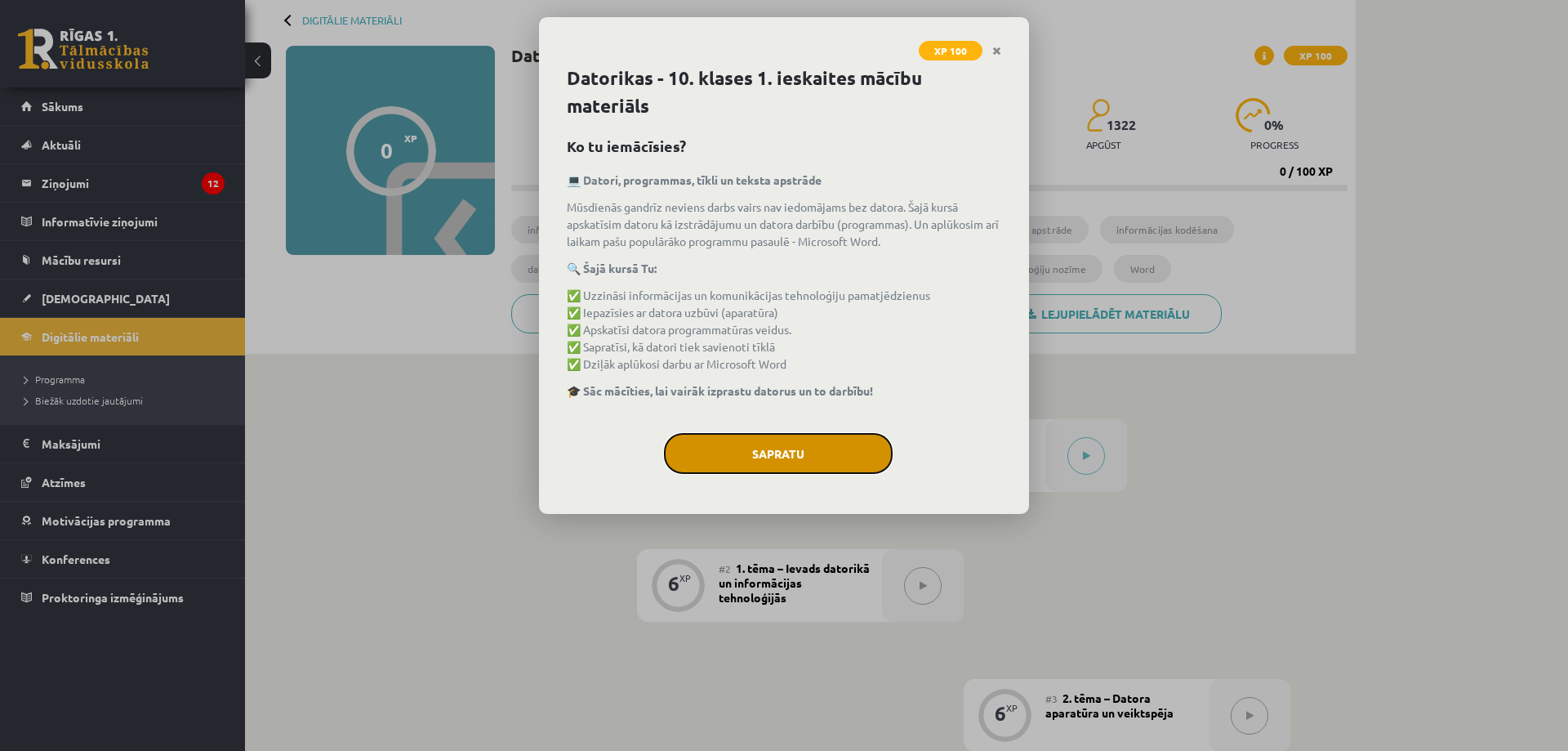
click at [804, 448] on button "Sapratu" at bounding box center [778, 453] width 228 height 41
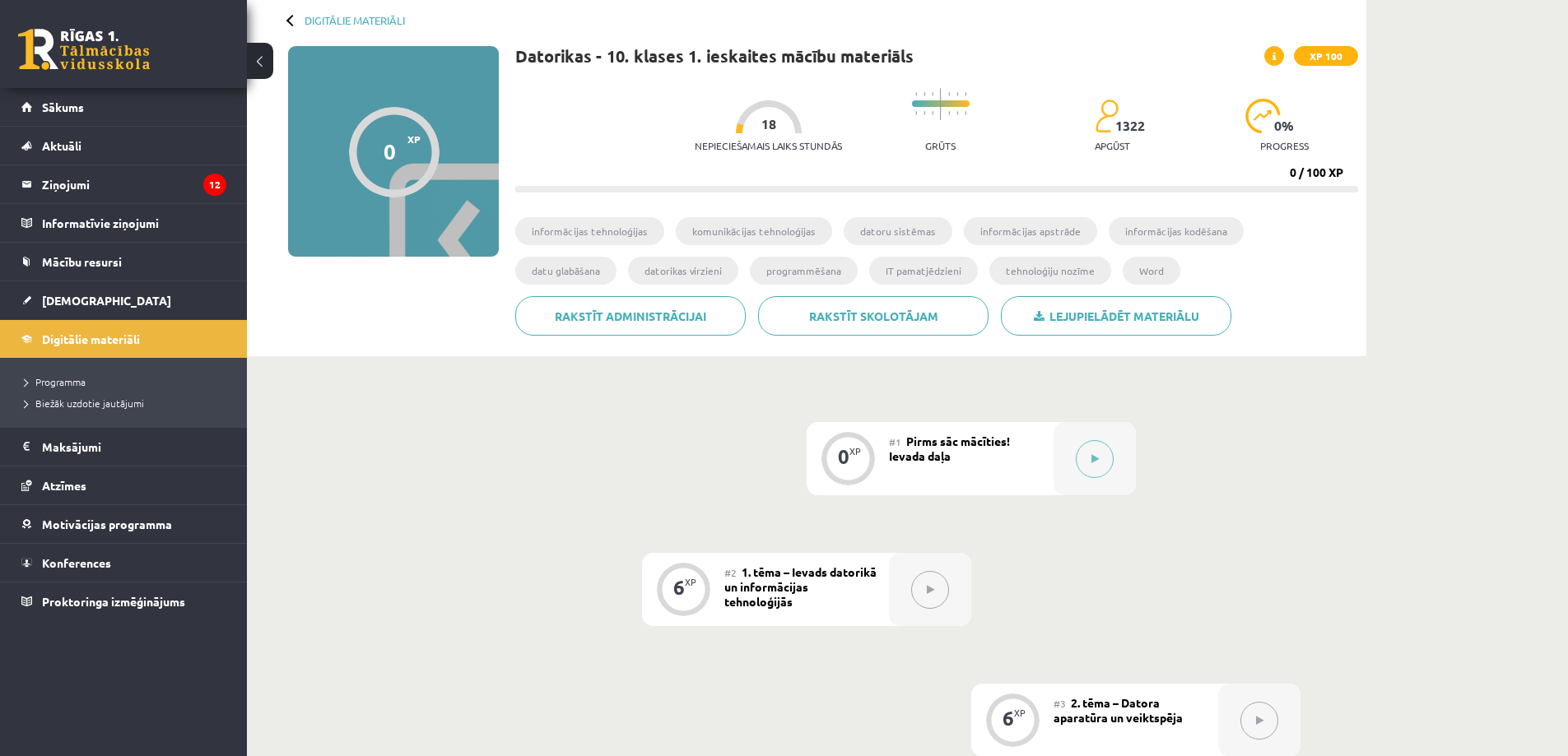
click at [920, 583] on button at bounding box center [929, 589] width 38 height 38
drag, startPoint x: 760, startPoint y: 128, endPoint x: 780, endPoint y: 128, distance: 20.0
click at [780, 128] on div "Nepieciešamais laiks stundās 18" at bounding box center [767, 130] width 148 height 60
click at [777, 132] on div at bounding box center [768, 116] width 66 height 33
click at [723, 119] on div "Nepieciešamais laiks stundās 18" at bounding box center [767, 130] width 148 height 60
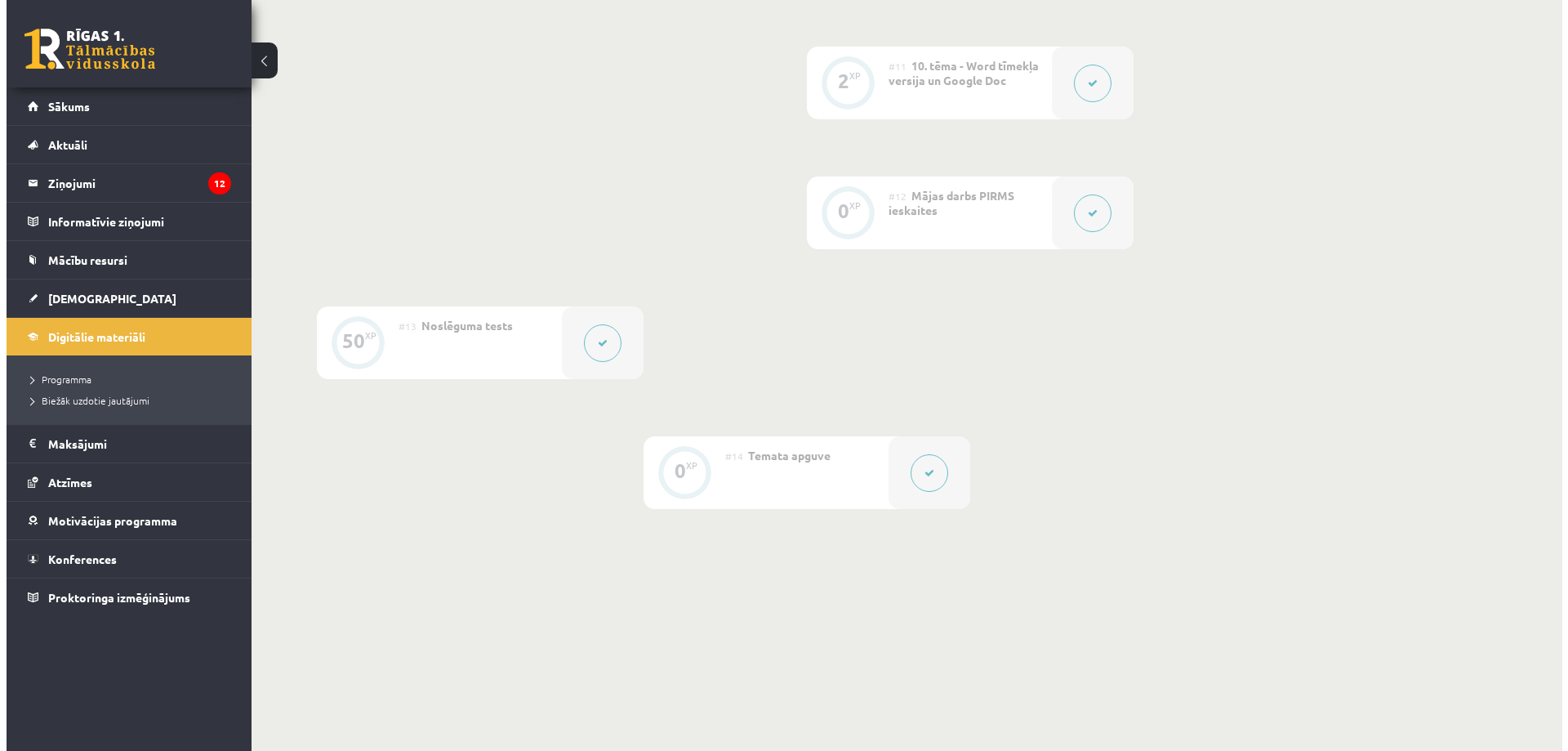
scroll to position [1713, 0]
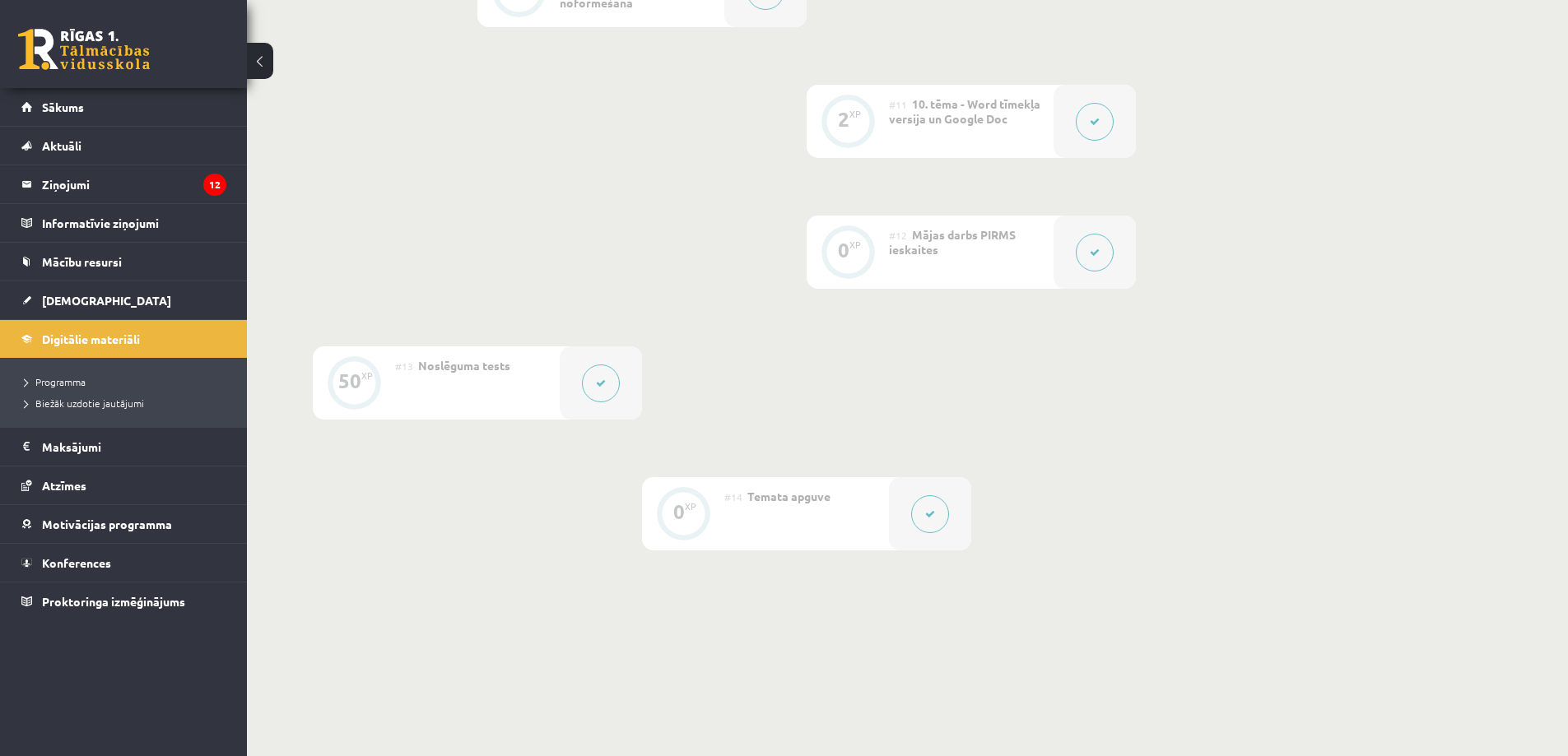
click at [1110, 252] on button at bounding box center [1094, 252] width 38 height 38
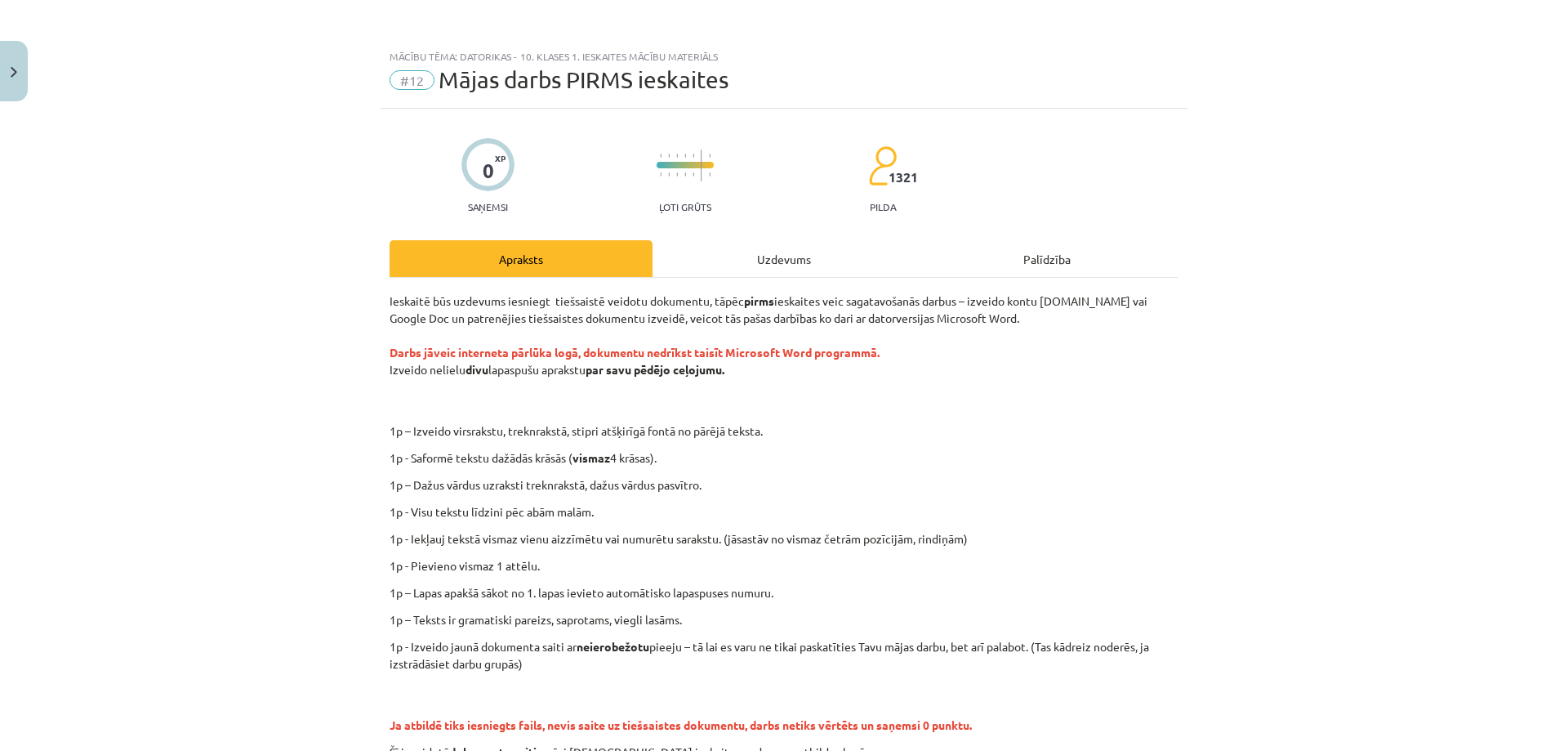
click at [732, 269] on div "Uzdevums" at bounding box center [784, 259] width 263 height 36
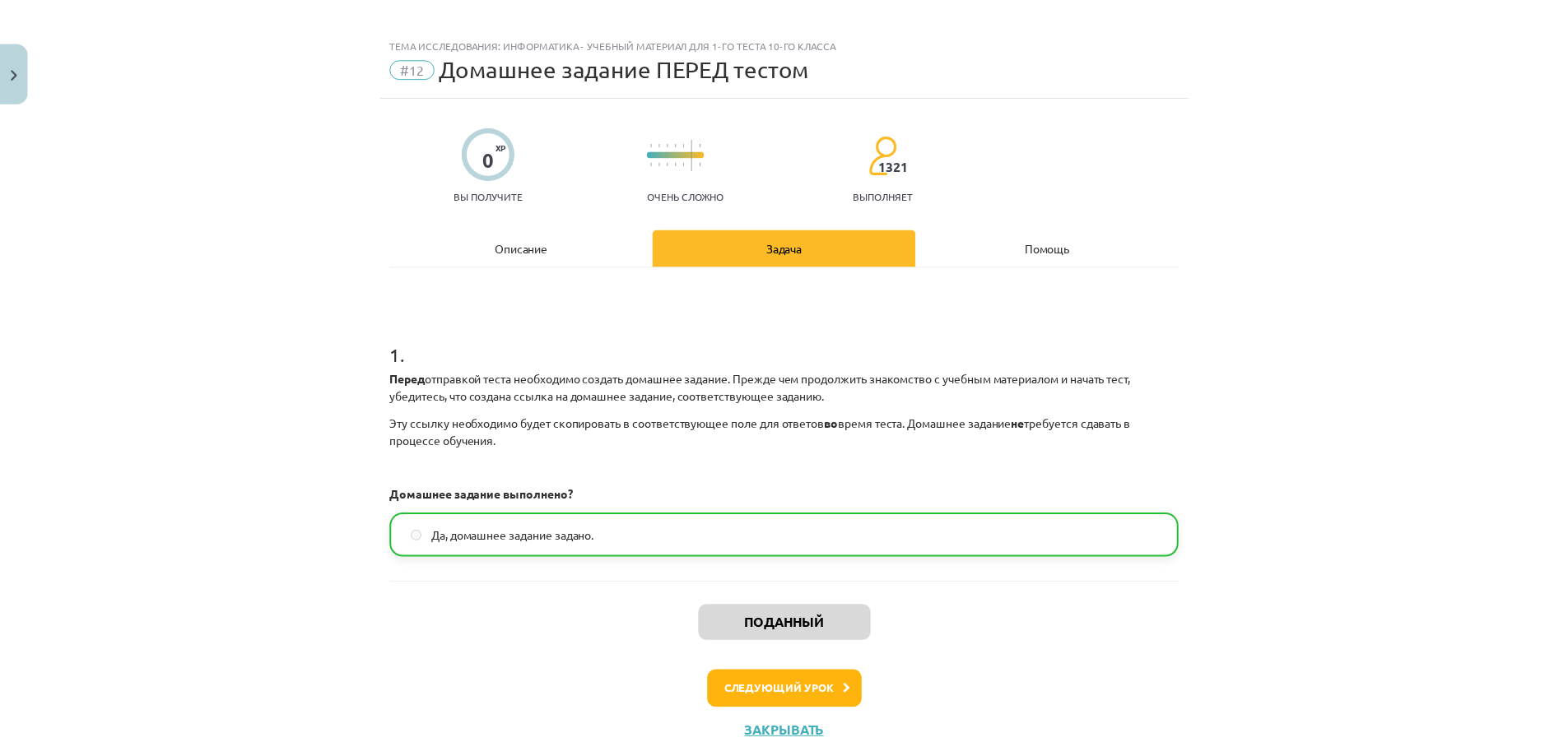
scroll to position [0, 0]
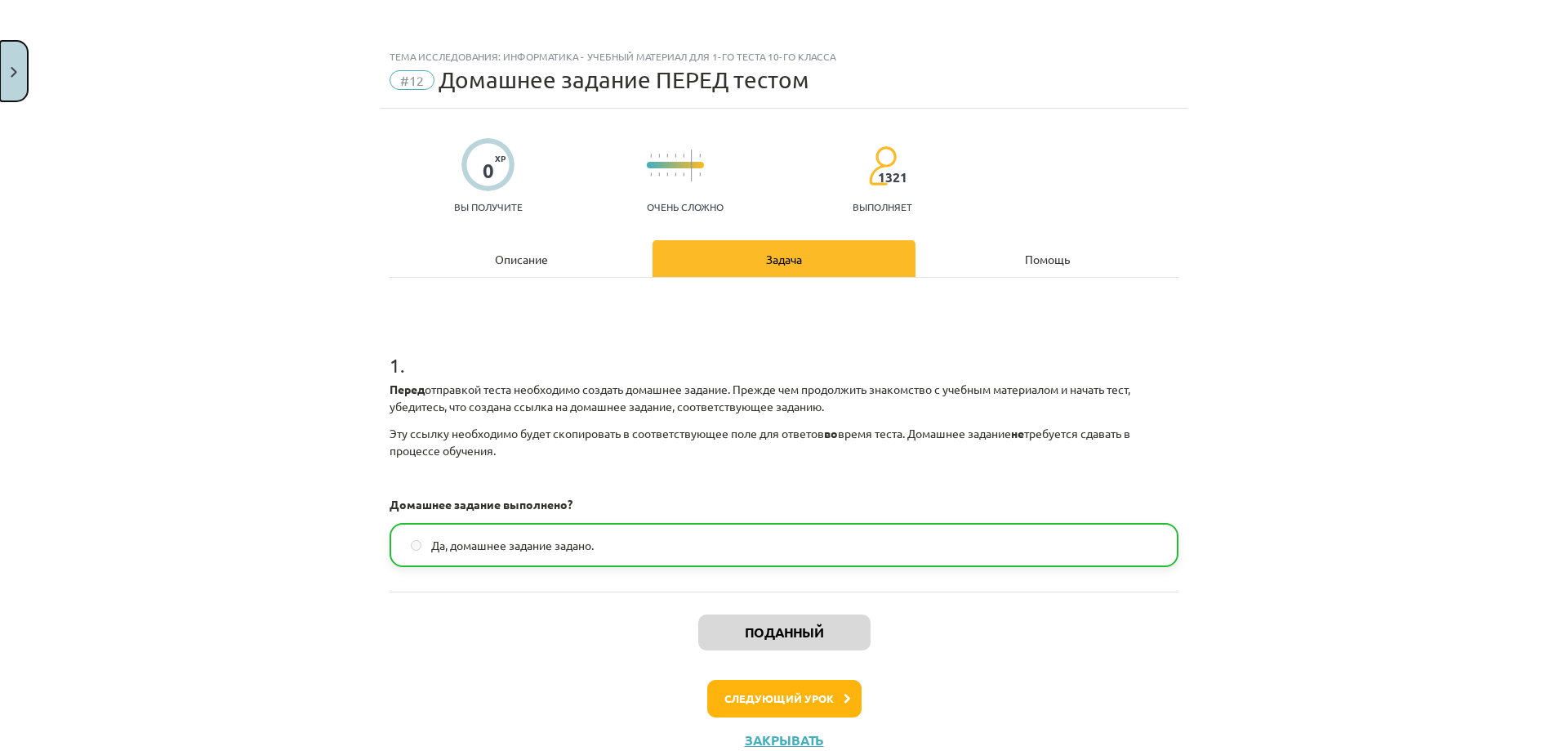
click at [23, 68] on button "Закрывать" at bounding box center [14, 71] width 28 height 60
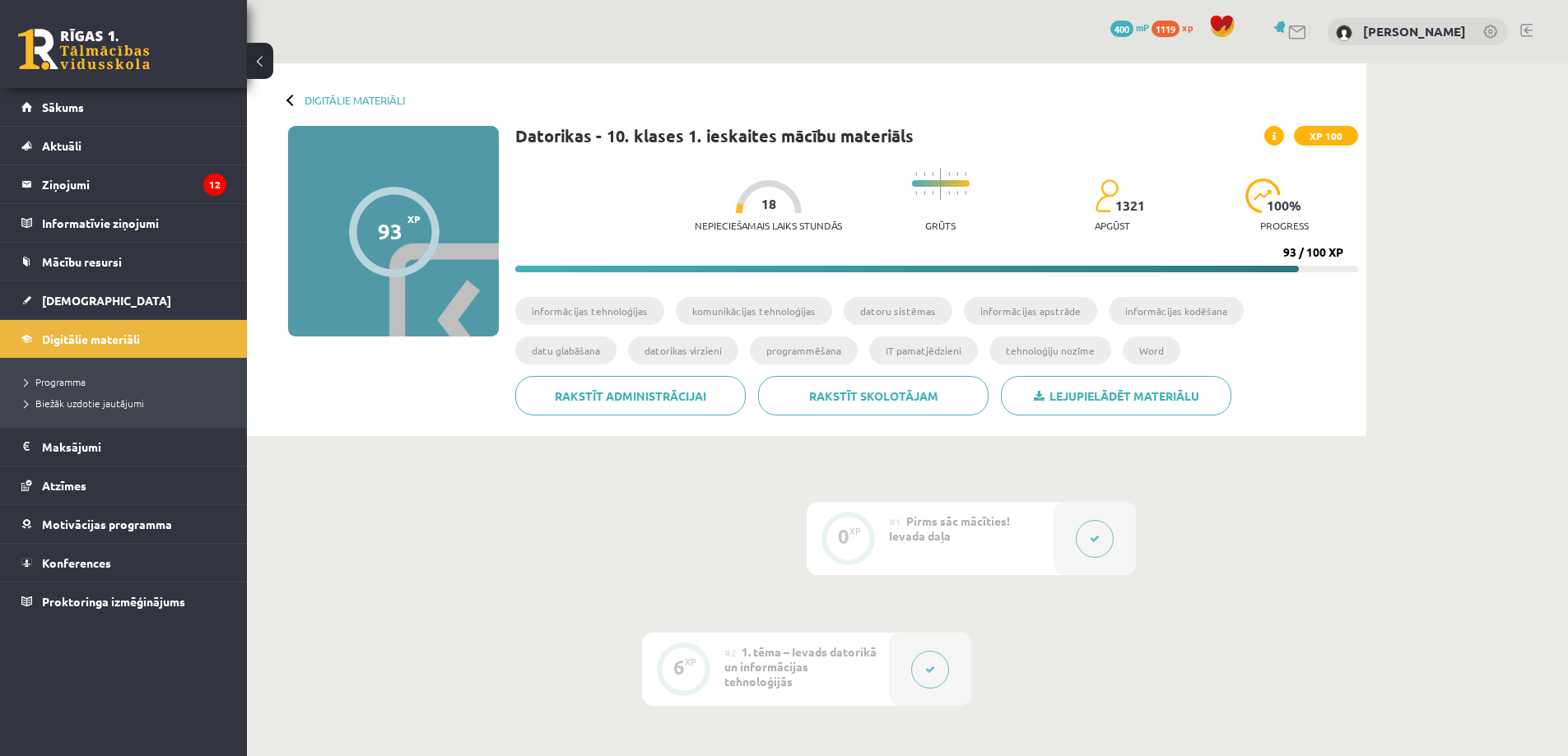
click at [782, 118] on div "Digitālie materiāli 93 XP XP 100 93 / 100 XP Datorikas - 10. klases 1. ieskaite…" at bounding box center [806, 249] width 1119 height 373
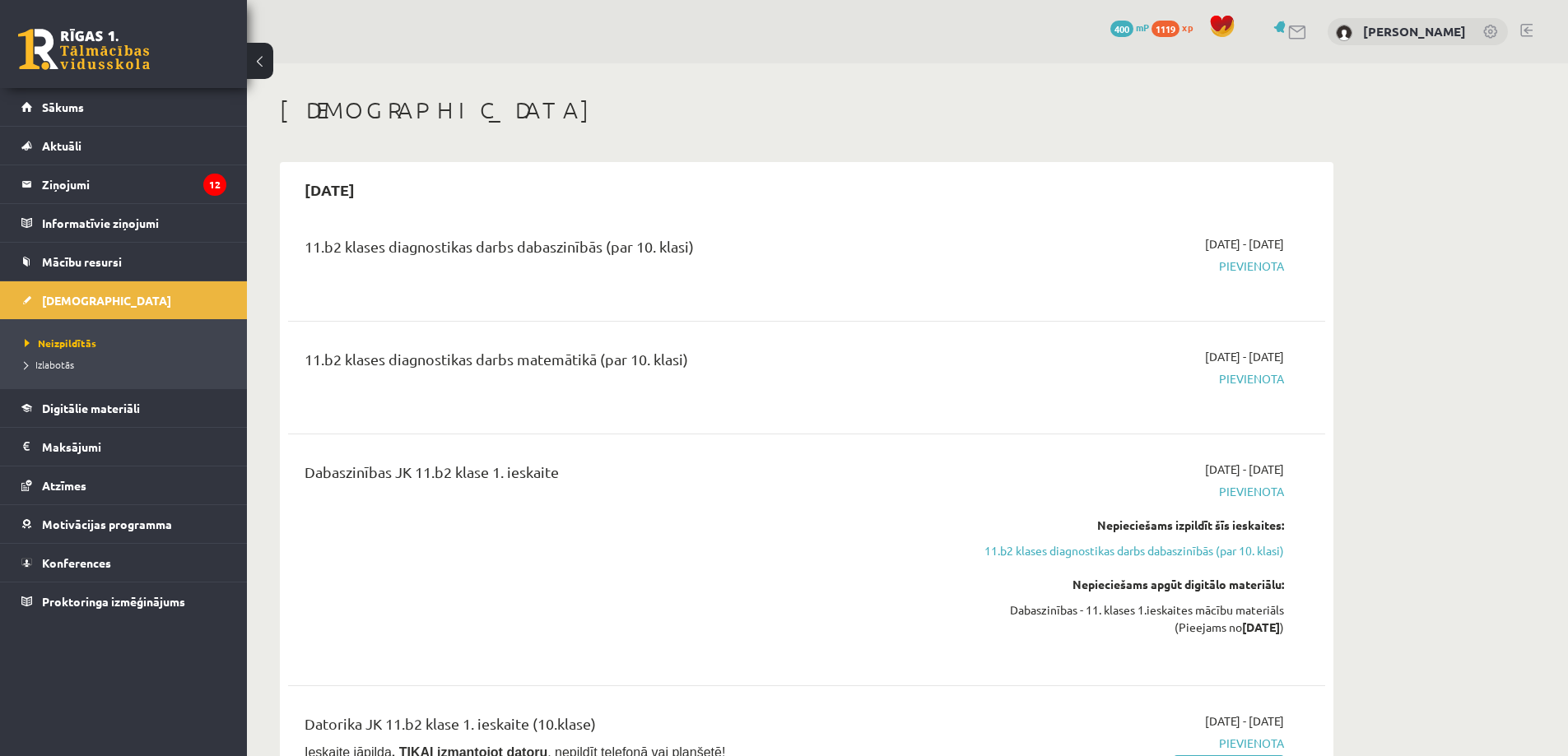
scroll to position [411, 0]
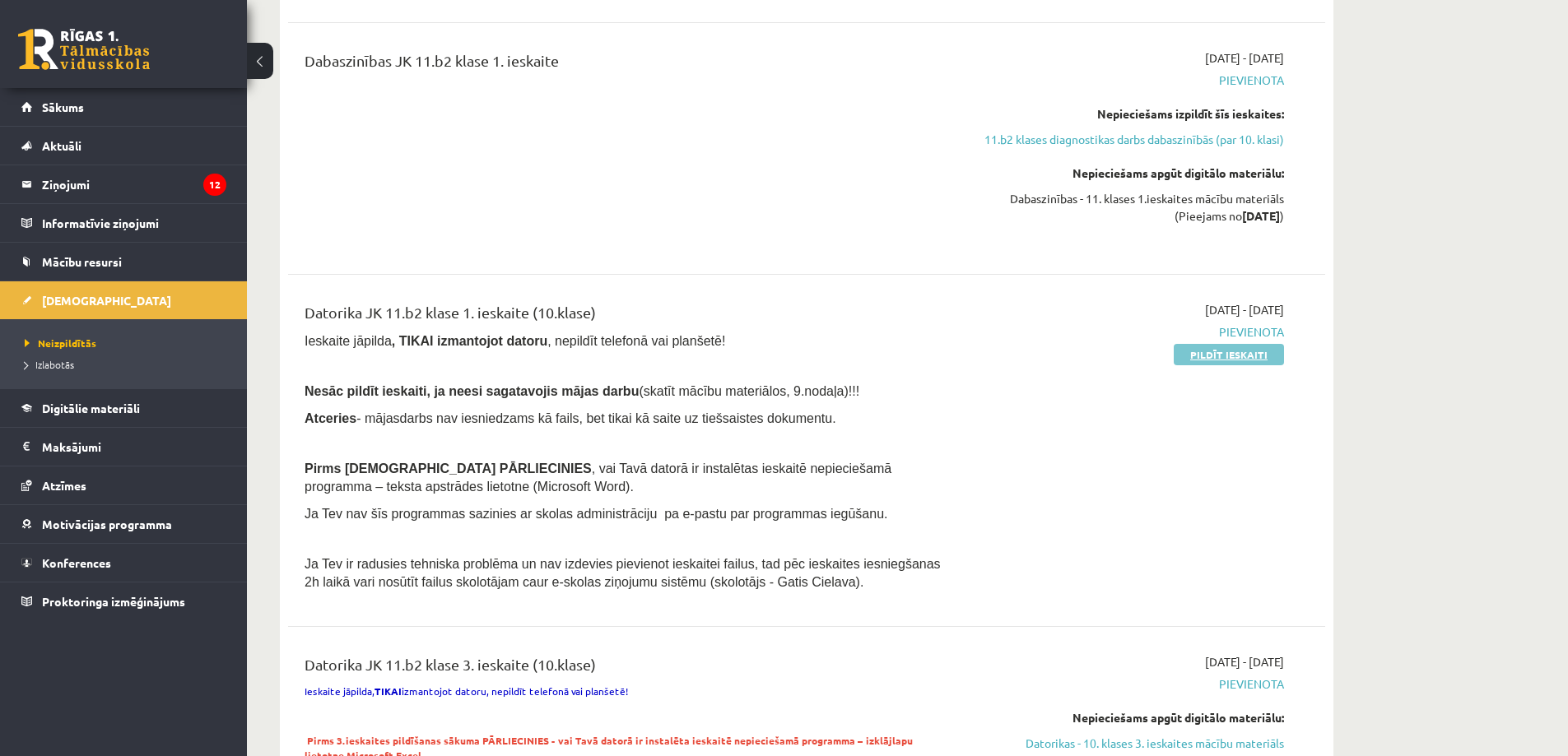
click at [1251, 357] on link "Pildīt ieskaiti" at bounding box center [1229, 354] width 110 height 21
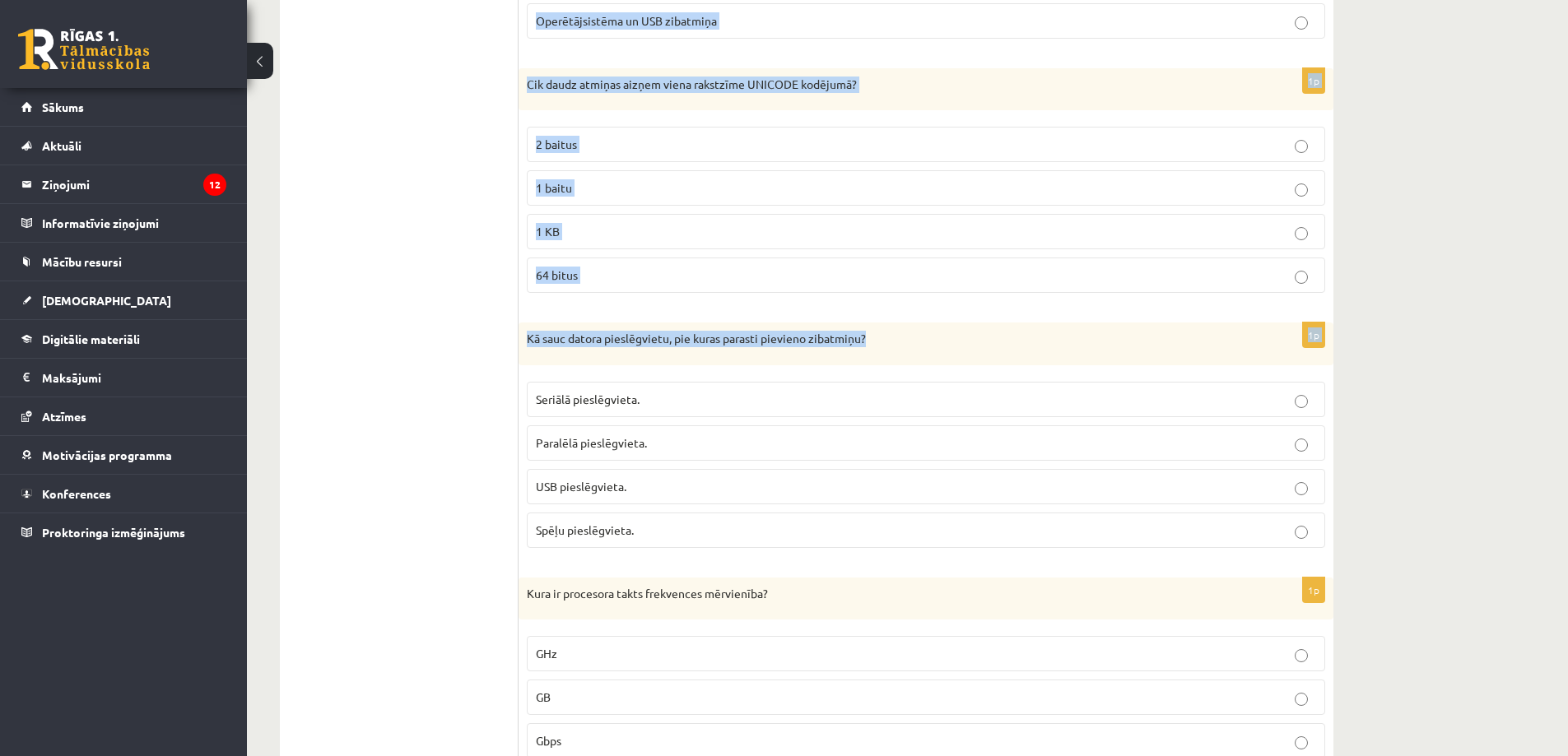
scroll to position [1809, 0]
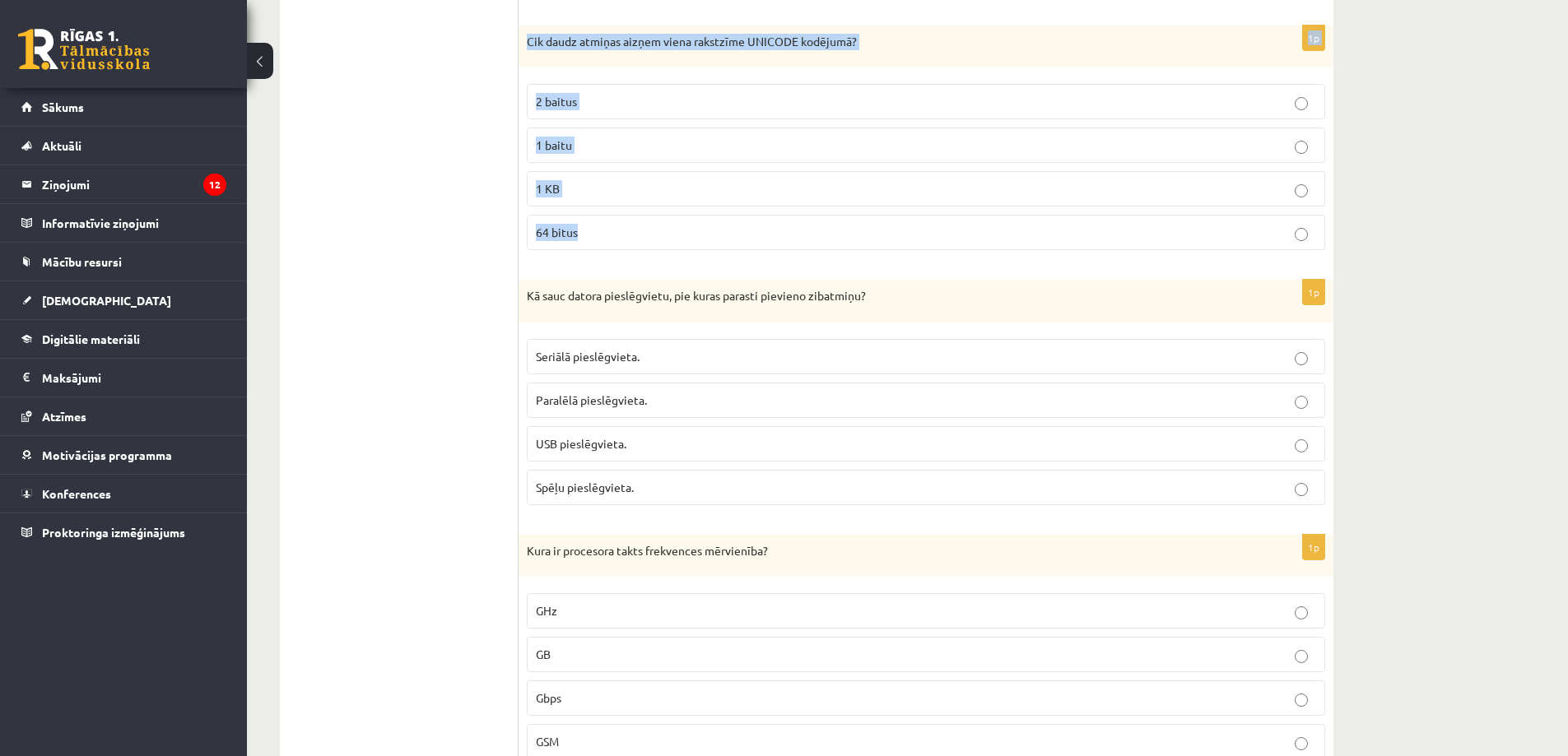
drag, startPoint x: 527, startPoint y: 163, endPoint x: 865, endPoint y: 210, distance: 341.3
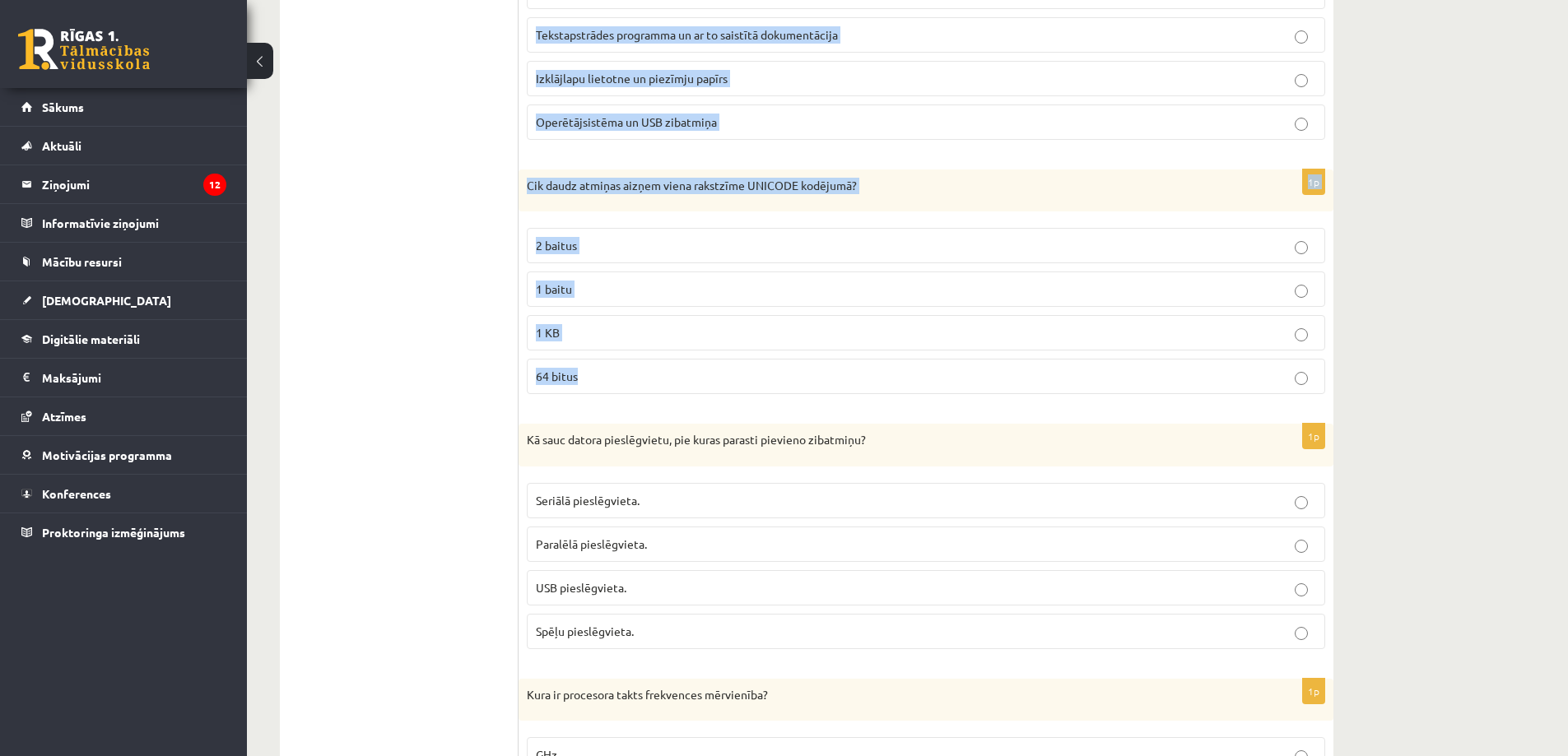
scroll to position [1480, 0]
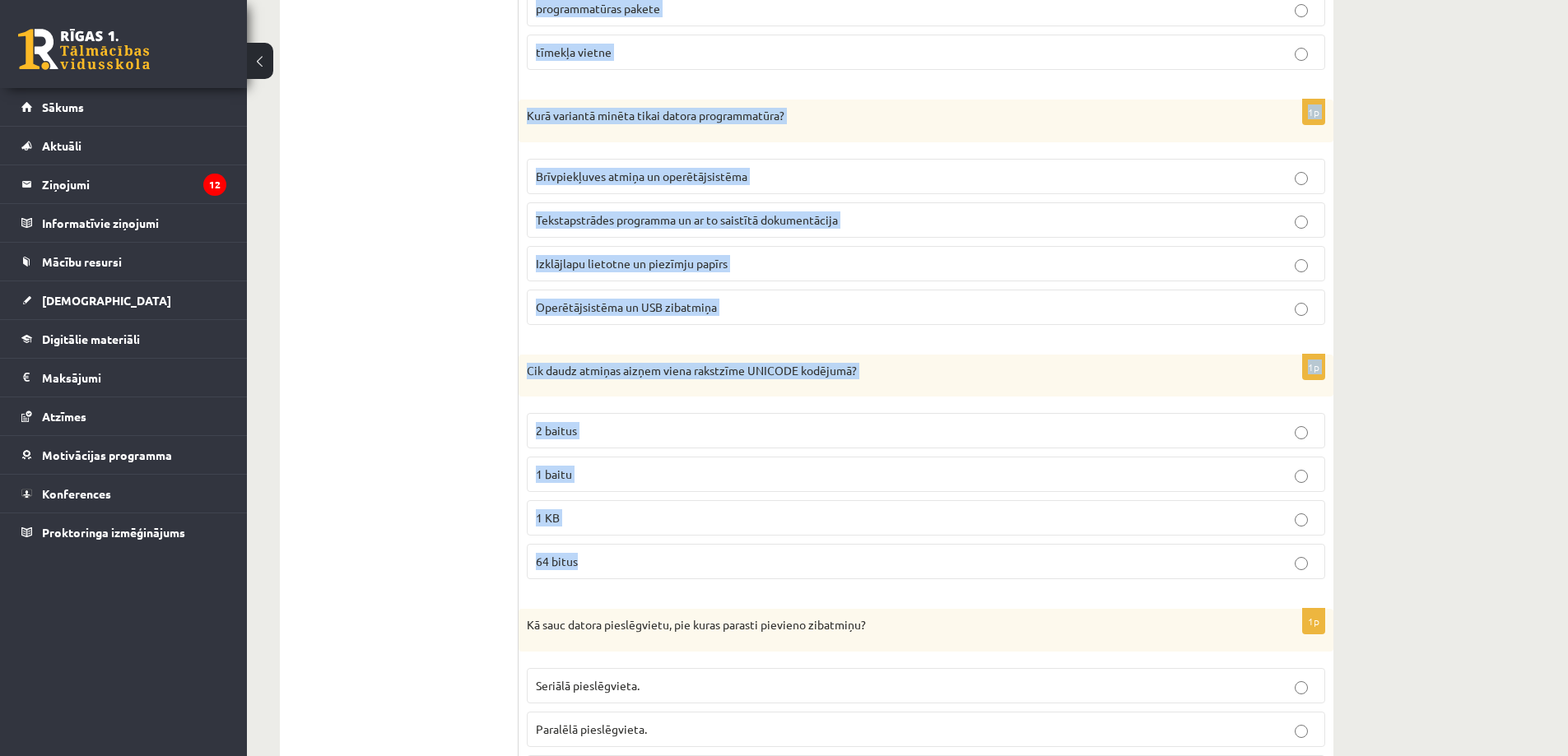
copy form "Lore ip dolorsitametc adi elitseddoeiu tempo incididun ut laboree? Doloremagn (…"
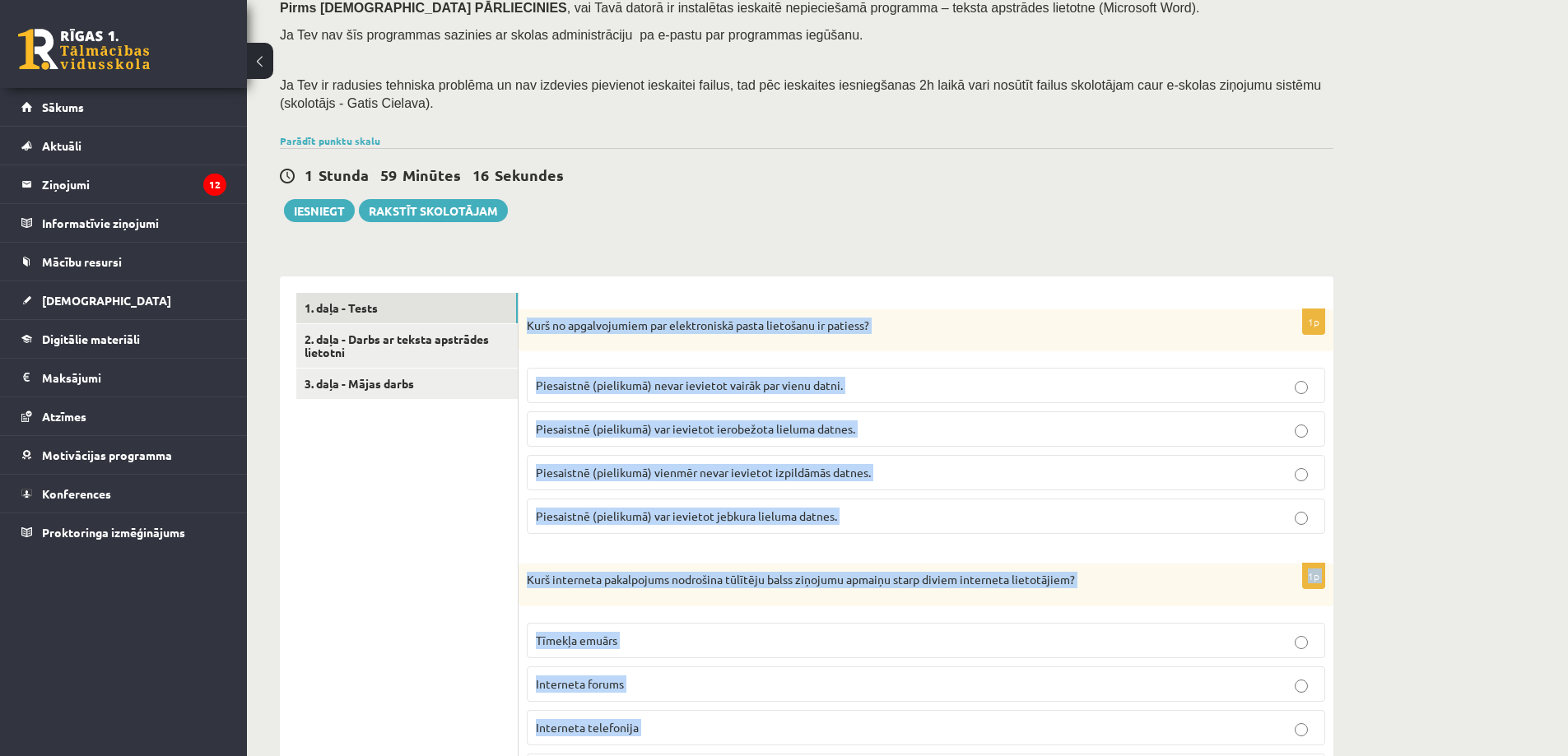
scroll to position [247, 0]
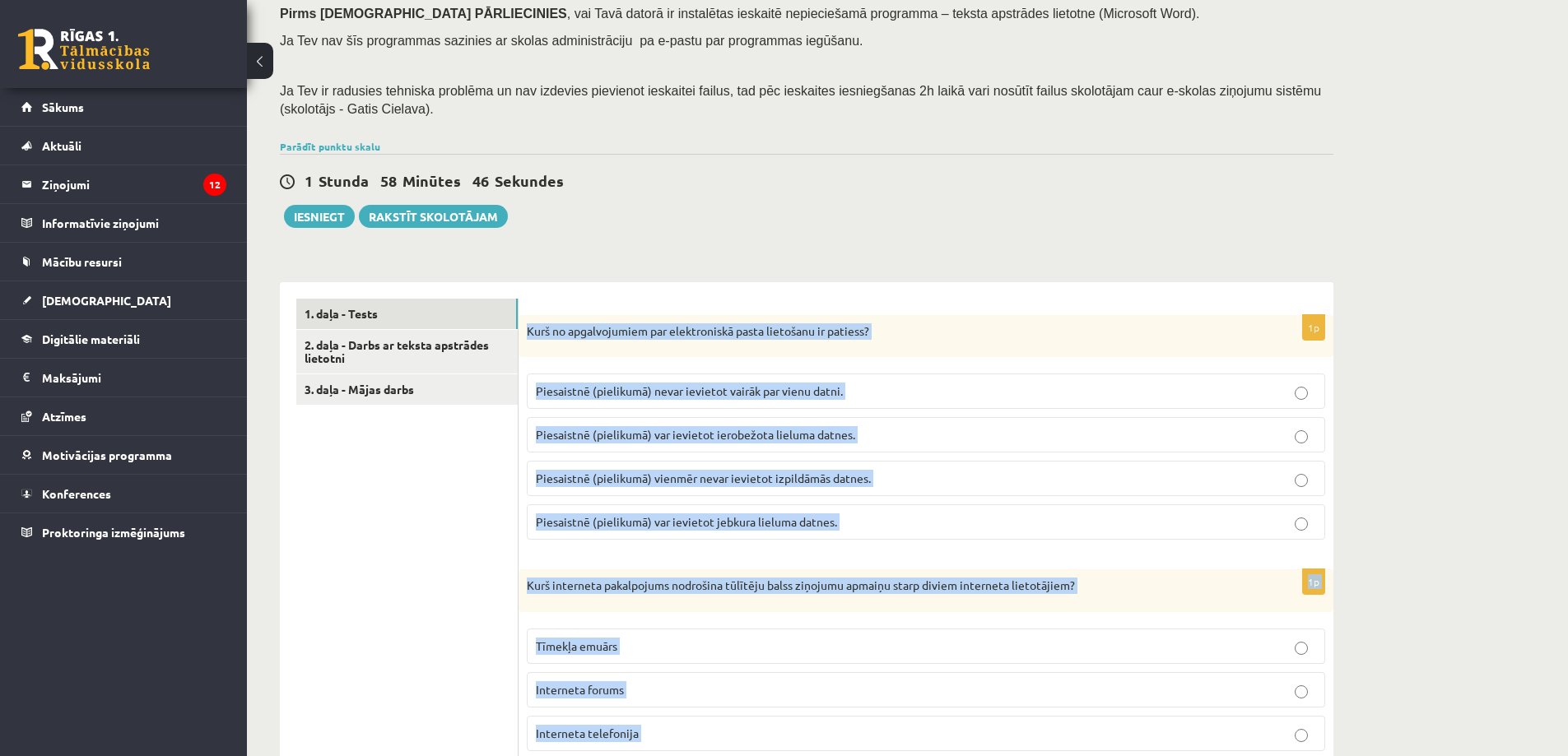
click at [778, 429] on span "Piesaistnē (pielikumā) var ievietot ierobežota lieluma datnes." at bounding box center [695, 434] width 319 height 15
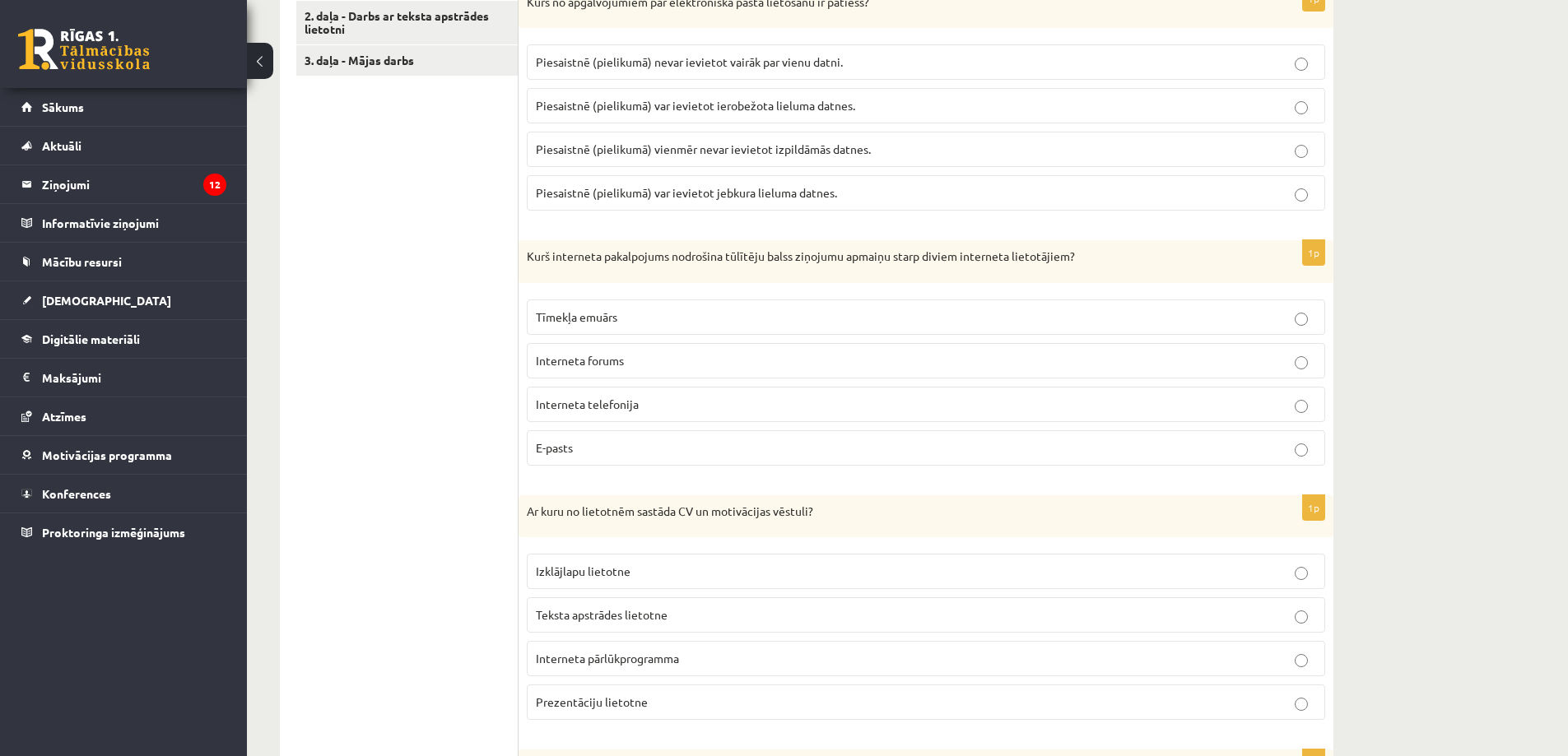
scroll to position [493, 0]
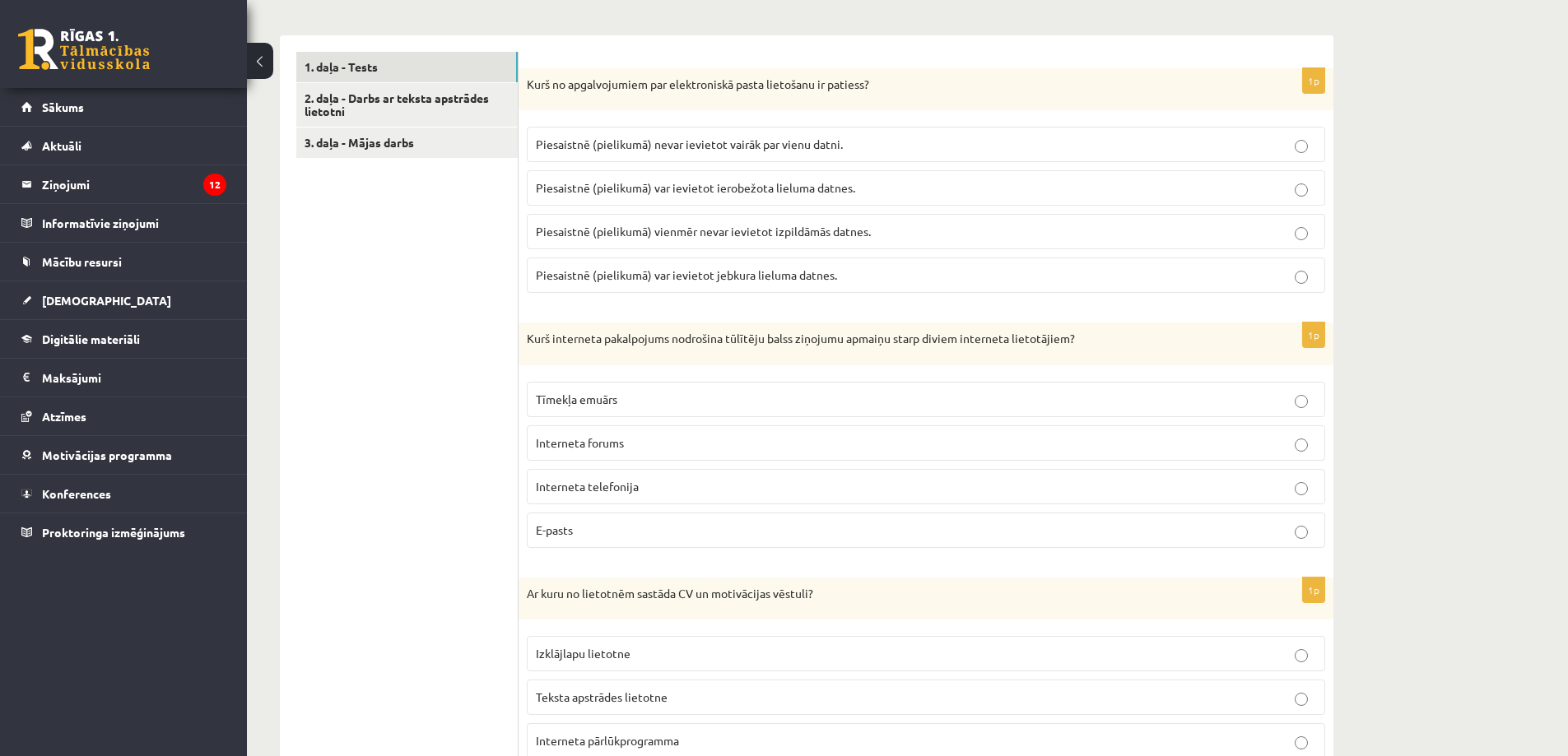
click at [603, 499] on label "Interneta telefonija" at bounding box center [925, 487] width 798 height 36
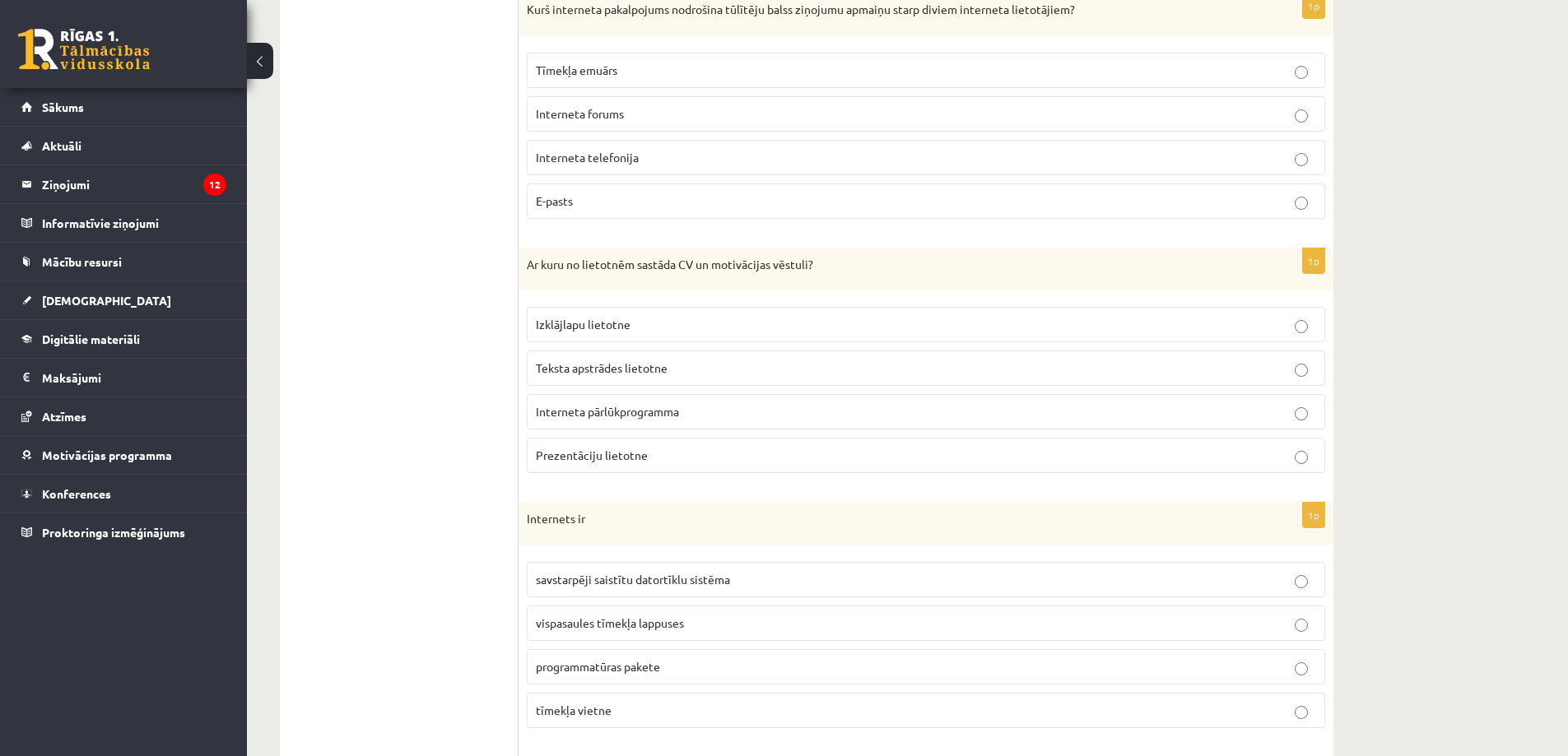
click at [666, 360] on p "Teksta apstrādes lietotne" at bounding box center [925, 367] width 780 height 17
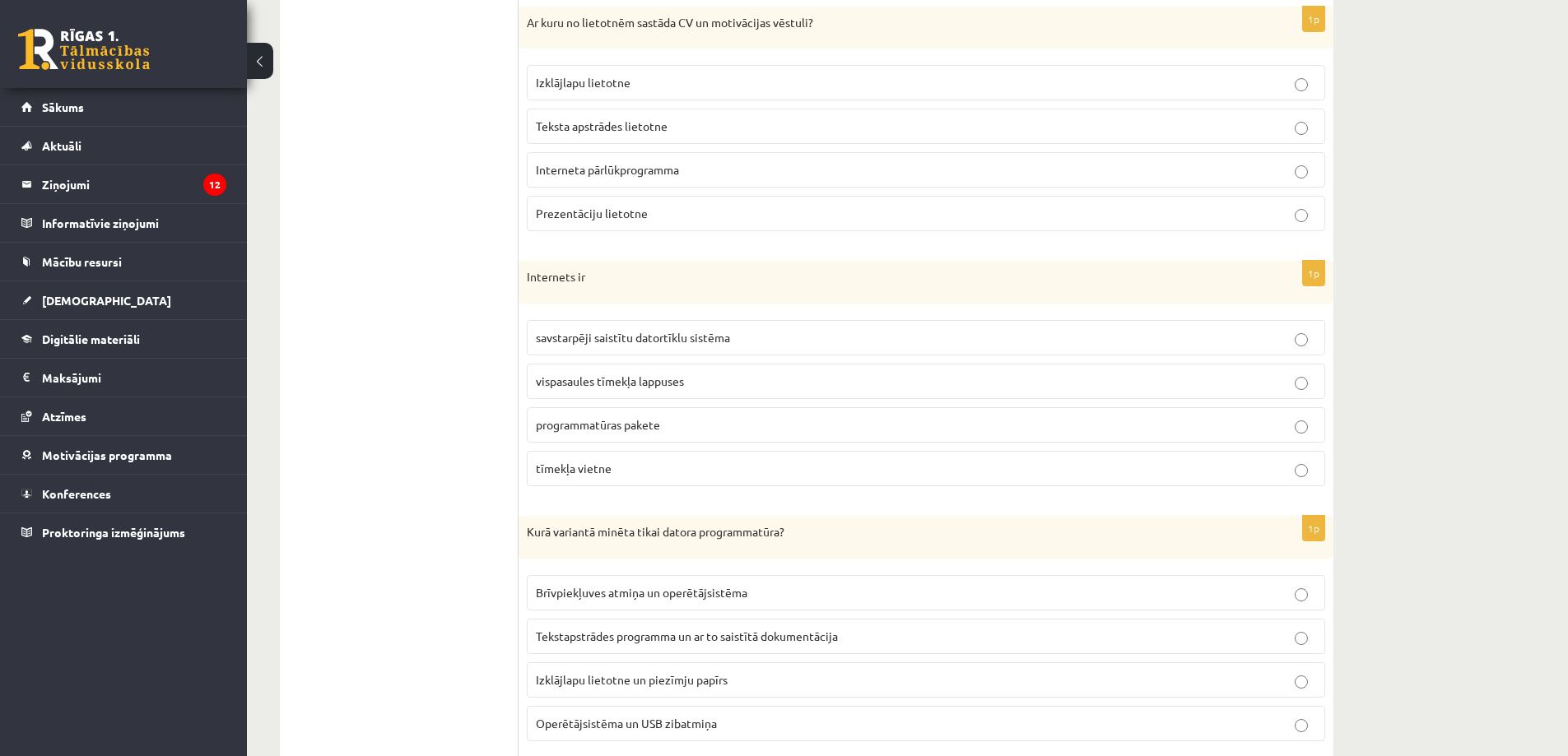
scroll to position [1069, 0]
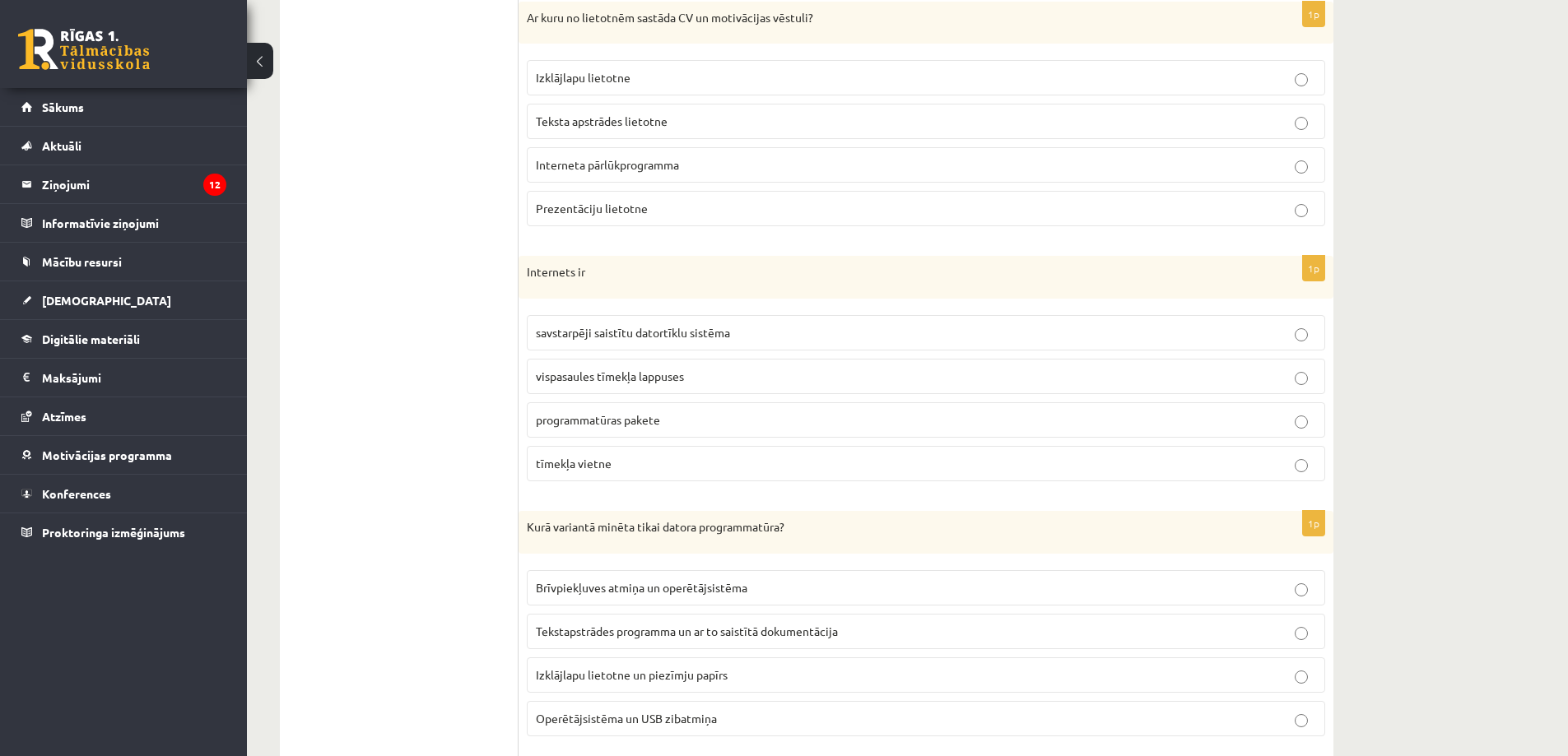
click at [644, 317] on label "savstarpēji saistītu datortīklu sistēma" at bounding box center [925, 333] width 798 height 36
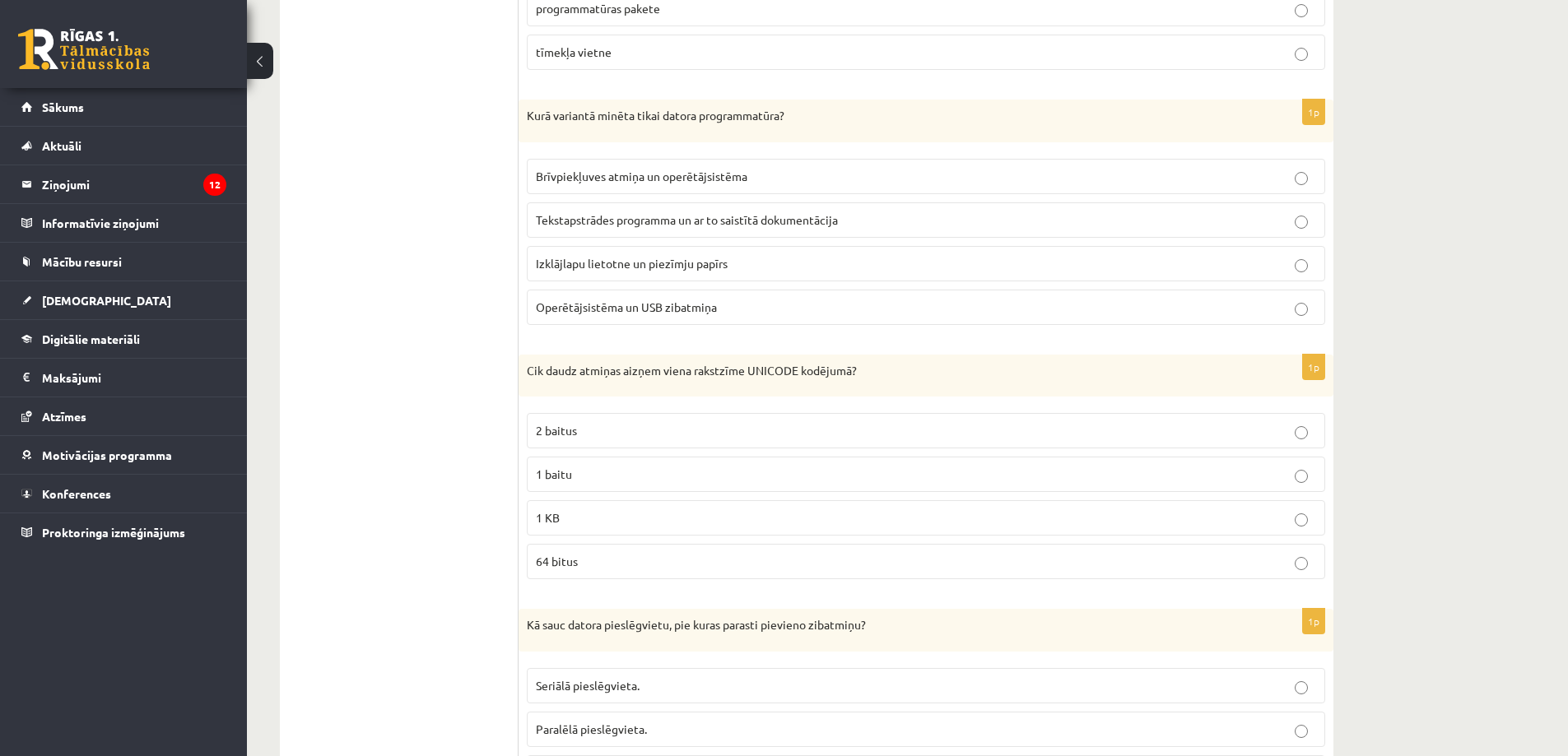
scroll to position [1562, 0]
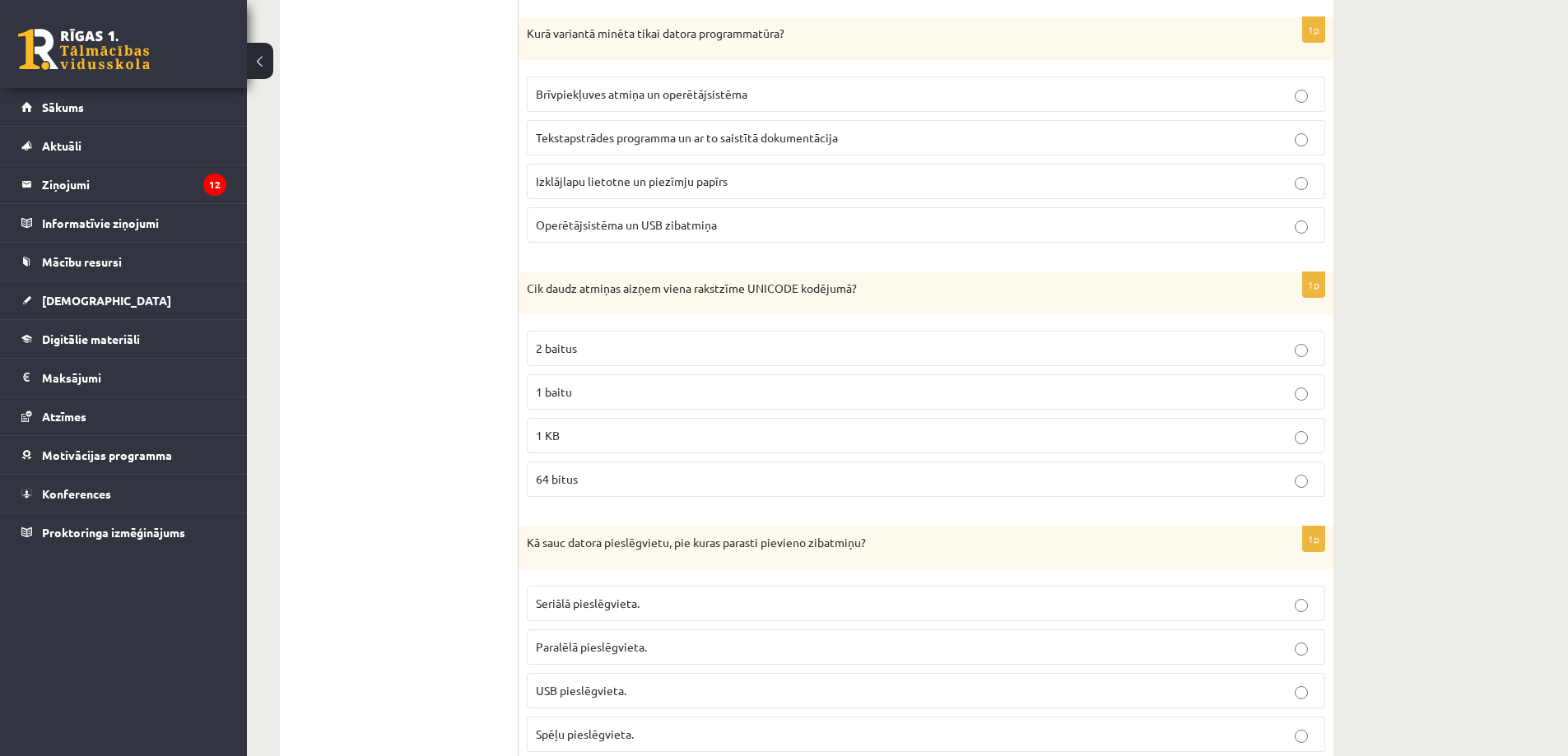
click at [612, 126] on label "Tekstapstrādes programma un ar to saistītā dokumentācija" at bounding box center [925, 137] width 798 height 36
click at [613, 340] on label "2 baitus" at bounding box center [925, 348] width 798 height 36
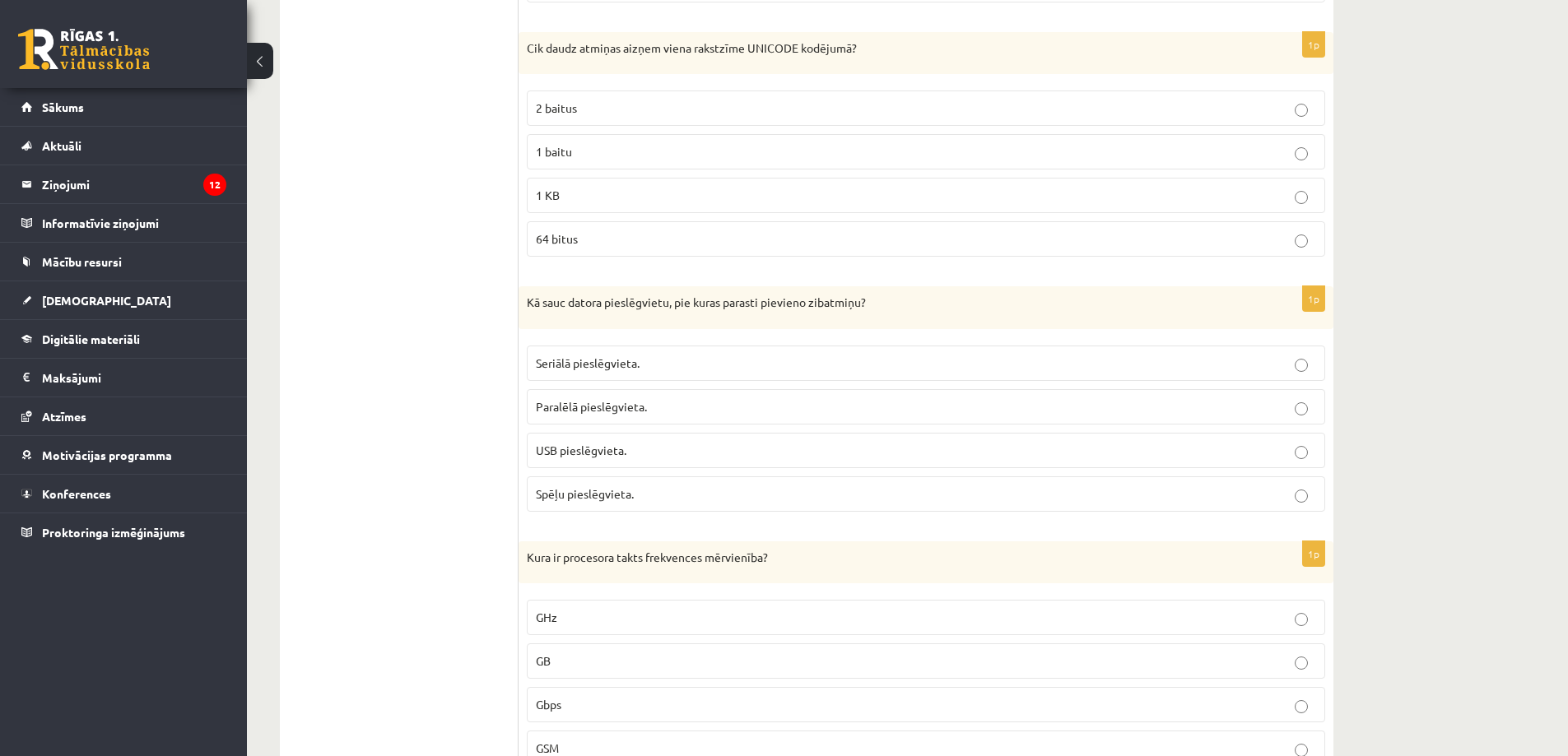
scroll to position [1809, 0]
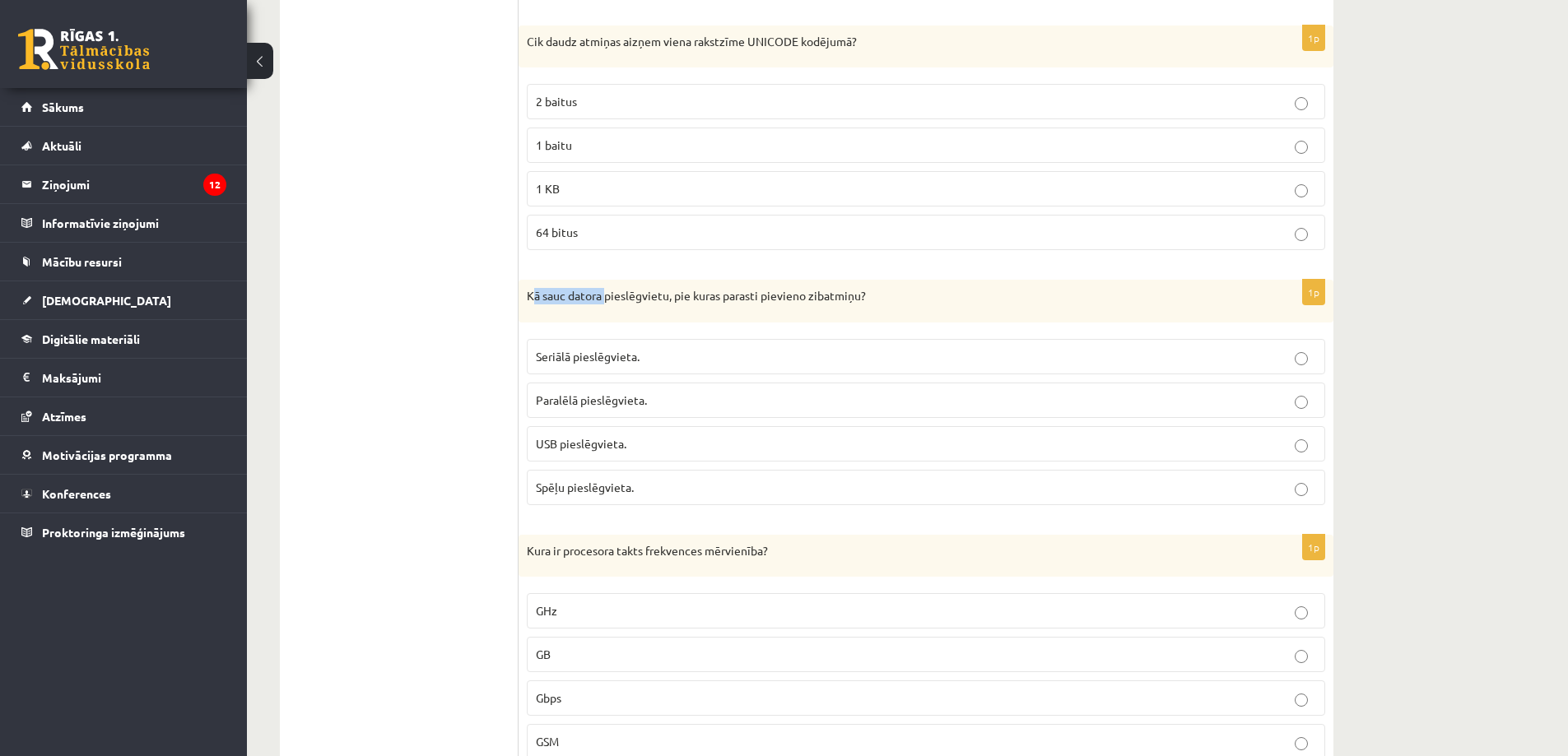
drag, startPoint x: 532, startPoint y: 299, endPoint x: 605, endPoint y: 311, distance: 74.0
click at [605, 311] on div "Kā sauc datora pieslēgvietu, pie kuras parasti pievieno zibatmiņu?" at bounding box center [925, 301] width 814 height 43
drag, startPoint x: 516, startPoint y: 301, endPoint x: 722, endPoint y: 360, distance: 214.3
click at [558, 305] on div "Kā sauc datora pieslēgvietu, pie kuras parasti pievieno zibatmiņu?" at bounding box center [925, 301] width 814 height 43
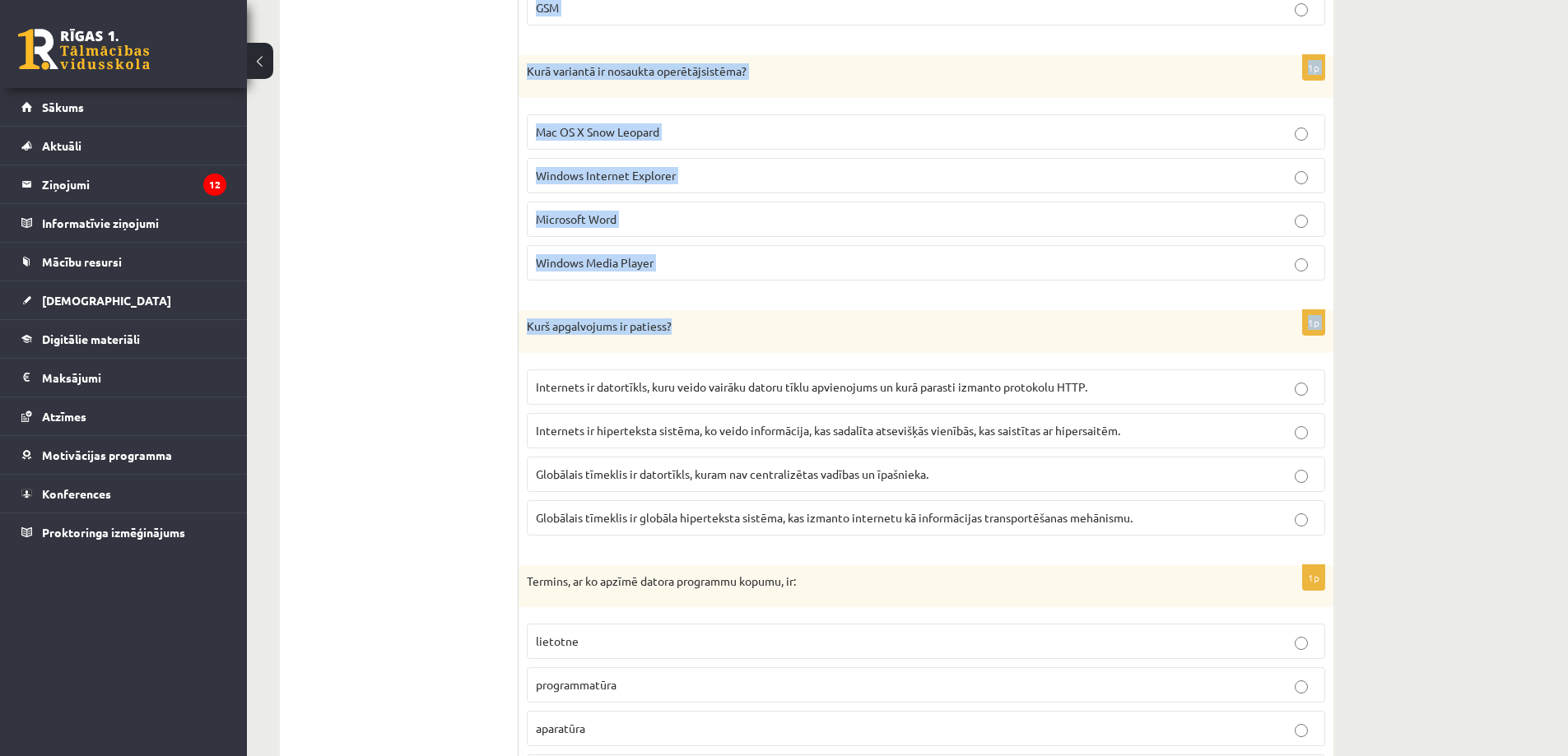
scroll to position [2549, 0]
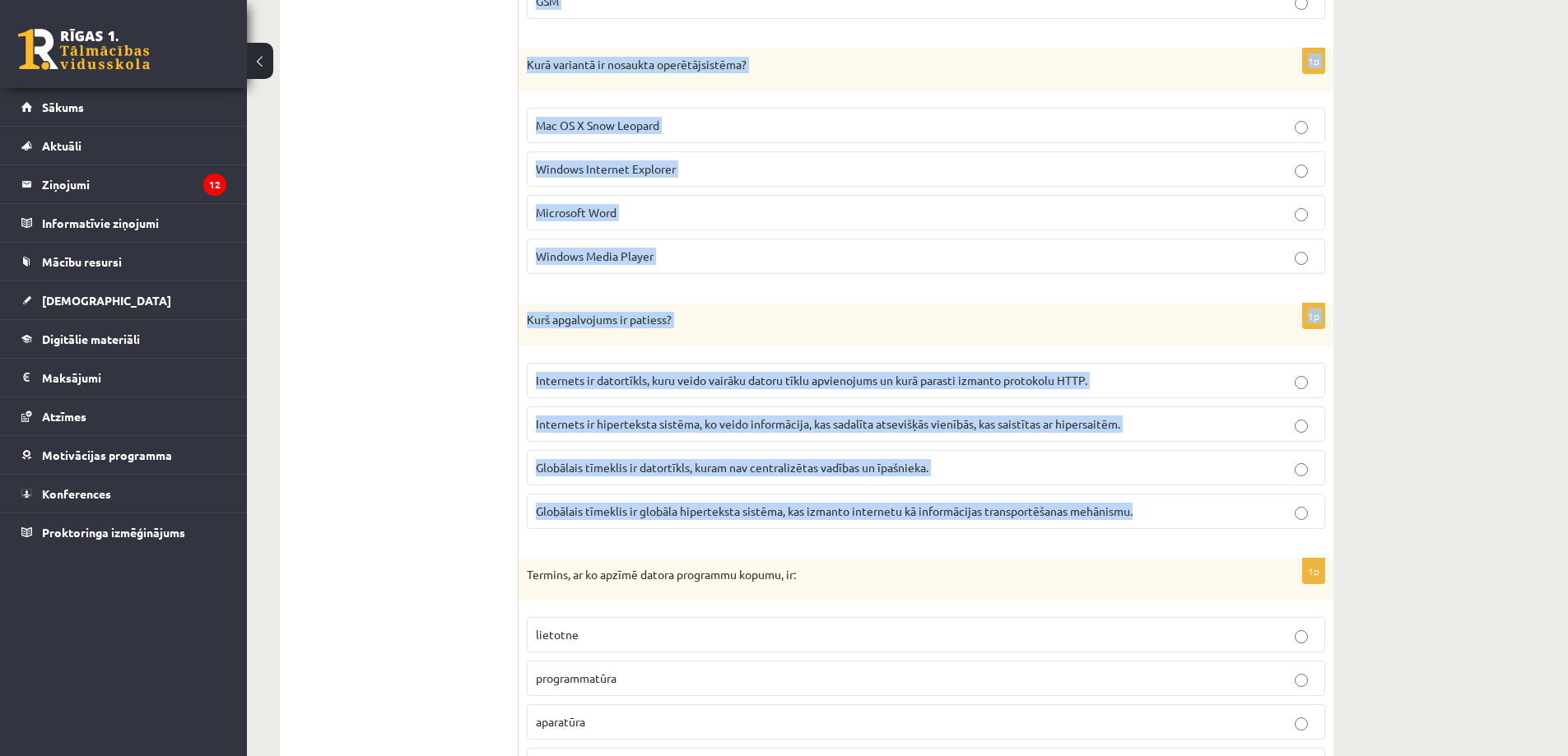
drag, startPoint x: 525, startPoint y: 293, endPoint x: 1256, endPoint y: 509, distance: 762.2
click at [1256, 509] on form "1p Kurš no apgalvojumiem par elektroniskā pasta lietošanu ir patiess? Piesaistn…" at bounding box center [925, 287] width 782 height 4583
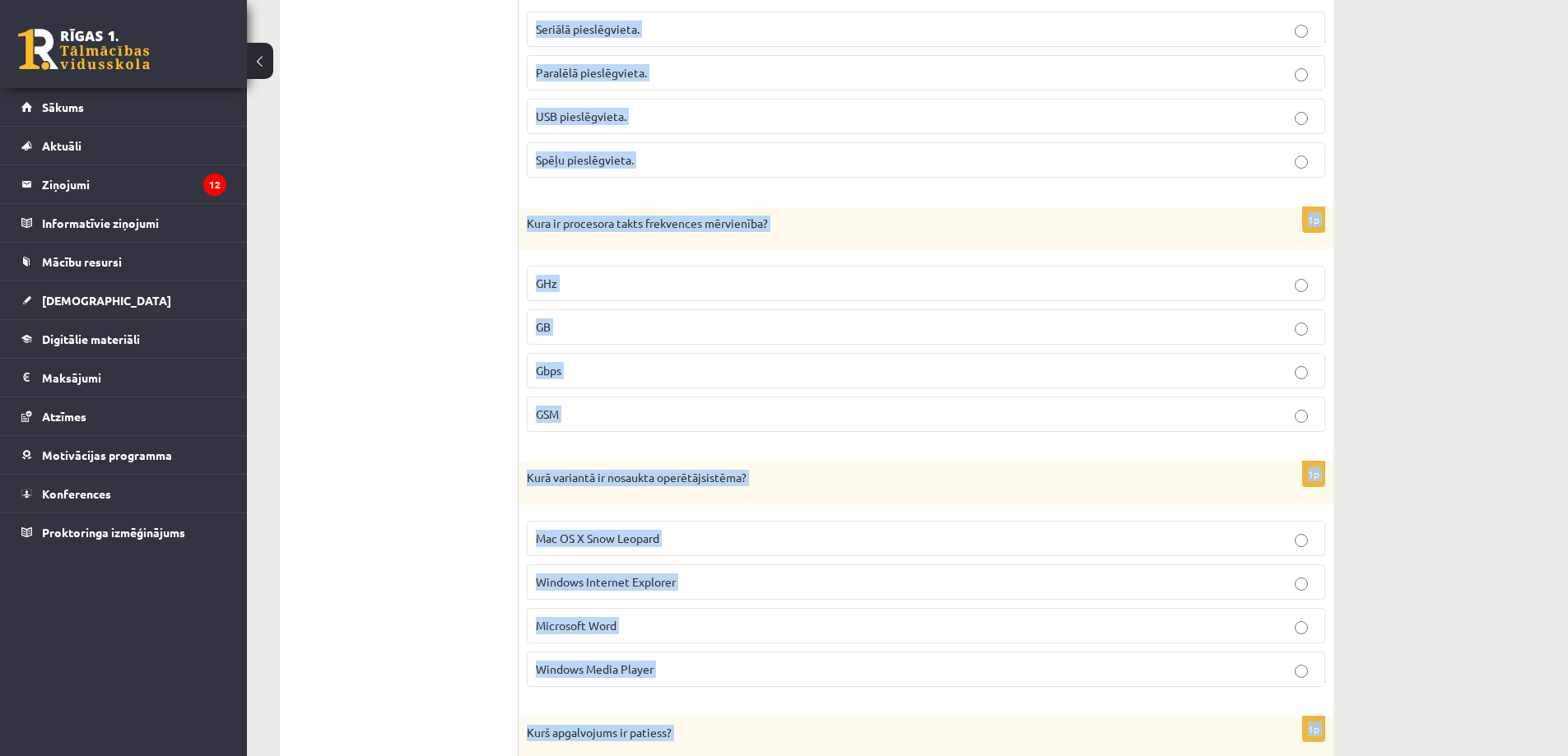
scroll to position [2055, 0]
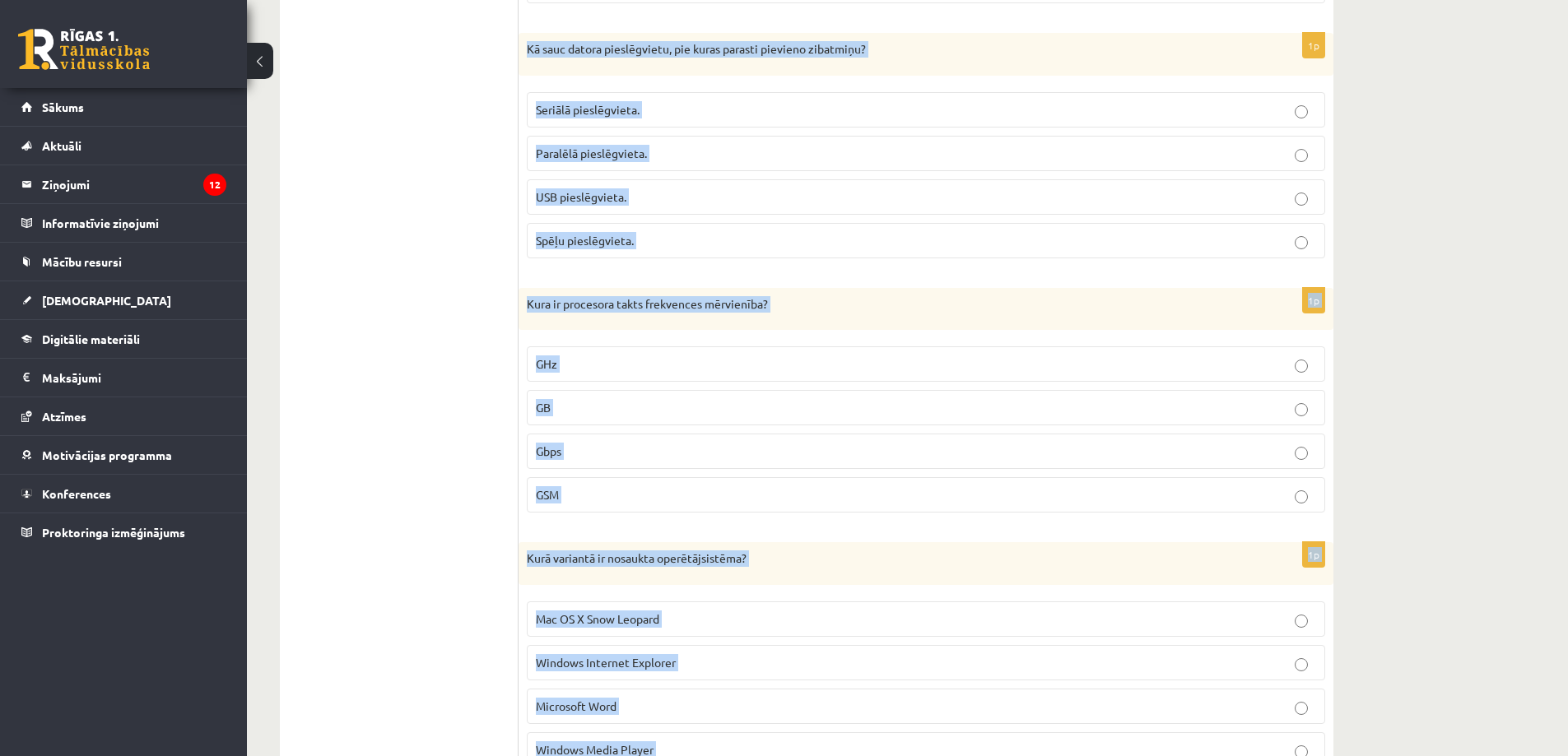
copy form "Kā sauc datora pieslēgvietu, pie kuras parasti pievieno zibatmiņu? Seriālā pies…"
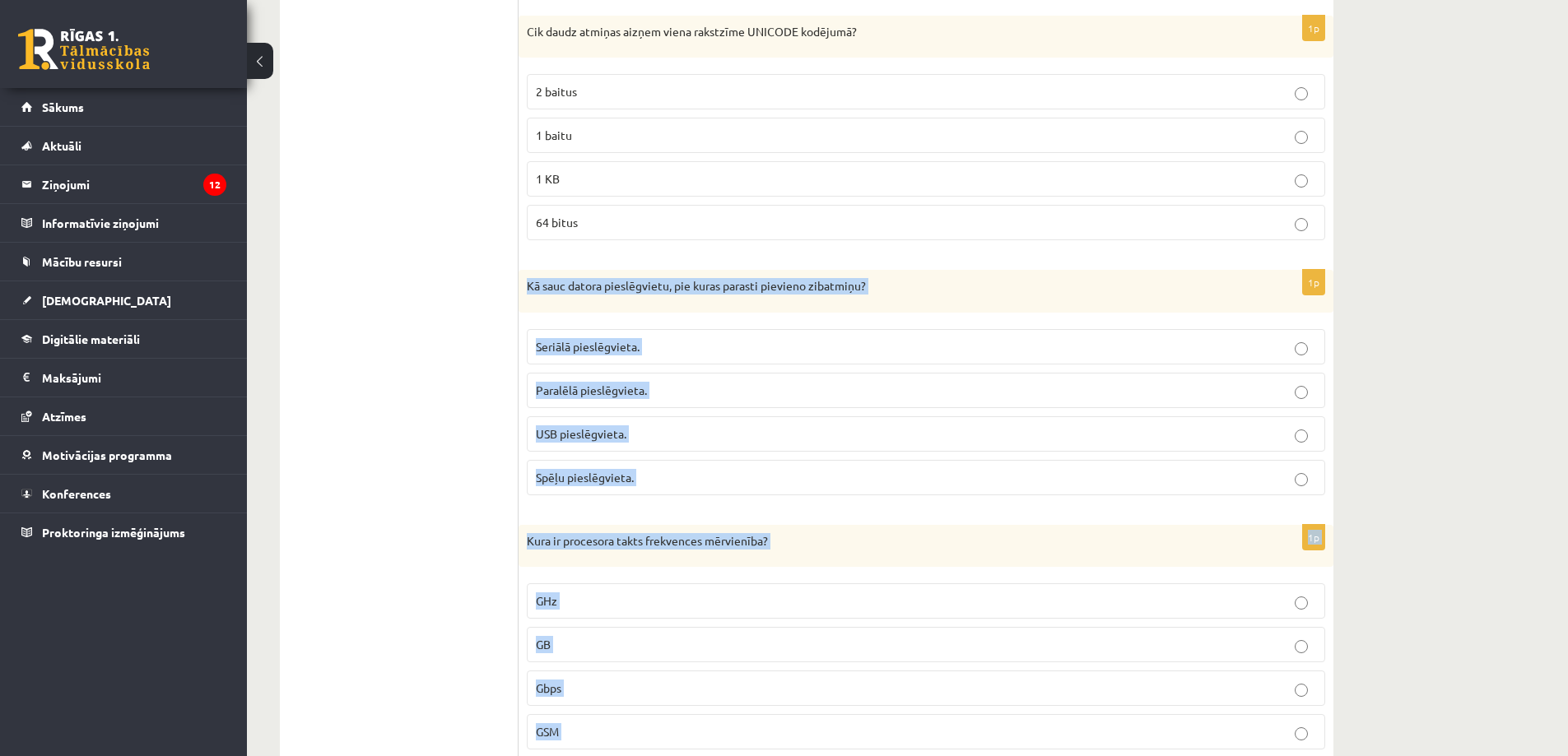
scroll to position [1726, 0]
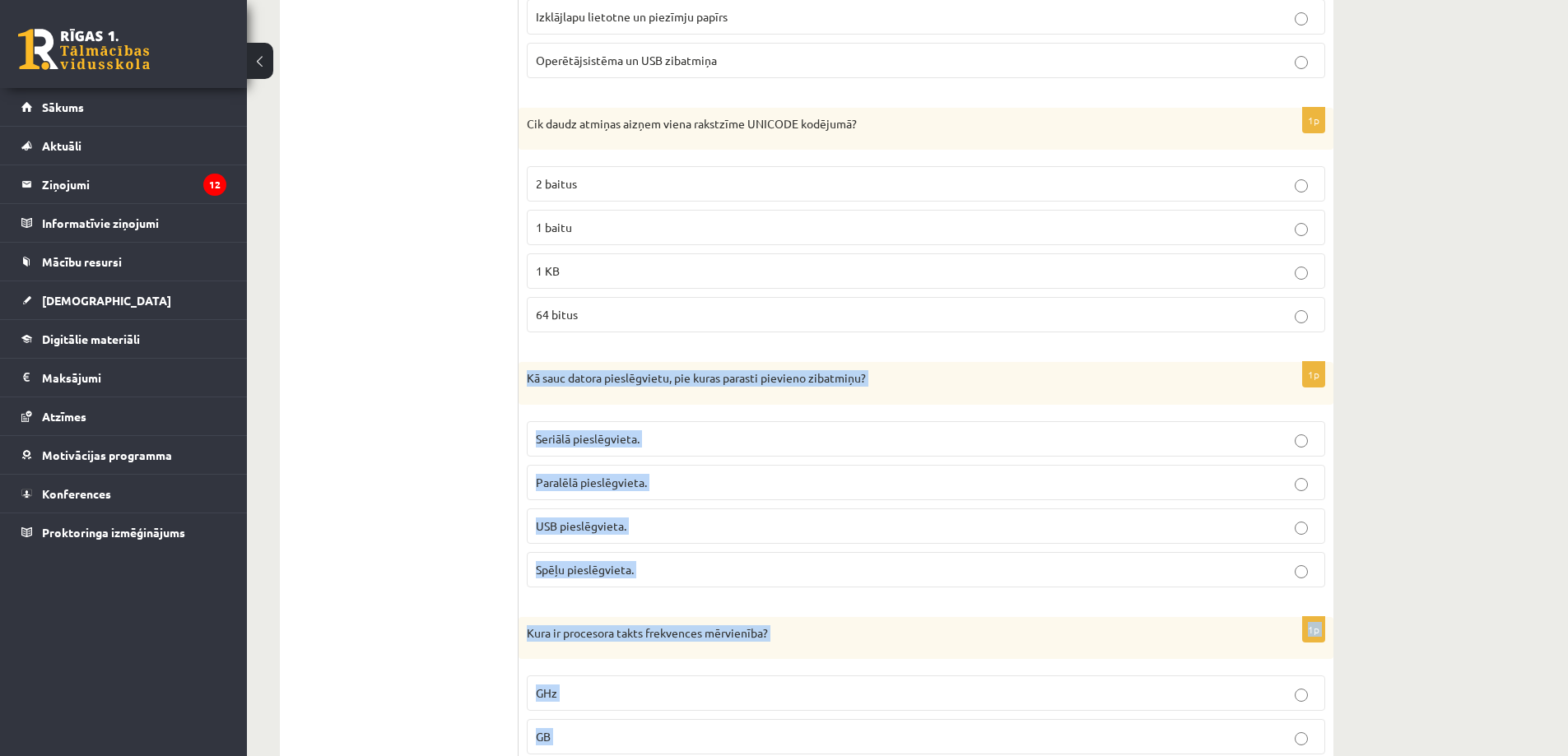
click at [580, 533] on p "USB pieslēgvieta." at bounding box center [925, 525] width 780 height 17
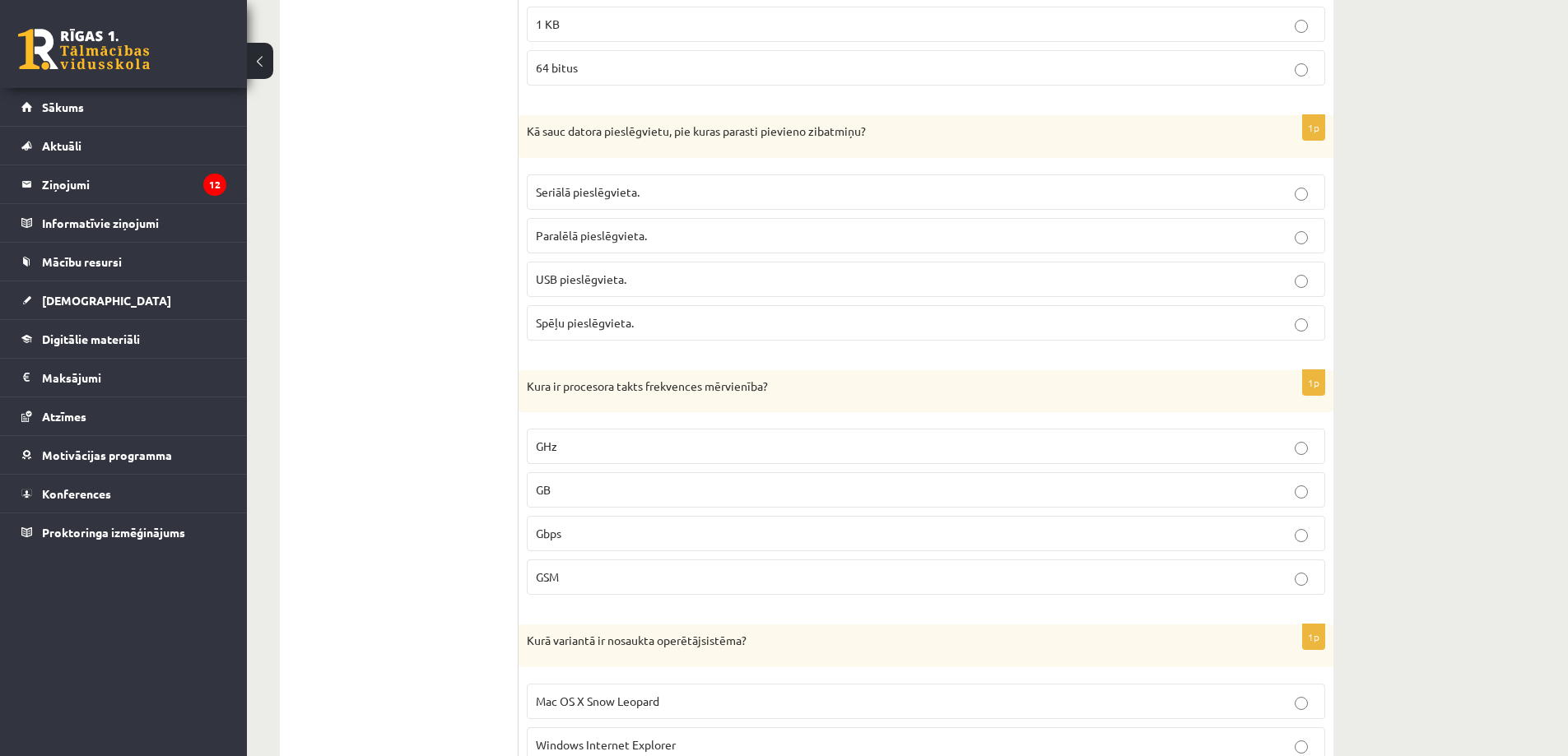
click at [595, 458] on label "GHz" at bounding box center [925, 446] width 798 height 36
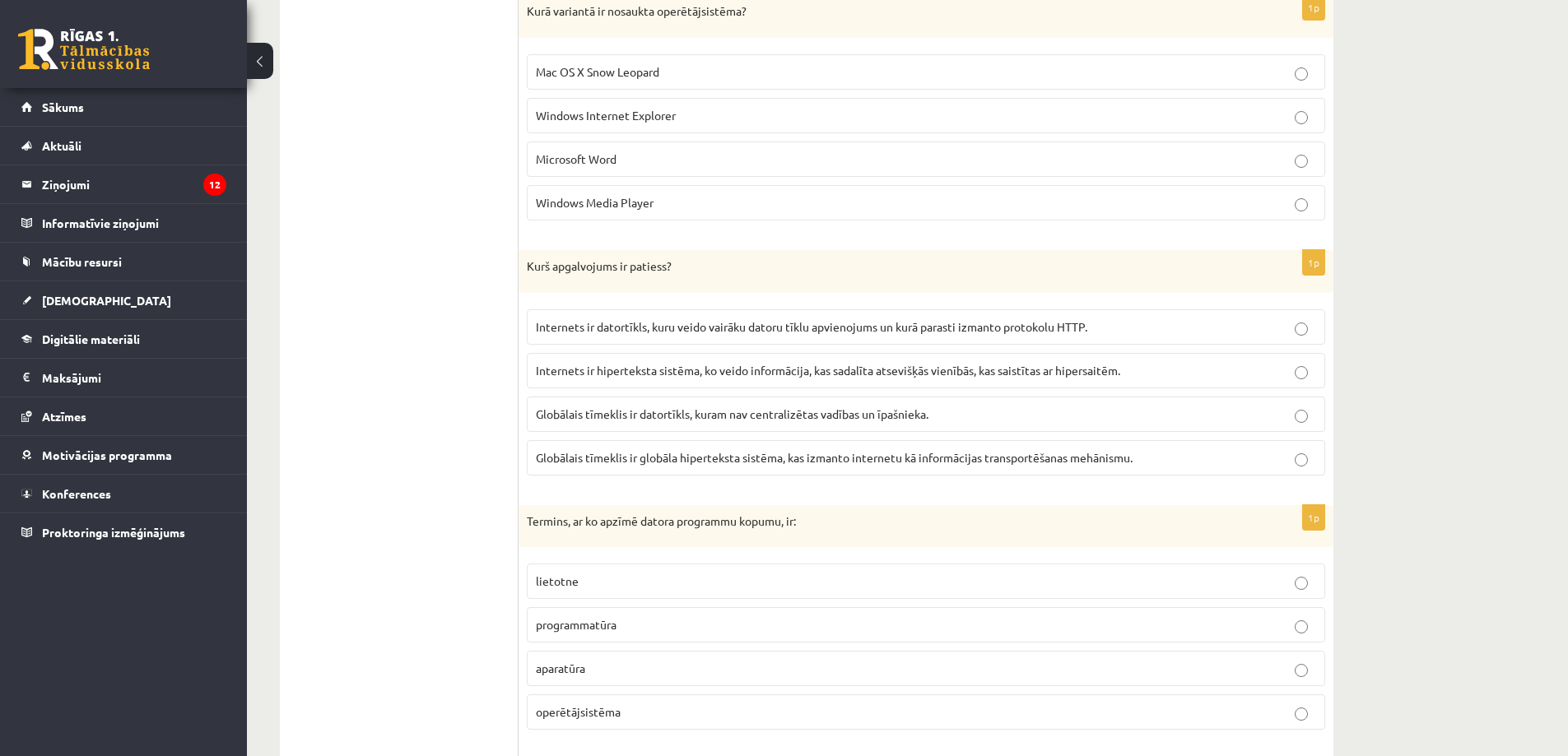
scroll to position [2632, 0]
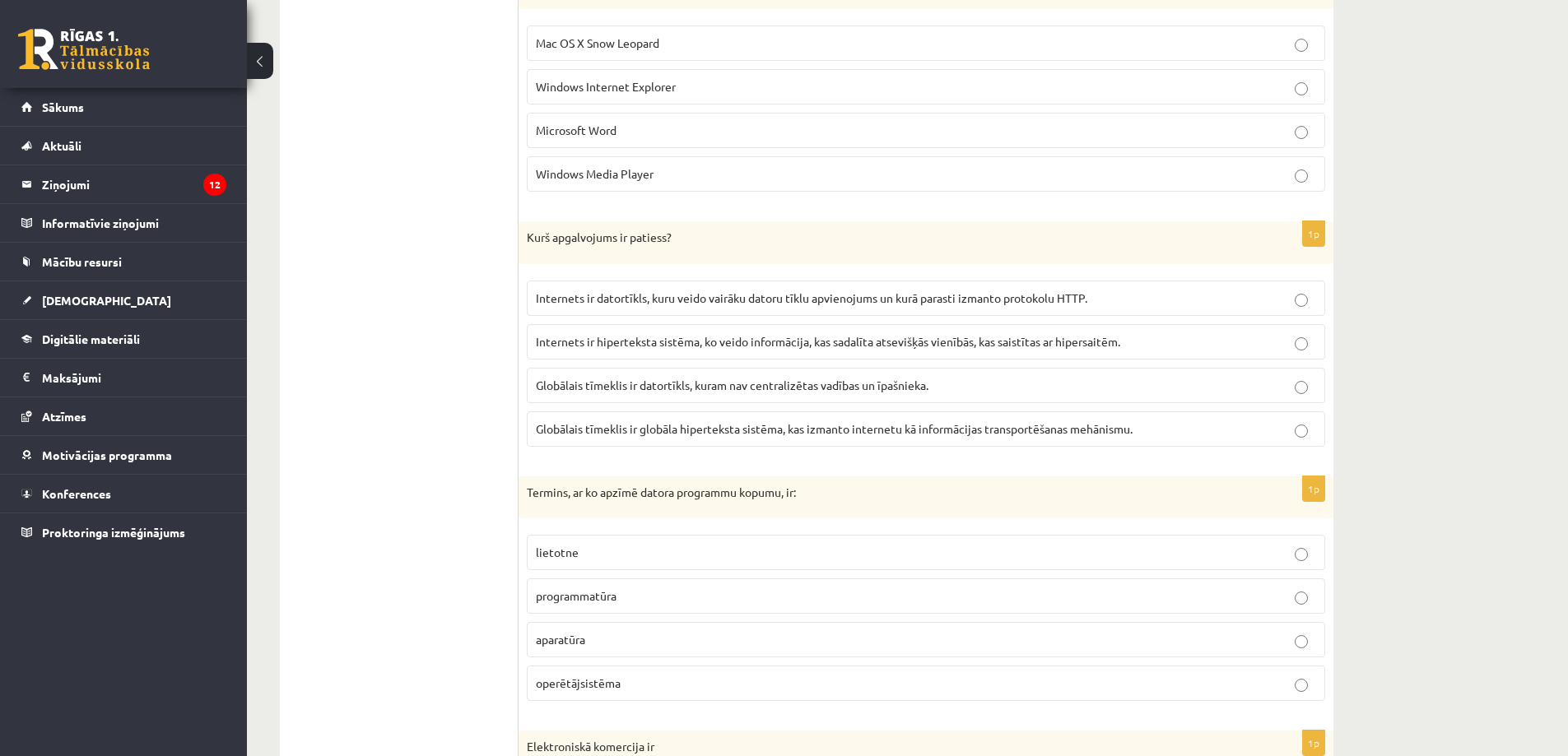
click at [615, 44] on span "Mac OS X Snow Leopard" at bounding box center [597, 43] width 124 height 15
click at [712, 431] on span "Globālais tīmeklis ir globāla hiperteksta sistēma, kas izmanto internetu kā inf…" at bounding box center [834, 428] width 597 height 15
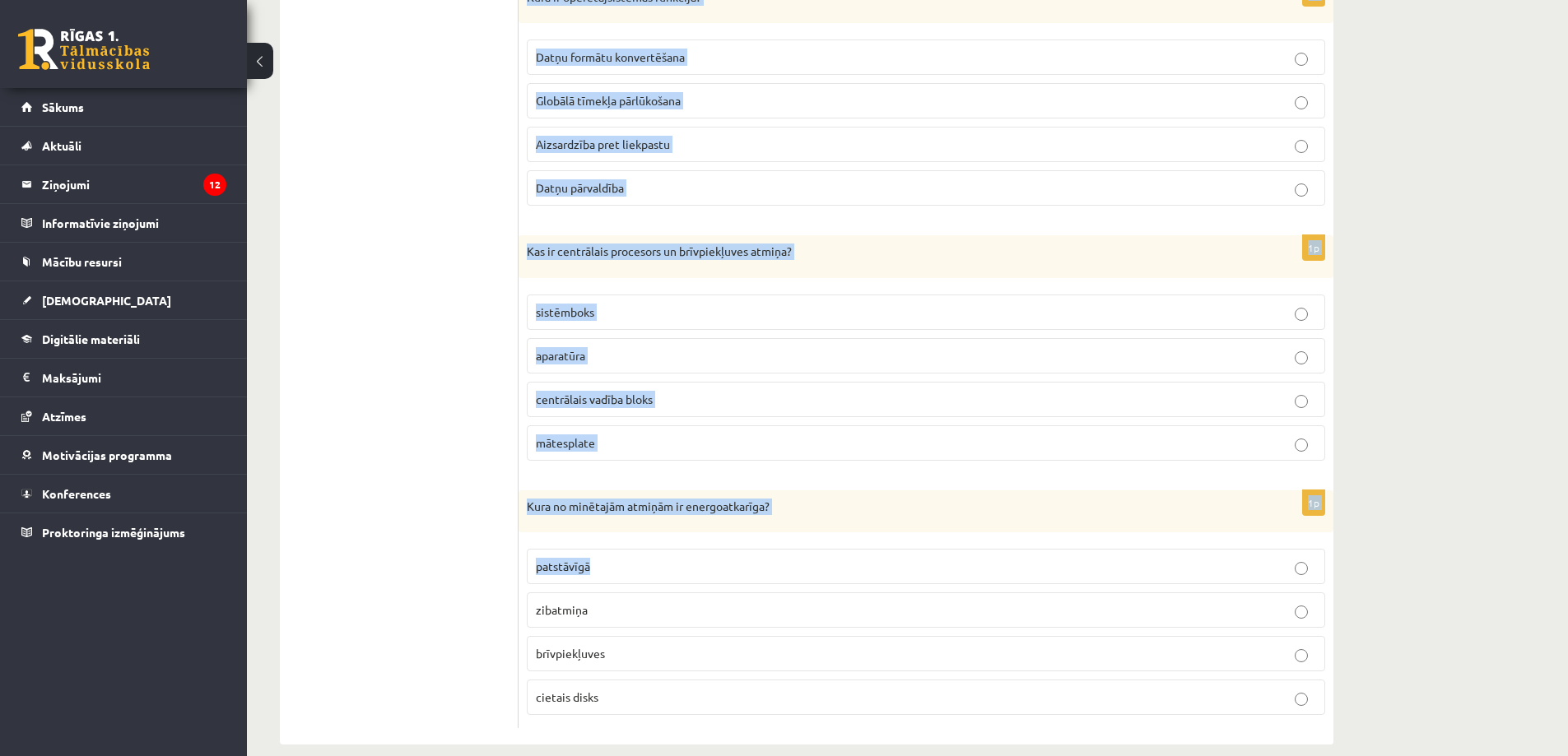
scroll to position [4421, 0]
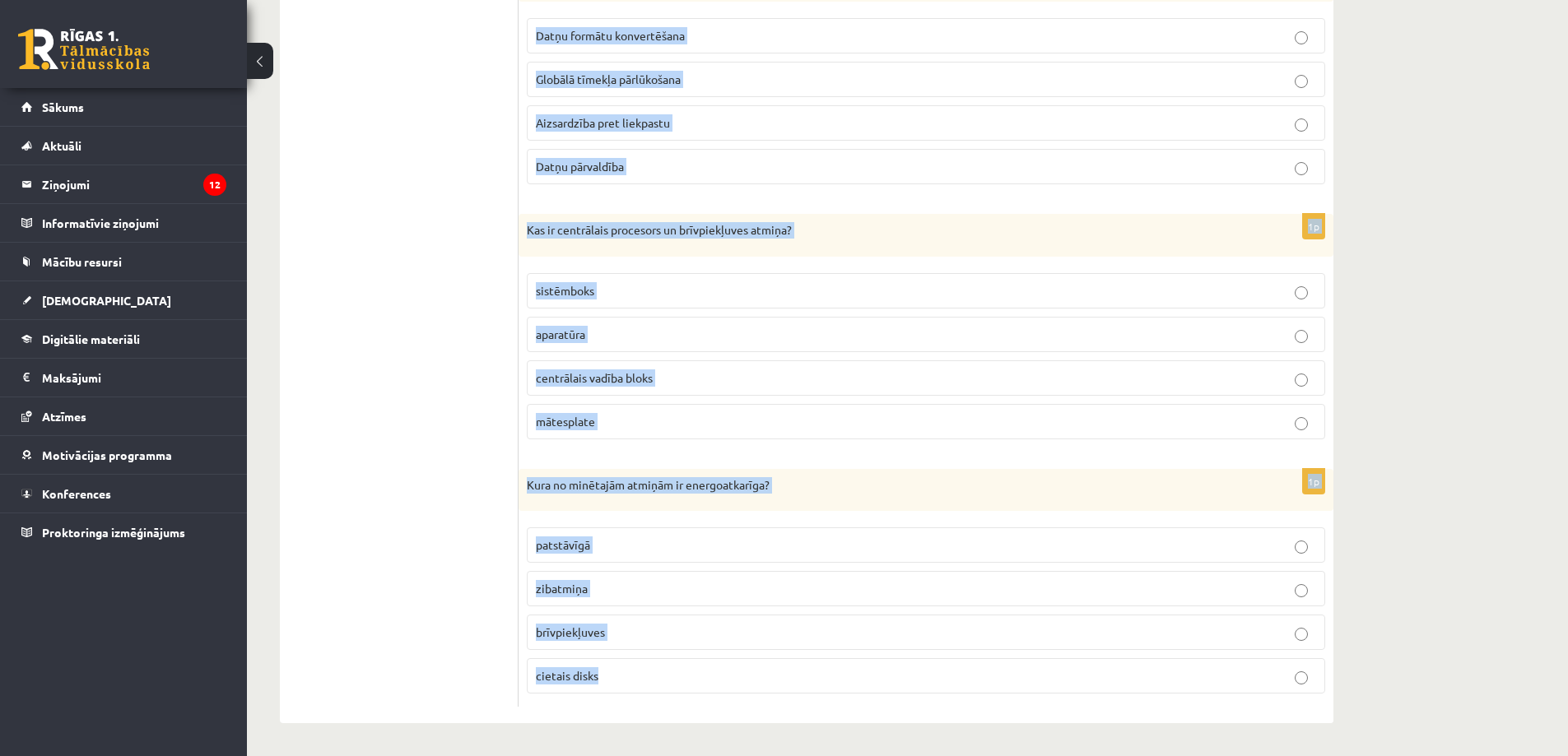
drag, startPoint x: 534, startPoint y: 245, endPoint x: 965, endPoint y: 705, distance: 630.4
copy form "ermins, ar ko apzīmē datora programmu kopumu, ir: lietotne programmatūra aparat…"
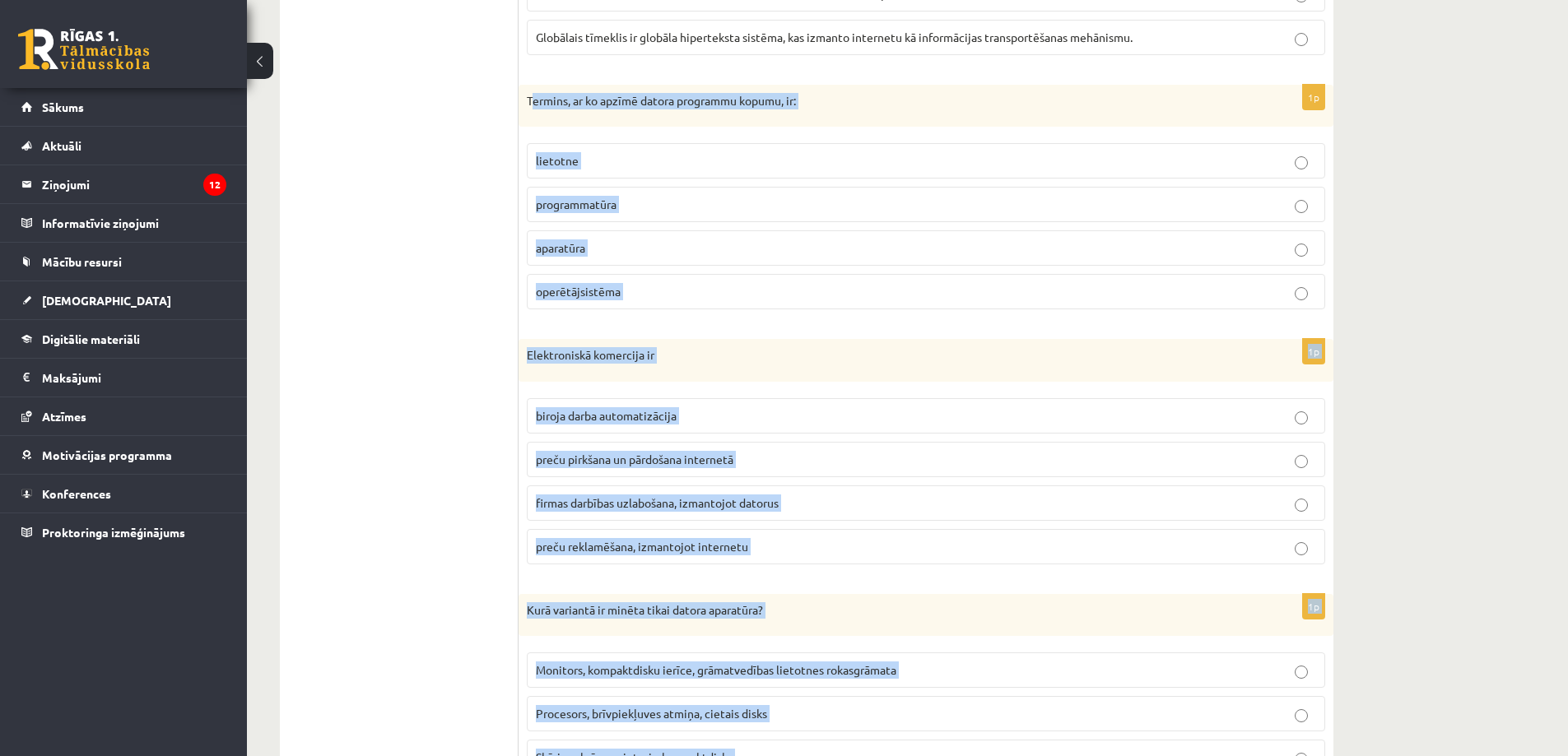
scroll to position [3024, 0]
click at [602, 208] on span "programmatūra" at bounding box center [576, 203] width 81 height 15
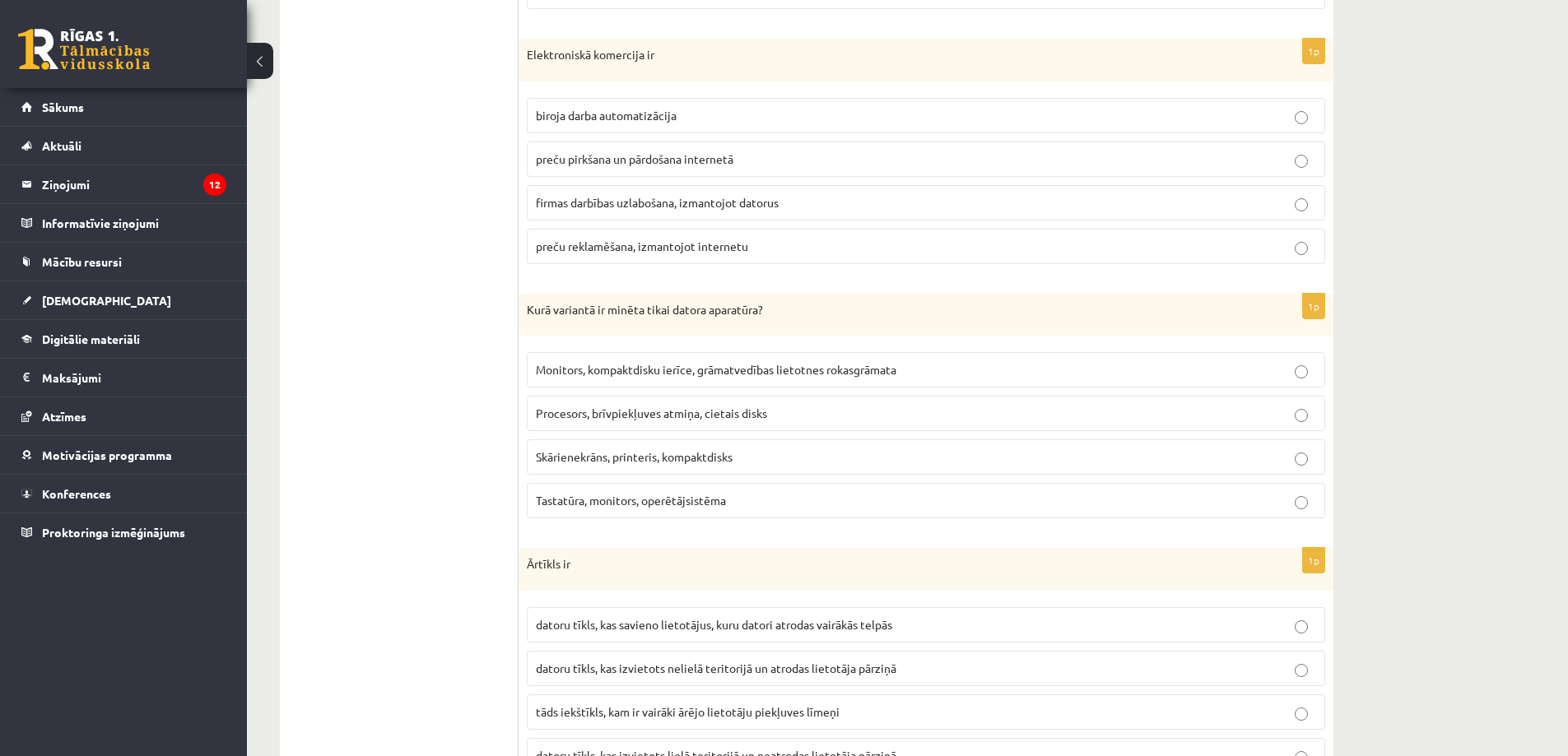
scroll to position [3353, 0]
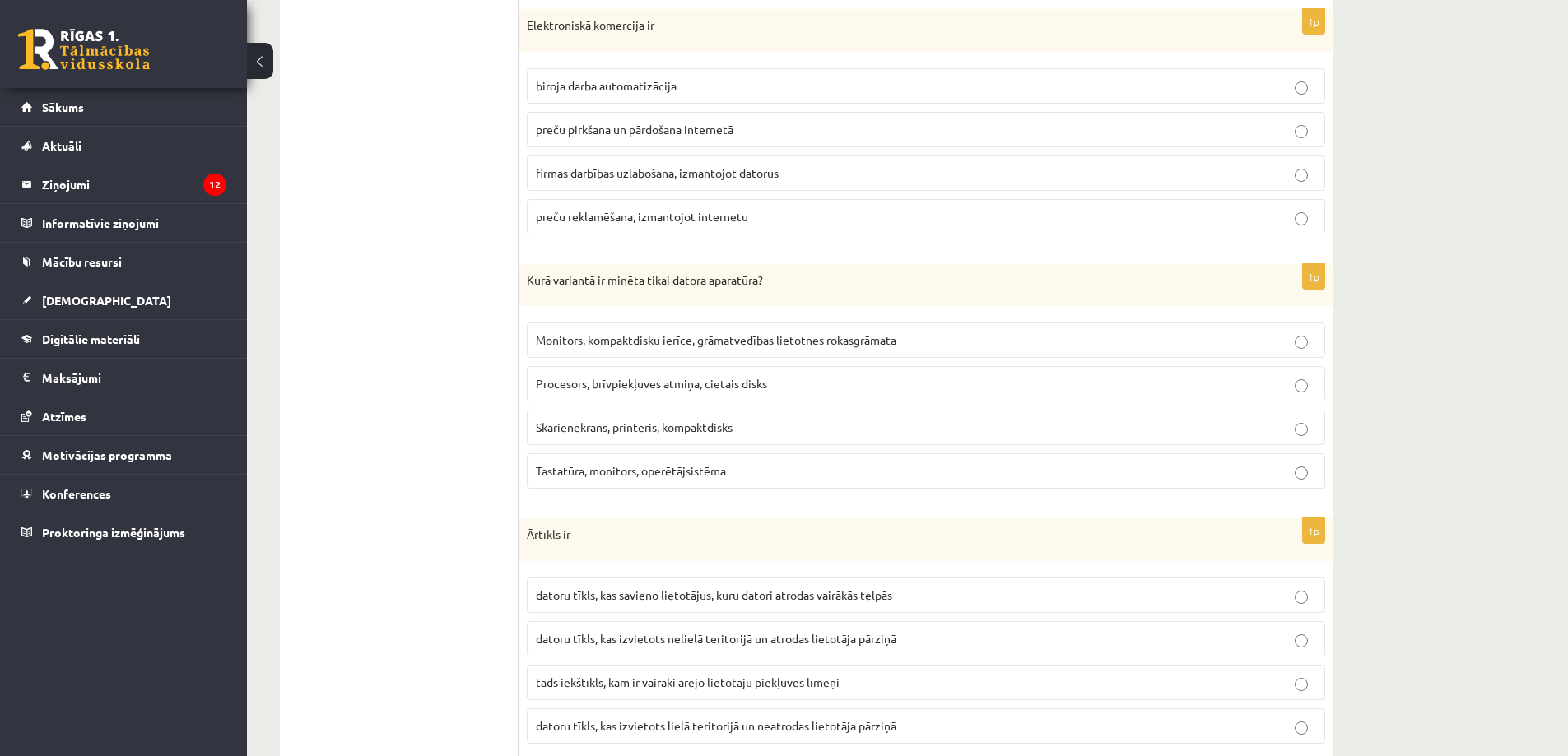
click at [713, 216] on span "preču reklamēšana, izmantojot internetu" at bounding box center [642, 216] width 213 height 15
click at [619, 115] on label "preču pirkšana un pārdošana internetā" at bounding box center [925, 129] width 798 height 36
click at [611, 391] on p "Procesors, brīvpiekļuves atmiņa, cietais disks" at bounding box center [925, 383] width 780 height 17
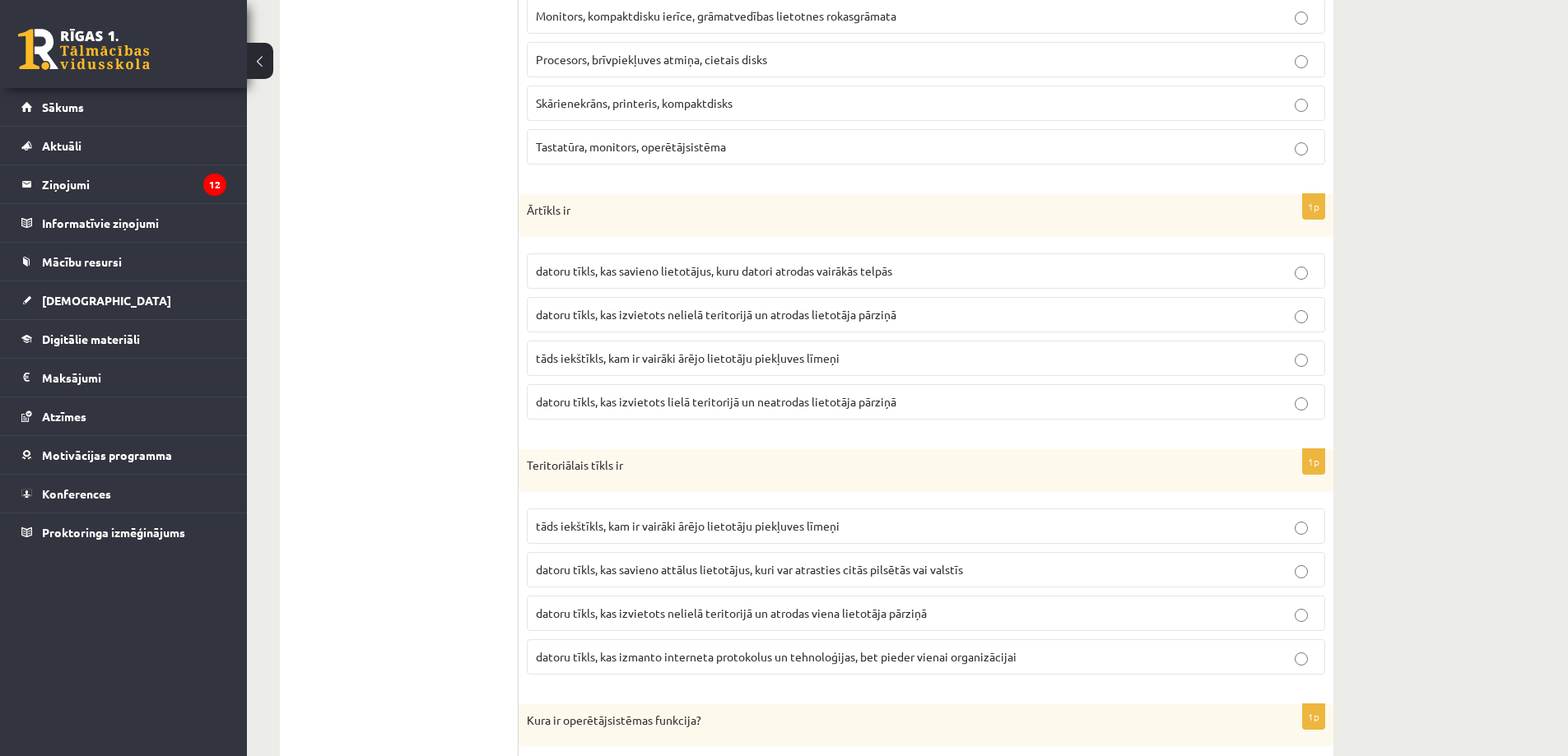
scroll to position [3682, 0]
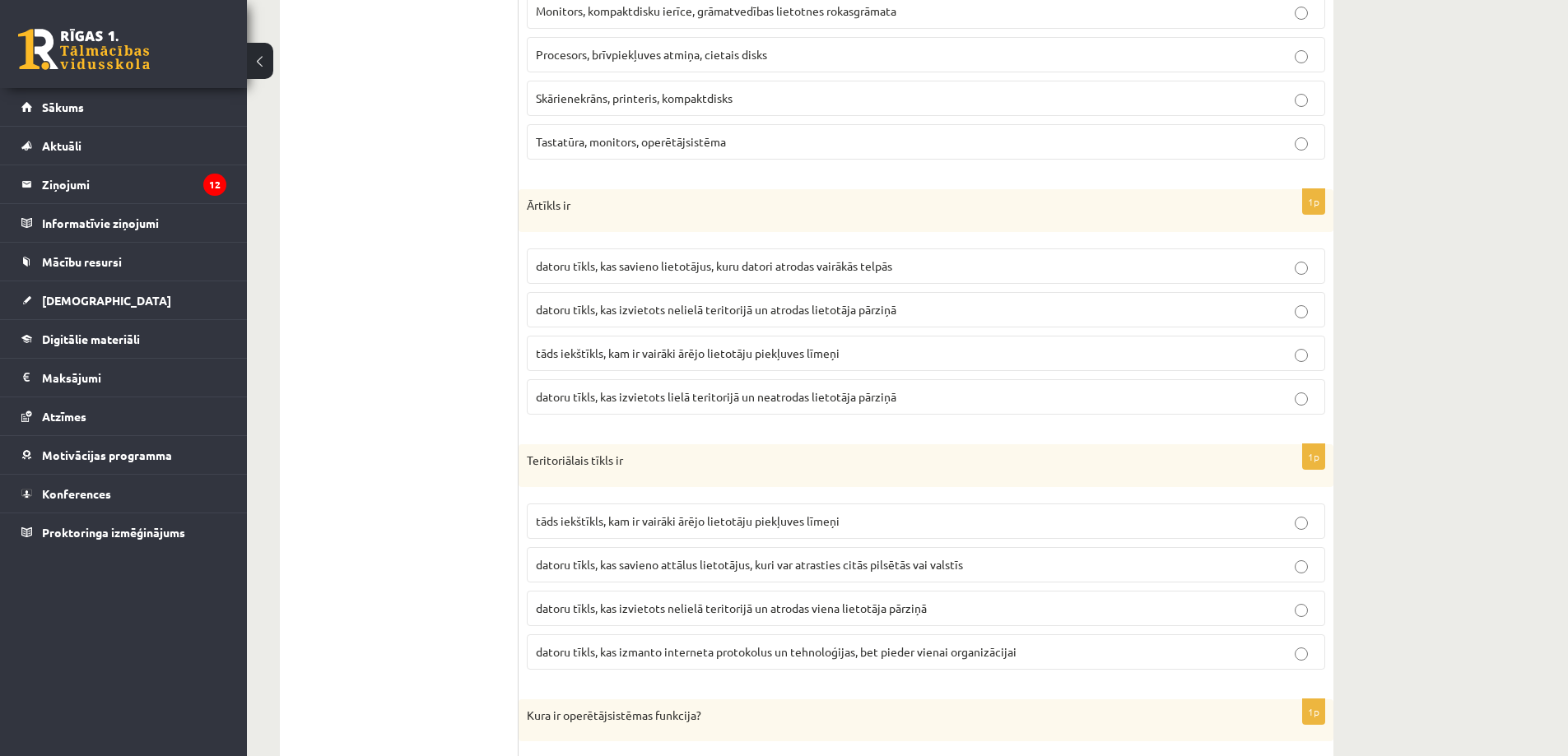
click at [722, 265] on span "datoru tīkls, kas savieno lietotājus, kuru datori atrodas vairākās telpās" at bounding box center [713, 266] width 357 height 15
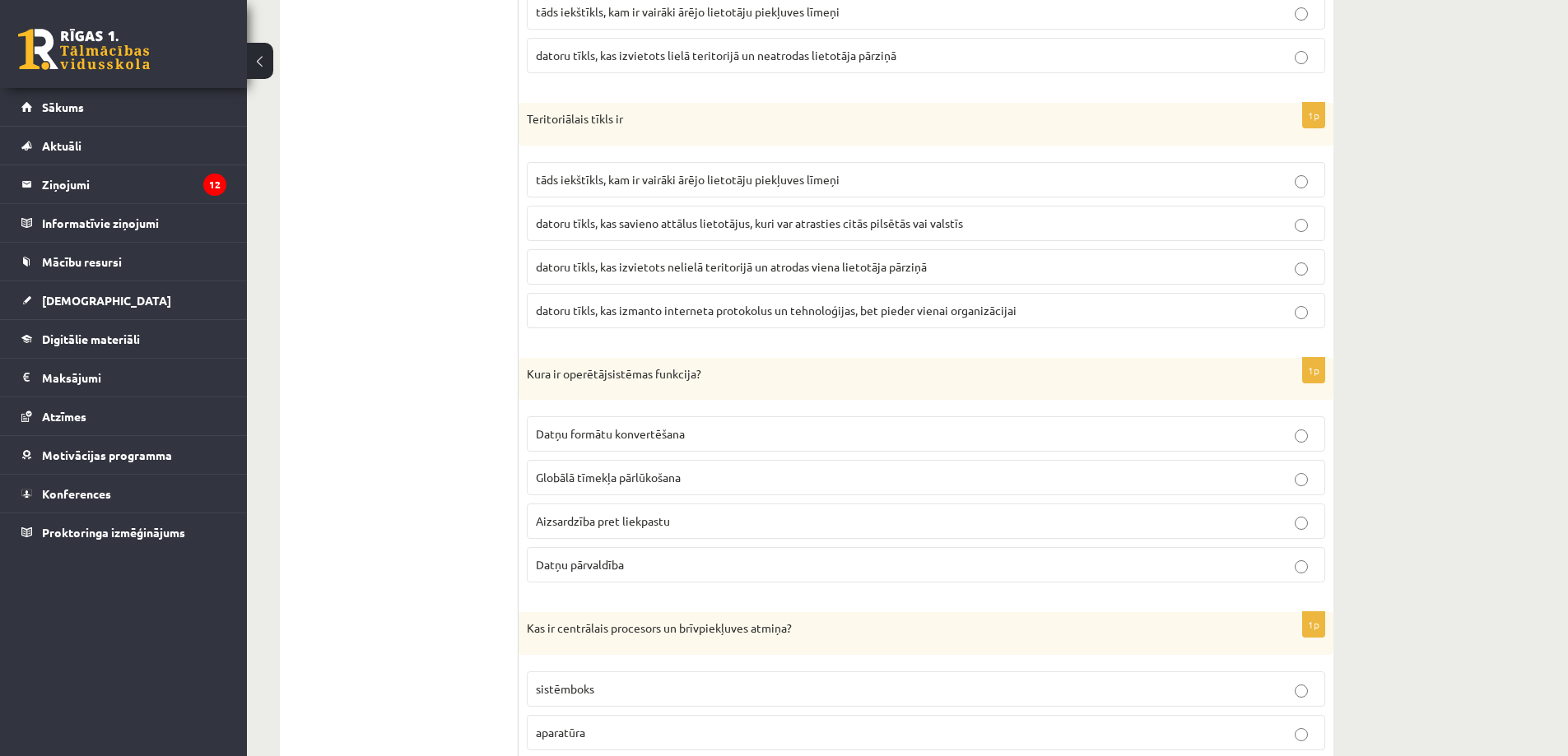
scroll to position [3928, 0]
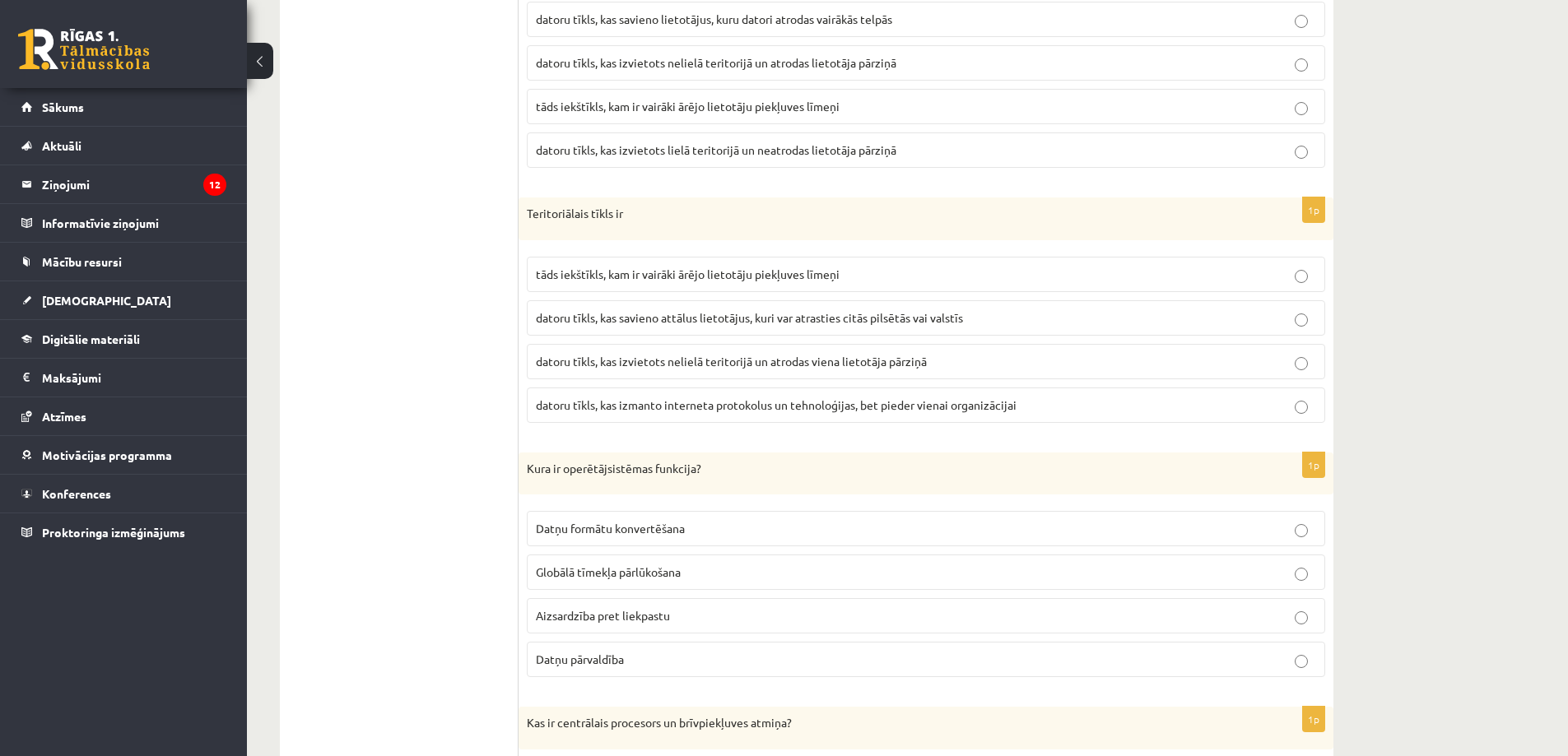
click at [724, 334] on label "datoru tīkls, kas savieno attālus lietotājus, kuri var atrasties citās pilsētās…" at bounding box center [925, 318] width 798 height 36
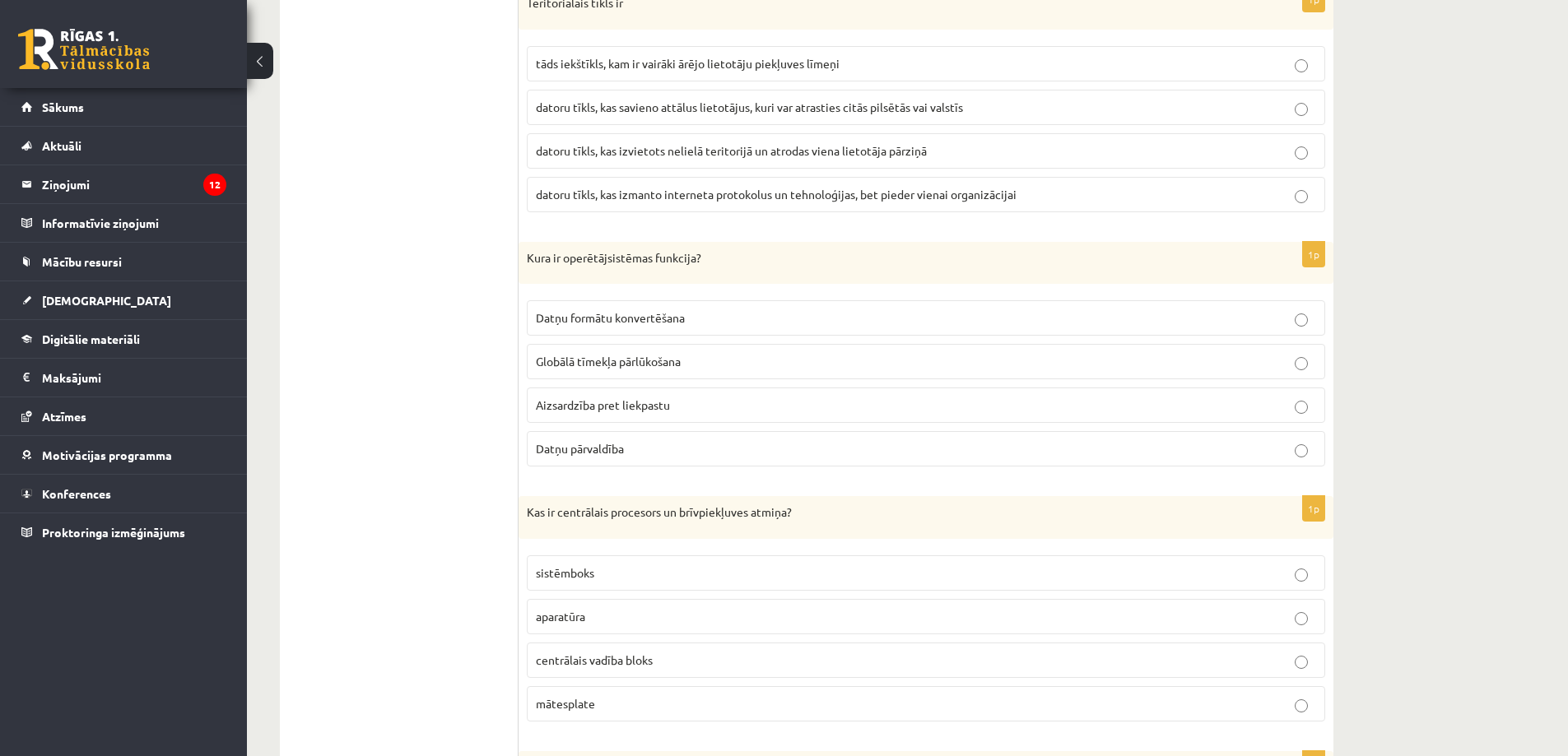
scroll to position [4339, 0]
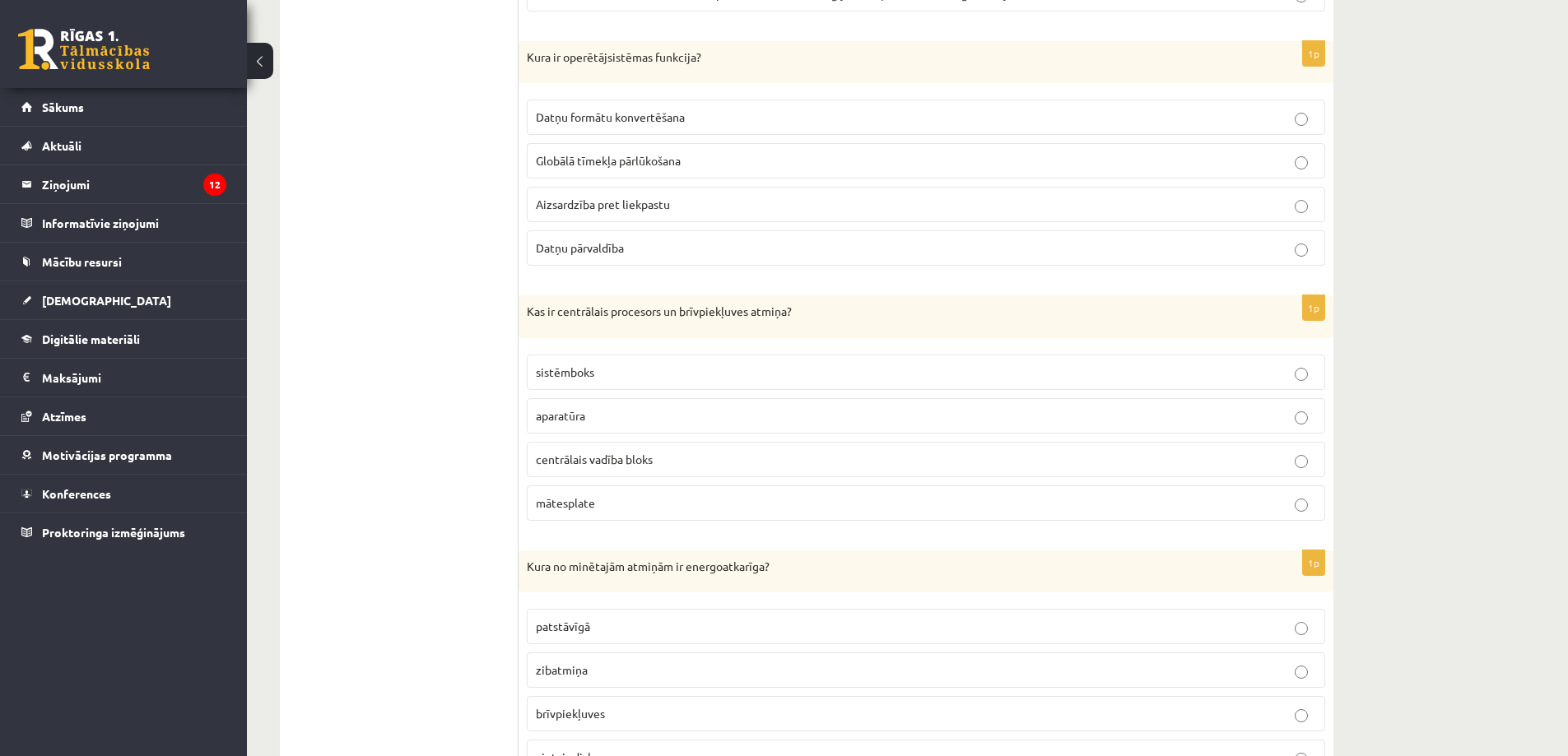
click at [686, 245] on p "Datņu pārvaldība" at bounding box center [925, 247] width 780 height 17
click at [580, 421] on span "aparatūra" at bounding box center [560, 415] width 50 height 15
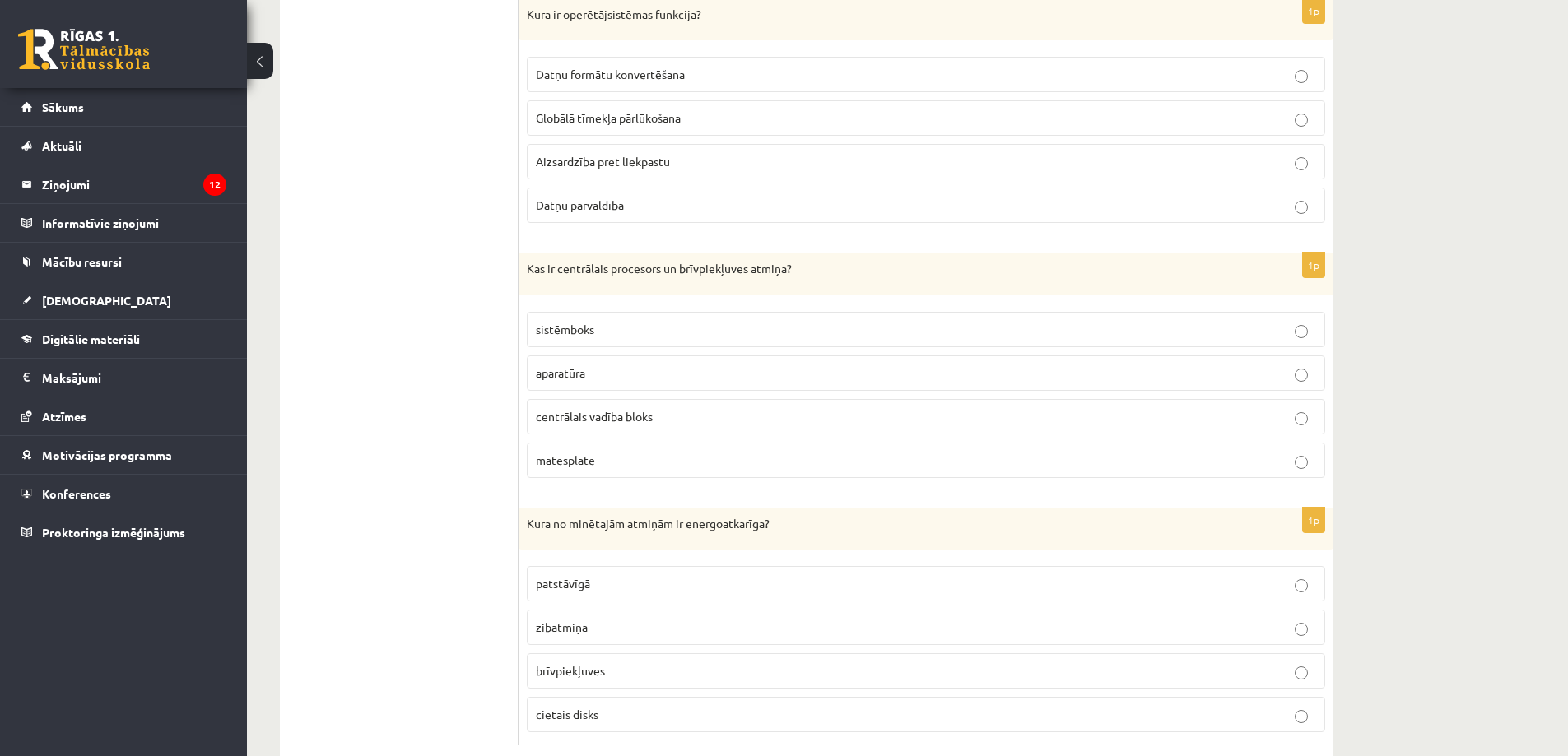
scroll to position [4421, 0]
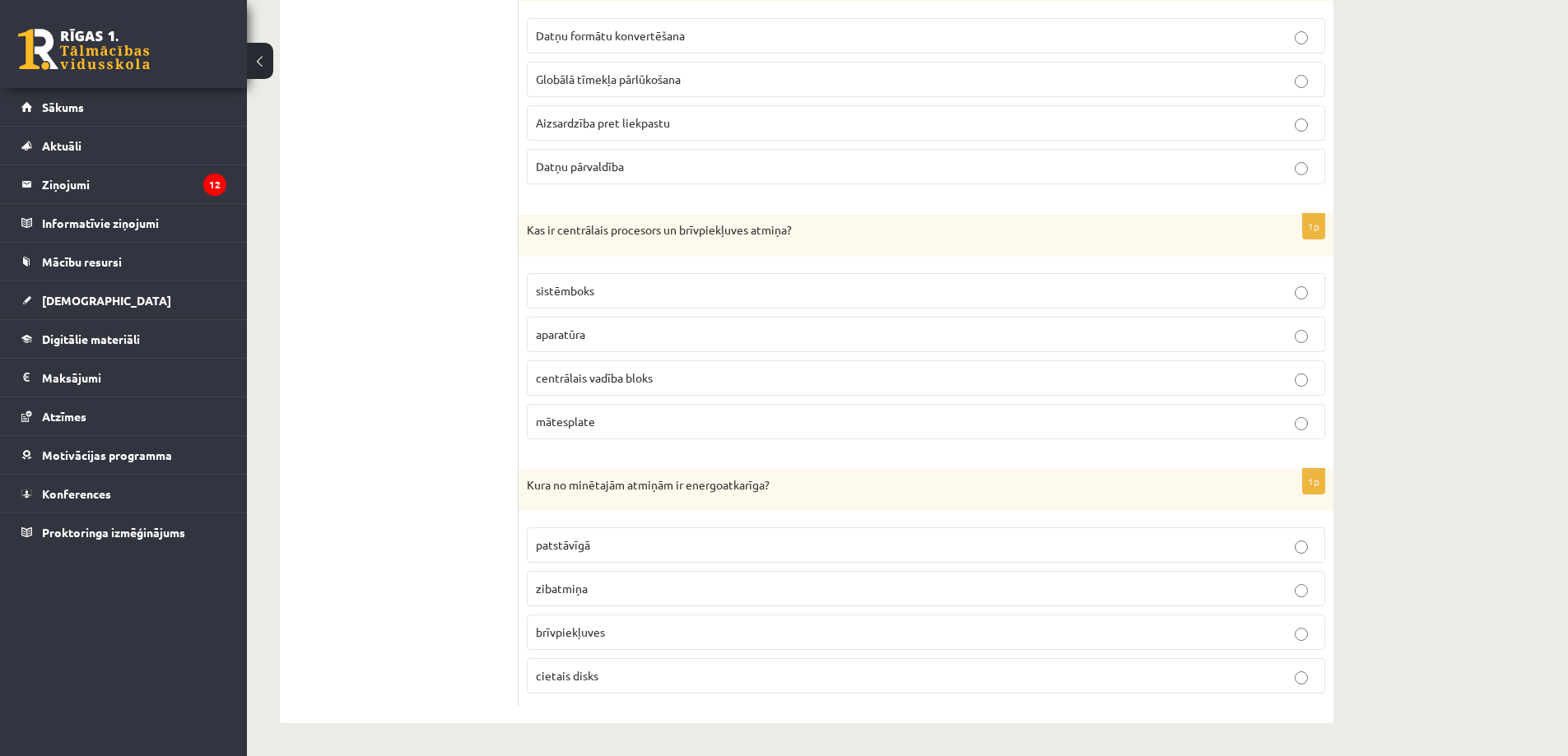
click at [587, 638] on span "brīvpiekļuves" at bounding box center [569, 631] width 69 height 15
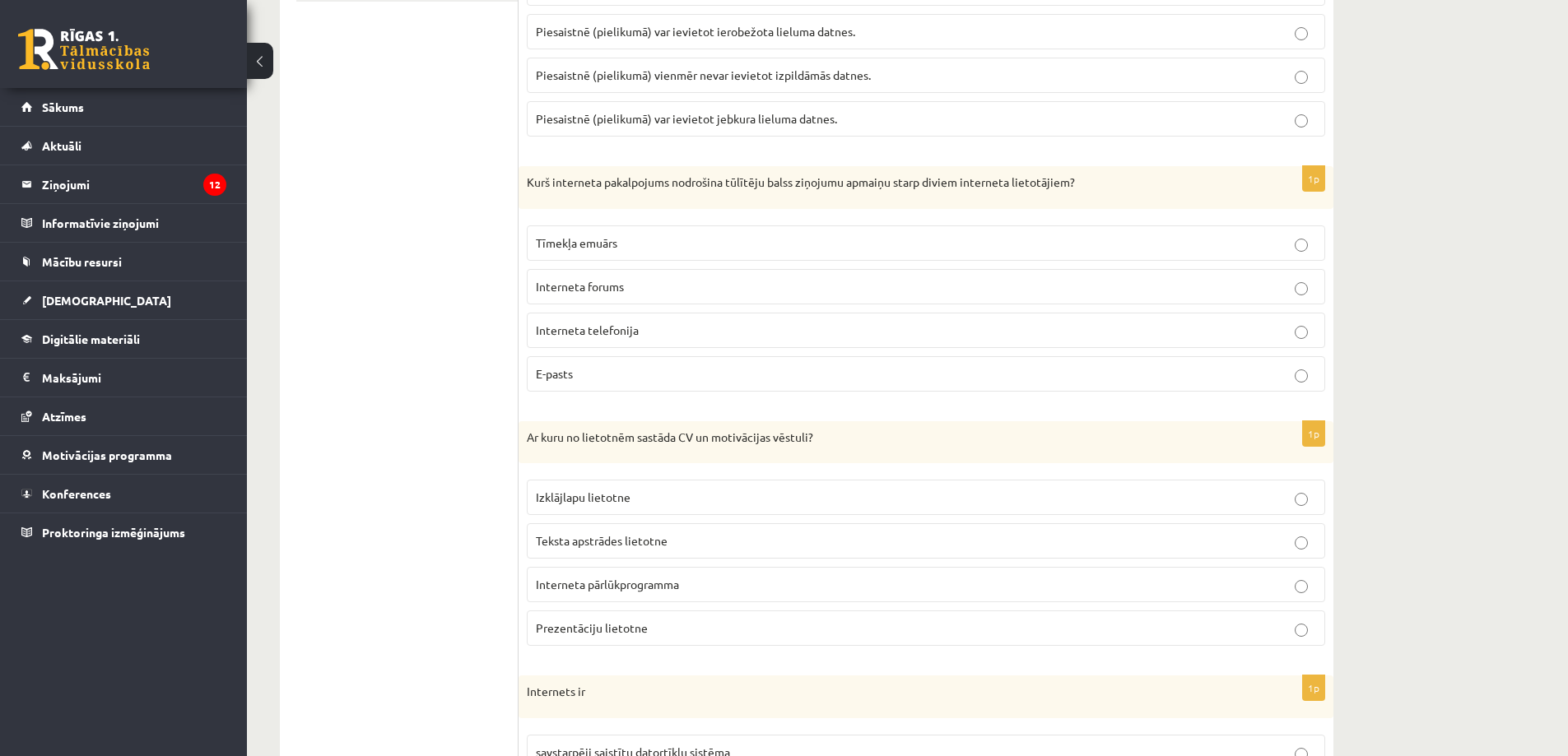
scroll to position [0, 0]
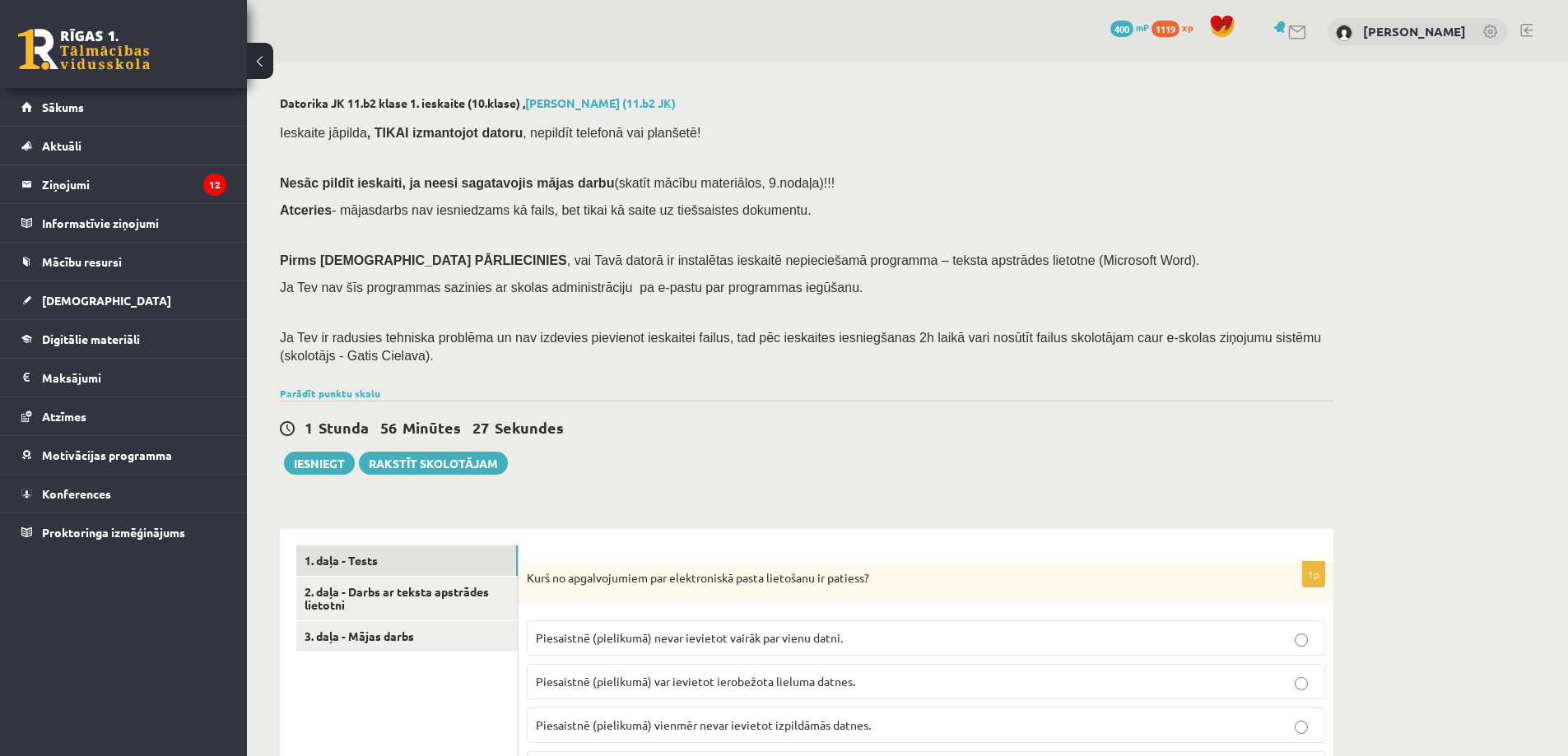
drag, startPoint x: 443, startPoint y: 339, endPoint x: 421, endPoint y: 298, distance: 46.5
click at [442, 614] on link "2. daļa - Darbs ar teksta apstrādes lietotni" at bounding box center [406, 598] width 221 height 44
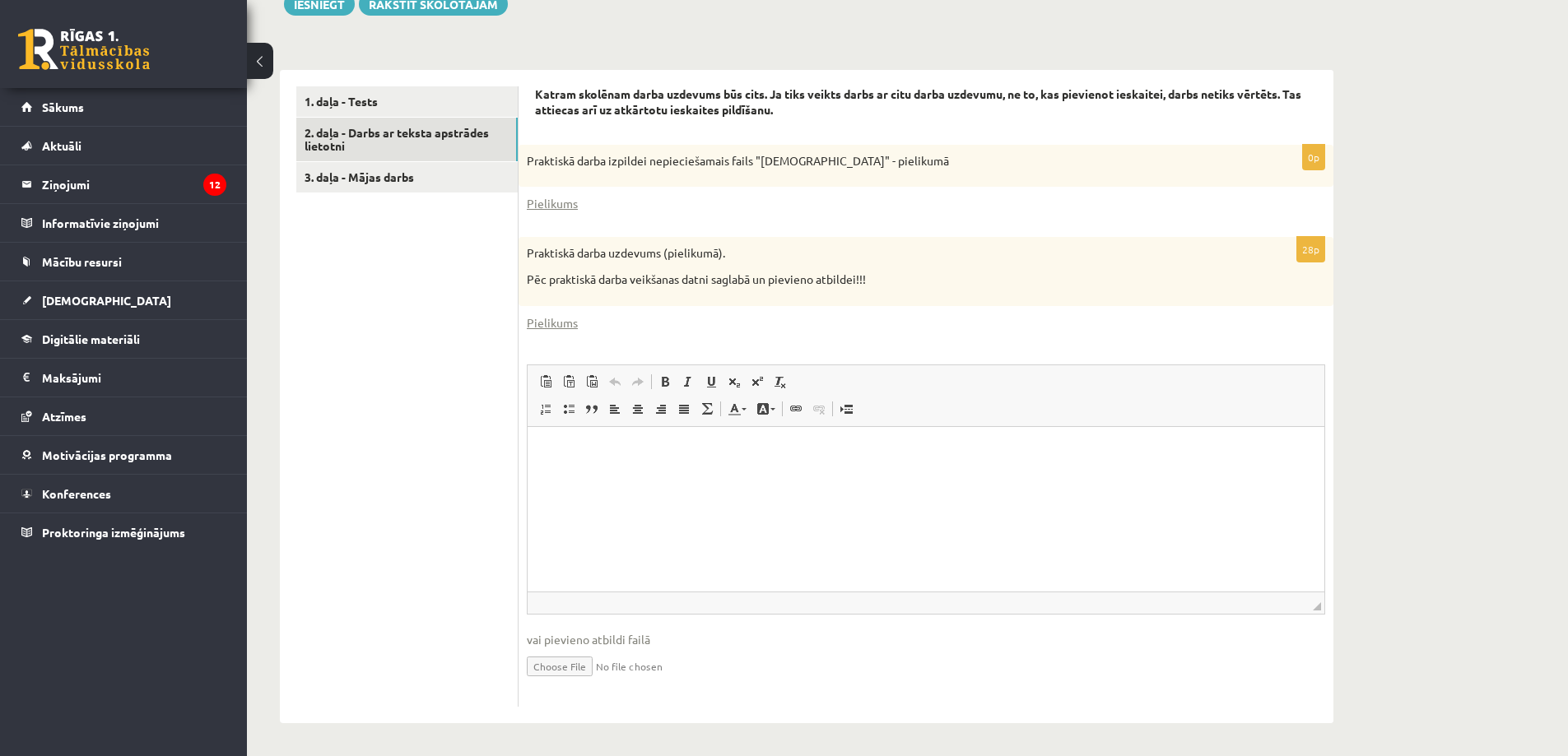
scroll to position [461, 0]
click at [1231, 71] on div "Katram skolēnam darba uzdevums būs cits. Ja tiks veikts darbs ar citu darba uzd…" at bounding box center [925, 395] width 814 height 653
click at [549, 201] on link "Pielikums" at bounding box center [552, 203] width 51 height 17
click at [551, 322] on link "Pielikums" at bounding box center [552, 322] width 51 height 17
click at [569, 668] on input "file" at bounding box center [925, 663] width 798 height 34
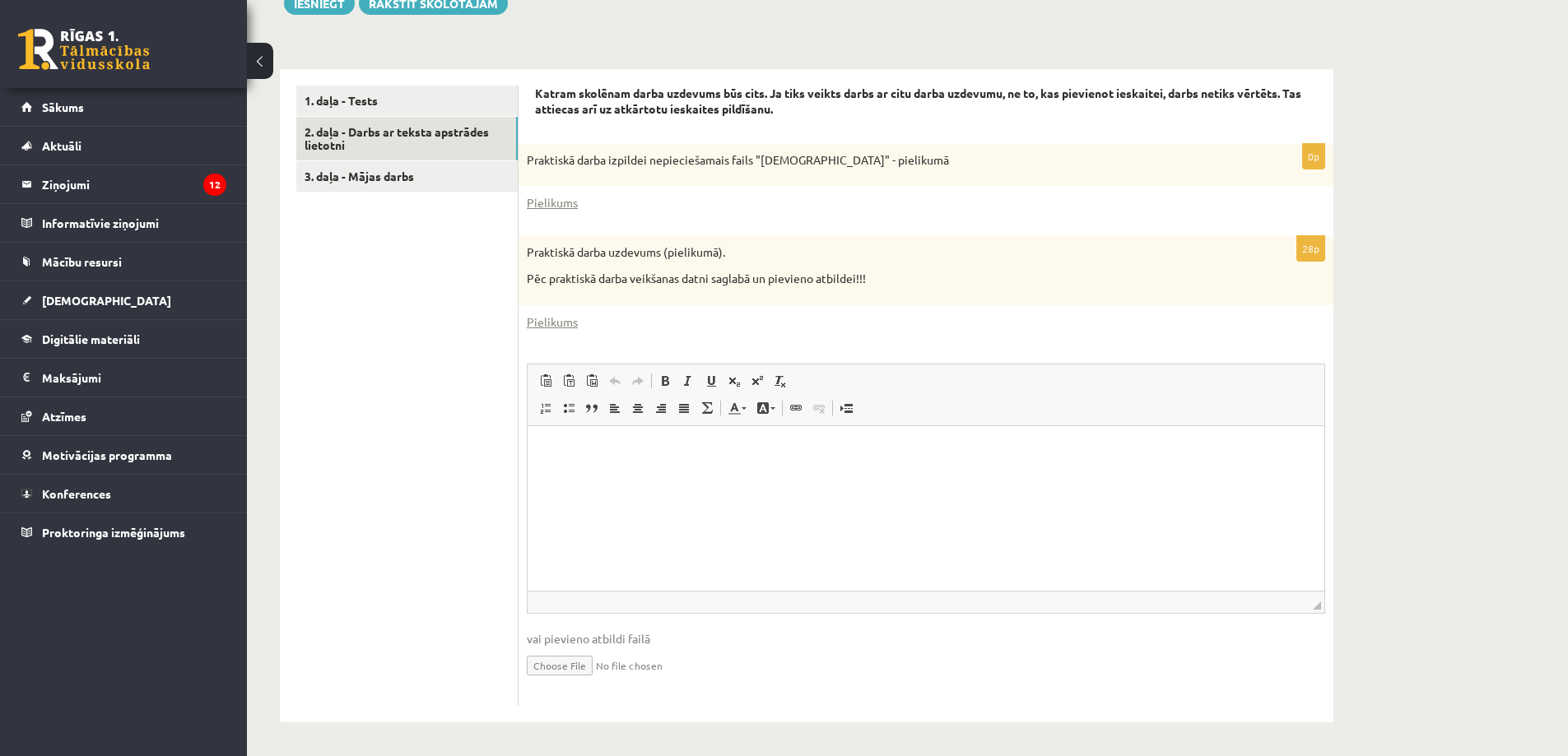
type input "**********"
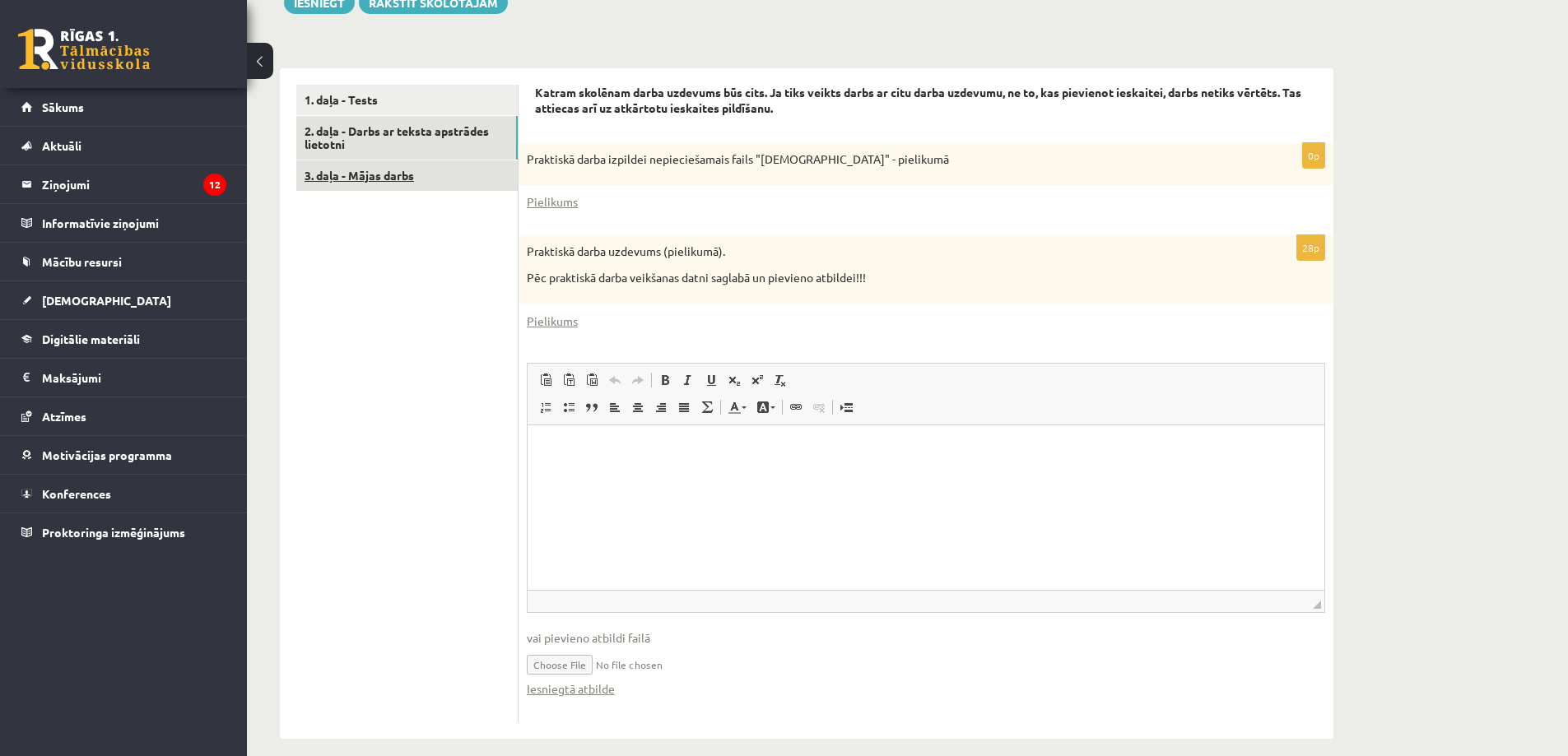
click at [381, 177] on link "3. daļa - Mājas darbs" at bounding box center [406, 175] width 221 height 30
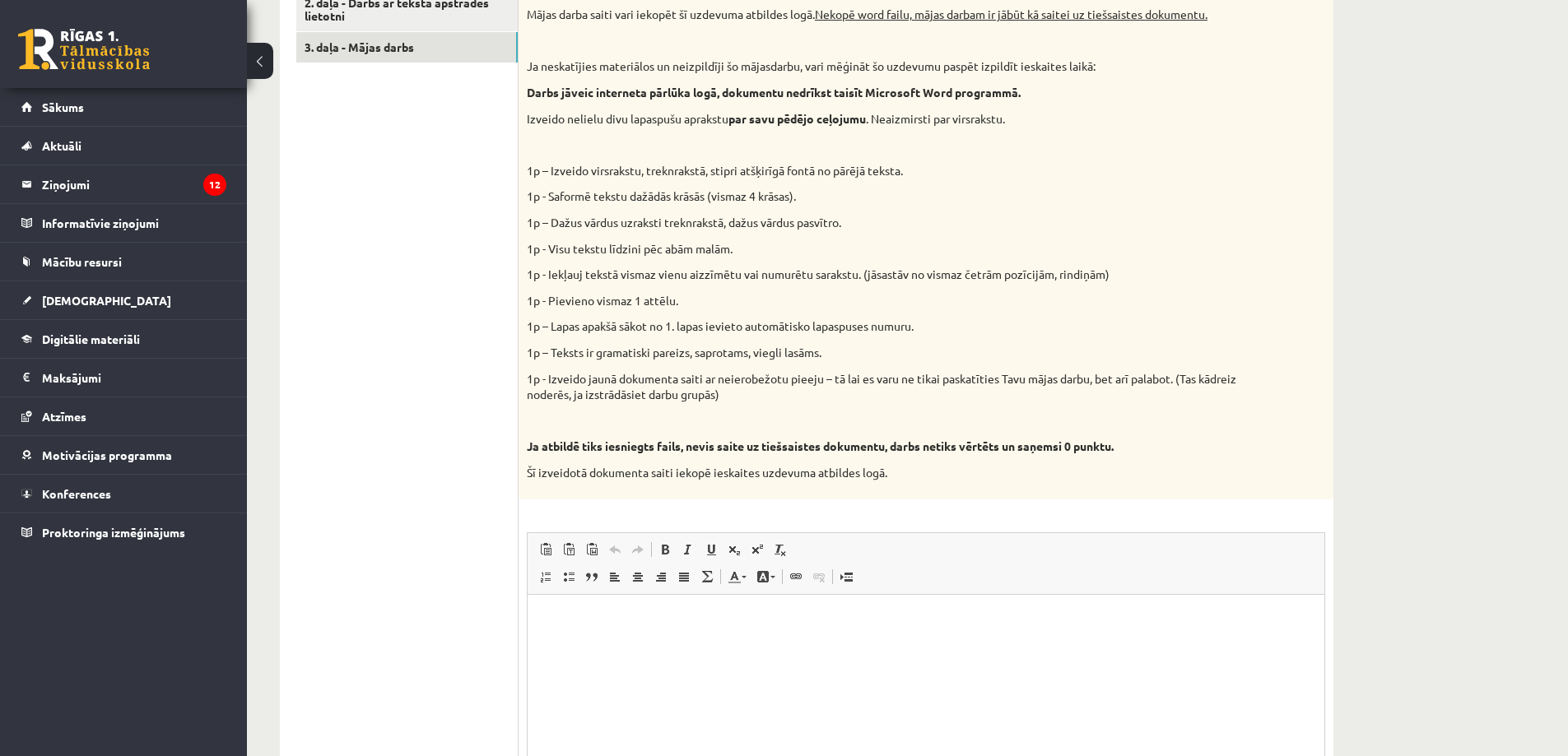
scroll to position [758, 0]
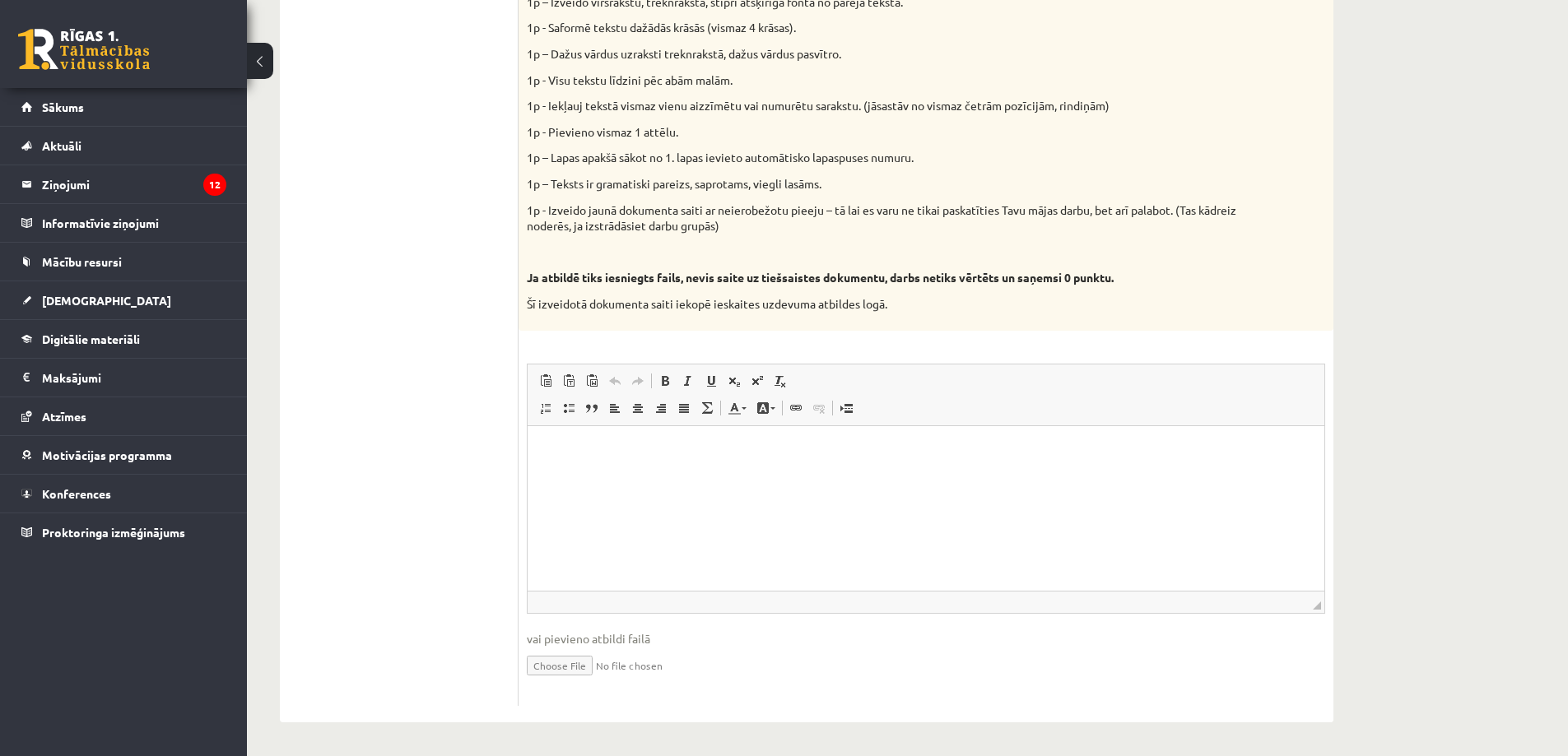
click at [740, 476] on html at bounding box center [925, 450] width 797 height 50
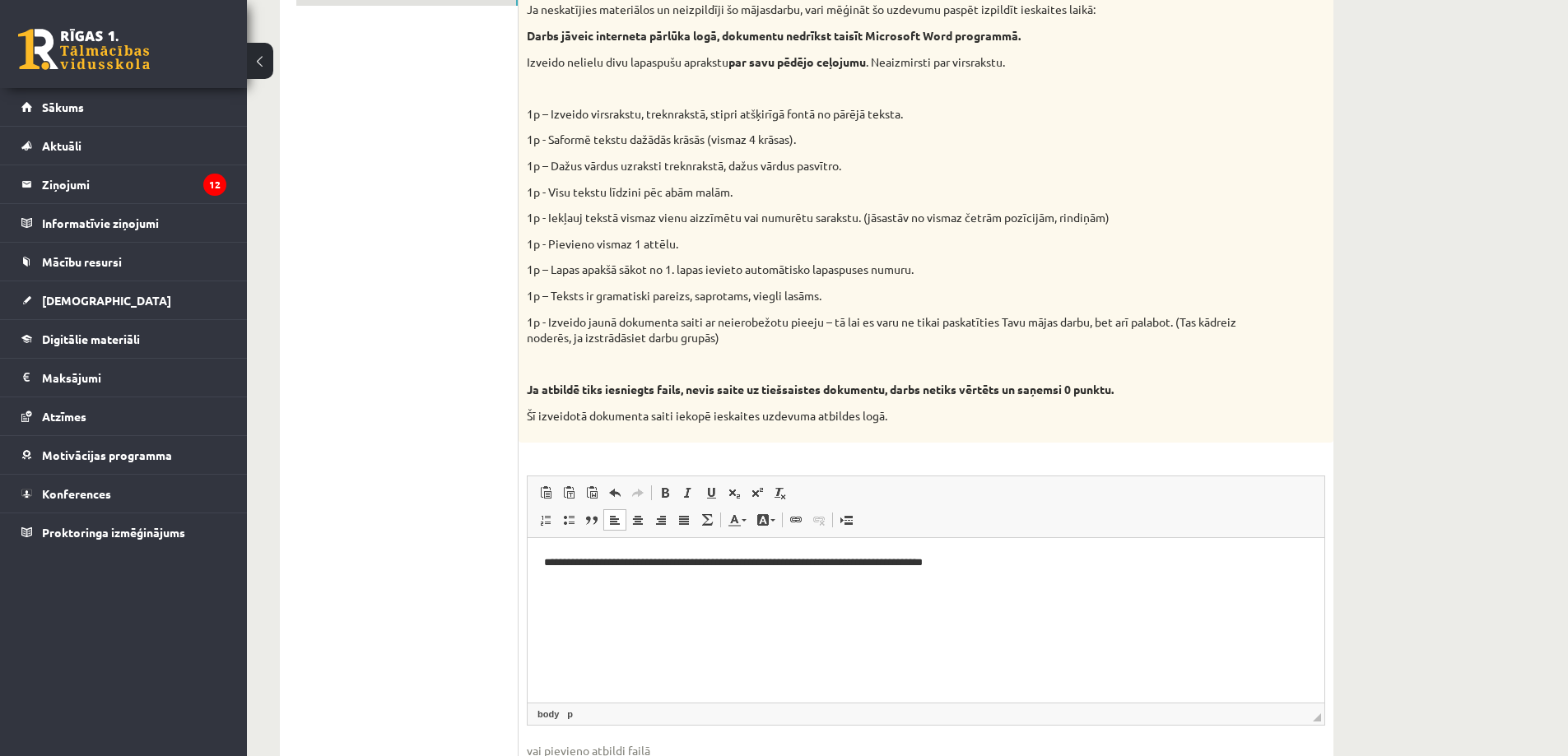
scroll to position [100, 0]
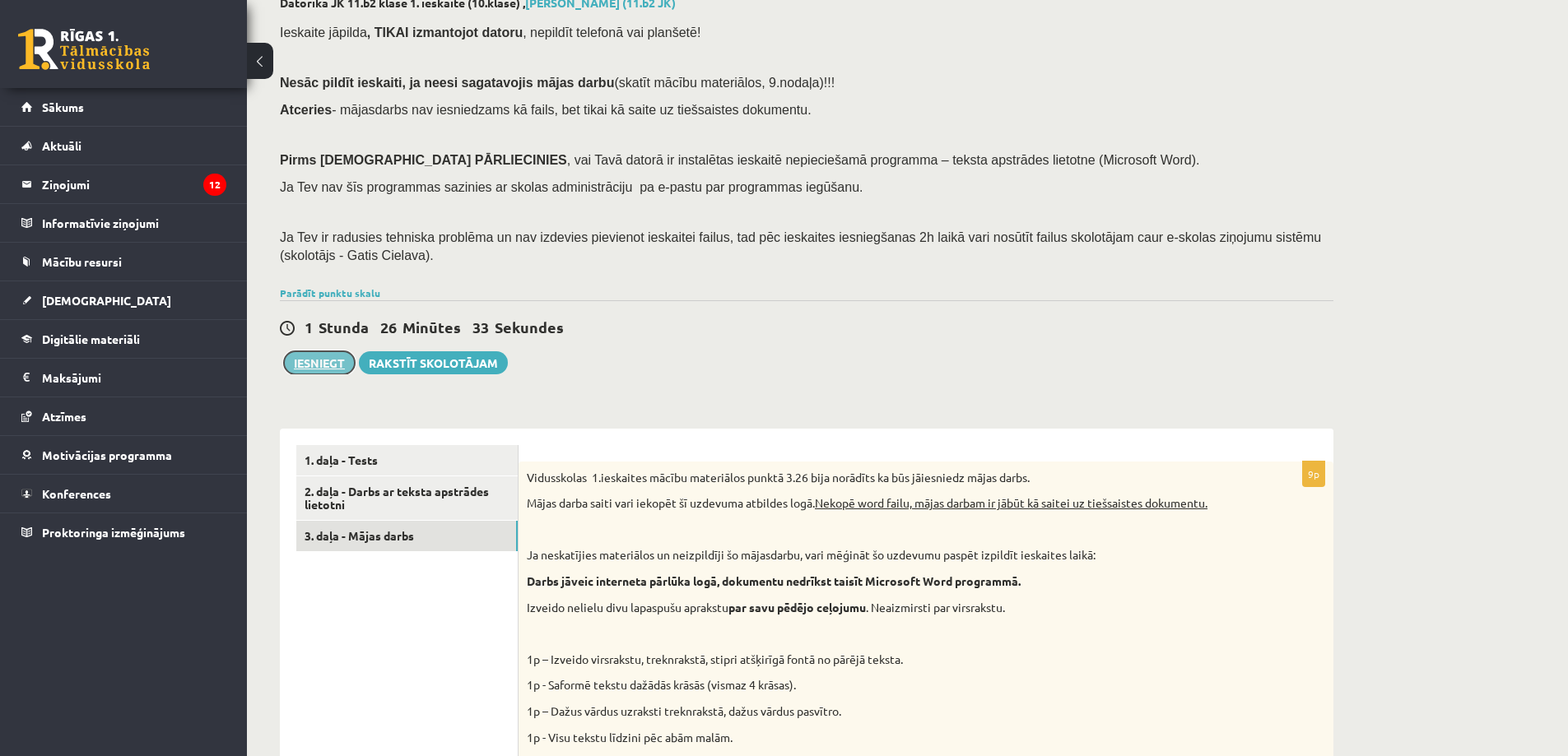
click at [305, 362] on button "Iesniegt" at bounding box center [319, 362] width 71 height 23
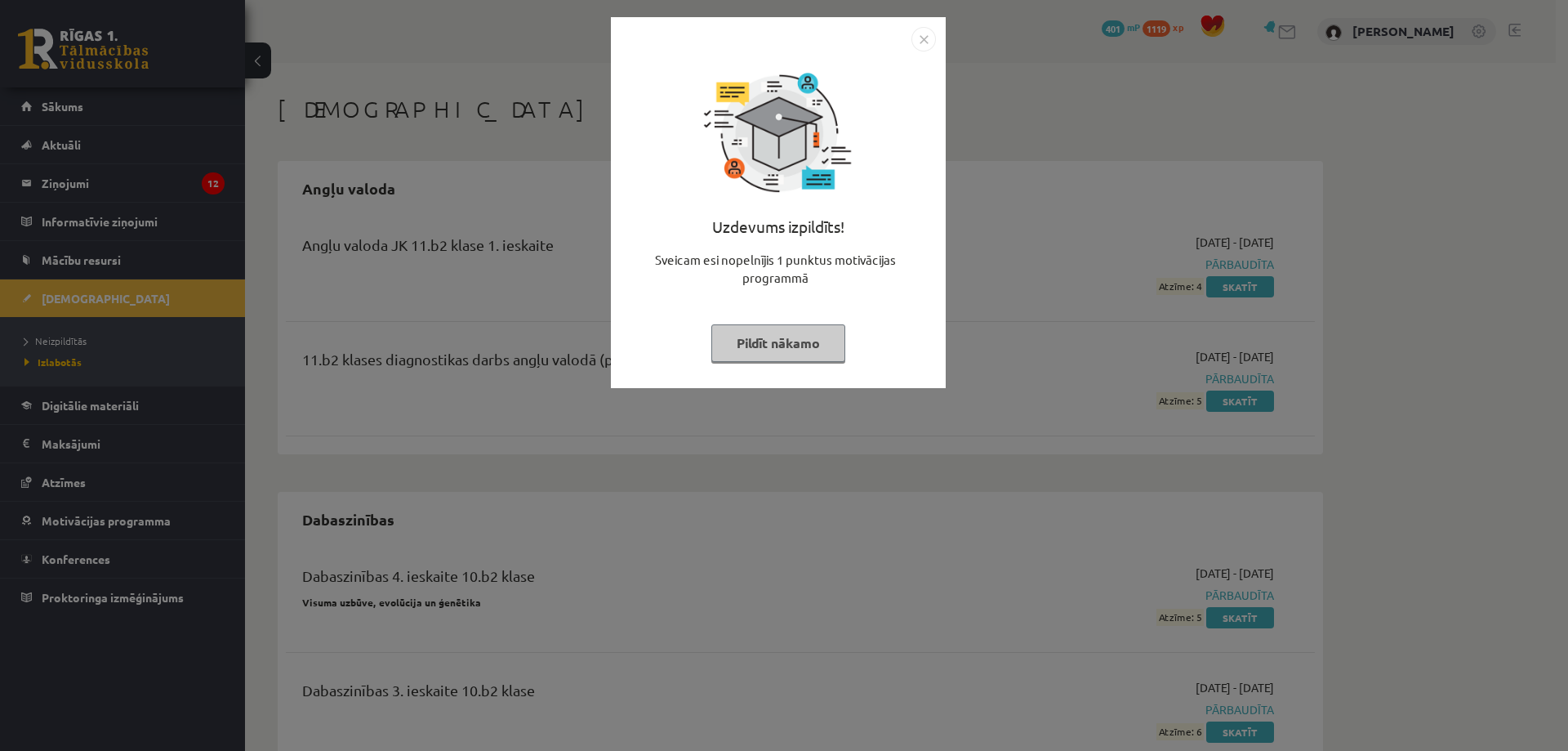
click at [1037, 285] on div "Uzdevums izpildīts! Sveicam esi nopelnījis 1 punktus motivācijas programmā Pild…" at bounding box center [784, 375] width 1568 height 751
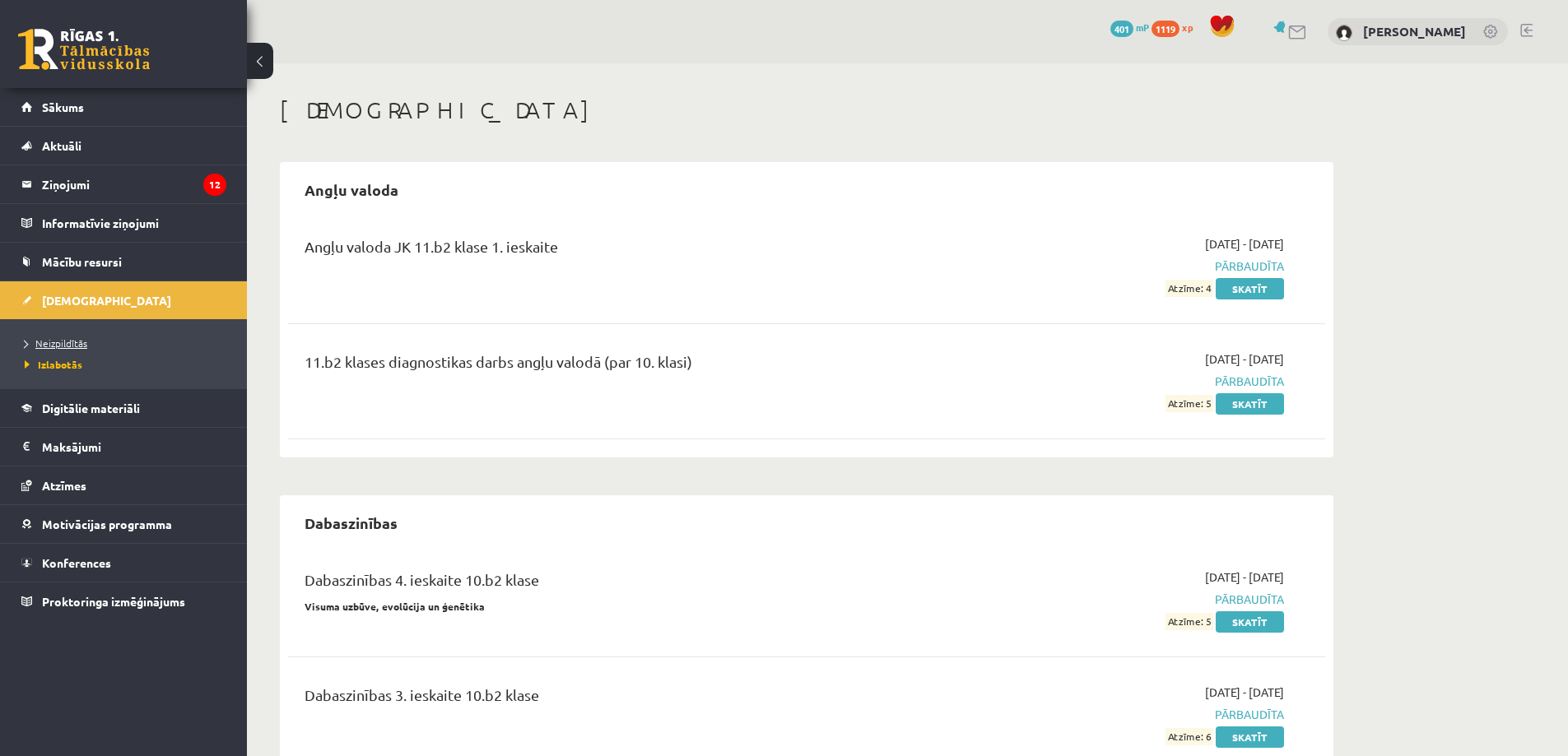
click at [56, 336] on link "Neizpildītās" at bounding box center [127, 343] width 205 height 15
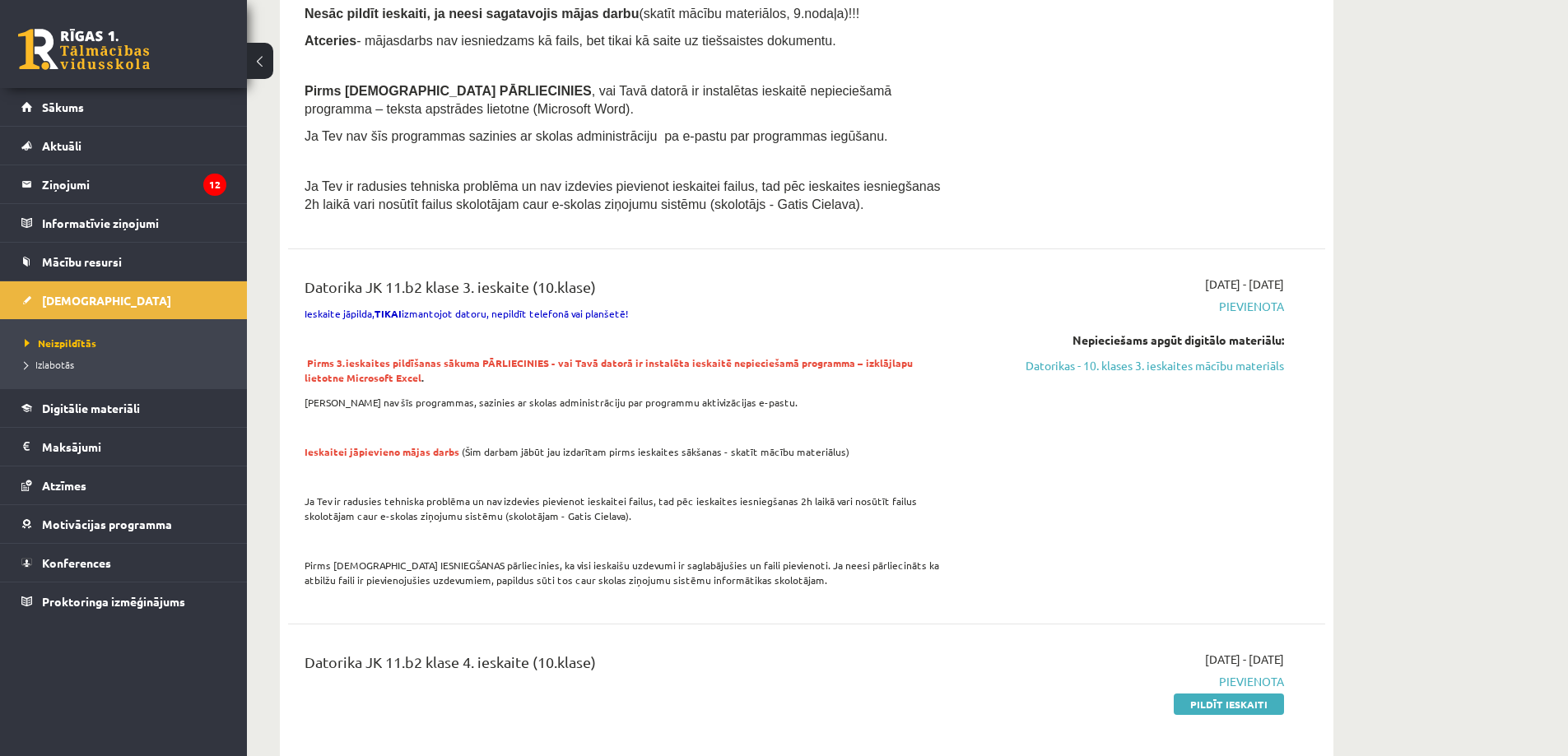
scroll to position [798, 0]
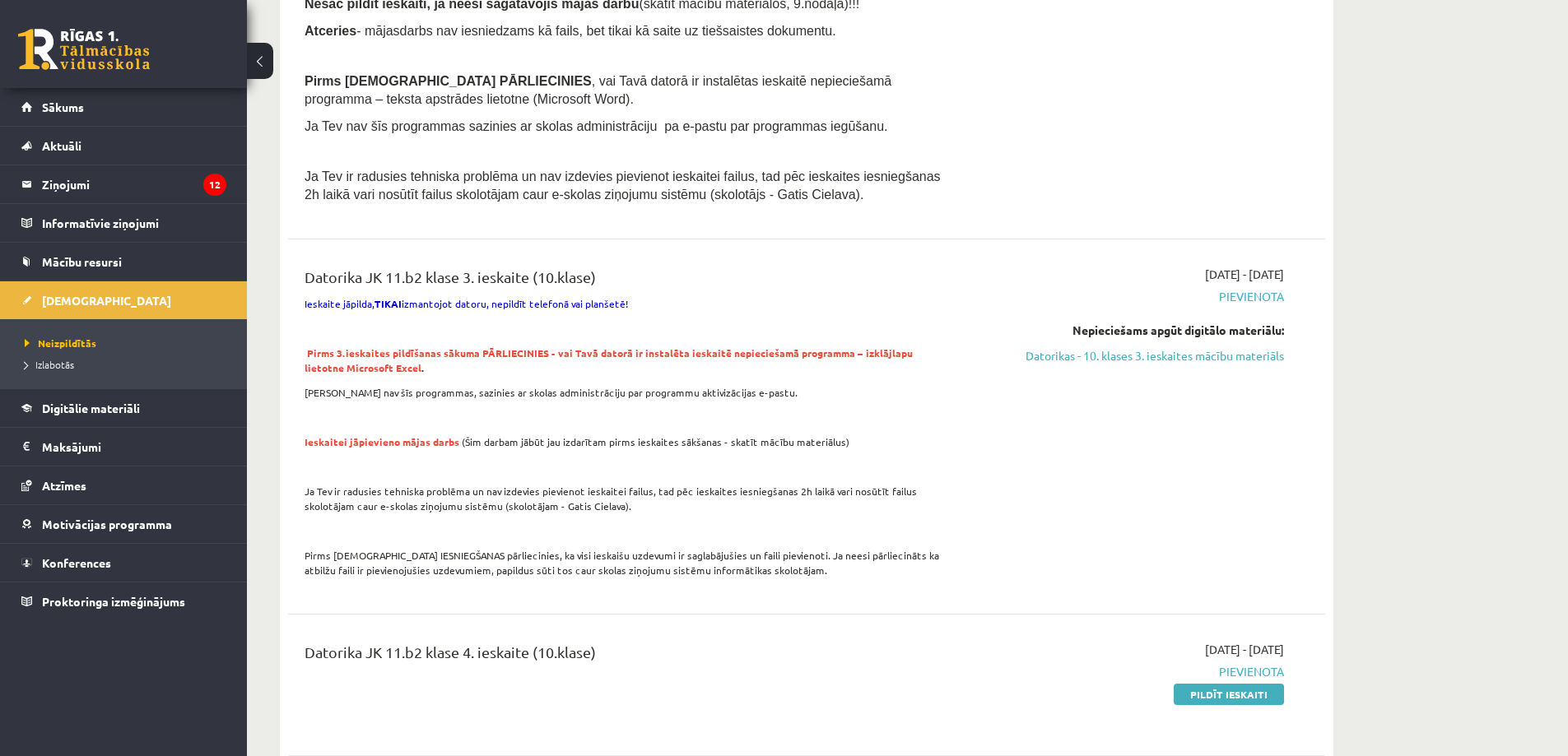
drag, startPoint x: 874, startPoint y: 220, endPoint x: 887, endPoint y: 241, distance: 24.7
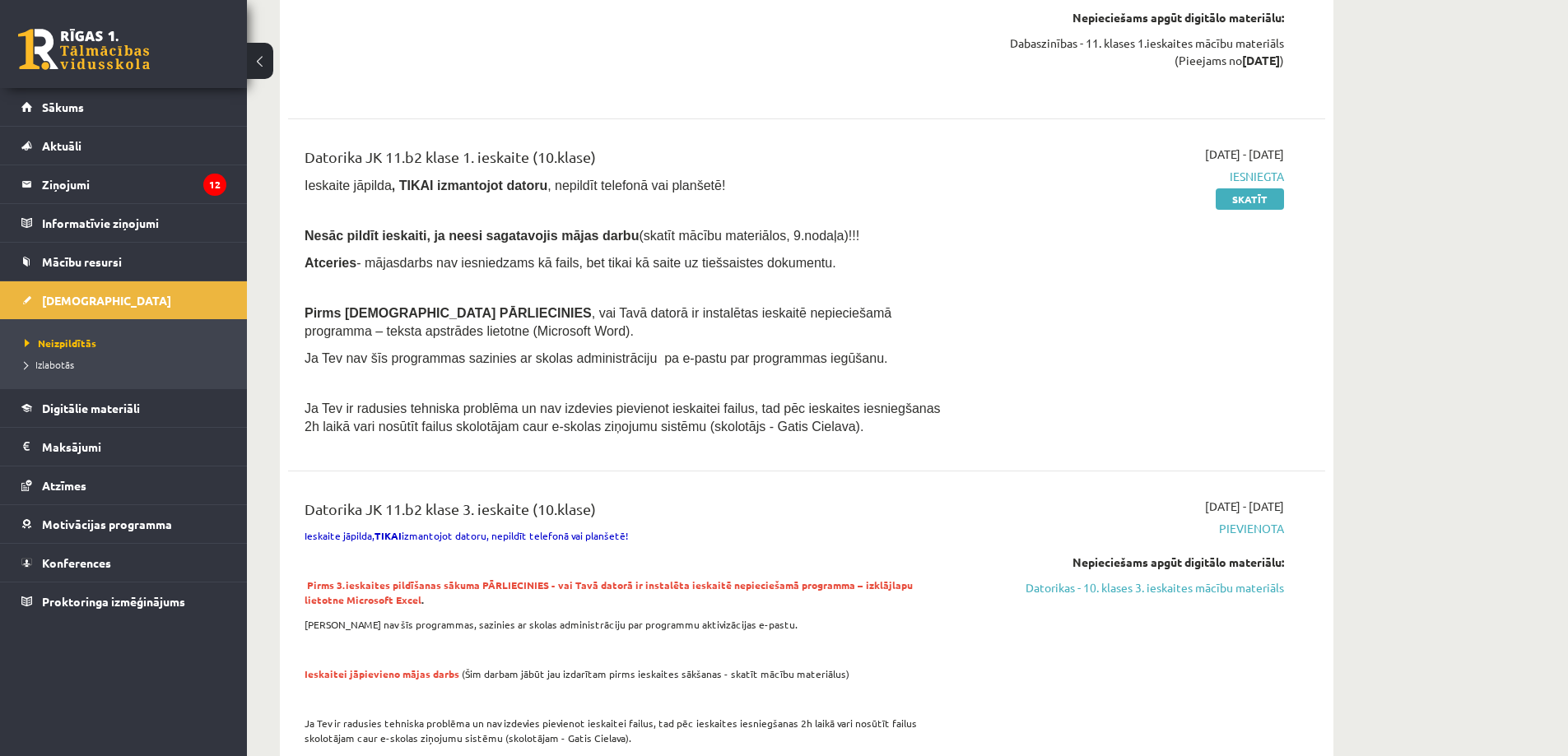
scroll to position [0, 0]
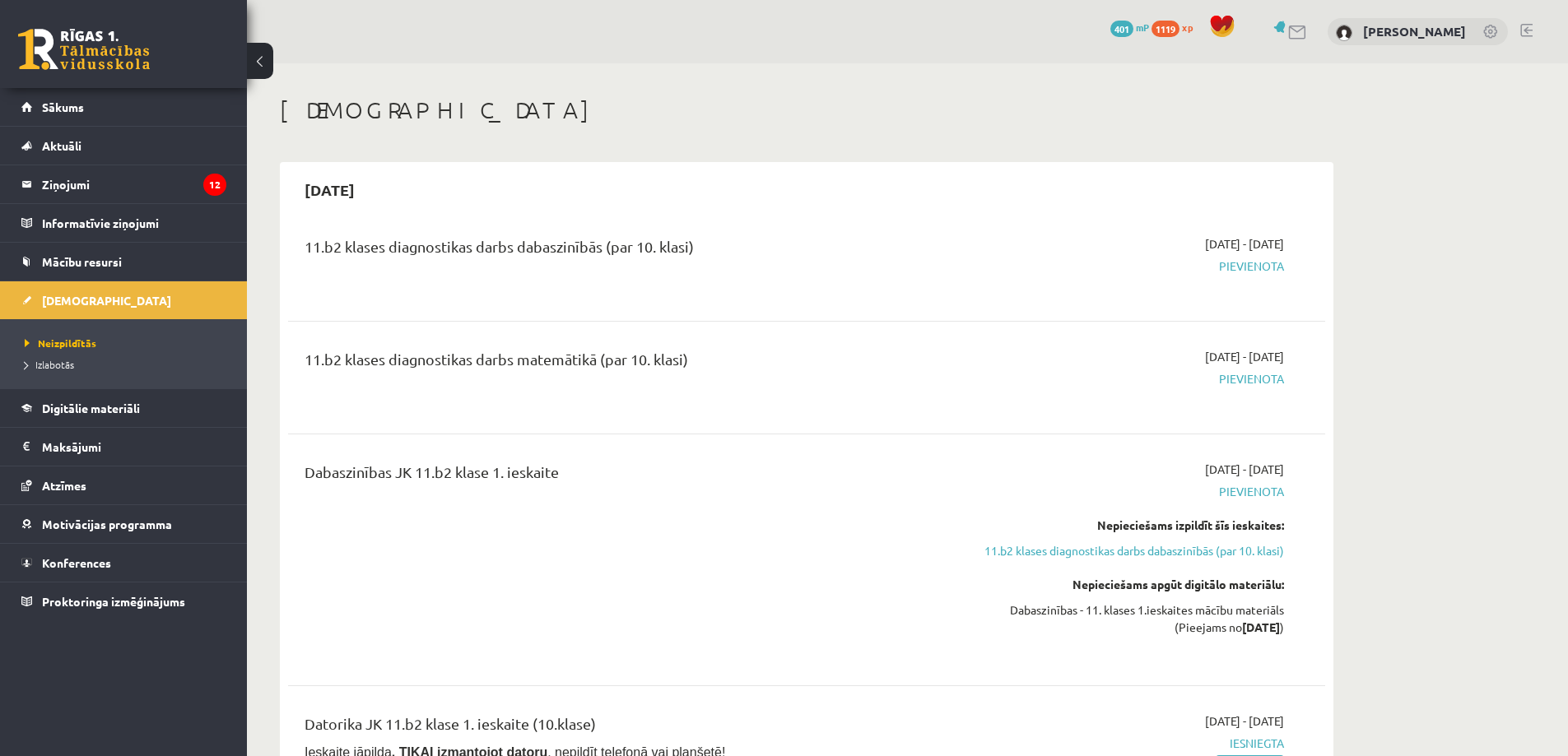
drag, startPoint x: 573, startPoint y: 436, endPoint x: 703, endPoint y: 369, distance: 146.2
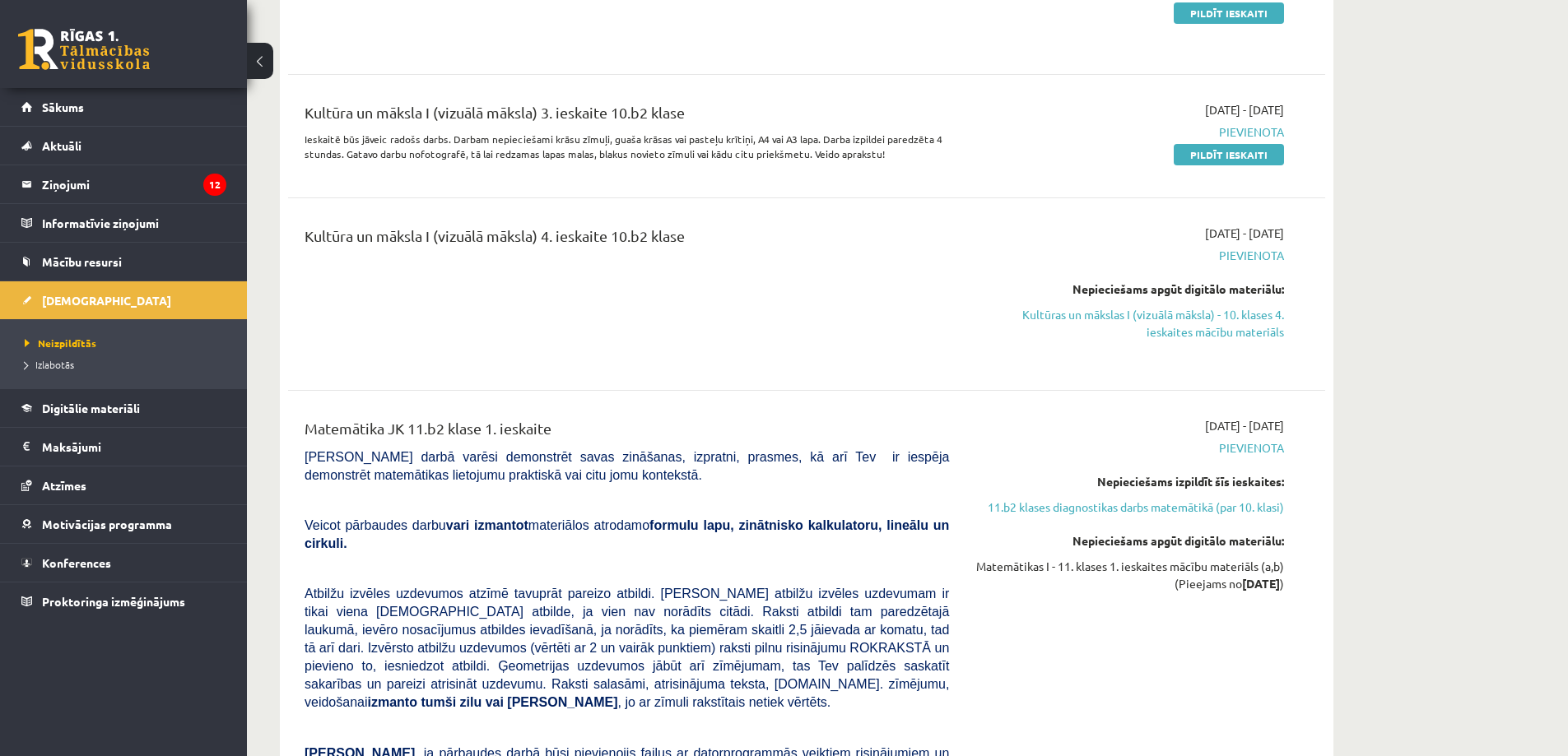
scroll to position [1480, 0]
click at [1251, 152] on link "Pildīt ieskaiti" at bounding box center [1229, 153] width 110 height 21
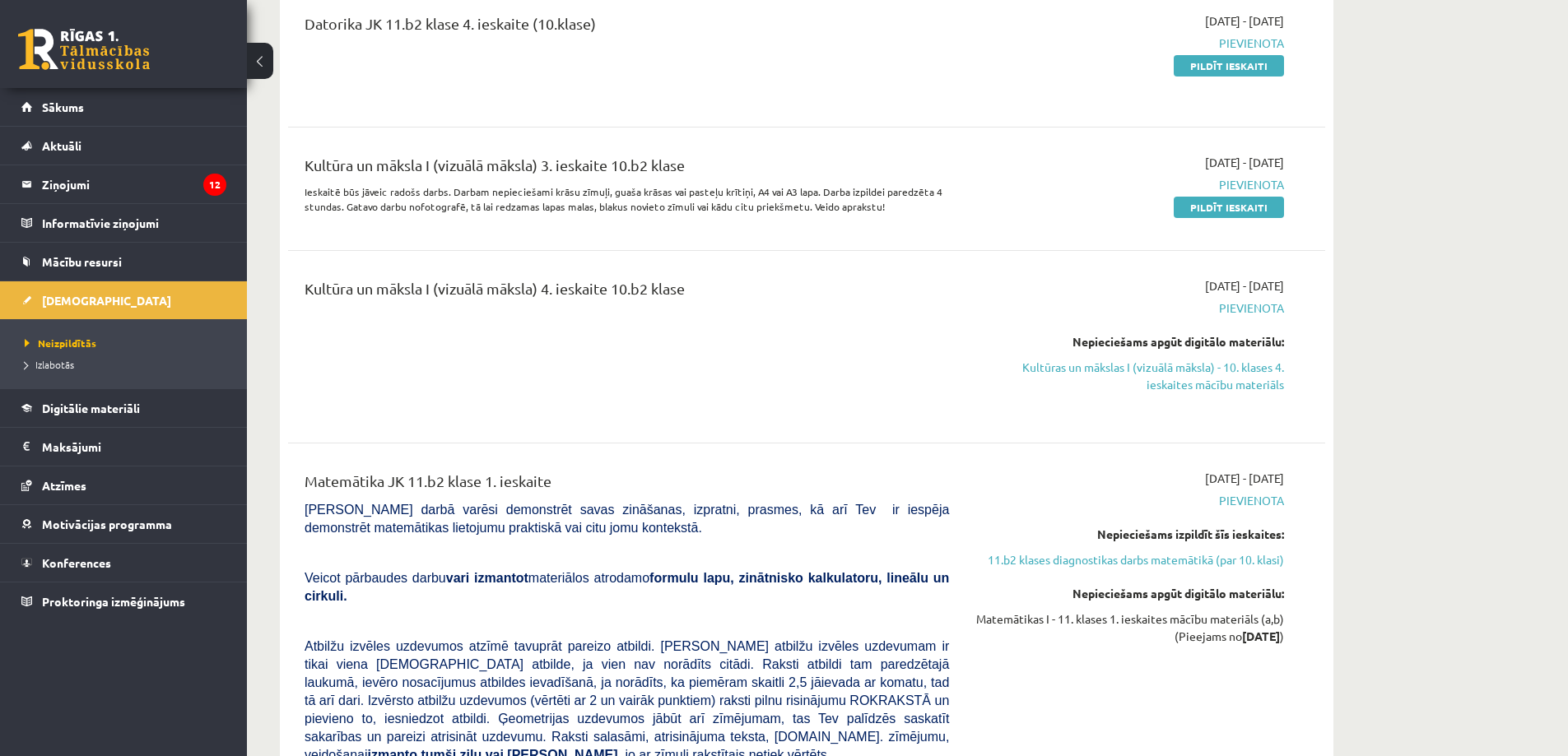
scroll to position [1398, 0]
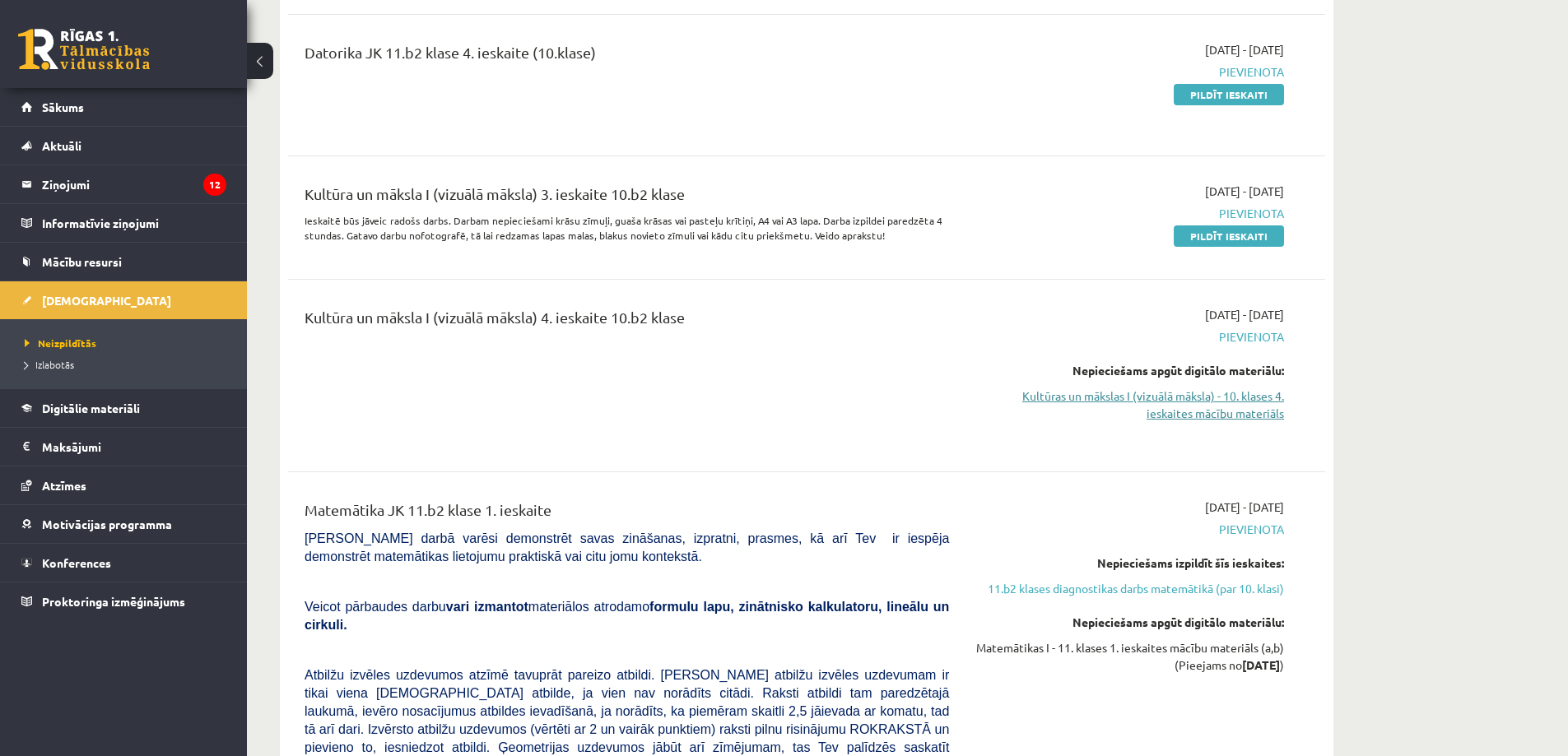
click at [1214, 412] on link "Kultūras un mākslas I (vizuālā māksla) - 10. klases 4. ieskaites mācību materiā…" at bounding box center [1129, 405] width 310 height 35
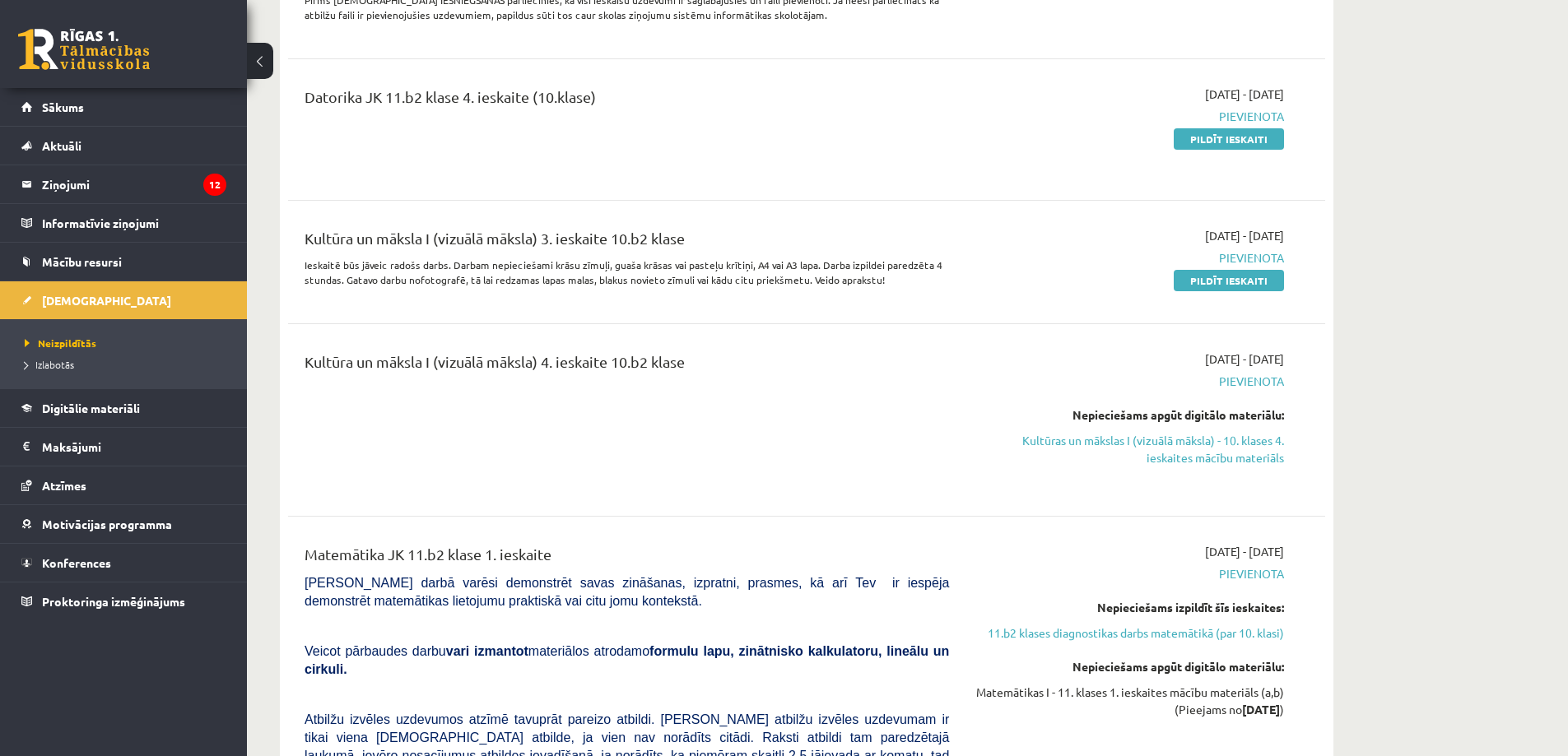
scroll to position [1316, 0]
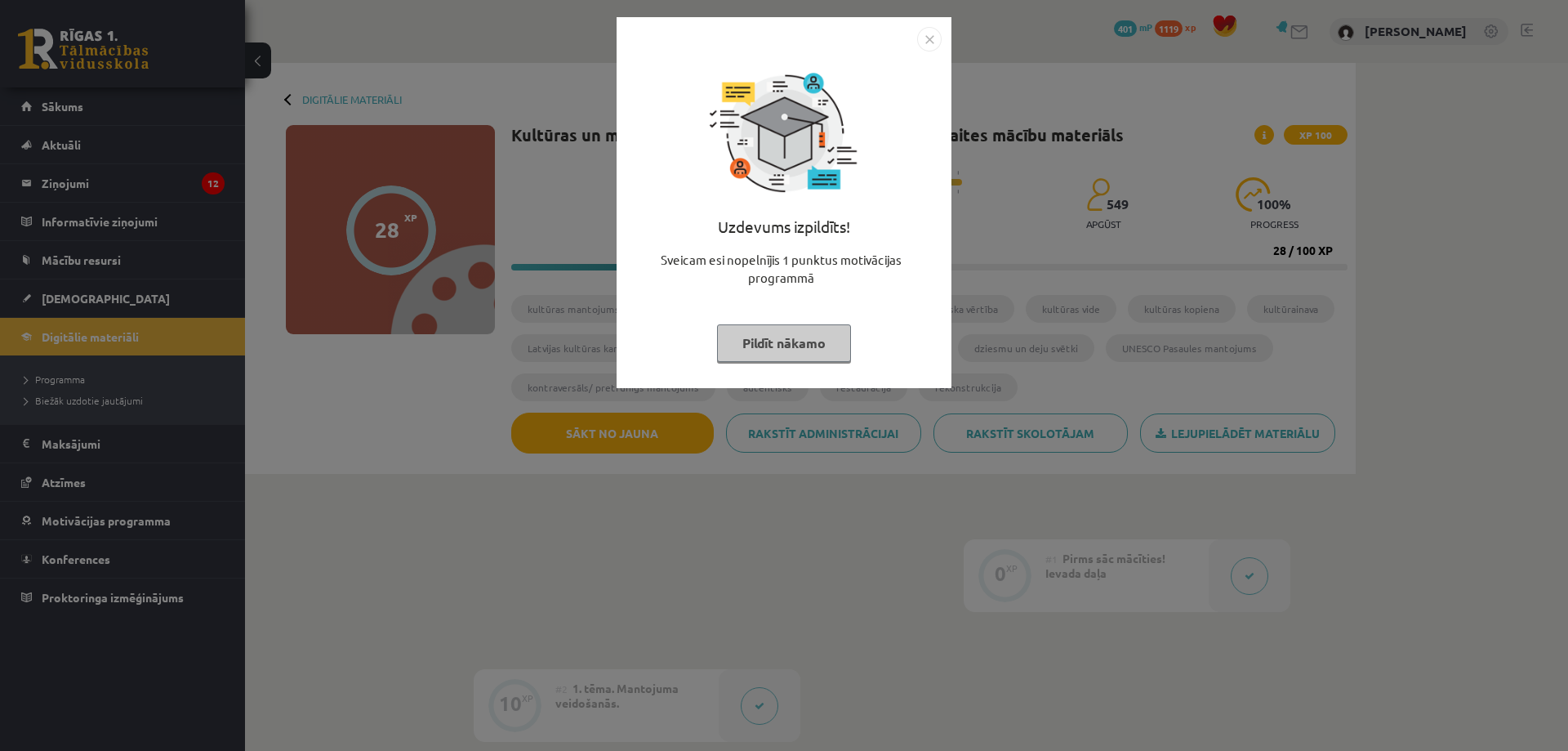
click at [839, 337] on button "Pildīt nākamo" at bounding box center [784, 342] width 134 height 37
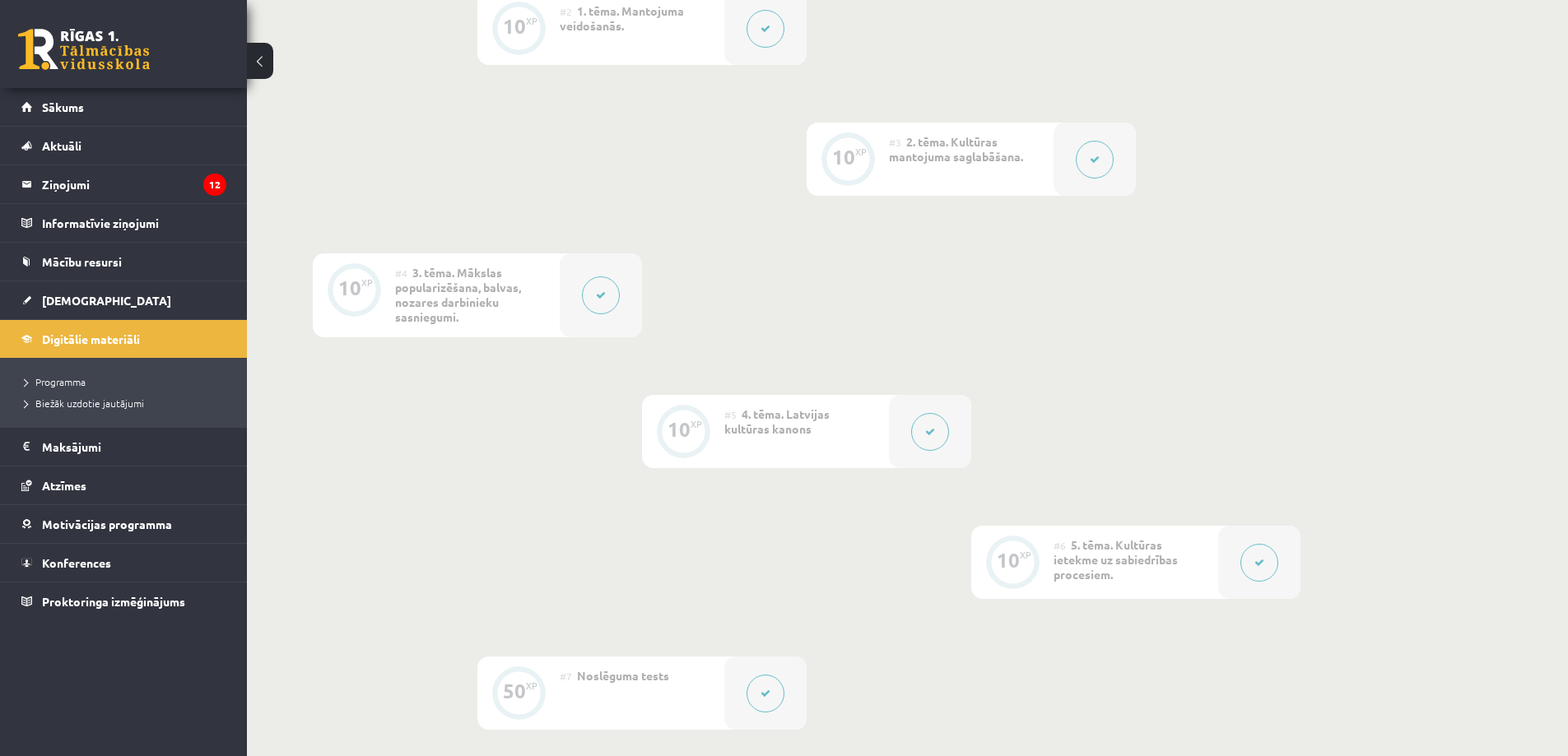
scroll to position [663, 0]
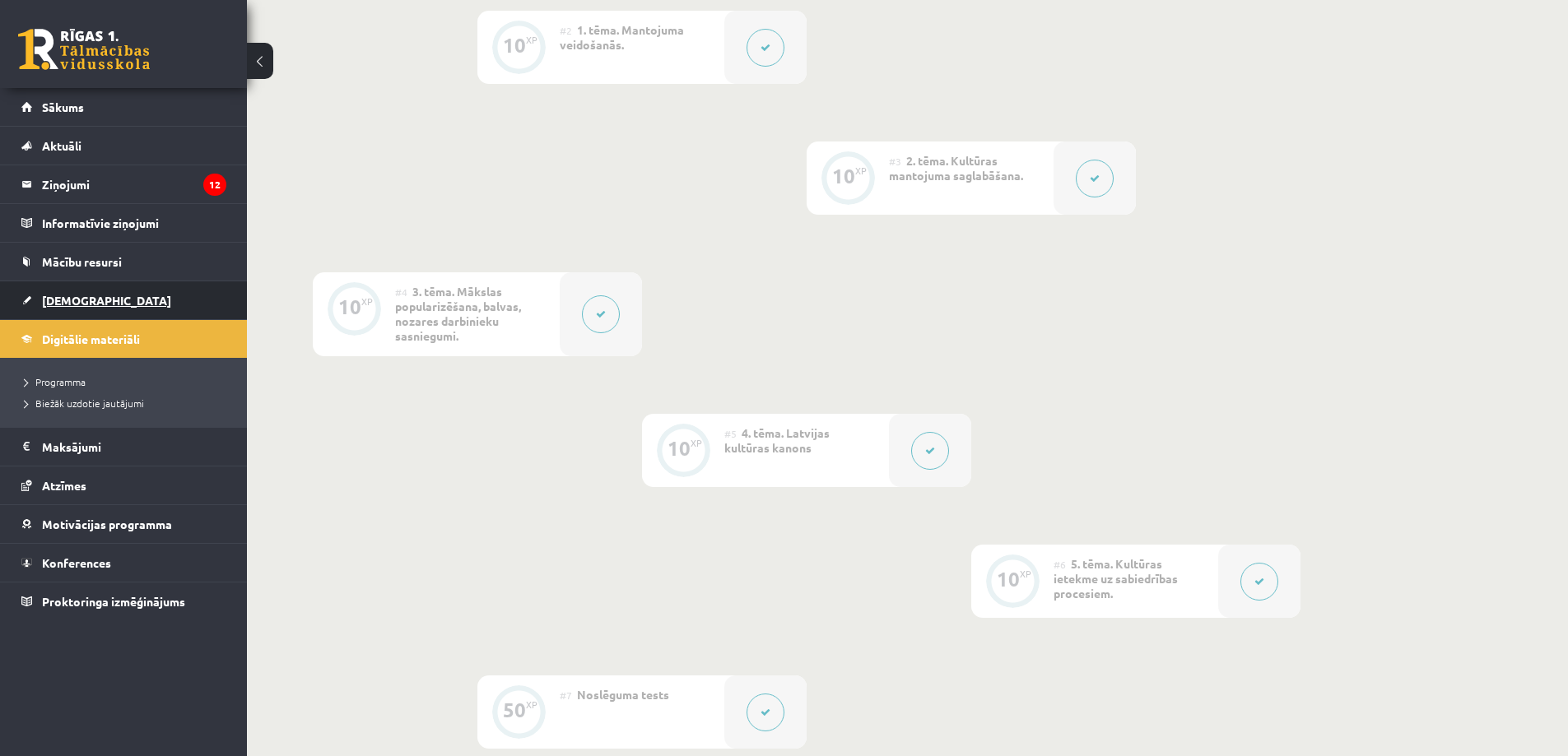
click at [89, 293] on span "[DEMOGRAPHIC_DATA]" at bounding box center [106, 300] width 129 height 15
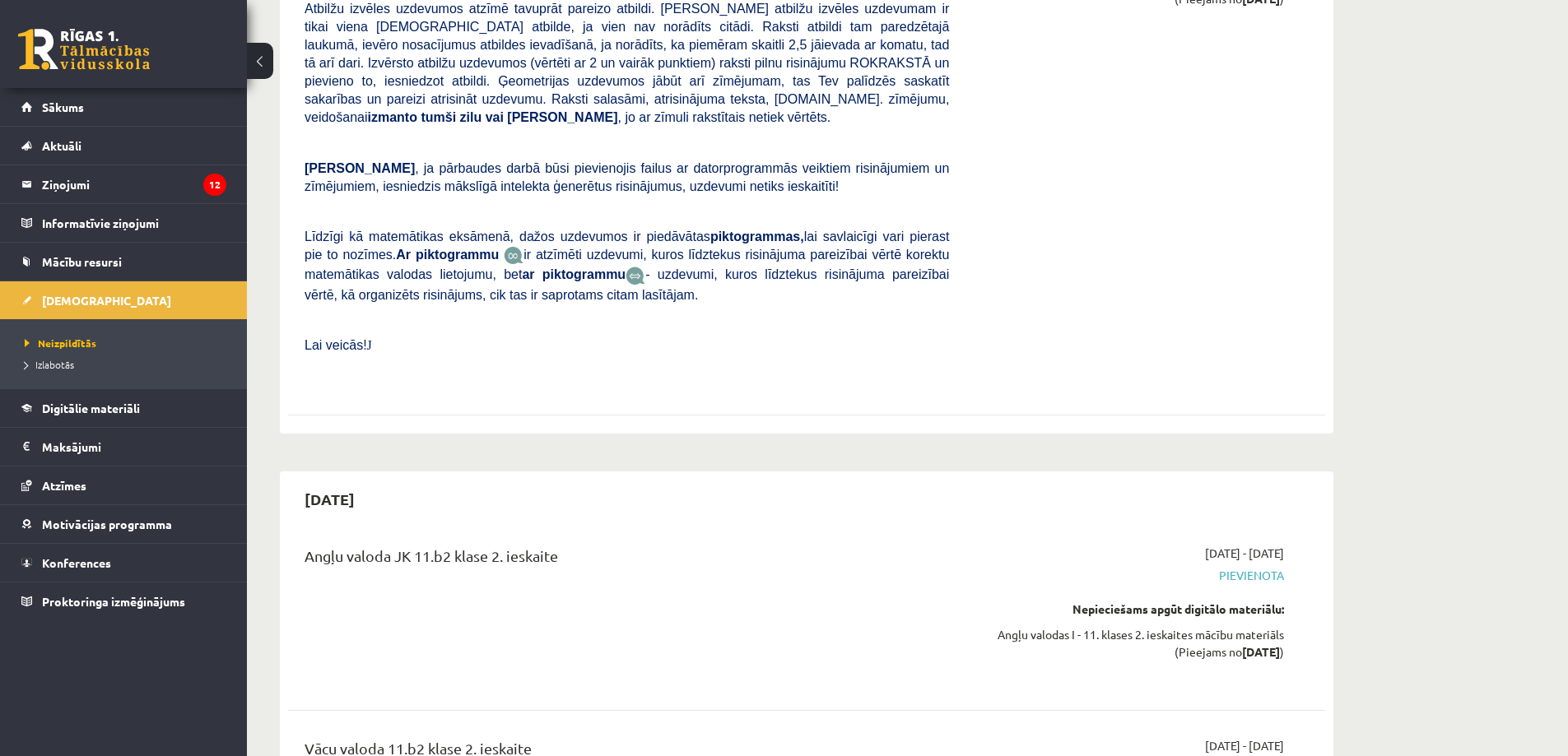
scroll to position [2384, 0]
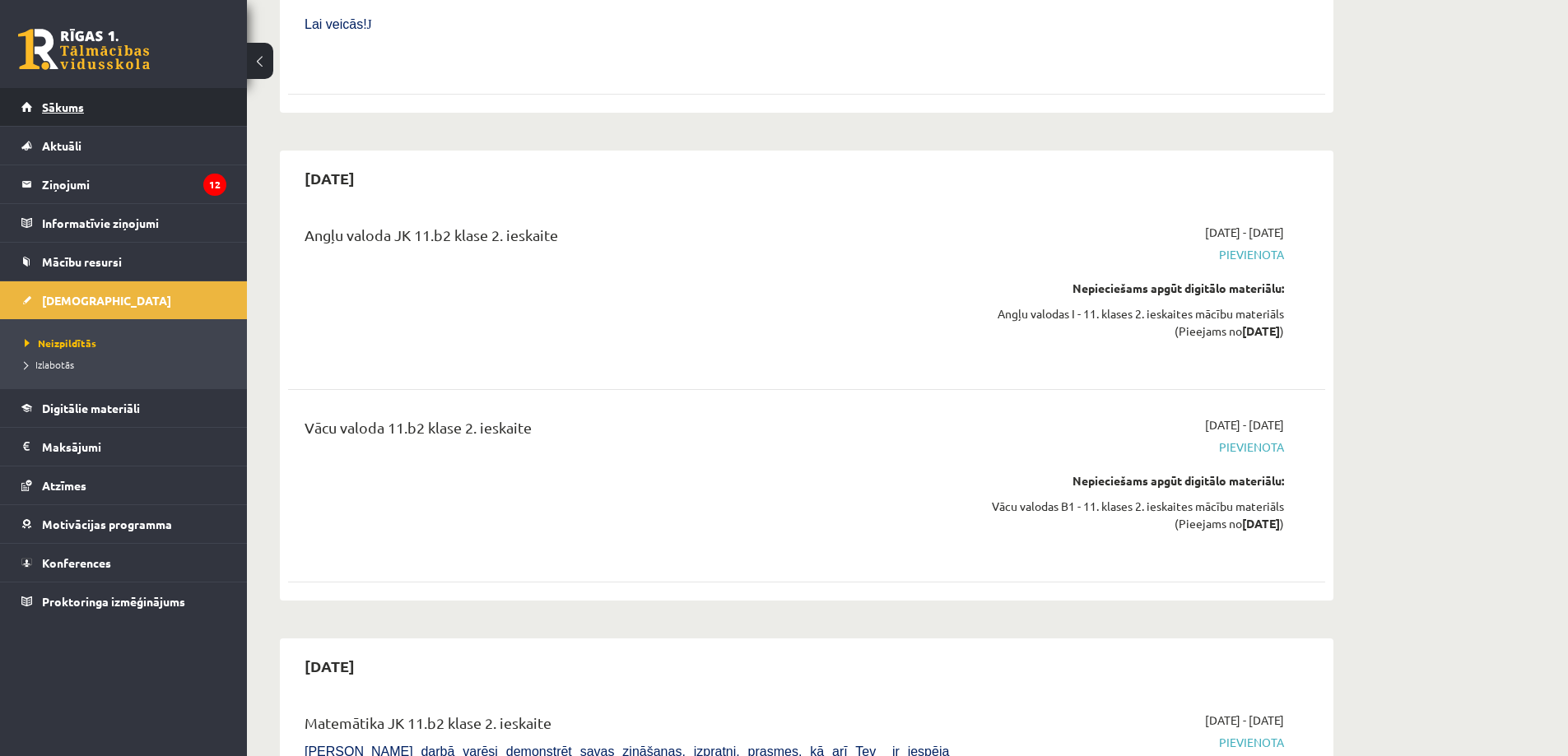
click at [67, 103] on span "Sākums" at bounding box center [63, 107] width 42 height 15
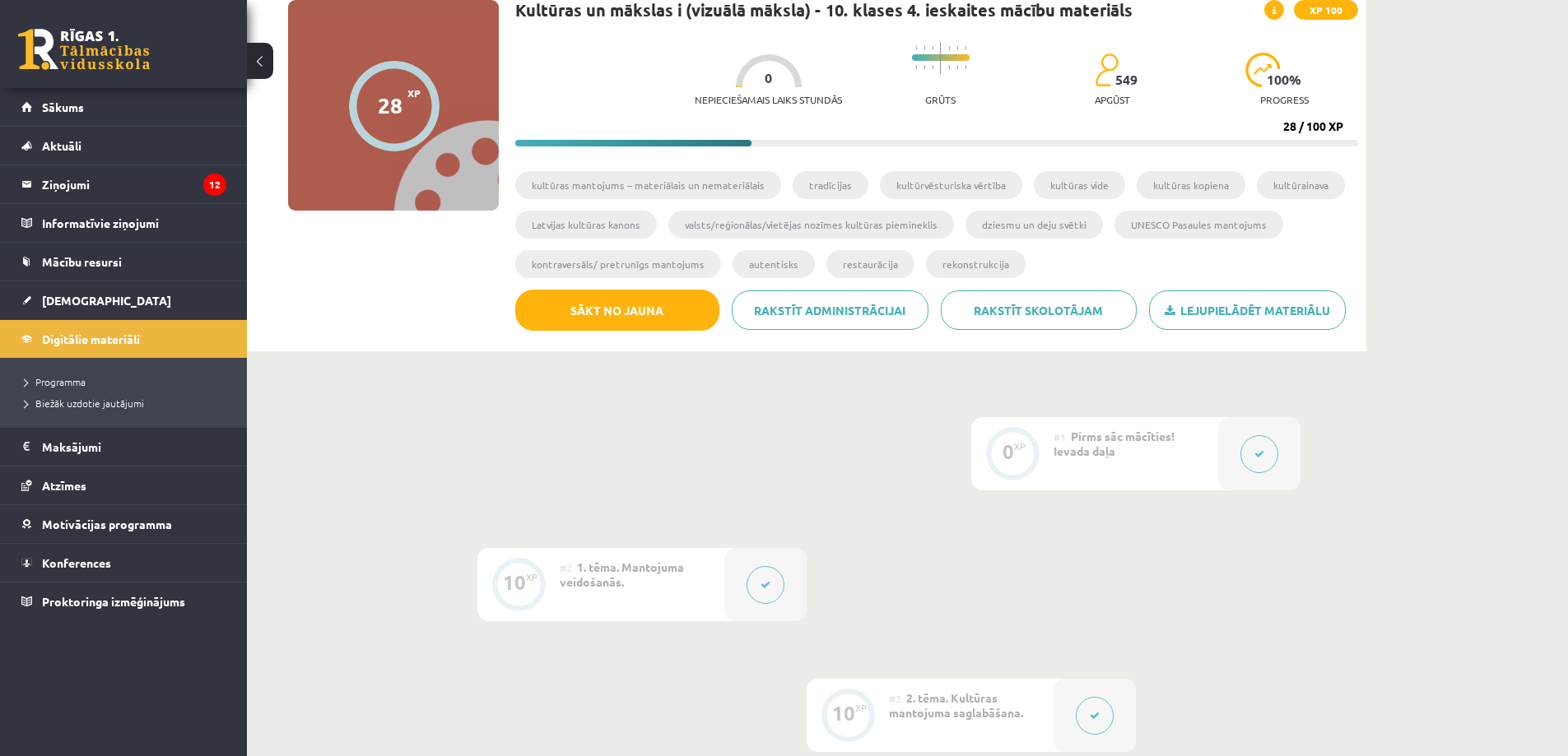
scroll to position [164, 0]
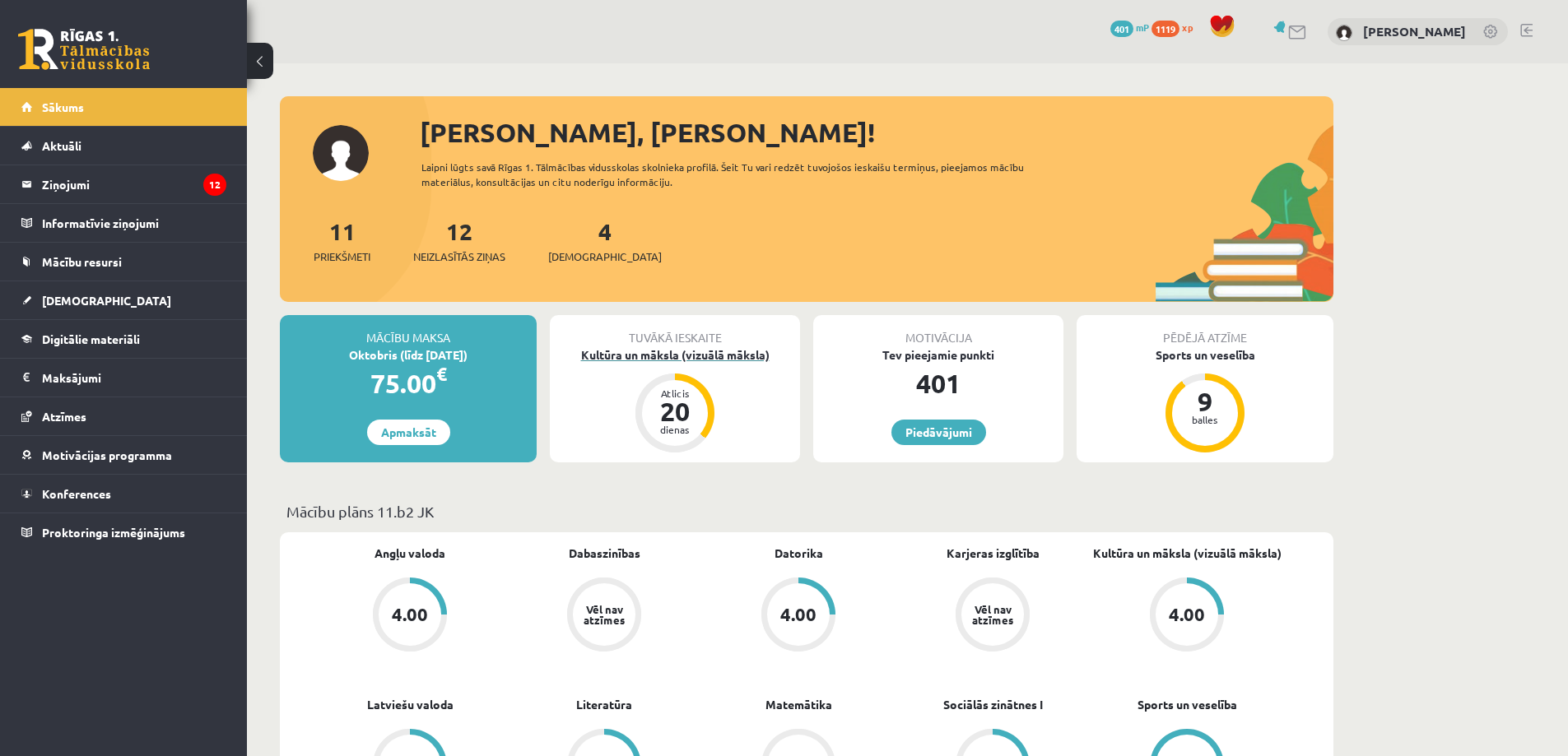
click at [682, 358] on div "Kultūra un māksla (vizuālā māksla)" at bounding box center [674, 355] width 250 height 17
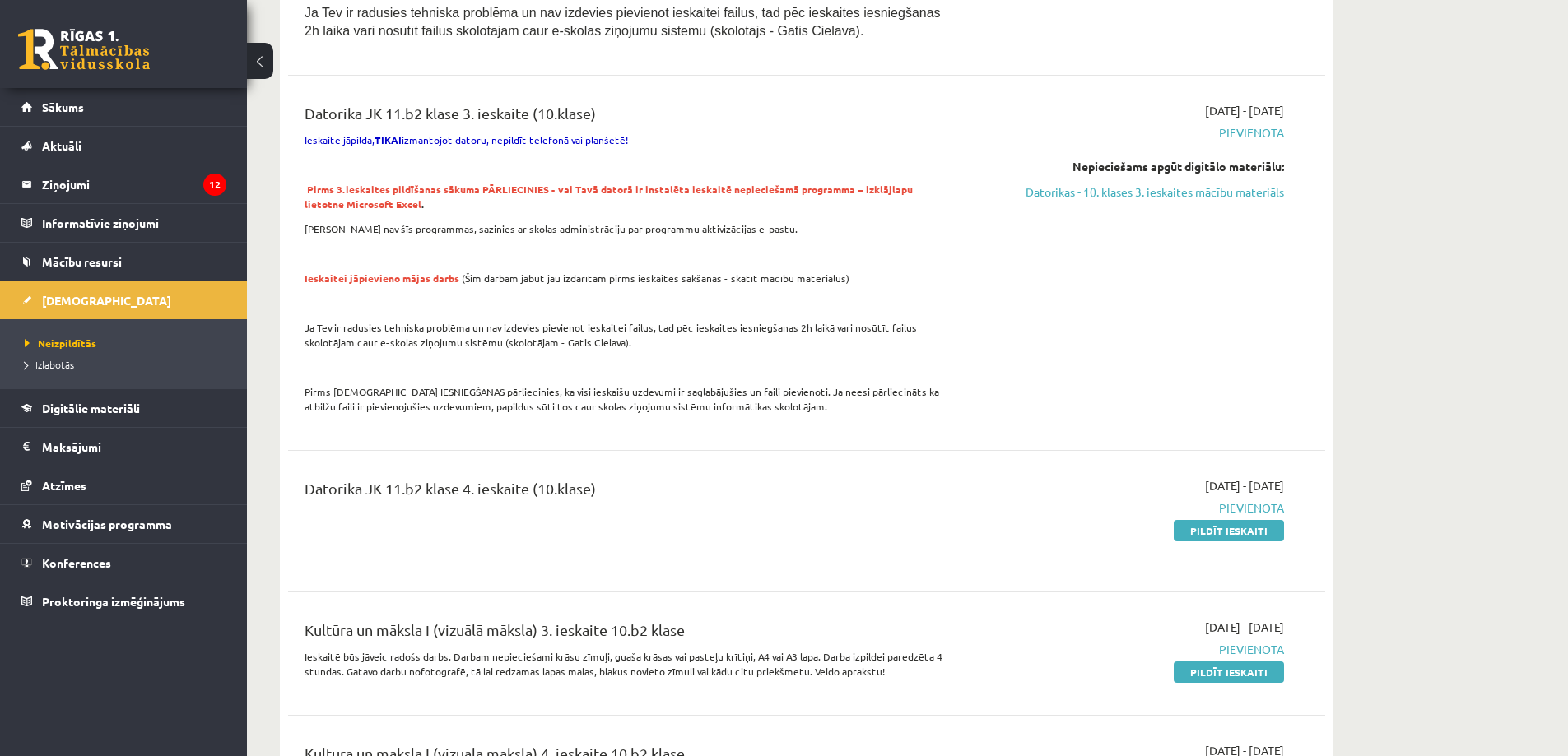
scroll to position [987, 0]
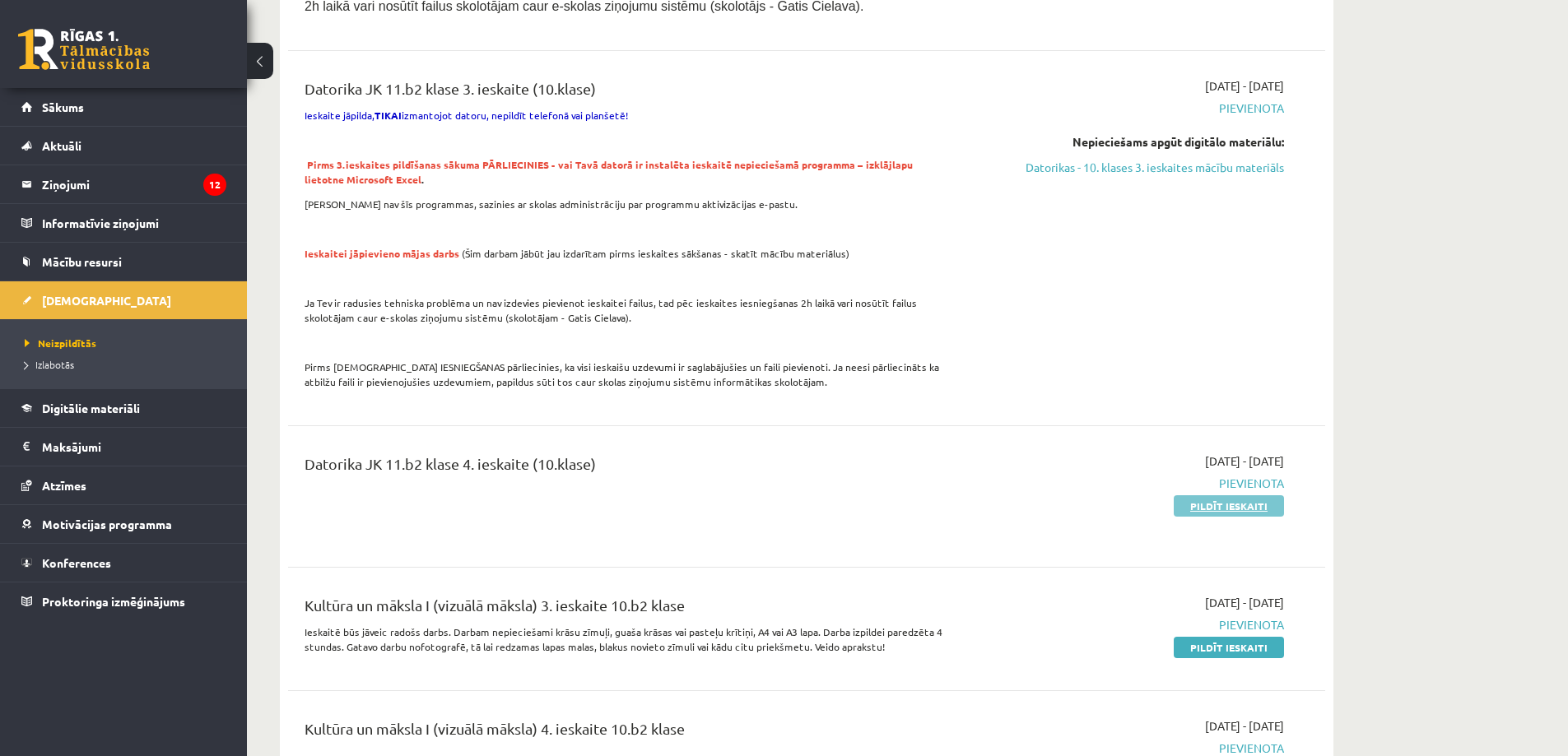
click at [1248, 509] on link "Pildīt ieskaiti" at bounding box center [1229, 505] width 110 height 21
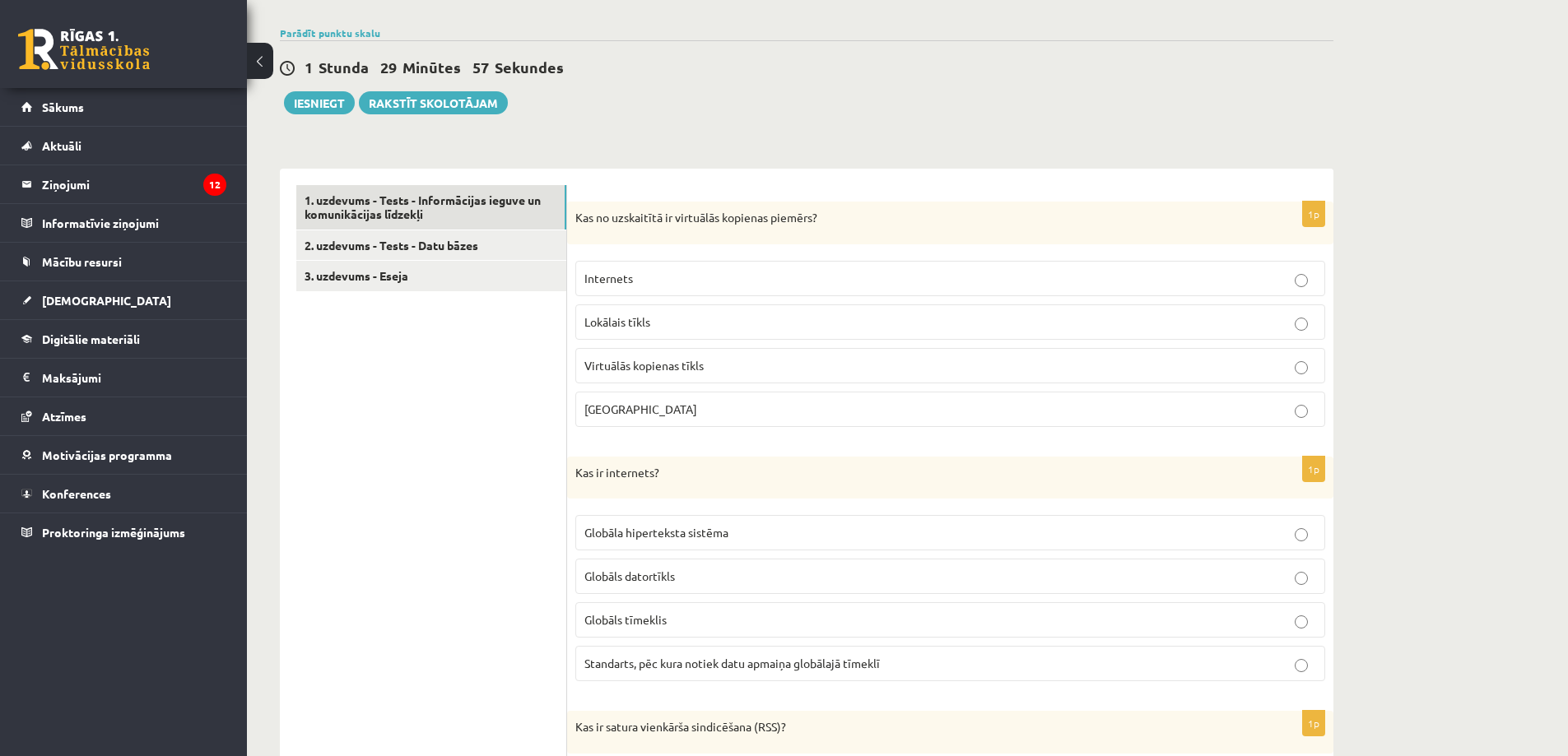
scroll to position [164, 0]
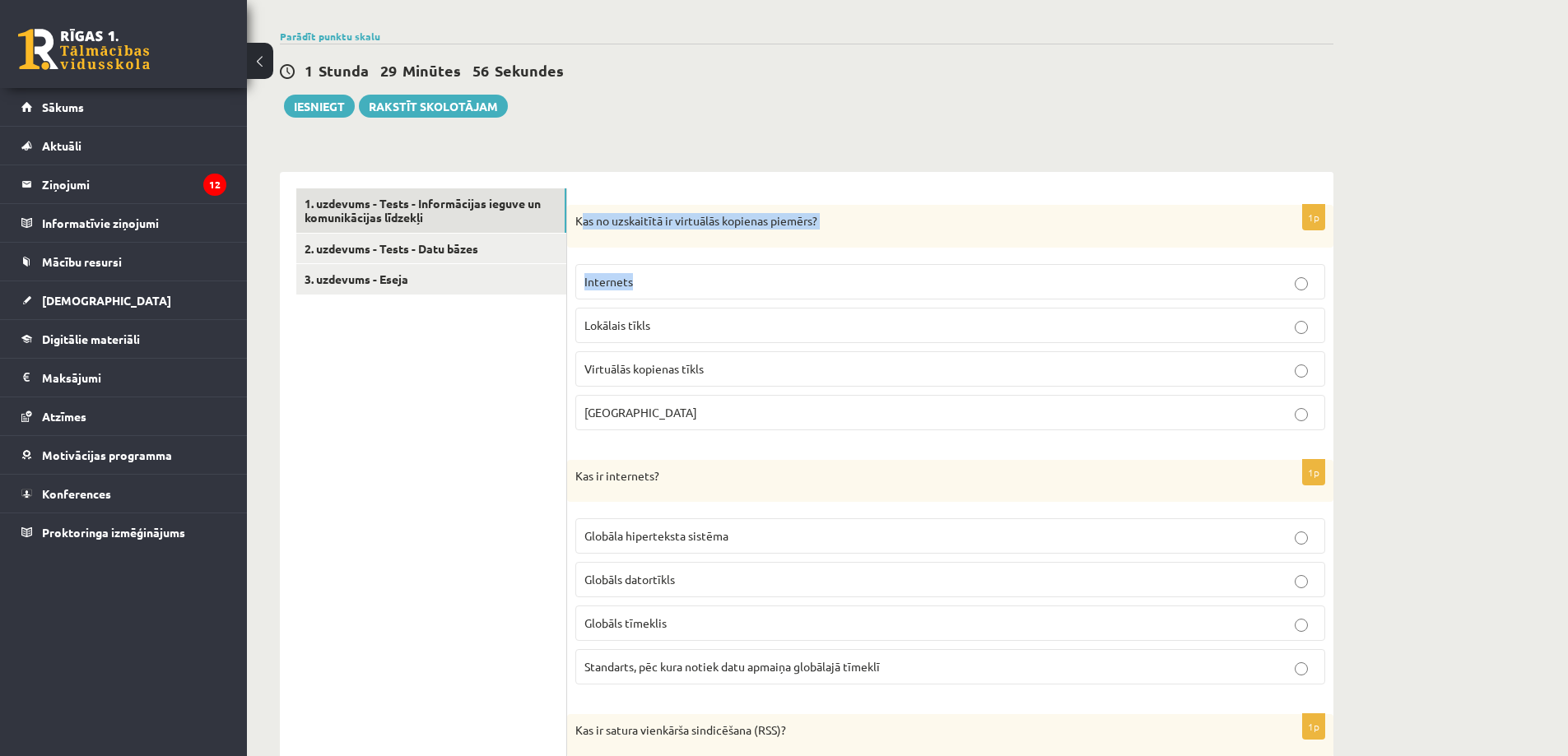
drag, startPoint x: 581, startPoint y: 222, endPoint x: 878, endPoint y: 271, distance: 301.0
click at [878, 271] on div "1p Kas no uzskaitītā ir virtuālās kopienas piemērs? Internets Lokālais tīkls Vi…" at bounding box center [949, 323] width 766 height 238
click at [591, 218] on p "Kas no uzskaitītā ir virtuālās kopienas piemērs?" at bounding box center [909, 221] width 668 height 16
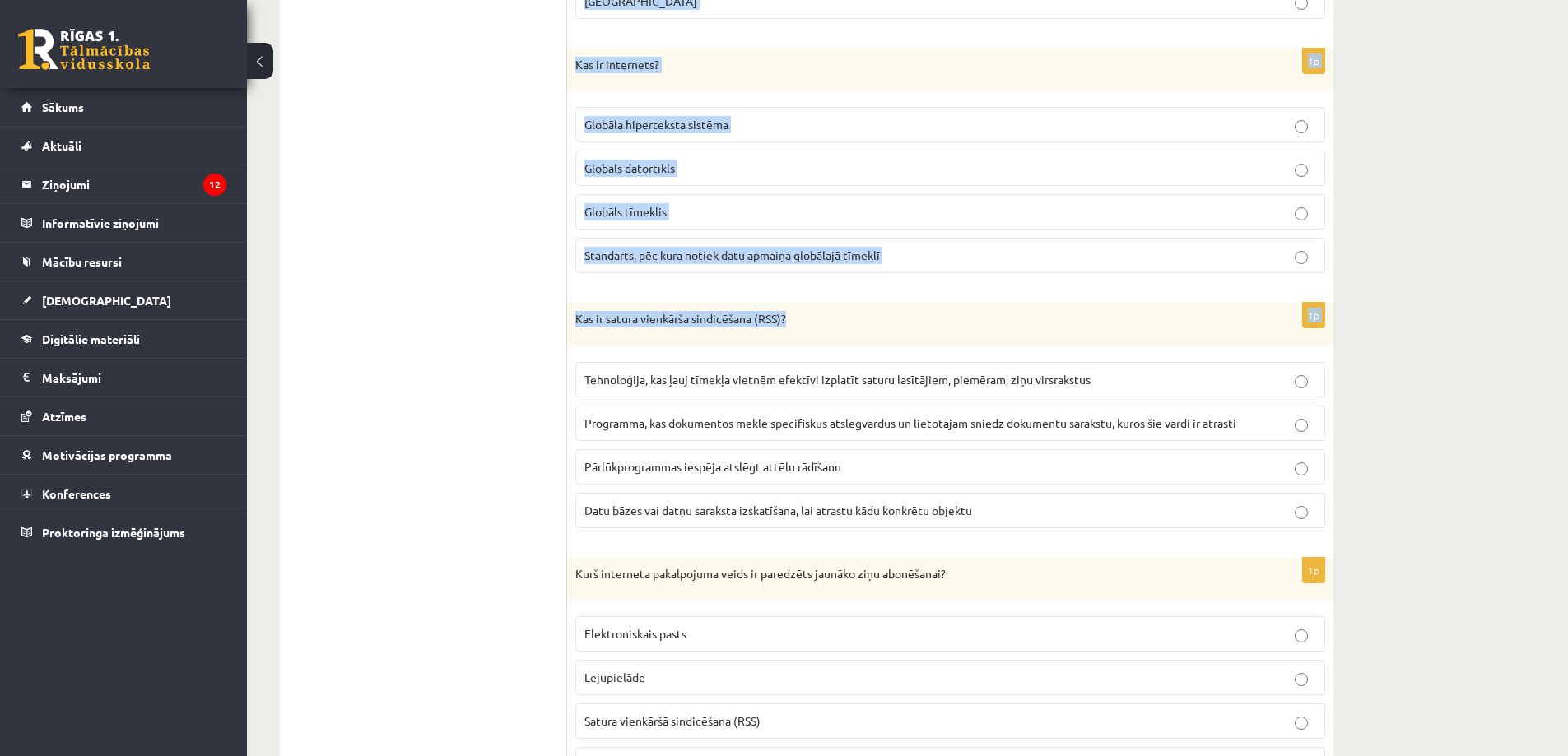
scroll to position [740, 0]
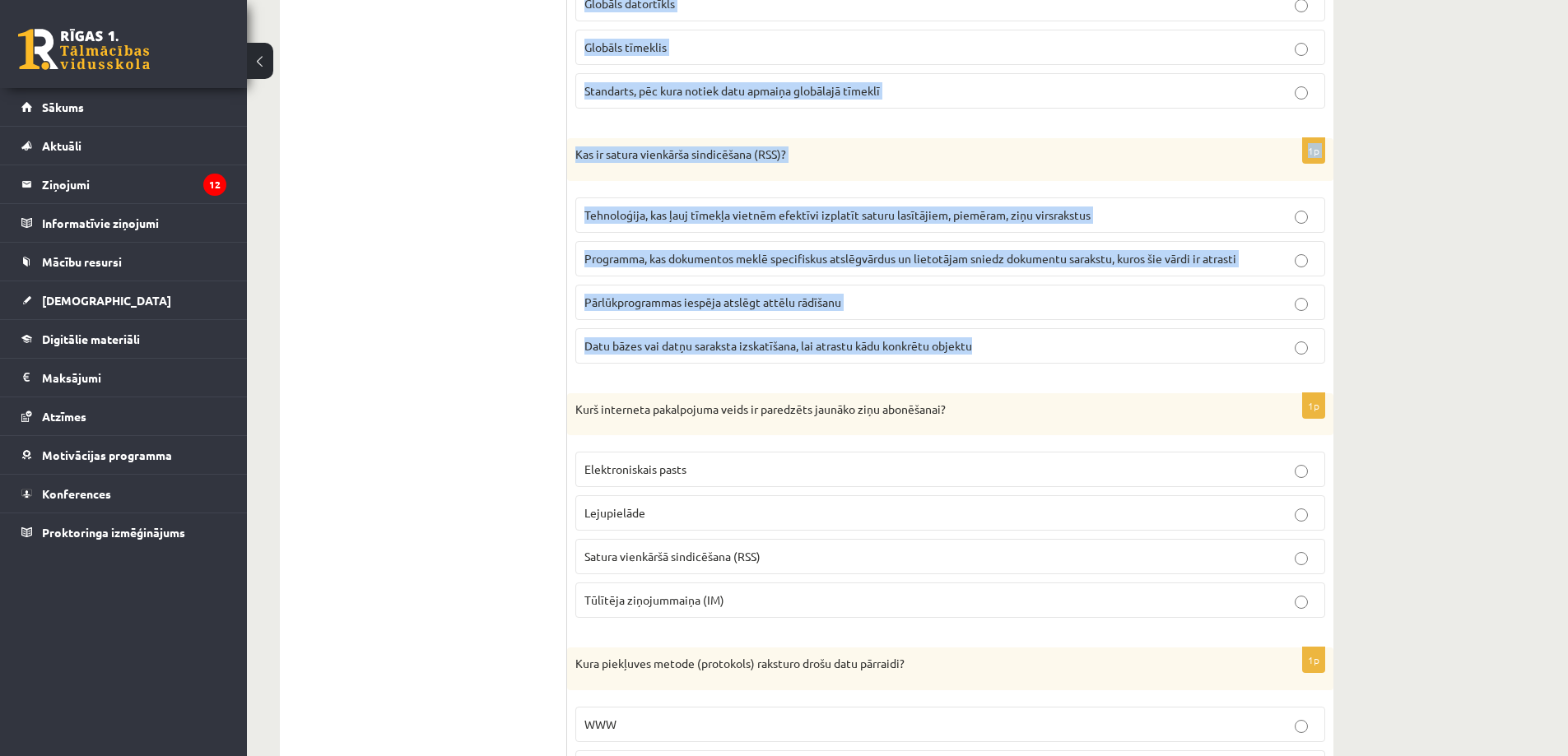
drag, startPoint x: 571, startPoint y: 220, endPoint x: 1061, endPoint y: 356, distance: 508.5
copy form "Kas no uzskaitītā ir virtuālās kopienas piemērs? Internets Lokālais tīkls Virtu…"
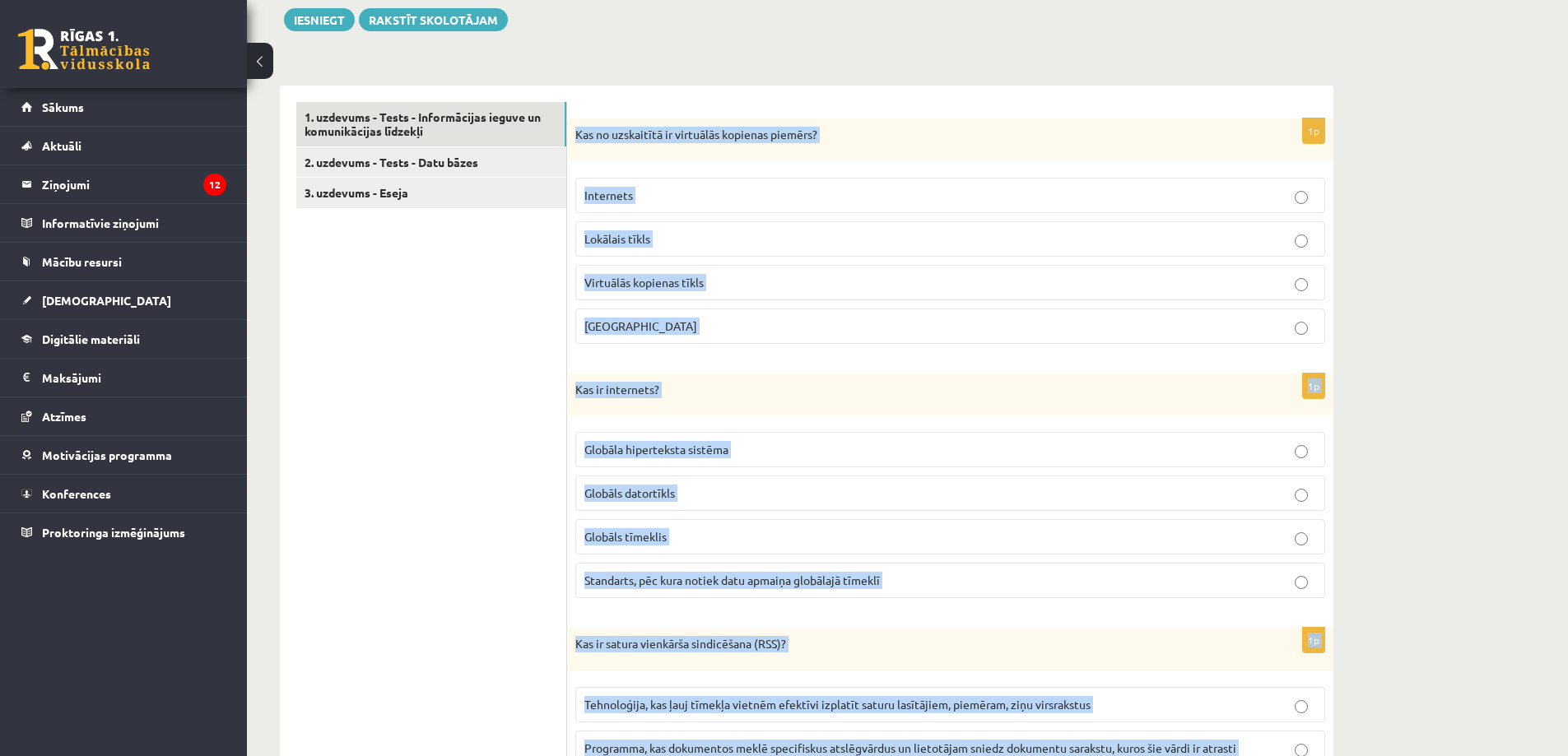
scroll to position [247, 0]
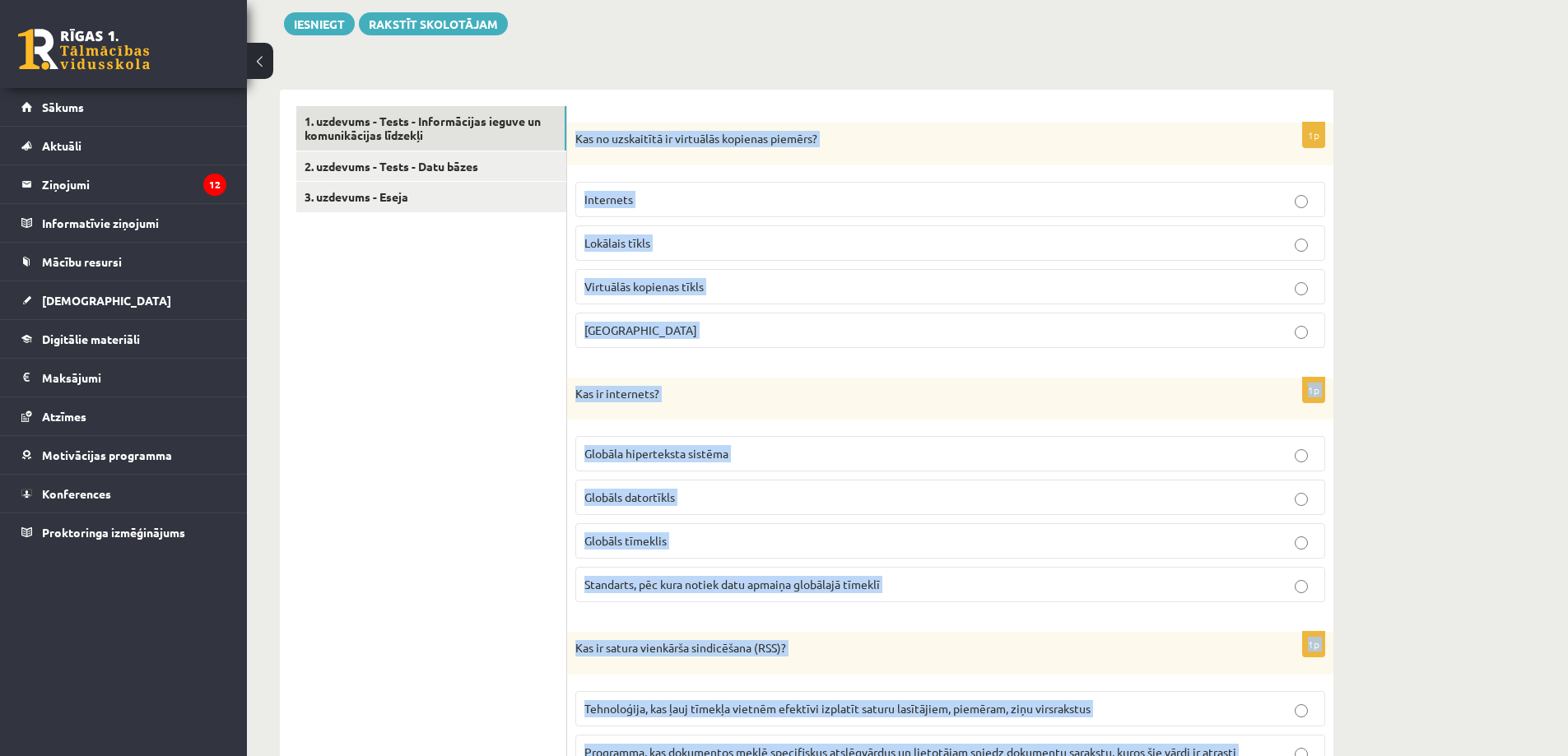
click at [668, 336] on p "Tērzētava" at bounding box center [950, 330] width 732 height 17
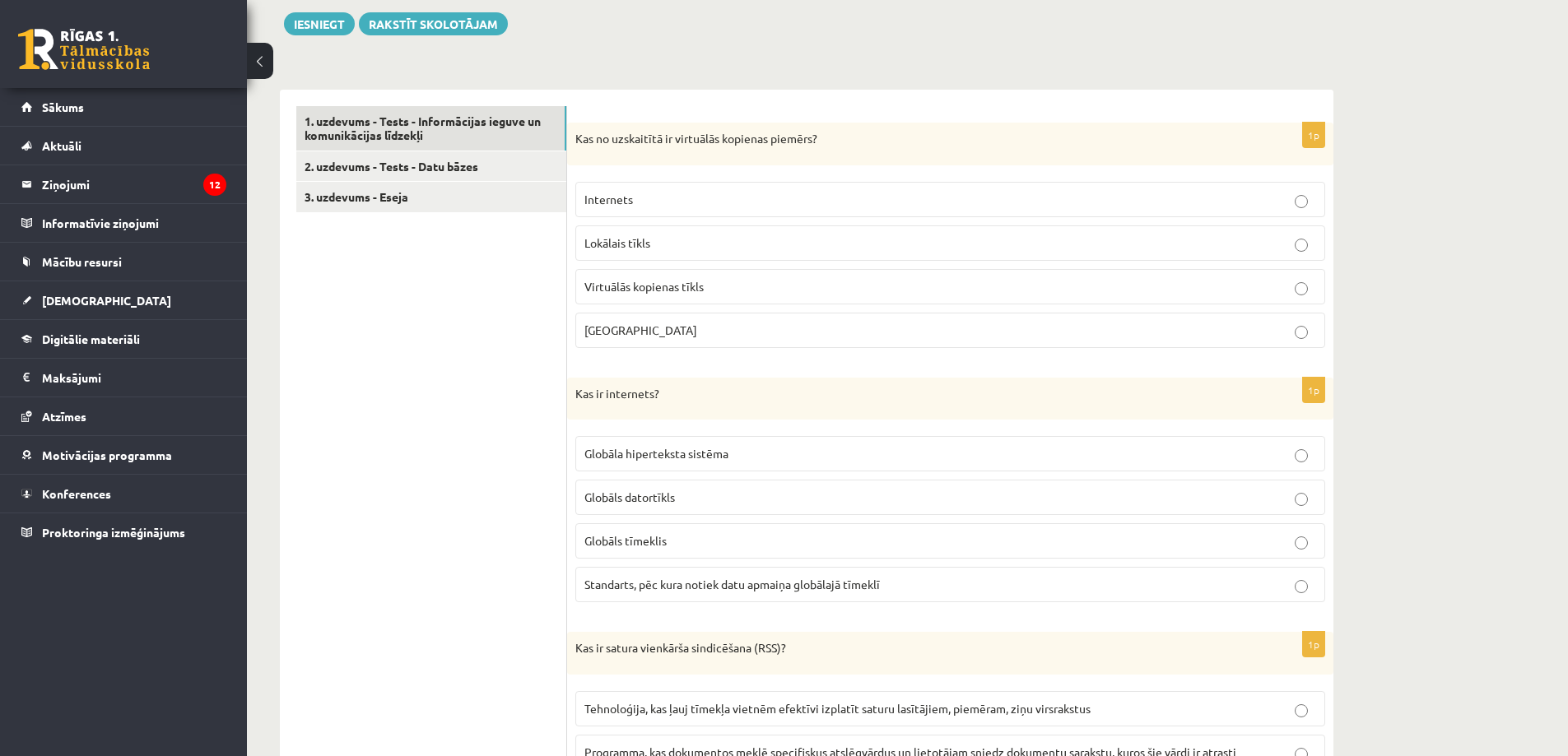
scroll to position [329, 0]
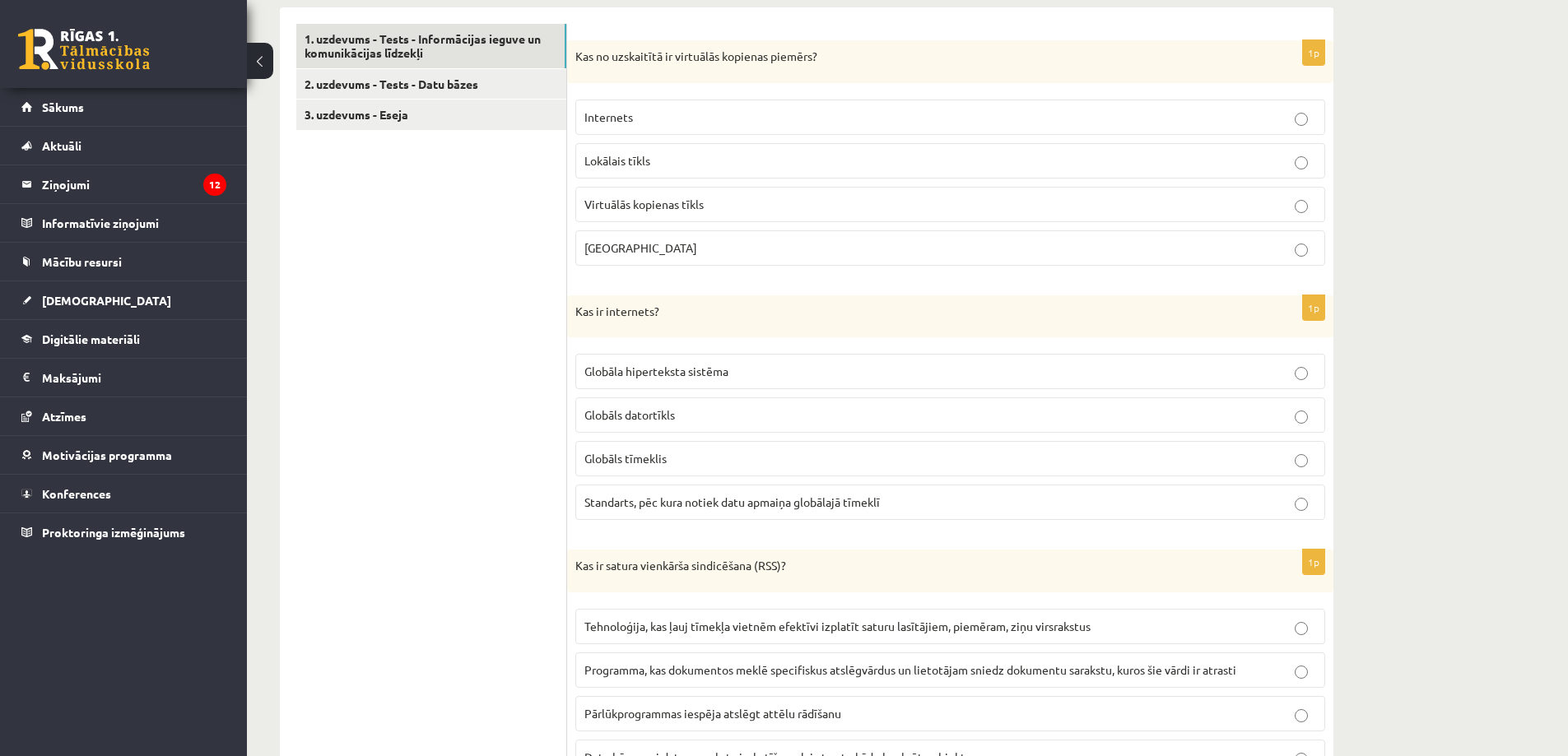
click at [675, 446] on label "Globāls tīmeklis" at bounding box center [950, 458] width 750 height 36
click at [701, 418] on p "Globāls datortīkls" at bounding box center [950, 414] width 732 height 17
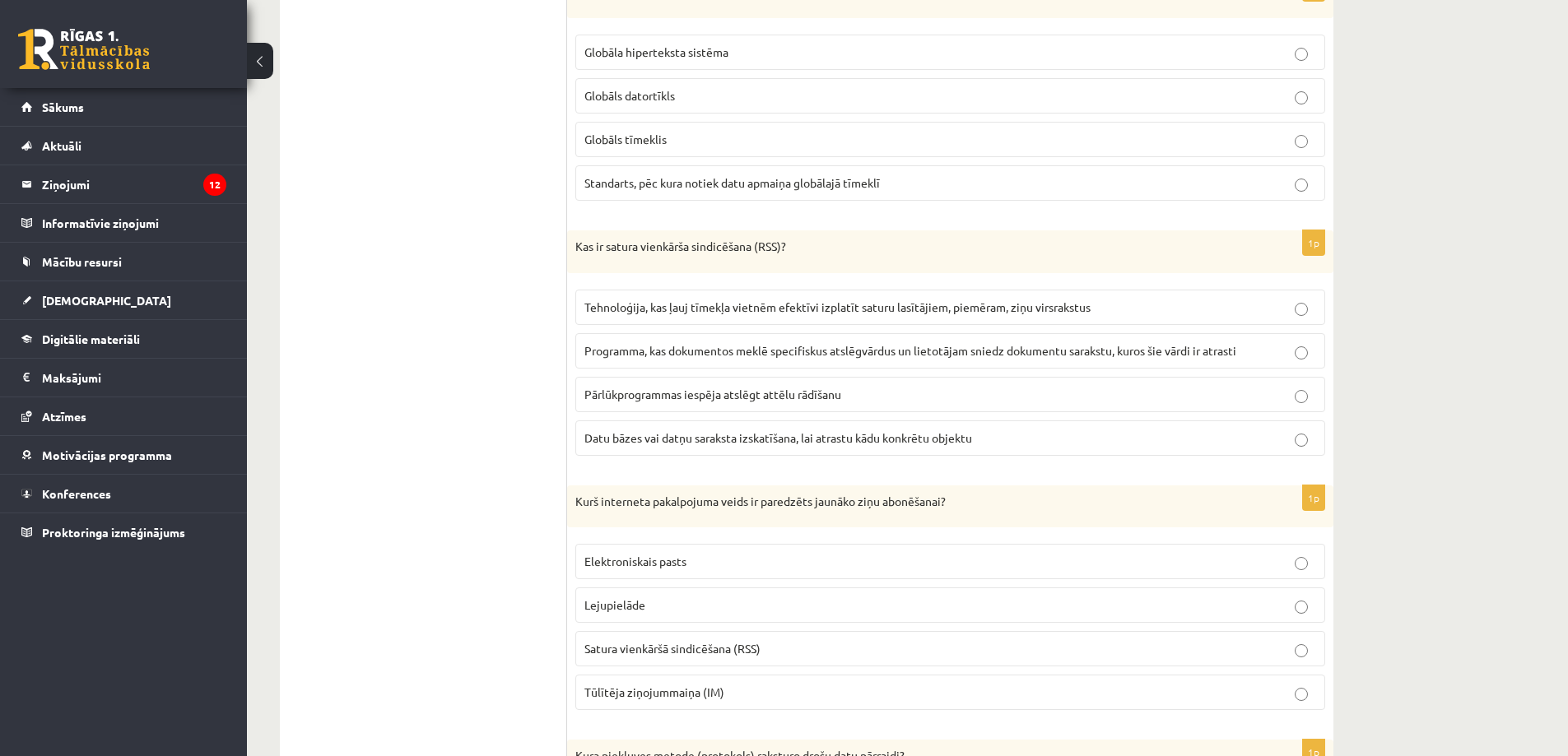
scroll to position [658, 0]
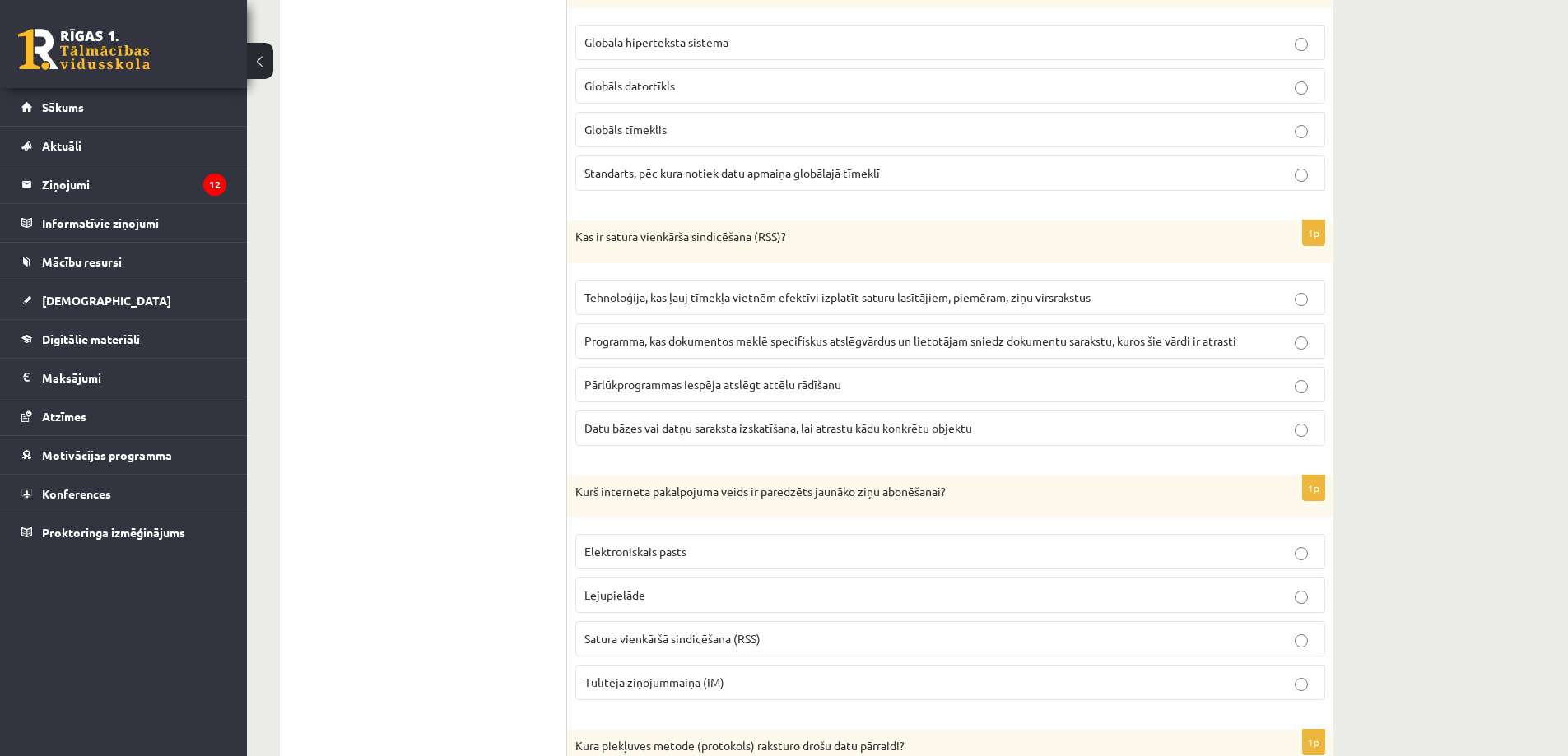
click at [686, 333] on p "Programma, kas dokumentos meklē specifiskus atslēgvārdus un lietotājam sniedz d…" at bounding box center [950, 341] width 732 height 17
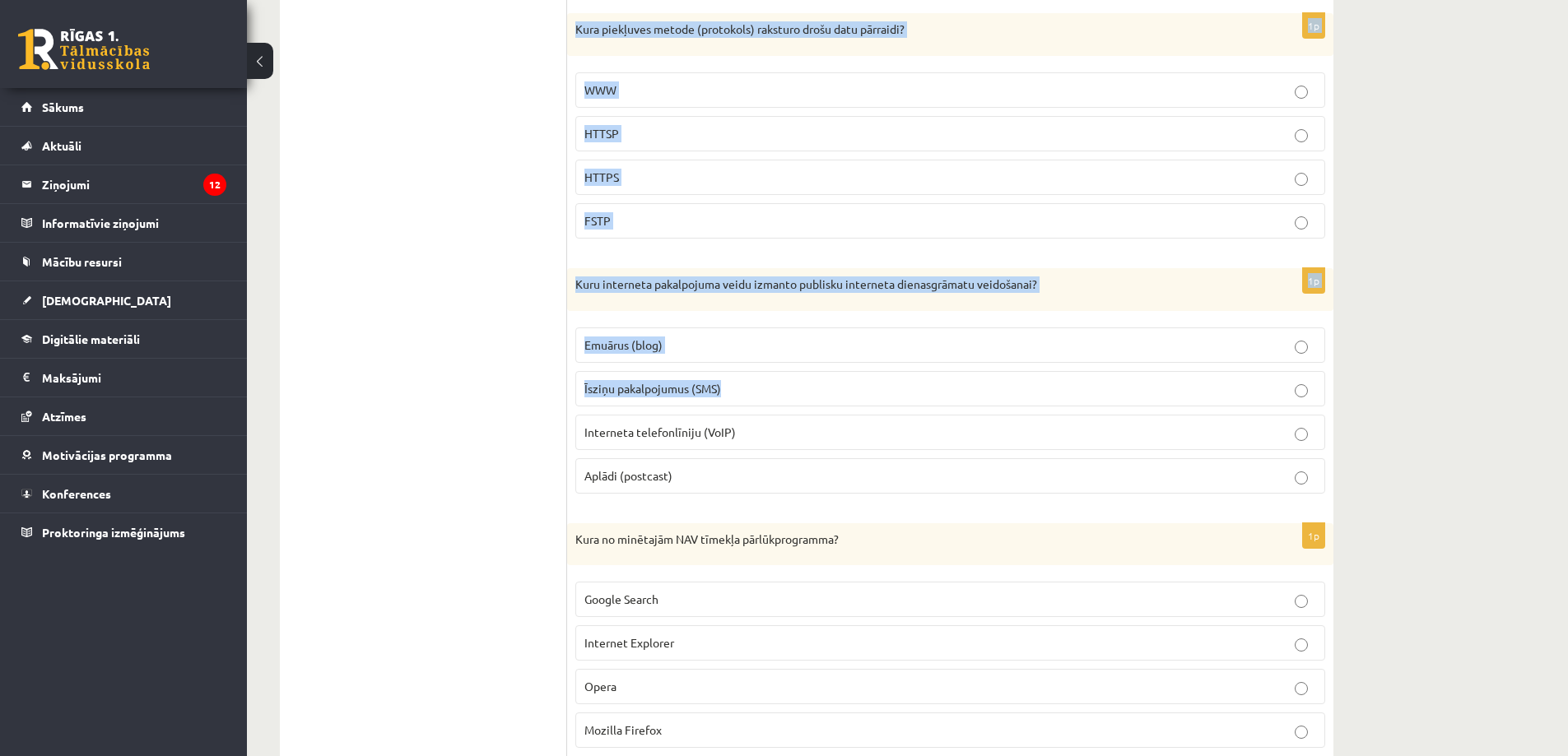
scroll to position [1398, 0]
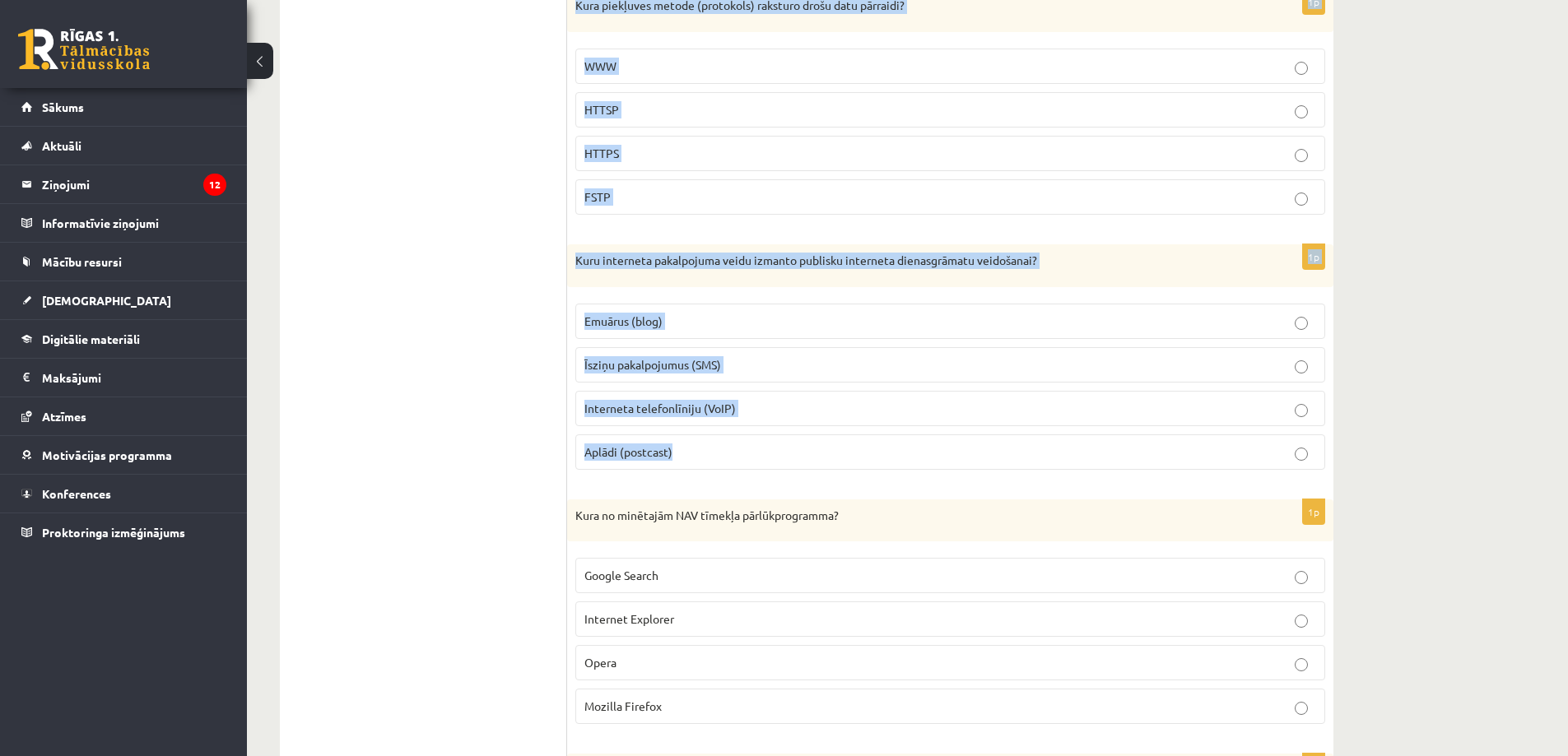
drag, startPoint x: 578, startPoint y: 248, endPoint x: 951, endPoint y: 461, distance: 429.5
copy form "Kurš interneta pakalpojuma veids ir paredzēts jaunāko ziņu abonēšanai? Elektron…"
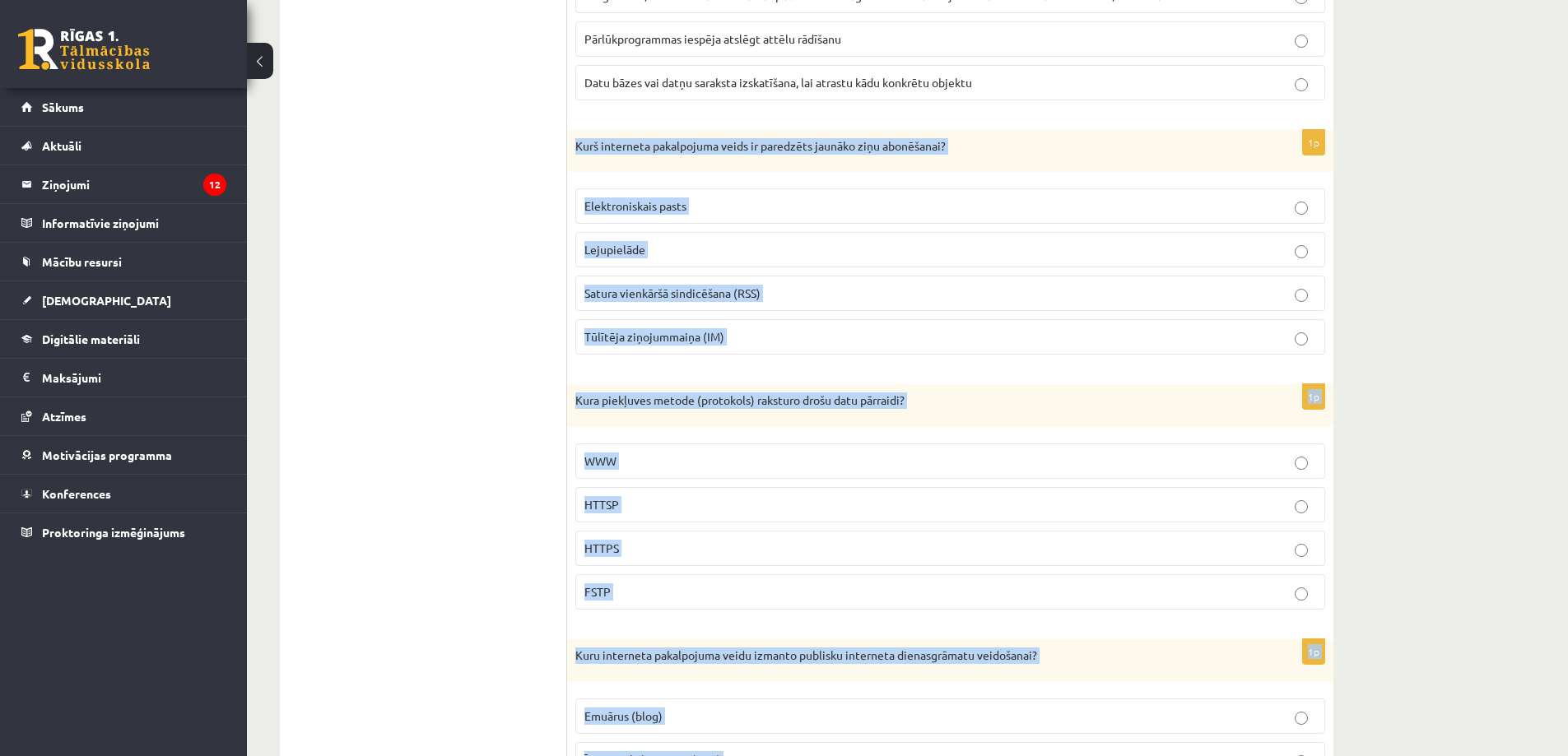
scroll to position [987, 0]
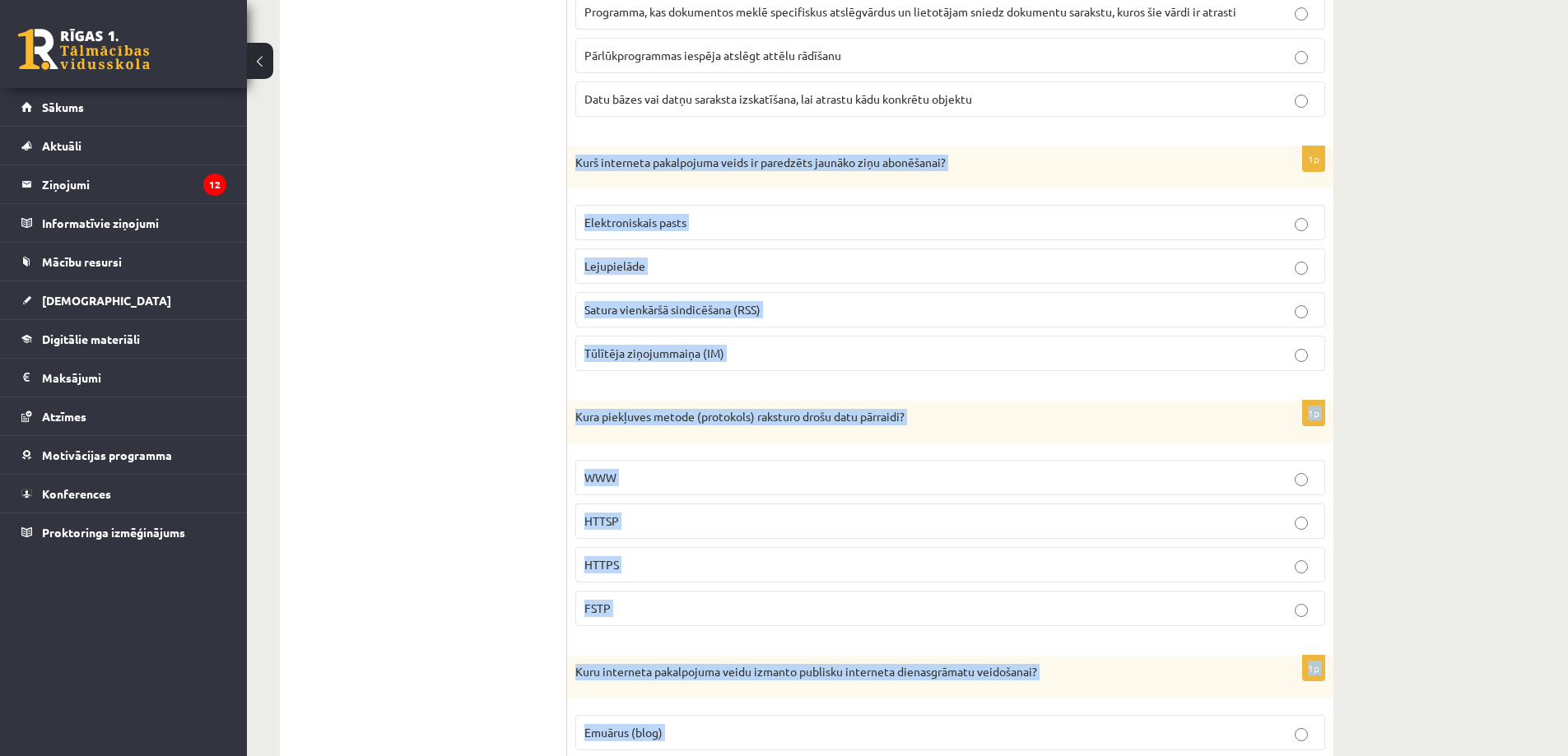
click at [718, 301] on label "Satura vienkāršā sindicēšana (RSS)" at bounding box center [950, 310] width 750 height 36
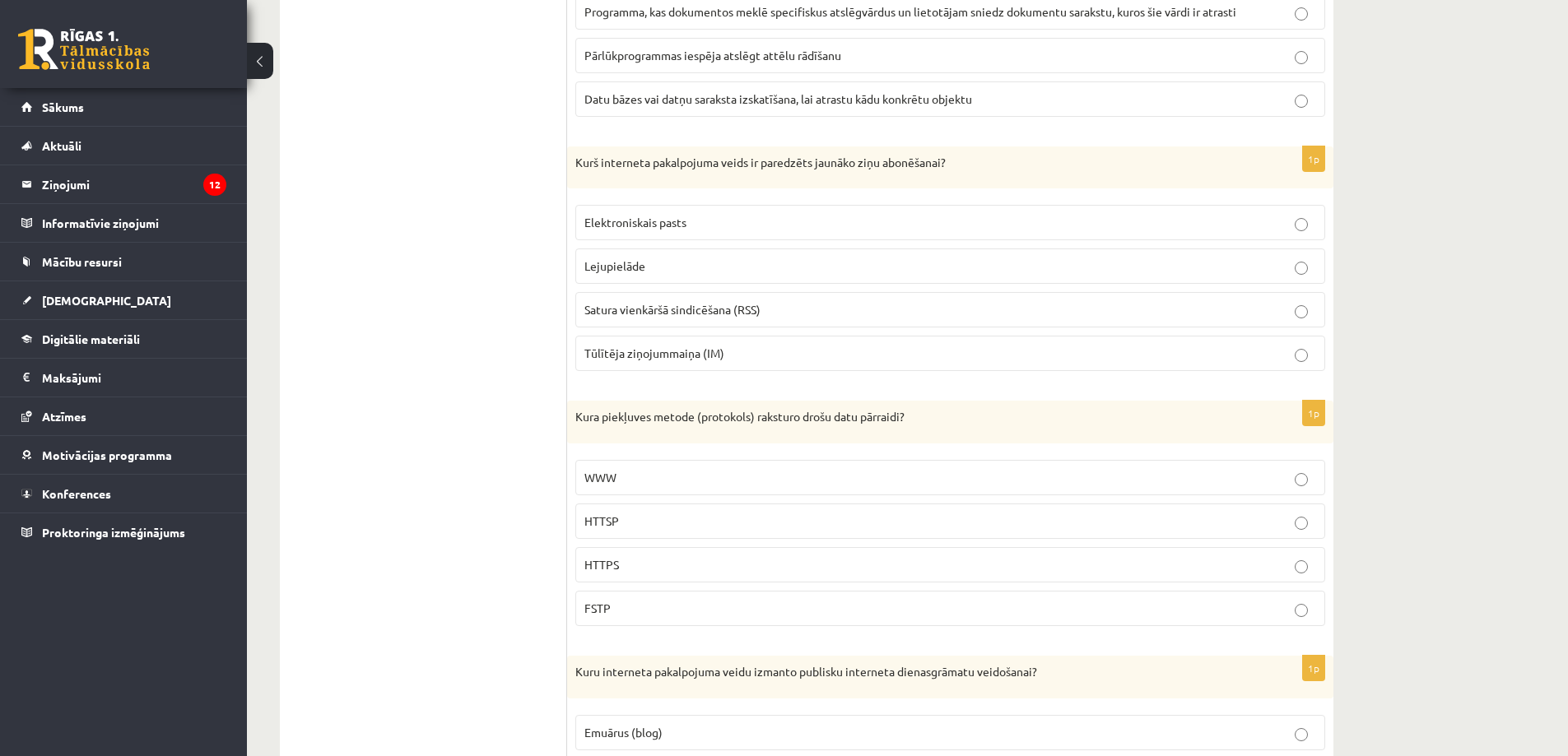
click at [613, 581] on label "HTTPS" at bounding box center [950, 564] width 750 height 36
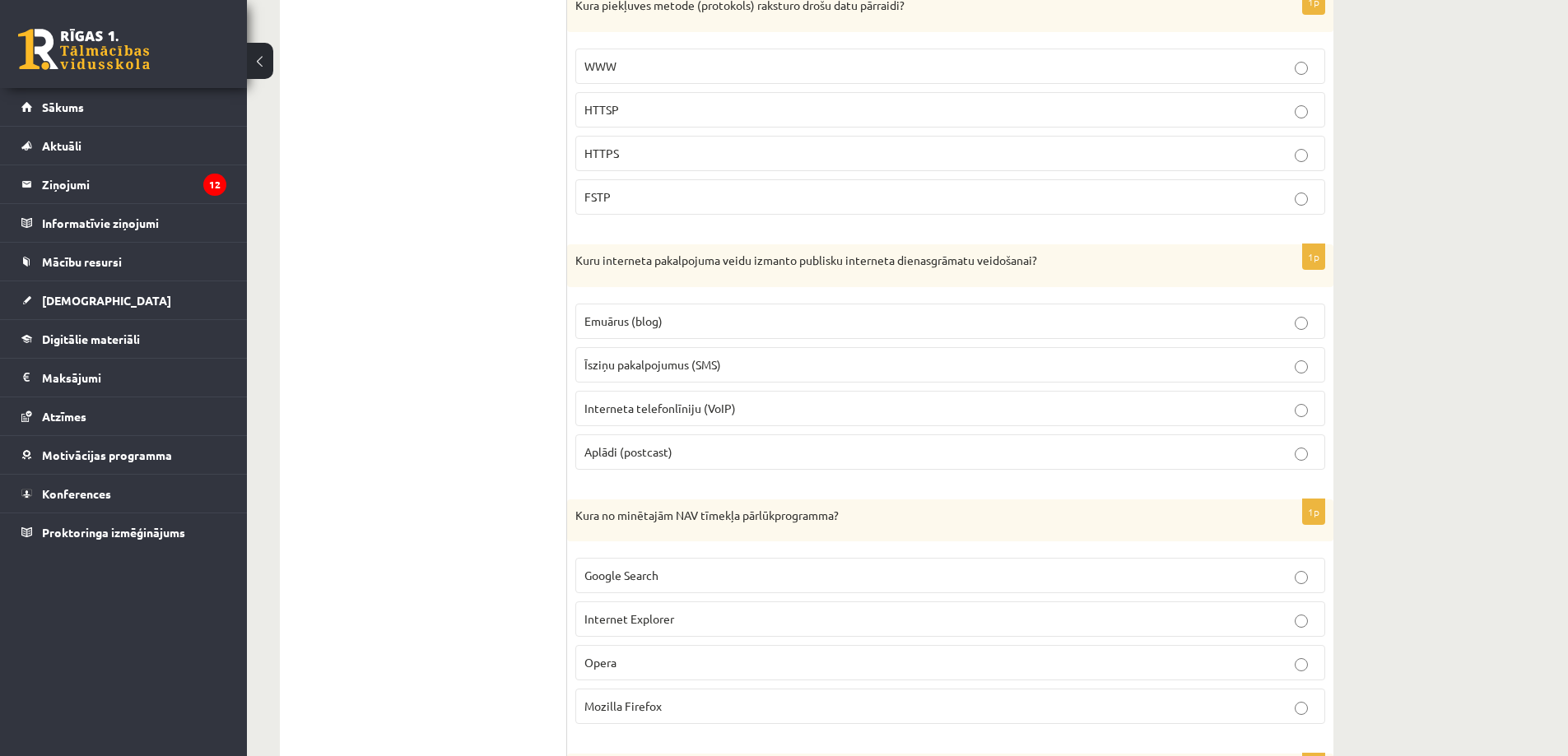
scroll to position [1480, 0]
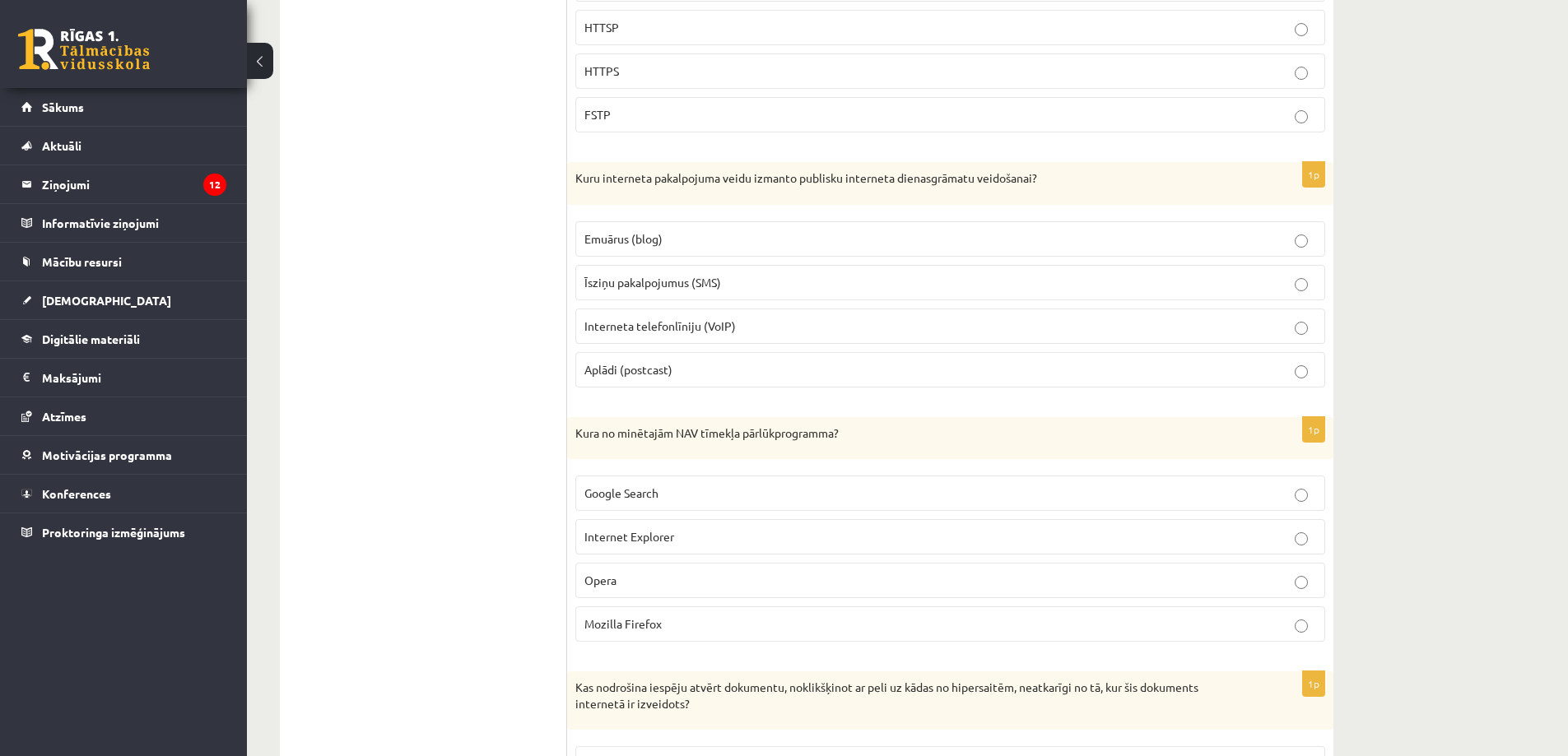
click at [658, 230] on p "Emuārus (blog)" at bounding box center [950, 238] width 732 height 17
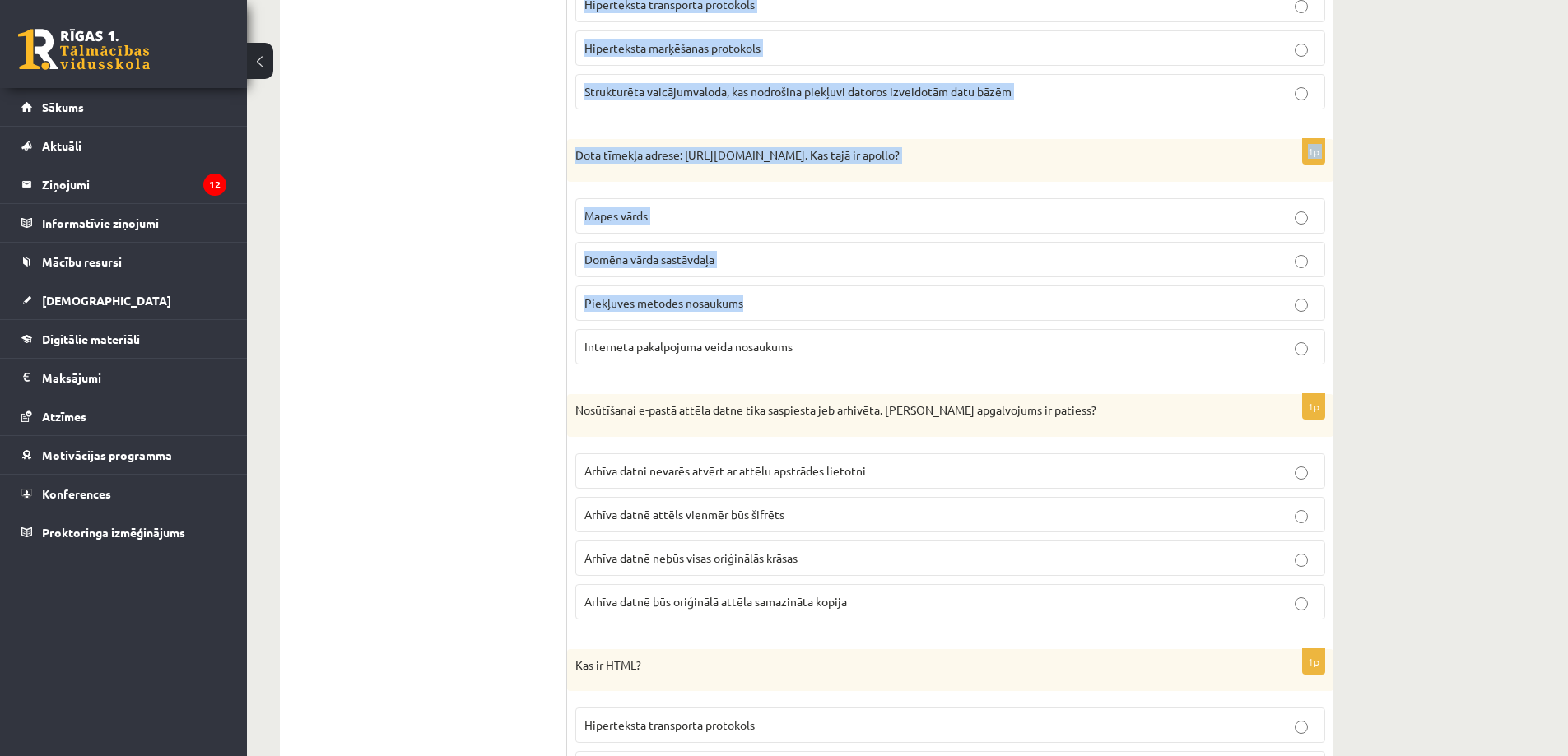
scroll to position [2303, 0]
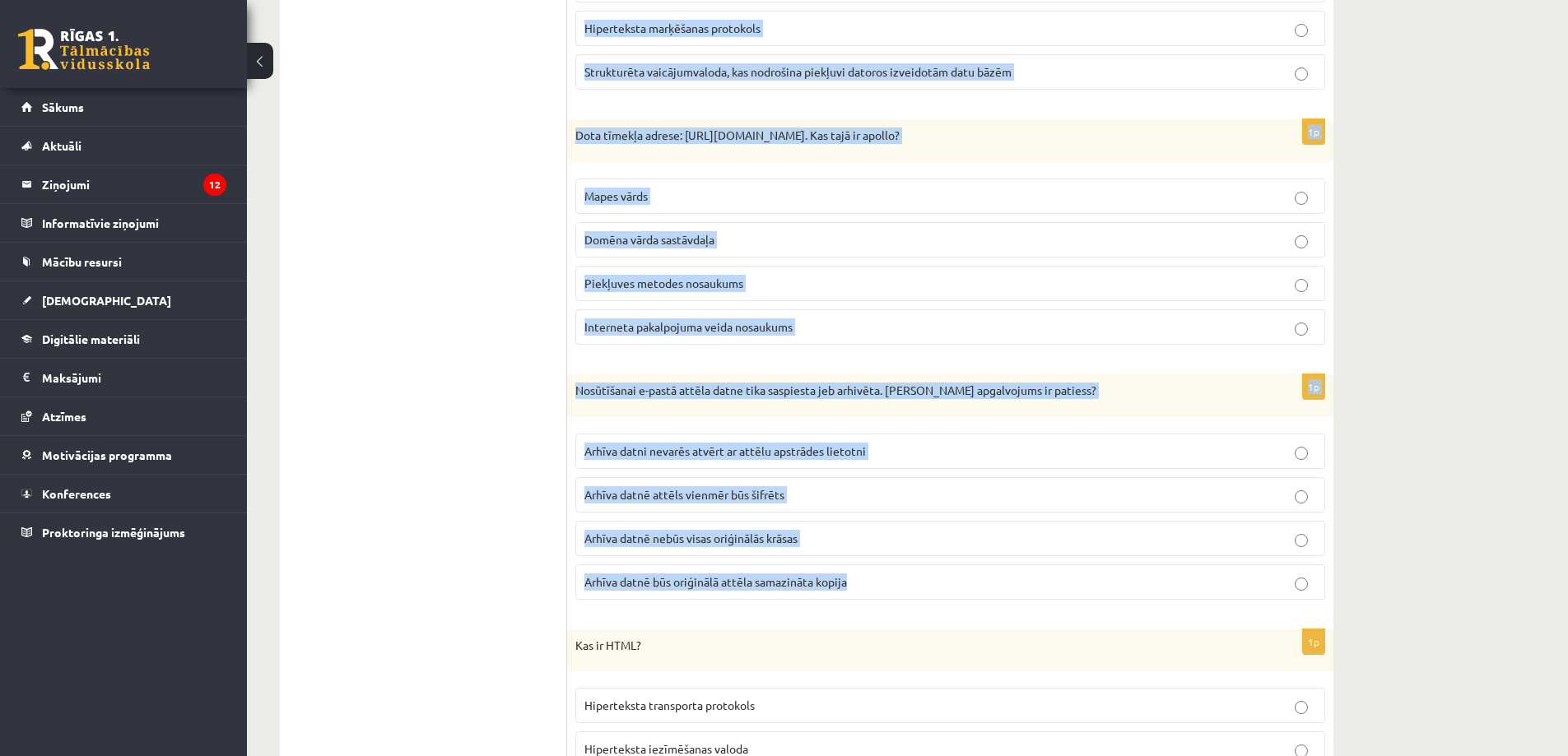
drag, startPoint x: 575, startPoint y: 96, endPoint x: 901, endPoint y: 589, distance: 591.0
drag, startPoint x: 791, startPoint y: 379, endPoint x: 787, endPoint y: 388, distance: 9.8
copy form "Kura no minētajām NAV tīmekļa pārlūkprogramma? Google Search Internet Explorer …"
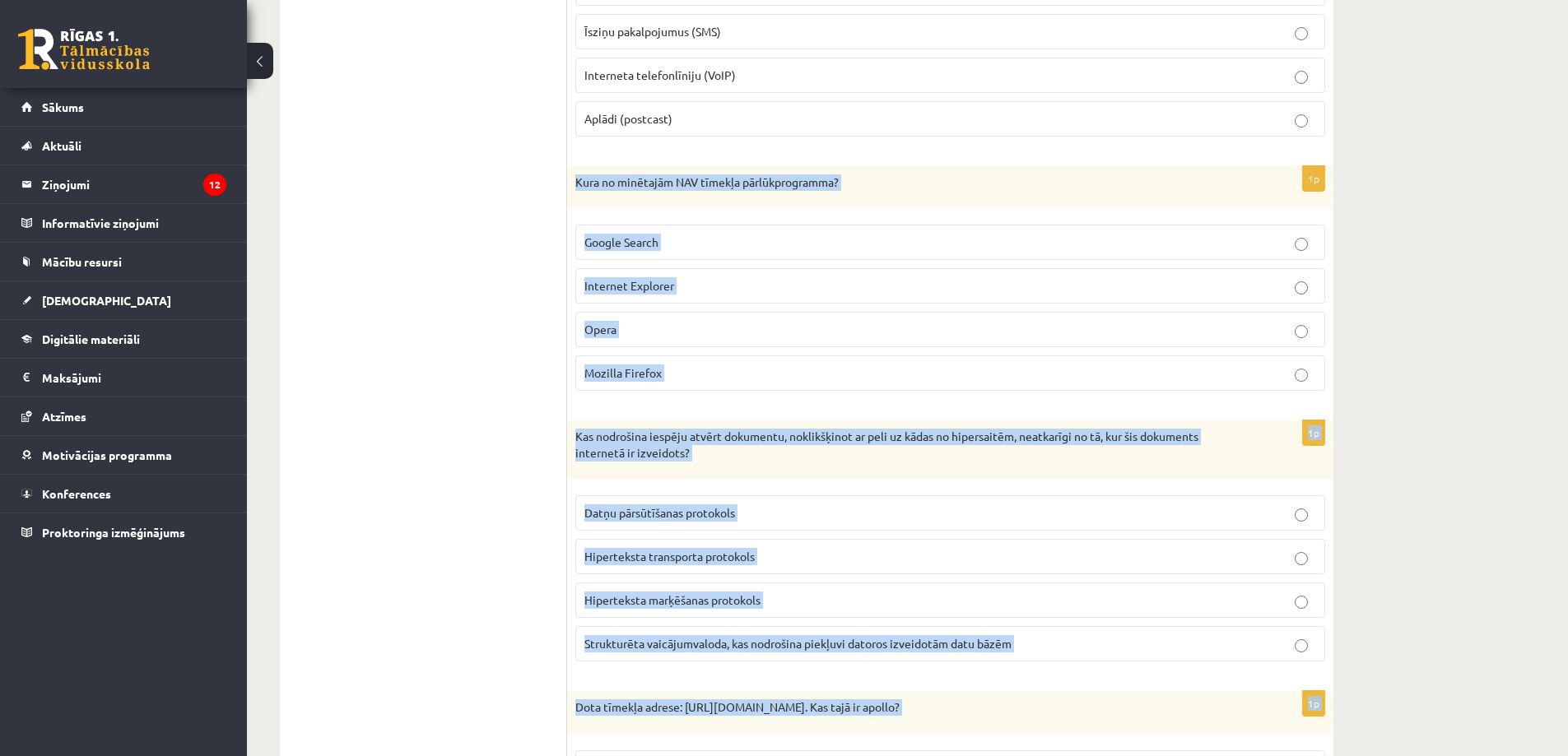
scroll to position [1726, 0]
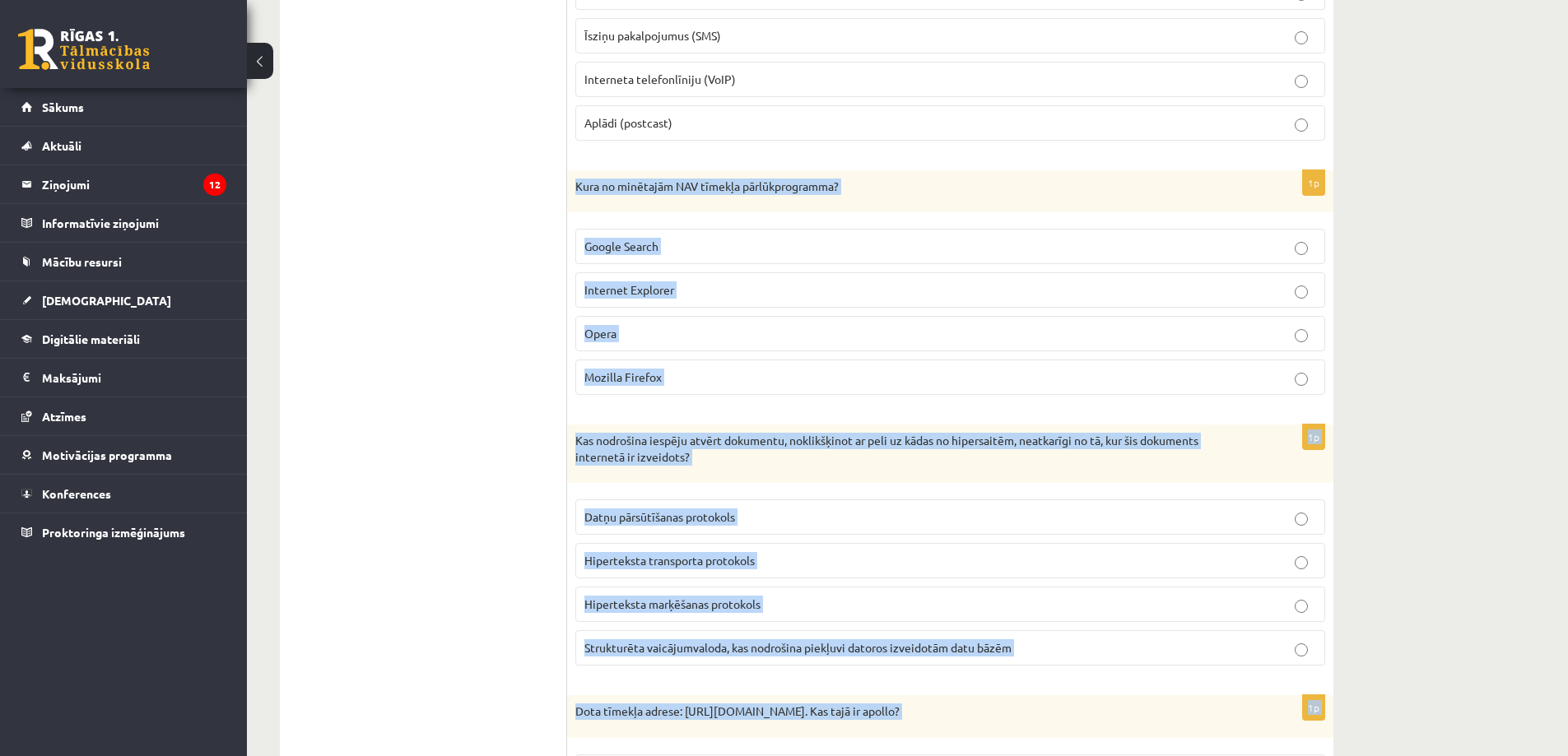
click at [654, 245] on span "Google Search" at bounding box center [621, 246] width 74 height 15
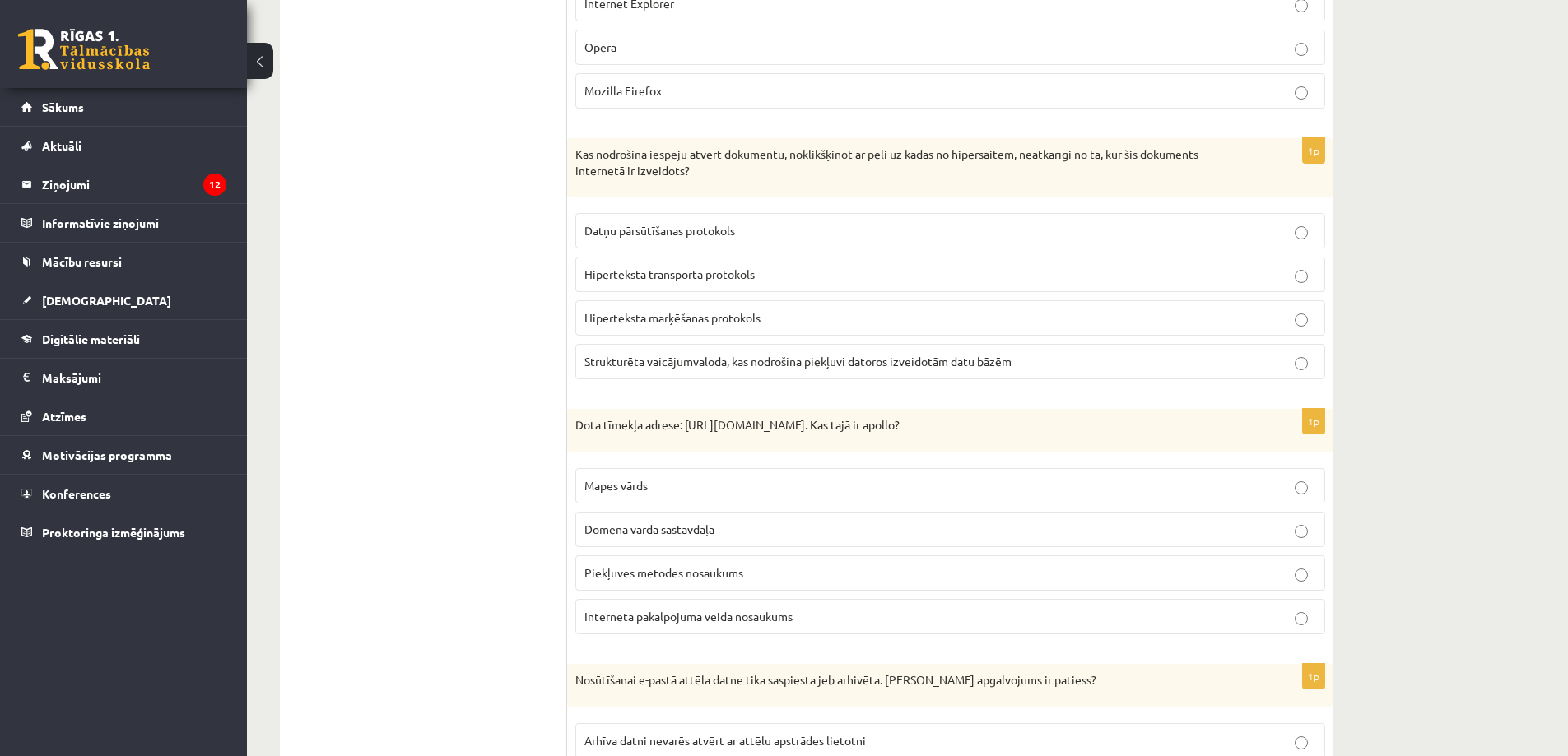
scroll to position [1974, 0]
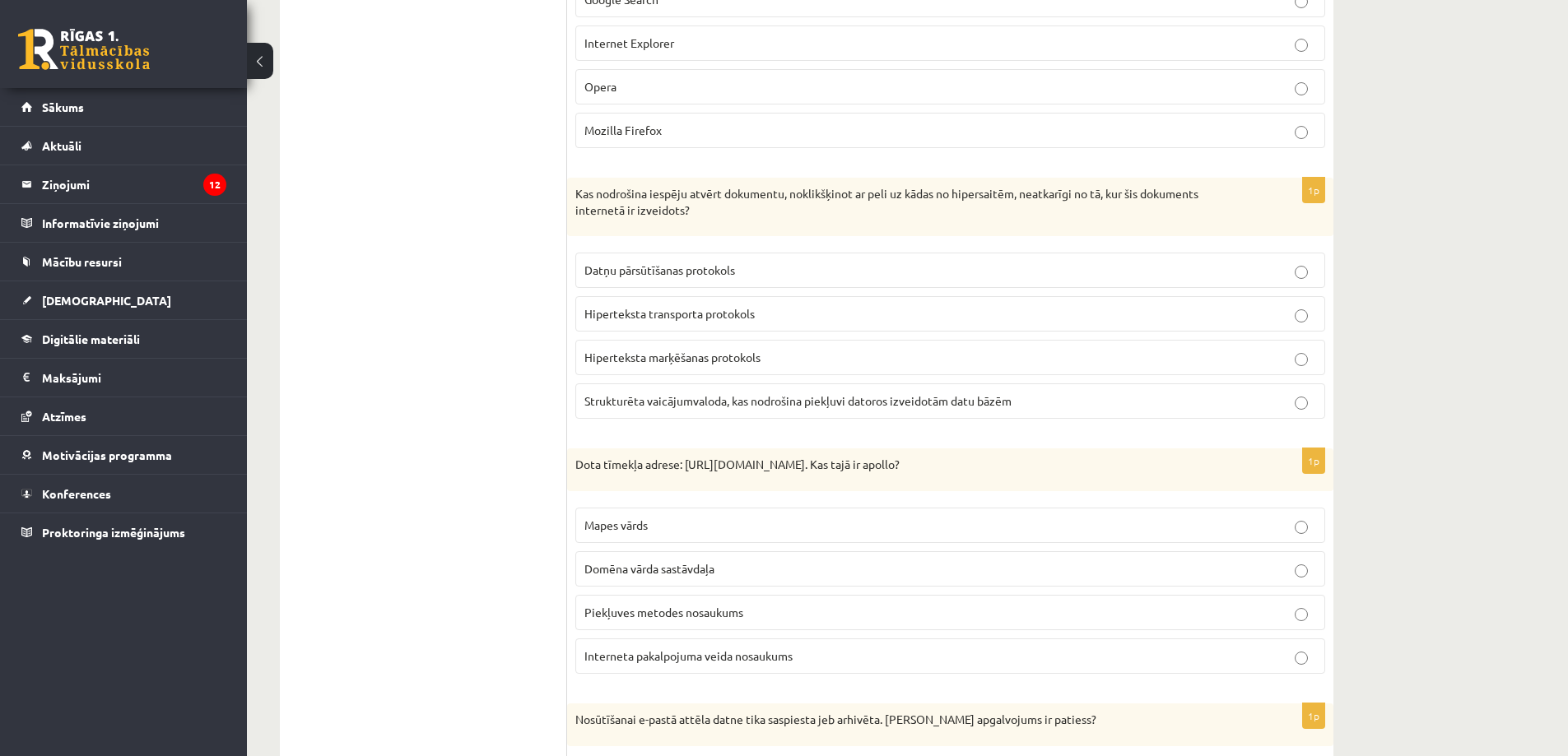
click at [651, 317] on span "Hiperteksta transporta protokols" at bounding box center [669, 313] width 171 height 15
click at [660, 357] on span "Hiperteksta marķēšanas protokols" at bounding box center [672, 356] width 176 height 15
click at [741, 319] on span "Hiperteksta transporta protokols" at bounding box center [669, 313] width 171 height 15
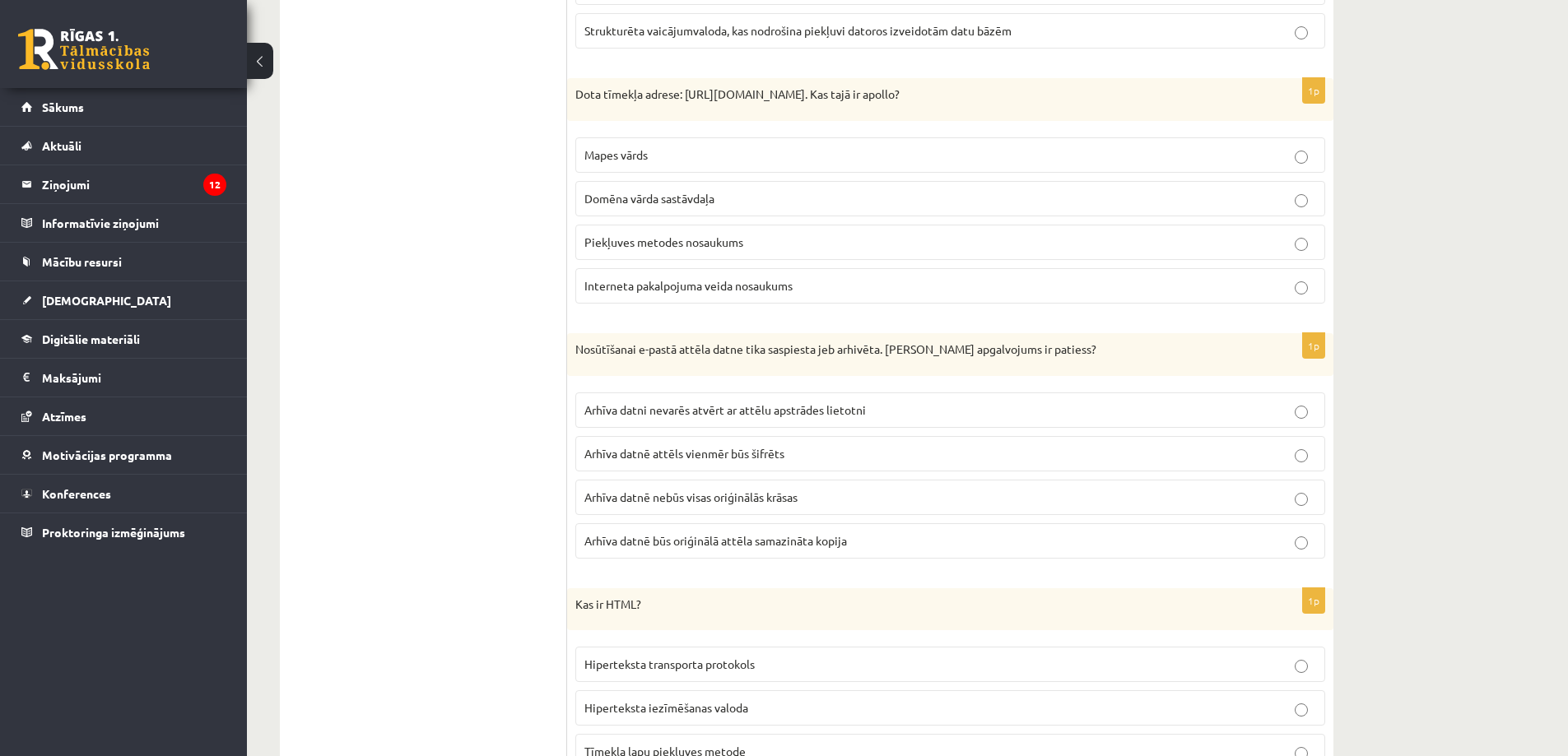
scroll to position [2384, 0]
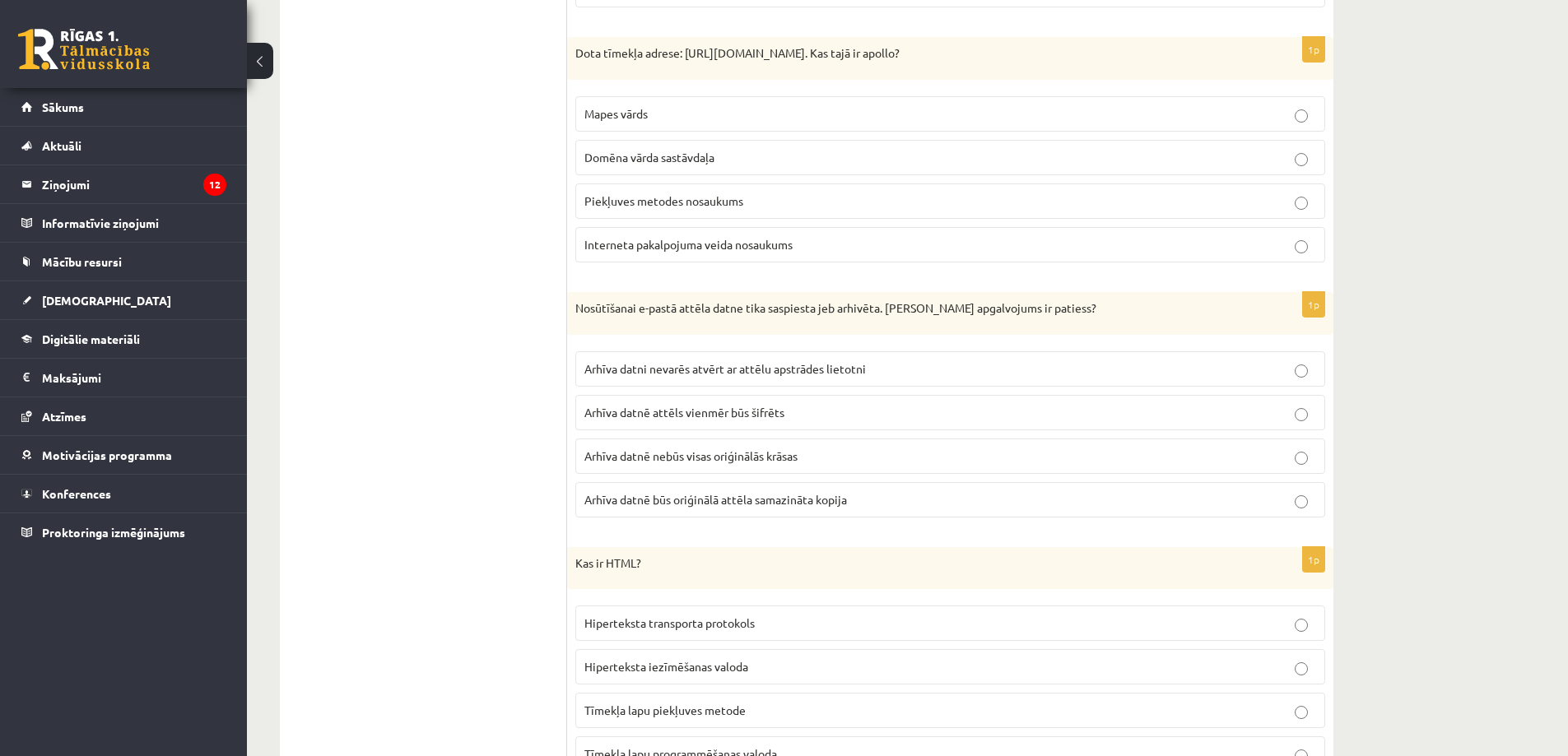
click at [644, 143] on label "Domēna vārda sastāvdaļa" at bounding box center [950, 158] width 750 height 36
click at [678, 378] on p "Arhīva datni nevarēs atvērt ar attēlu apstrādes lietotni" at bounding box center [950, 368] width 732 height 17
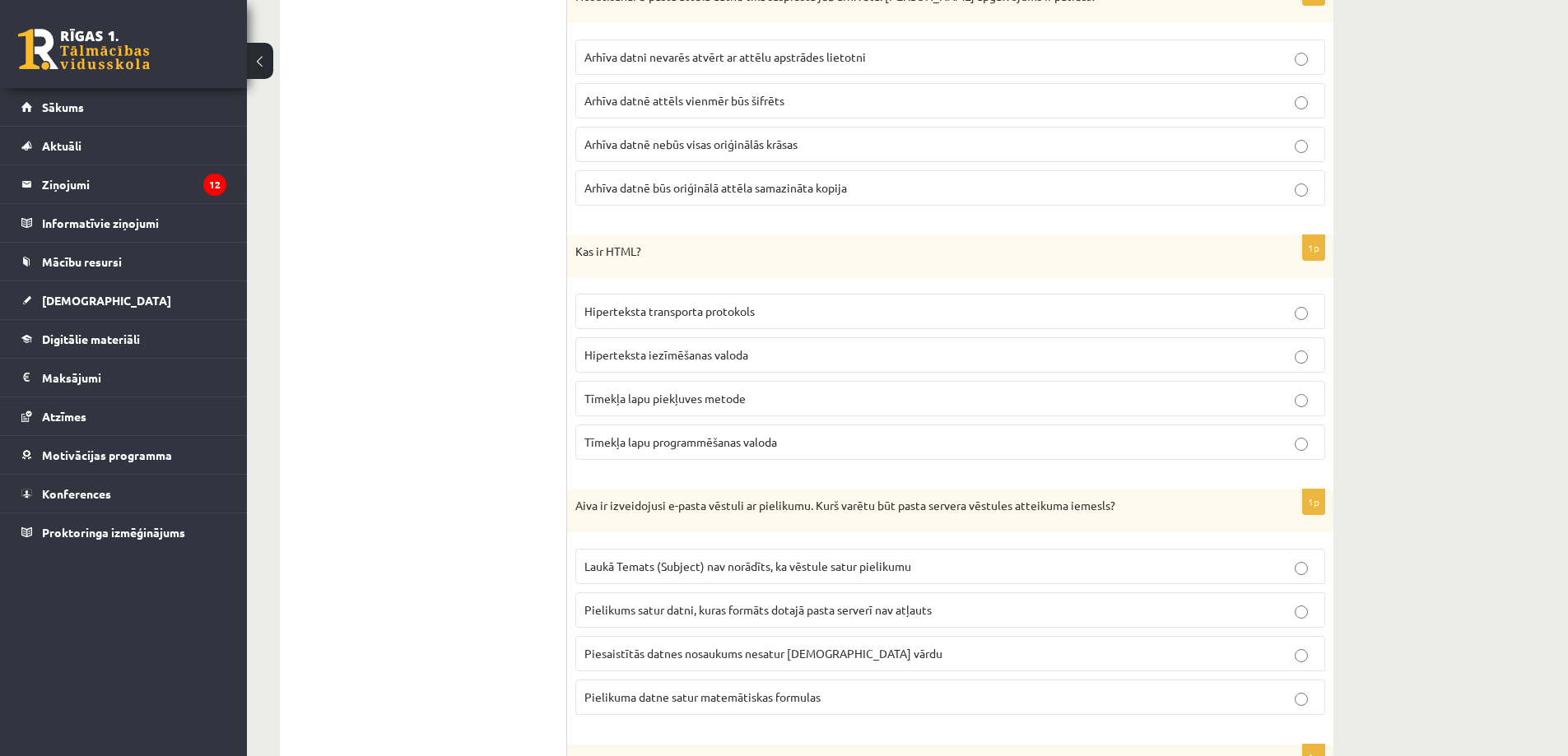
scroll to position [2713, 0]
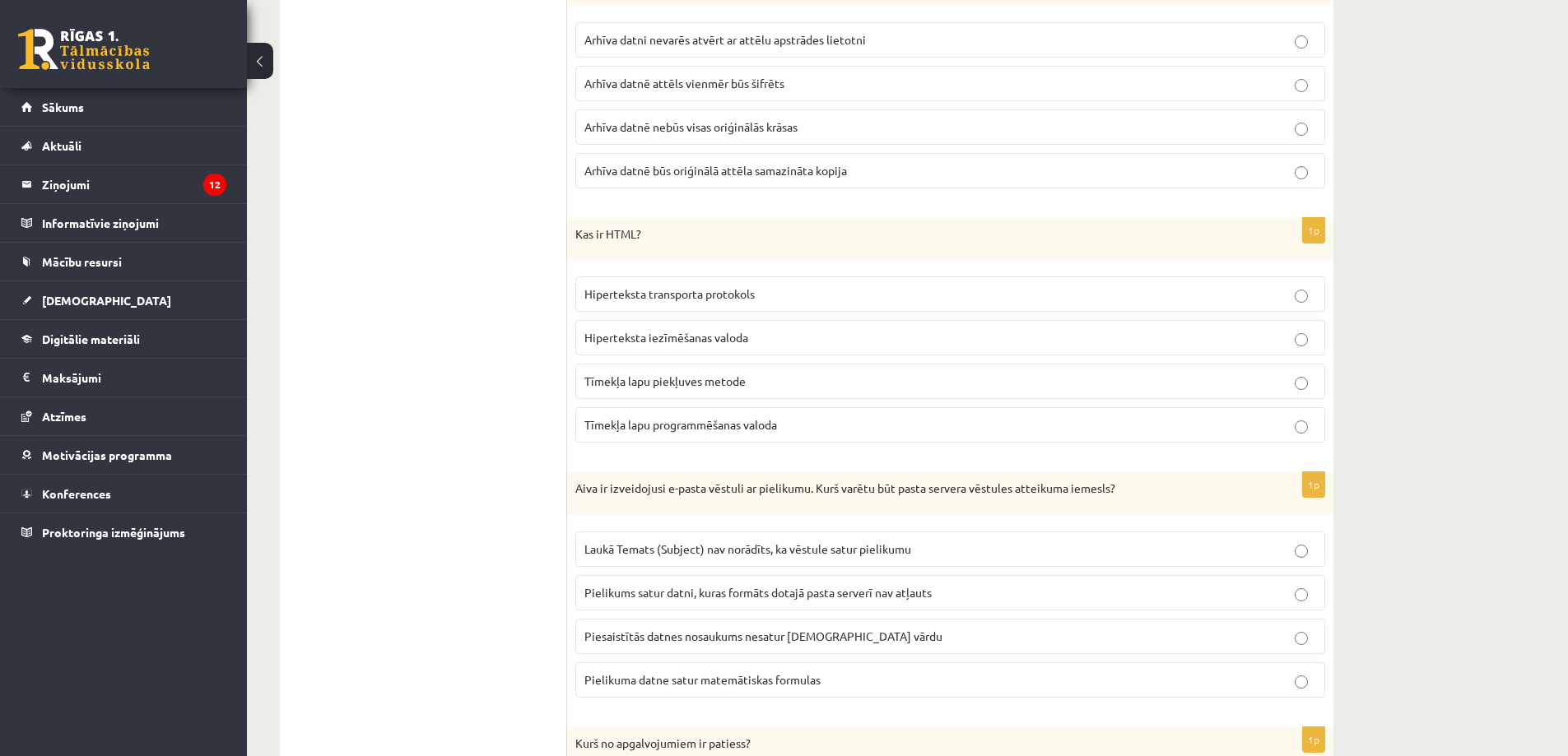
drag, startPoint x: 564, startPoint y: 228, endPoint x: 746, endPoint y: 300, distance: 195.7
click at [747, 299] on div "**********" at bounding box center [806, 436] width 1054 height 5627
click at [565, 260] on ul "1. uzdevums - Tests - Informācijas ieguve un komunikācijas līdzekļi 2. uzdevums…" at bounding box center [431, 436] width 271 height 5594
click at [589, 242] on p "Kas ir HTML?" at bounding box center [909, 235] width 668 height 16
drag, startPoint x: 567, startPoint y: 232, endPoint x: 794, endPoint y: 292, distance: 234.8
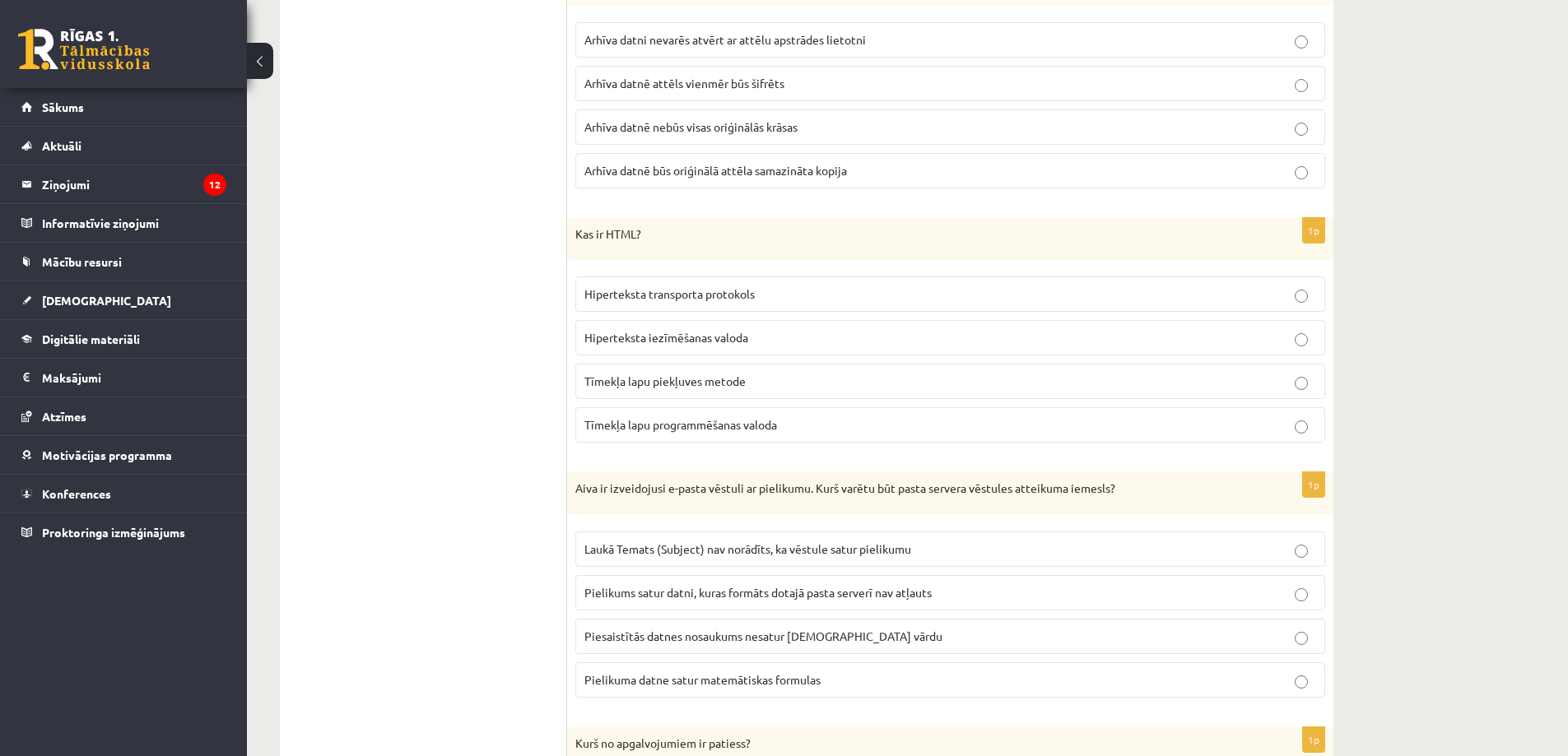
click at [794, 292] on div "**********" at bounding box center [806, 436] width 1054 height 5627
click at [562, 238] on ul "1. uzdevums - Tests - Informācijas ieguve un komunikācijas līdzekļi 2. uzdevums…" at bounding box center [431, 436] width 271 height 5594
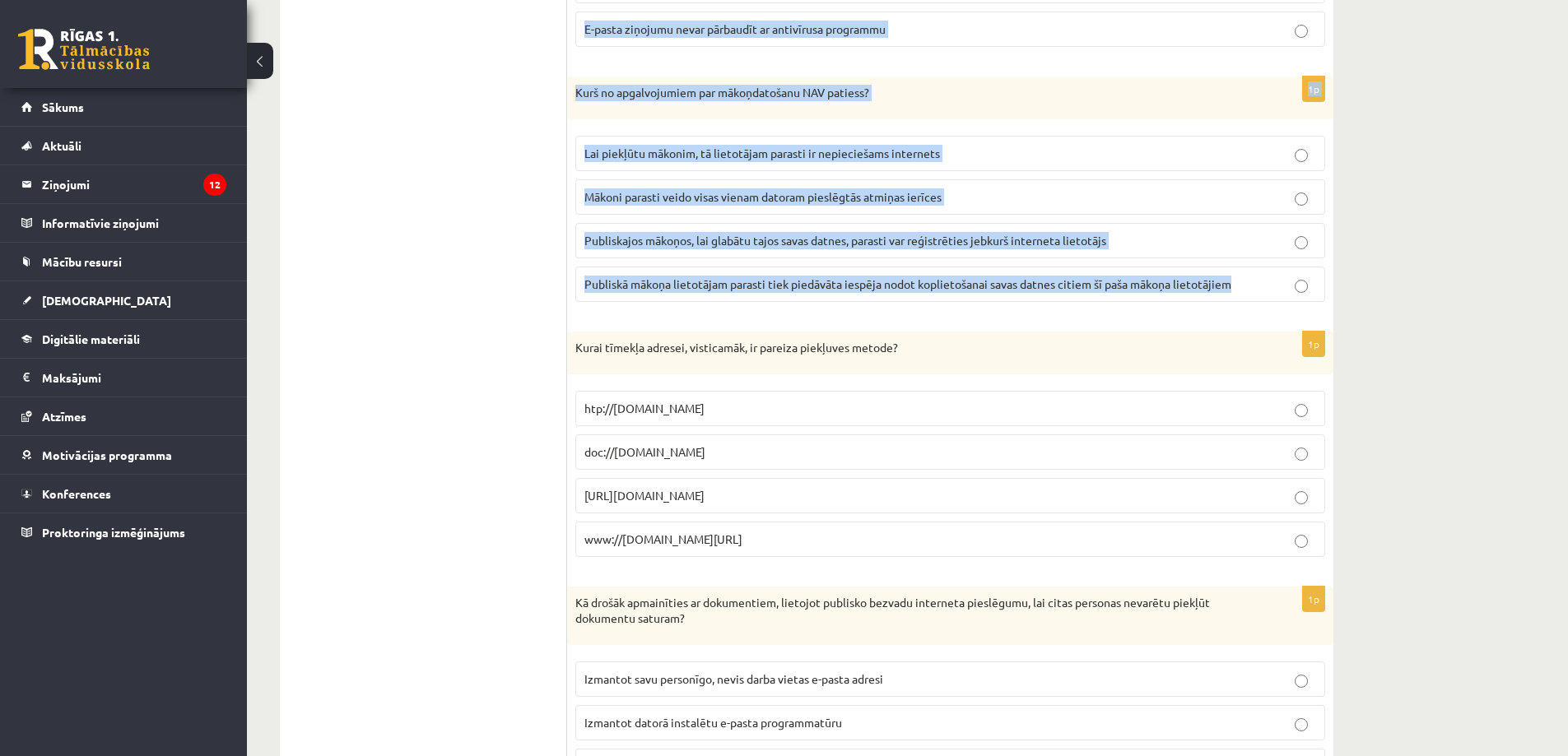
drag, startPoint x: 575, startPoint y: 232, endPoint x: 1294, endPoint y: 276, distance: 720.3
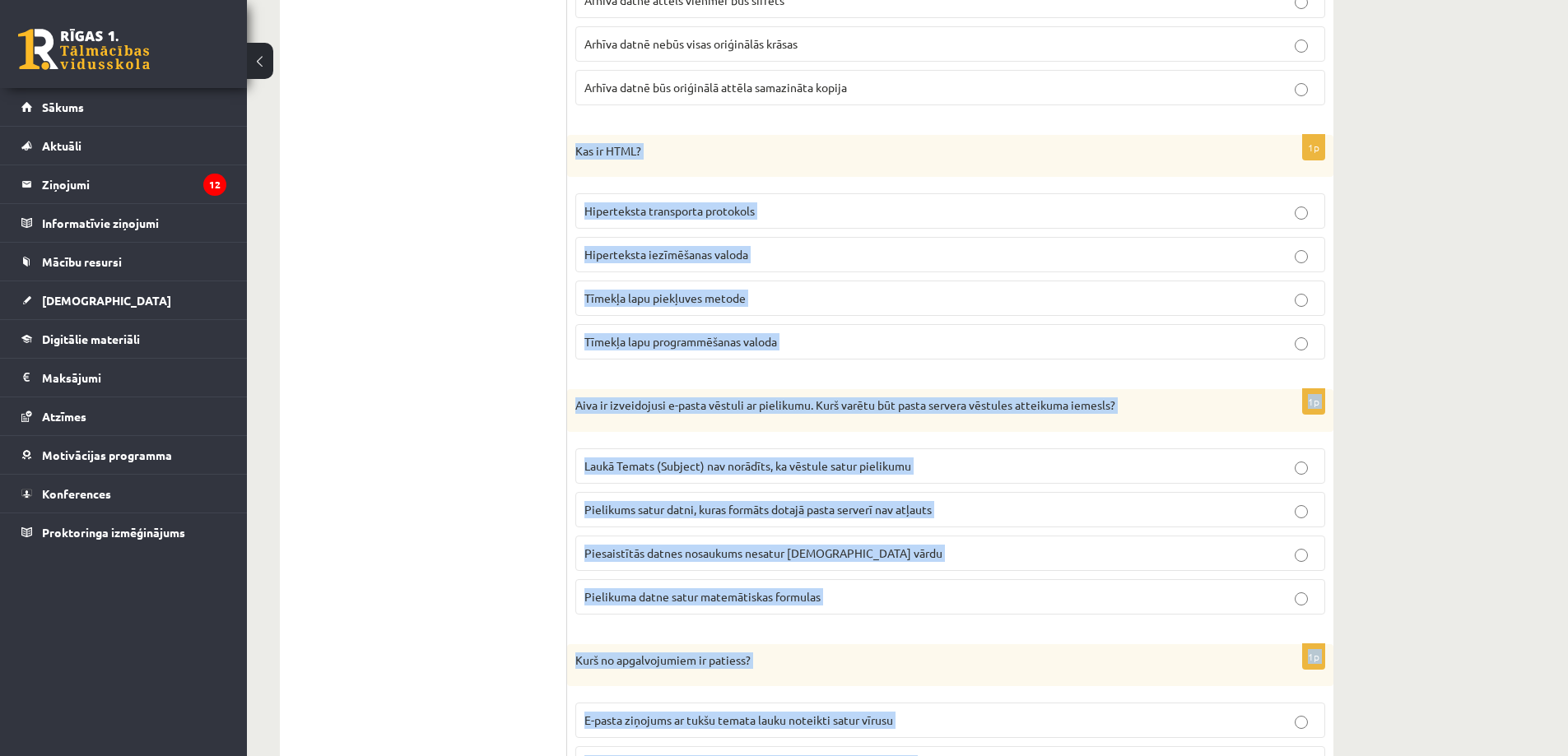
scroll to position [2796, 0]
copy form "Kas ir HTML? Hiperteksta transporta protokols Hiperteksta iezīmēšanas valoda Tī…"
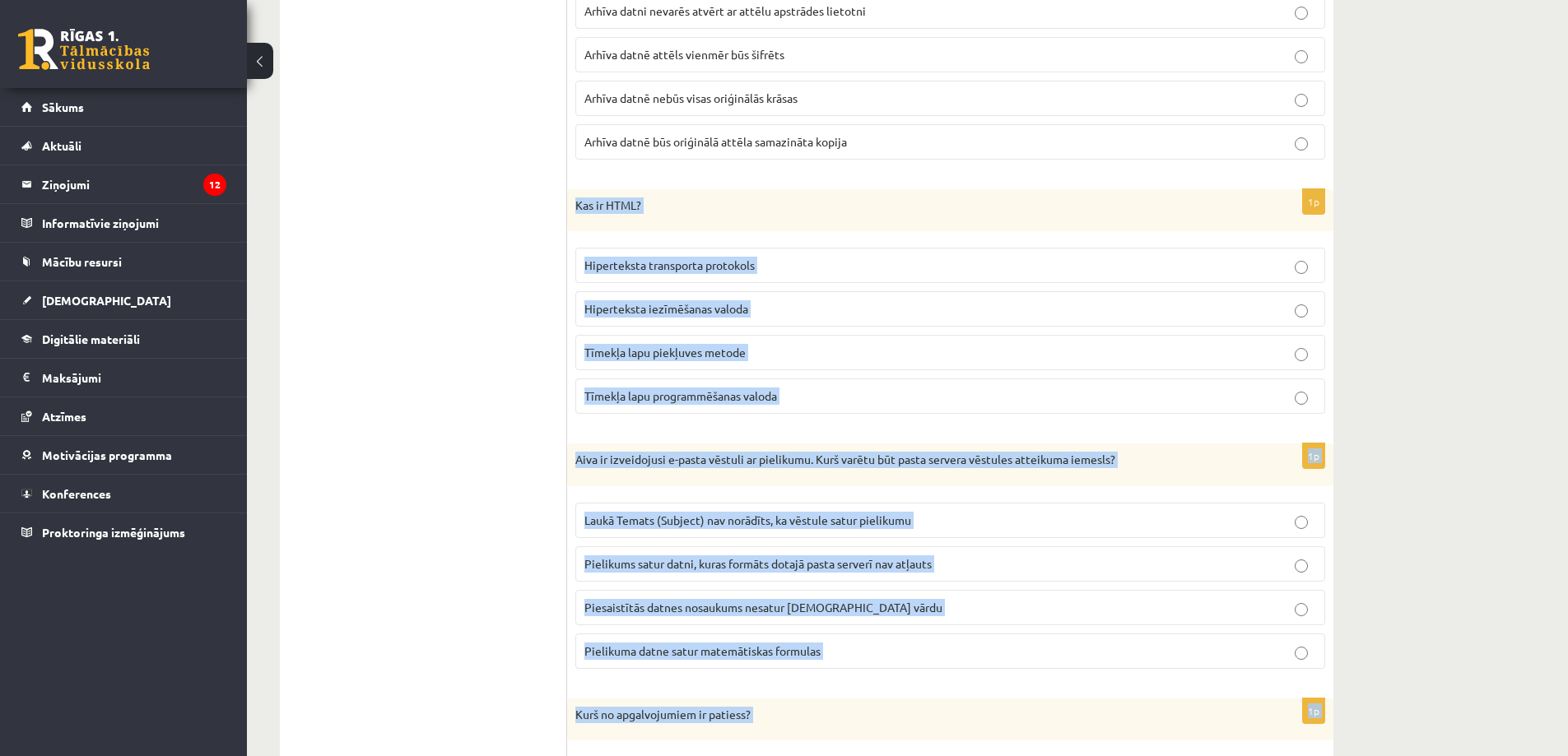
scroll to position [2713, 0]
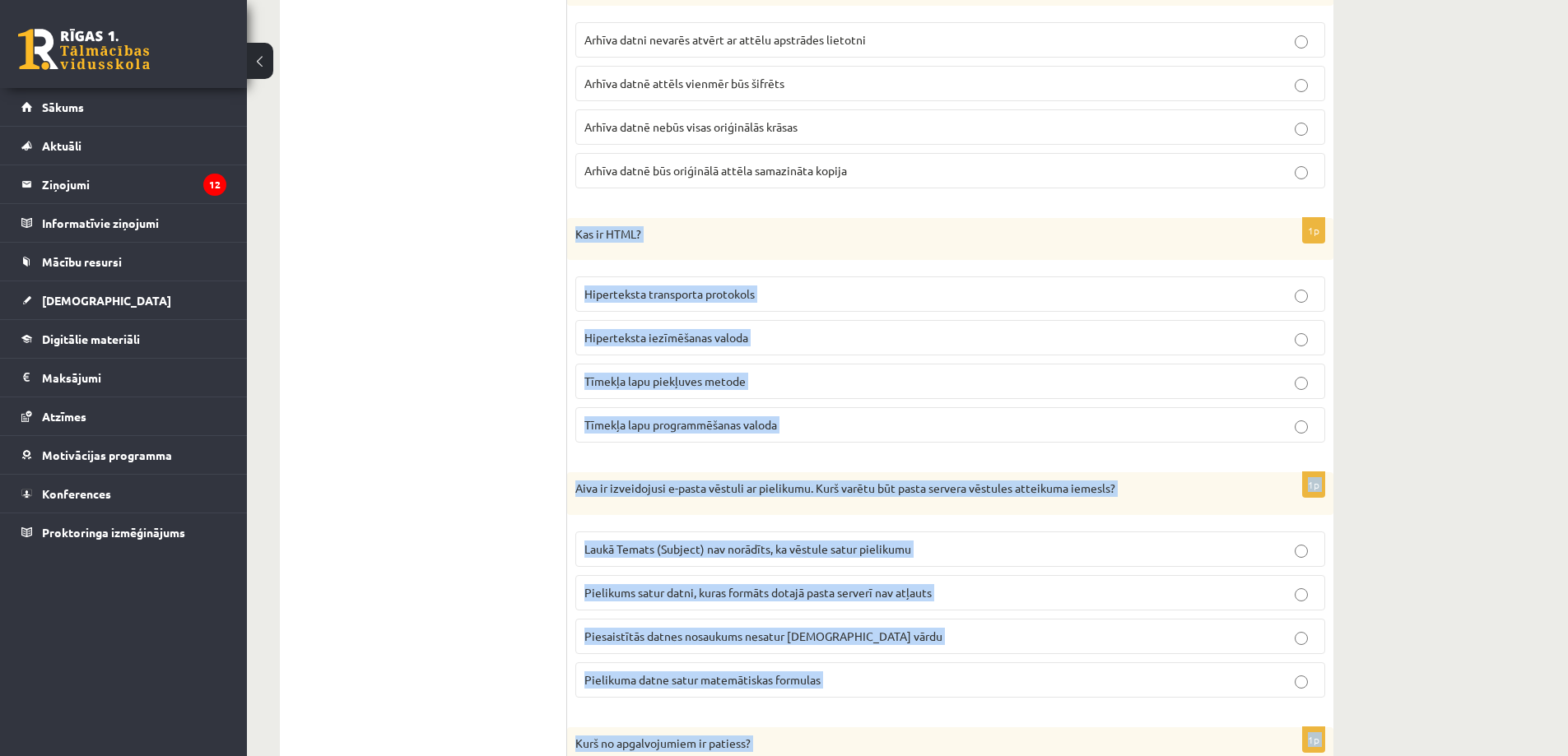
click at [714, 345] on span "Hiperteksta iezīmēšanas valoda" at bounding box center [666, 337] width 164 height 15
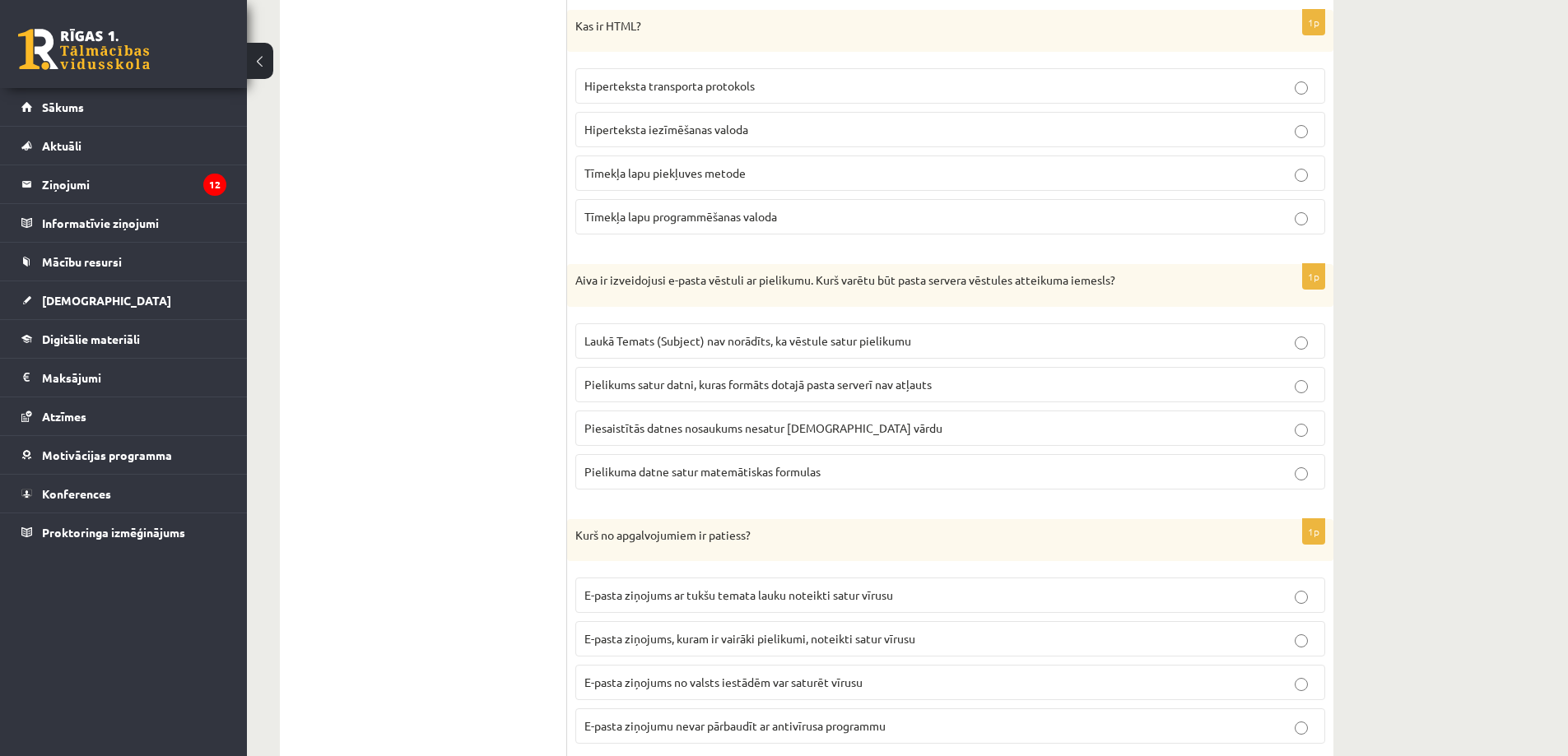
scroll to position [2961, 0]
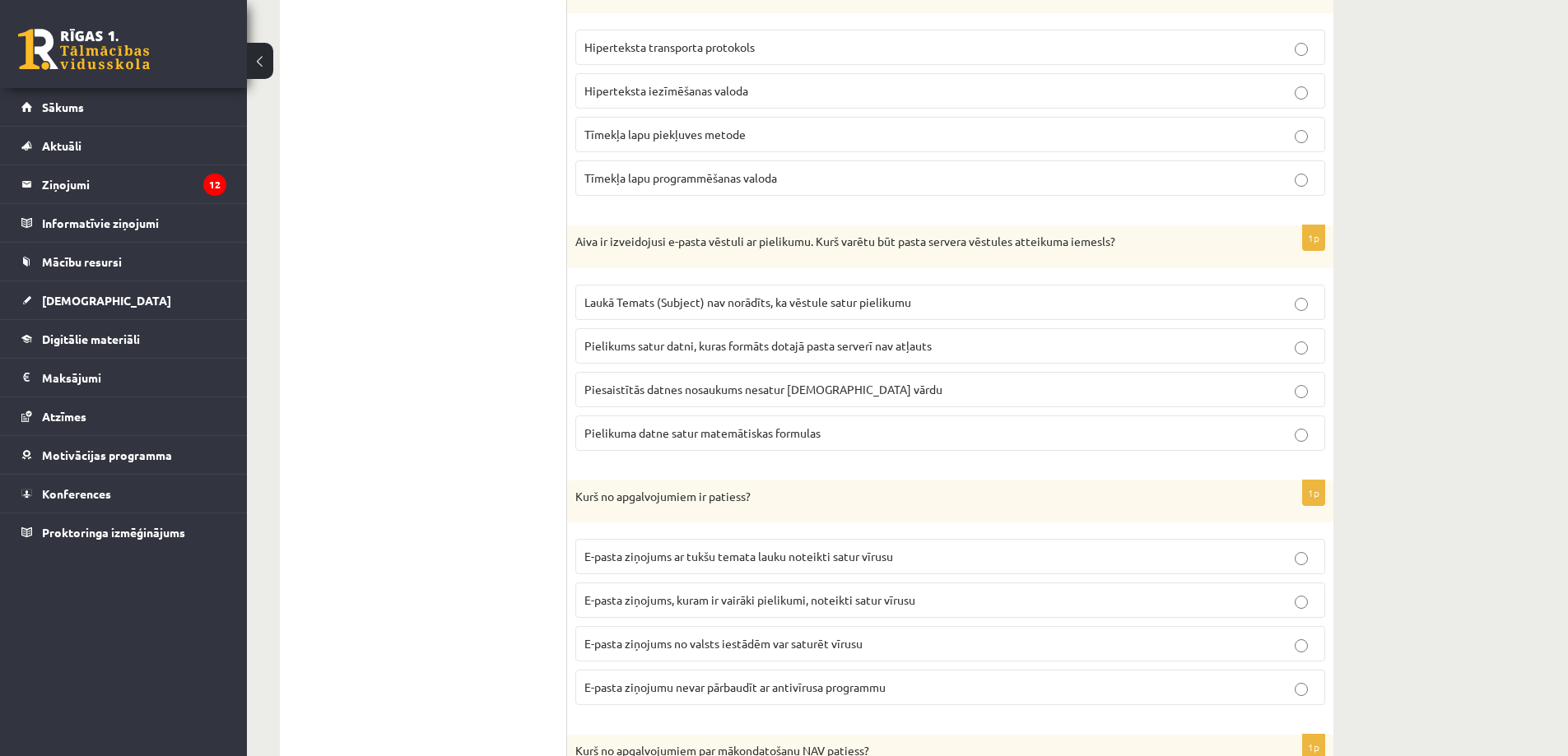
click at [668, 352] on span "Pielikums satur datni, kuras formāts dotajā pasta serverī nav atļauts" at bounding box center [757, 345] width 348 height 15
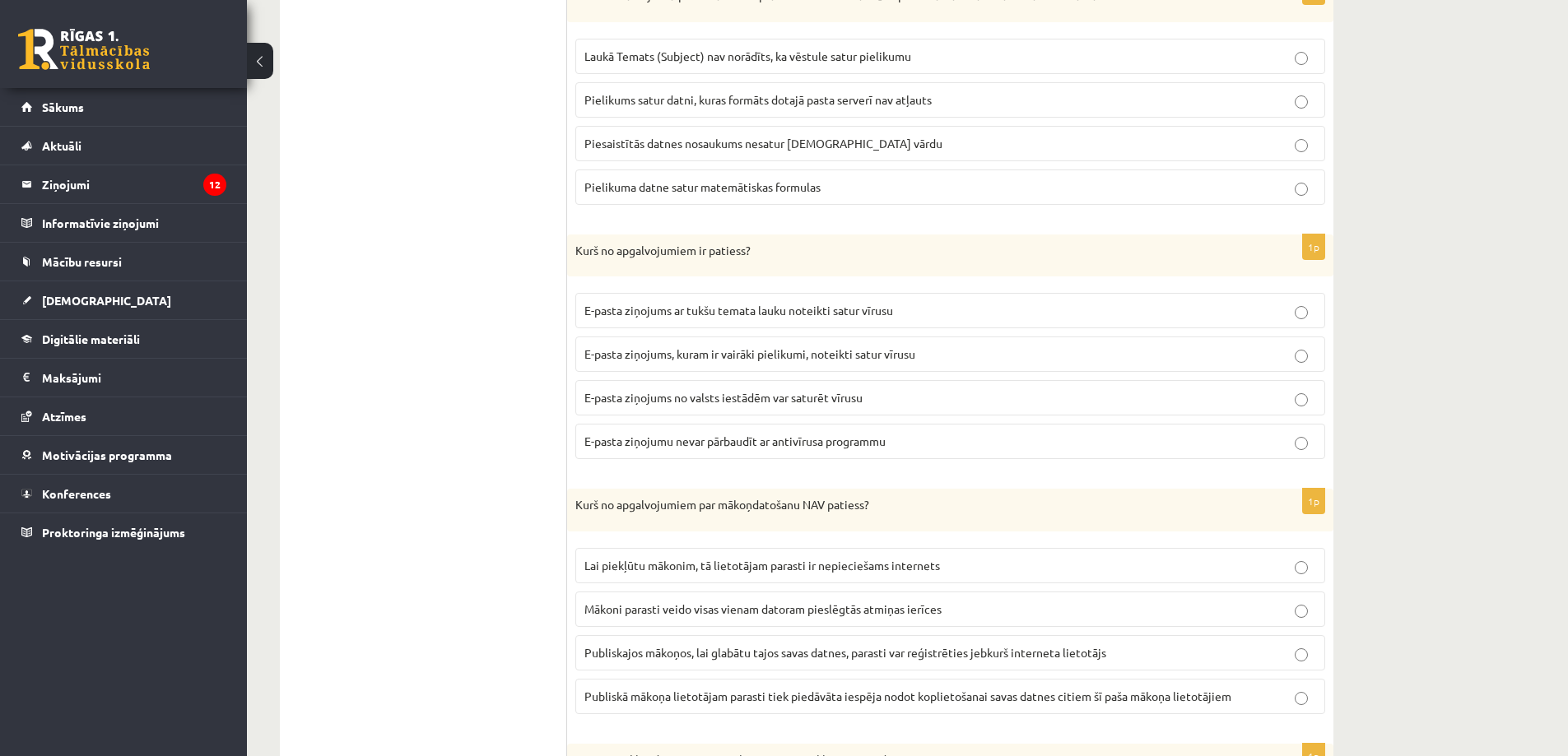
scroll to position [3207, 0]
click at [764, 399] on span "E-pasta ziņojums no valsts iestādēm var saturēt vīrusu" at bounding box center [723, 396] width 278 height 15
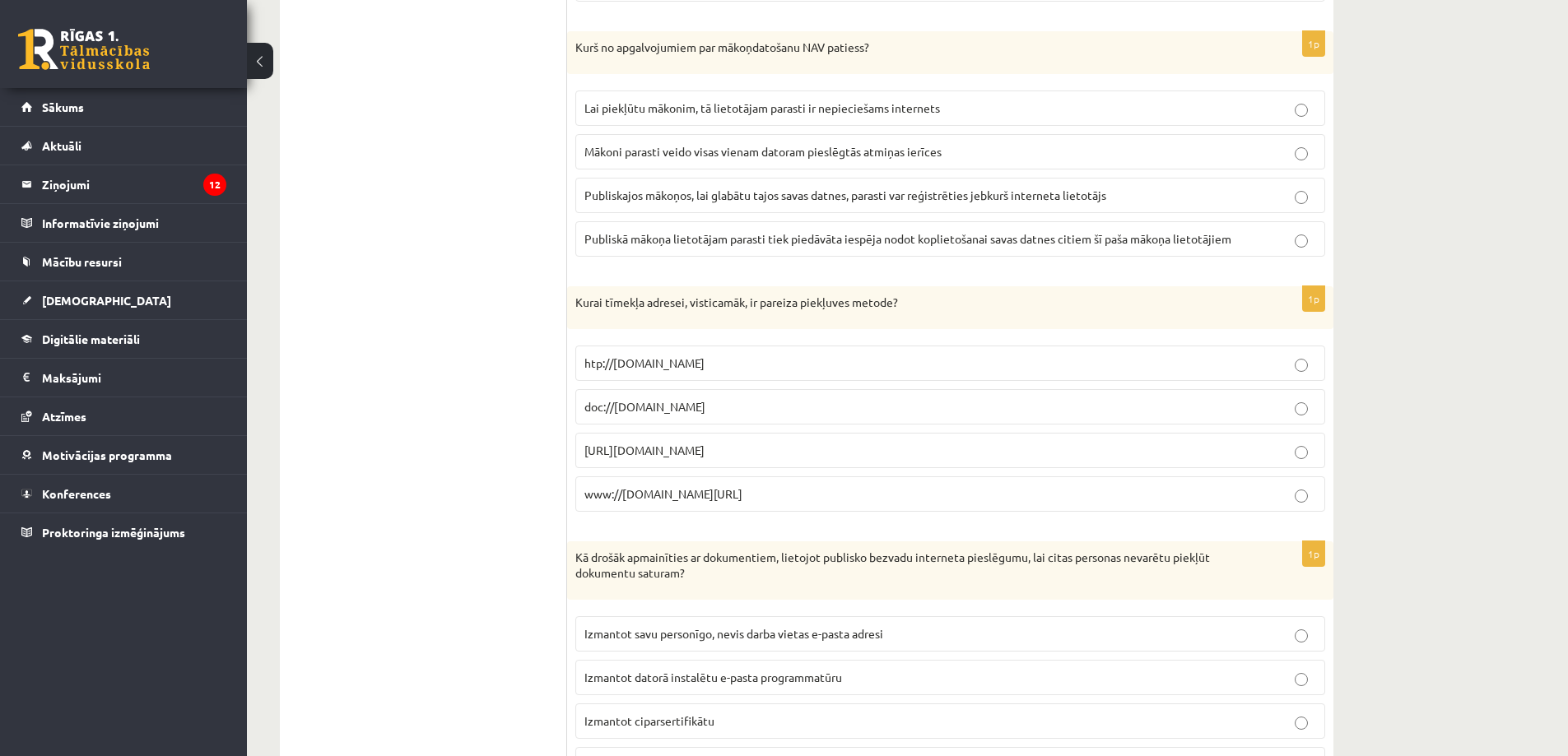
scroll to position [3700, 0]
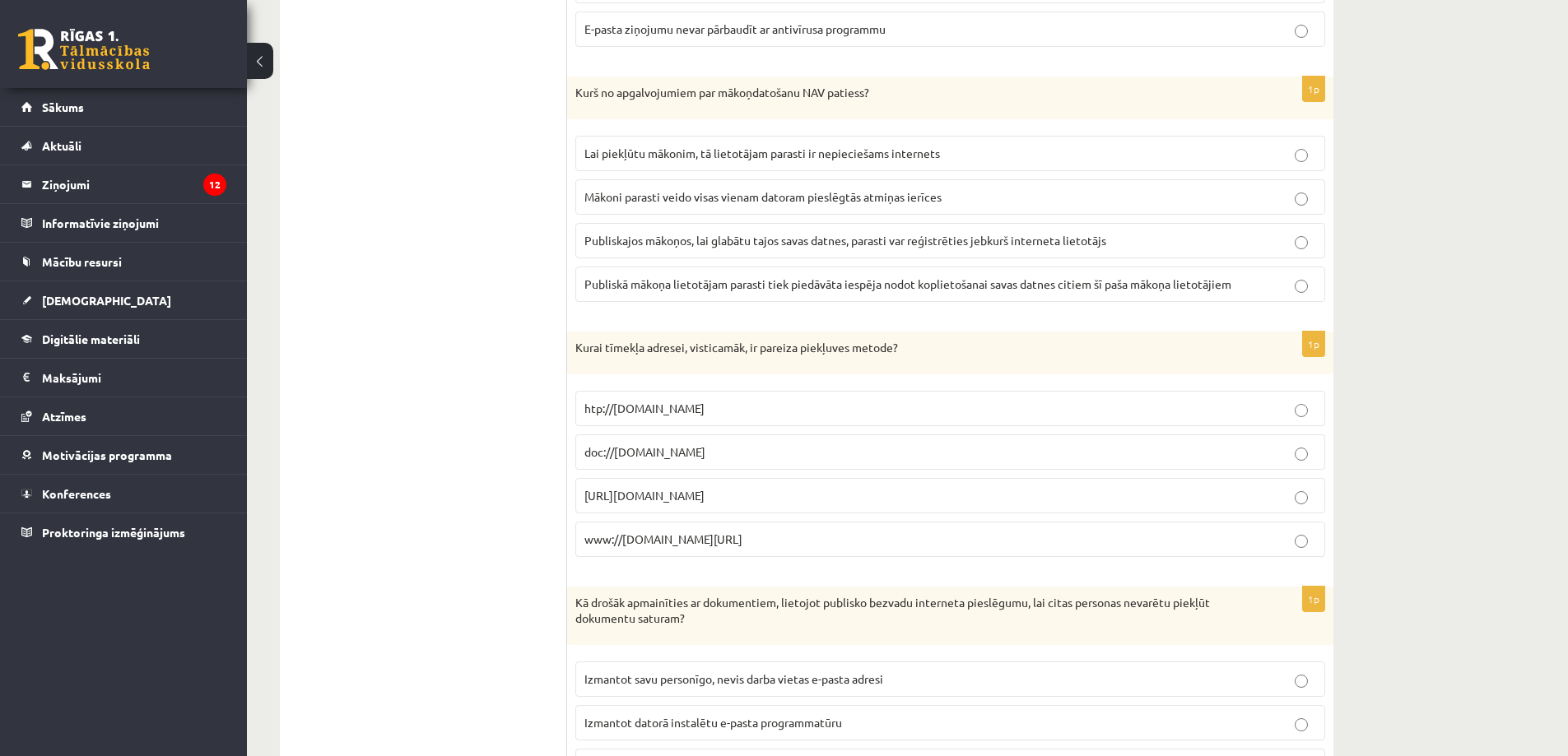
click at [659, 189] on p "Mākoni parasti veido visas vienam datoram pieslēgtās atmiņas ierīces" at bounding box center [950, 196] width 732 height 17
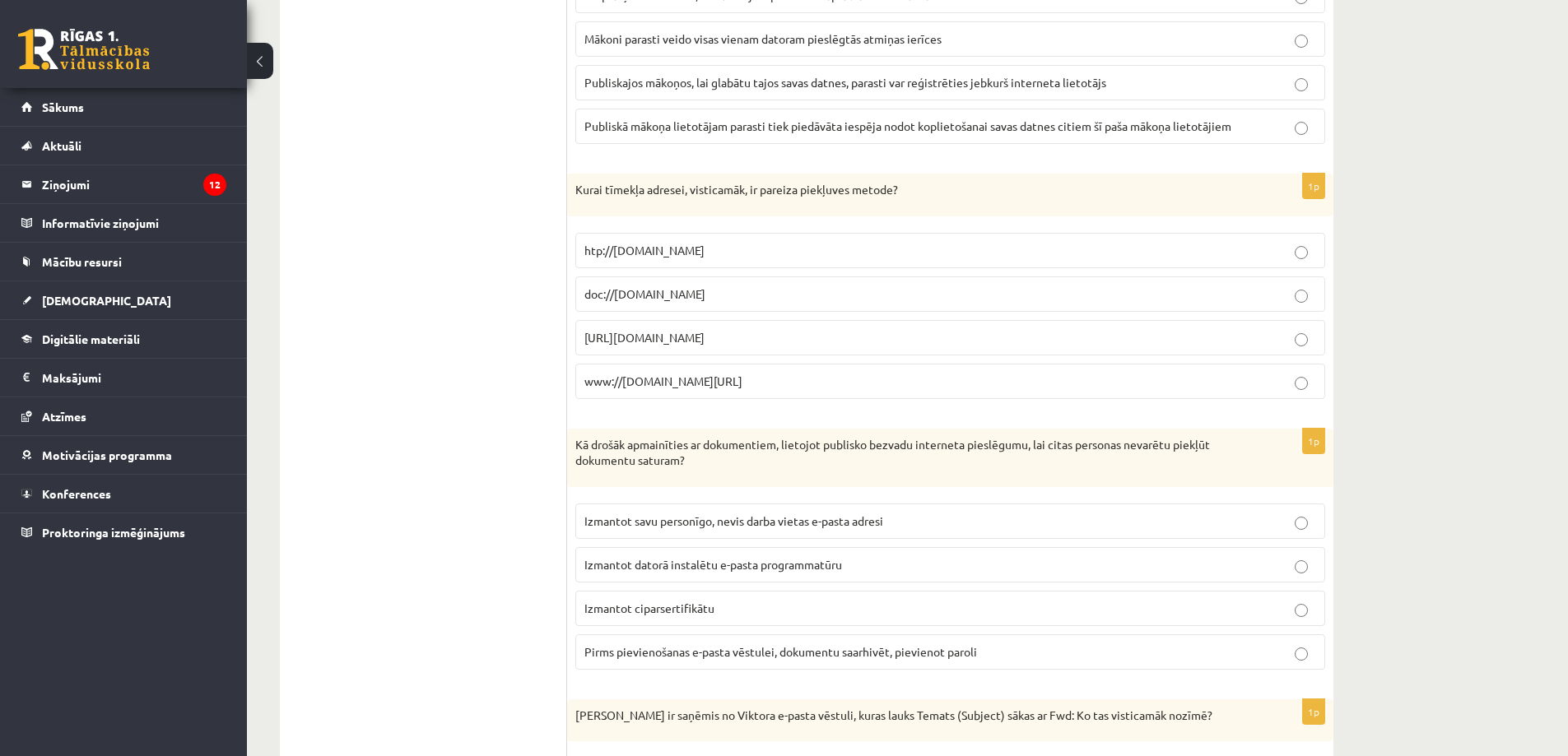
scroll to position [3783, 0]
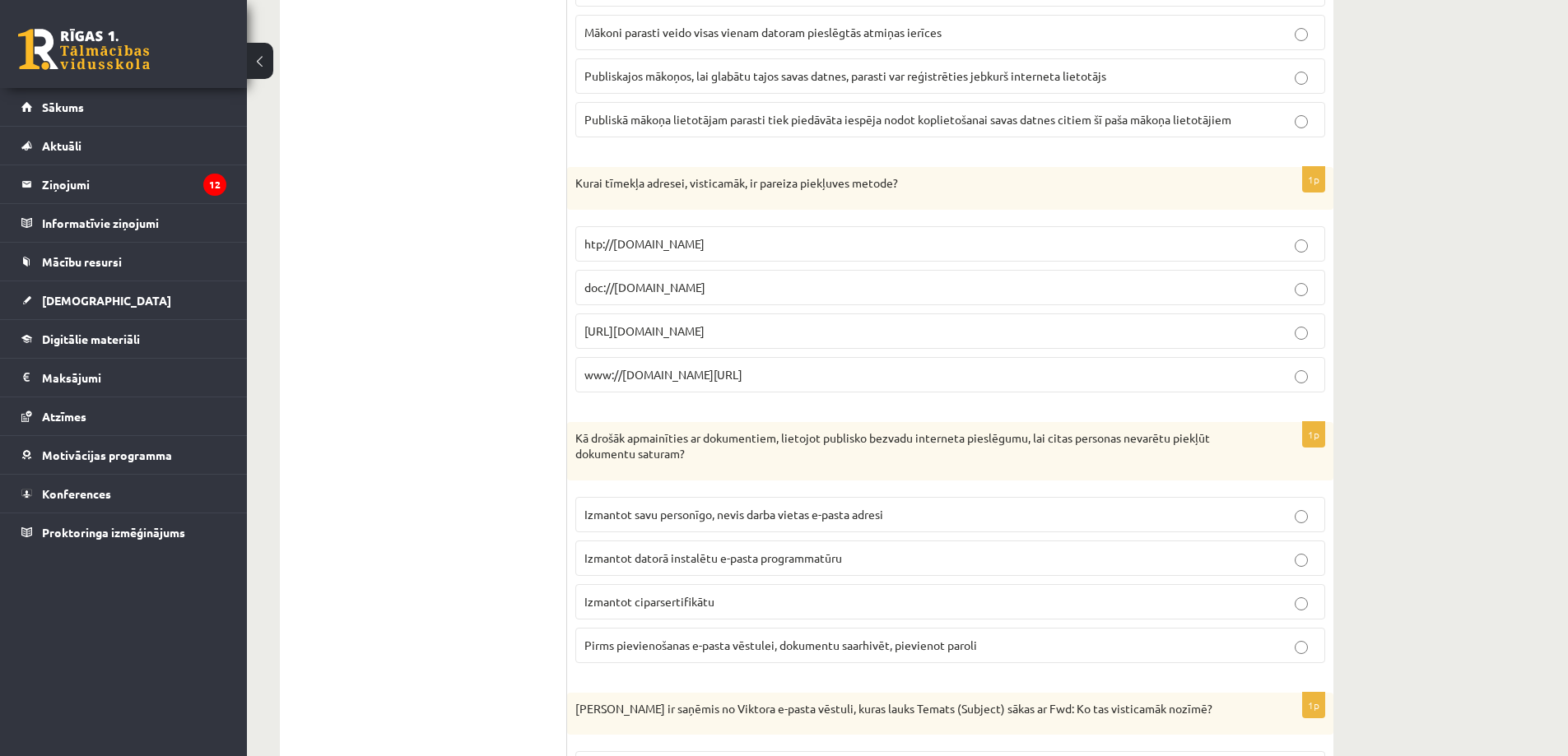
drag, startPoint x: 552, startPoint y: 188, endPoint x: 669, endPoint y: 226, distance: 123.0
click at [608, 189] on p "Kurai tīmekļa adresei, visticamāk, ir pareiza piekļuves metode?" at bounding box center [909, 183] width 668 height 16
click at [576, 179] on div "Kurai tīmekļa adresei, visticamāk, ir pareiza piekļuves metode?" at bounding box center [949, 188] width 766 height 43
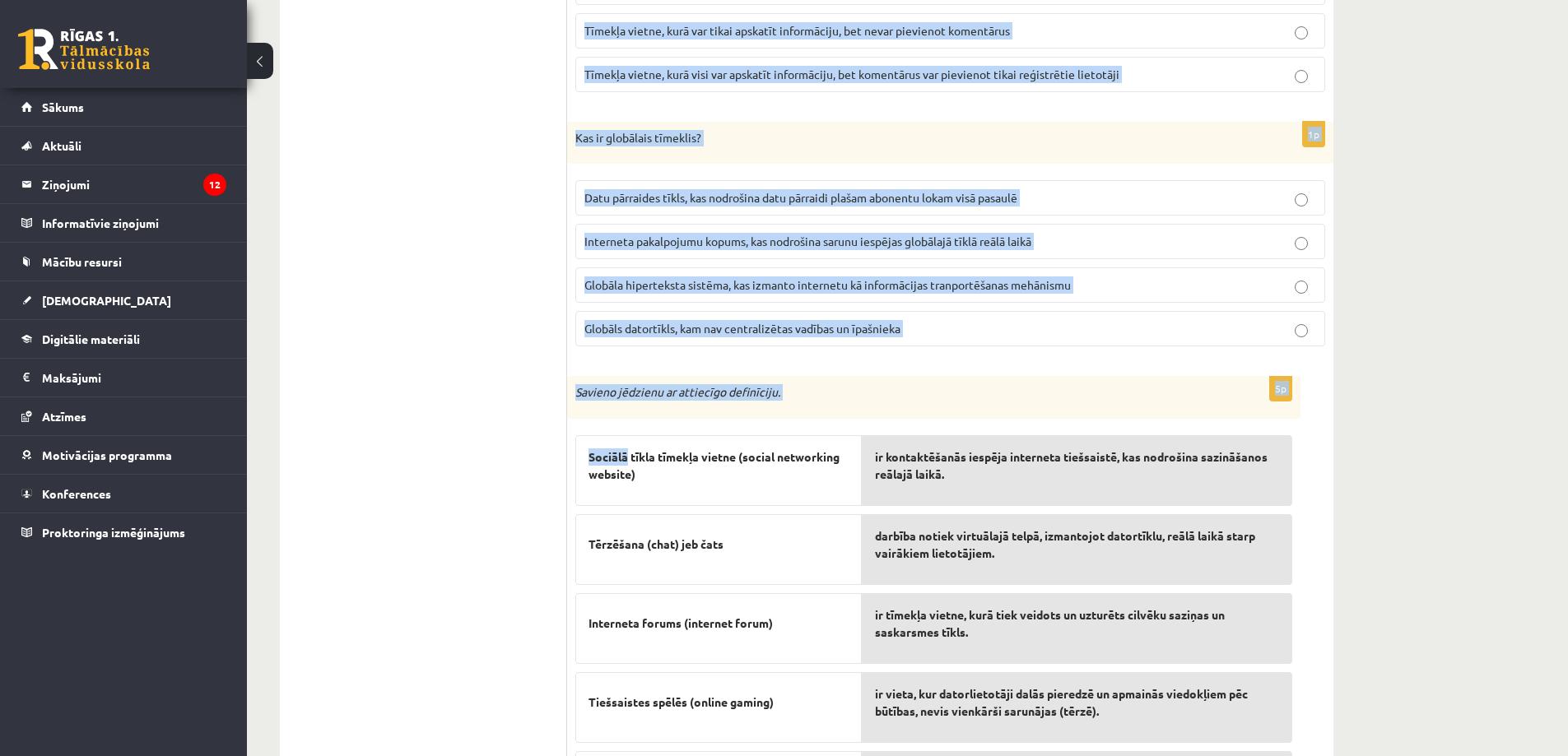
scroll to position [5242, 0]
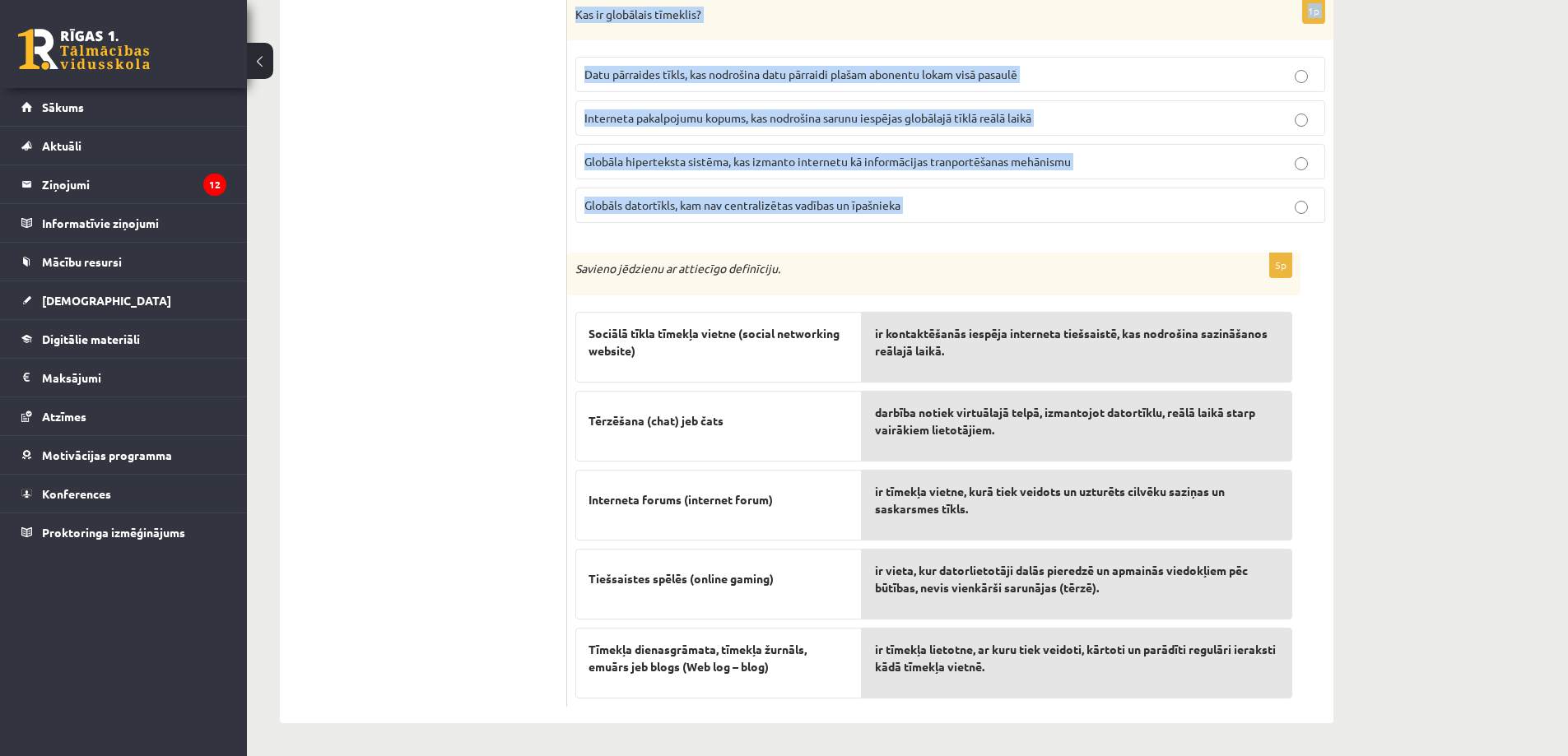
drag, startPoint x: 576, startPoint y: 179, endPoint x: 942, endPoint y: 201, distance: 366.7
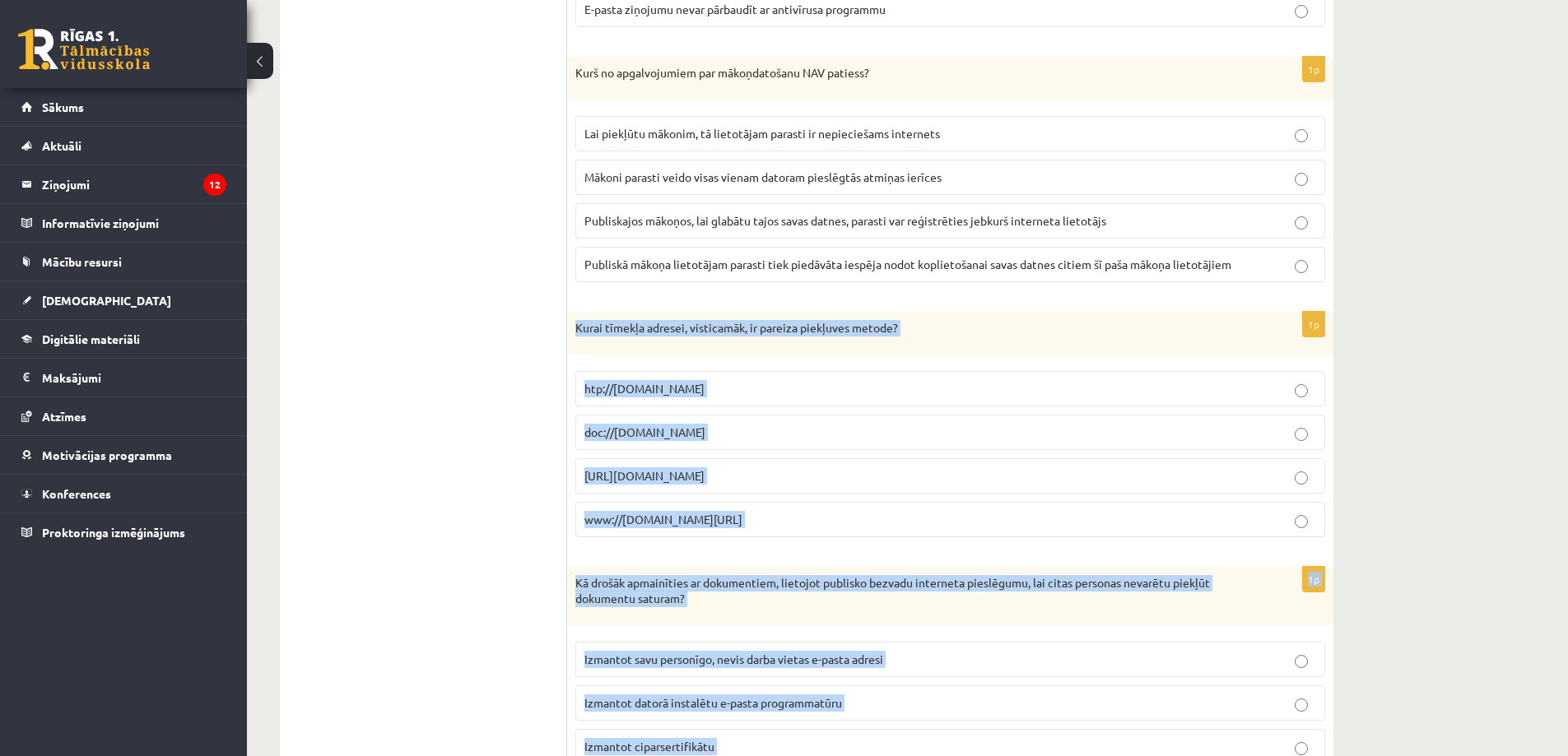
scroll to position [3926, 0]
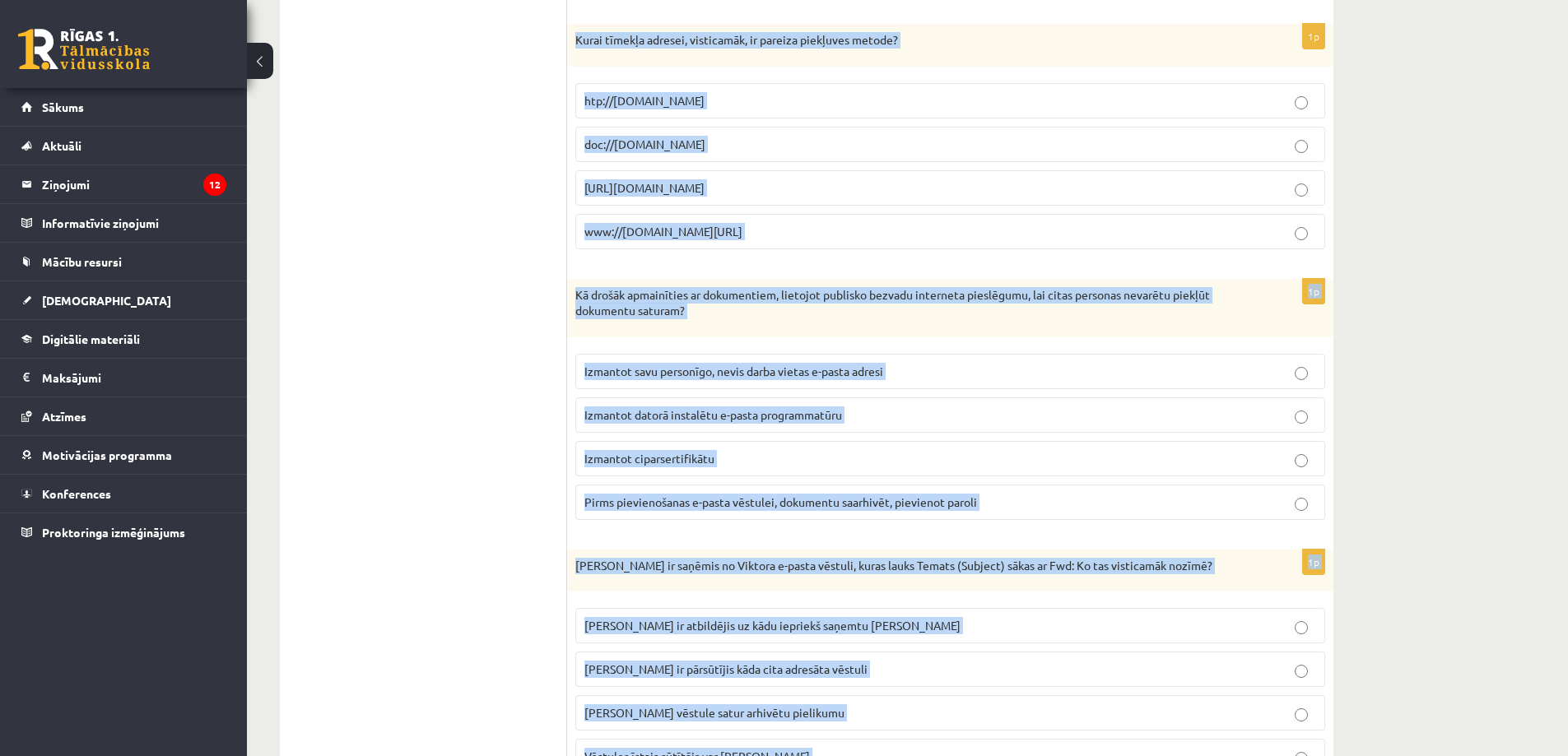
click at [628, 184] on span "ftp://ftp.cs.uct.ac.za/" at bounding box center [644, 188] width 120 height 15
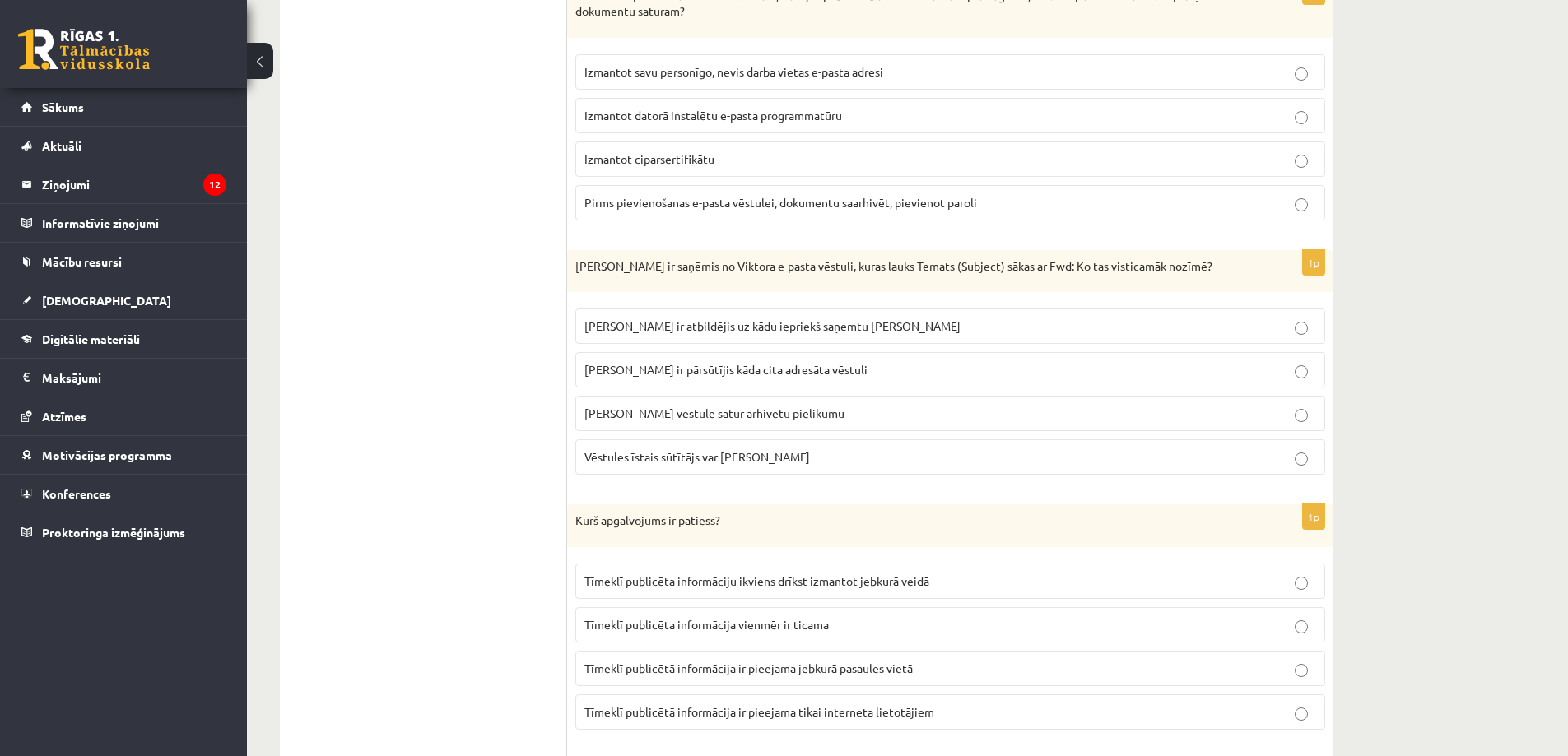
scroll to position [4255, 0]
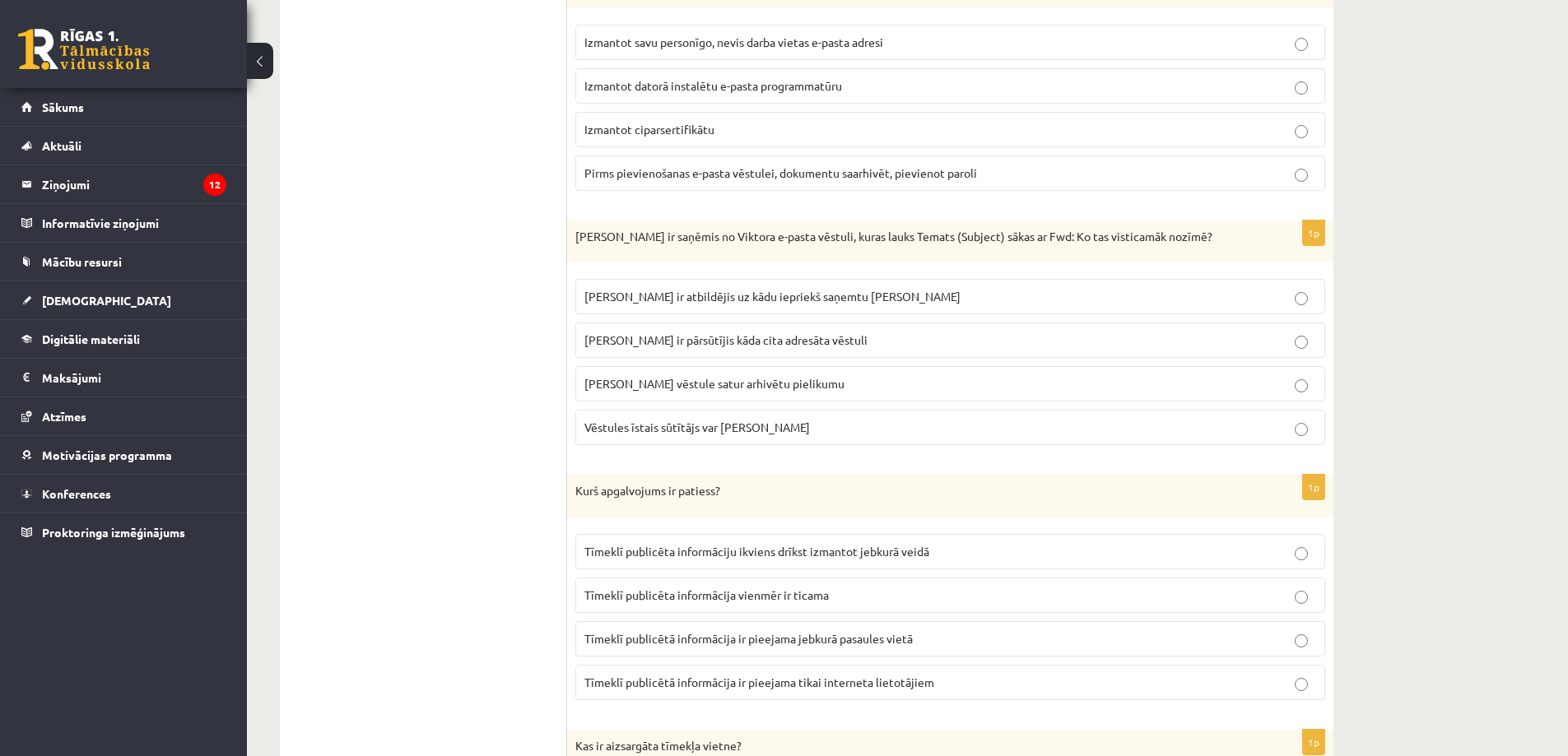
click at [722, 130] on p "Izmantot ciparsertifikātu" at bounding box center [950, 129] width 732 height 17
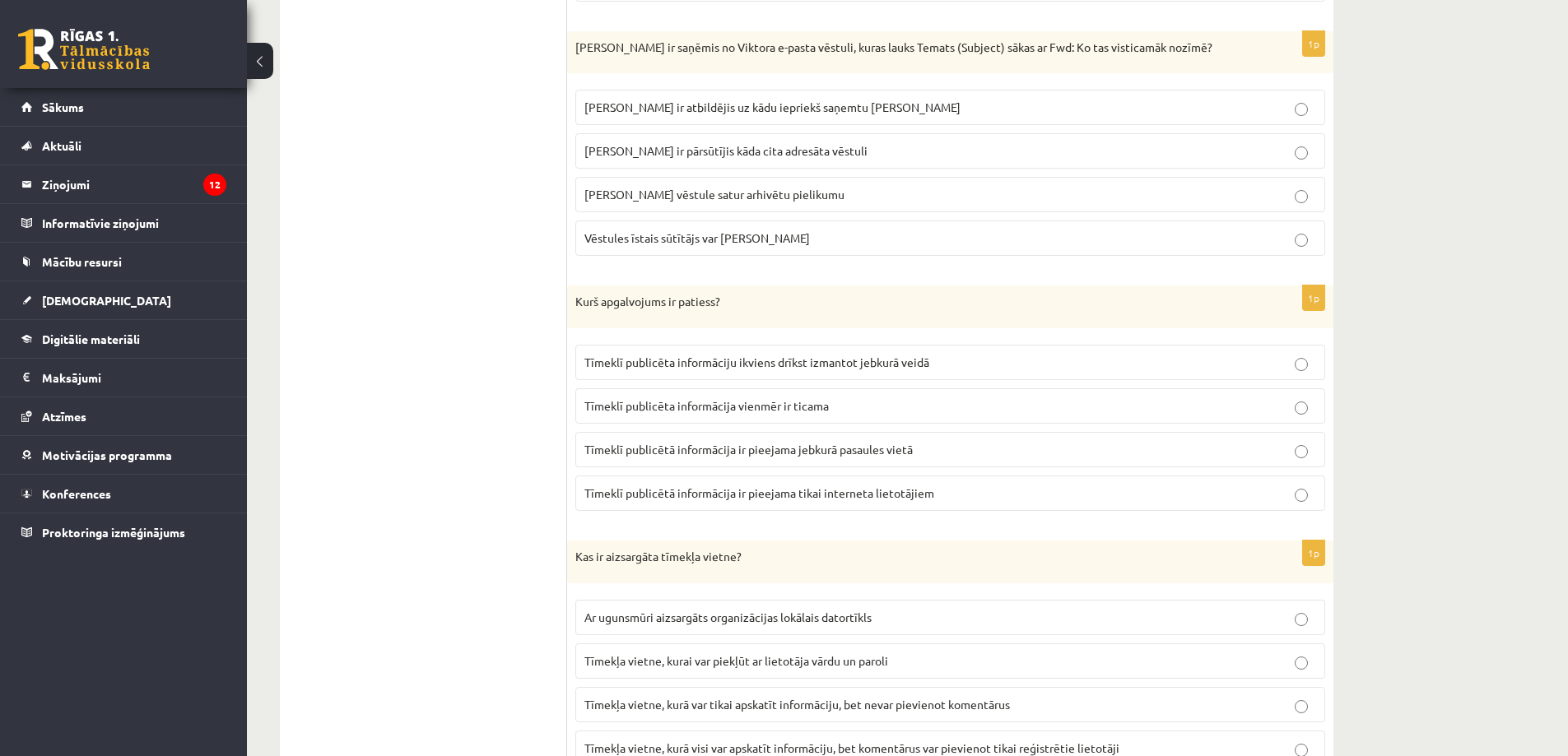
scroll to position [4501, 0]
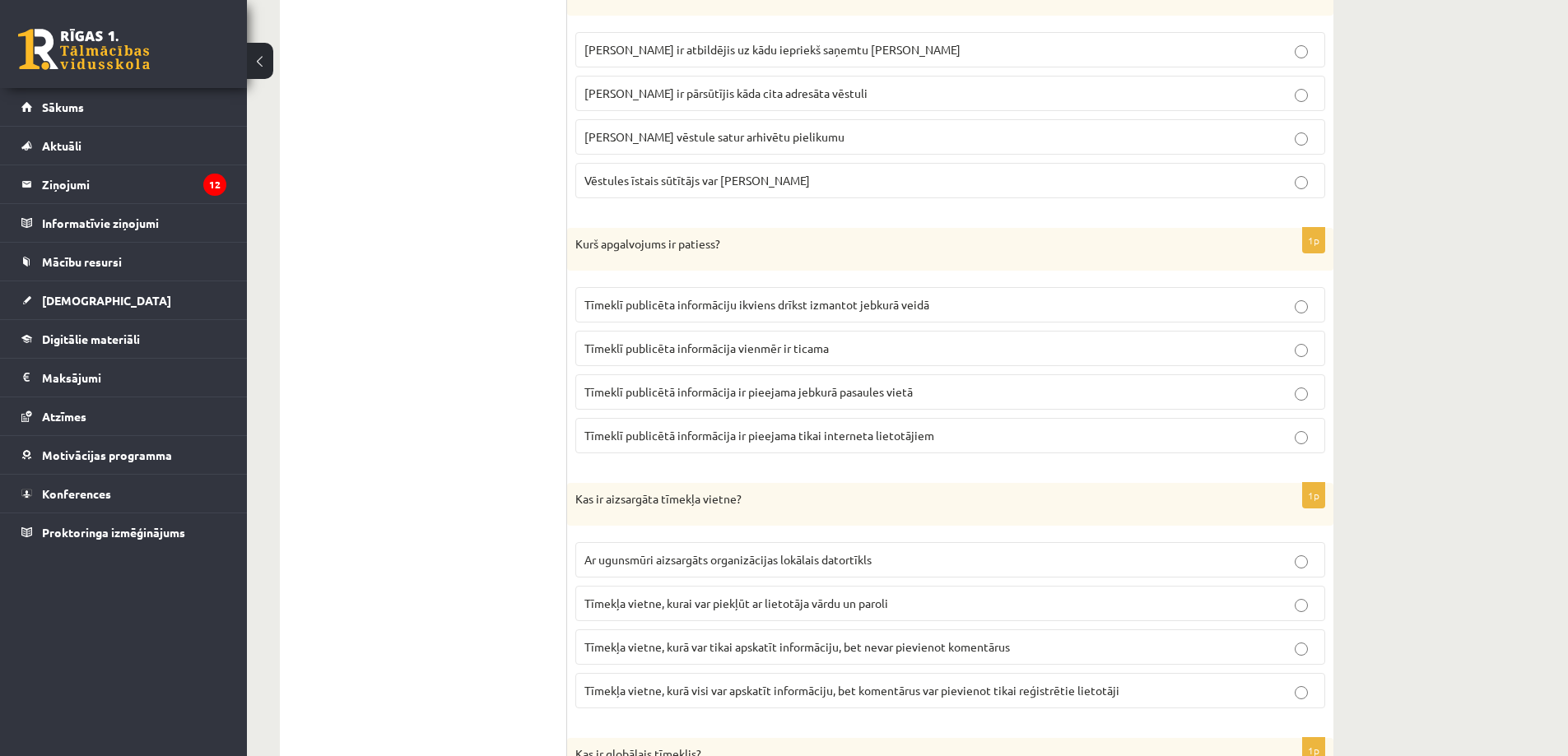
click at [676, 84] on label "Viktors Jānim ir pārsūtījis kāda cita adresāta vēstuli" at bounding box center [950, 93] width 750 height 36
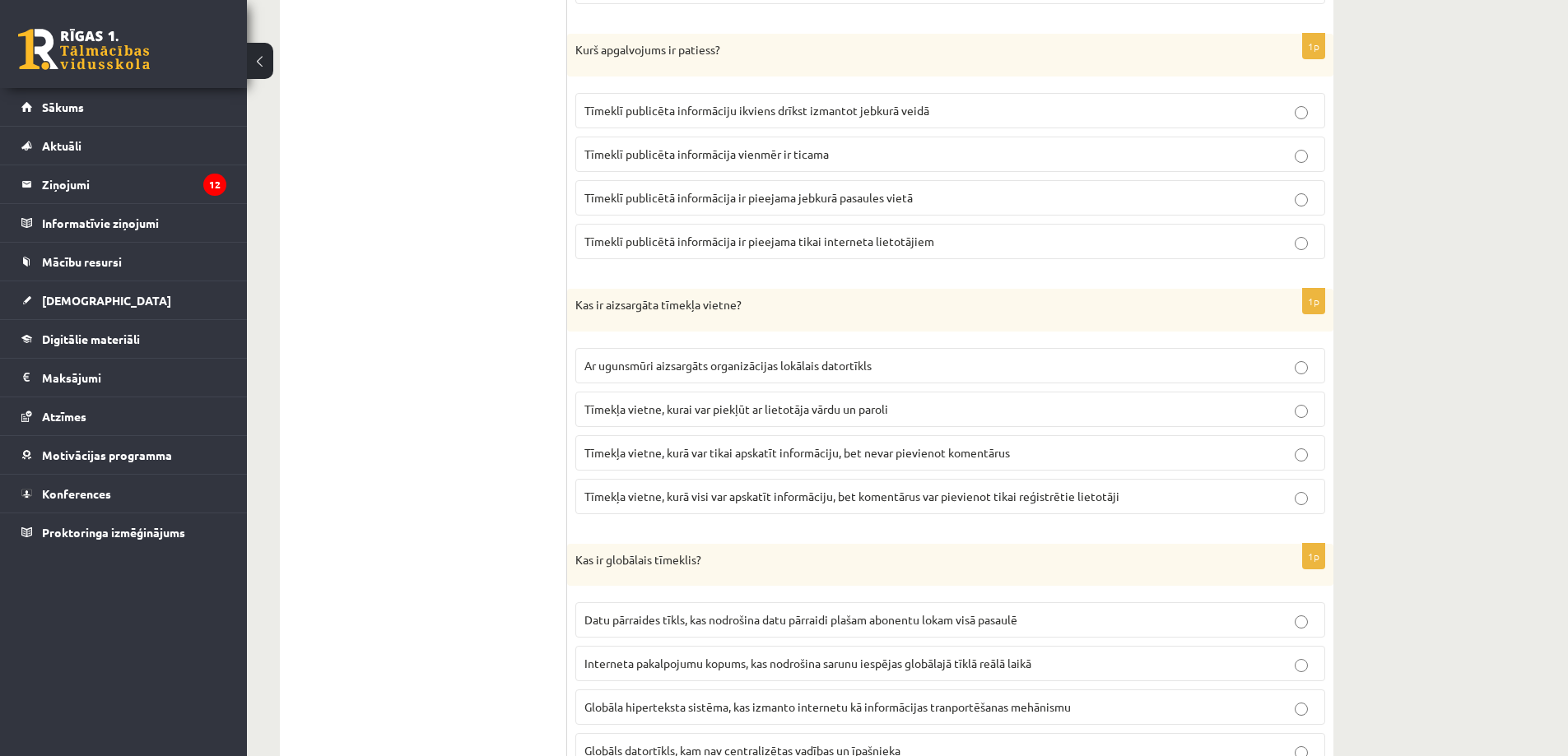
scroll to position [4666, 0]
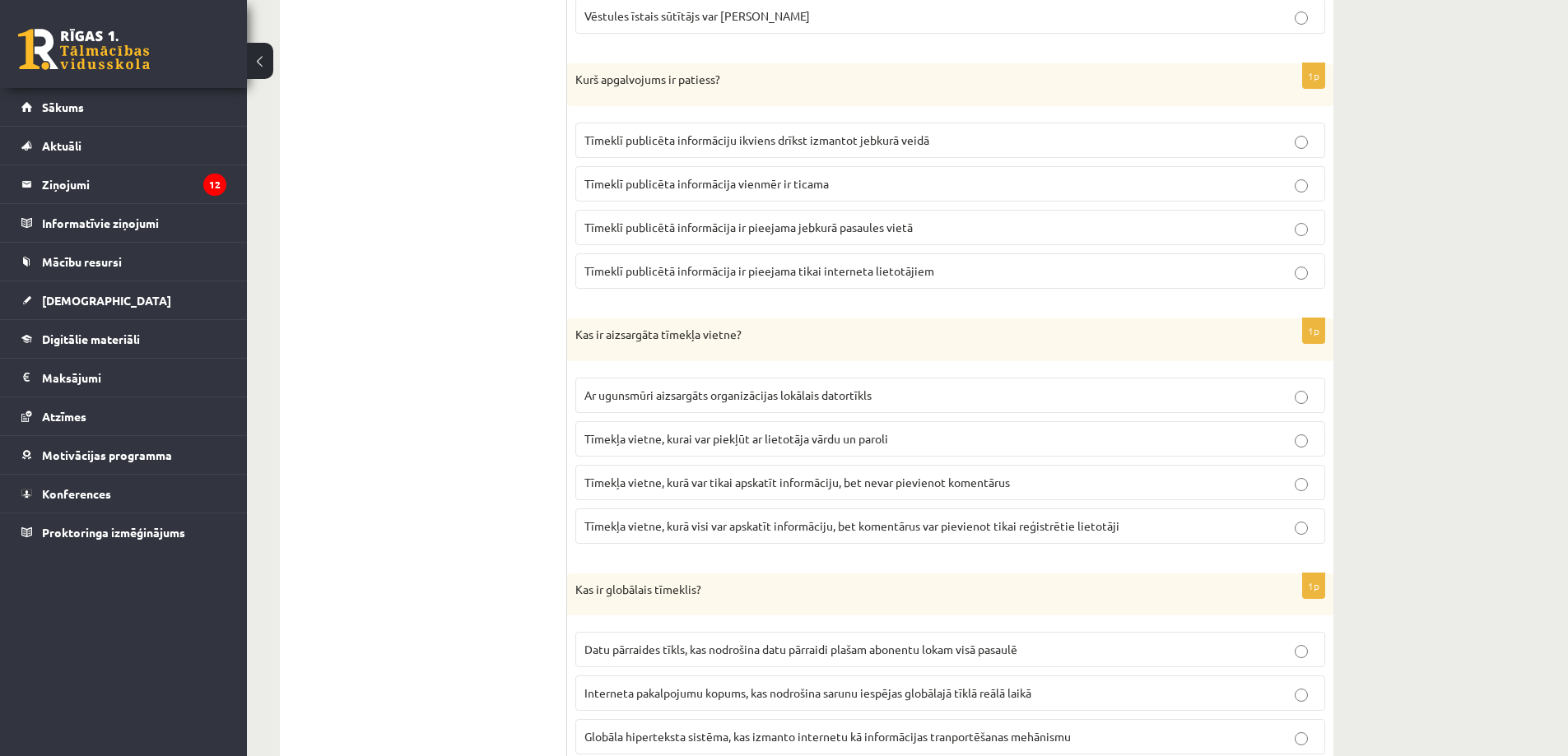
click at [657, 136] on span "Tīmeklī publicēta informāciju ikviens drīkst izmantot jebkurā veidā" at bounding box center [756, 139] width 345 height 15
click at [796, 234] on span "Tīmeklī publicētā informācija ir pieejama jebkurā pasaules vietā" at bounding box center [748, 227] width 328 height 15
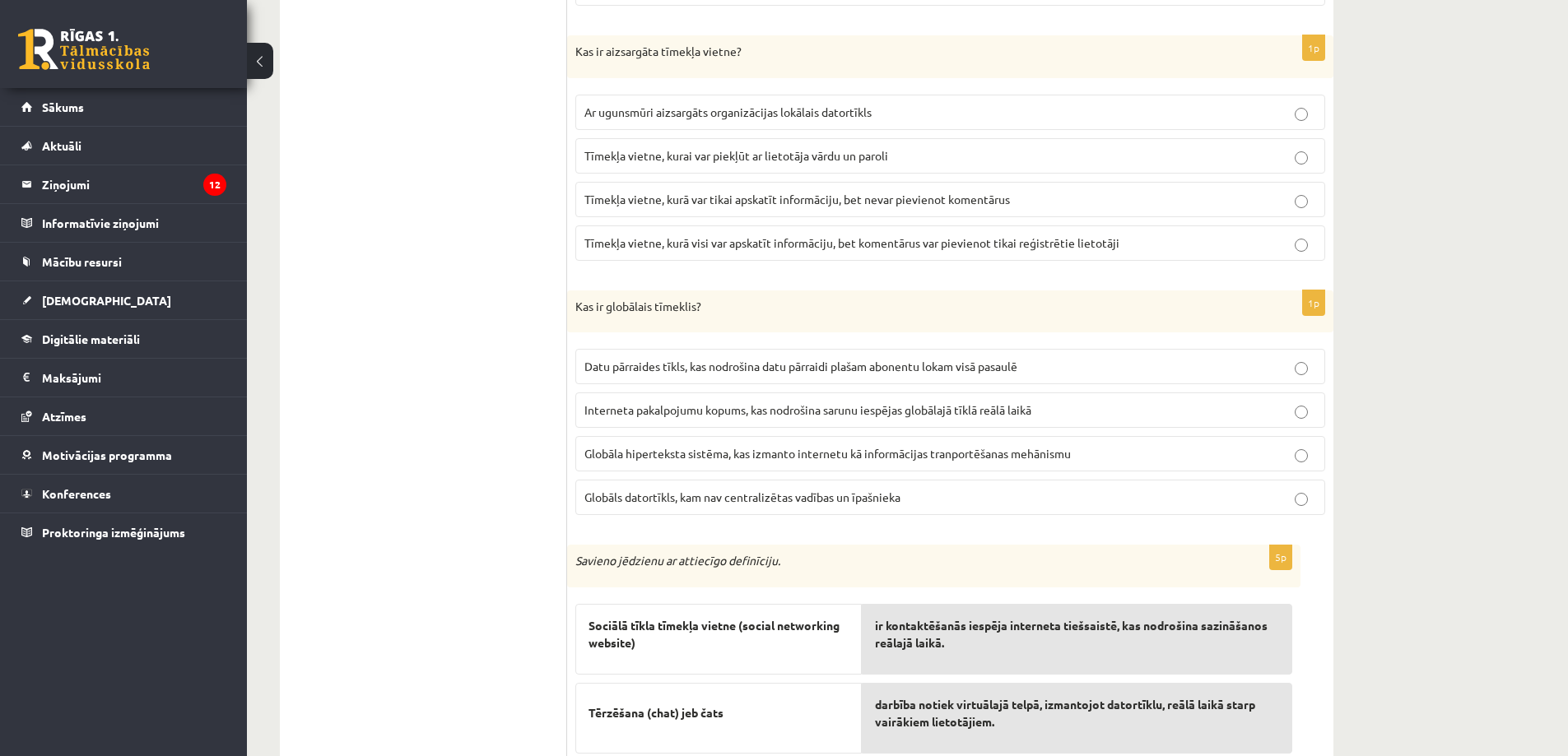
scroll to position [4995, 0]
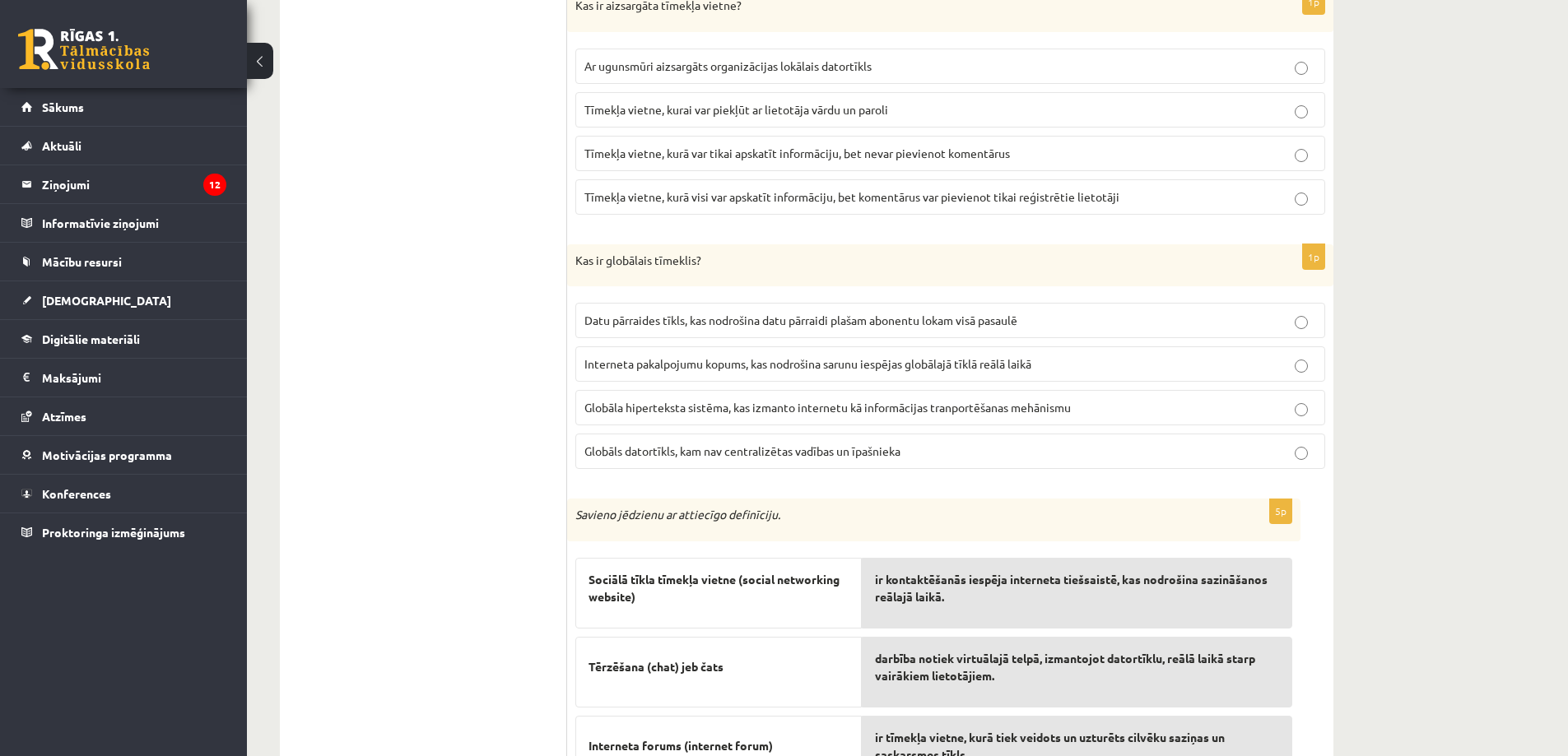
click at [744, 114] on span "Tīmekļa vietne, kurai var piekļūt ar lietotāja vārdu un paroli" at bounding box center [735, 109] width 304 height 15
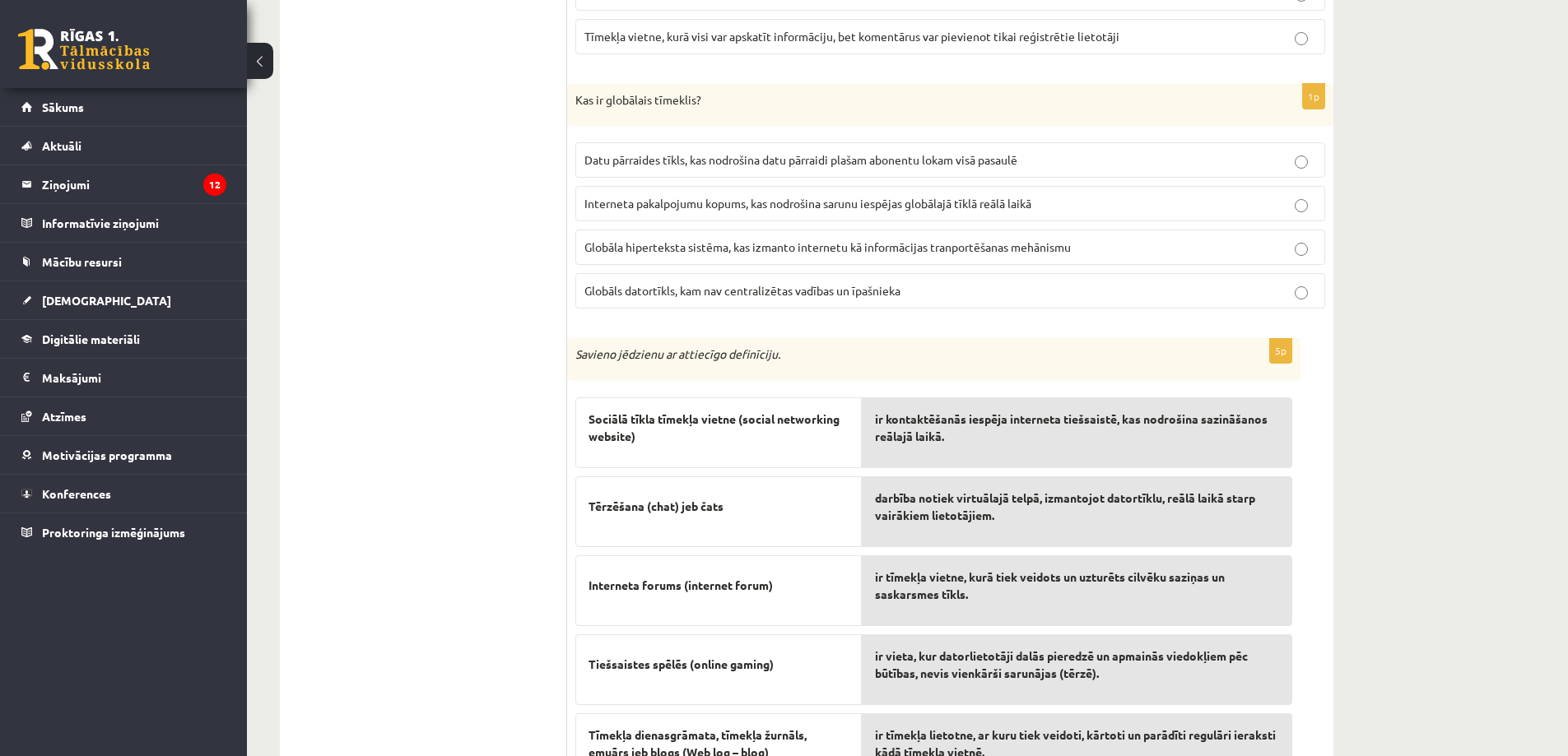
scroll to position [5242, 0]
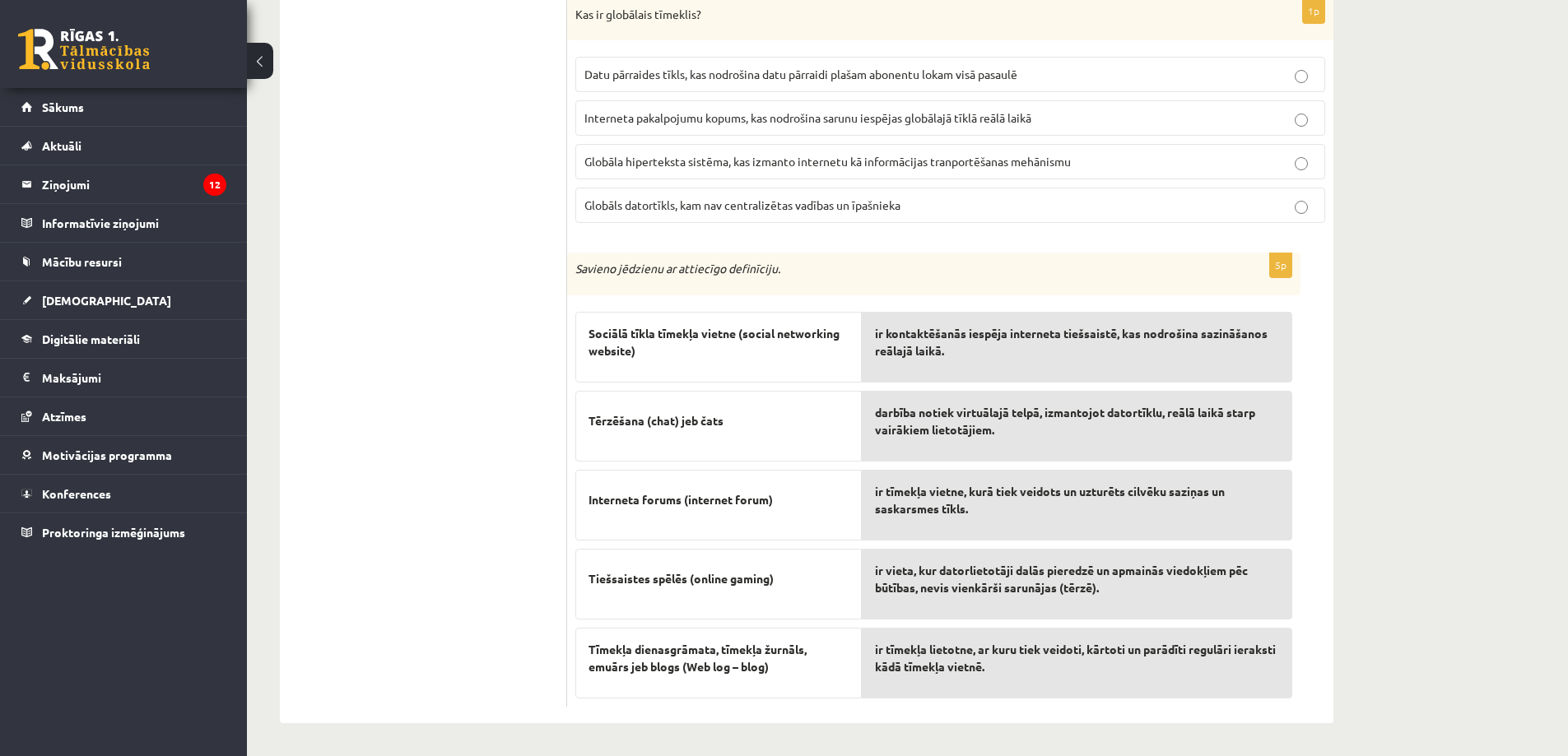
click at [688, 176] on label "Globāla hiperteksta sistēma, kas izmanto internetu kā informācijas tranportēšan…" at bounding box center [950, 161] width 750 height 36
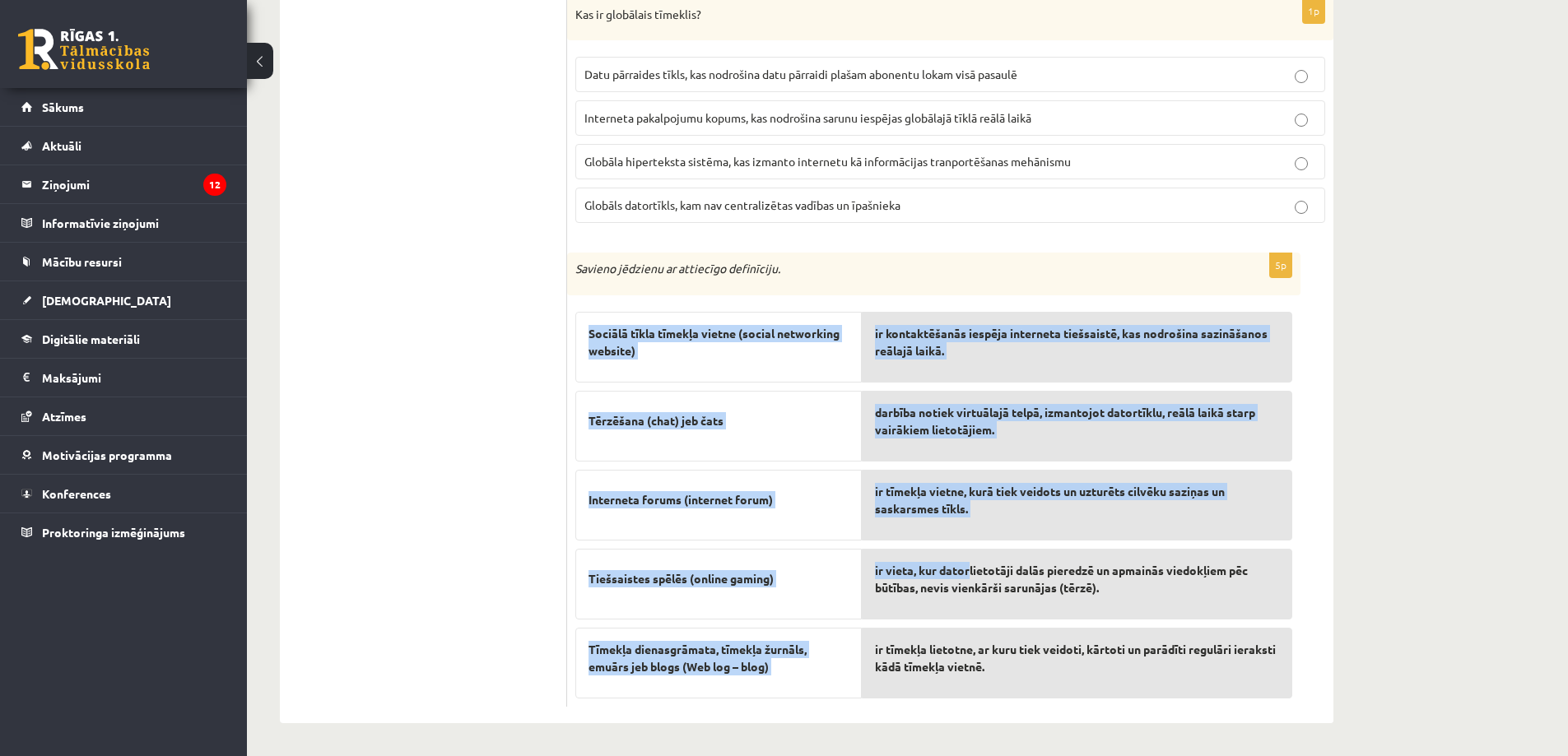
drag, startPoint x: 583, startPoint y: 333, endPoint x: 970, endPoint y: 559, distance: 448.2
click at [970, 559] on fieldset "Sociālā tīkla tīmekļa vietne (social networking website) Tērzēšana (chat) jeb č…" at bounding box center [933, 500] width 717 height 395
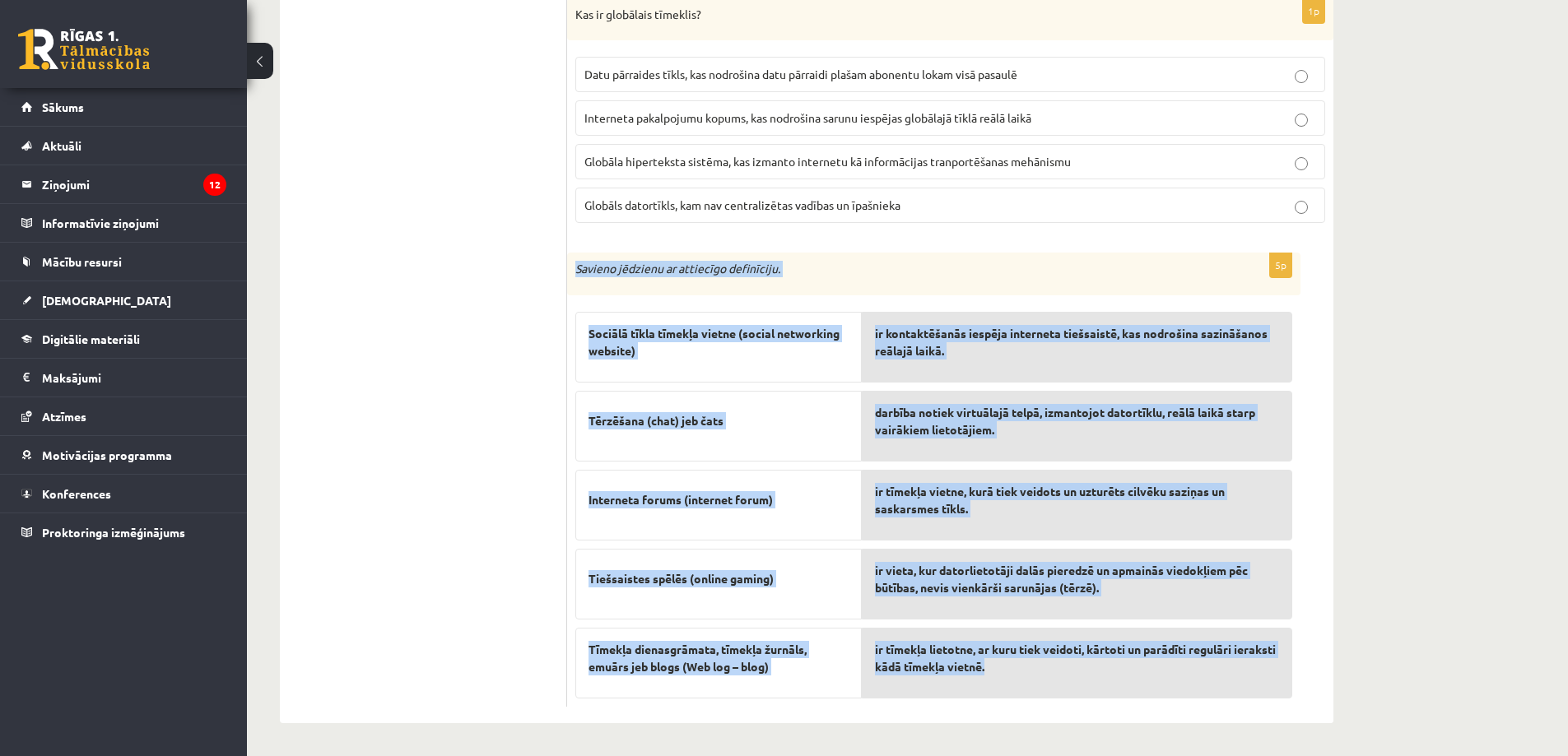
drag, startPoint x: 572, startPoint y: 267, endPoint x: 1289, endPoint y: 675, distance: 825.0
click at [1289, 675] on div "5p Savieno jēdzienu ar attiecīgo definīciju. Sociālā tīkla tīmekļa vietne (soci…" at bounding box center [933, 478] width 734 height 454
copy div "Savieno jēdzienu ar attiecīgo definīciju. Sociālā tīkla tīmekļa vietne (social …"
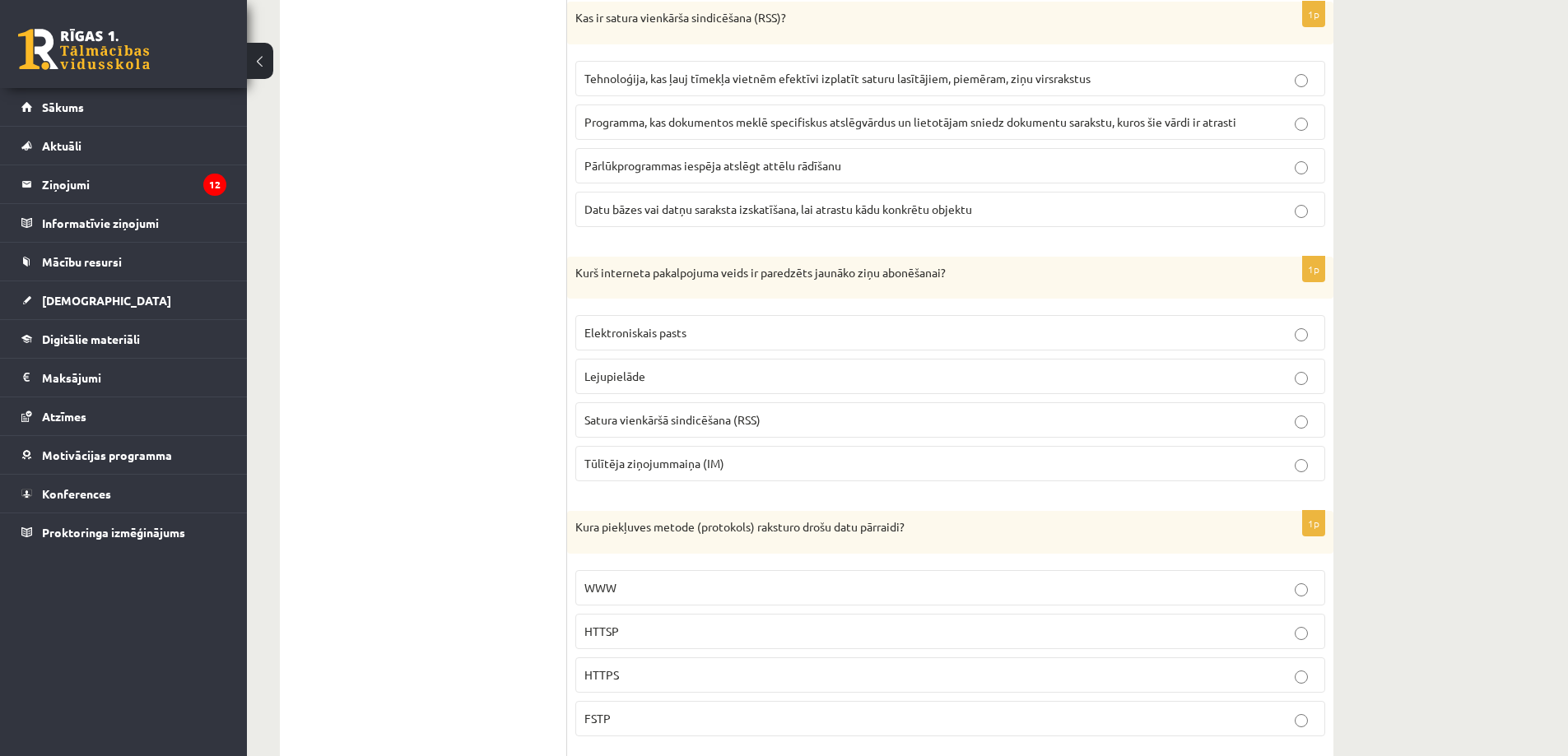
scroll to position [0, 0]
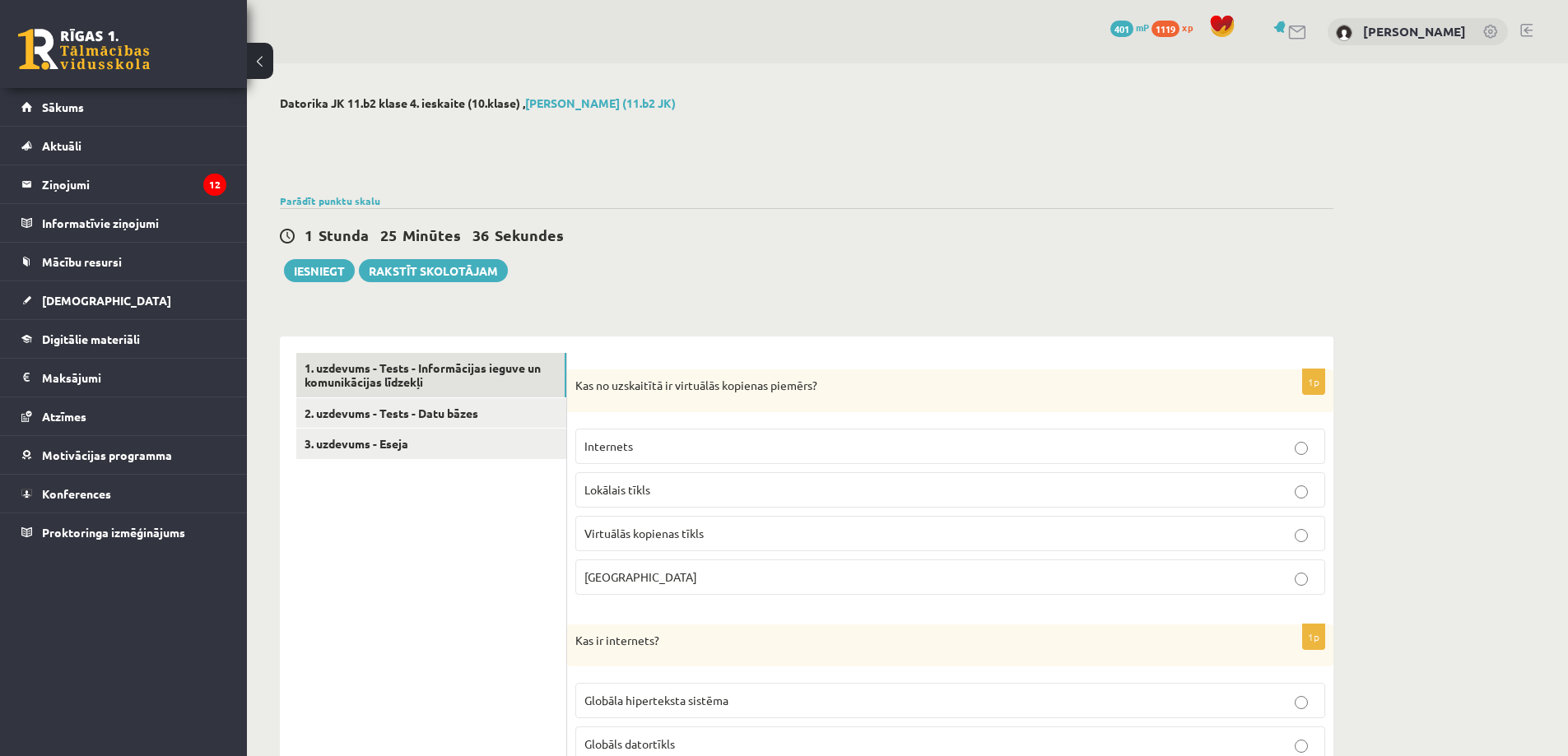
drag, startPoint x: 456, startPoint y: 412, endPoint x: 486, endPoint y: 293, distance: 122.7
click at [439, 416] on link "2. uzdevums - Tests - Datu bāzes" at bounding box center [430, 412] width 269 height 30
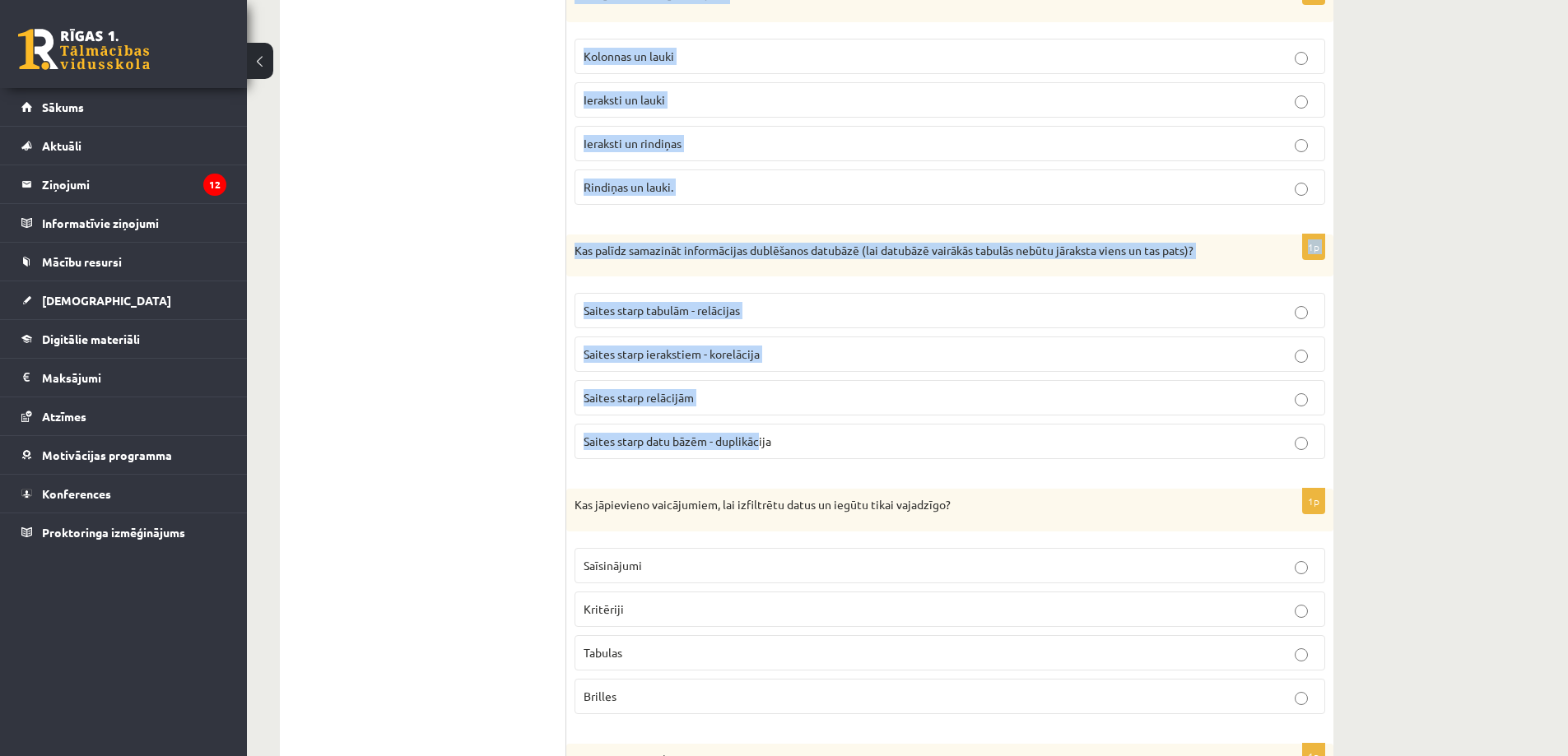
scroll to position [904, 0]
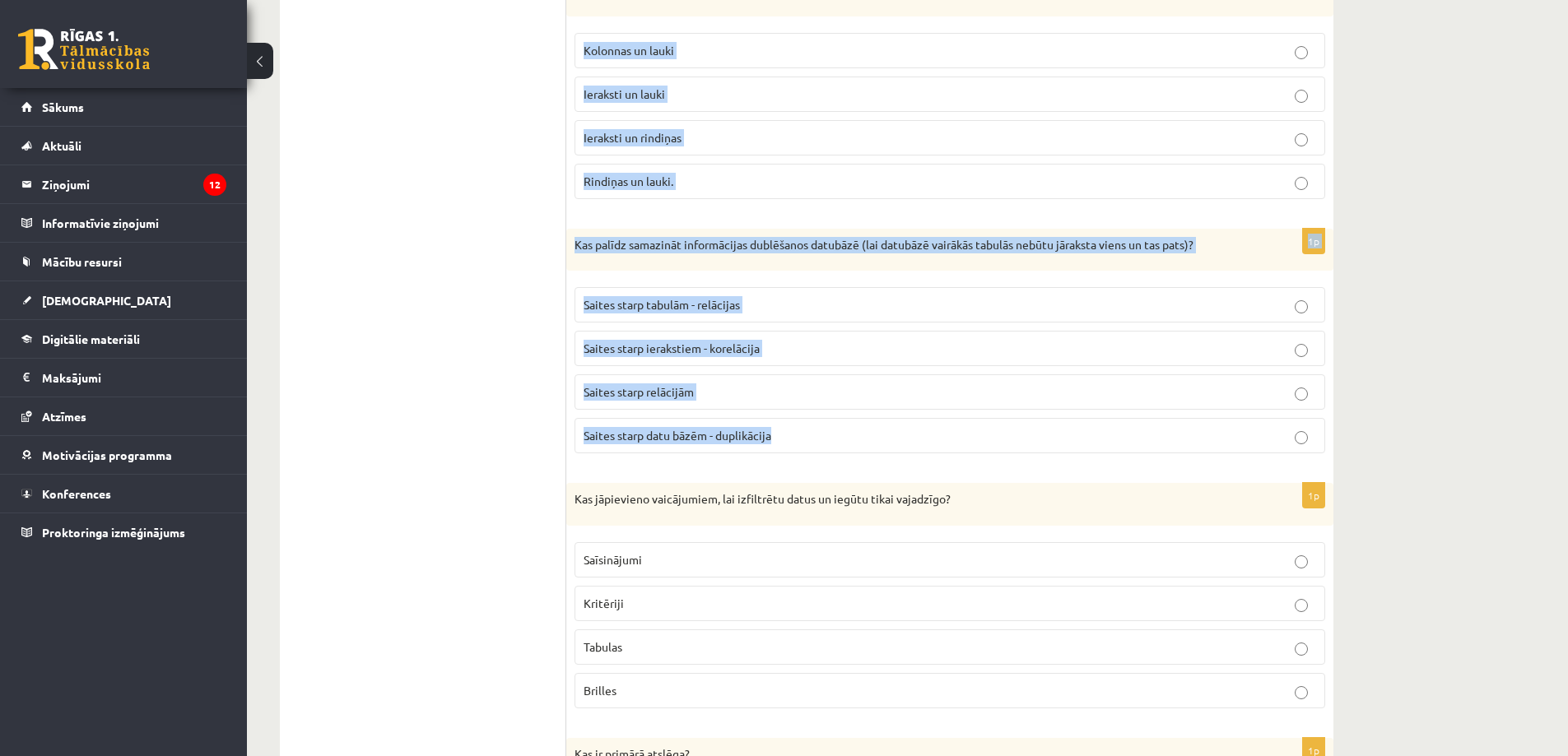
drag, startPoint x: 574, startPoint y: 378, endPoint x: 846, endPoint y: 460, distance: 284.1
click at [846, 460] on form "1p Kura ir datu bāžu programma? Microsoft Access Microsoft Word Microsoft Excel…" at bounding box center [949, 721] width 734 height 2546
copy form "Kura ir datu bāžu programma? Microsoft Access Microsoft Word Microsoft Excel Mi…"
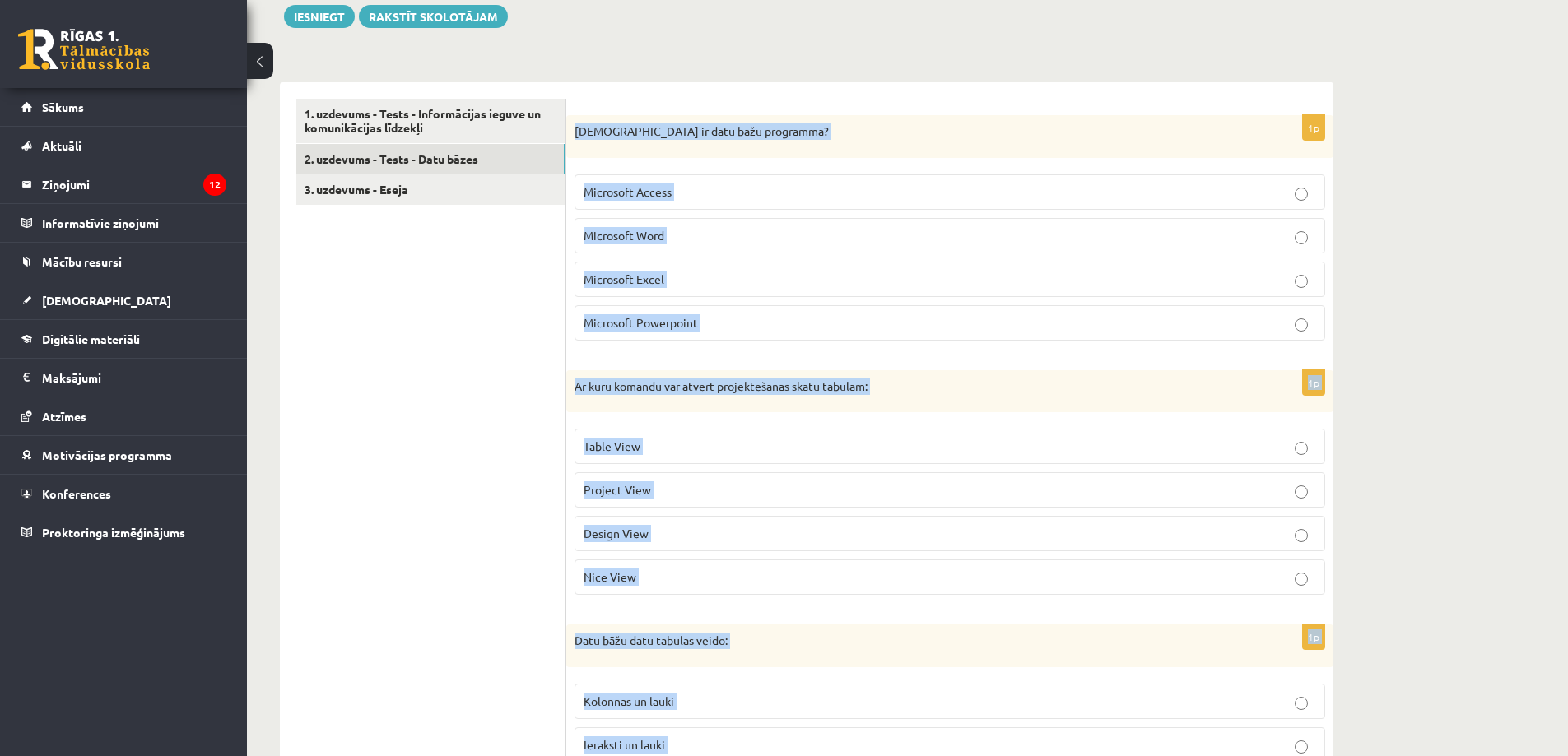
scroll to position [247, 0]
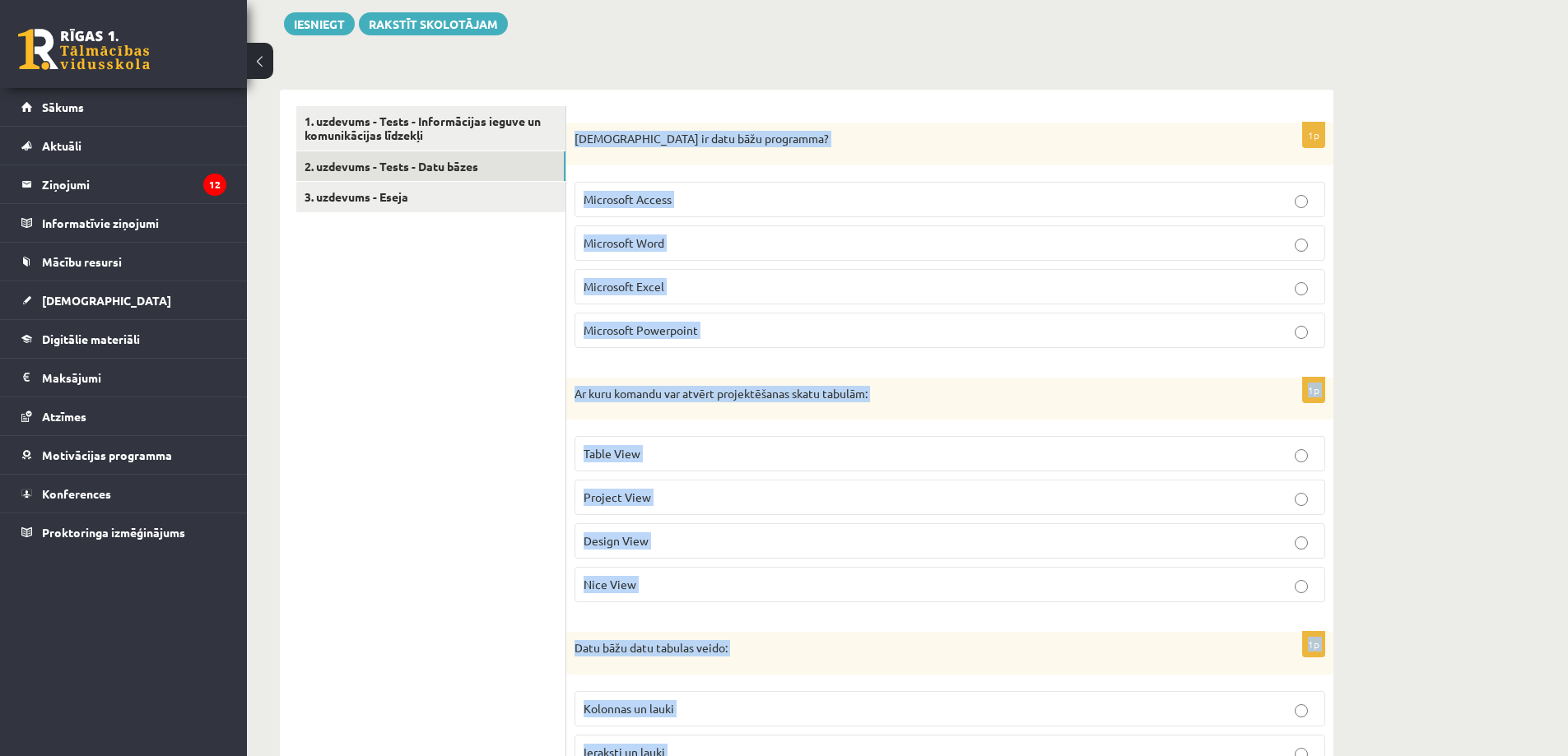
click at [671, 202] on span "Microsoft Access" at bounding box center [627, 199] width 88 height 15
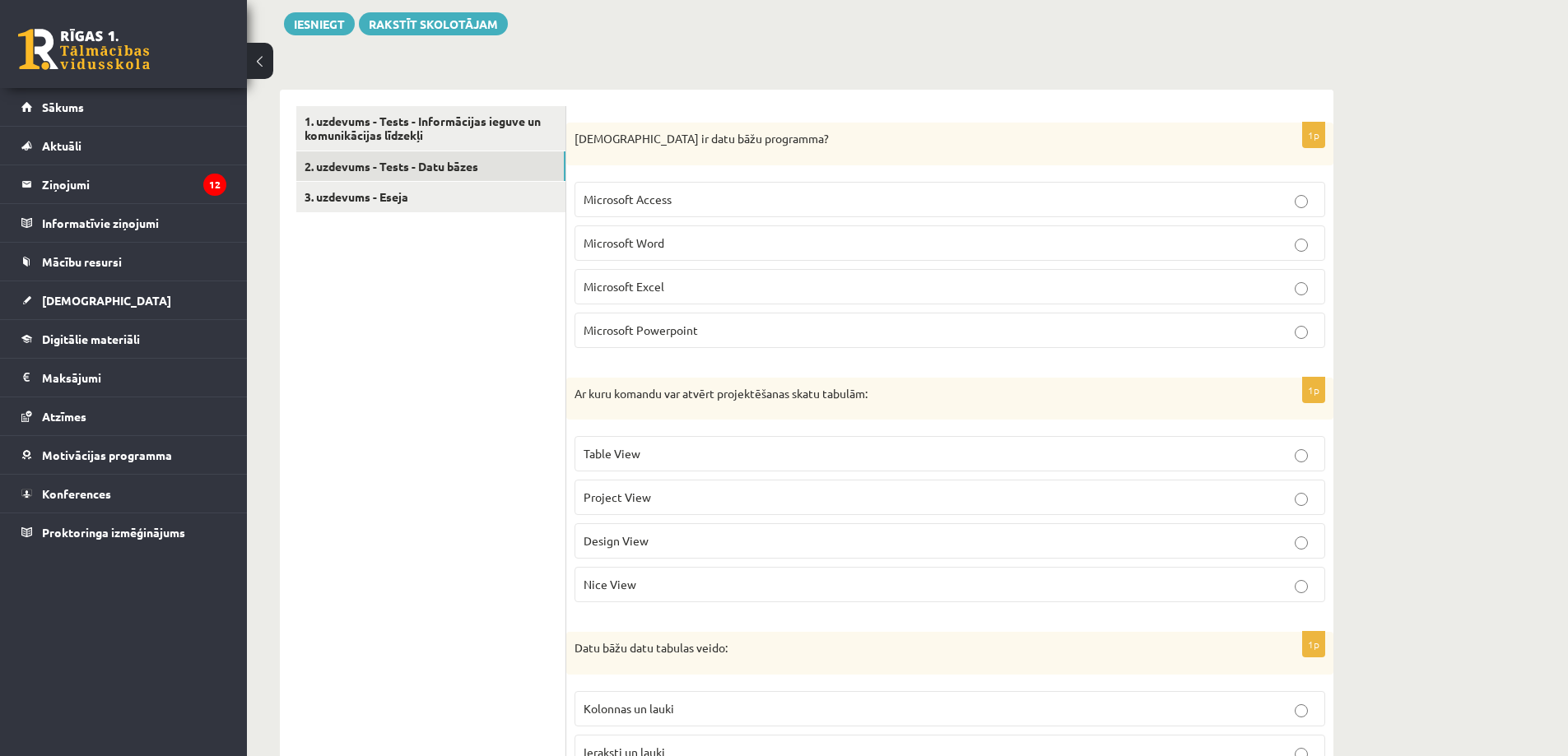
click at [651, 552] on label "Design View" at bounding box center [949, 541] width 751 height 36
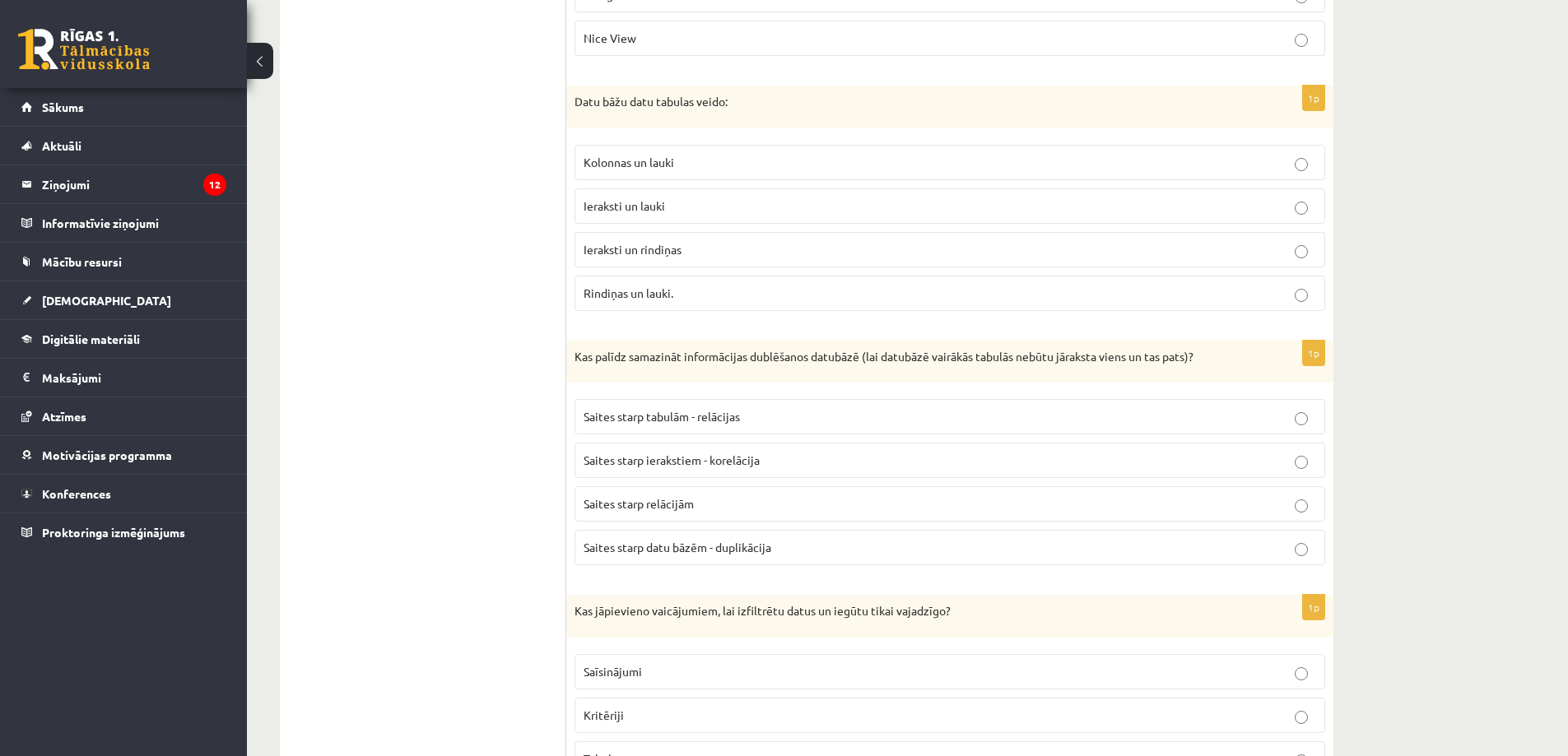
scroll to position [822, 0]
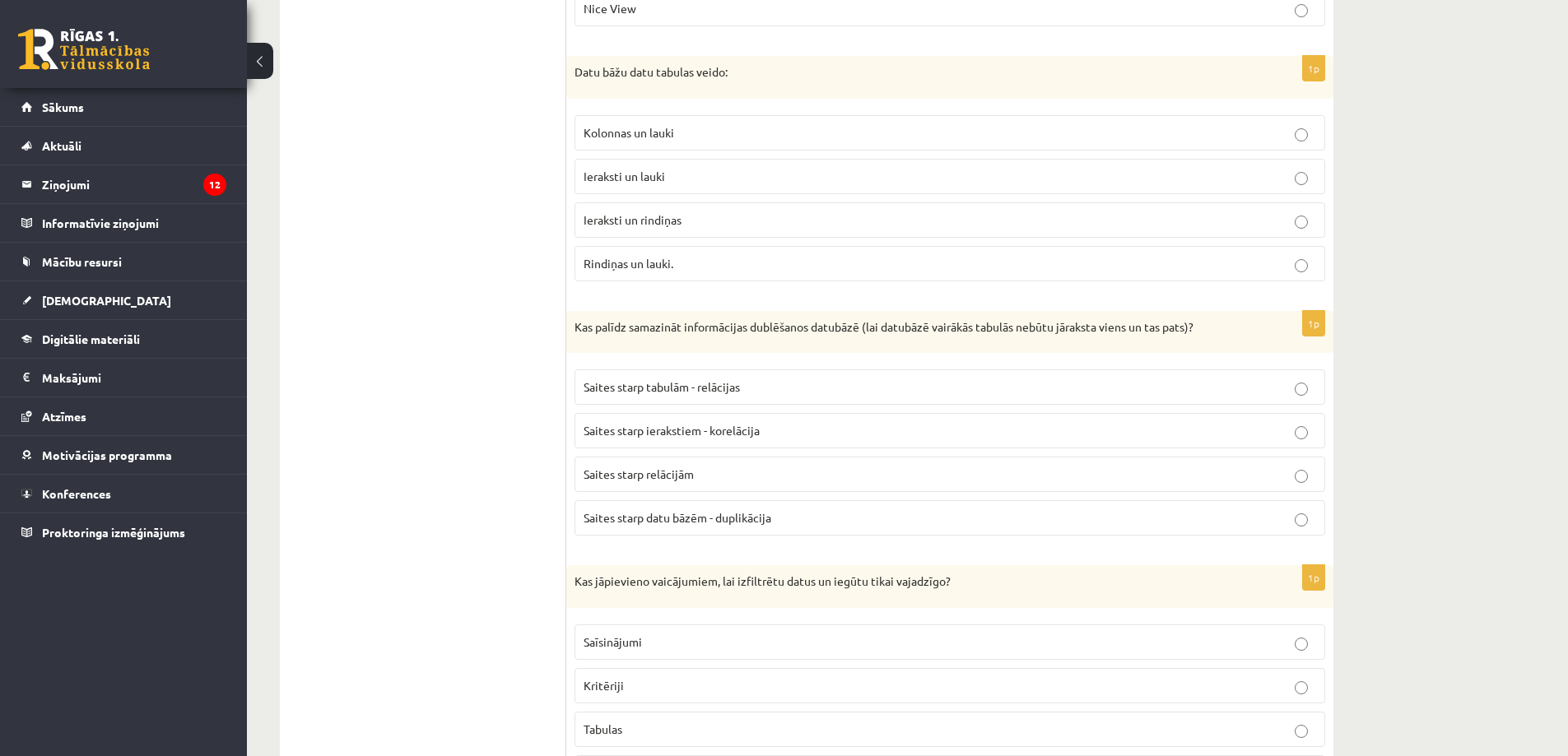
click at [693, 184] on p "Ieraksti un lauki" at bounding box center [950, 176] width 734 height 17
click at [768, 403] on label "Saites starp tabulām - relācijas" at bounding box center [949, 387] width 751 height 36
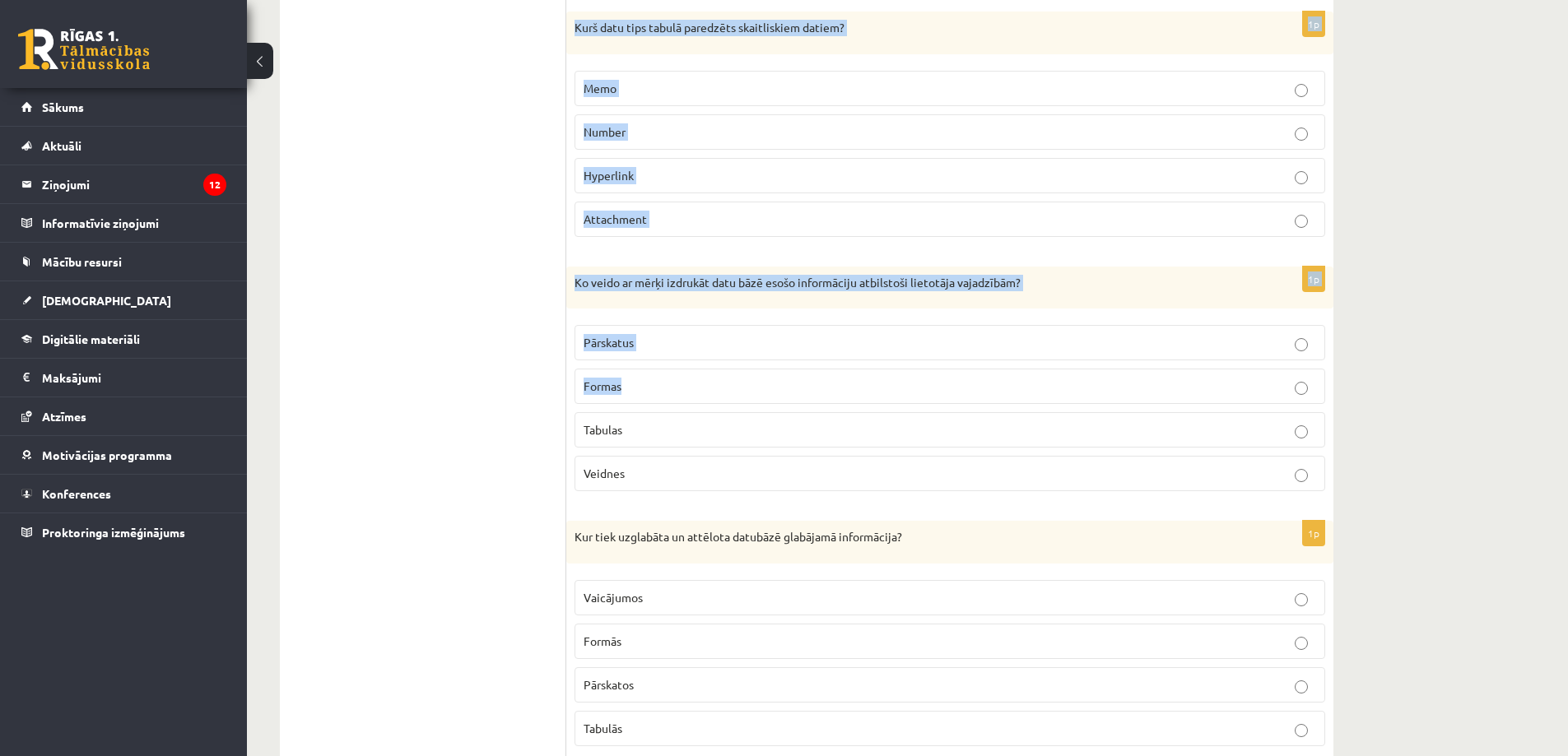
scroll to position [2193, 0]
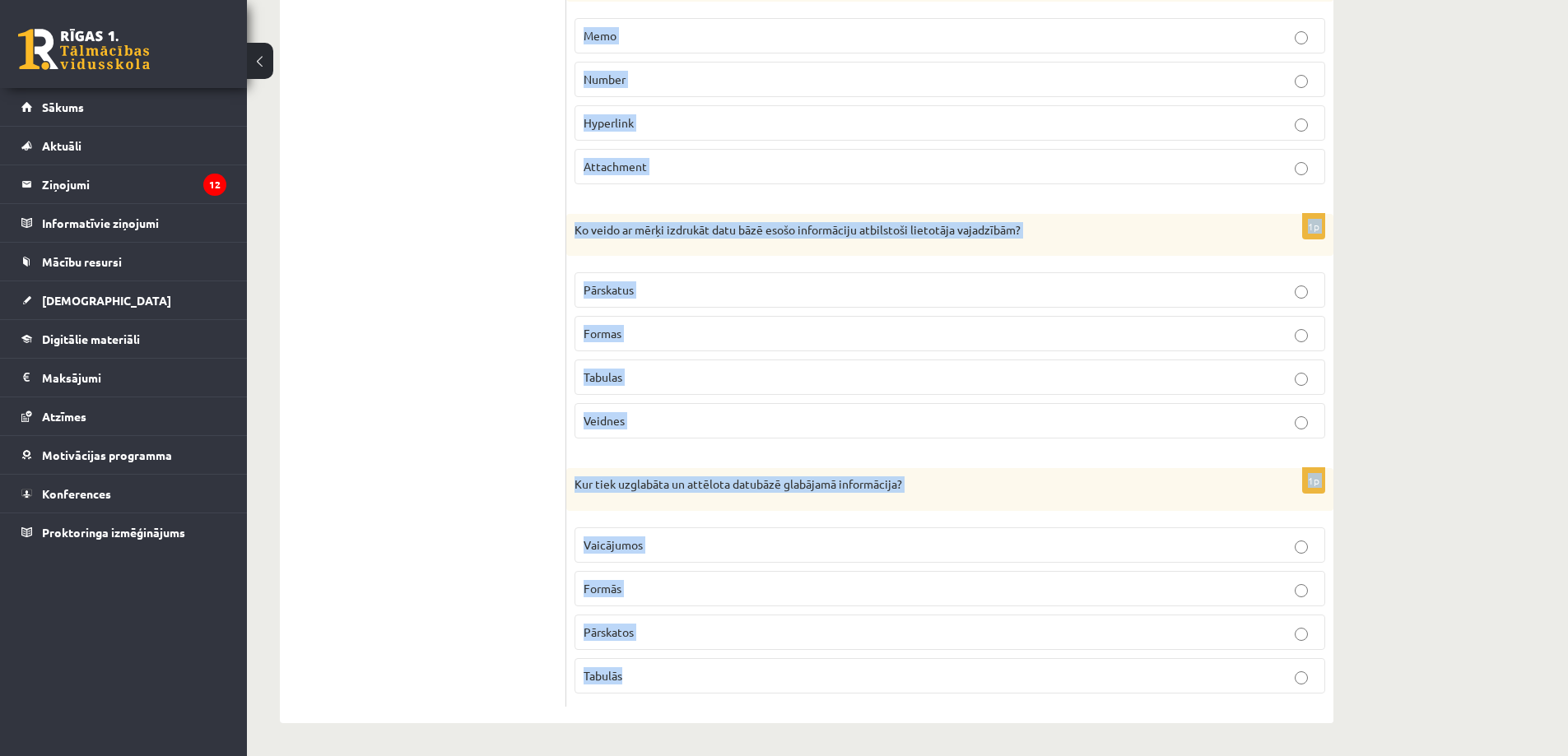
drag, startPoint x: 575, startPoint y: 168, endPoint x: 982, endPoint y: 704, distance: 673.0
copy form "Kas jāpievieno vaicājumiem, lai izfiltrētu datus un iegūtu tikai vajadzīgo? Saī…"
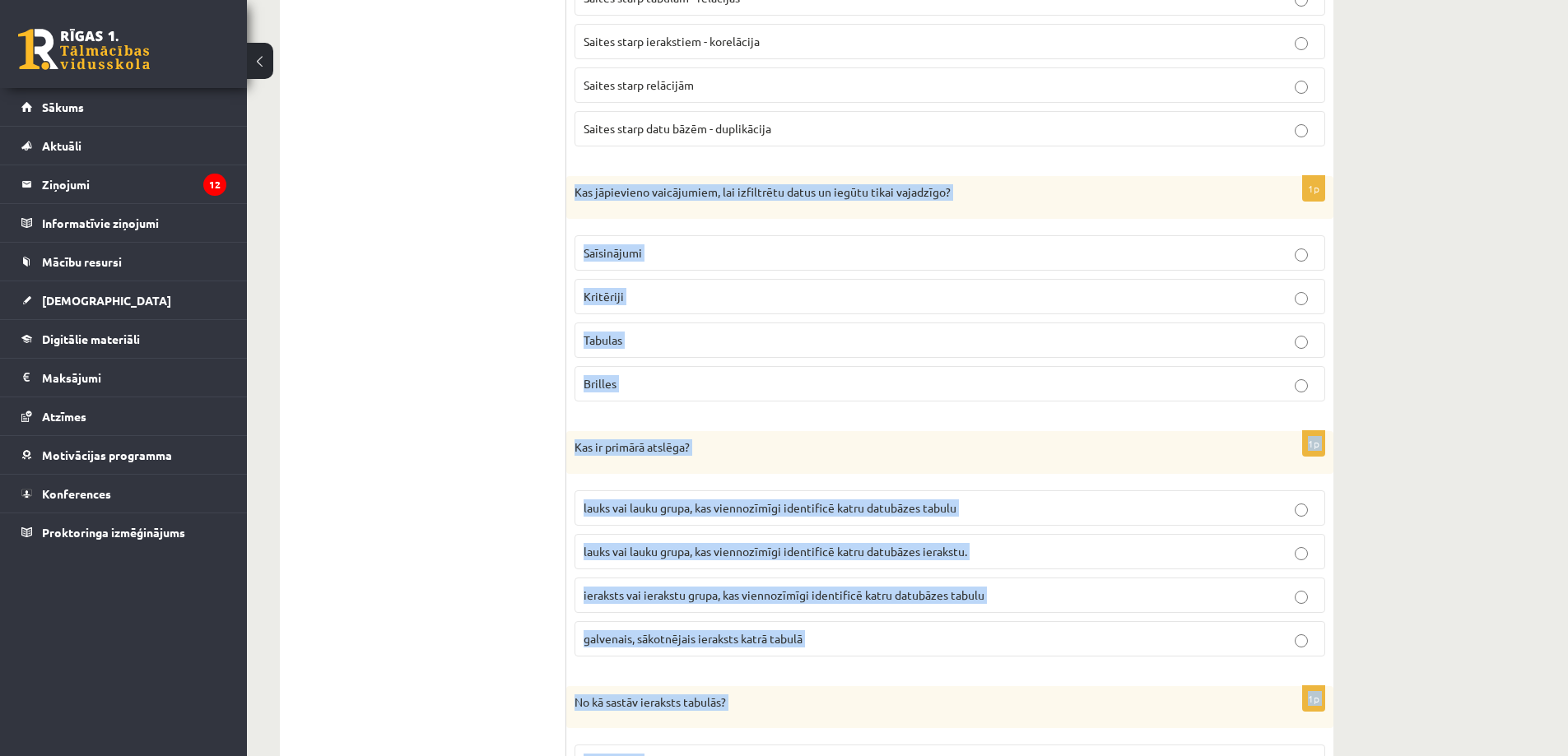
scroll to position [1206, 0]
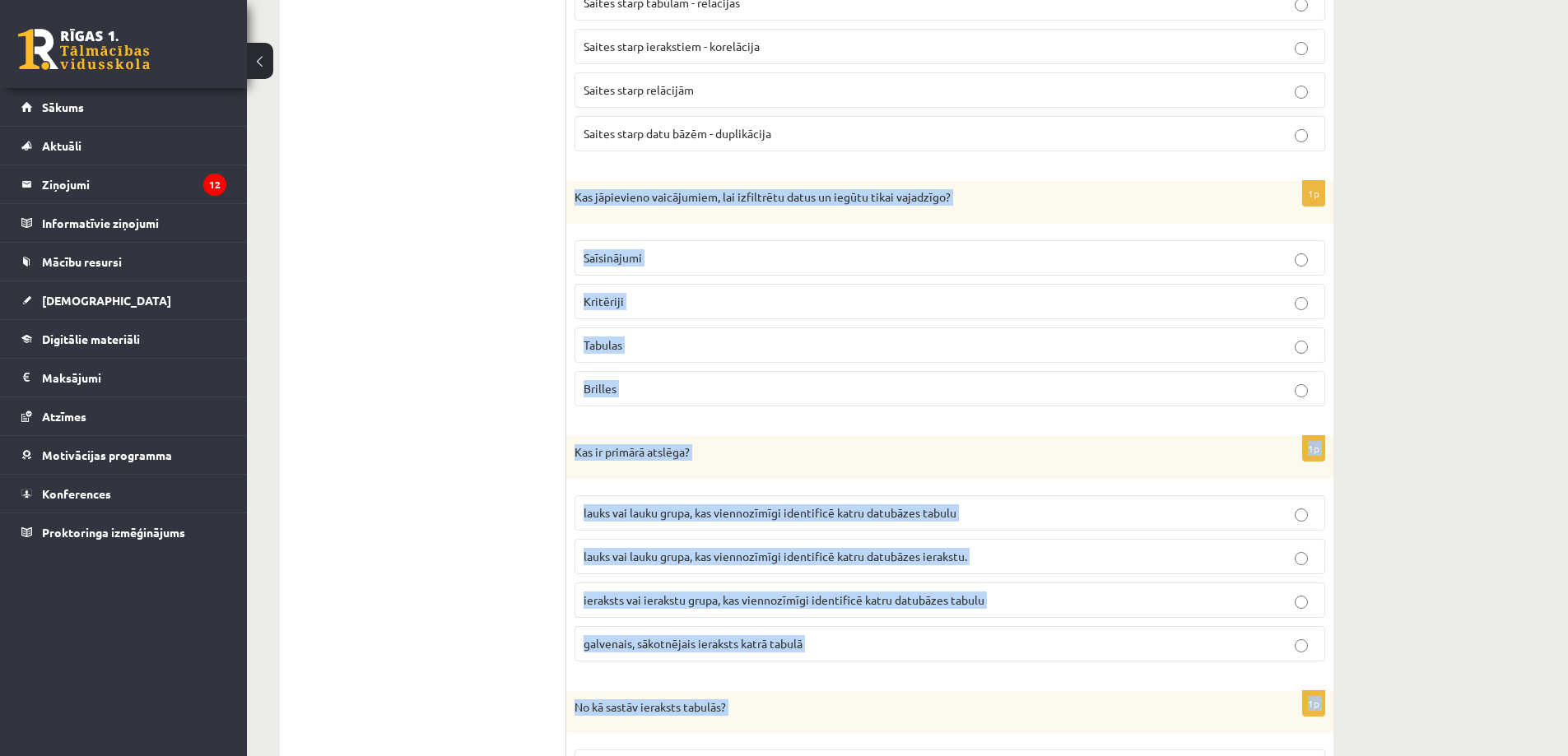
click at [657, 308] on p "Kritēriji" at bounding box center [950, 301] width 734 height 17
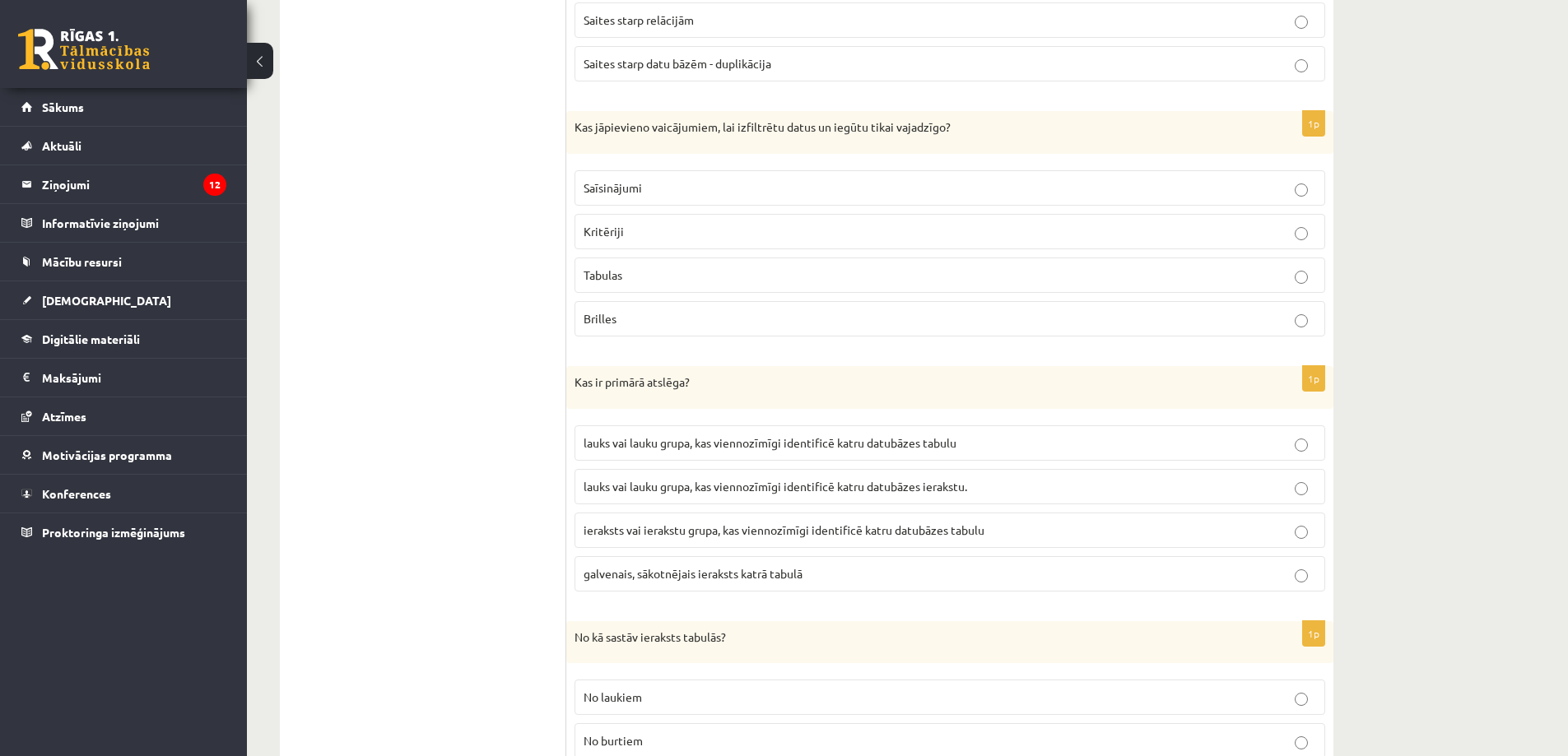
scroll to position [1371, 0]
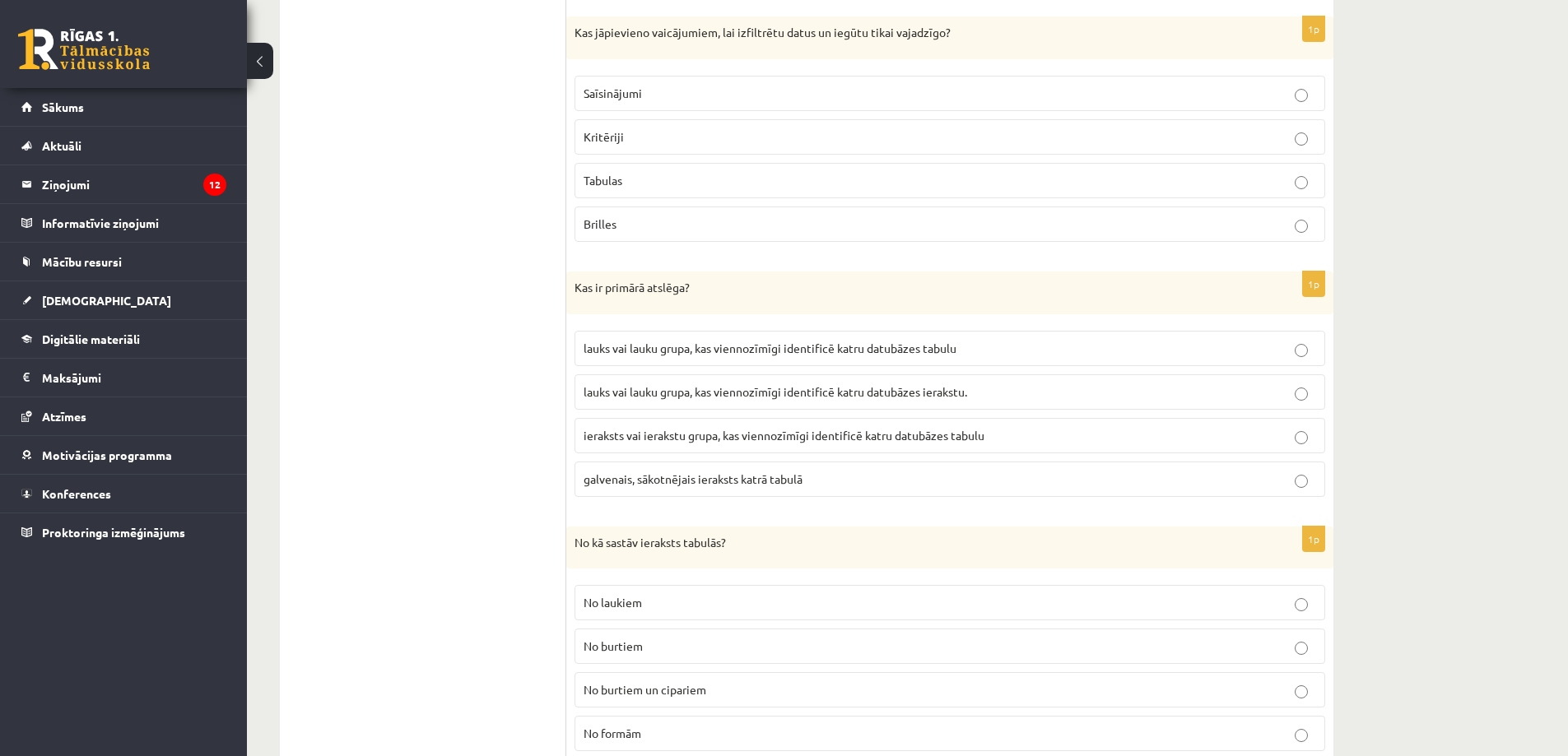
click at [806, 408] on label "lauks vai lauku grupa, kas viennozīmīgi identificē katru datubāzes ierakstu." at bounding box center [949, 391] width 751 height 36
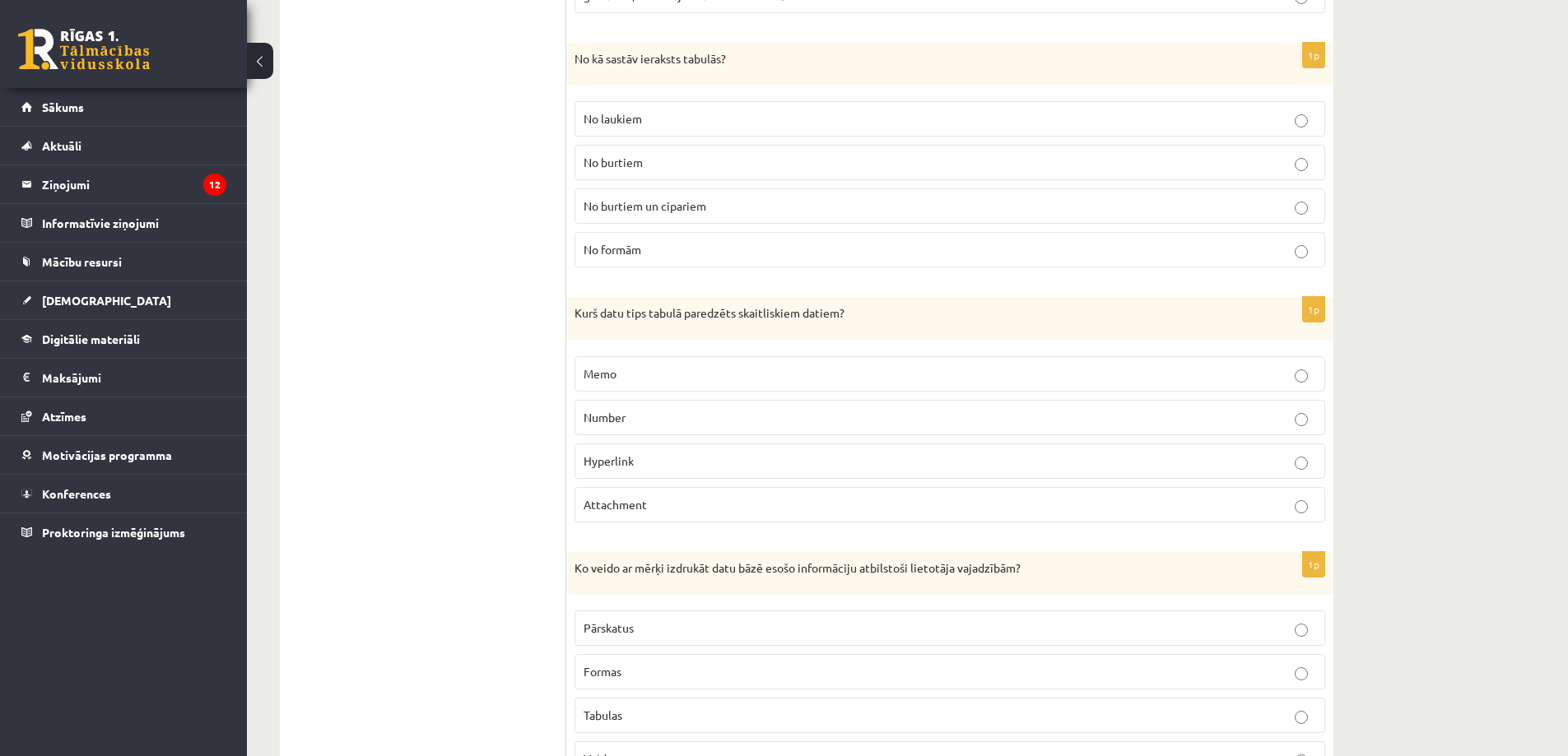
scroll to position [1864, 0]
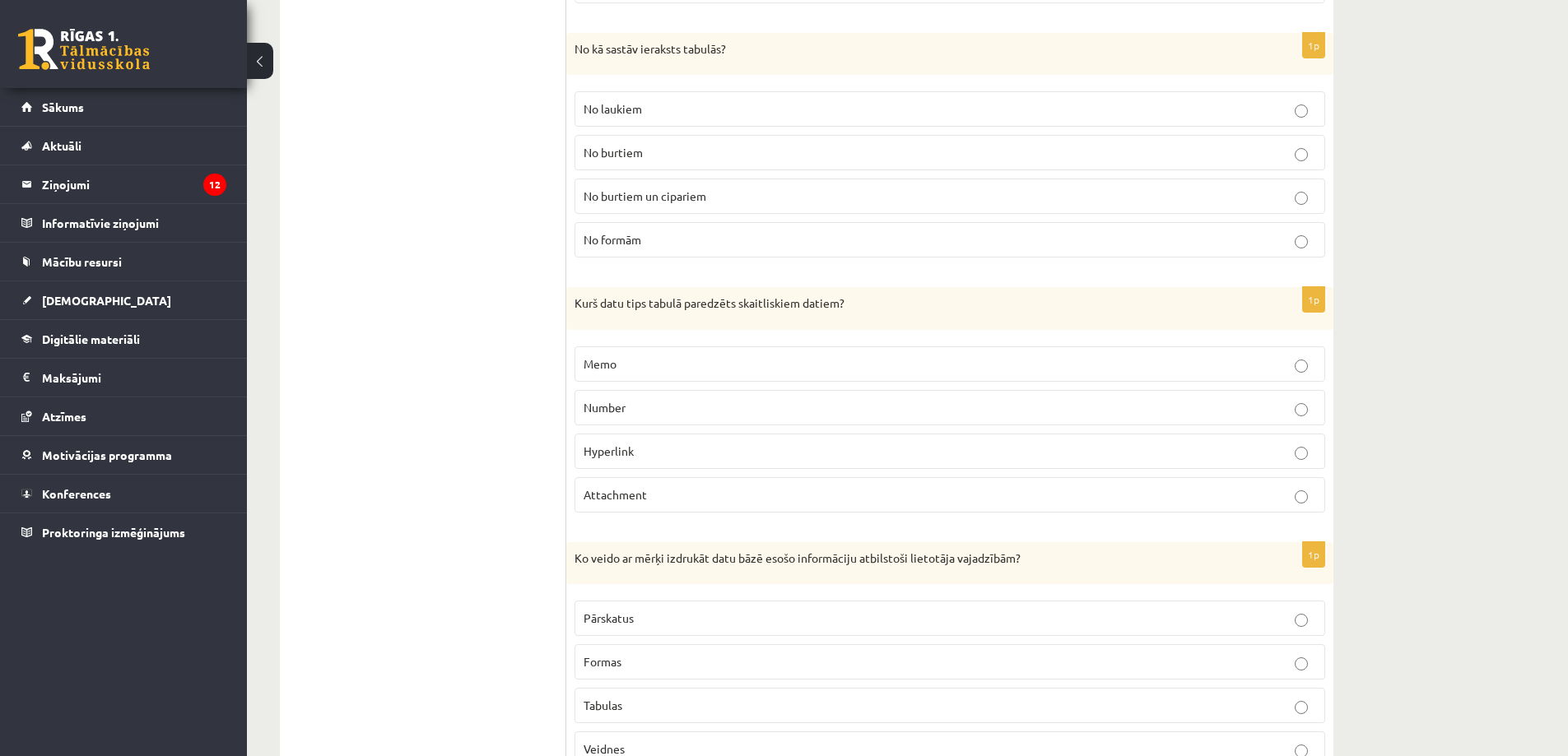
click at [661, 109] on p "No laukiem" at bounding box center [950, 108] width 734 height 17
click at [656, 416] on p "Number" at bounding box center [950, 407] width 734 height 17
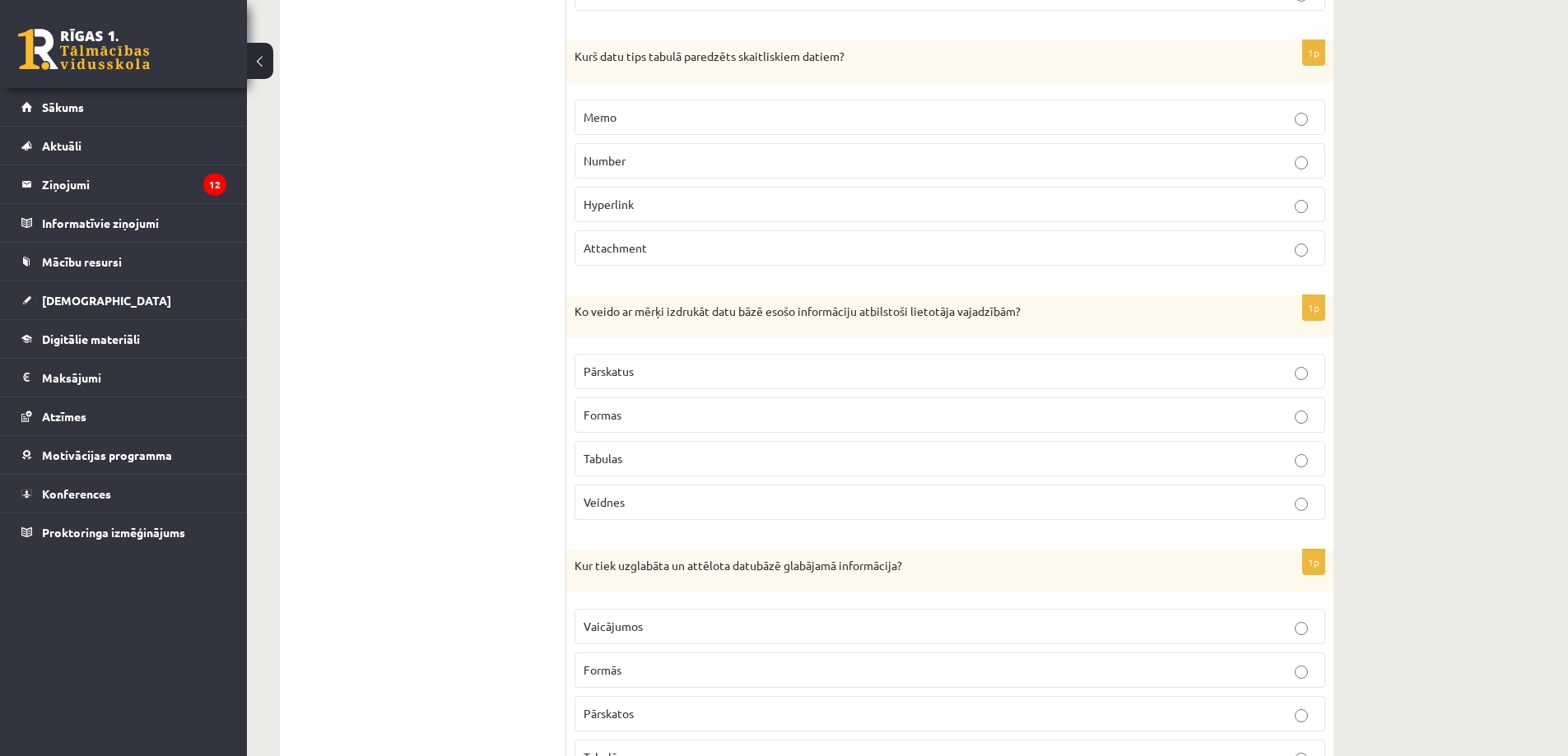
click at [638, 362] on label "Pārskatus" at bounding box center [949, 371] width 751 height 36
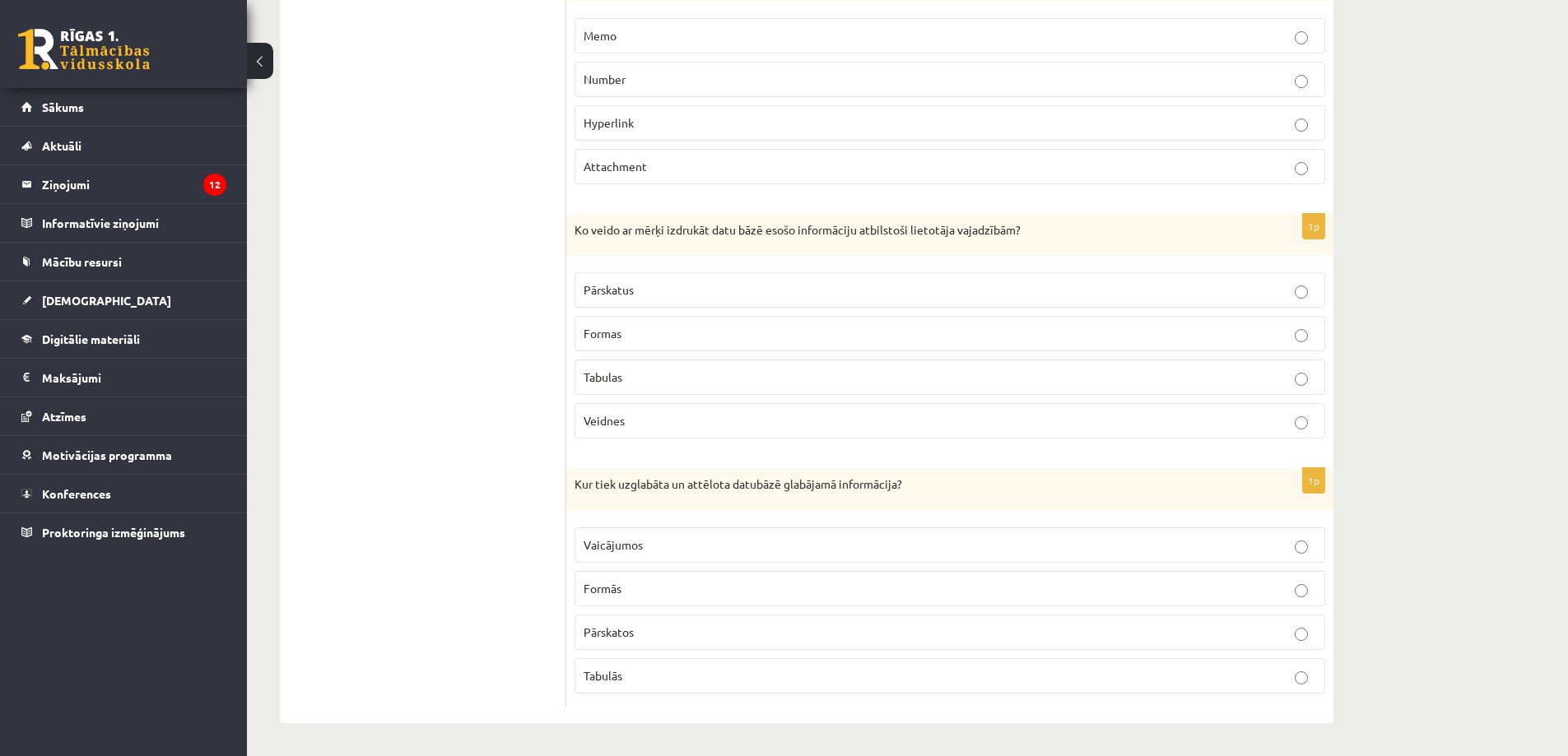
click at [635, 680] on p "Tabulās" at bounding box center [950, 675] width 734 height 17
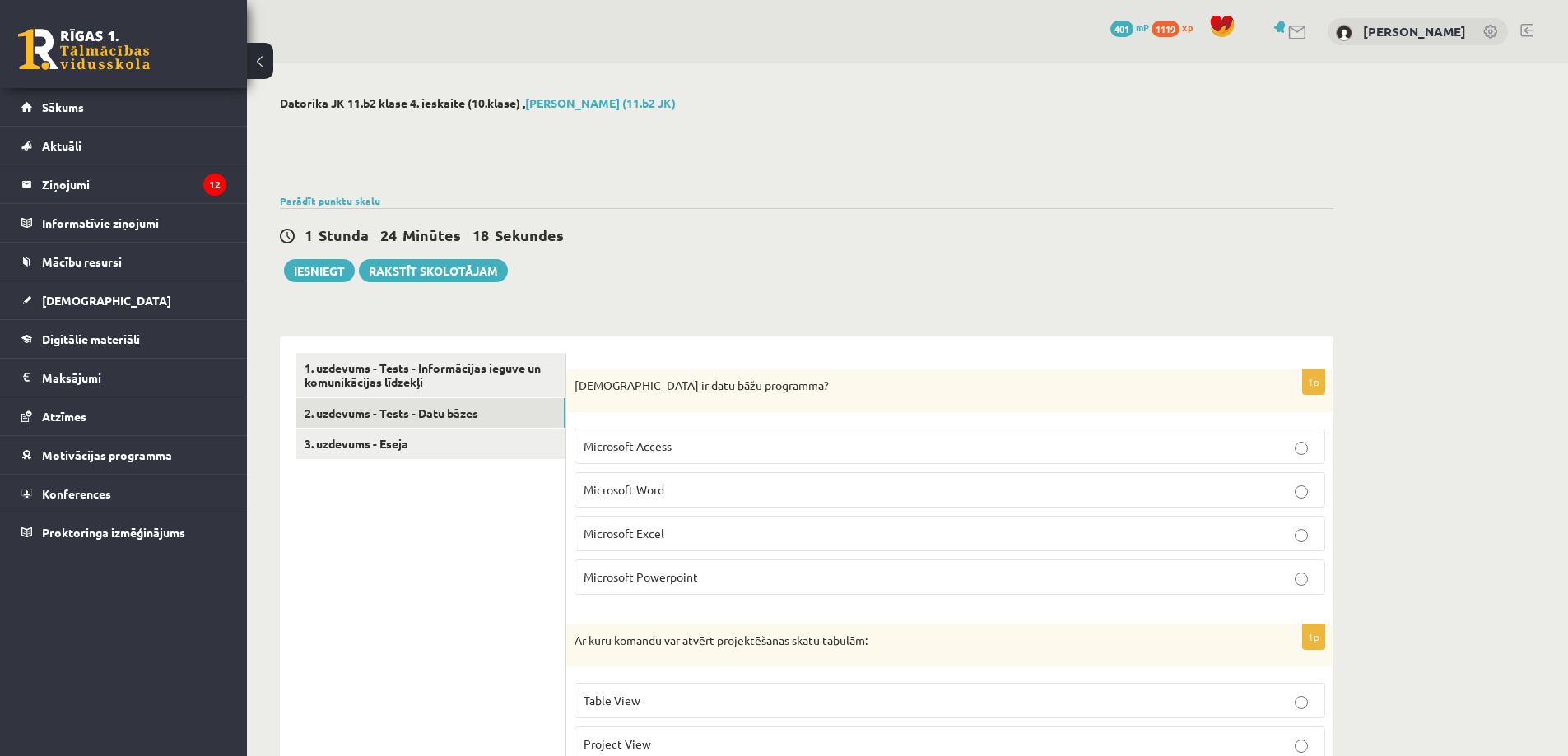
drag, startPoint x: 412, startPoint y: 556, endPoint x: 447, endPoint y: 192, distance: 365.7
click at [414, 441] on link "3. uzdevums - Eseja" at bounding box center [430, 444] width 269 height 30
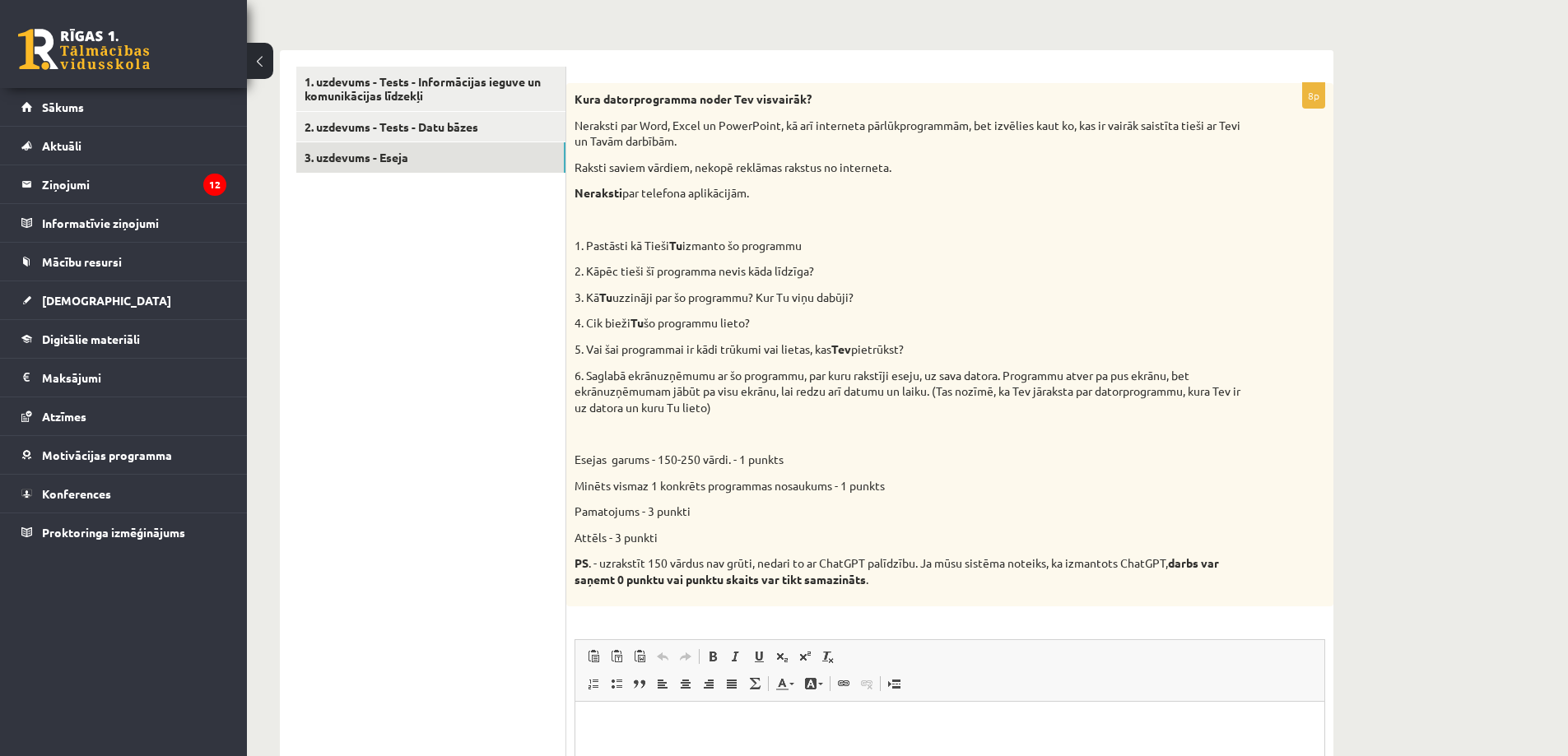
scroll to position [316, 0]
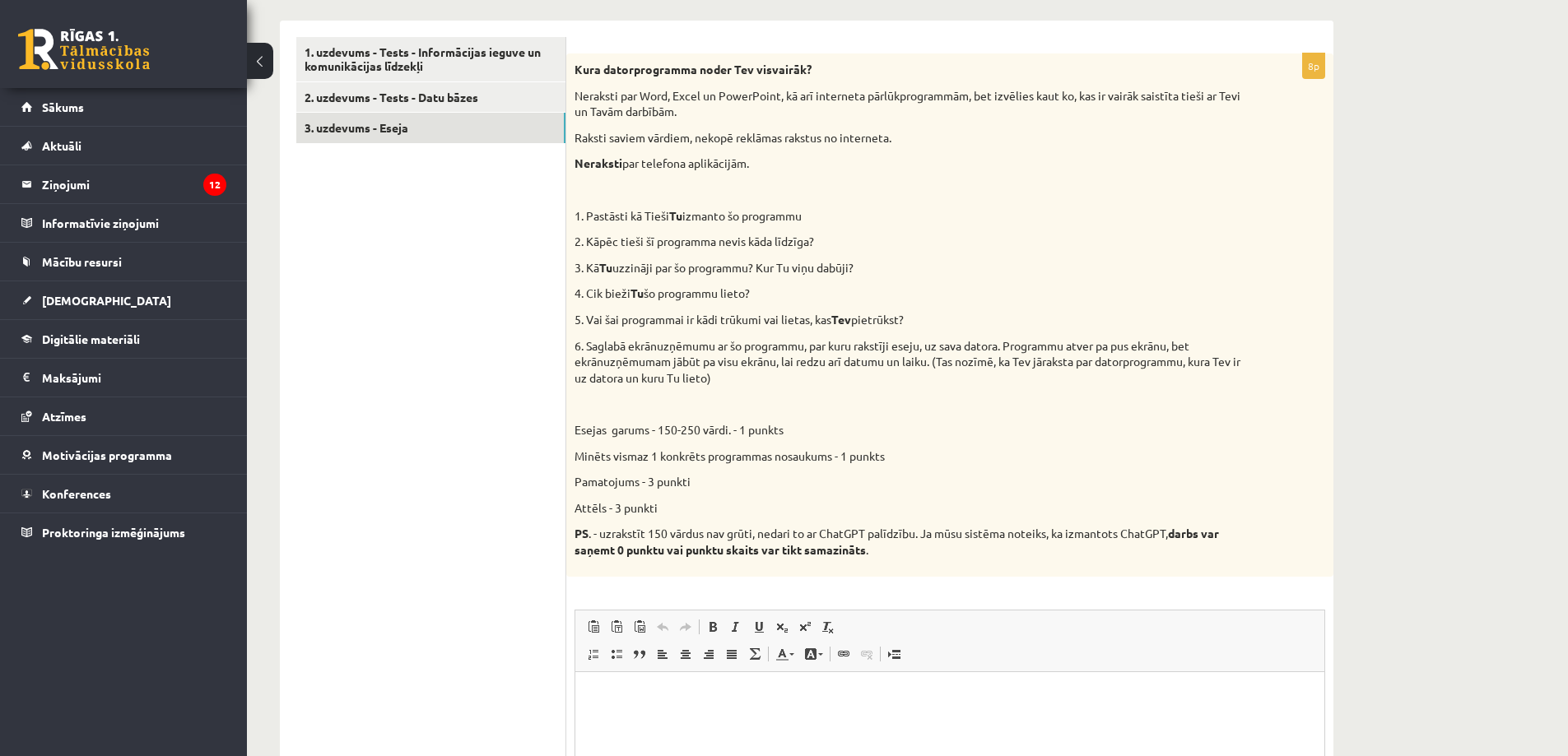
click at [1235, 177] on div "Kura datorprogramma noder Tev visvairāk? Neraksti par Word, Excel un PowerPoint…" at bounding box center [949, 314] width 767 height 522
click at [873, 677] on html at bounding box center [949, 696] width 750 height 50
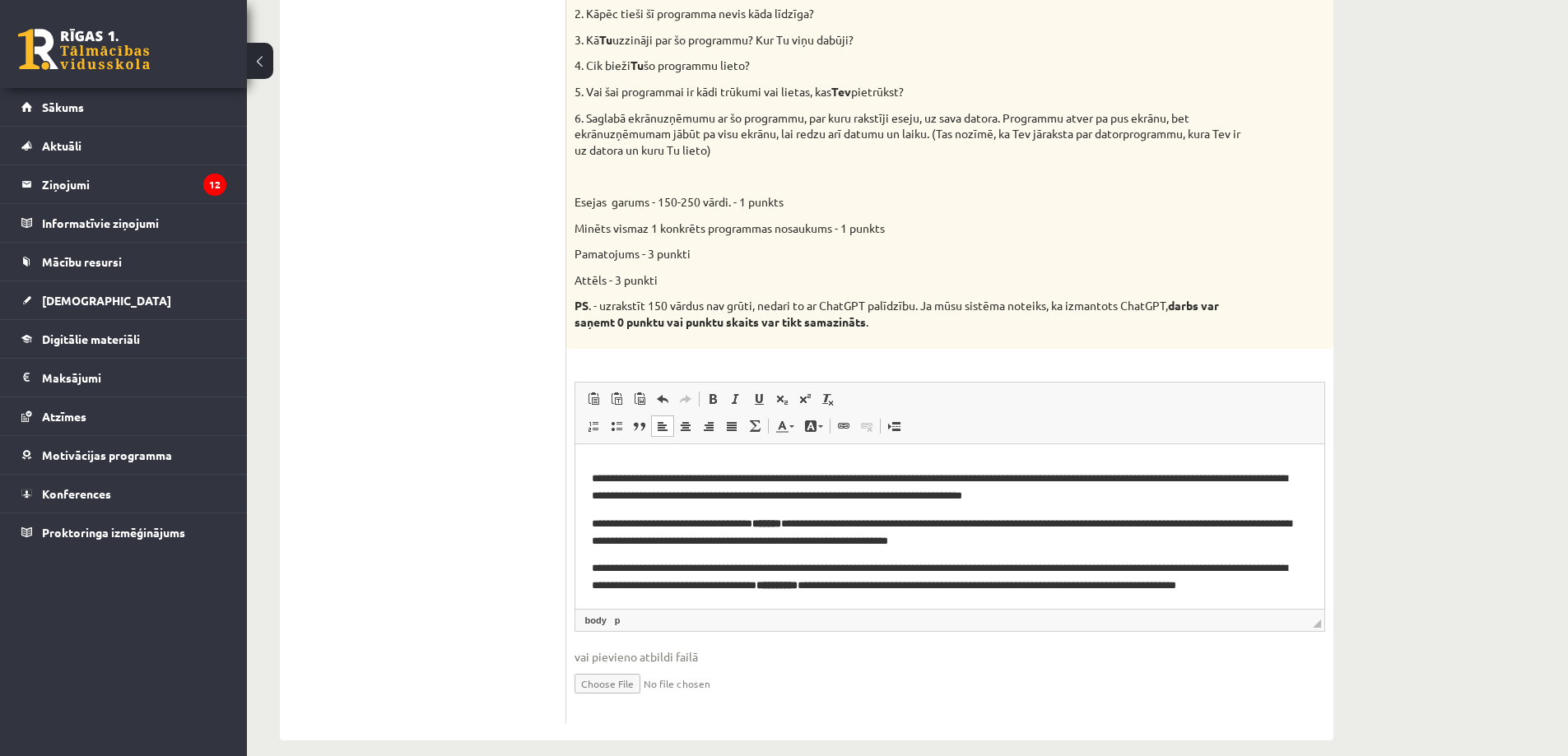
scroll to position [563, 0]
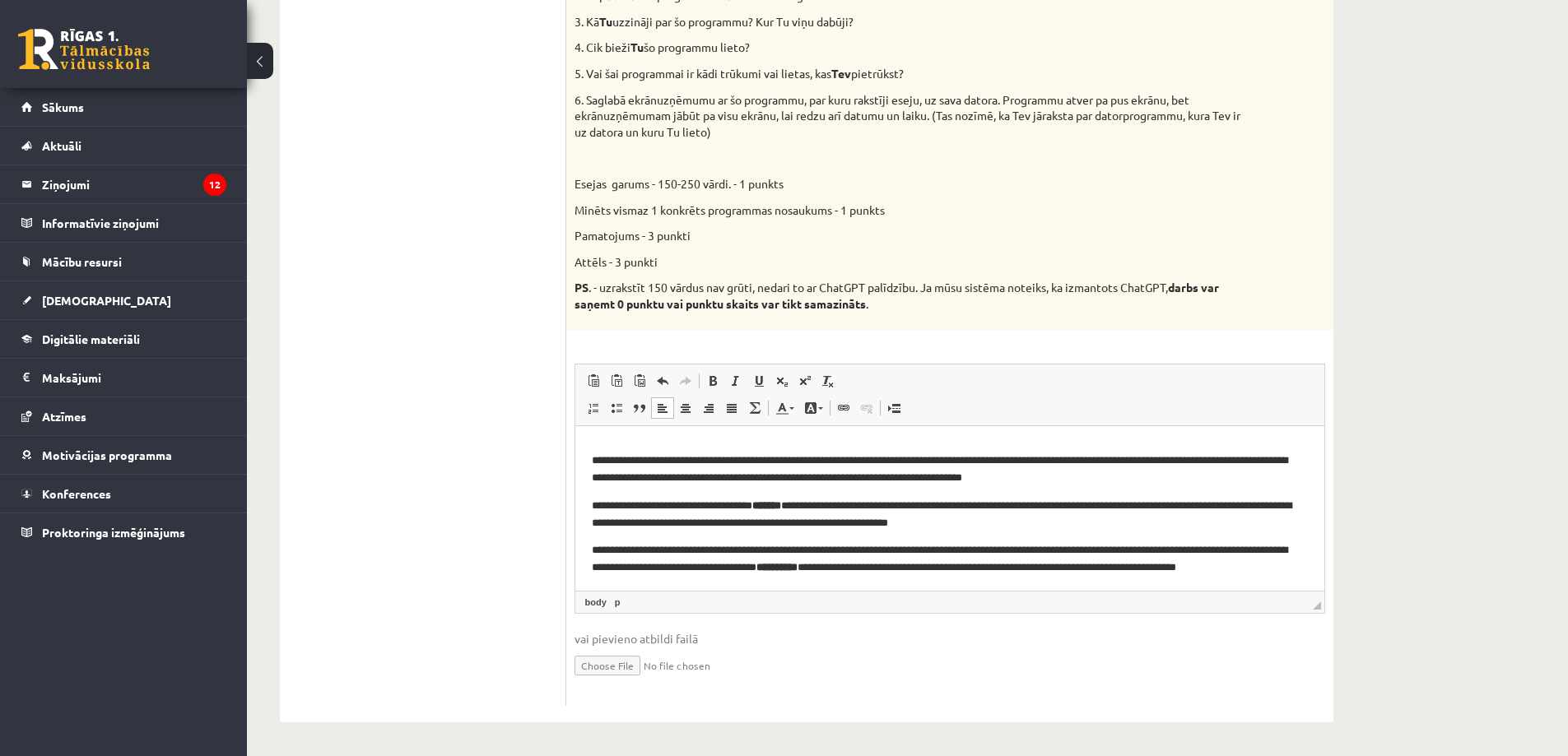
click at [794, 568] on p "**********" at bounding box center [941, 566] width 701 height 51
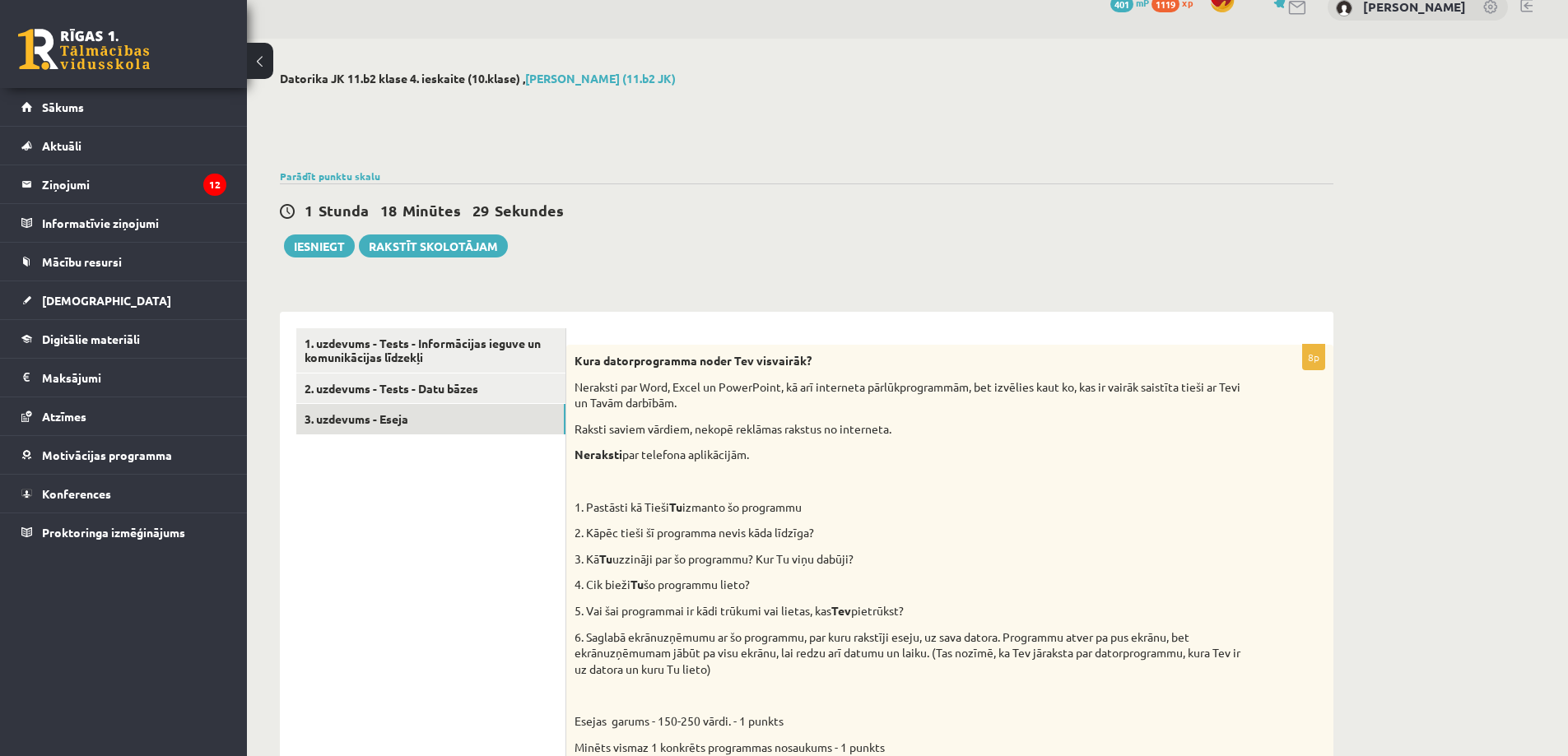
scroll to position [0, 0]
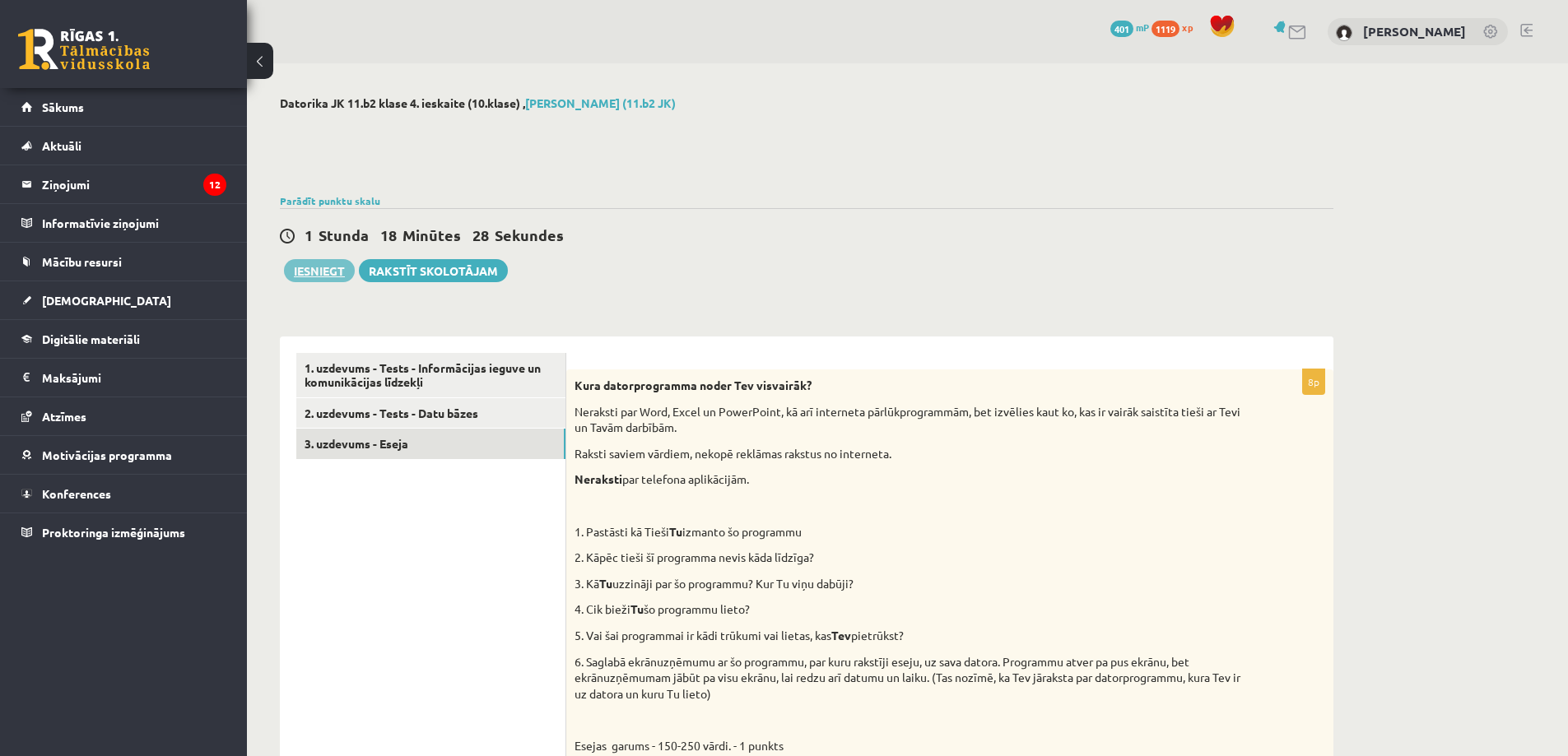
click at [290, 267] on button "Iesniegt" at bounding box center [319, 270] width 71 height 23
click at [318, 266] on button "Iesniegt" at bounding box center [319, 270] width 71 height 23
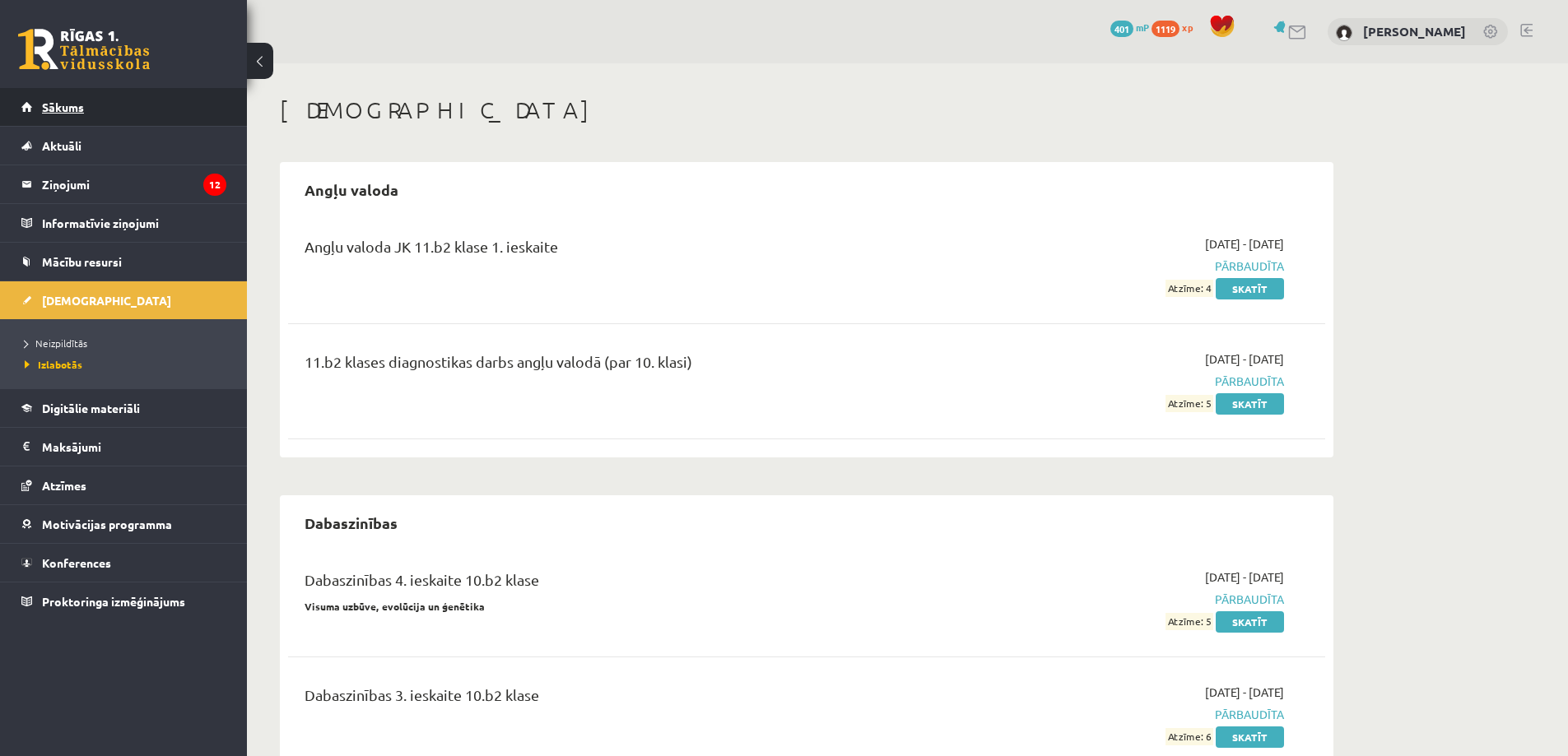
click at [76, 115] on link "Sākums" at bounding box center [123, 106] width 204 height 38
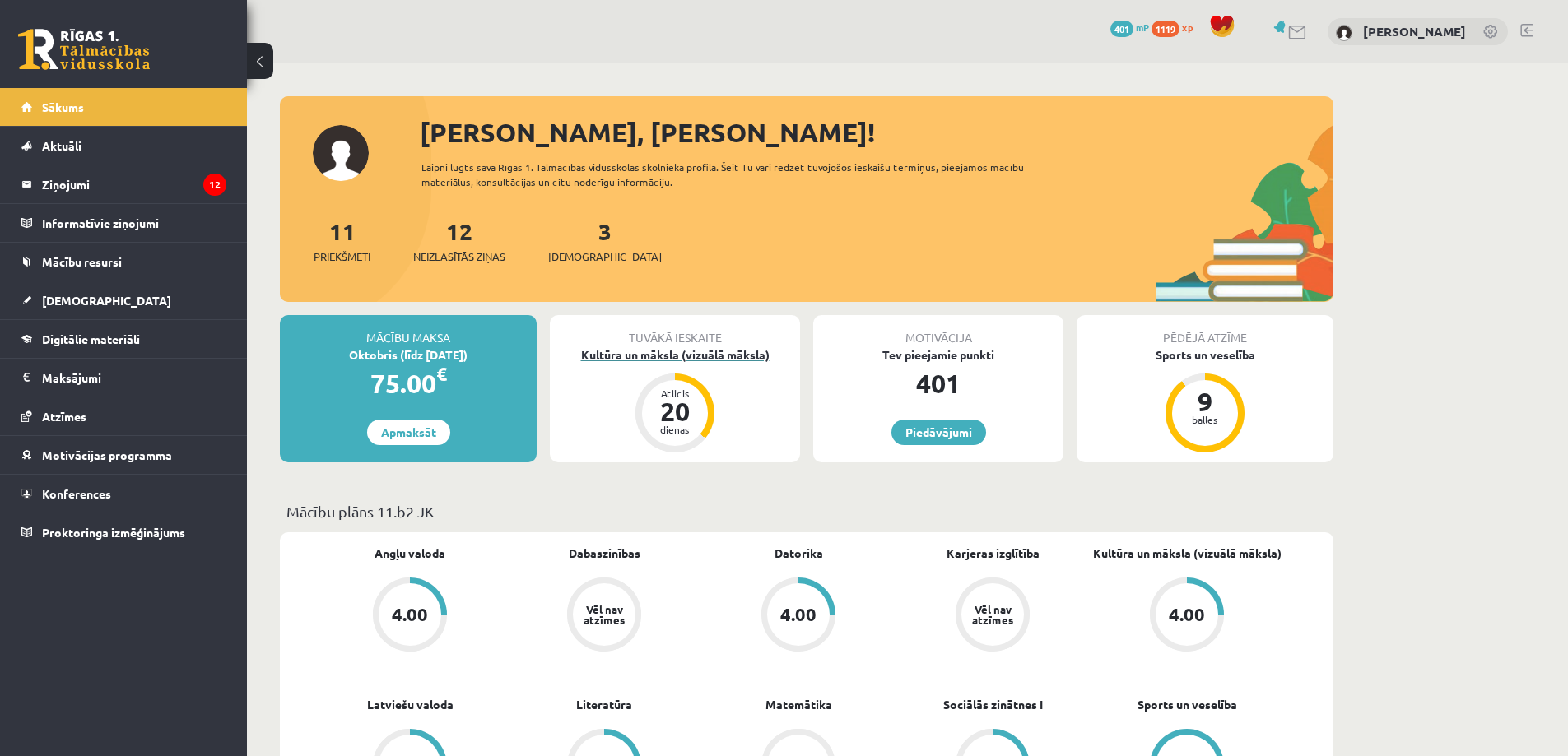
click at [697, 346] on div "Kultūra un māksla (vizuālā māksla)" at bounding box center [674, 355] width 250 height 17
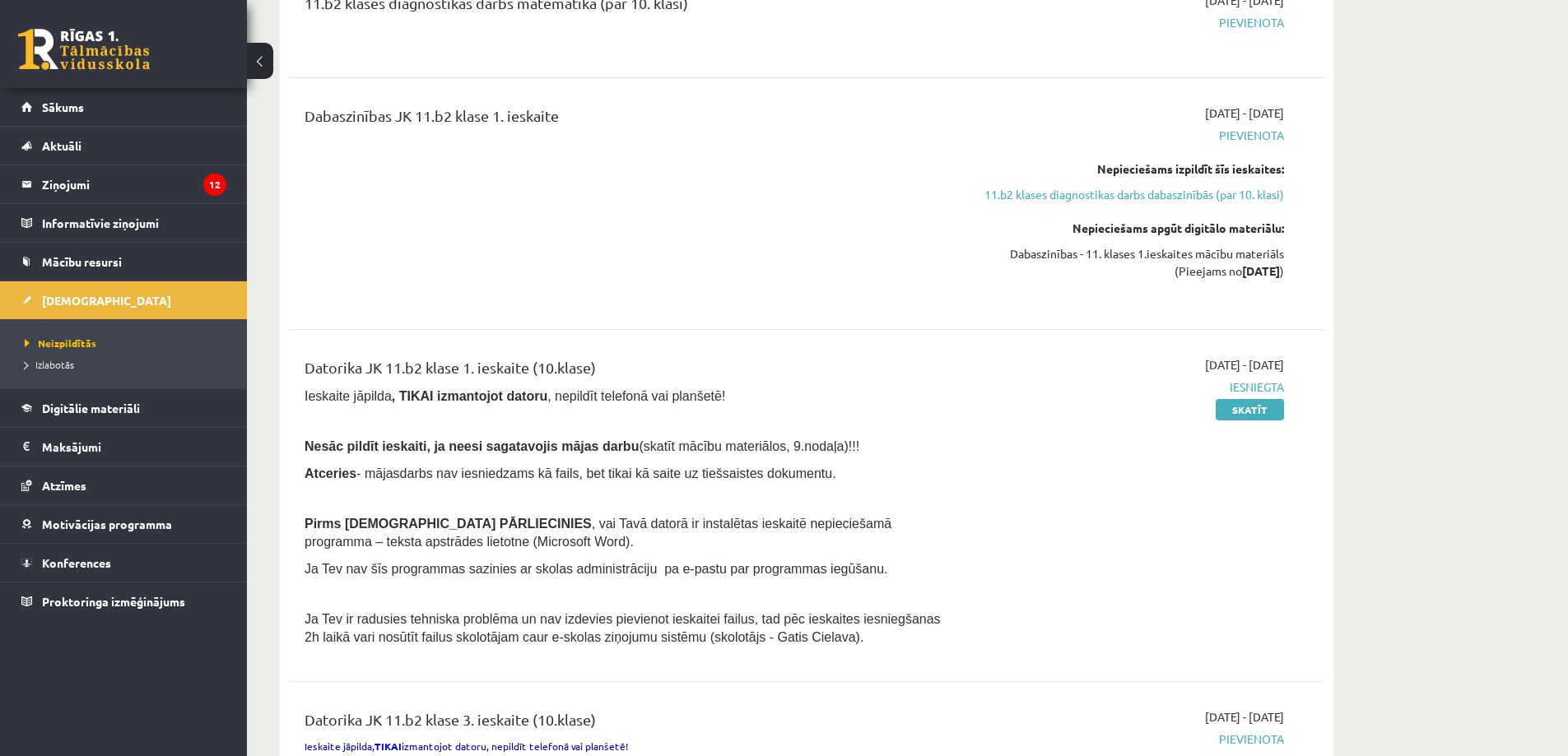
scroll to position [82, 0]
